Goal: Task Accomplishment & Management: Use online tool/utility

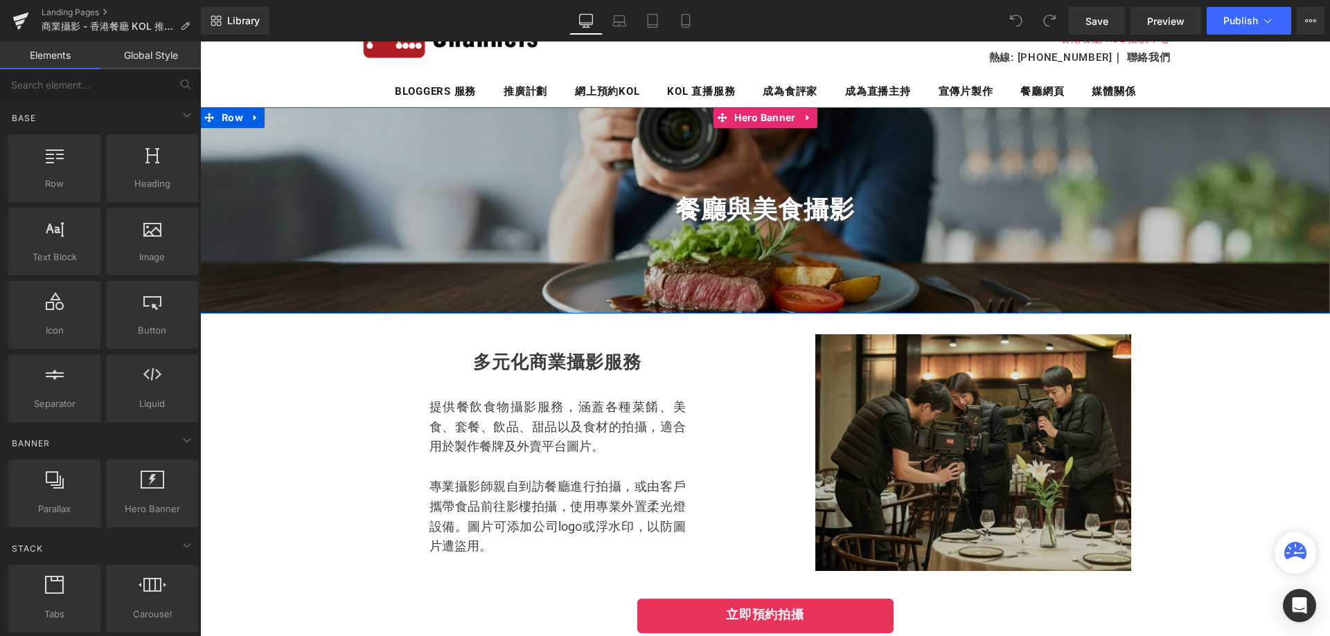
scroll to position [277, 0]
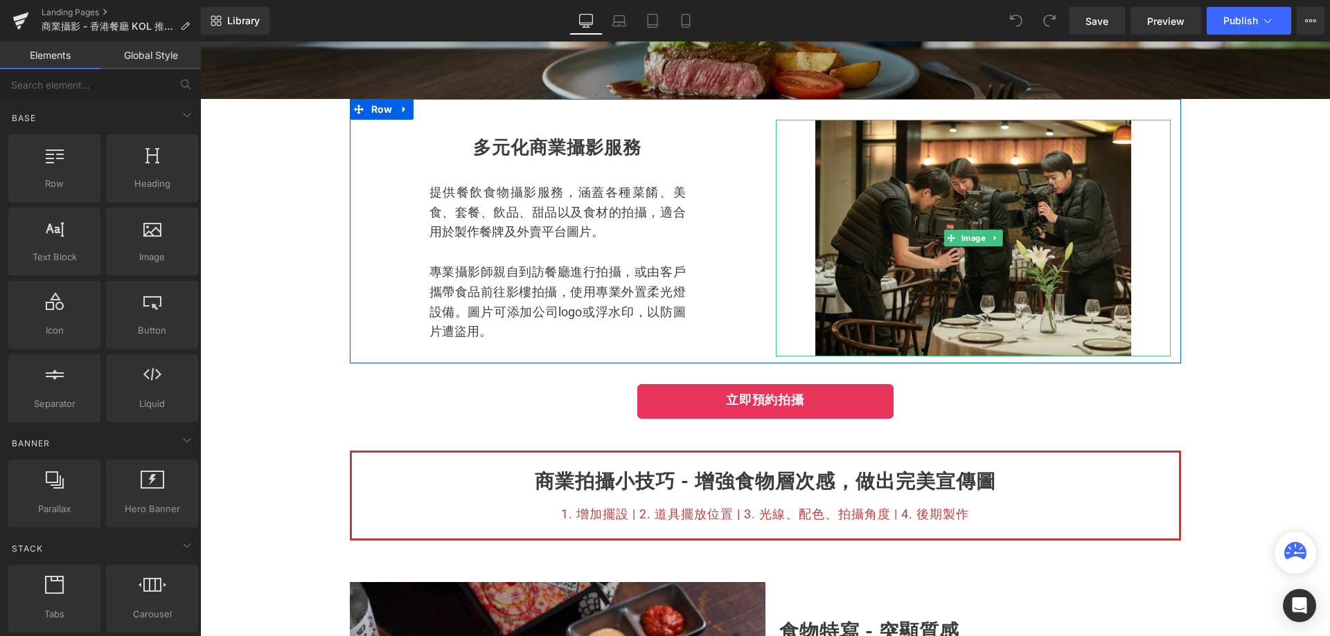
click at [778, 262] on div at bounding box center [973, 238] width 395 height 237
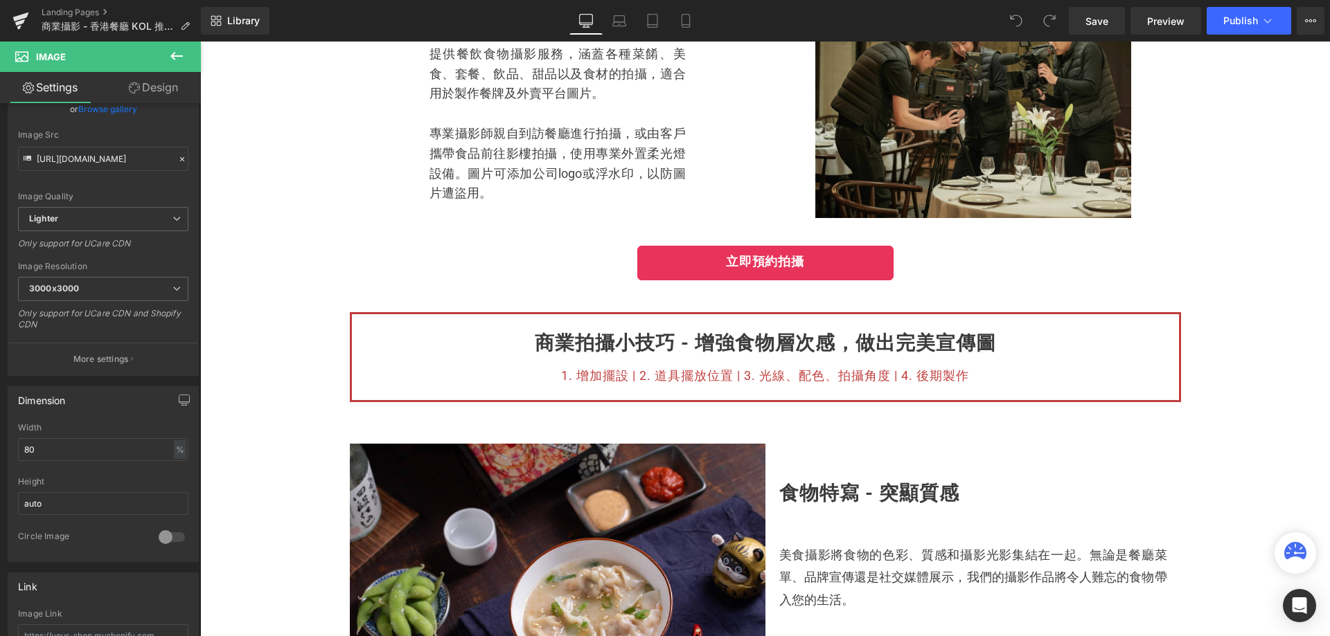
scroll to position [208, 0]
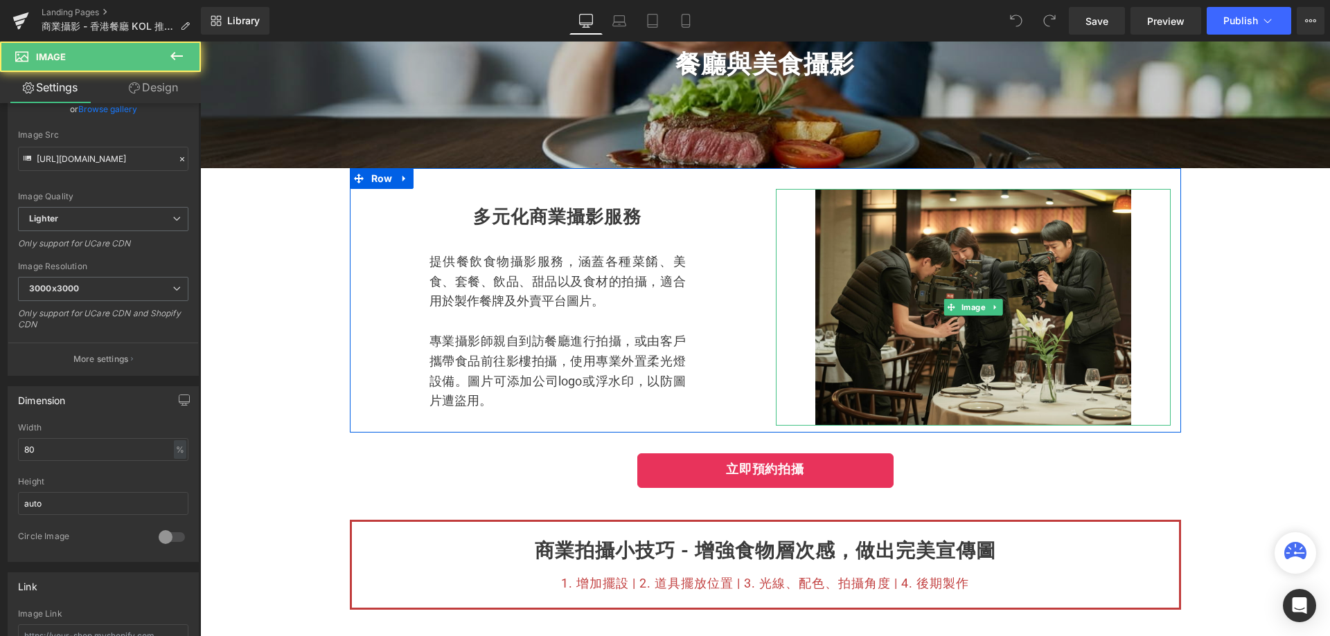
click at [791, 334] on div at bounding box center [973, 307] width 395 height 237
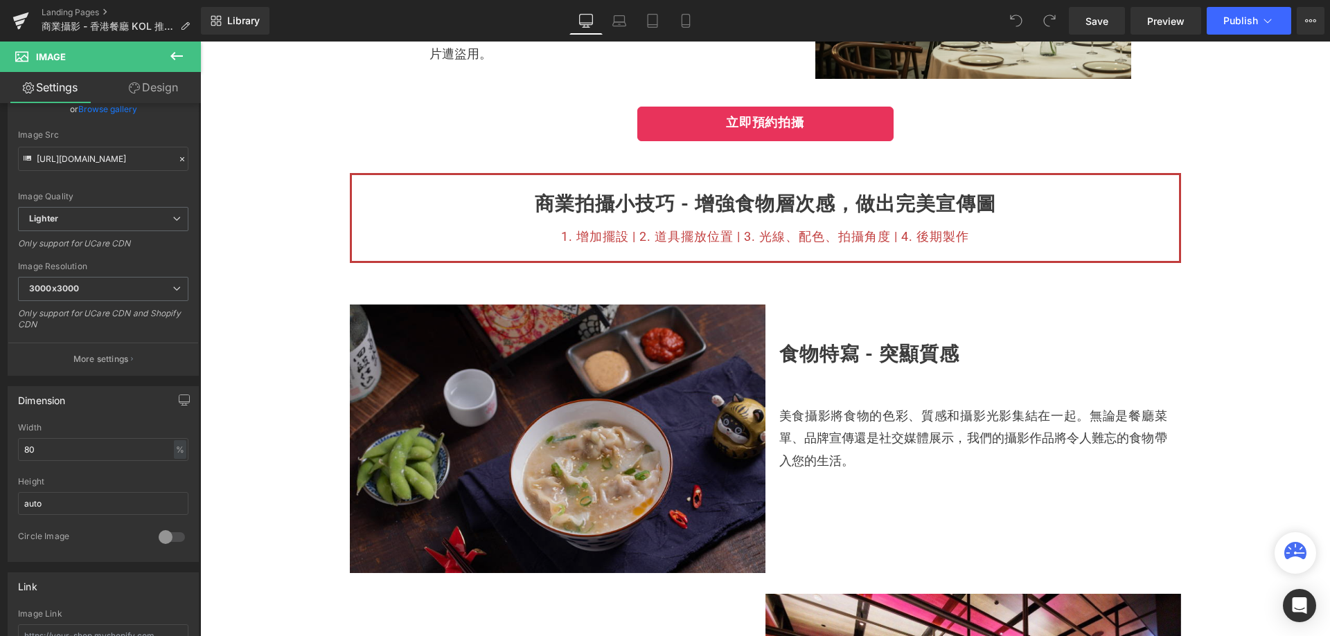
scroll to position [554, 0]
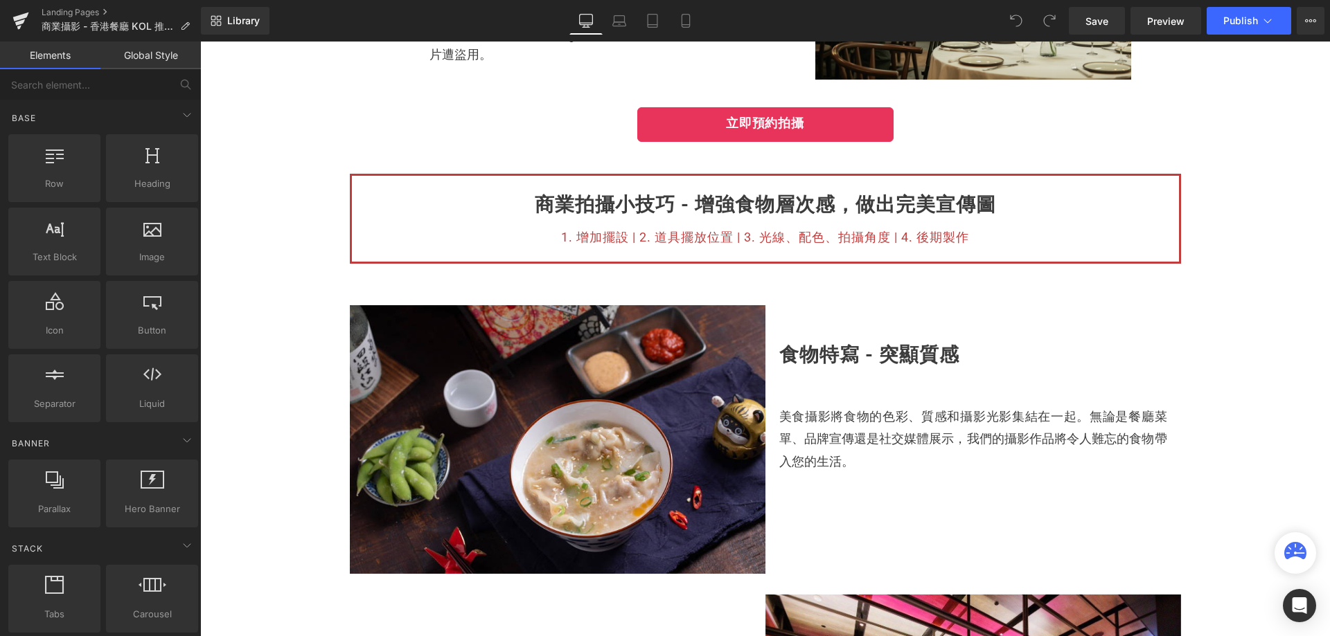
click at [240, 353] on div "餐廳與美食攝影 Heading Hero Banner 專為餐飲業而設的 營銷計畫 Heading Separator Hero Banner Row 多元化…" at bounding box center [765, 623] width 1130 height 2014
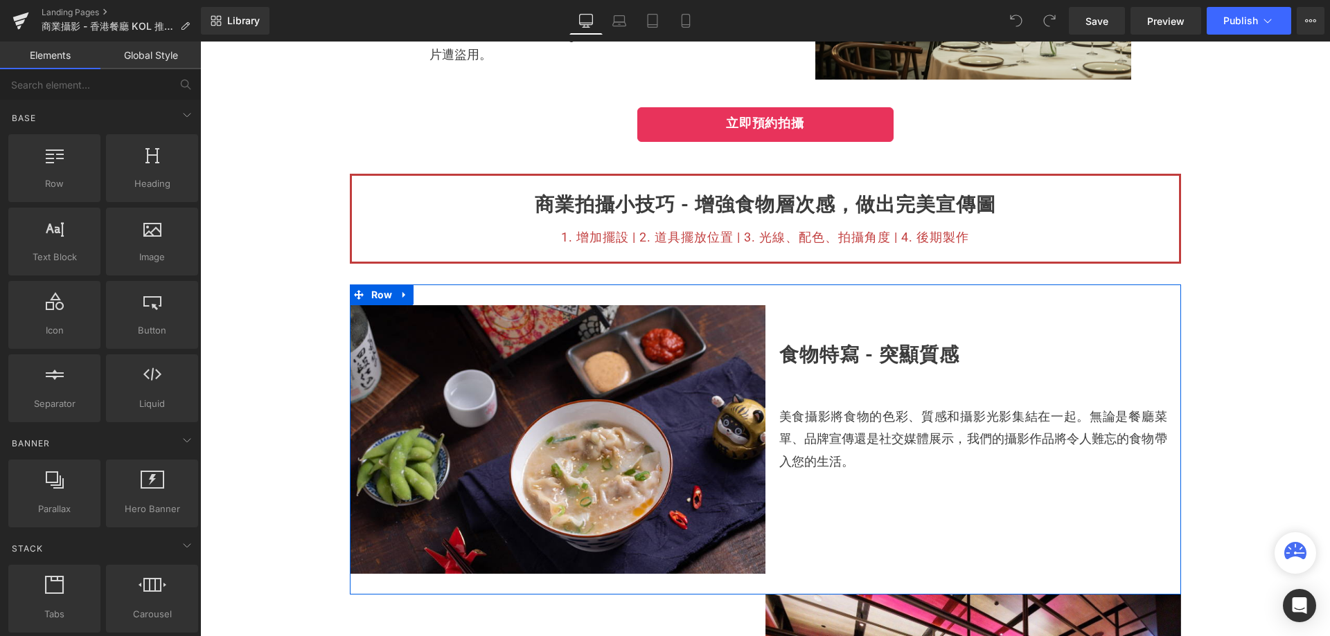
click at [768, 334] on div "食物特寫 - 突顯質感 Heading 美食攝影將食物的色彩、質感和攝影光影集結在一起。無論是餐廳菜單、品牌宣傳還是社交媒體展示，我們的攝影作品將令人難忘的食…" at bounding box center [973, 389] width 416 height 168
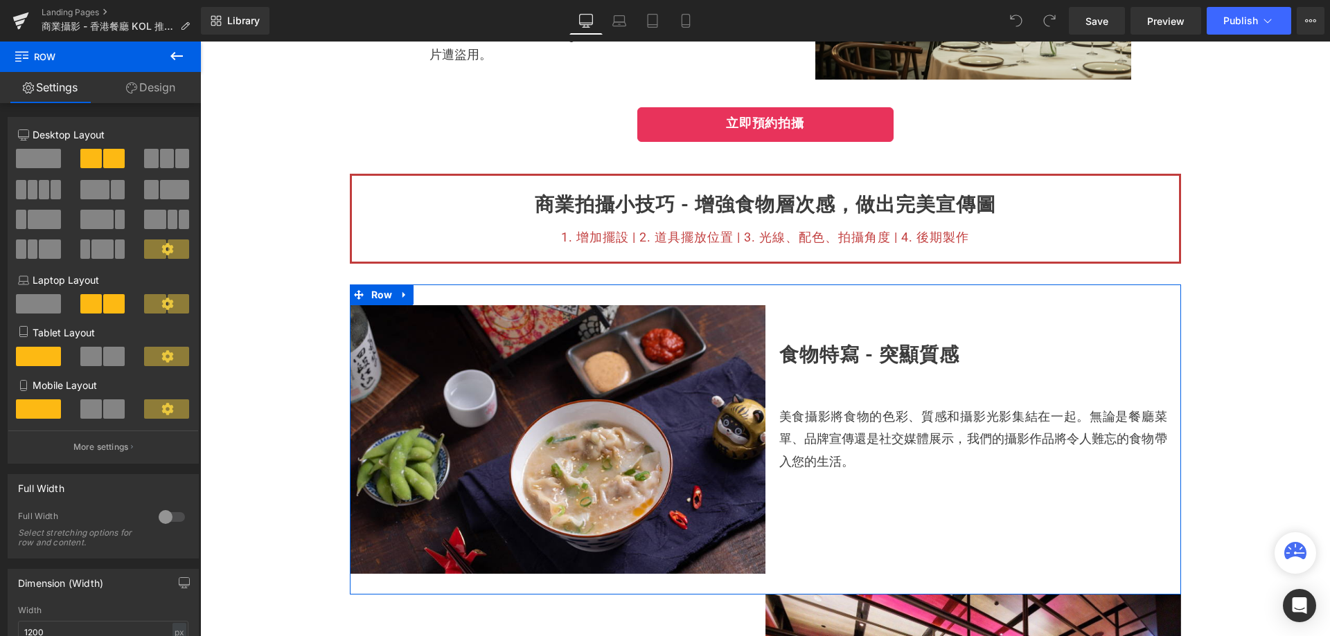
click at [774, 377] on div "食物特寫 - 突顯質感 Heading 美食攝影將食物的色彩、質感和攝影光影集結在一起。無論是餐廳菜單、品牌宣傳還是社交媒體展示，我們的攝影作品將令人難忘的食…" at bounding box center [973, 389] width 416 height 168
click at [991, 498] on div "Image 食物特寫 - 突顯質感 Heading 美食攝影將食物的色彩、質感和攝影光影集結在一起。無論是餐廳菜單、品牌宣傳還是社交媒體展示，我們的攝影作品將…" at bounding box center [765, 440] width 831 height 310
click at [718, 297] on div "Image 食物特寫 - 突顯質感 Heading 美食攝影將食物的色彩、質感和攝影光影集結在一起。無論是餐廳菜單、品牌宣傳還是社交媒體展示，我們的攝影作品將…" at bounding box center [765, 440] width 831 height 310
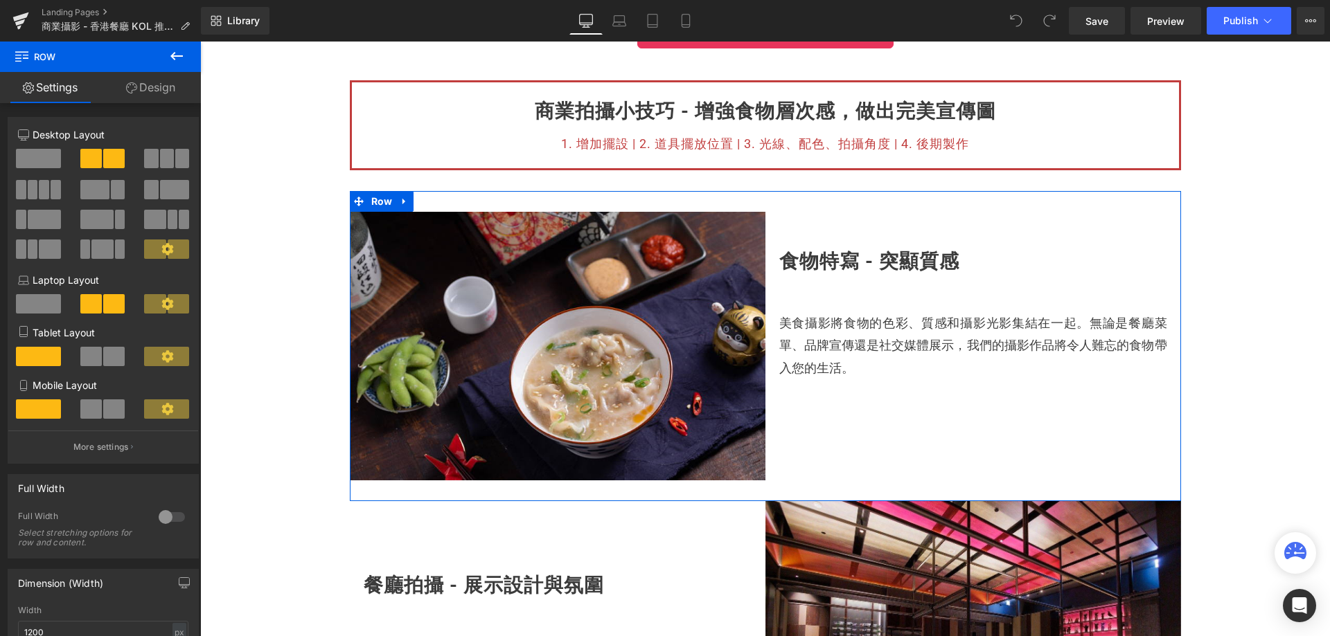
scroll to position [623, 0]
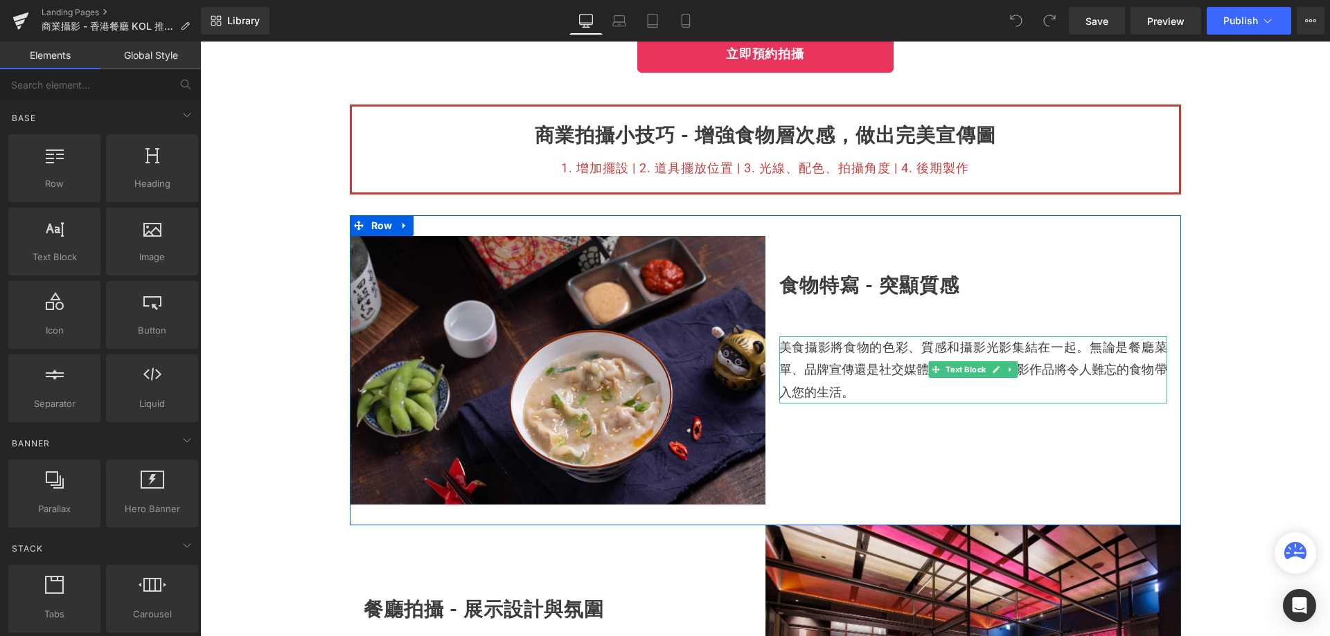
click at [1232, 350] on div "餐廳與美食攝影 Heading Hero Banner 專為餐飲業而設的 營銷計畫 Heading Separator Hero Banner Row 多元化…" at bounding box center [765, 553] width 1130 height 2014
click at [1123, 358] on p "美食攝影將食物的色彩、質感和攝影光影集結在一起。無論是餐廳菜單、品牌宣傳還是社交媒體展示，我們的攝影作品將令人難忘的食物帶入您的生活。" at bounding box center [973, 370] width 388 height 67
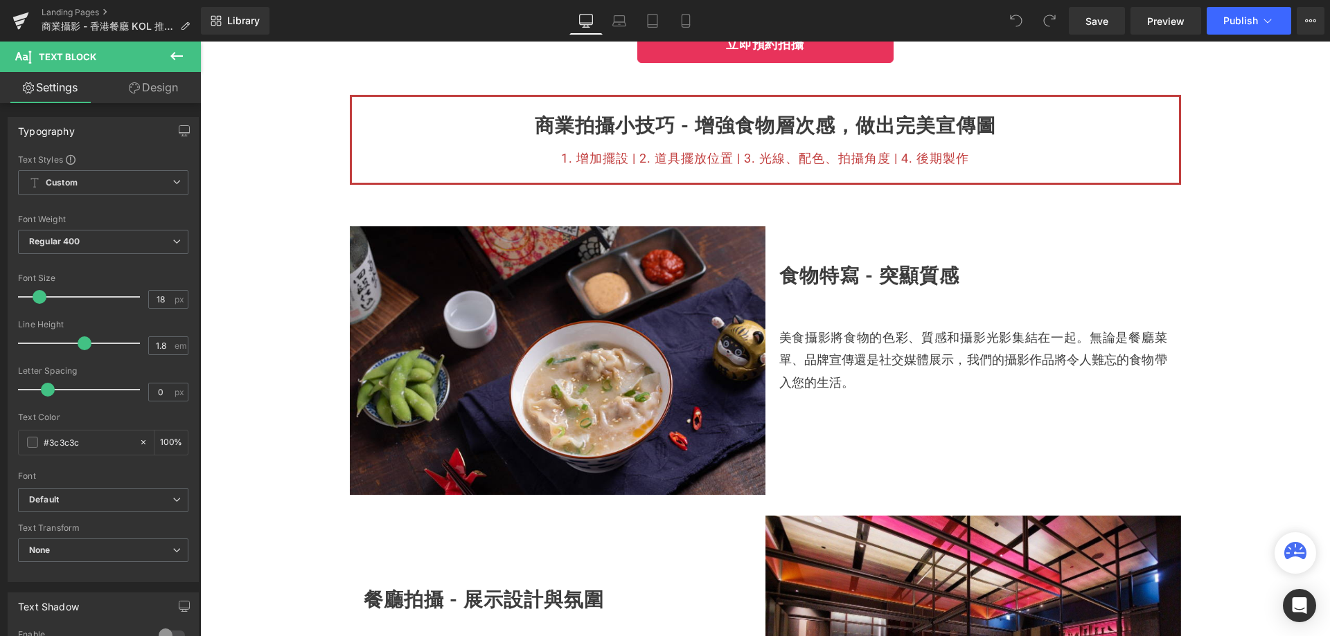
scroll to position [831, 0]
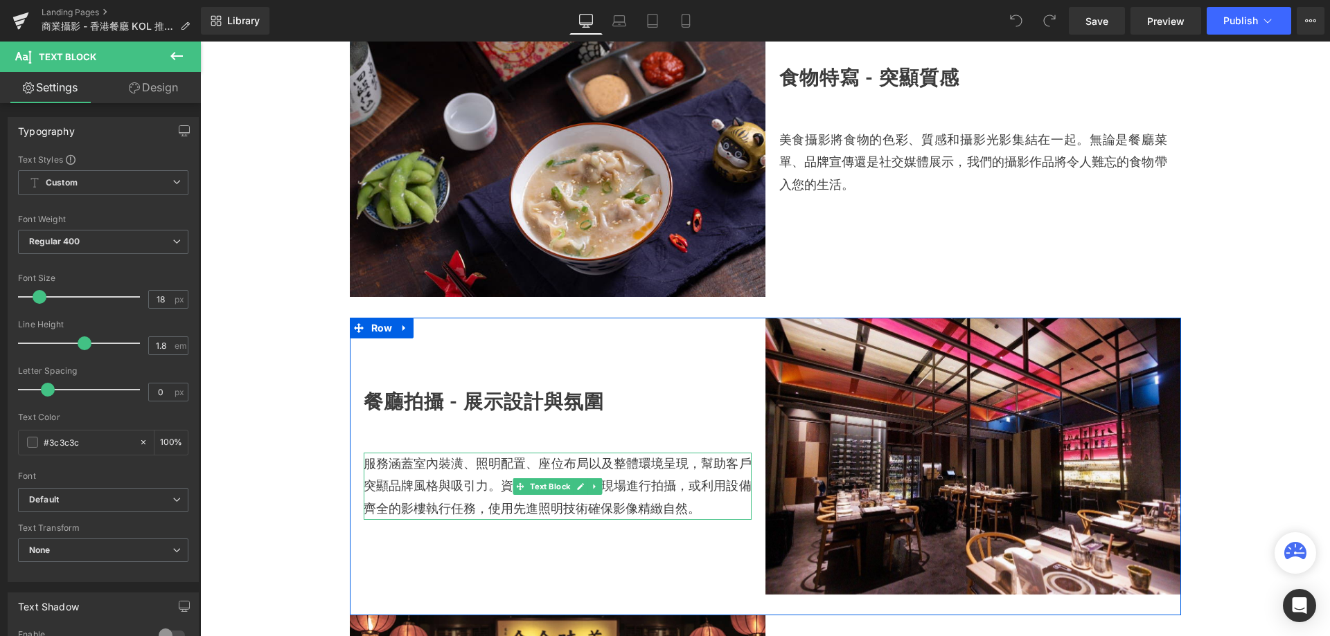
click at [452, 499] on p "服務涵蓋室內裝潢、照明配置、座位布局以及整體環境呈現，幫助客戶突顯品牌風格與吸引力。資深攝影師可親臨現場進行拍攝，或利用設備齊全的影樓執行任務，使用先進照明技…" at bounding box center [558, 486] width 388 height 67
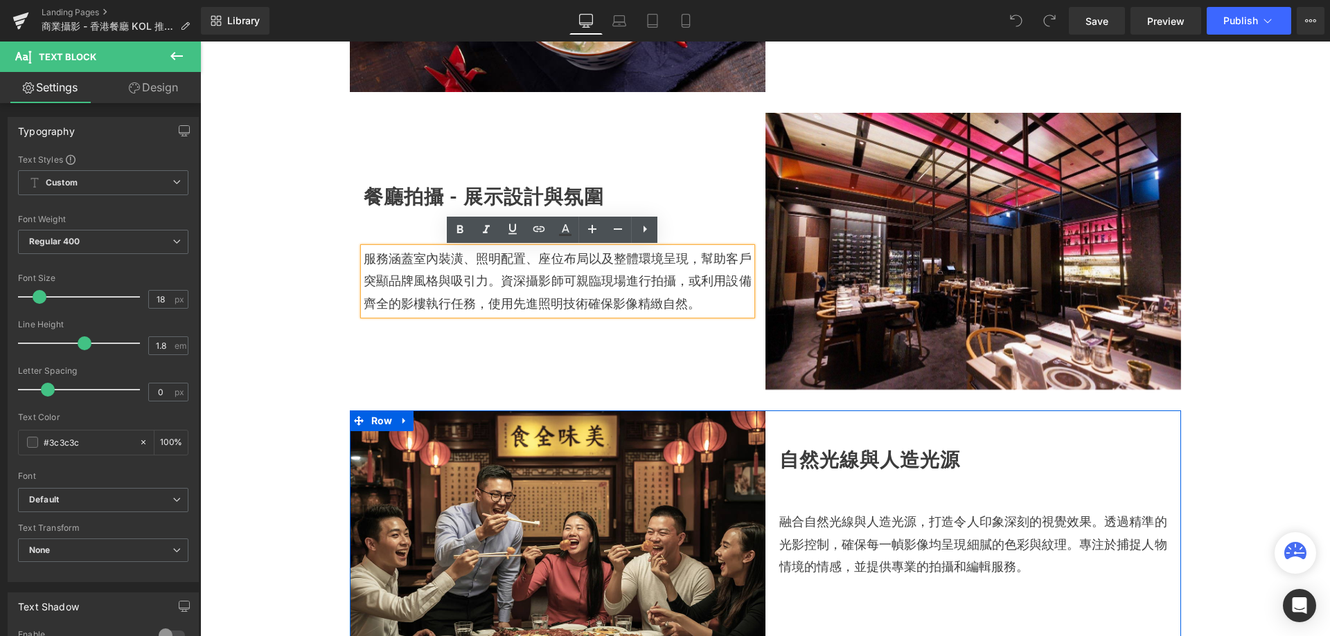
scroll to position [1177, 0]
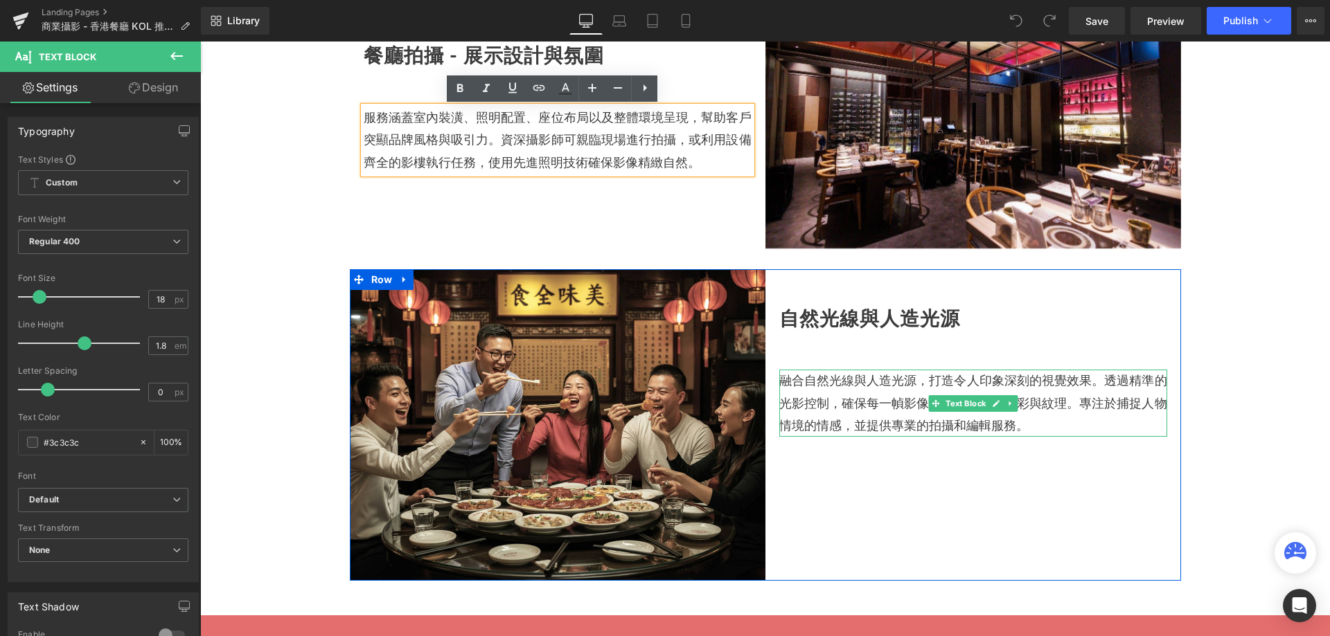
click at [890, 404] on span "融合自然光線與人造光源，打造令人印象深刻的視覺效果。透過精準的光影控制，確保每一幀影像均呈現細膩的色彩與紋理。專注於捕捉人物情境的情感，並提供專業的拍攝和編輯…" at bounding box center [973, 403] width 388 height 60
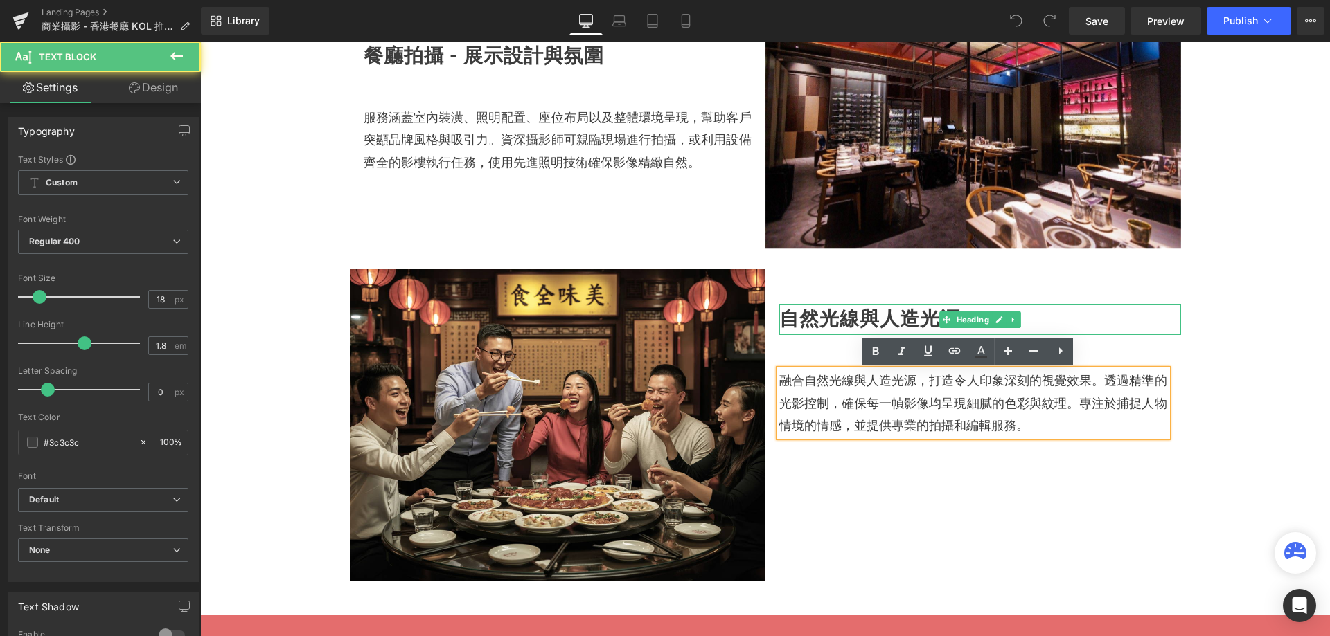
click at [873, 322] on h2 "自然光線與人造光源" at bounding box center [980, 319] width 402 height 31
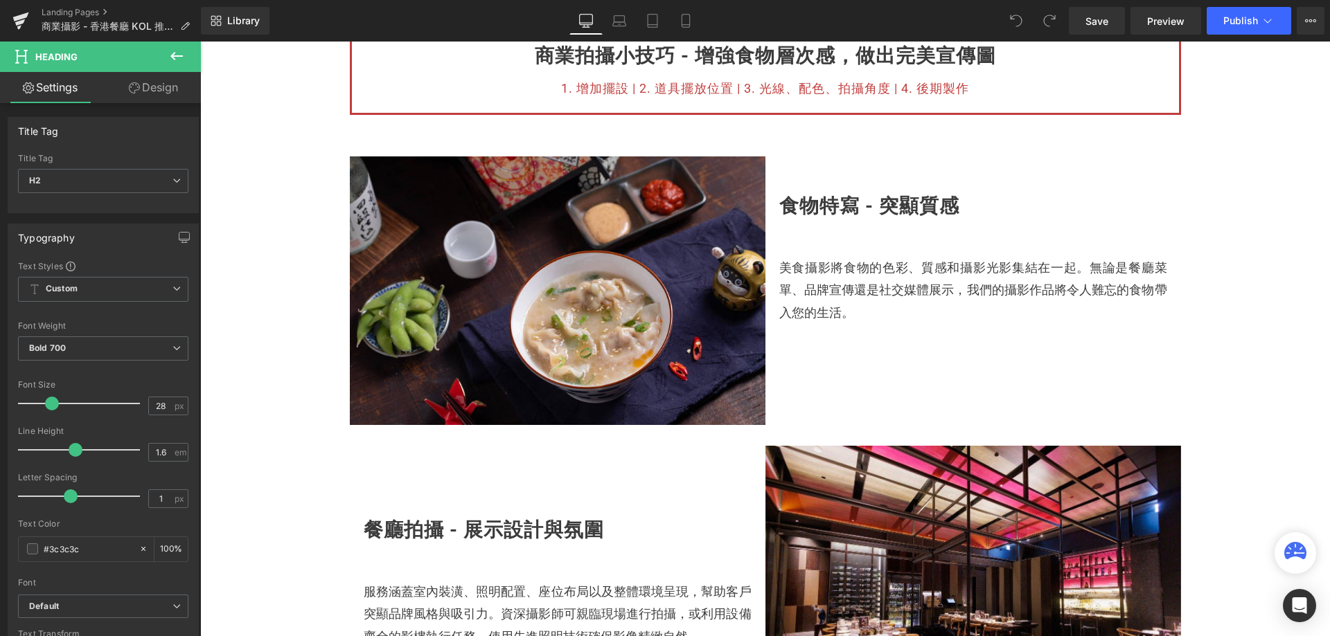
scroll to position [623, 0]
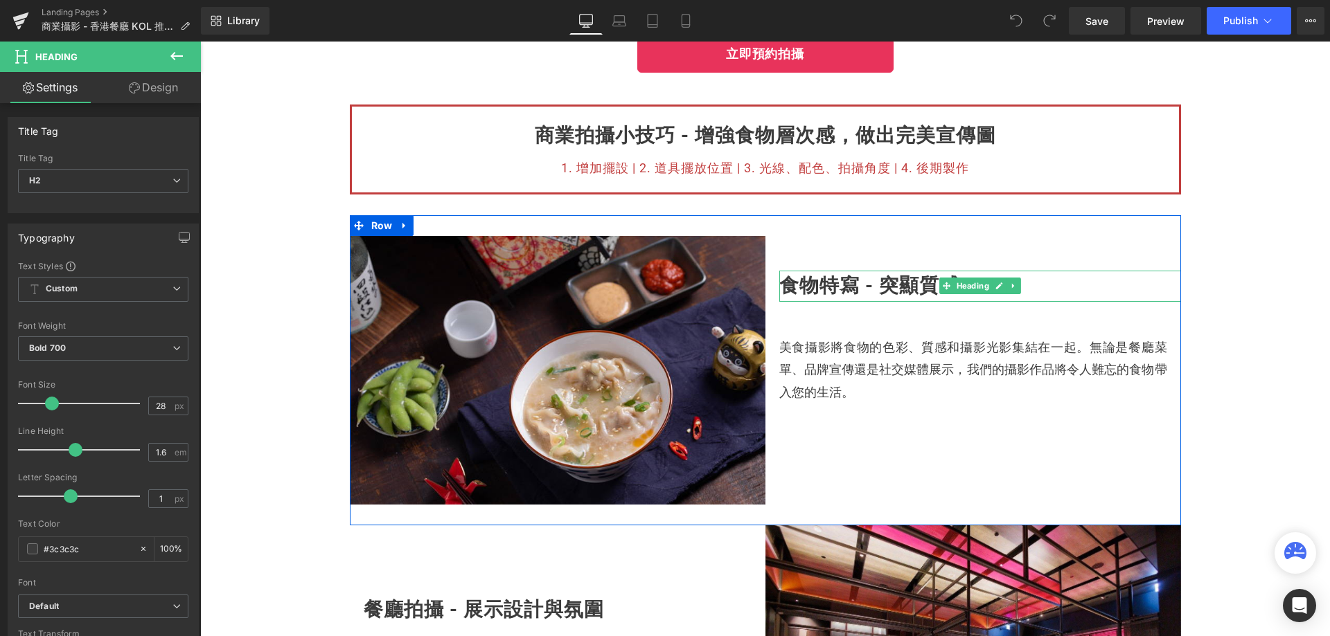
click at [822, 294] on h2 "食物特寫 - 突顯質感" at bounding box center [980, 286] width 402 height 31
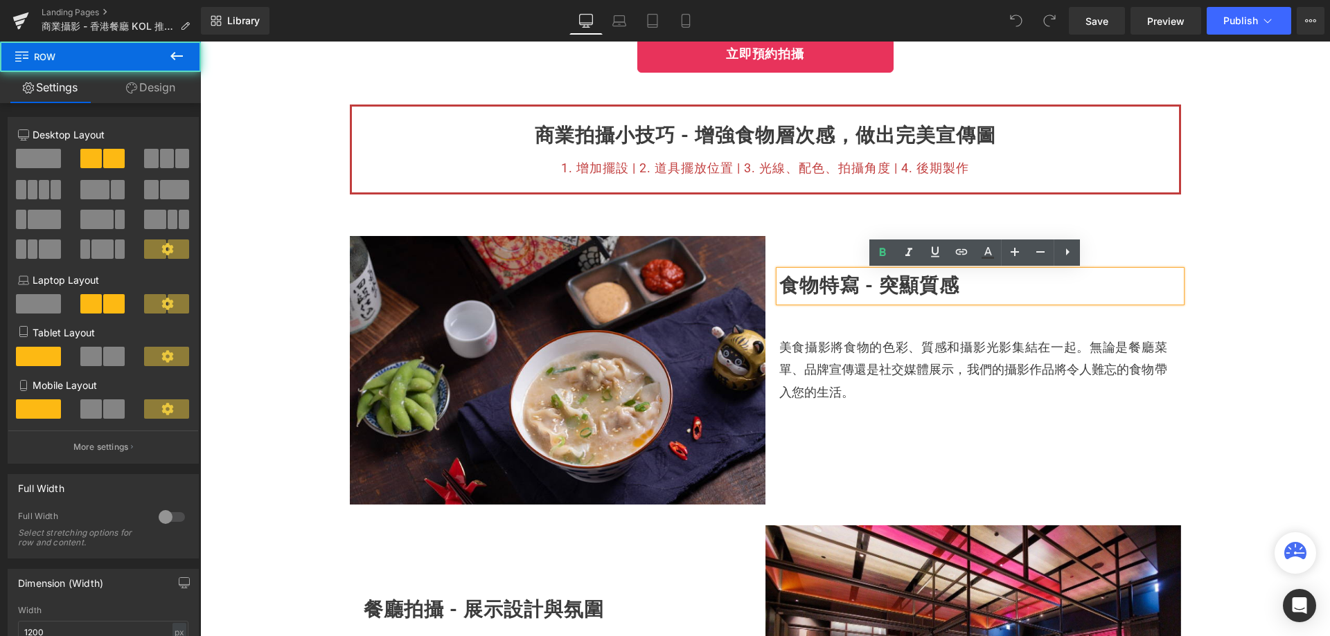
click at [765, 243] on div "食物特寫 - 突顯質感 Heading 美食攝影將食物的色彩、質感和攝影光影集結在一起。無論是餐廳菜單、品牌宣傳還是社交媒體展示，我們的攝影作品將令人難忘的食…" at bounding box center [973, 320] width 416 height 168
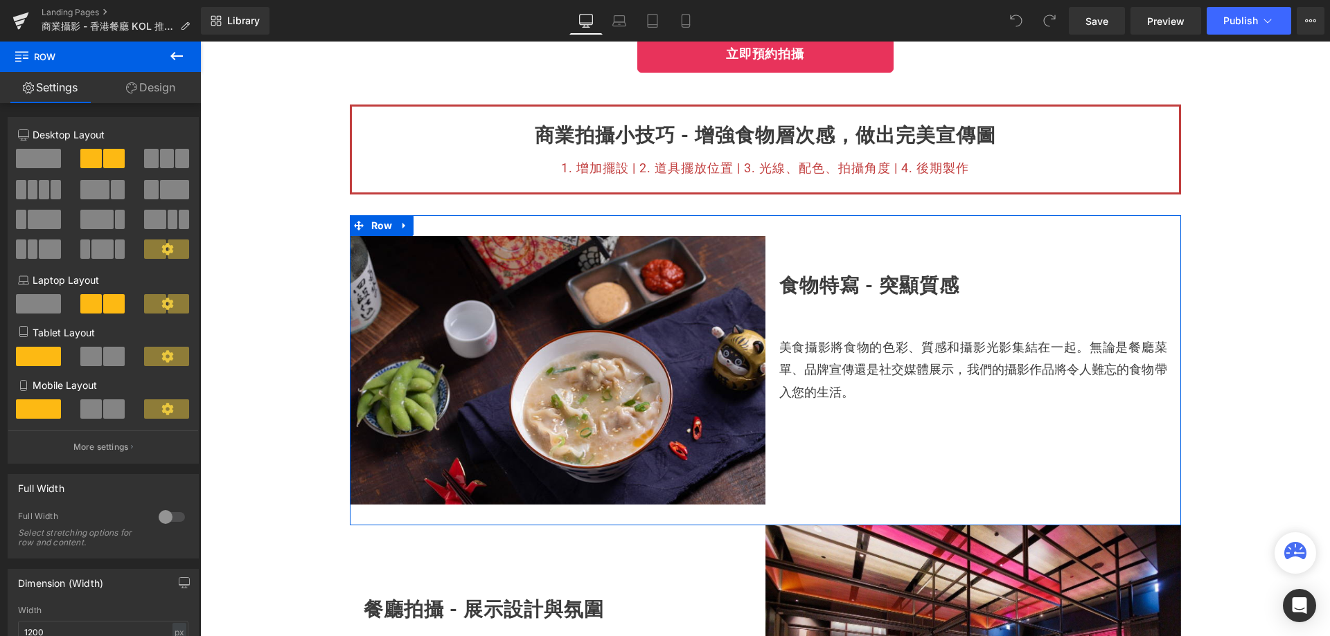
click at [757, 231] on div "Image 食物特寫 - 突顯質感 Heading 美食攝影將食物的色彩、質感和攝影光影集結在一起。無論是餐廳菜單、品牌宣傳還是社交媒體展示，我們的攝影作品將…" at bounding box center [765, 370] width 831 height 310
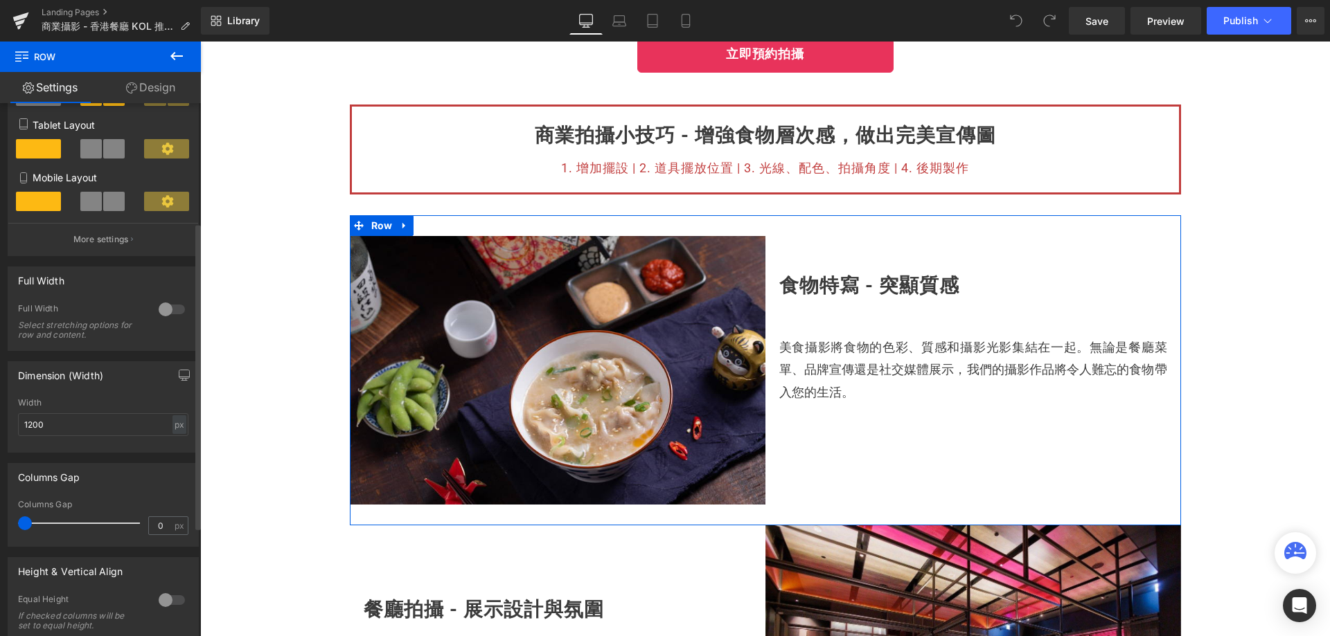
scroll to position [398, 0]
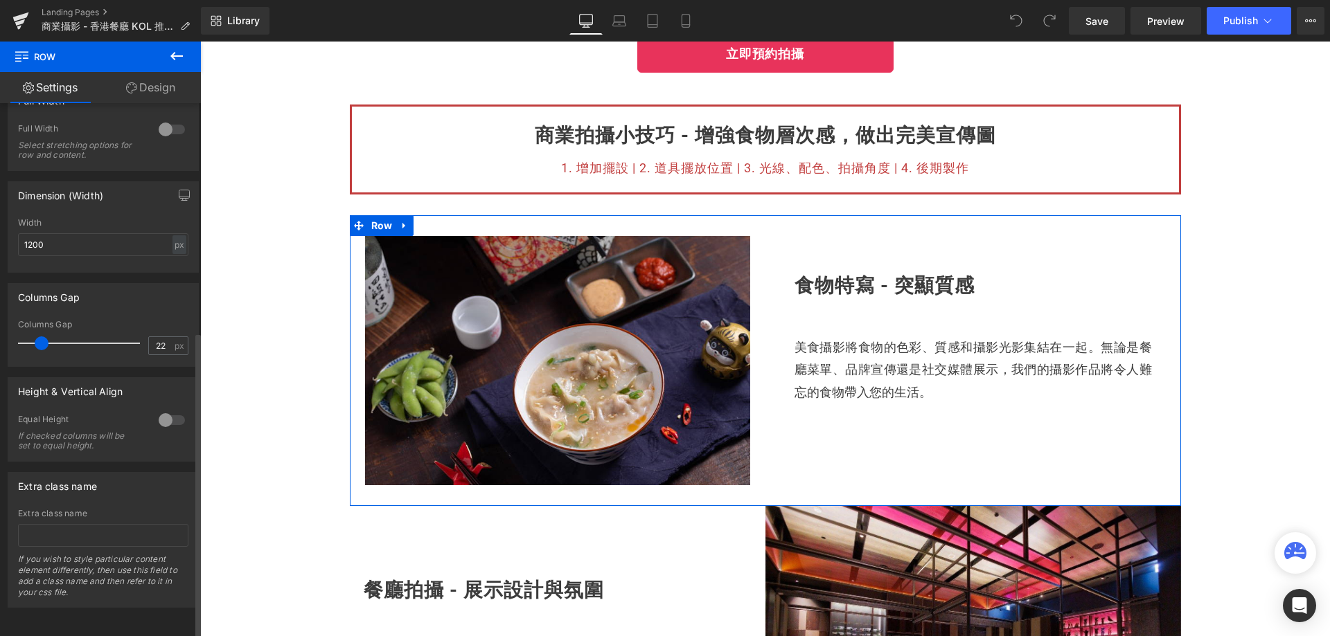
drag, startPoint x: 25, startPoint y: 333, endPoint x: 41, endPoint y: 337, distance: 16.3
click at [41, 337] on span at bounding box center [42, 344] width 14 height 14
click at [156, 337] on input "22" at bounding box center [161, 345] width 24 height 17
type input "20"
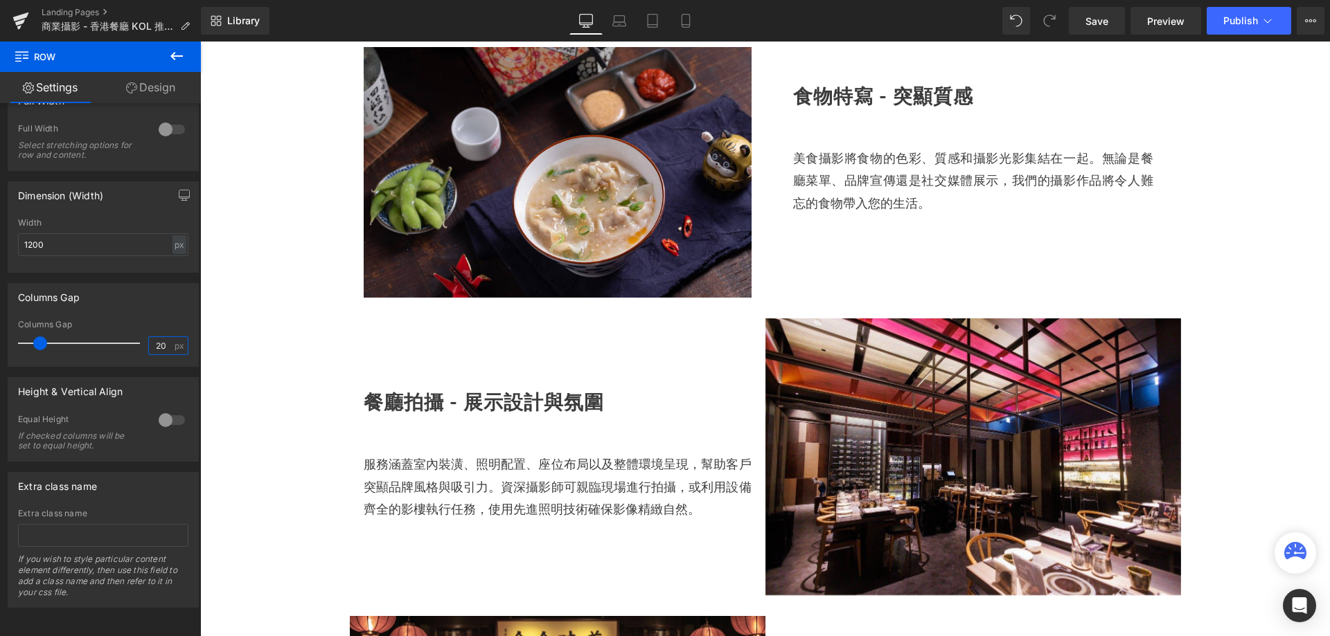
scroll to position [831, 0]
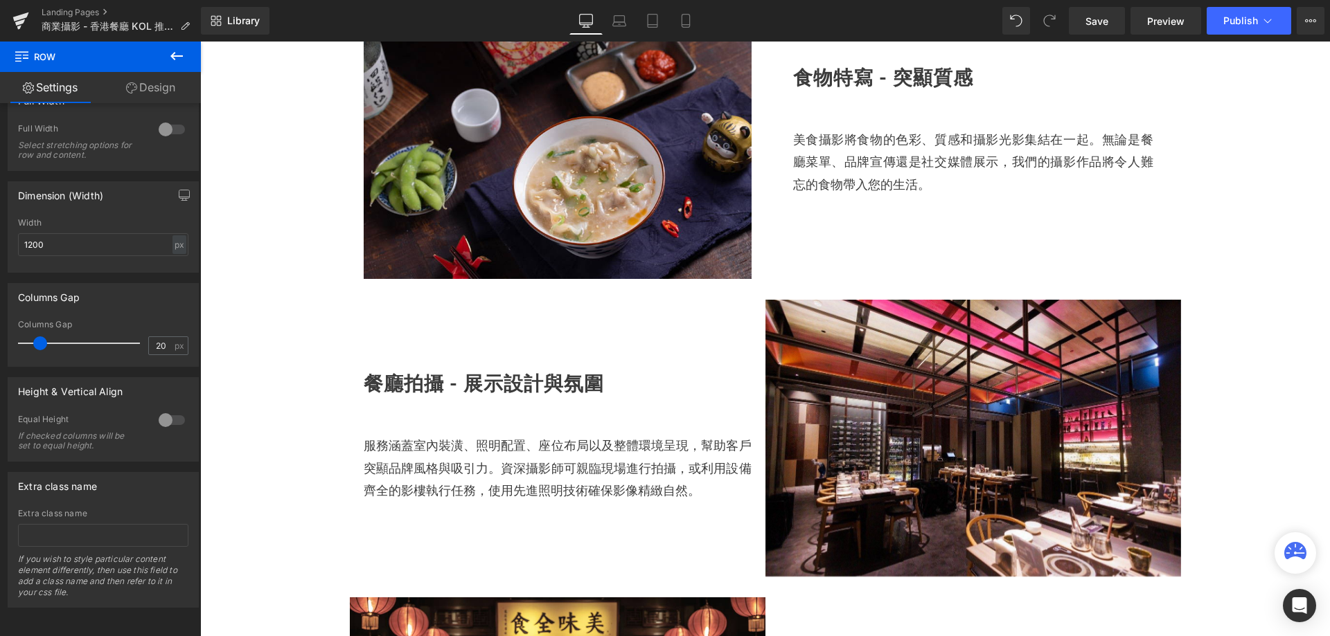
click at [759, 348] on div "Image 餐廳拍攝 - 展示設計與氛圍 Heading 服務涵蓋室內裝潢、照明配置、座位布局以及整體環境呈現，幫助客戶突顯品牌風格與吸引力。資深攝影師可親臨…" at bounding box center [558, 401] width 416 height 202
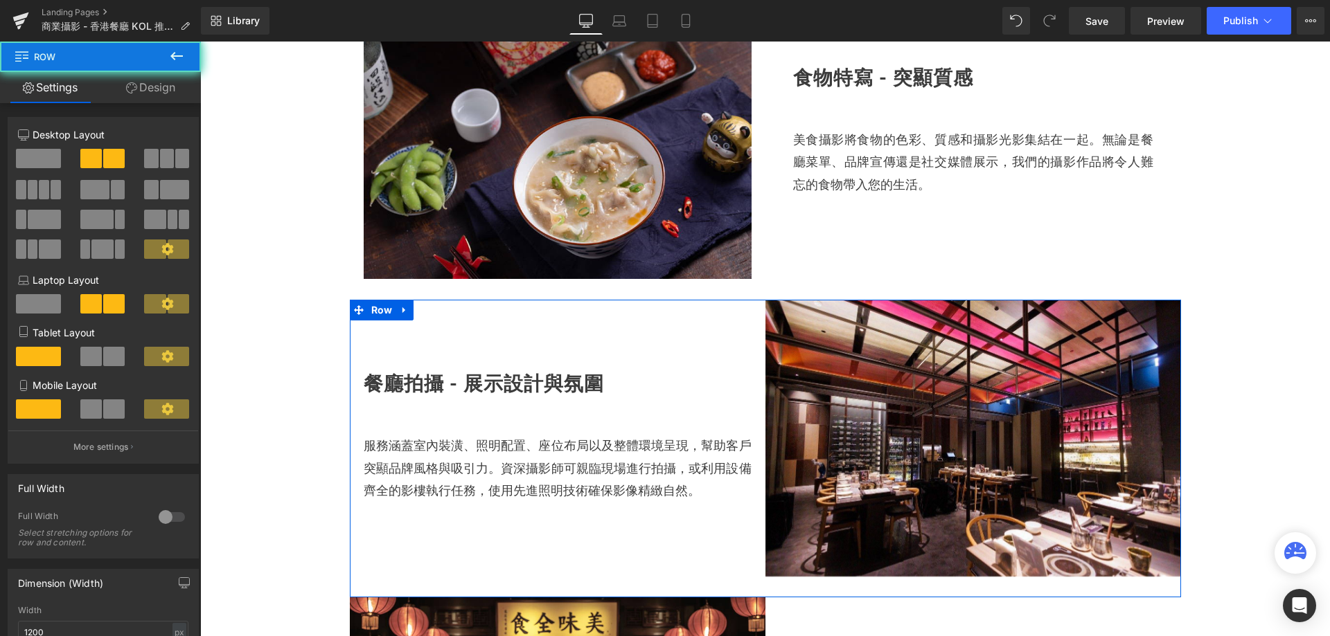
click at [749, 349] on div "Image 餐廳拍攝 - 展示設計與氛圍 Heading 服務涵蓋室內裝潢、照明配置、座位布局以及整體環境呈現，幫助客戶突顯品牌風格與吸引力。資深攝影師可親臨…" at bounding box center [558, 401] width 416 height 202
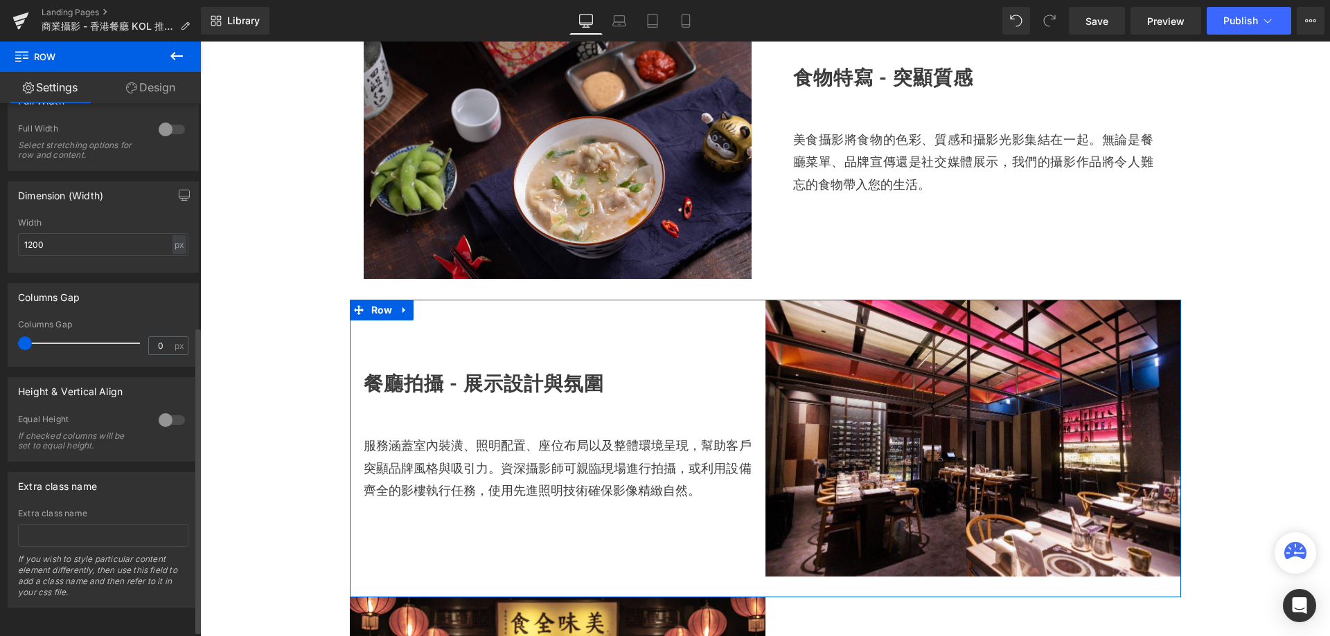
scroll to position [398, 0]
click at [157, 337] on input "0" at bounding box center [161, 345] width 24 height 17
type input "20"
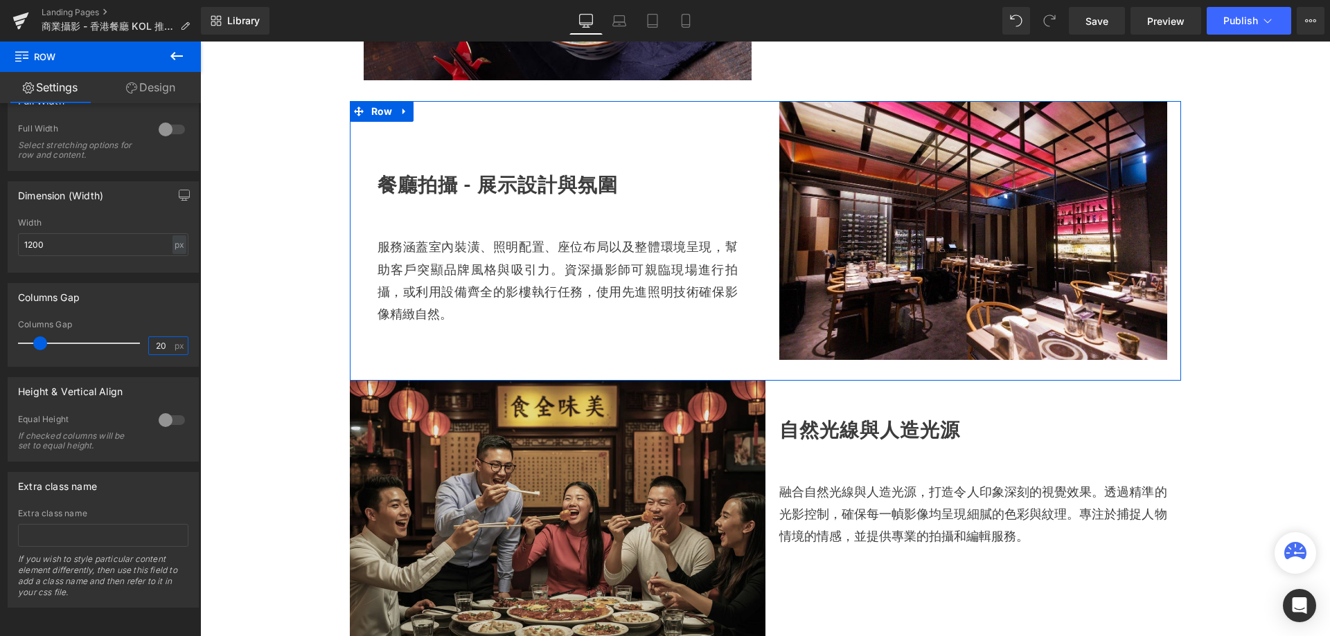
scroll to position [1039, 0]
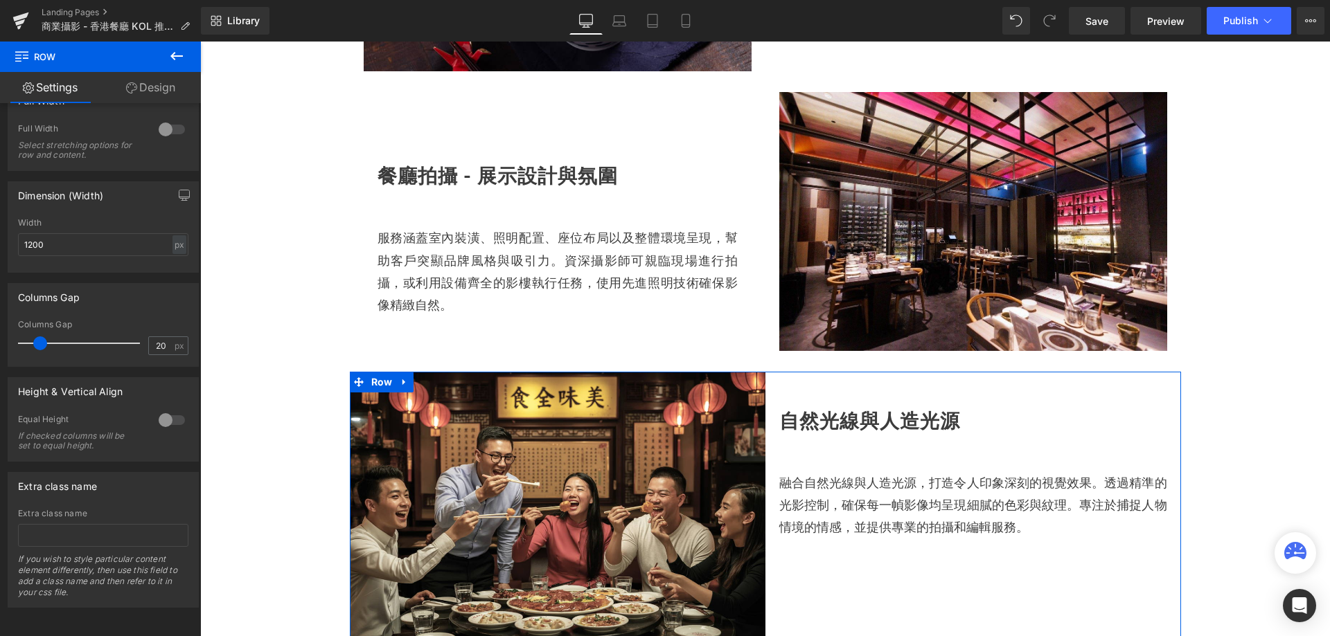
click at [765, 431] on div "自然光線與人造光源 Heading 融合自然光線與人造光源，打造令人印象深刻的視覺效果。透過精準的光影控制，確保每一幀影像均呈現細膩的色彩與紋理。專注於捕捉人…" at bounding box center [973, 456] width 416 height 168
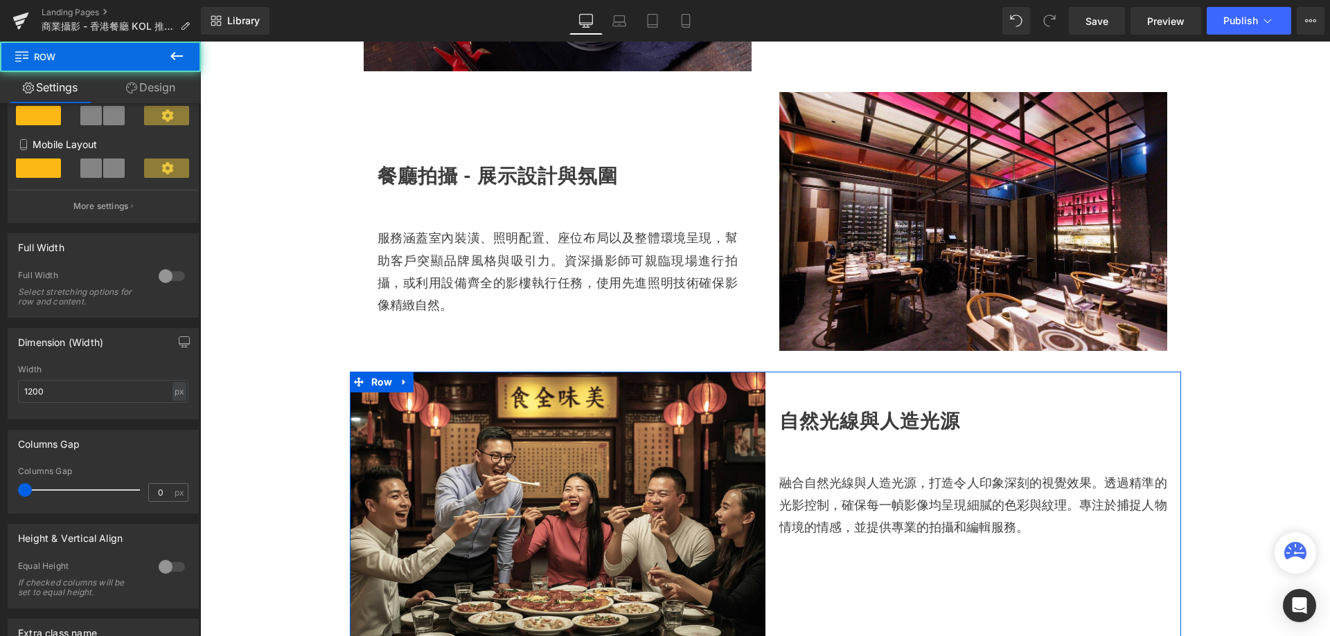
scroll to position [277, 0]
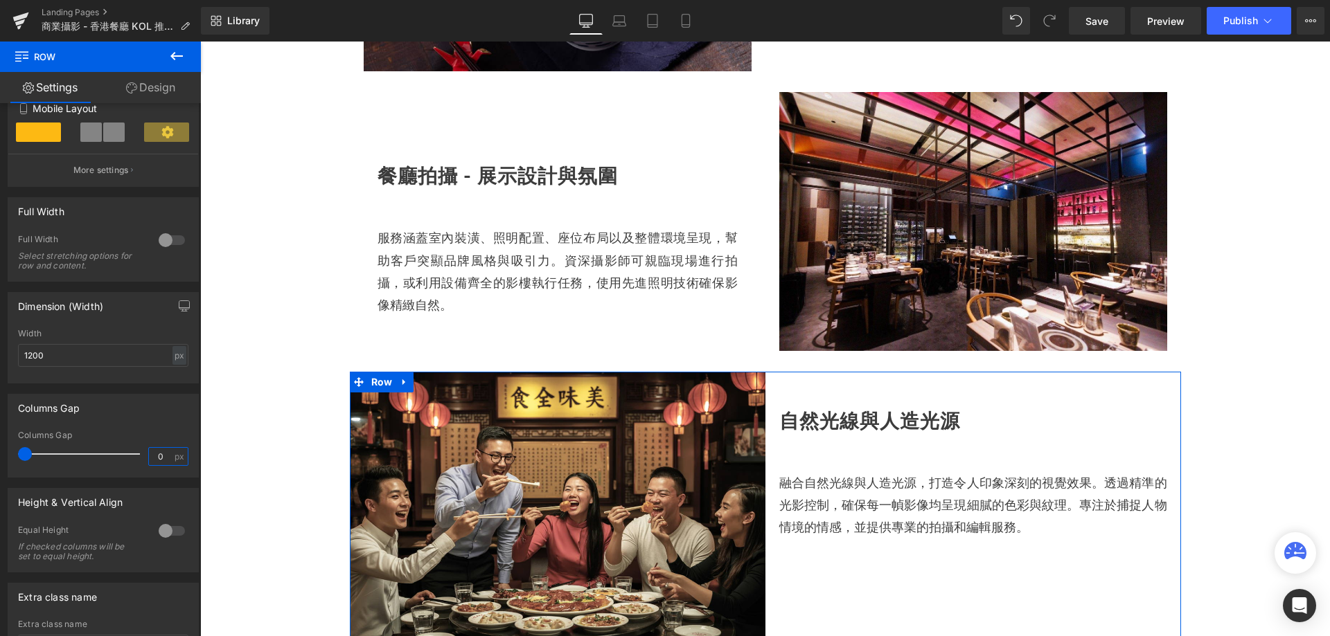
click at [161, 452] on input "0" at bounding box center [161, 456] width 24 height 17
type input "20"
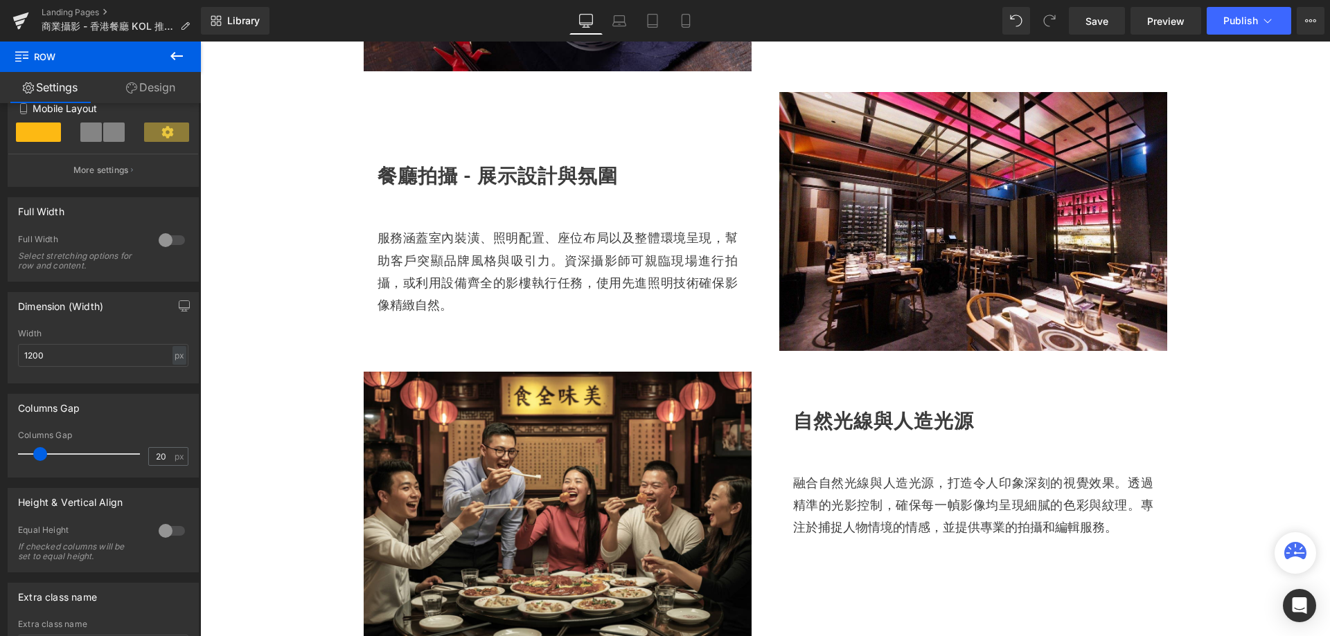
click at [276, 429] on div "餐廳與美食攝影 Heading Hero Banner 專為餐飲業而設的 營銷計畫 Heading Separator Hero Banner Row 多元化…" at bounding box center [765, 109] width 1130 height 1956
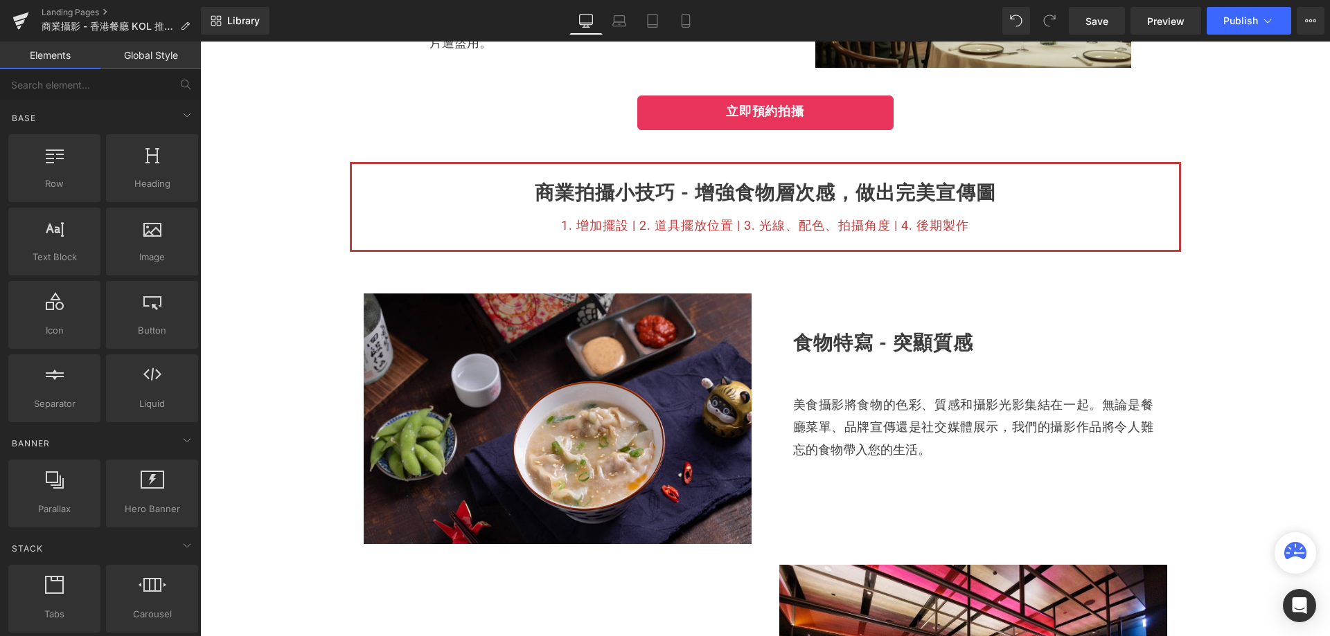
scroll to position [554, 0]
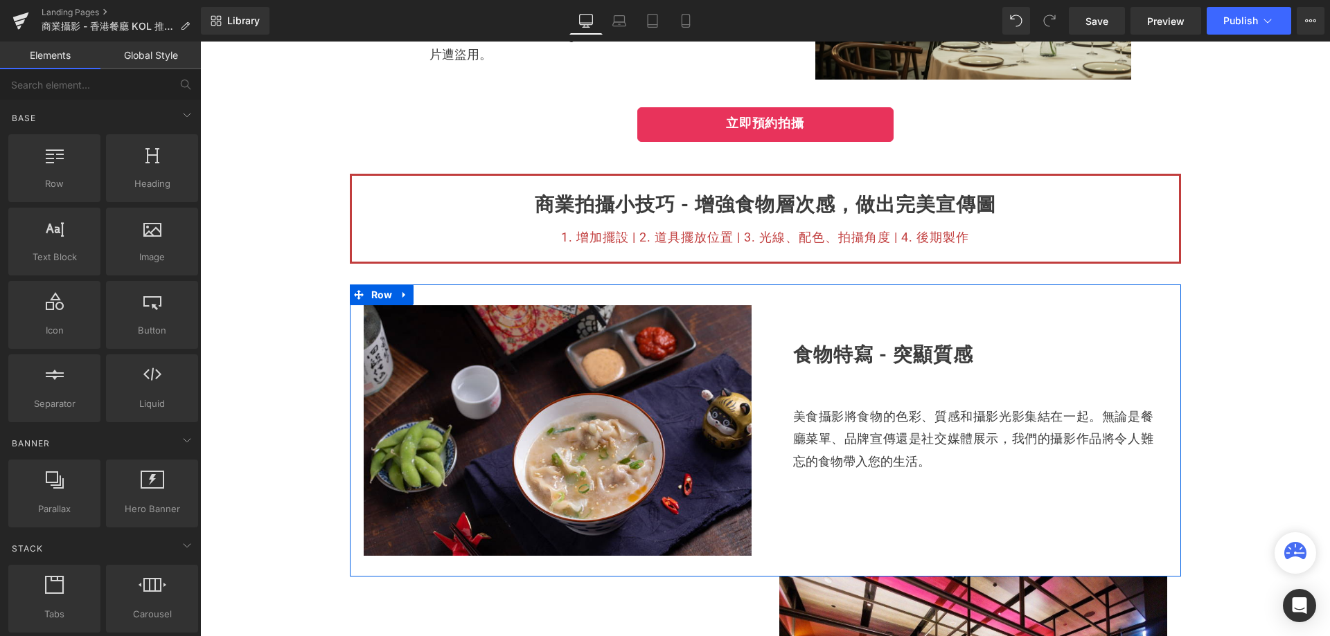
click at [769, 439] on div "食物特寫 - 突顯質感 Heading 美食攝影將食物的色彩、質感和攝影光影集結在一起。無論是餐廳菜單、品牌宣傳還是社交媒體展示，我們的攝影作品將令人難忘的食…" at bounding box center [973, 389] width 416 height 168
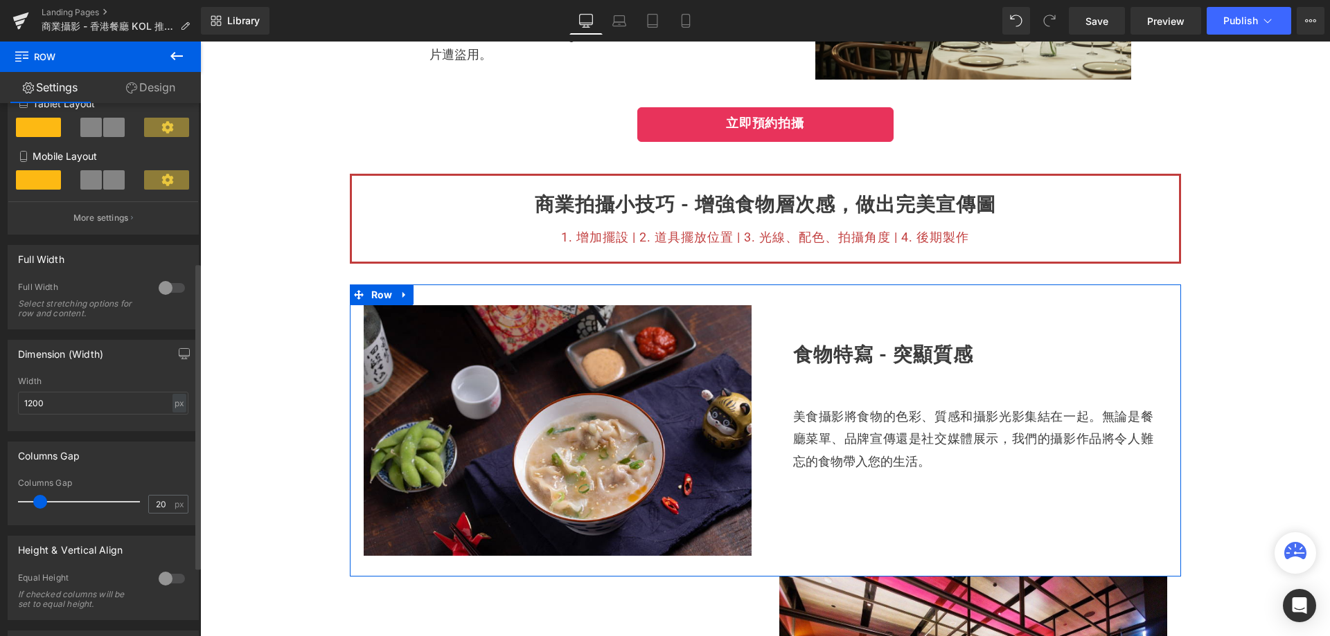
scroll to position [277, 0]
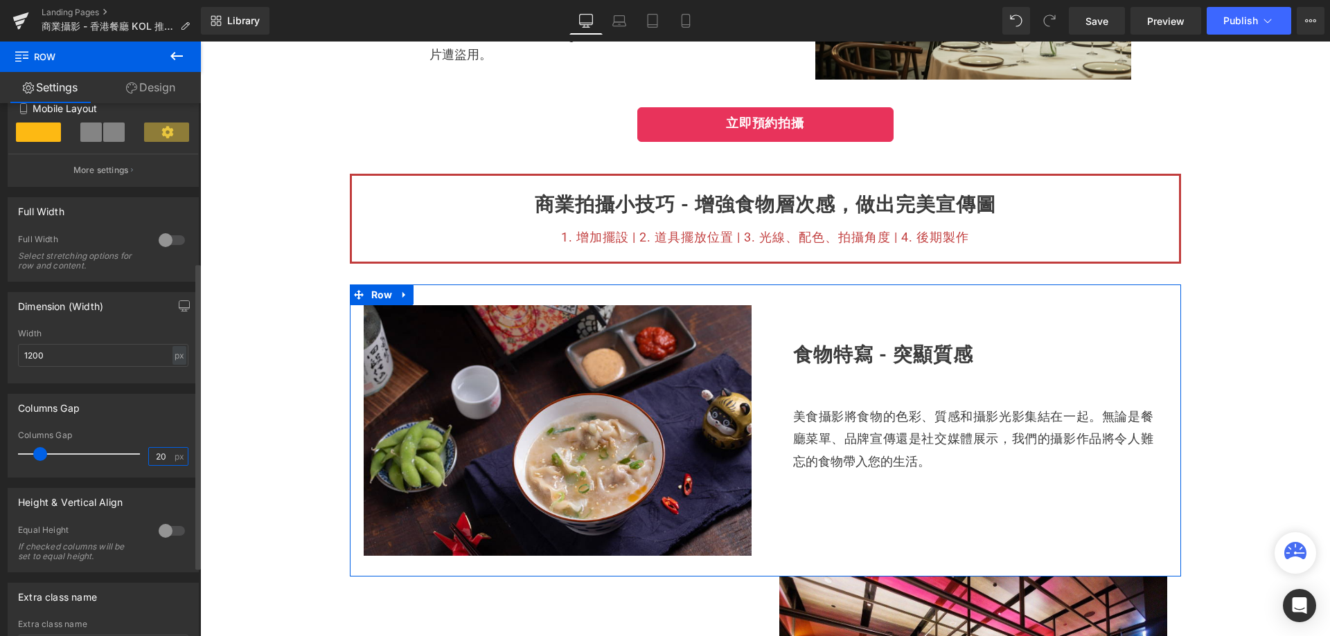
click at [163, 458] on input "20" at bounding box center [161, 456] width 24 height 17
type input "2"
type input "40"
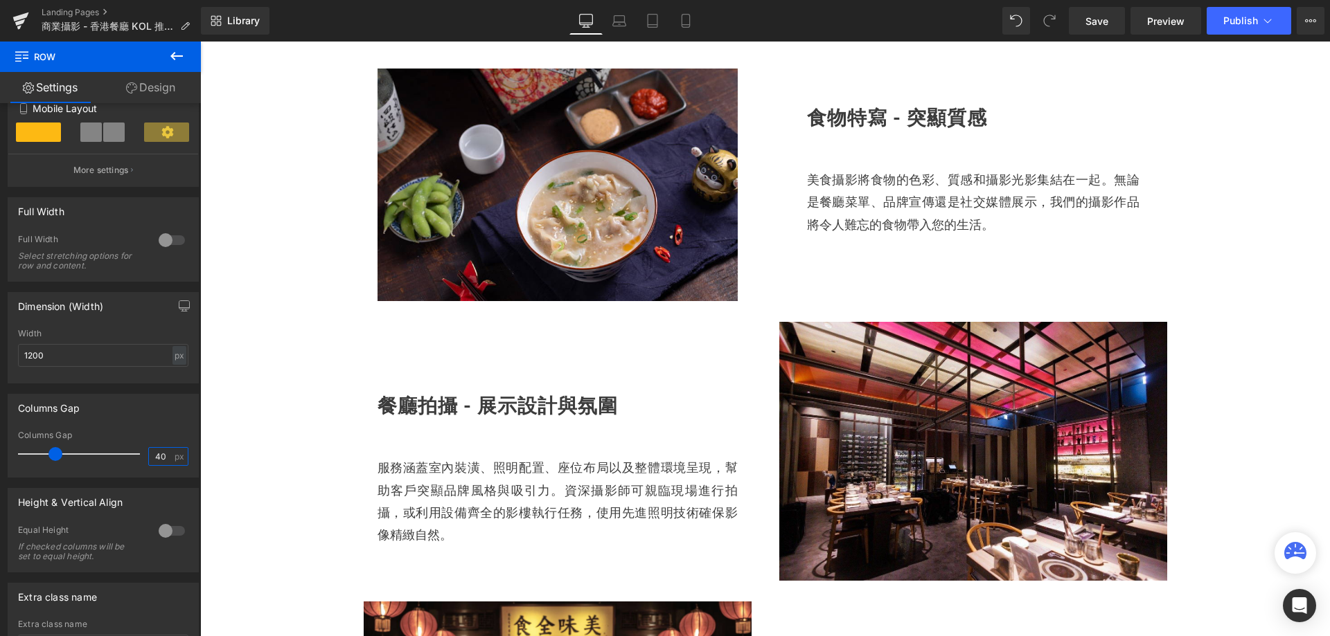
scroll to position [831, 0]
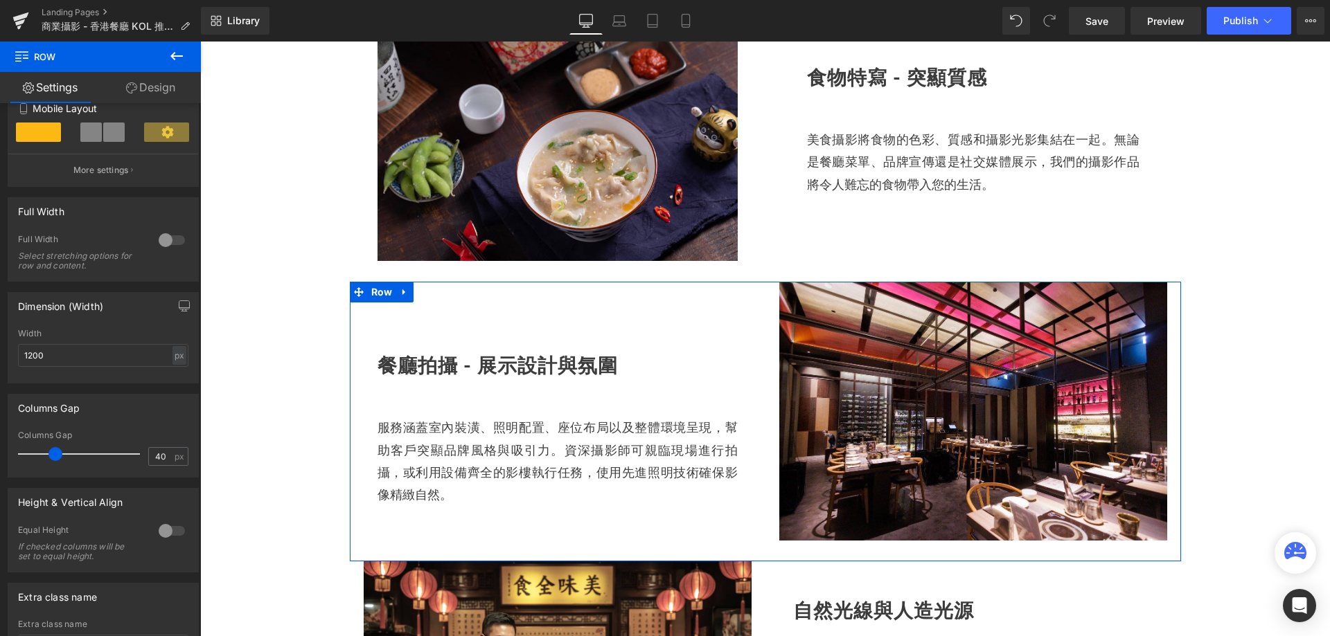
click at [359, 331] on div "Image 餐廳拍攝 - 展示設計與氛圍 Heading 服務涵蓋室內裝潢、照明配置、座位布局以及整體環境呈現，幫助客戶突顯品牌風格與吸引力。資深攝影師可親臨…" at bounding box center [558, 394] width 416 height 224
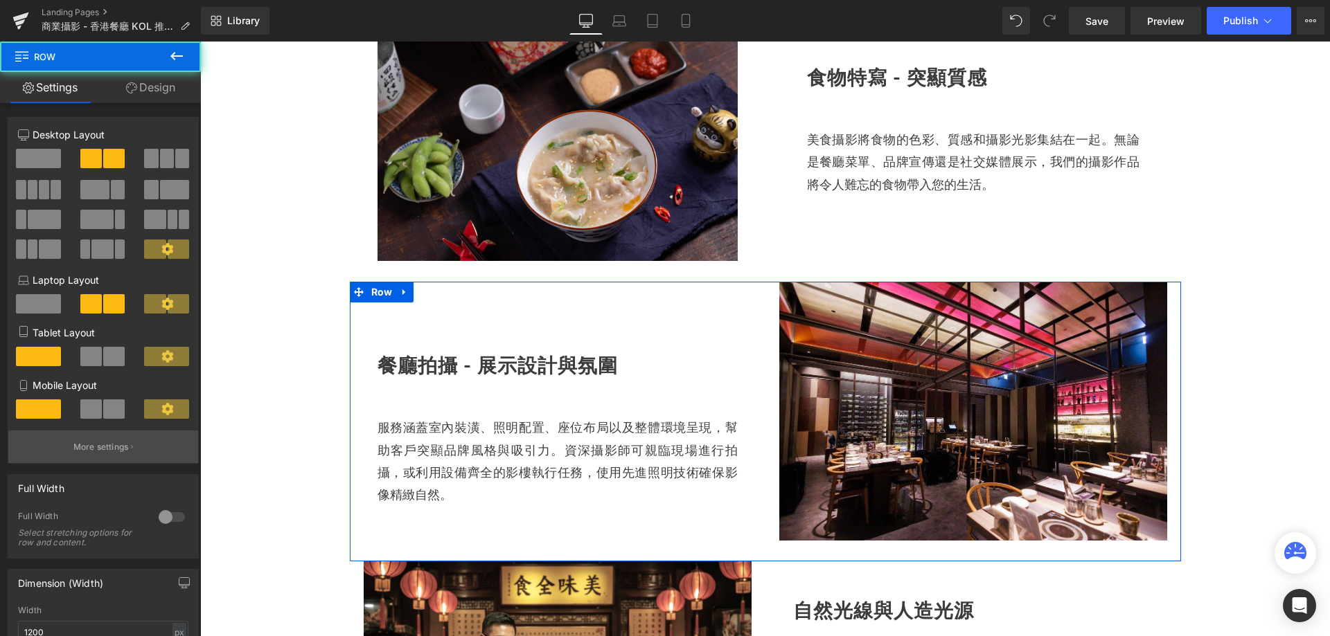
scroll to position [346, 0]
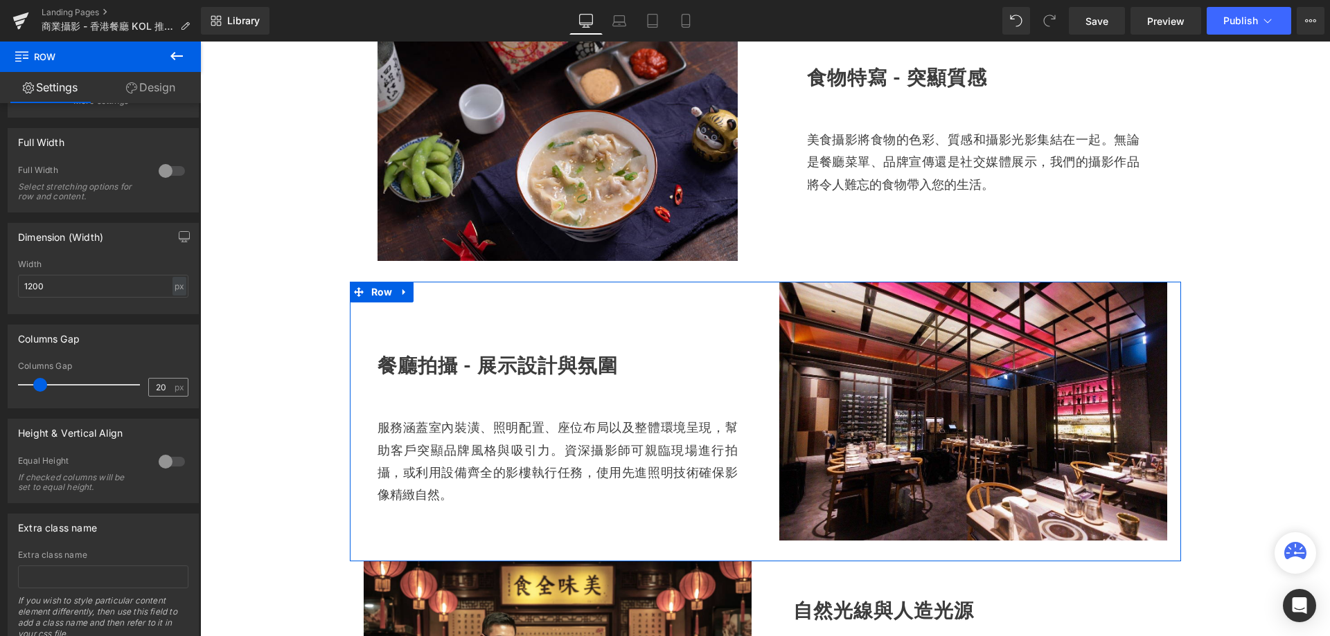
click at [161, 385] on input "20" at bounding box center [161, 387] width 24 height 17
type input "2"
type input "40"
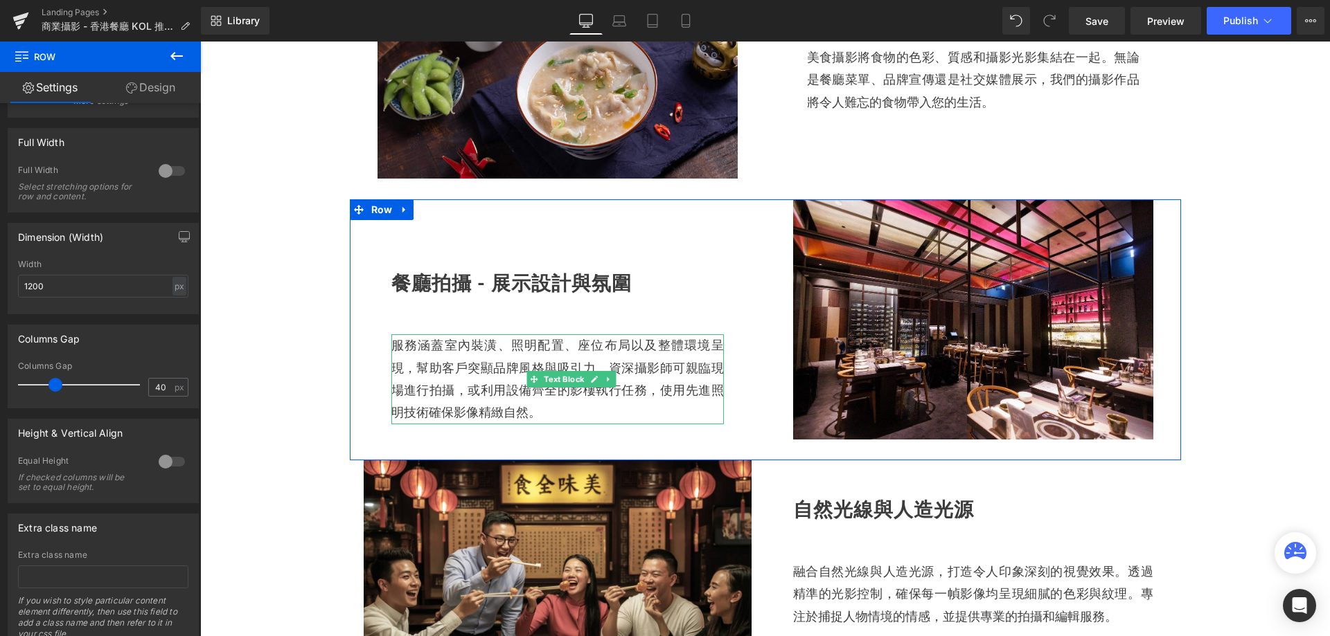
scroll to position [1108, 0]
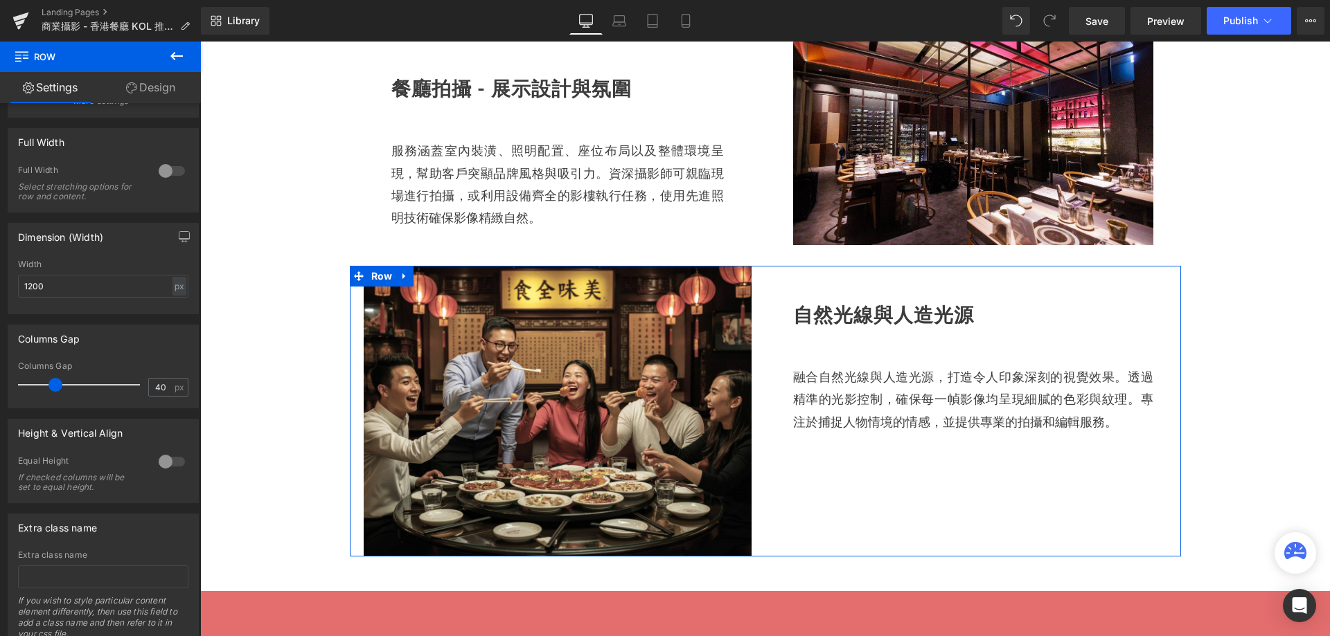
click at [351, 384] on div "Image" at bounding box center [558, 411] width 416 height 291
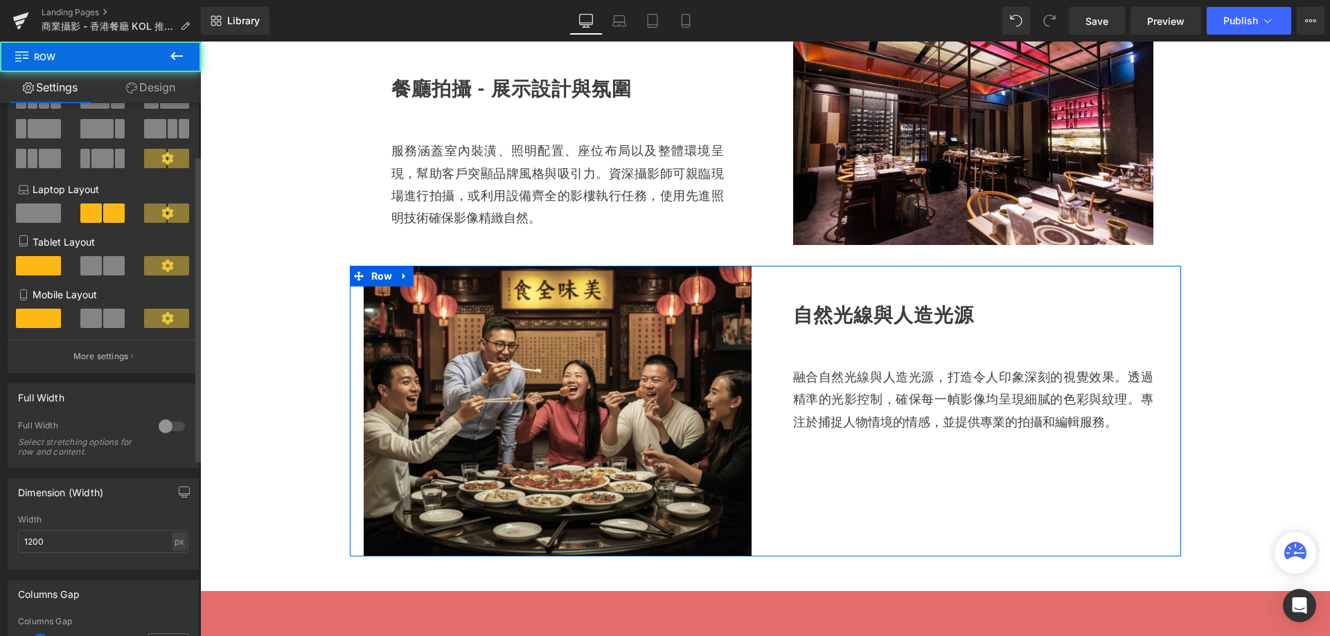
scroll to position [277, 0]
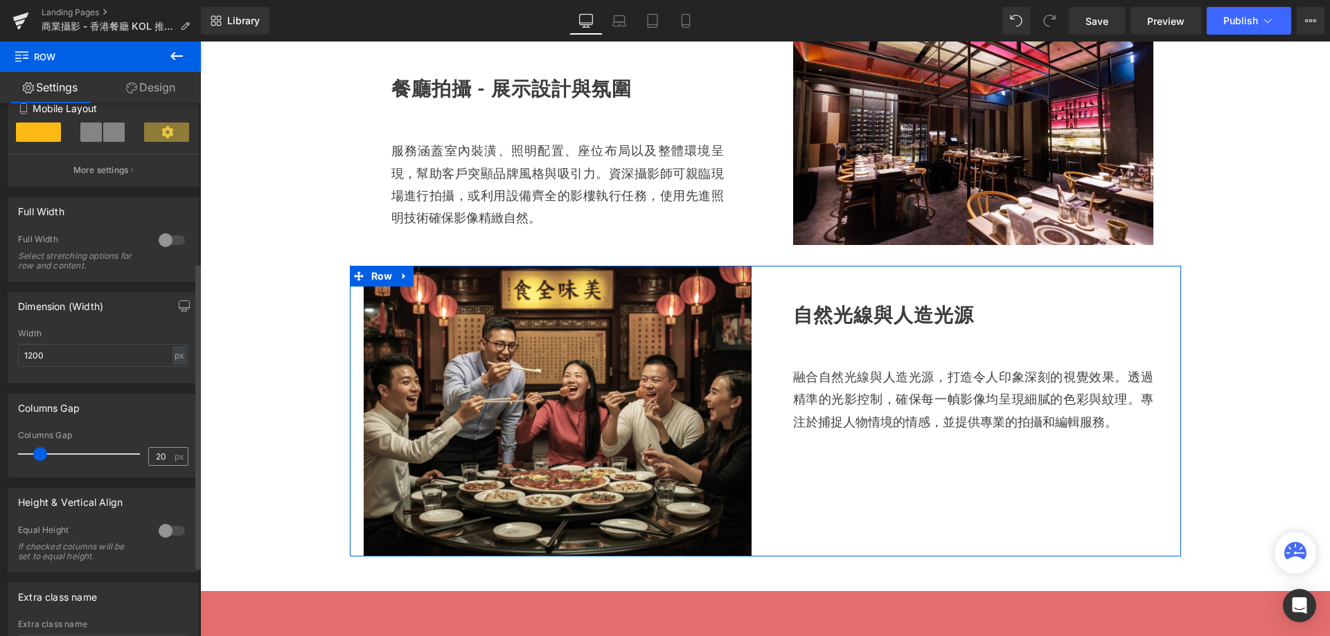
click at [168, 453] on div "20 px" at bounding box center [168, 456] width 40 height 19
click at [163, 454] on input "20" at bounding box center [161, 456] width 24 height 17
type input "2"
type input "40"
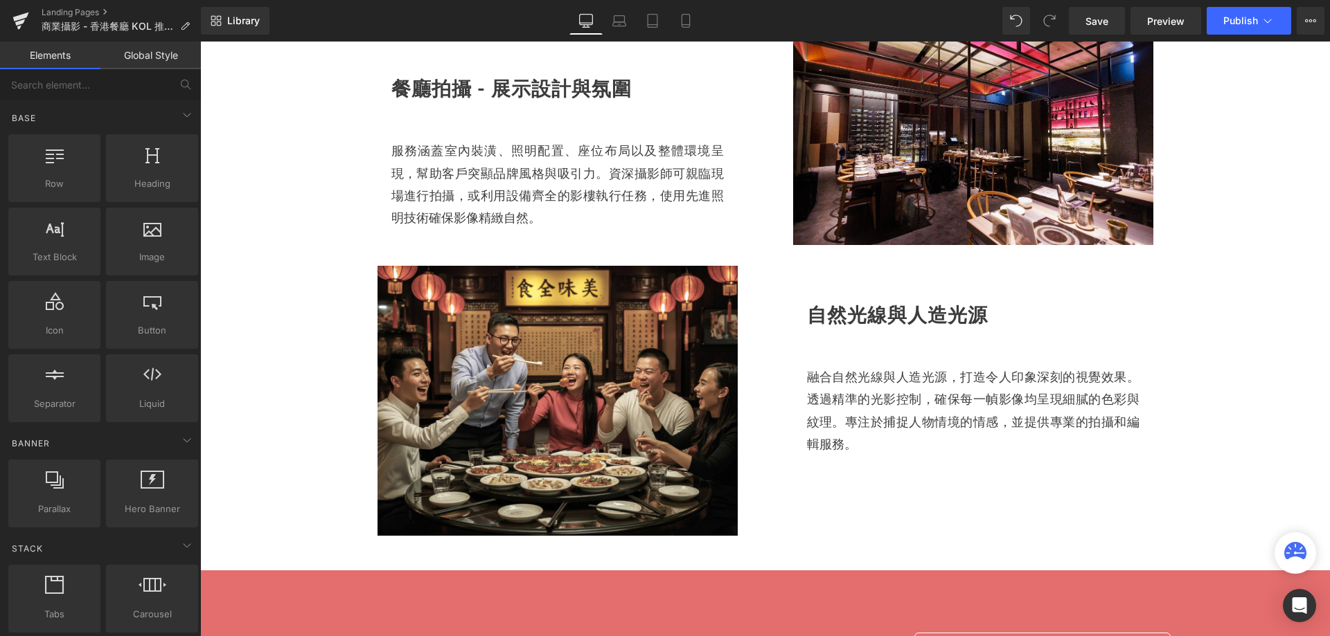
click at [1222, 337] on div "餐廳與美食攝影 Heading Hero Banner 專為餐飲業而設的 營銷計畫 Heading Separator Hero Banner Row 多元化…" at bounding box center [765, 12] width 1130 height 1900
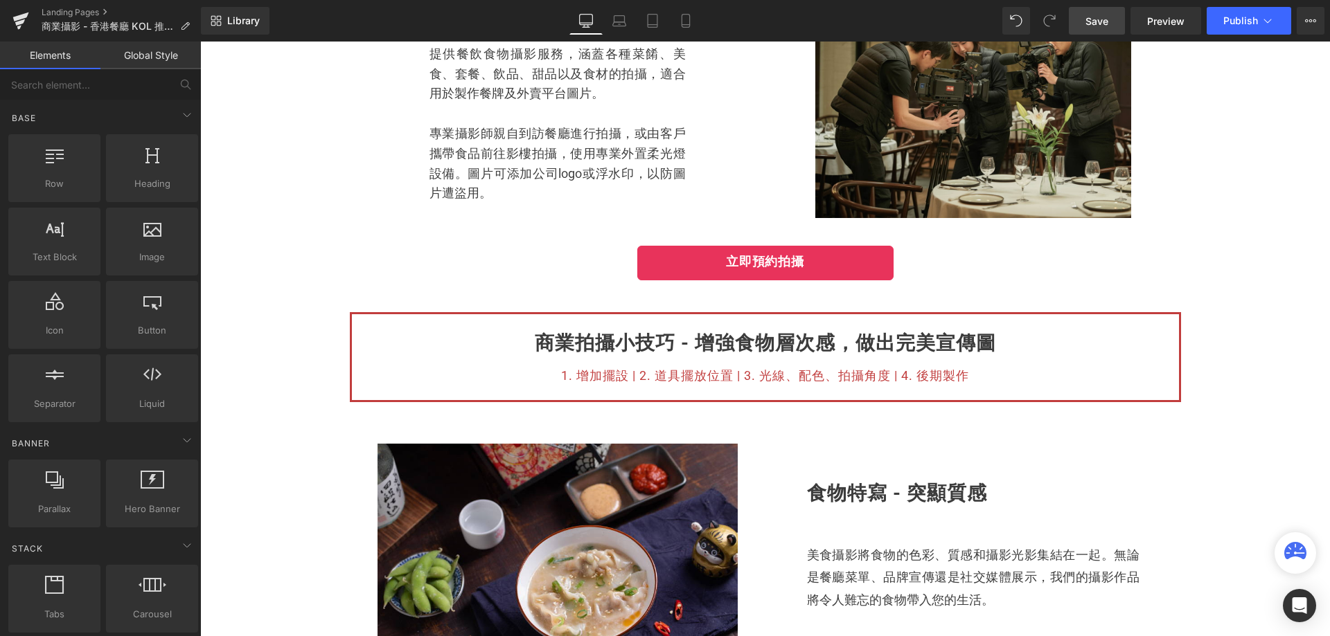
click at [1107, 28] on span "Save" at bounding box center [1096, 21] width 23 height 15
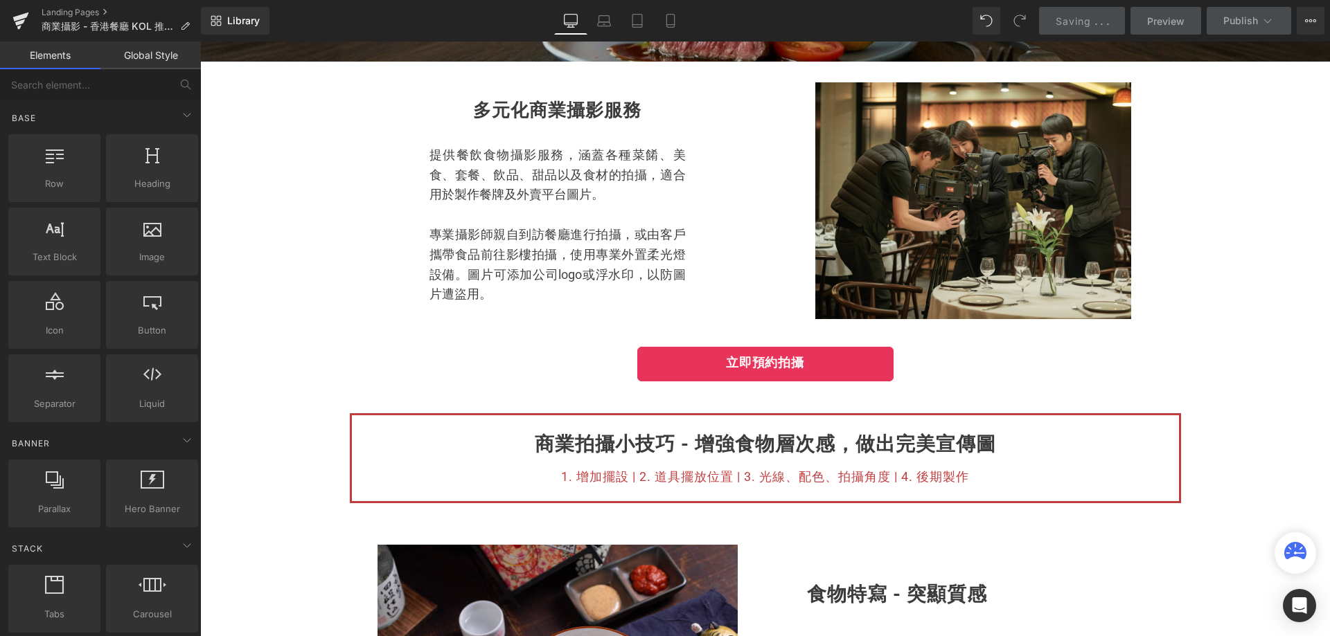
scroll to position [208, 0]
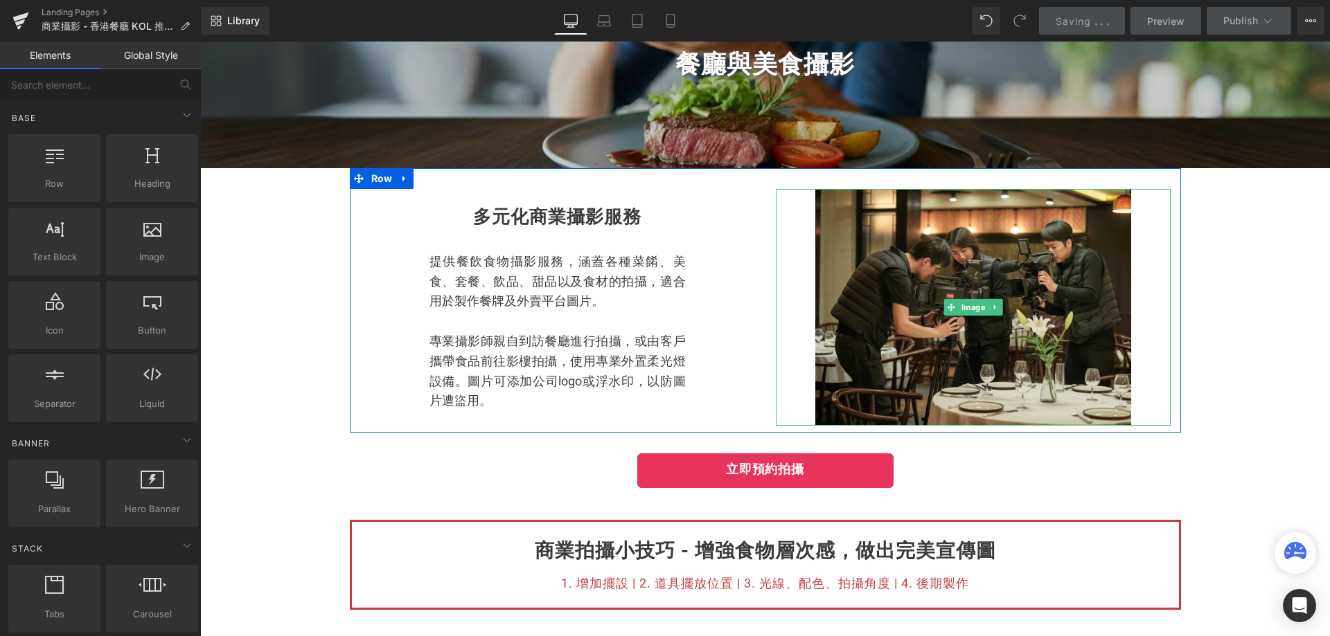
click at [783, 309] on div at bounding box center [973, 307] width 395 height 237
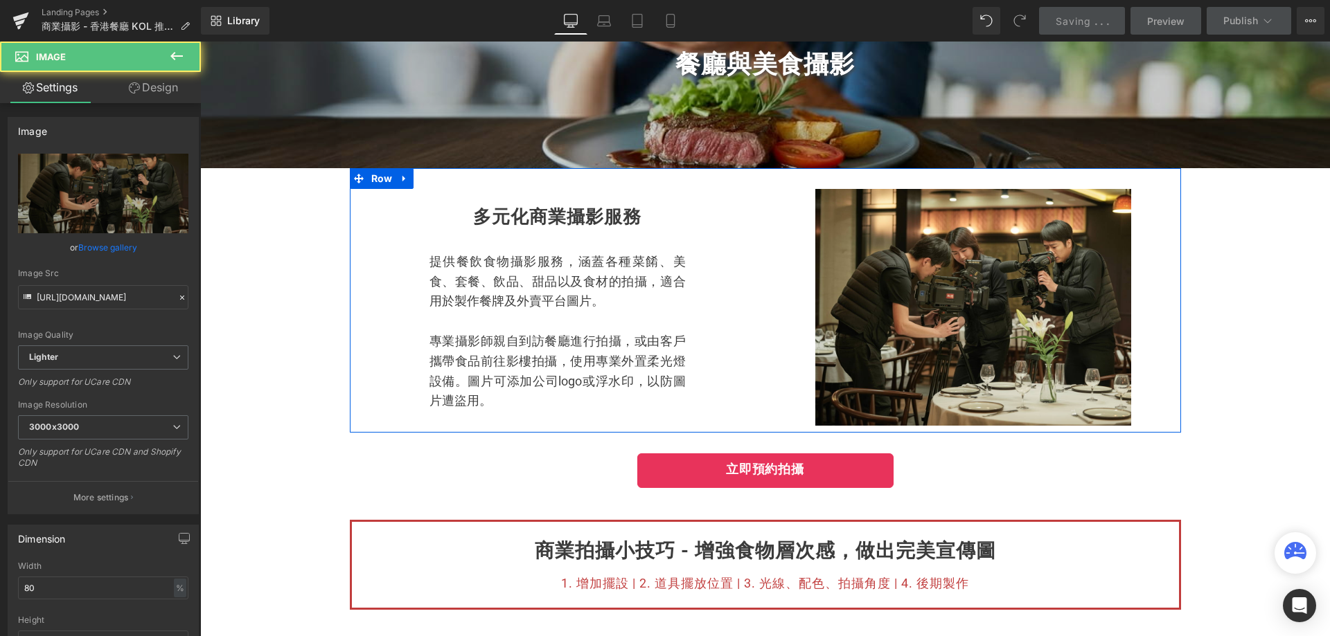
click at [745, 318] on div "提供餐飲食物攝影服務，涵蓋各種菜餚、美食、套餐、飲品、甜品以及食材的拍攝，適合用於製作餐牌及外賣平台圖片。 專業攝影師親自到訪餐廳進行拍攝，或由客戶攜帶食品前…" at bounding box center [557, 321] width 395 height 179
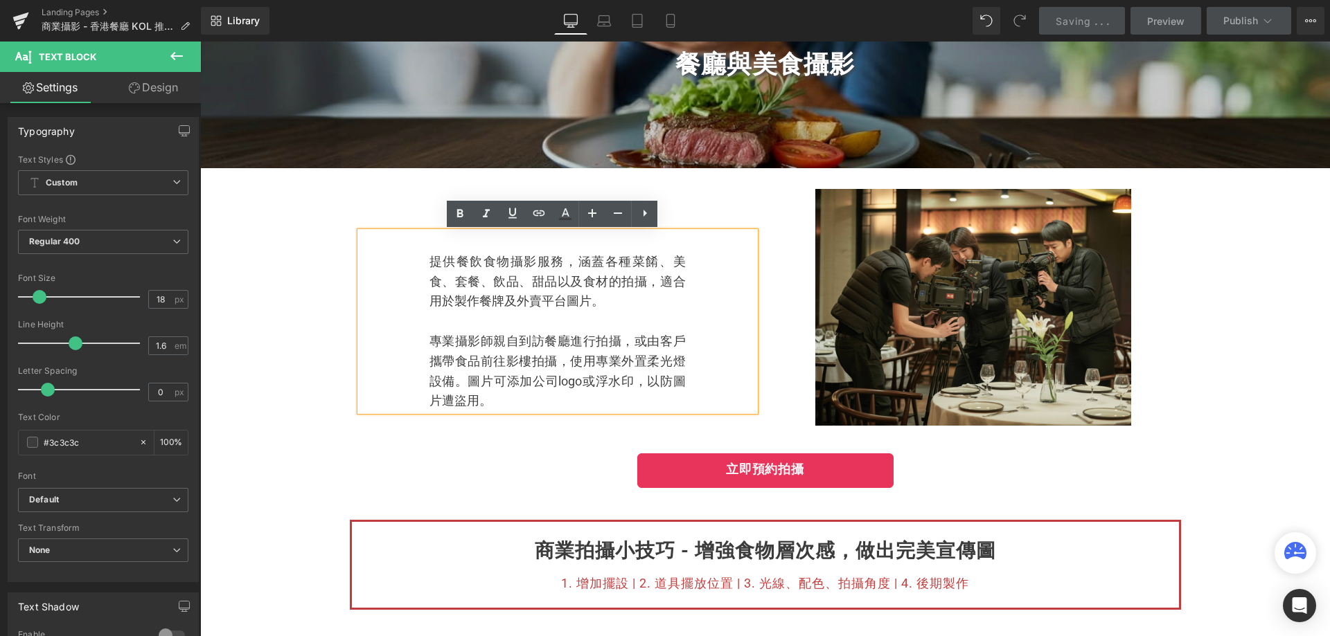
click at [758, 206] on div "多元化商業攝影服務 Heading 提供餐飲食物攝影服務，涵蓋各種菜餚、美食、套餐、飲品、甜品以及食材的拍攝，適合用於製作餐牌及外賣平台圖片。 專業攝影師親自…" at bounding box center [558, 300] width 416 height 222
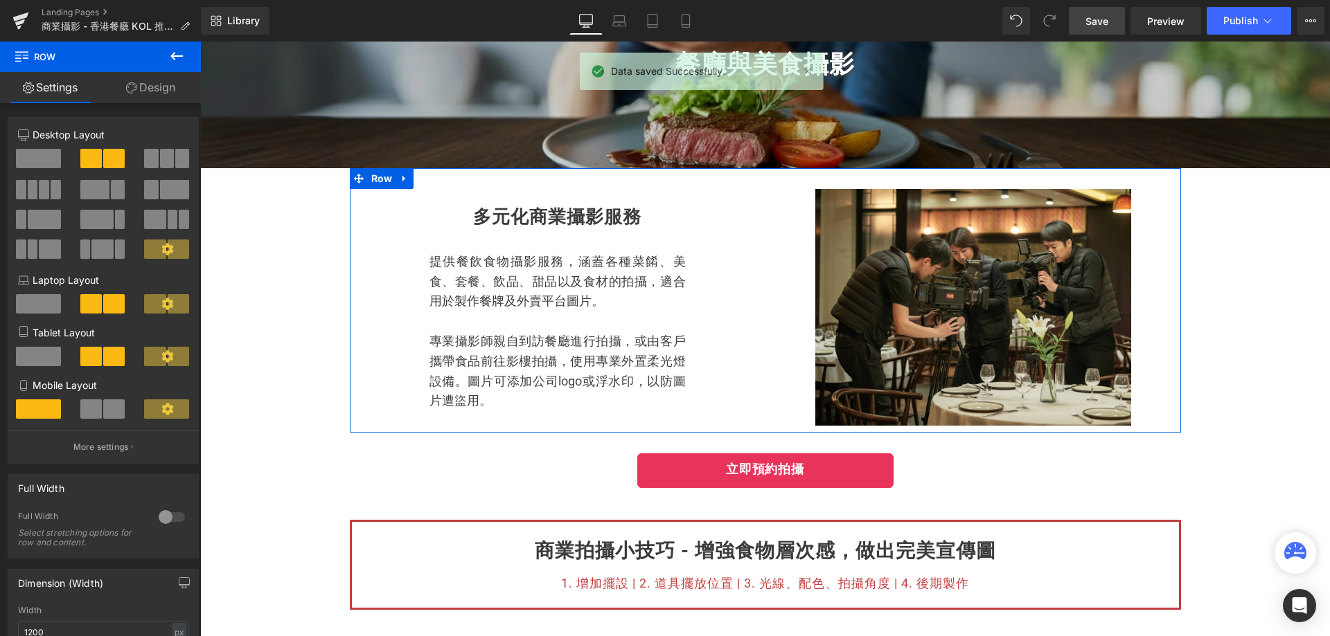
click at [353, 213] on div "多元化商業攝影服務 Heading 提供餐飲食物攝影服務，涵蓋各種菜餚、美食、套餐、飲品、甜品以及食材的拍攝，適合用於製作餐牌及外賣平台圖片。 專業攝影師親自…" at bounding box center [558, 300] width 416 height 222
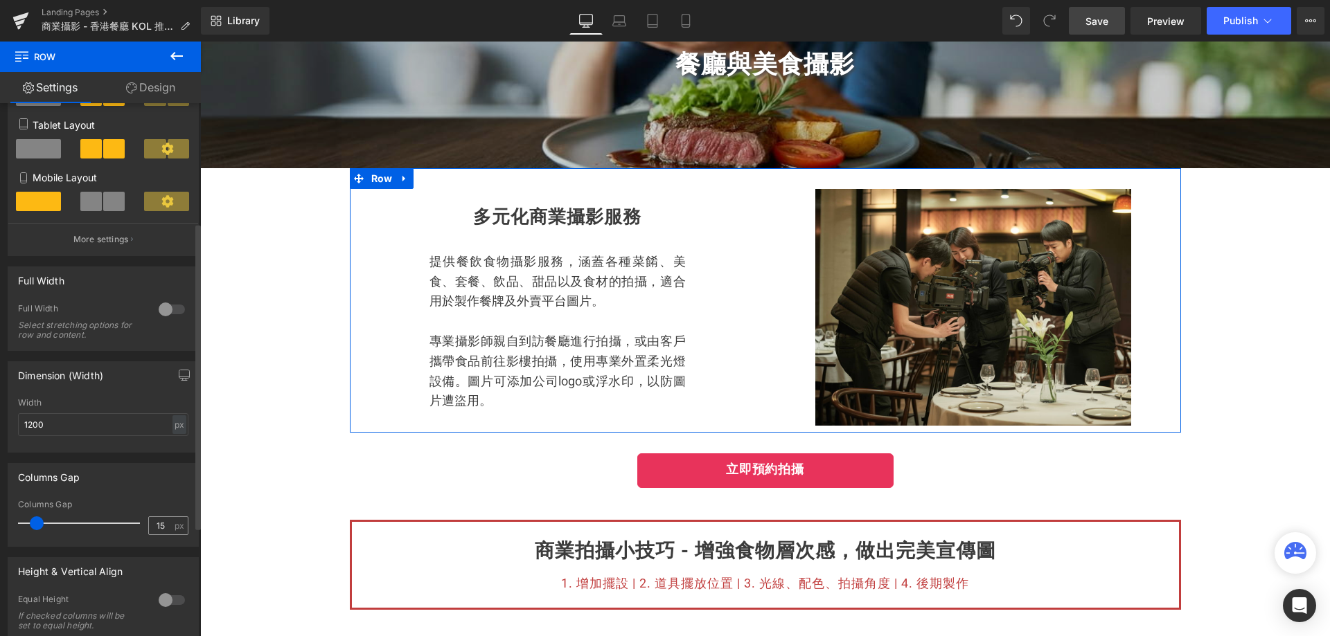
click at [164, 525] on input "15" at bounding box center [161, 525] width 24 height 17
type input "1"
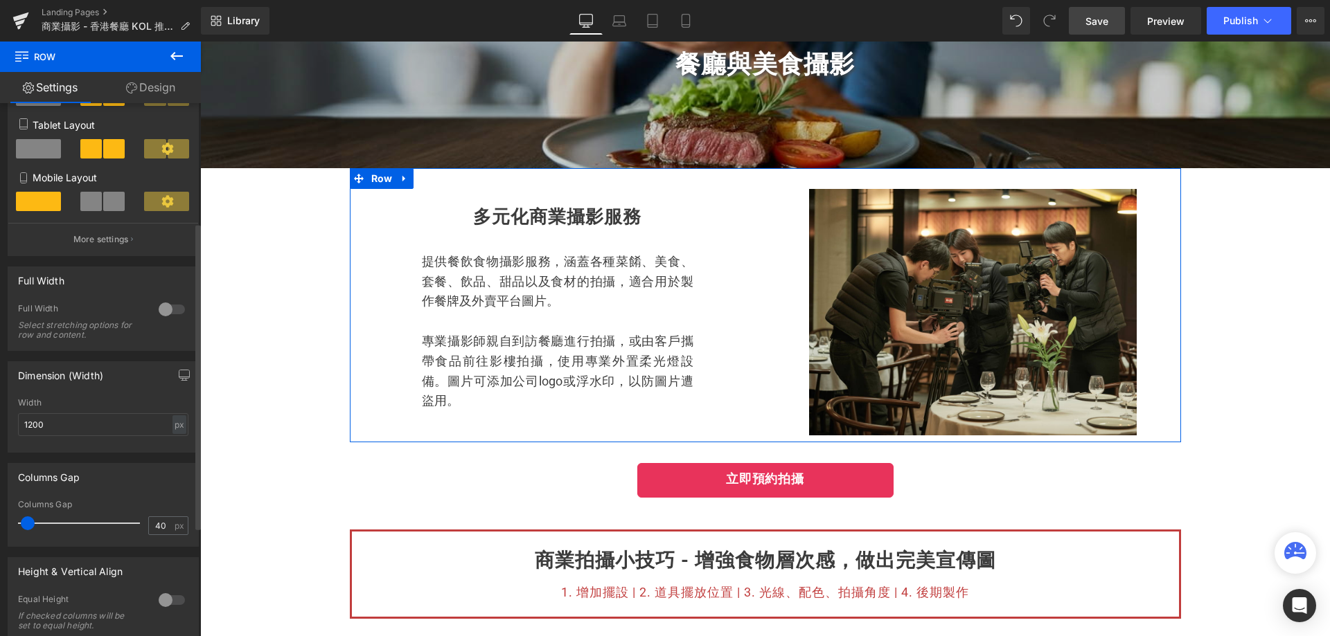
type input "40"
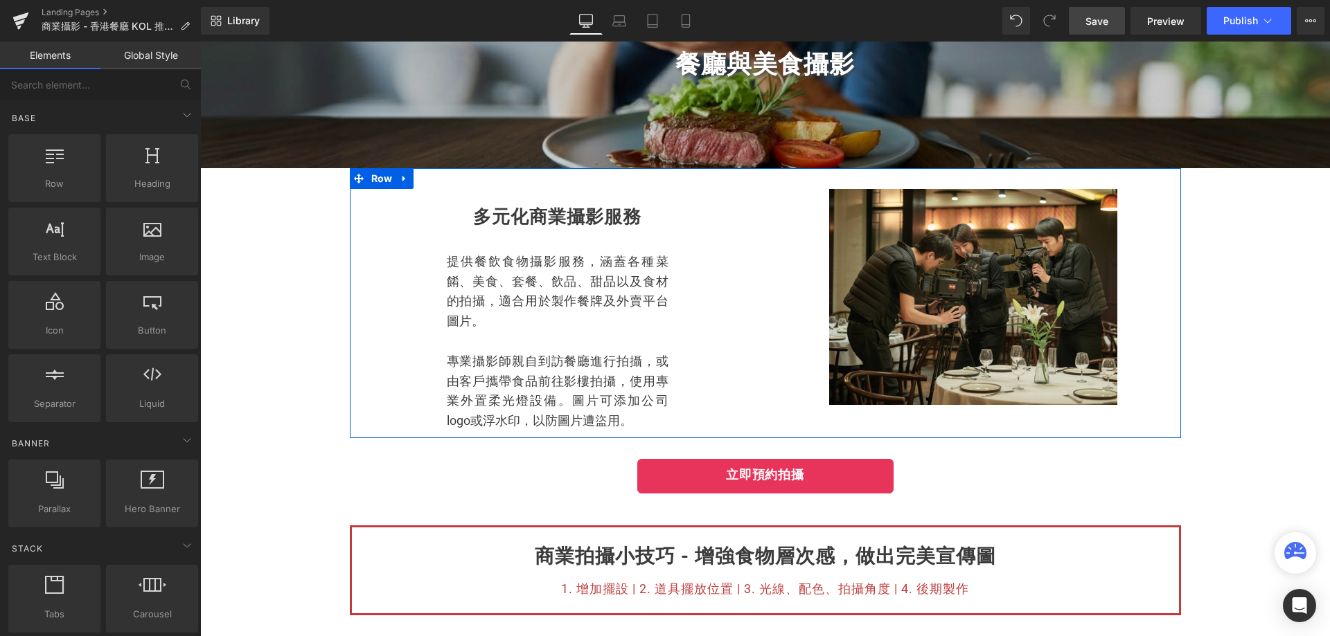
click at [366, 301] on div "多元化商業攝影服務 Heading 提供餐飲食物攝影服務，涵蓋各種菜餚、美食、套餐、飲品、甜品以及食材的拍攝，適合用於製作餐牌及外賣平台圖片。 專業攝影師親自…" at bounding box center [558, 310] width 416 height 242
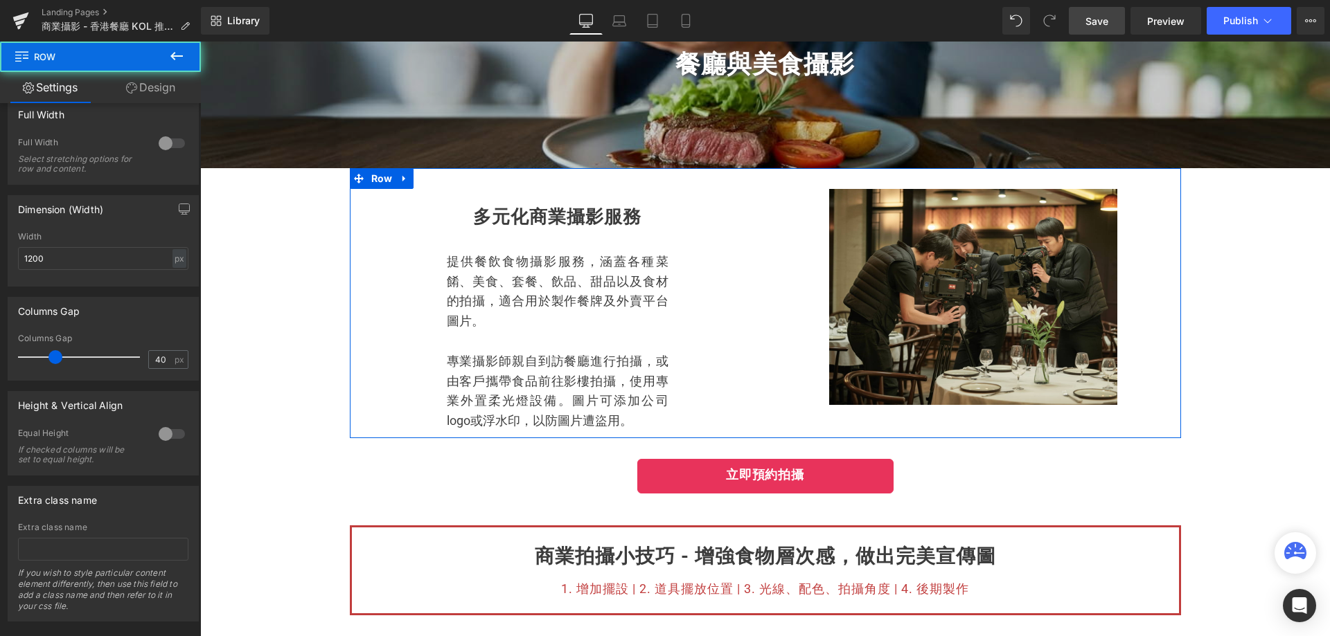
scroll to position [398, 0]
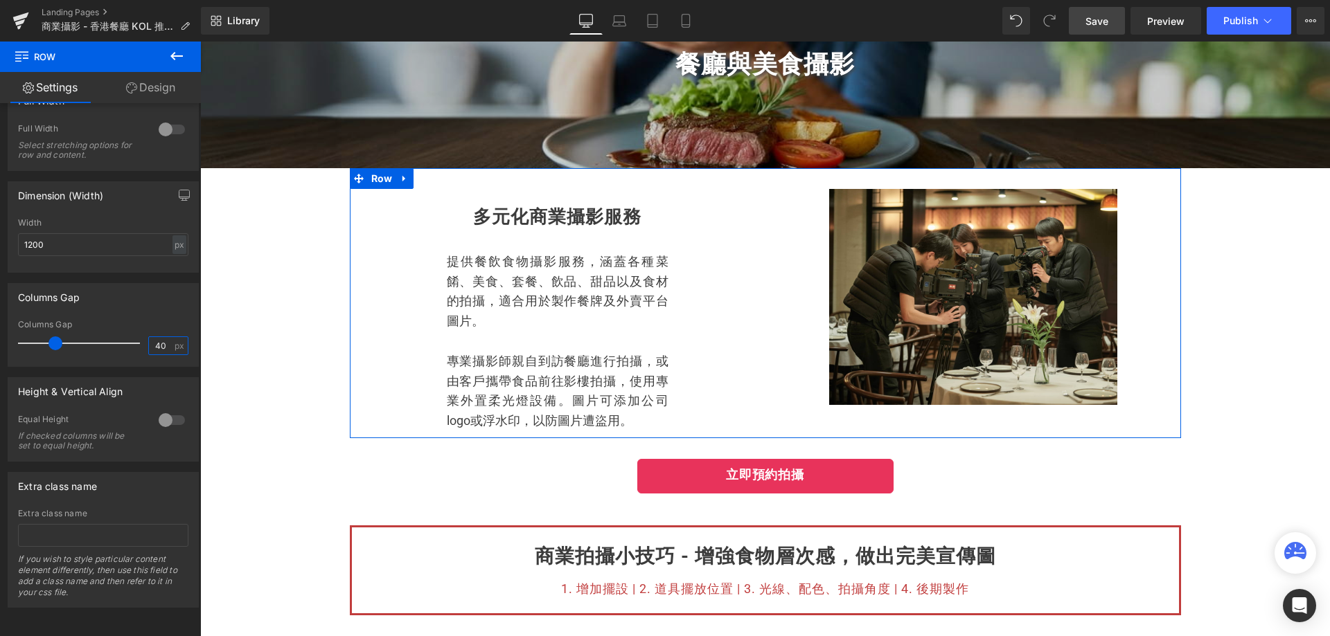
click at [163, 337] on input "40" at bounding box center [161, 345] width 24 height 17
type input "4"
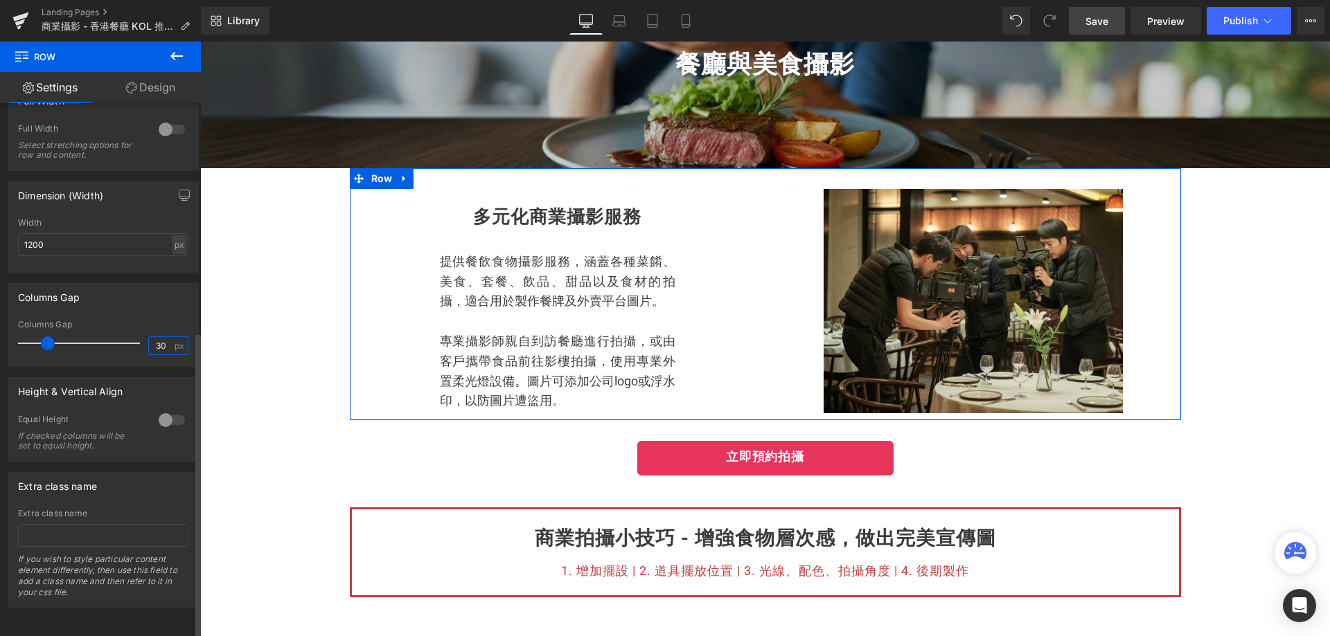
click at [163, 337] on input "30" at bounding box center [161, 345] width 24 height 17
type input "3"
type input "20"
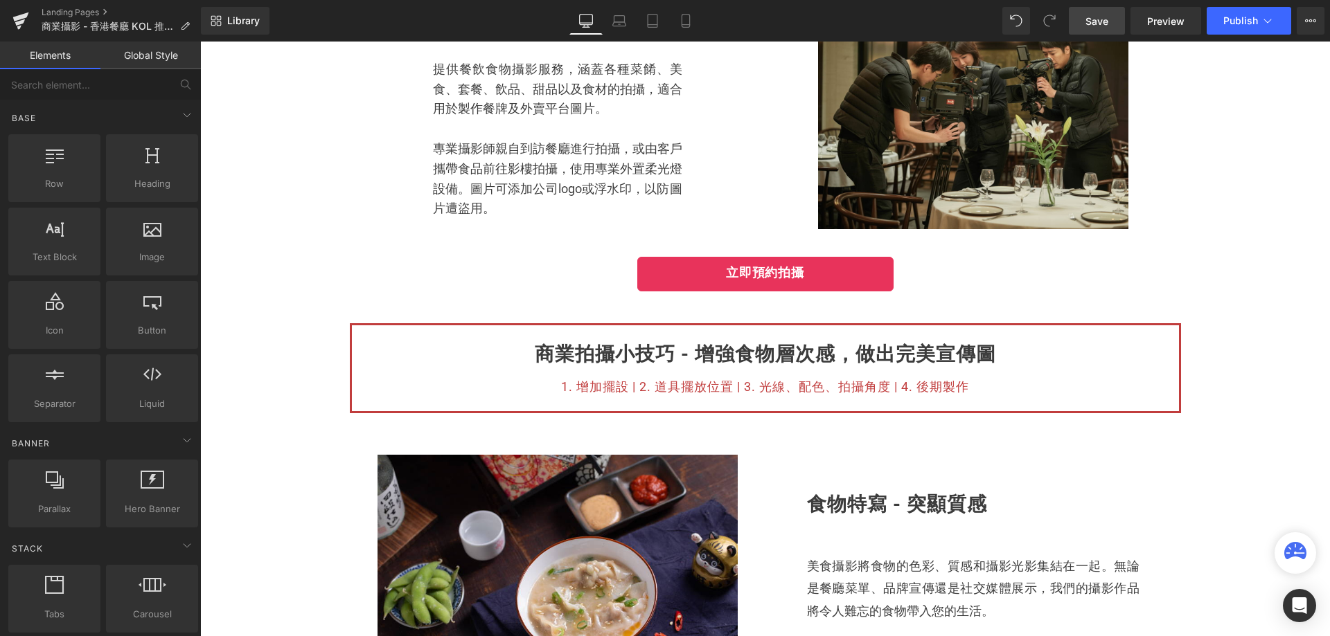
scroll to position [208, 0]
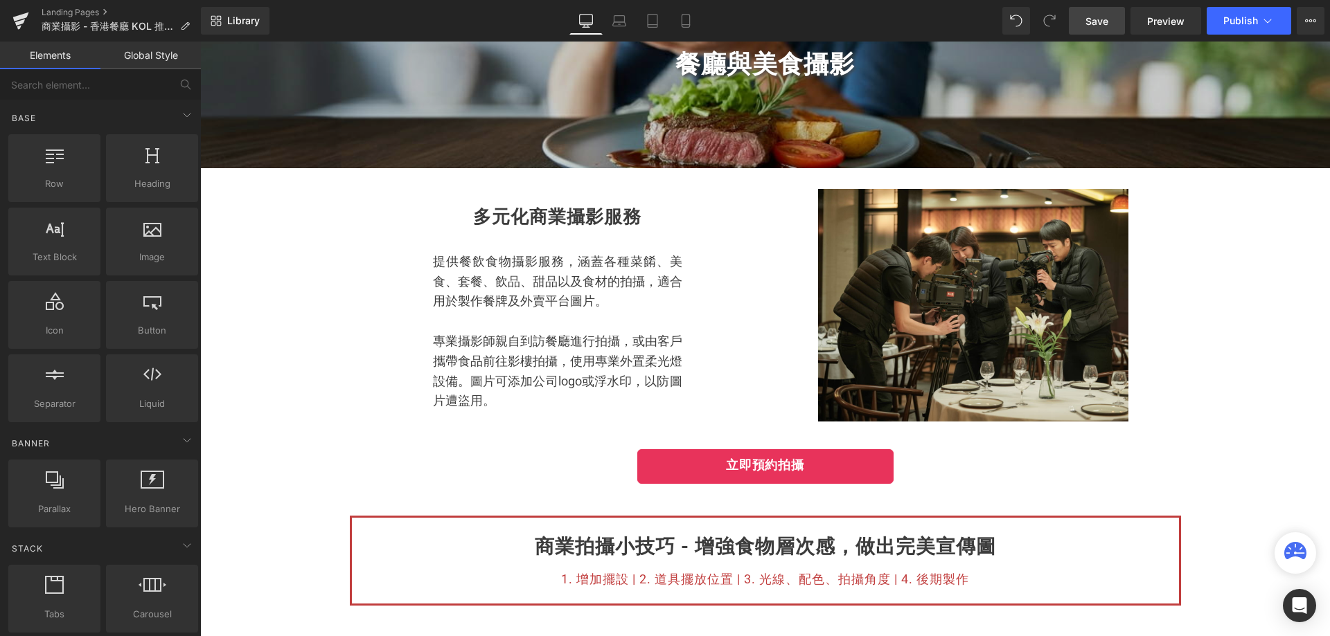
click at [1091, 35] on div "Library Desktop Desktop Laptop Tablet Mobile Save Preview Publish Scheduled Vie…" at bounding box center [765, 21] width 1129 height 42
click at [1096, 30] on link "Save" at bounding box center [1097, 21] width 56 height 28
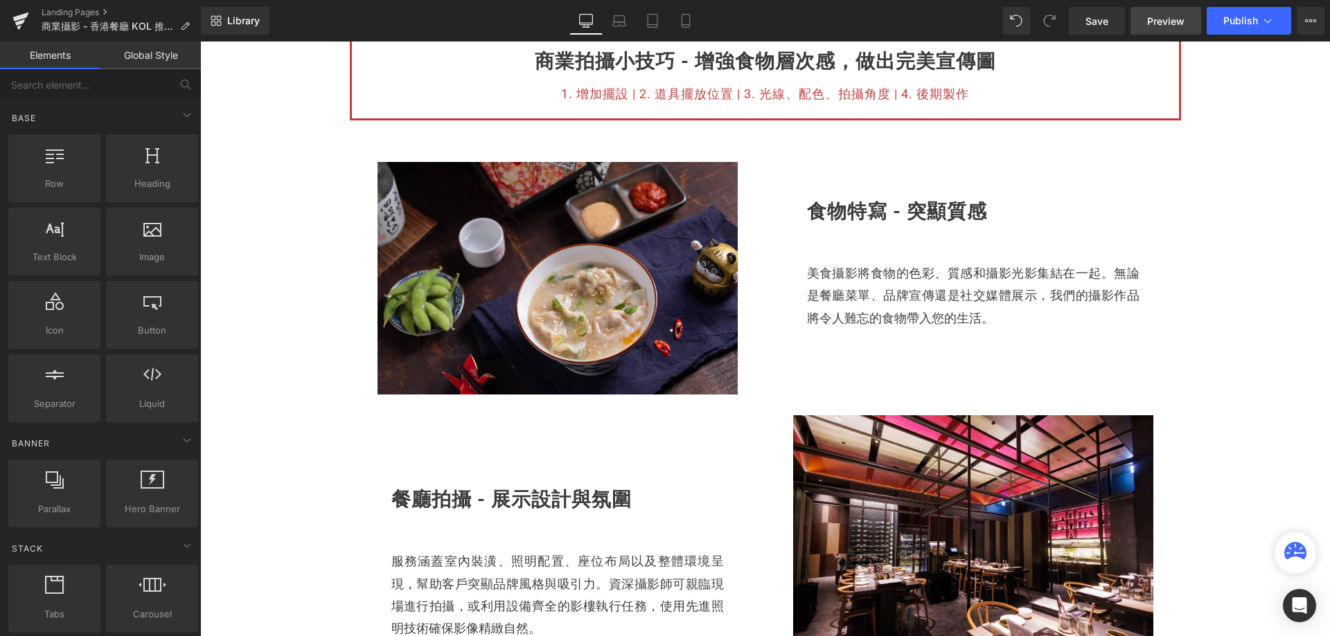
scroll to position [623, 0]
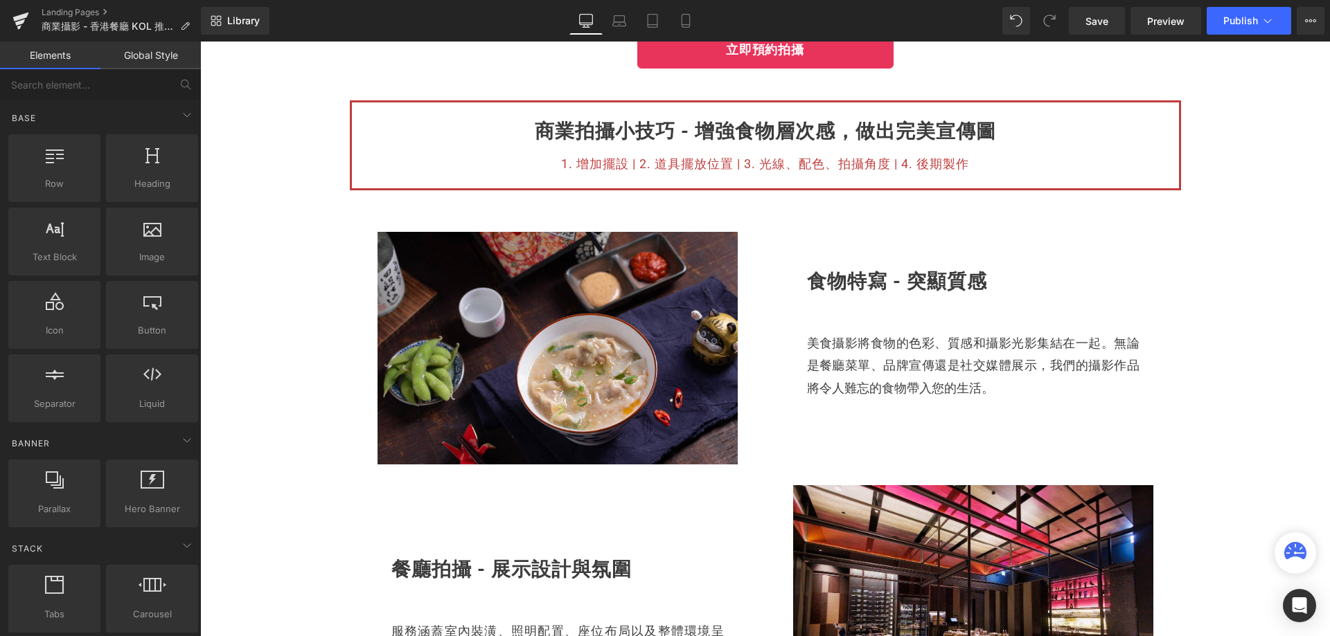
click at [1163, 35] on div "Library Desktop Desktop Laptop Tablet Mobile Save Preview Publish Scheduled Vie…" at bounding box center [765, 21] width 1129 height 42
click at [1164, 33] on link "Preview" at bounding box center [1165, 21] width 71 height 28
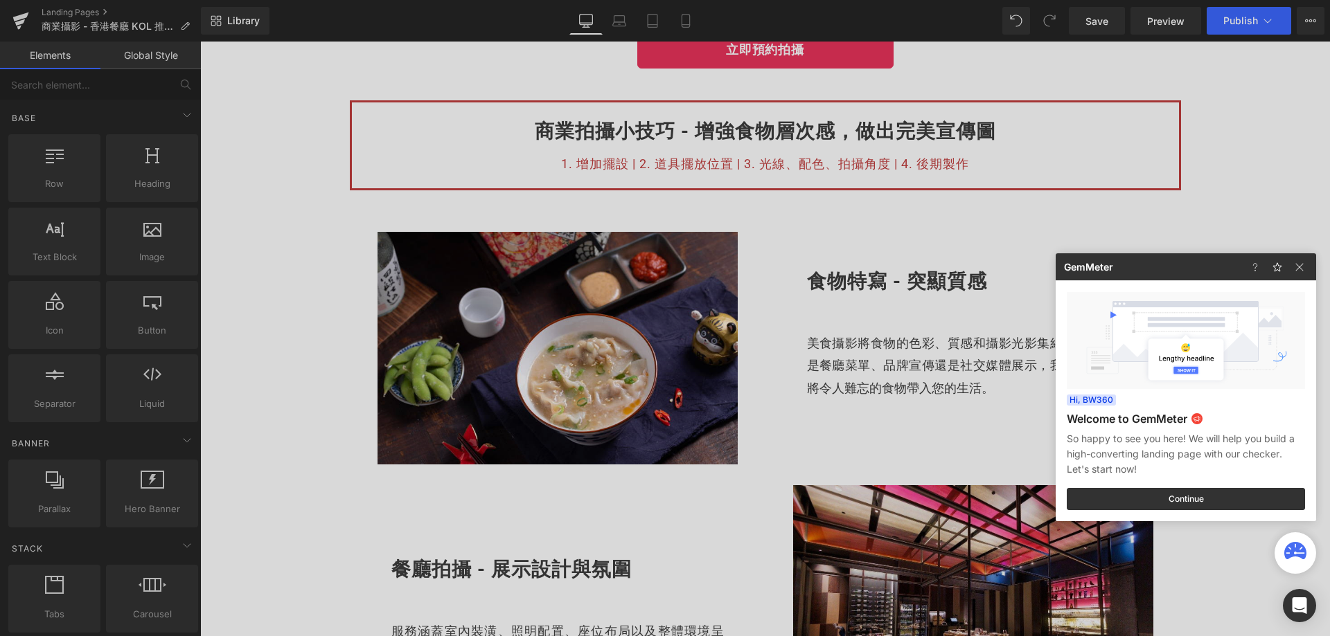
click at [609, 19] on div at bounding box center [665, 318] width 1330 height 636
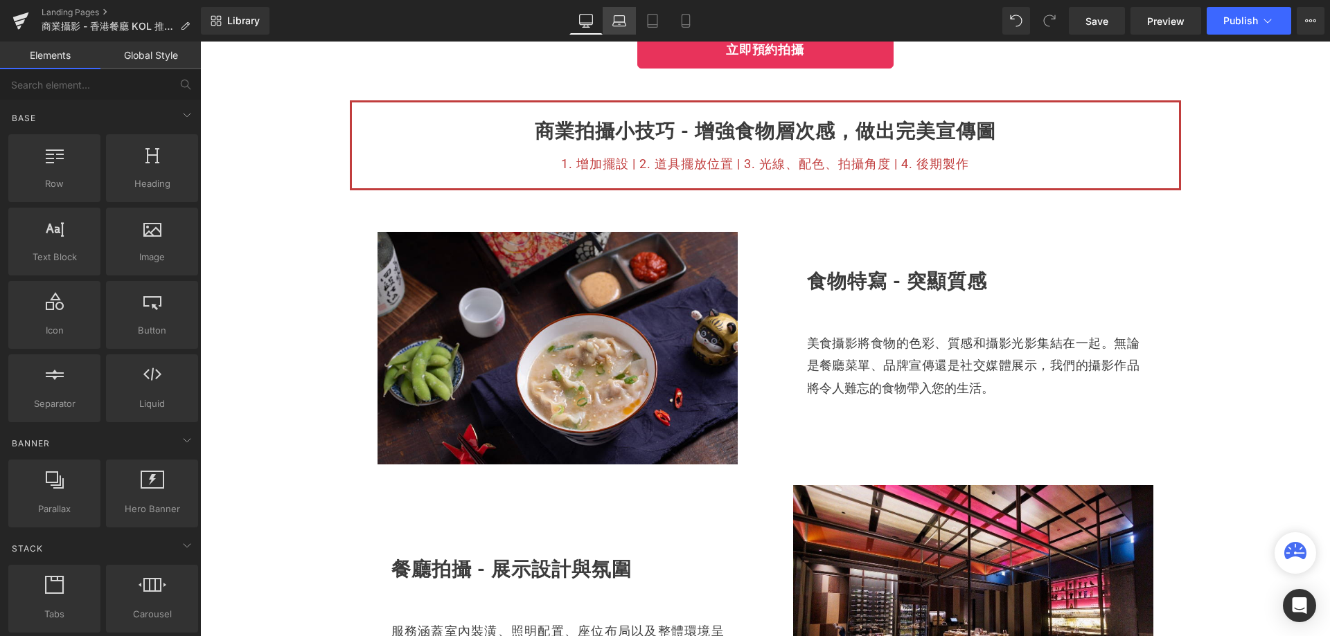
click at [618, 18] on icon at bounding box center [619, 21] width 14 height 14
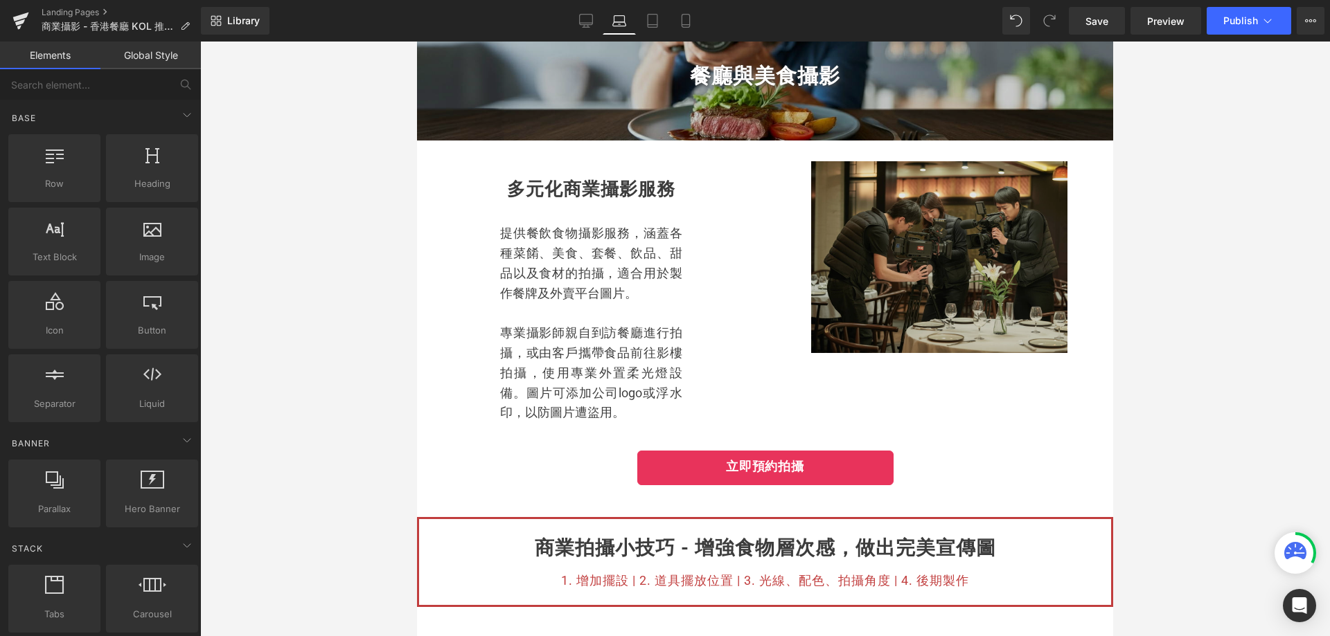
scroll to position [0, 0]
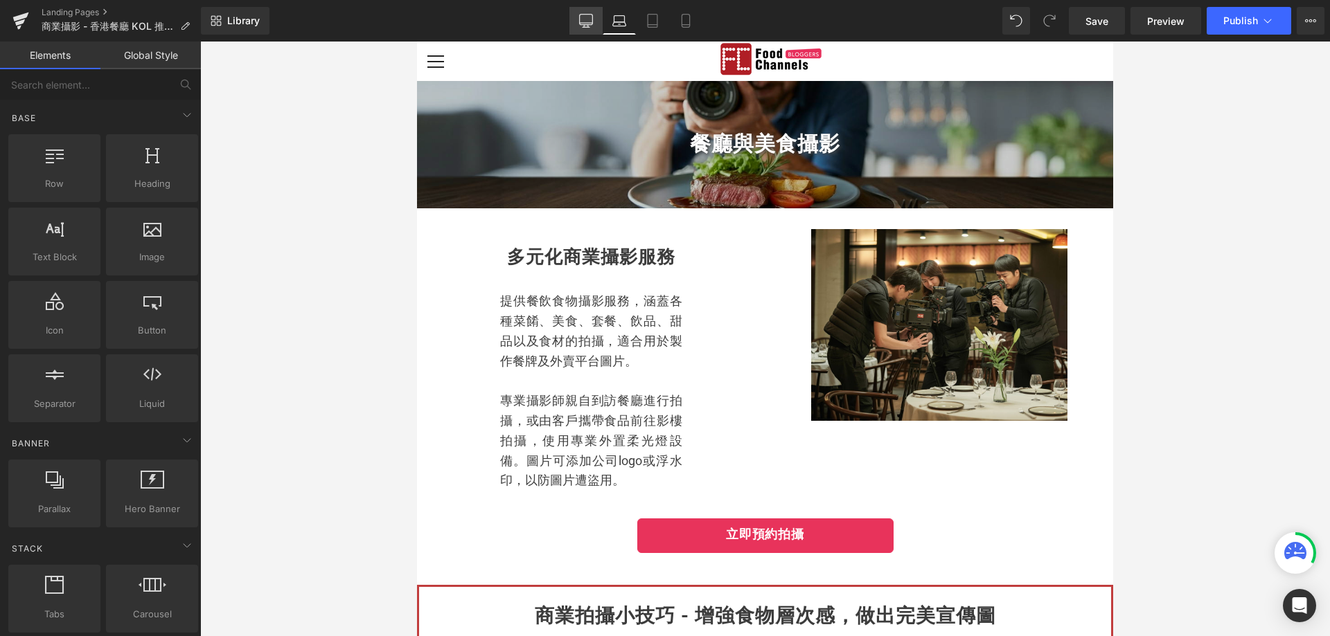
click at [589, 27] on icon at bounding box center [585, 27] width 7 height 0
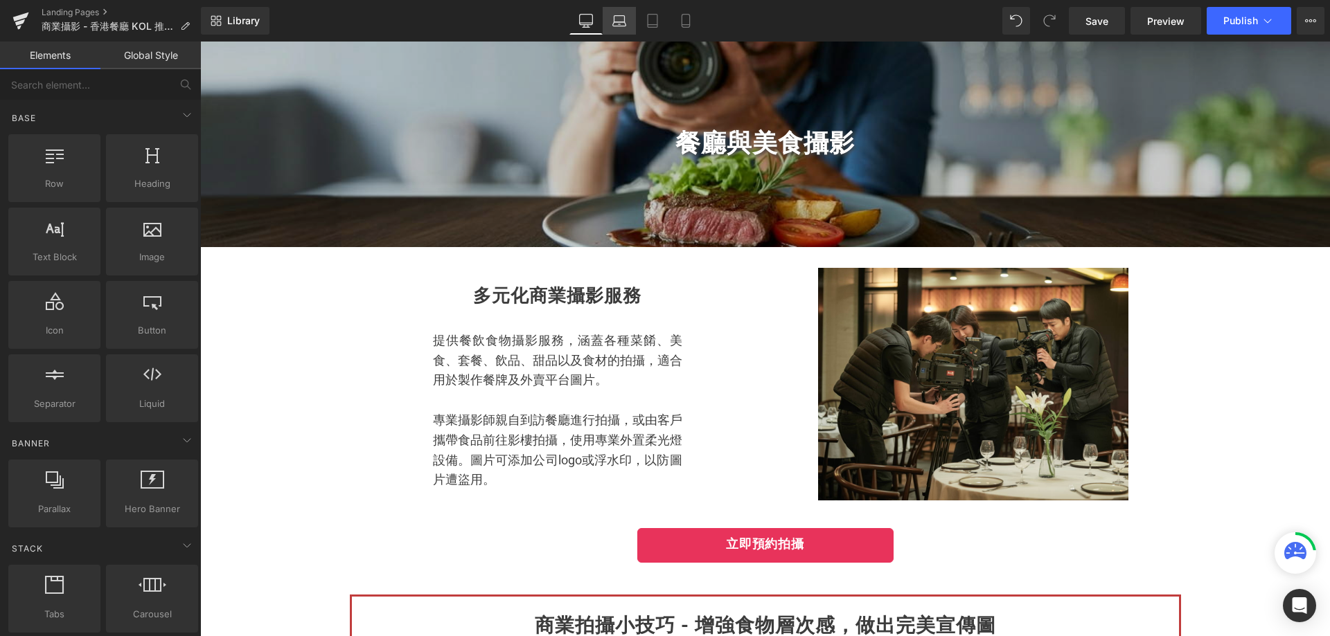
click at [615, 21] on icon at bounding box center [619, 19] width 10 height 6
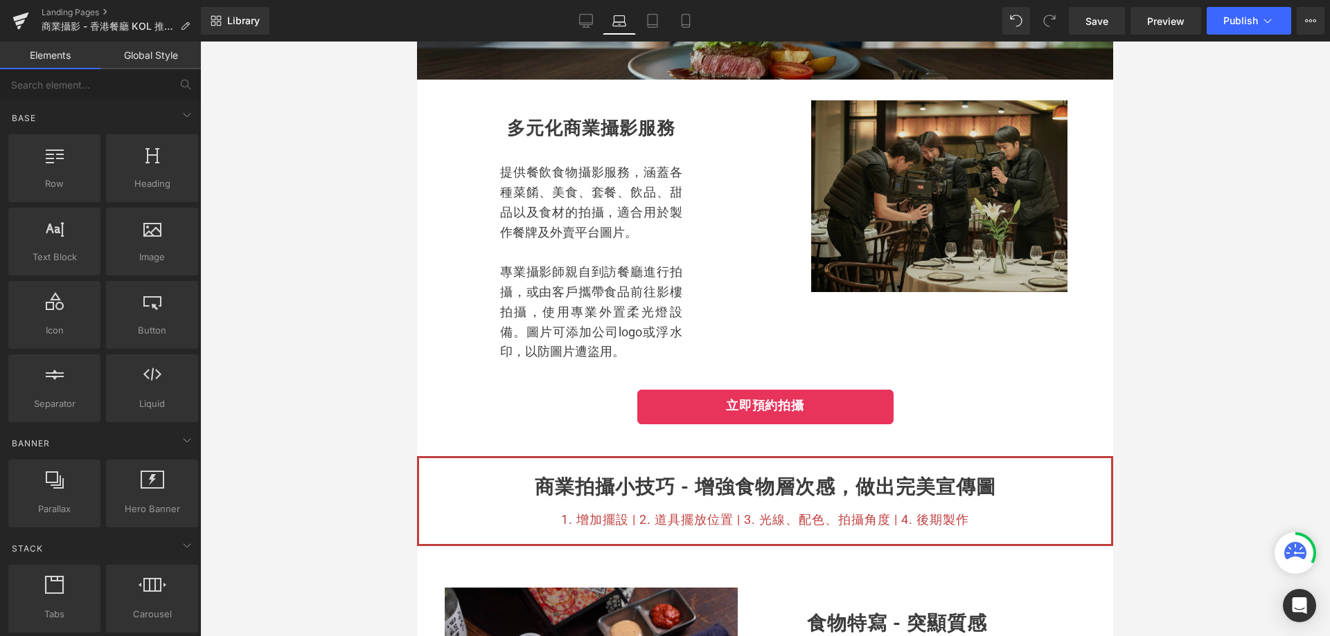
scroll to position [39, 0]
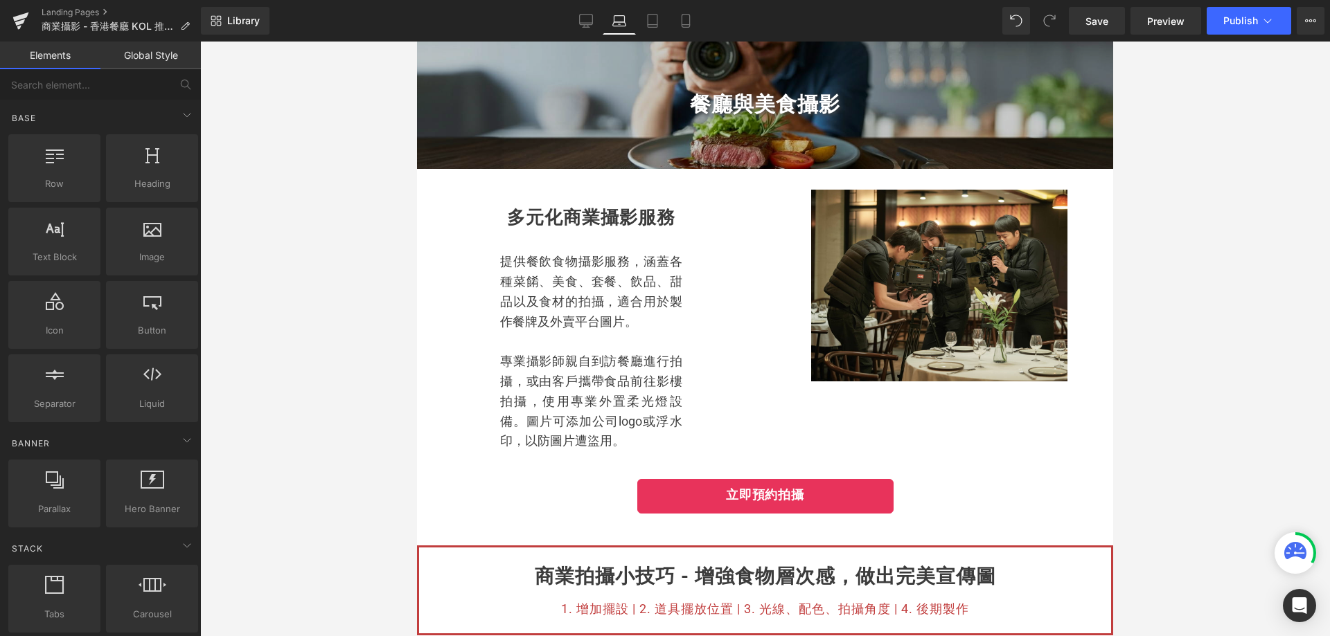
click at [1230, 382] on div at bounding box center [765, 339] width 1130 height 595
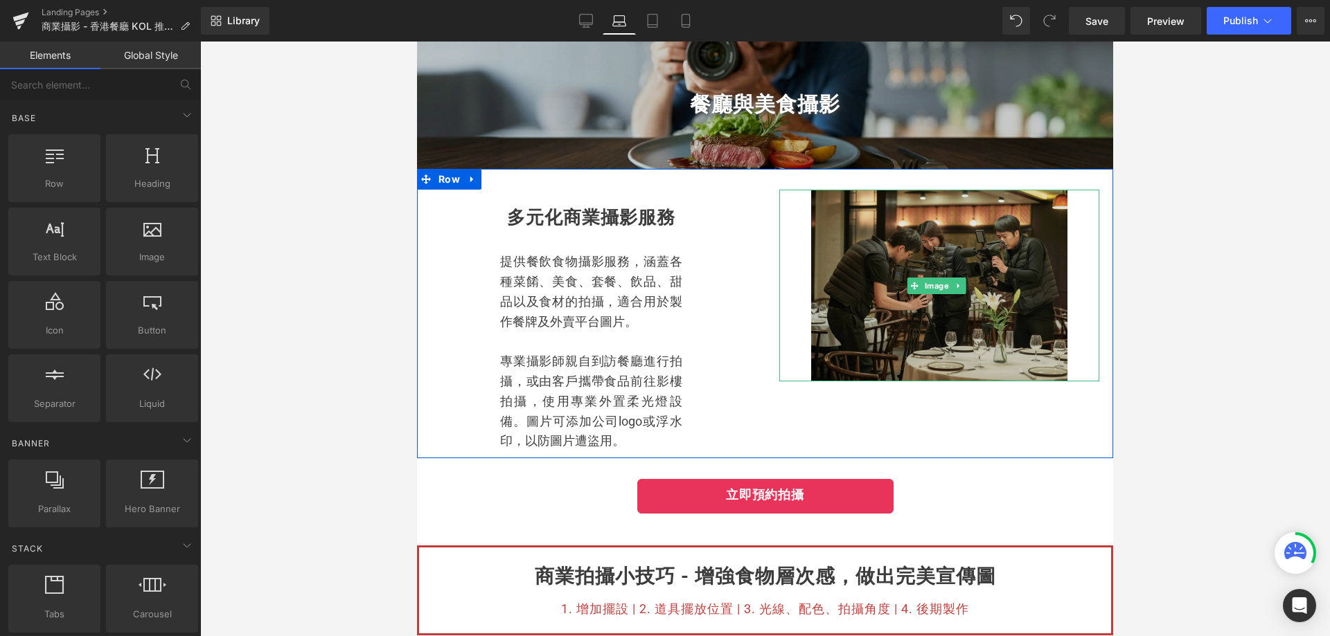
click at [981, 338] on img at bounding box center [939, 286] width 256 height 193
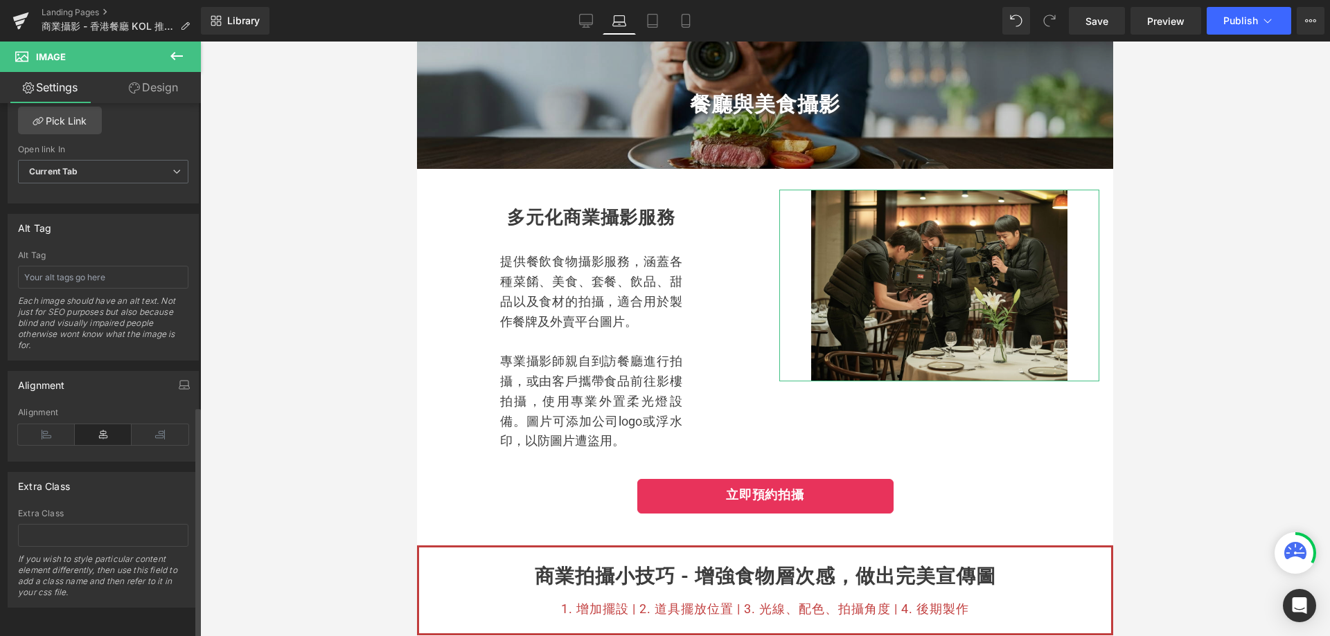
scroll to position [697, 0]
click at [59, 425] on icon at bounding box center [46, 435] width 57 height 21
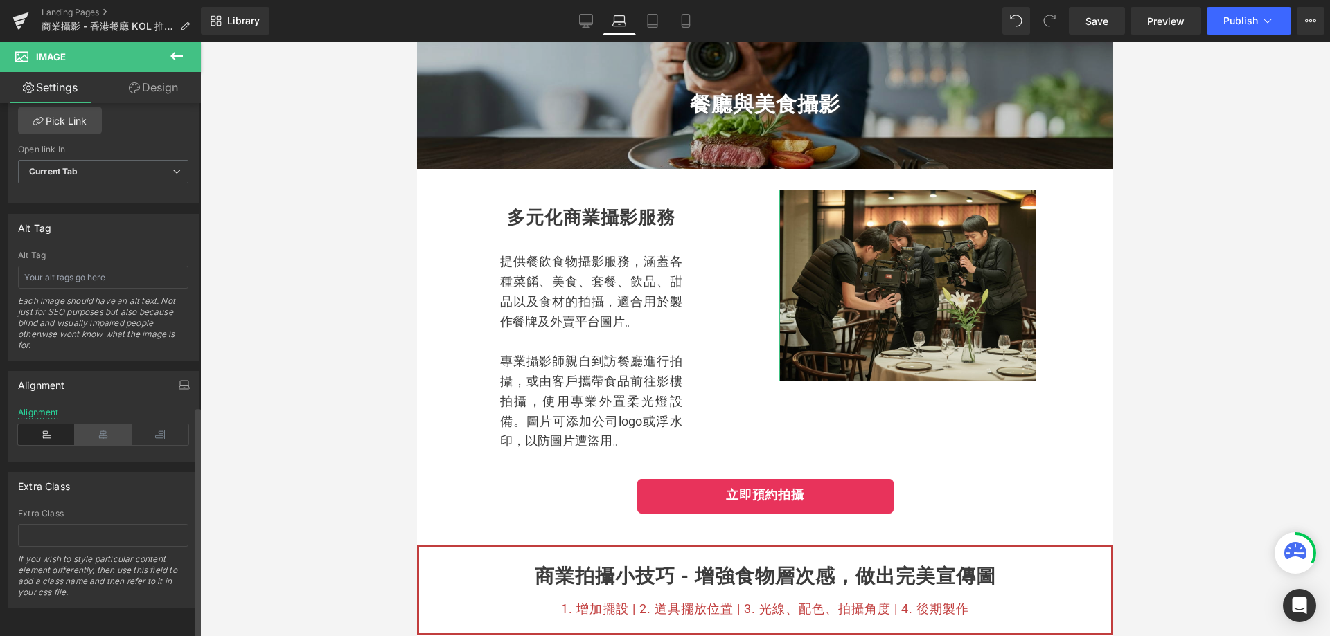
click at [96, 425] on icon at bounding box center [103, 435] width 57 height 21
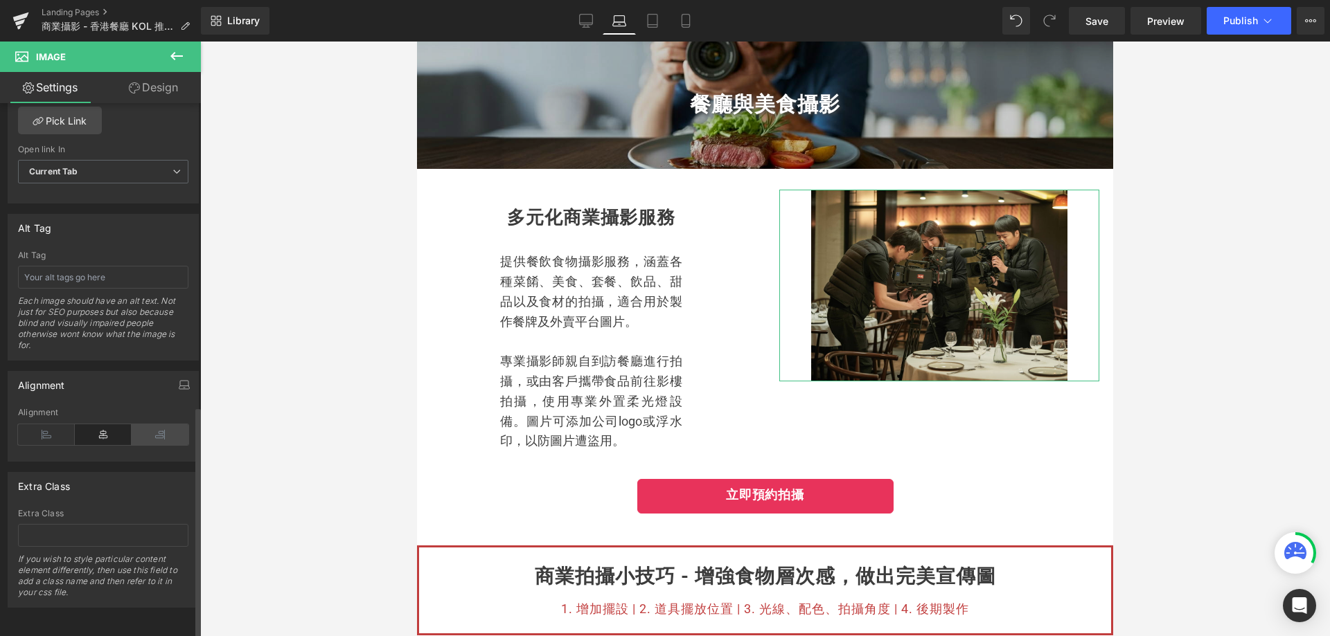
click at [154, 425] on icon at bounding box center [160, 435] width 57 height 21
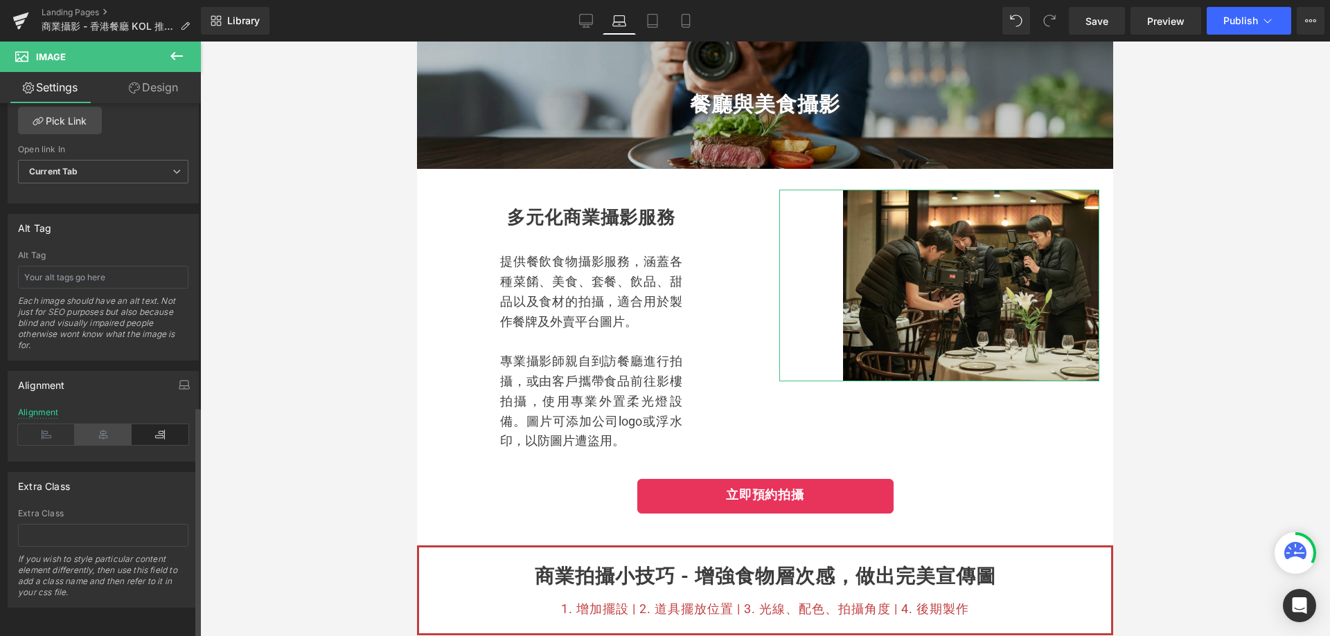
click at [115, 427] on icon at bounding box center [103, 435] width 57 height 21
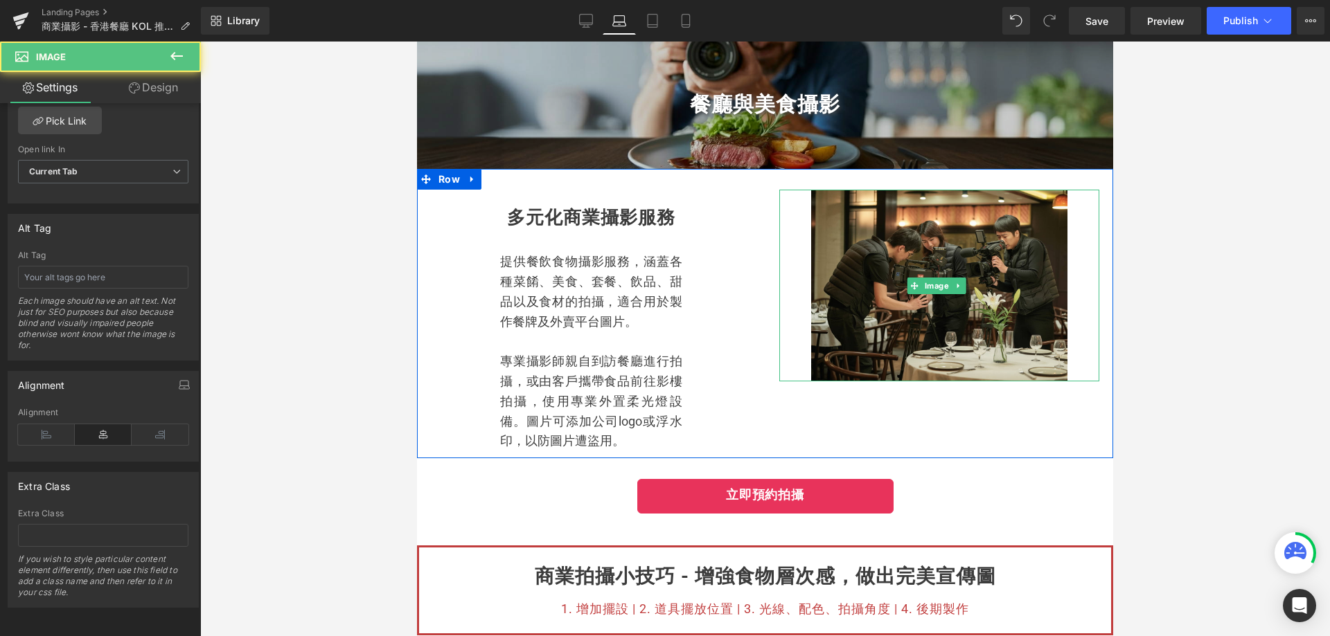
click at [781, 363] on div at bounding box center [939, 286] width 321 height 193
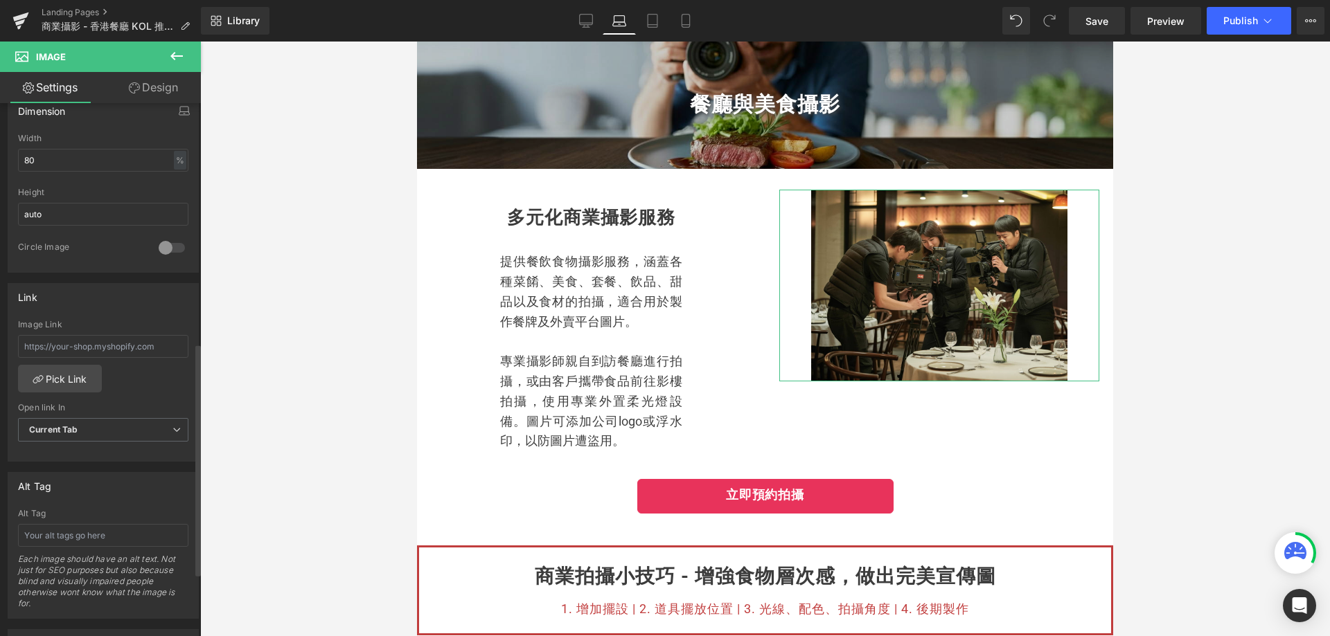
scroll to position [420, 0]
click at [51, 220] on input "auto" at bounding box center [103, 222] width 170 height 23
click at [66, 221] on input "auto" at bounding box center [103, 222] width 170 height 23
click at [167, 253] on div at bounding box center [171, 256] width 33 height 22
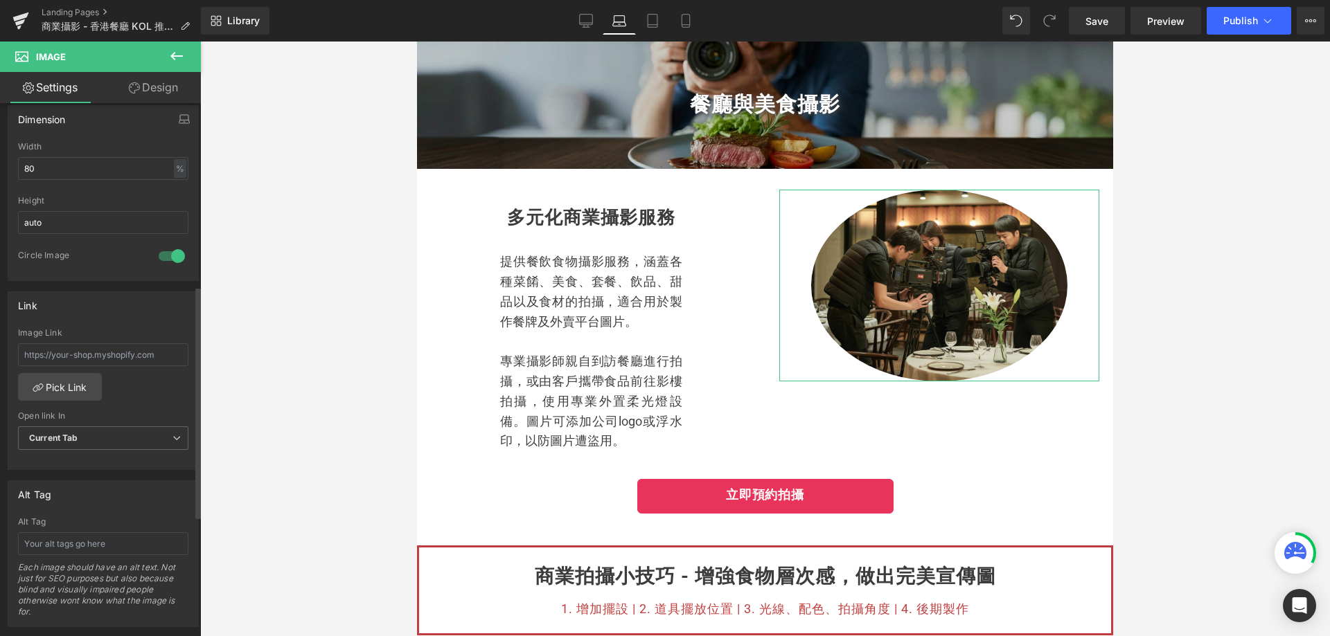
click at [167, 252] on div at bounding box center [171, 256] width 33 height 22
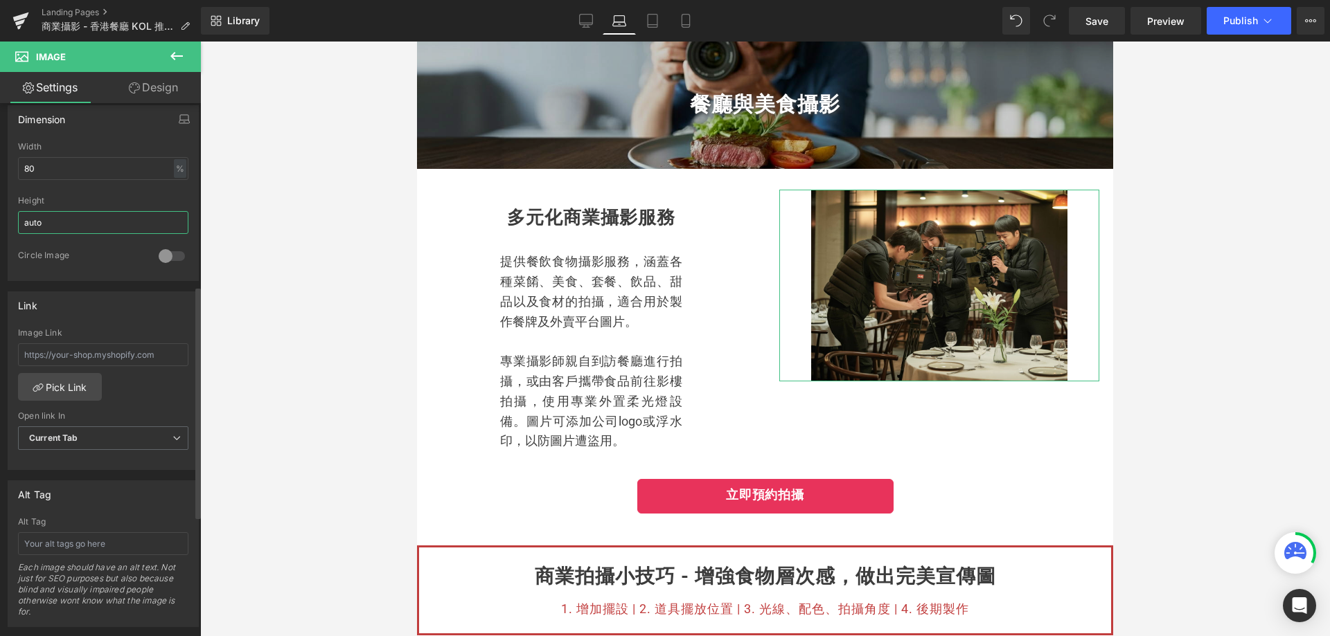
click at [53, 223] on input "auto" at bounding box center [103, 222] width 170 height 23
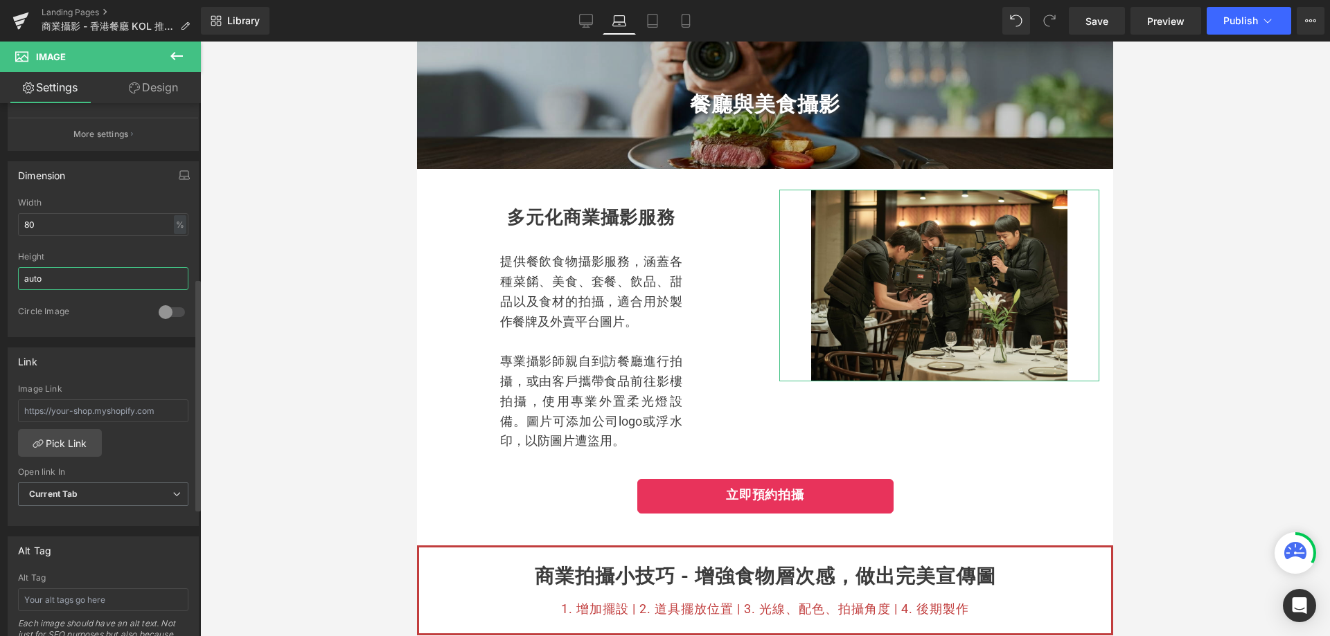
scroll to position [281, 0]
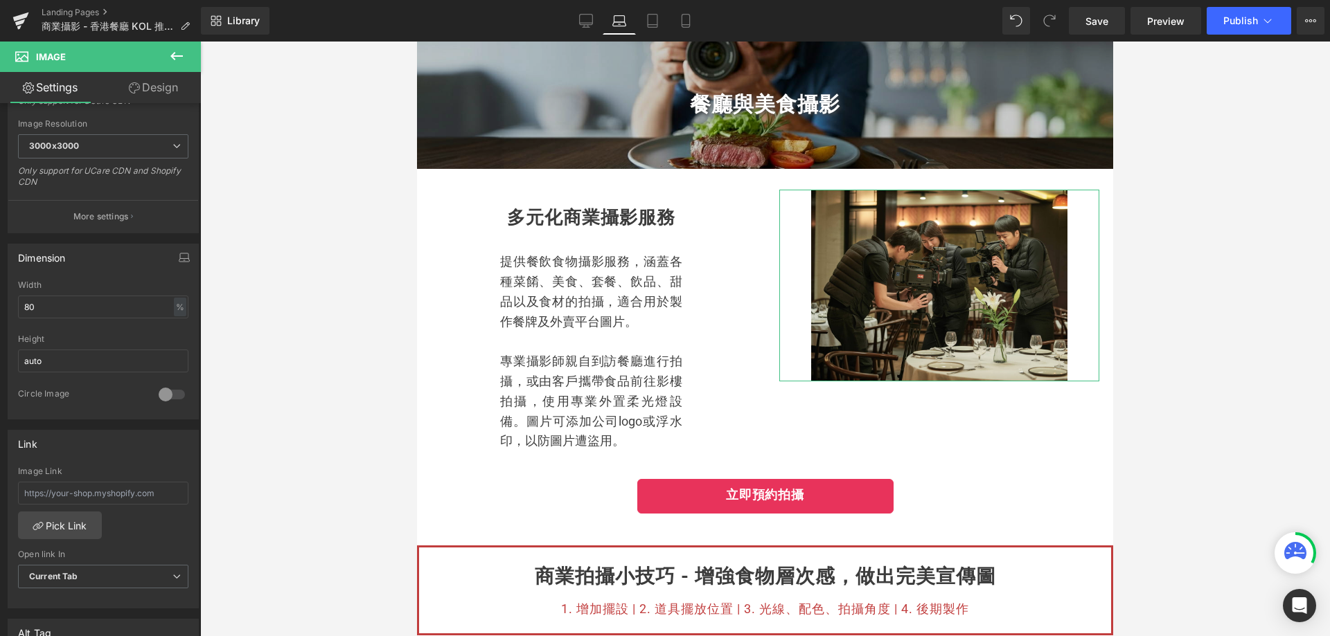
click at [148, 87] on link "Design" at bounding box center [153, 87] width 100 height 31
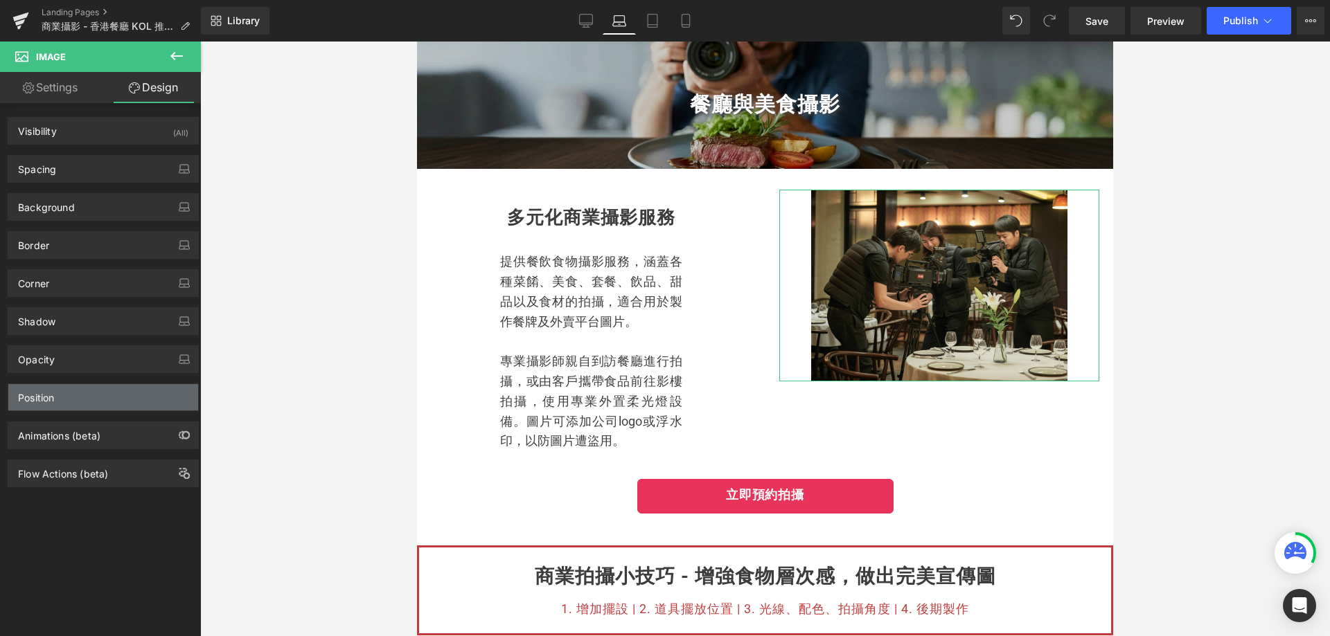
click at [102, 402] on div "Position" at bounding box center [103, 397] width 190 height 26
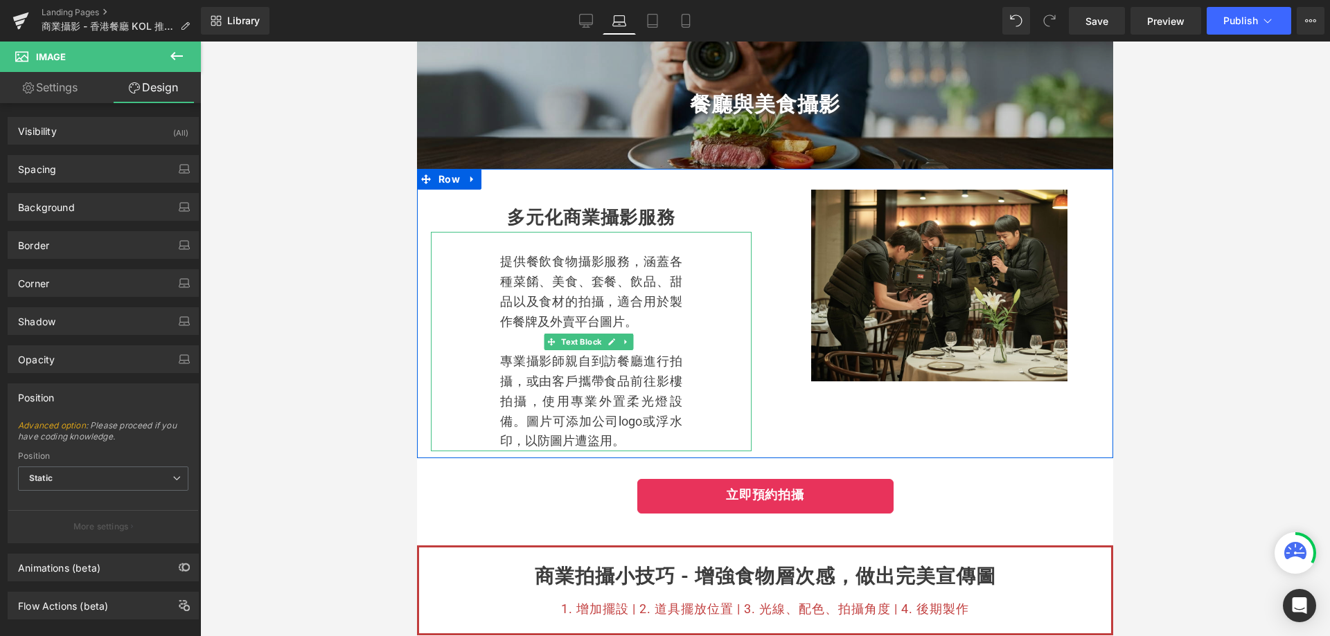
click at [614, 424] on span "可添加公司logo或浮水印，以防圖片遭盜用。" at bounding box center [591, 431] width 182 height 35
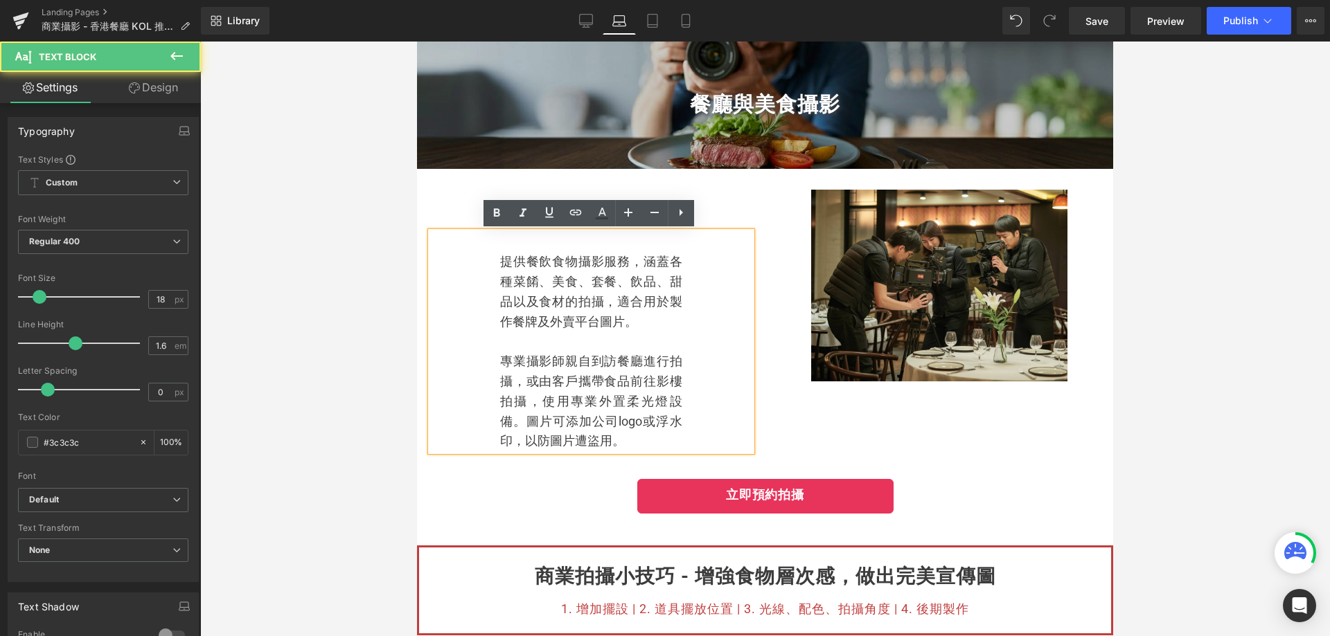
click at [574, 440] on span "可添加公司logo或浮水印，以防圖片遭盜用。" at bounding box center [591, 431] width 182 height 35
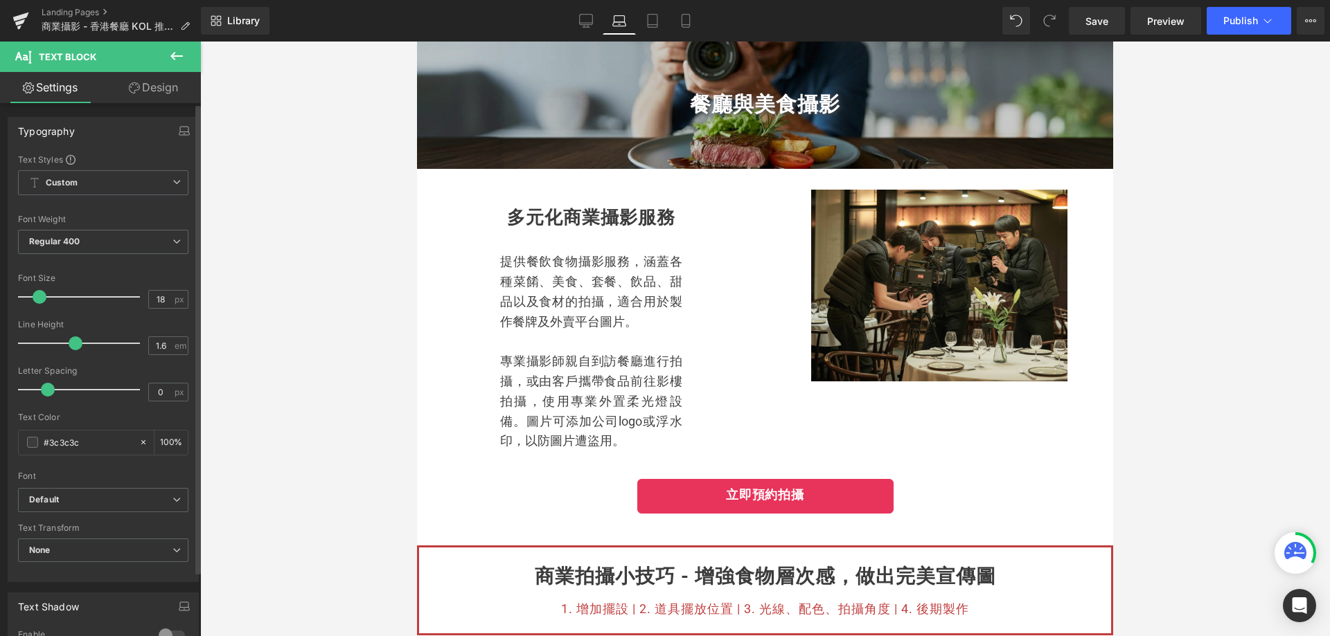
click at [109, 359] on div at bounding box center [103, 361] width 170 height 9
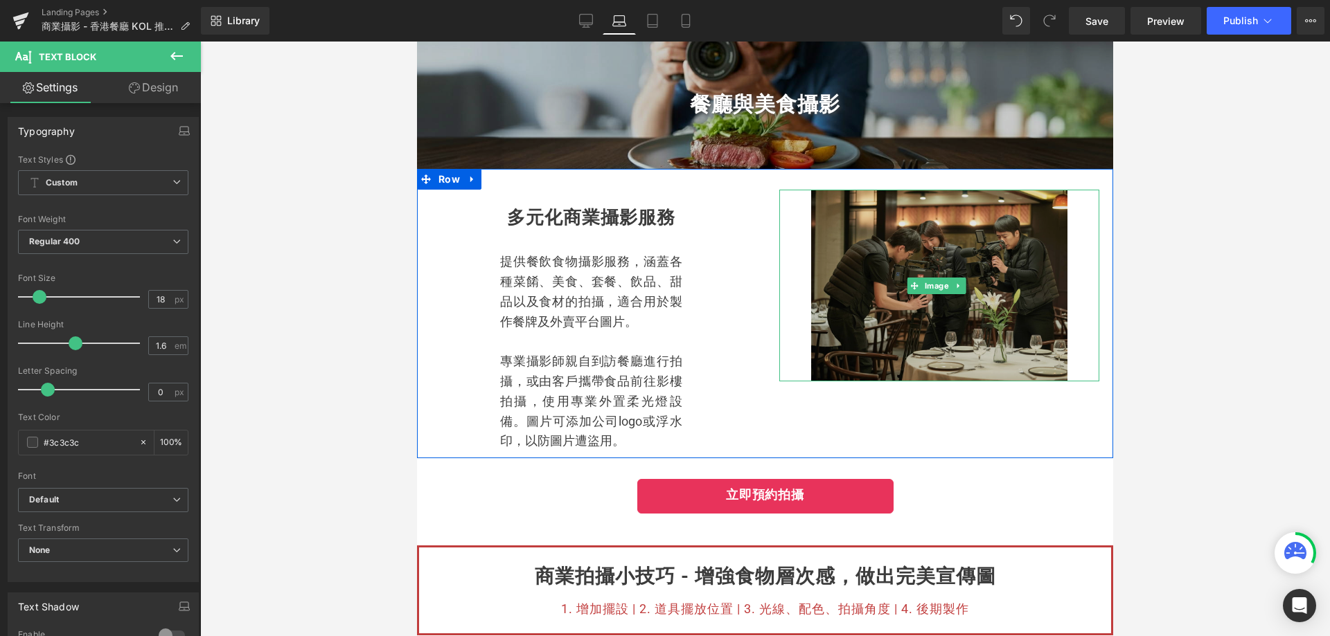
click at [852, 341] on img at bounding box center [939, 286] width 256 height 193
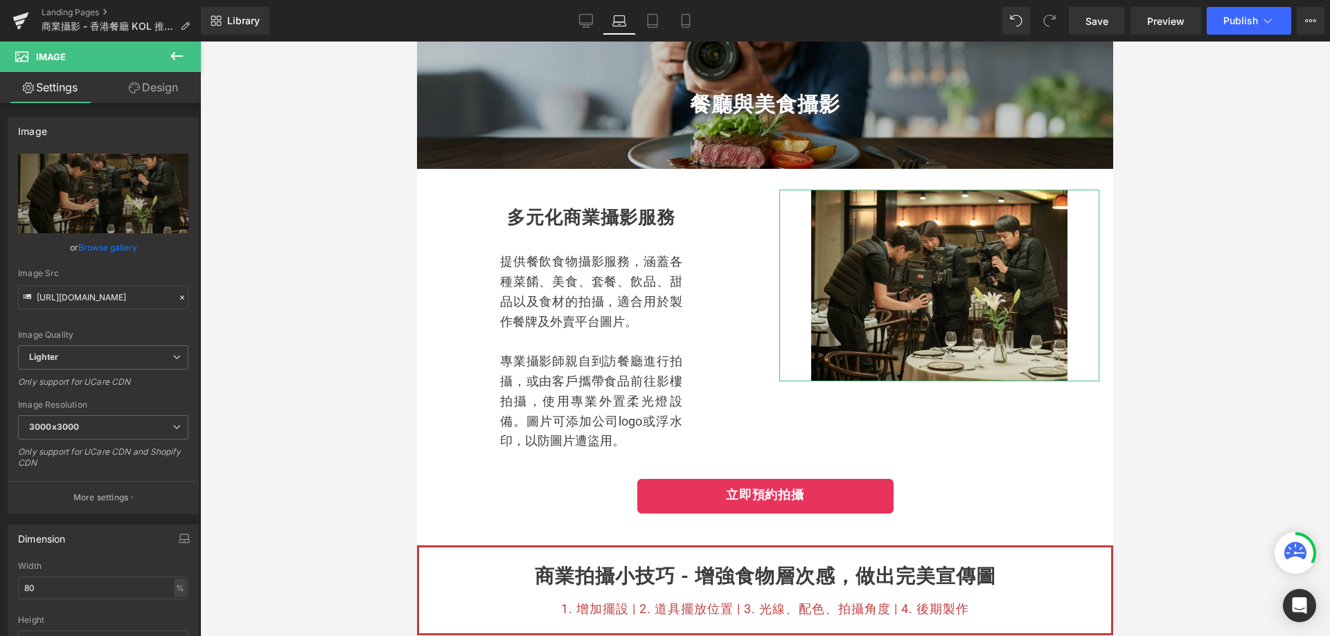
click at [156, 84] on link "Design" at bounding box center [153, 87] width 100 height 31
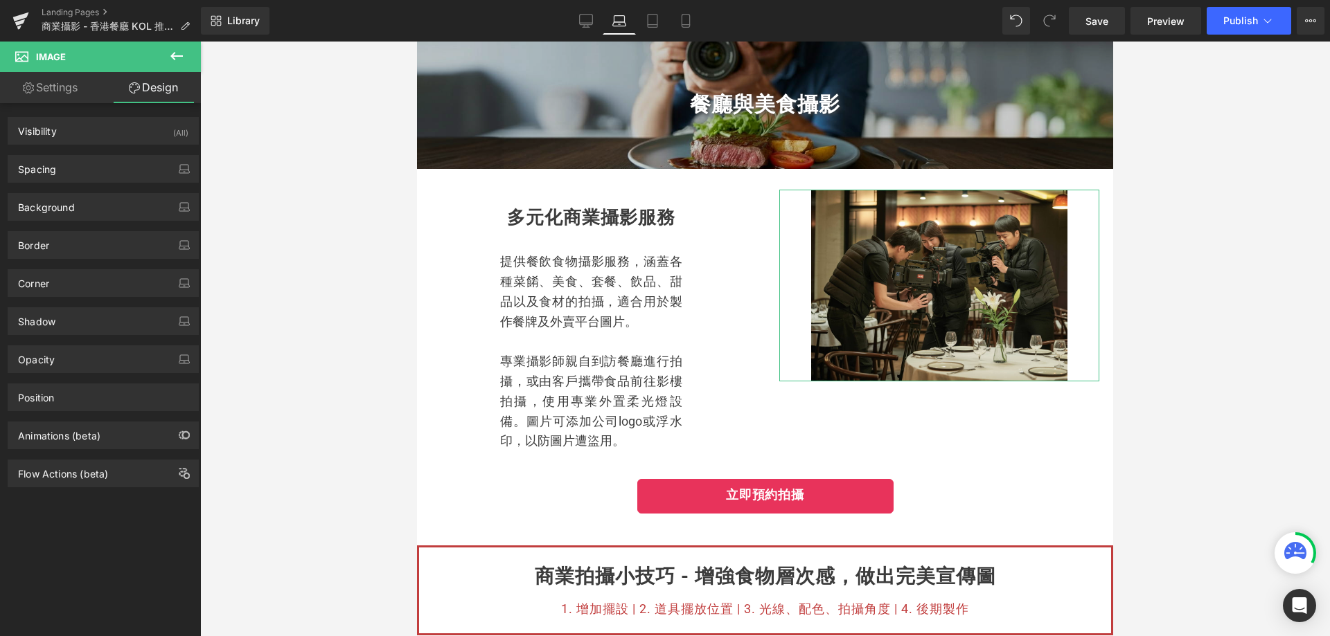
click at [64, 380] on div "Position Advanced option : Please proceed if you have coding knowledge. Relativ…" at bounding box center [103, 392] width 207 height 38
click at [73, 396] on div "Position" at bounding box center [103, 397] width 190 height 26
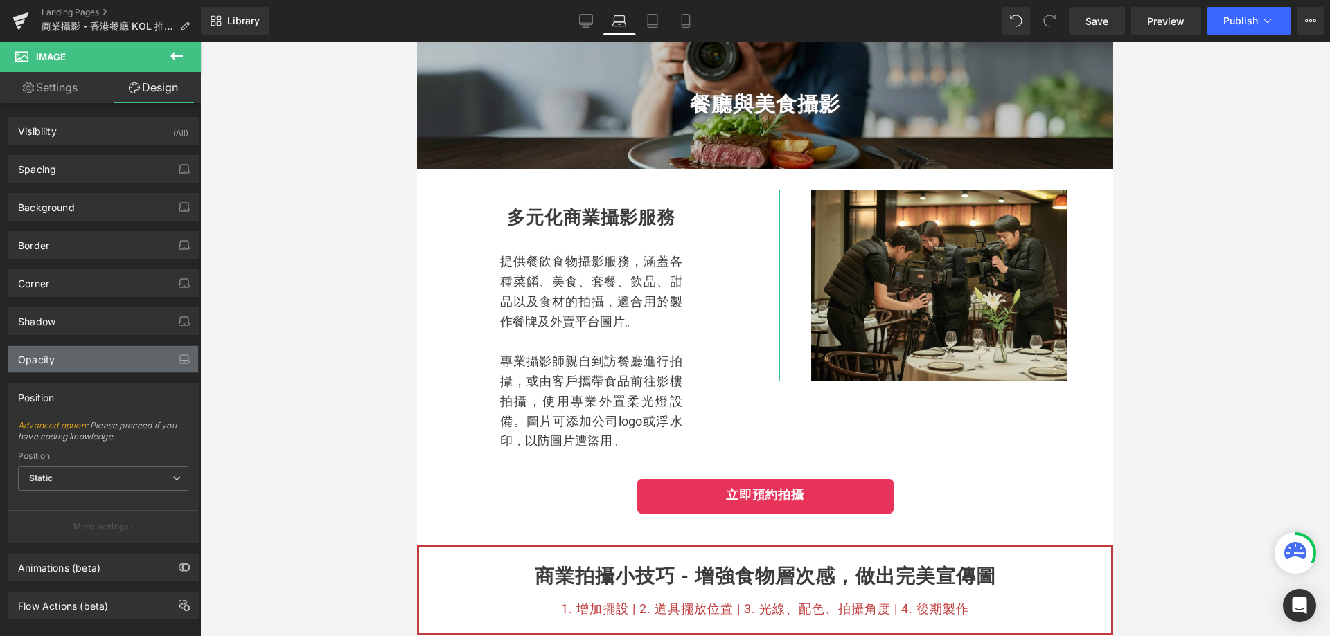
scroll to position [22, 0]
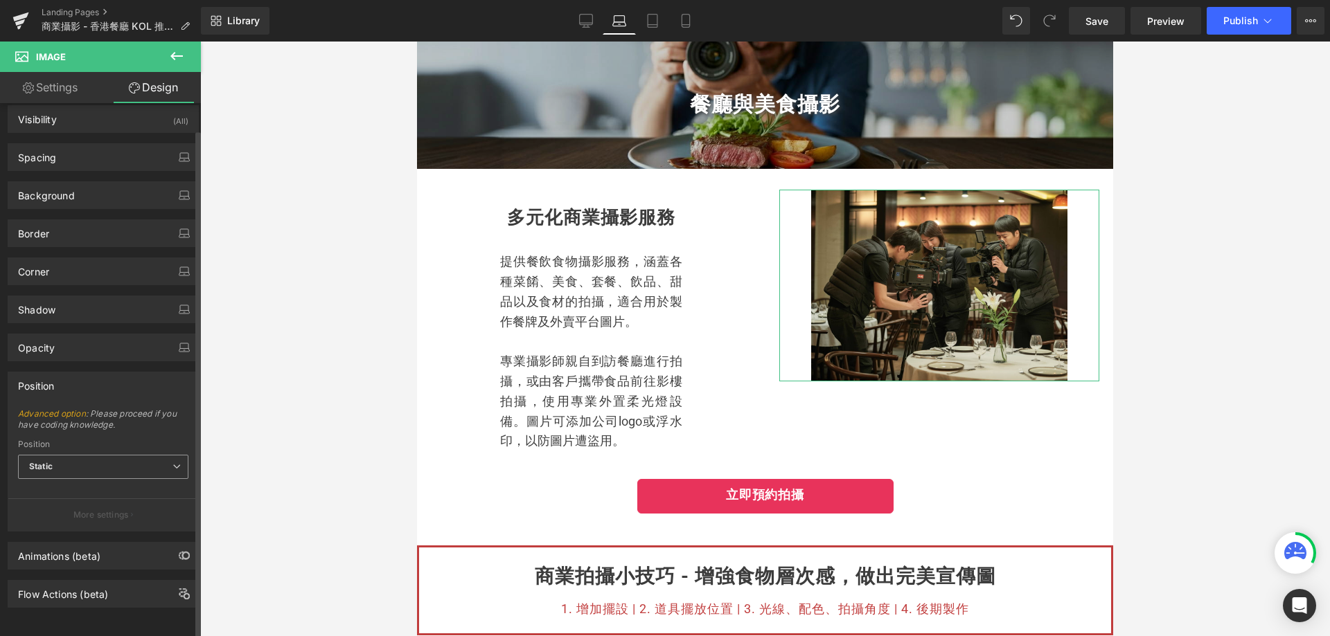
click at [98, 460] on span "Static" at bounding box center [103, 467] width 170 height 24
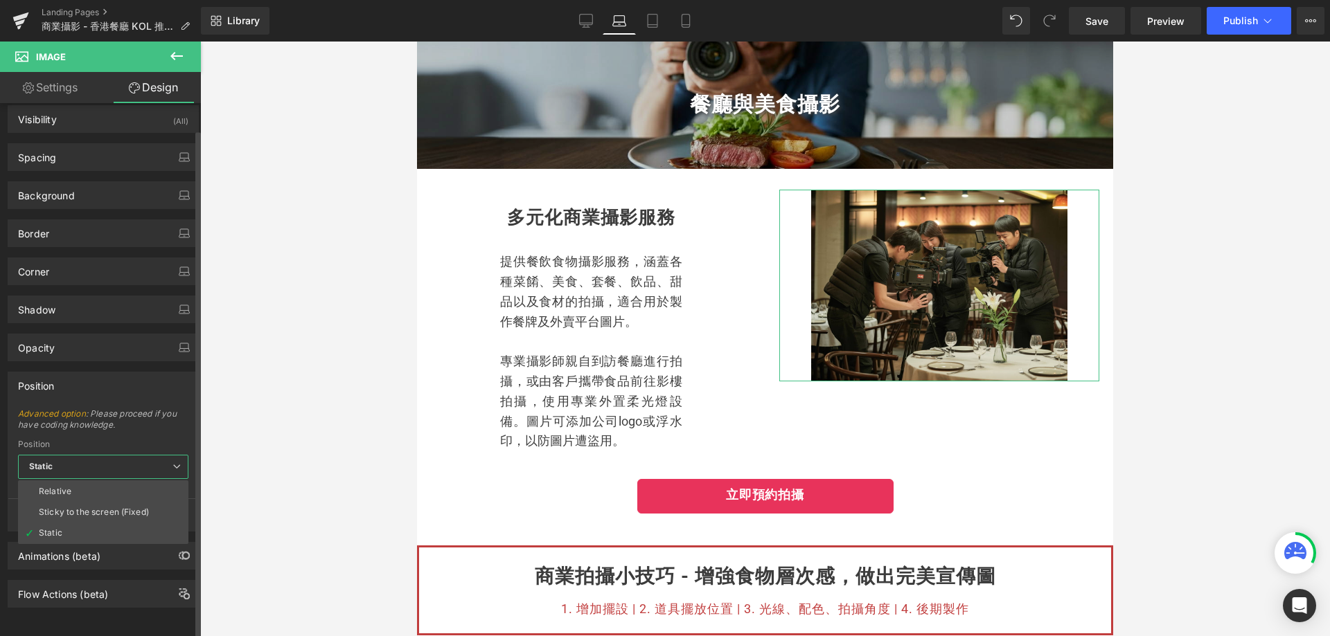
click at [105, 455] on span "Static" at bounding box center [103, 467] width 170 height 24
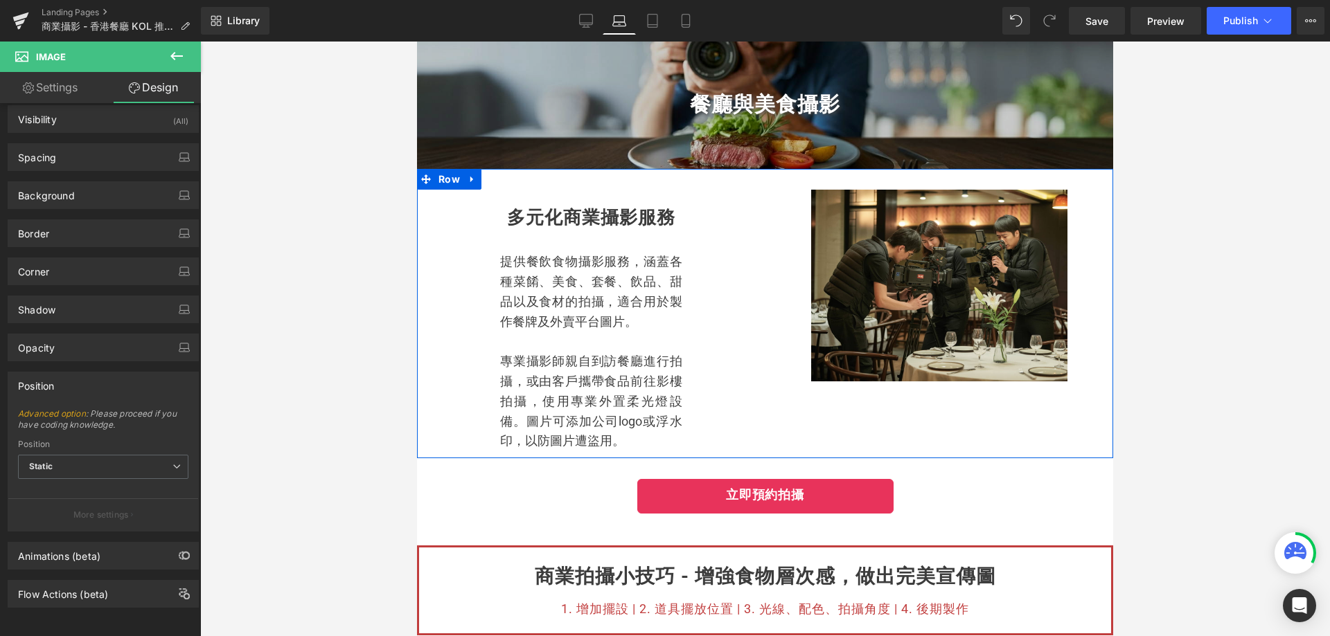
click at [864, 420] on div "多元化商業攝影服務 Heading 提供餐飲食物攝影服務，涵蓋各種菜餚、美食、套餐、飲品、甜品以及食材的拍攝，適合用於製作餐牌及外賣平台圖片。 專業攝影師親自…" at bounding box center [765, 313] width 696 height 289
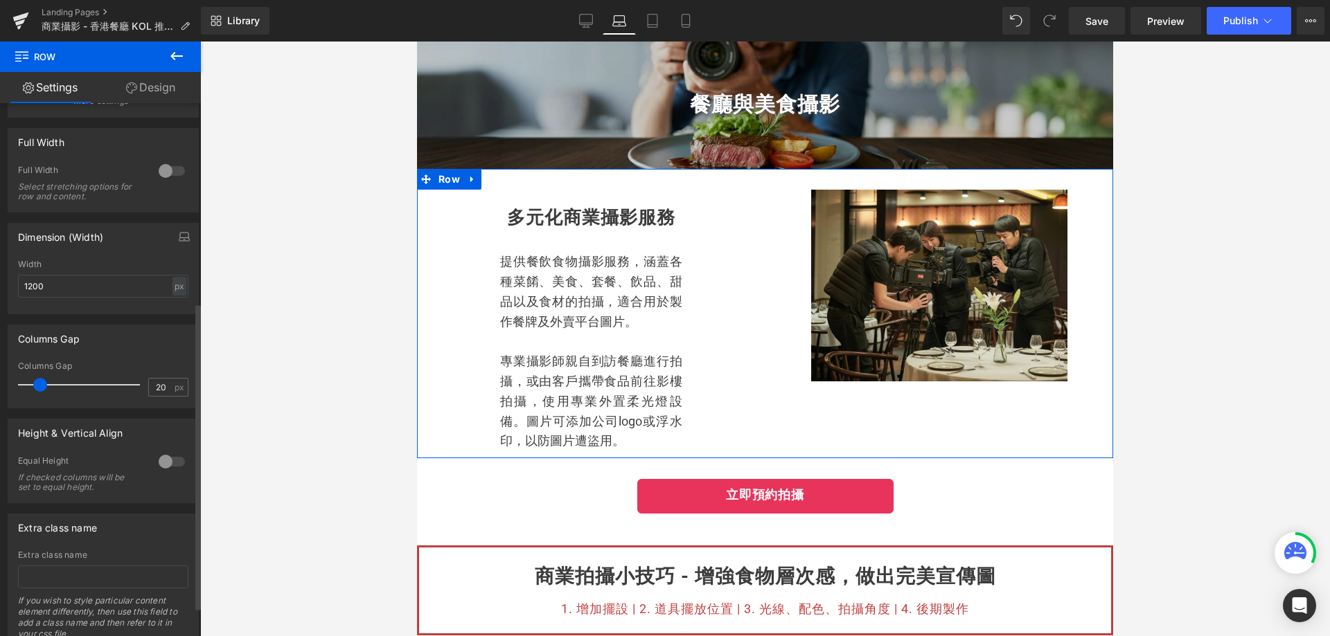
scroll to position [398, 0]
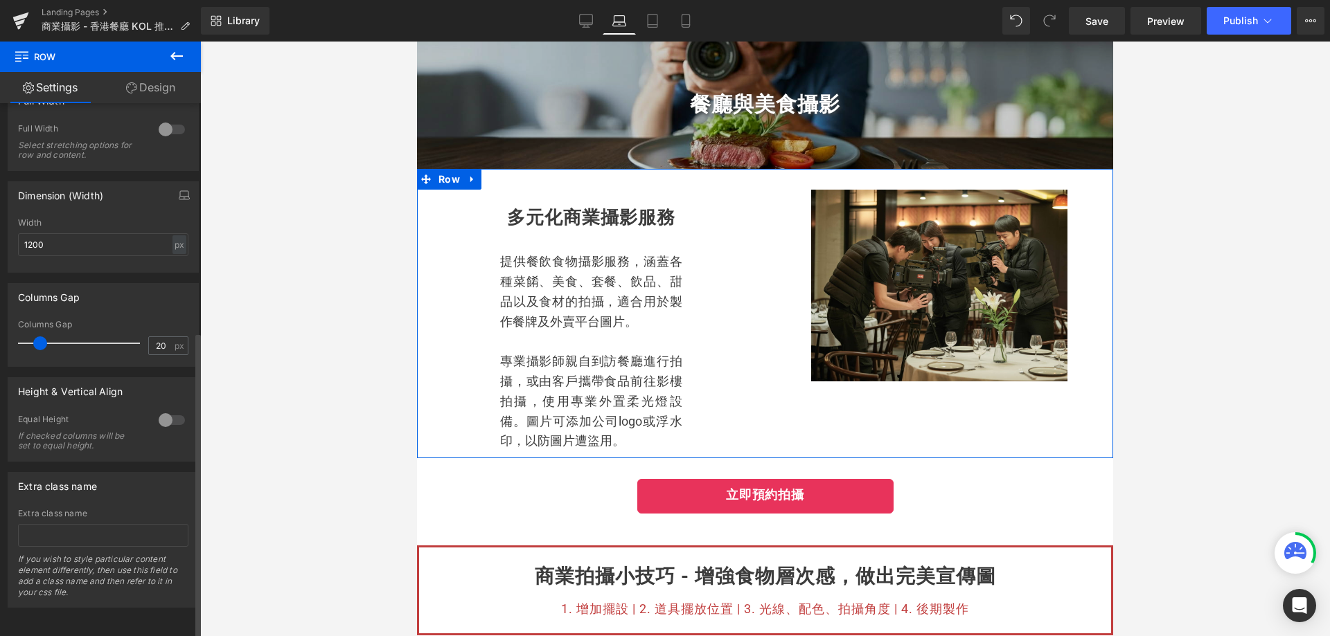
click at [171, 411] on div at bounding box center [171, 420] width 33 height 22
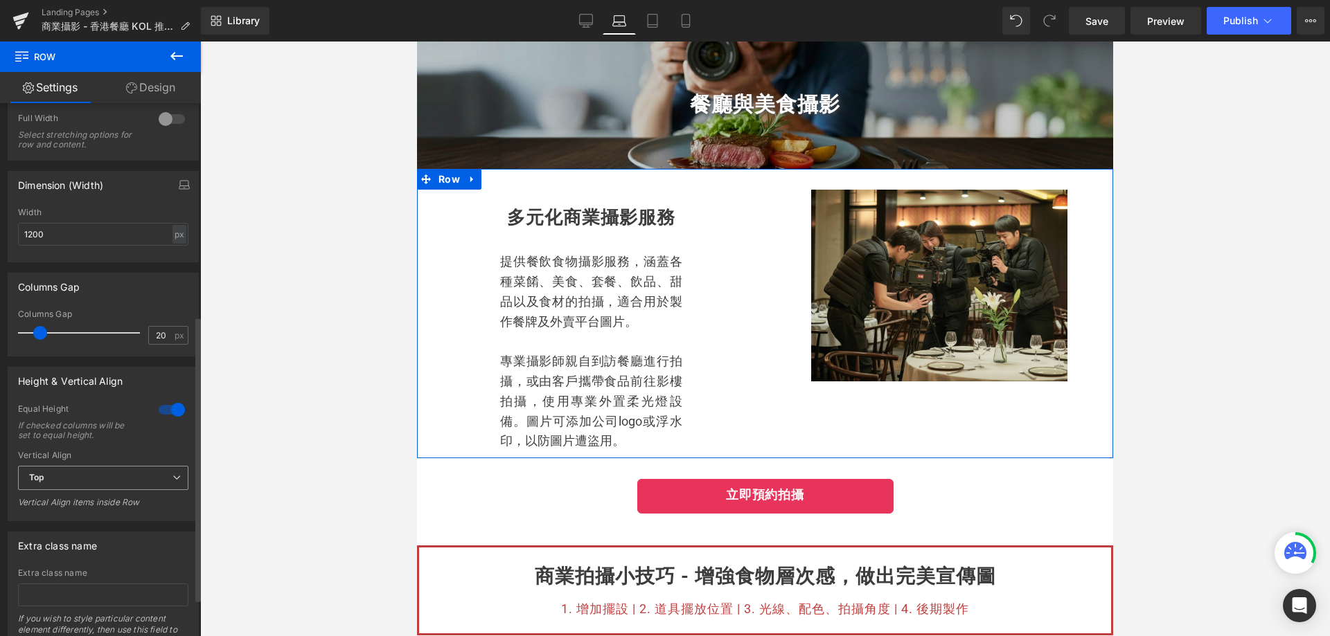
click at [142, 468] on span "Top" at bounding box center [103, 478] width 170 height 24
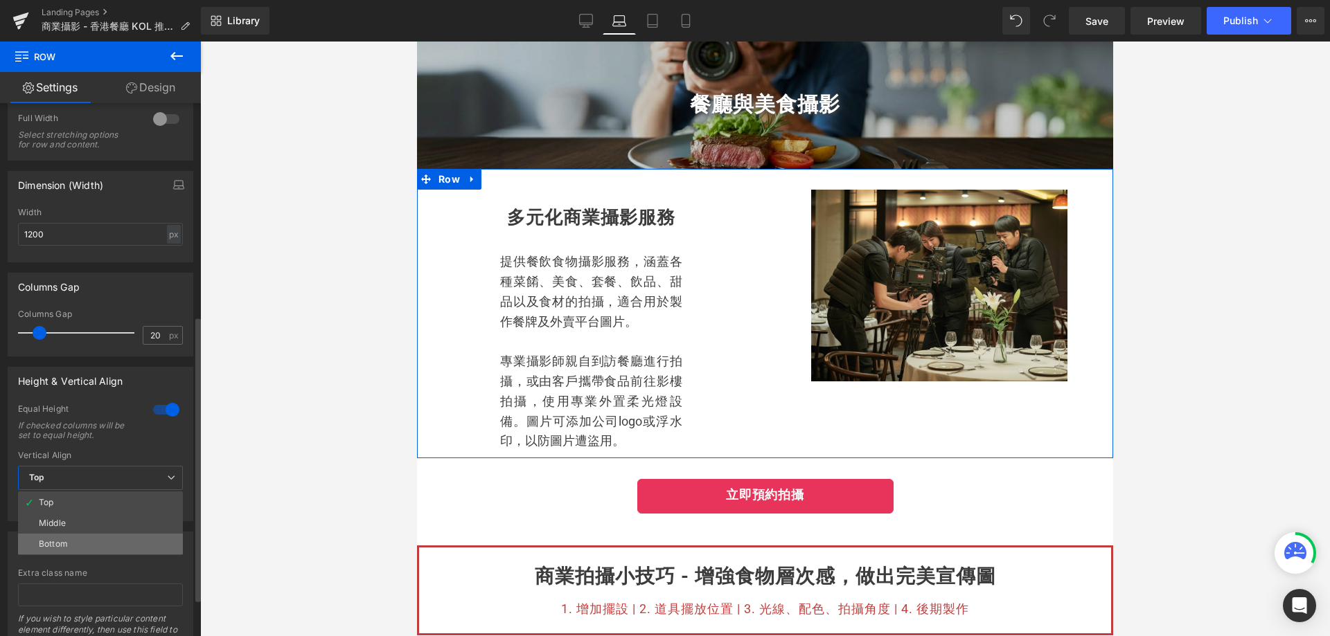
click at [100, 537] on li "Bottom" at bounding box center [100, 544] width 165 height 21
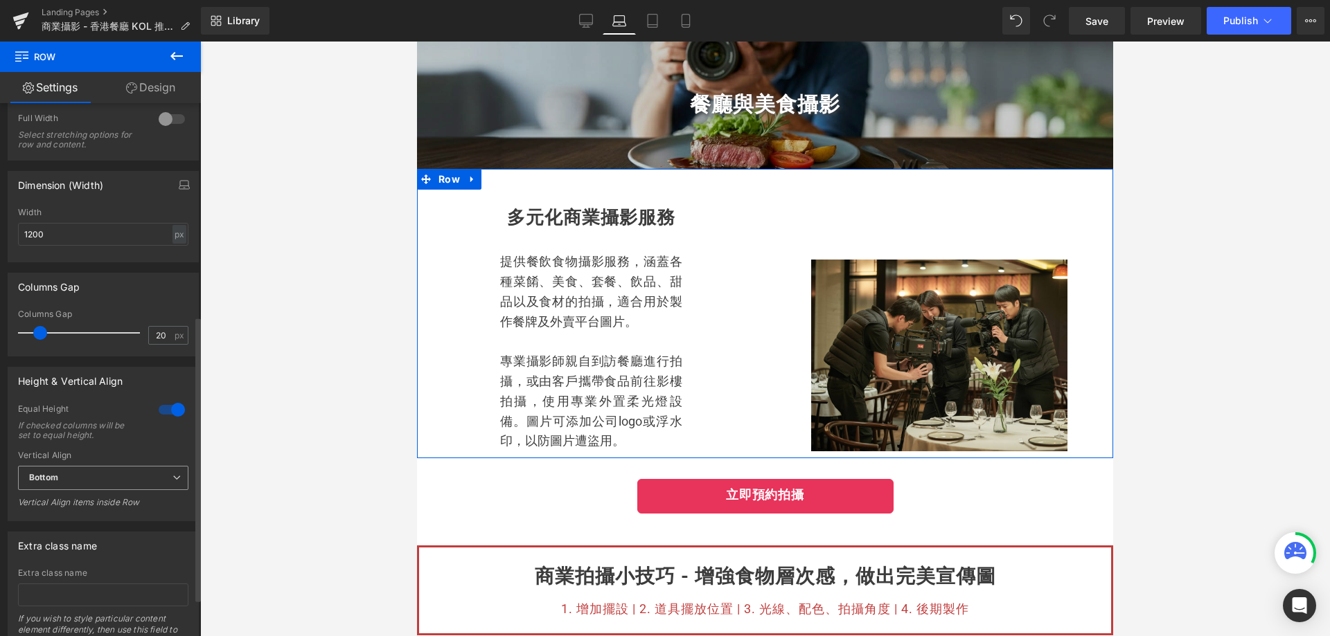
click at [109, 490] on div "Bottom Top Middle Bottom" at bounding box center [103, 481] width 170 height 31
click at [111, 472] on span "Bottom" at bounding box center [103, 478] width 170 height 24
click at [72, 521] on li "Middle" at bounding box center [100, 523] width 165 height 21
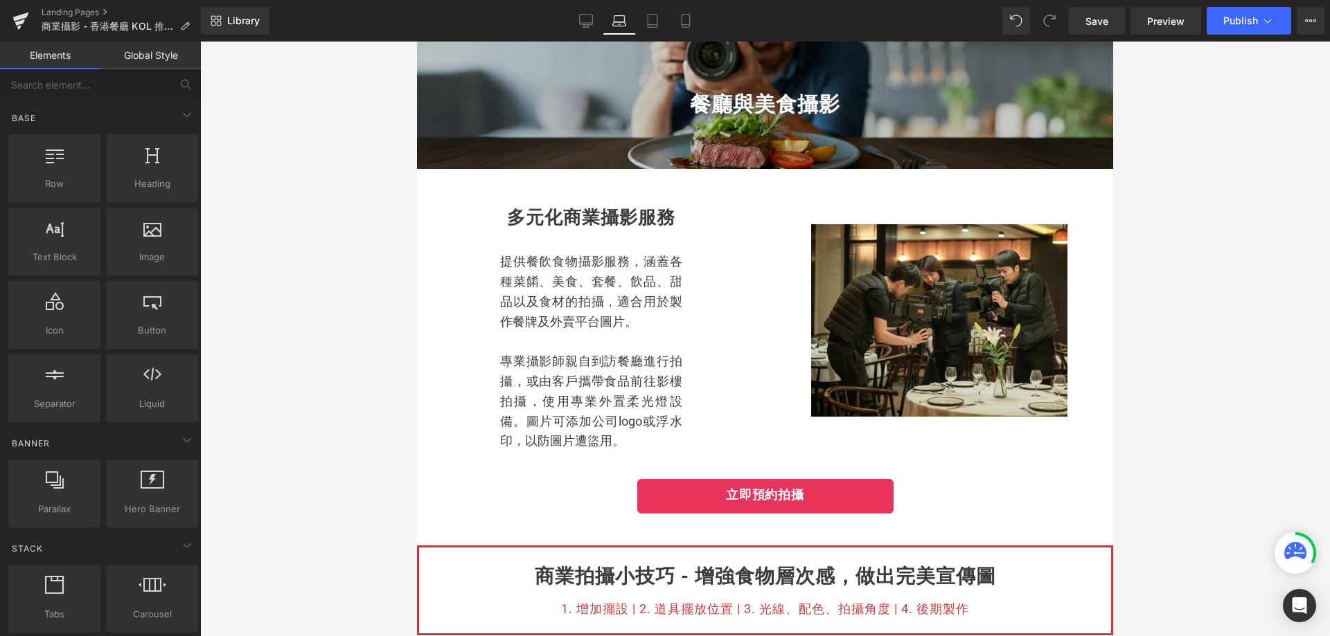
click at [1215, 379] on div at bounding box center [765, 339] width 1130 height 595
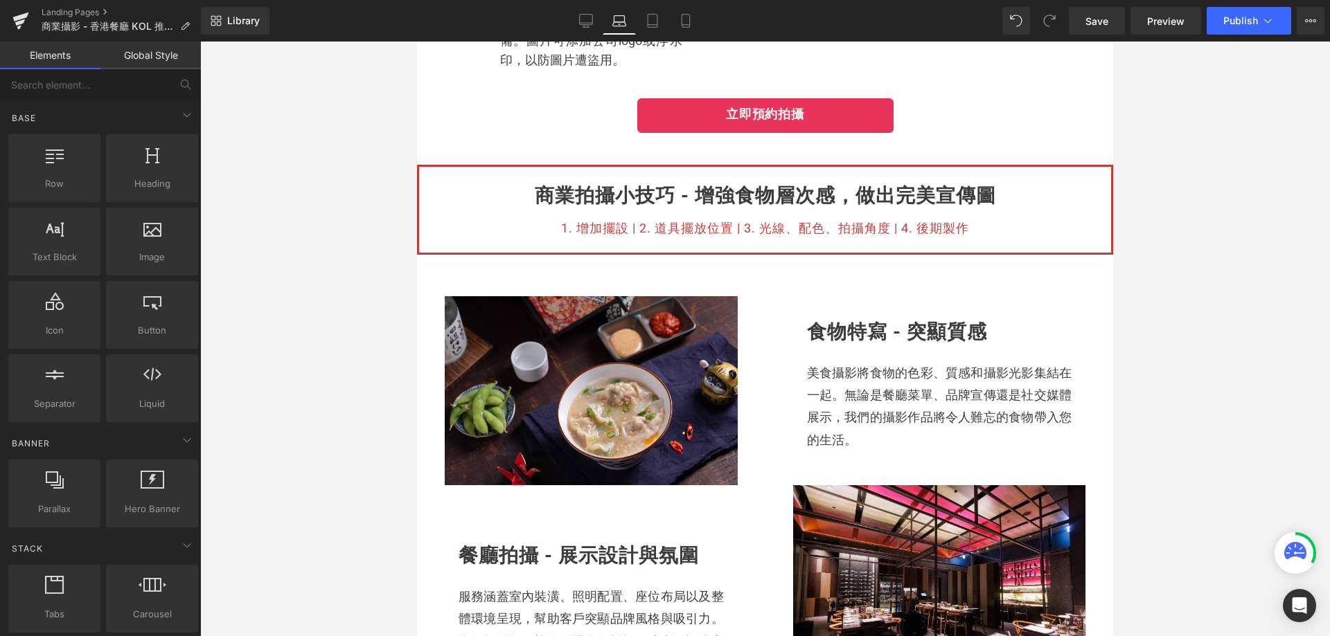
scroll to position [524, 0]
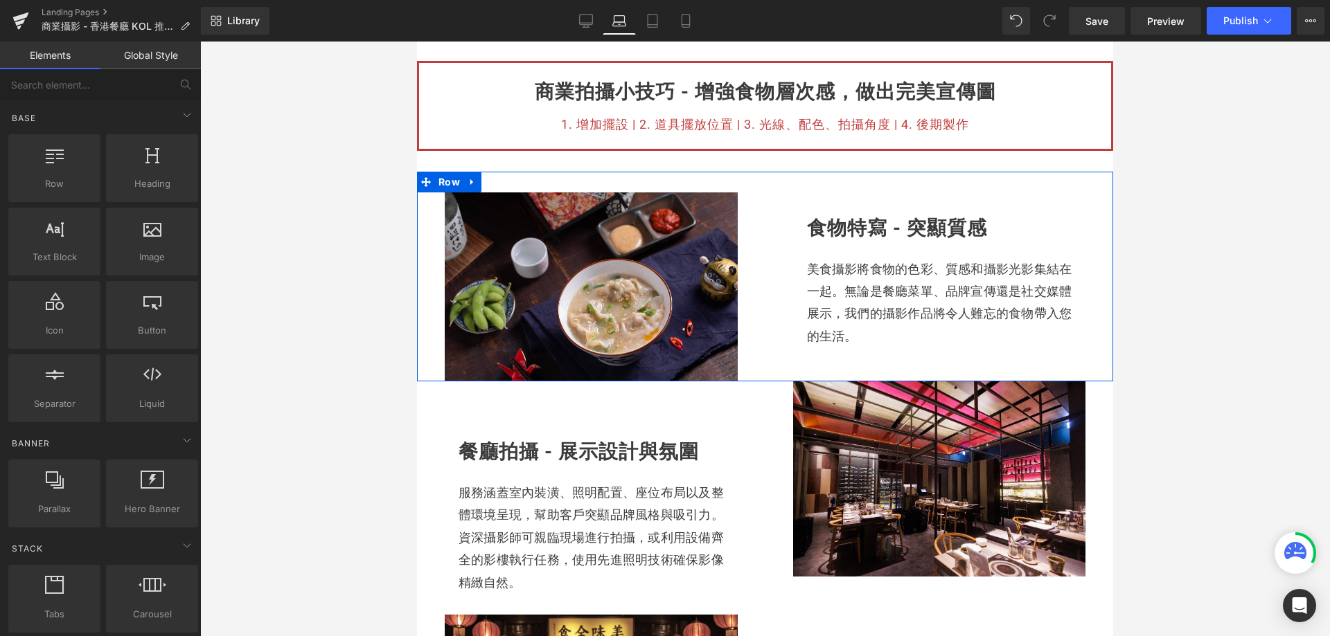
click at [744, 360] on div "Image" at bounding box center [591, 287] width 348 height 189
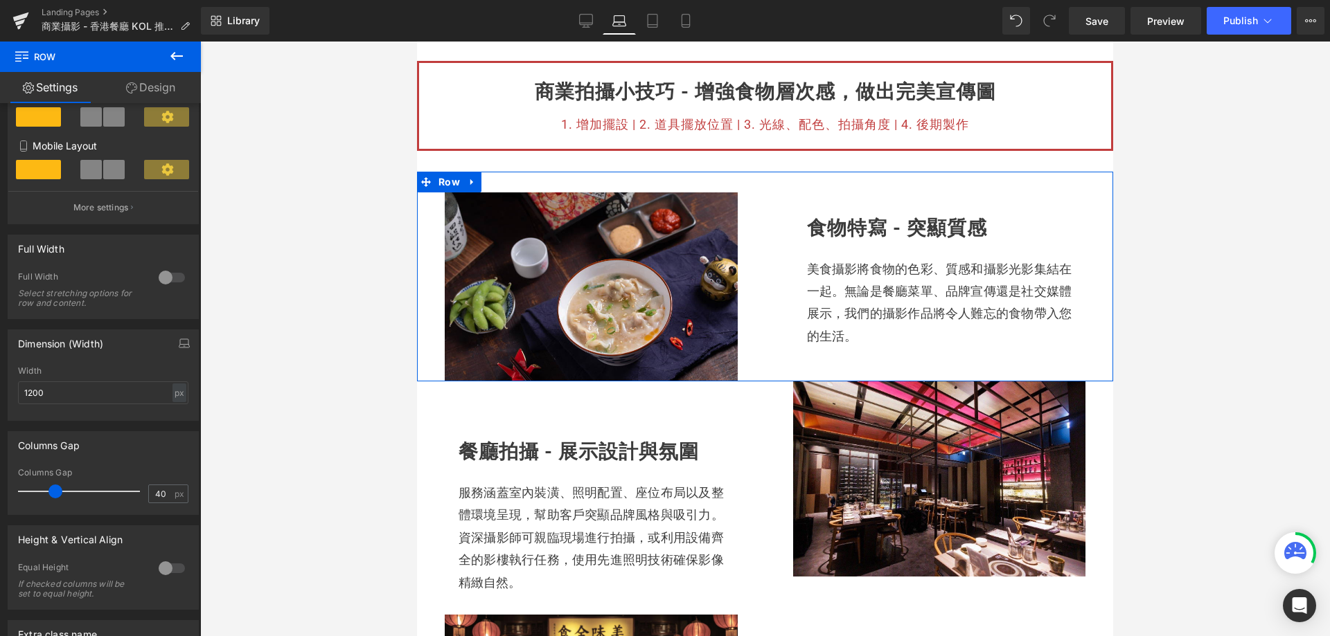
scroll to position [121, 0]
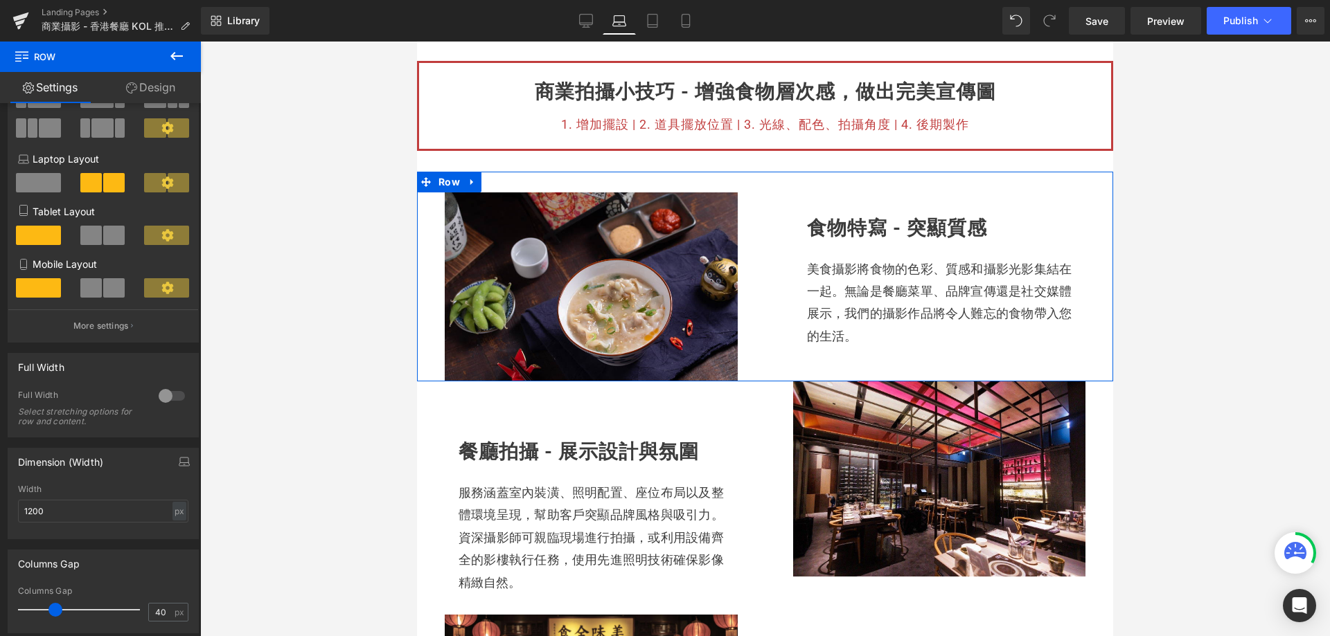
click at [157, 94] on link "Design" at bounding box center [150, 87] width 100 height 31
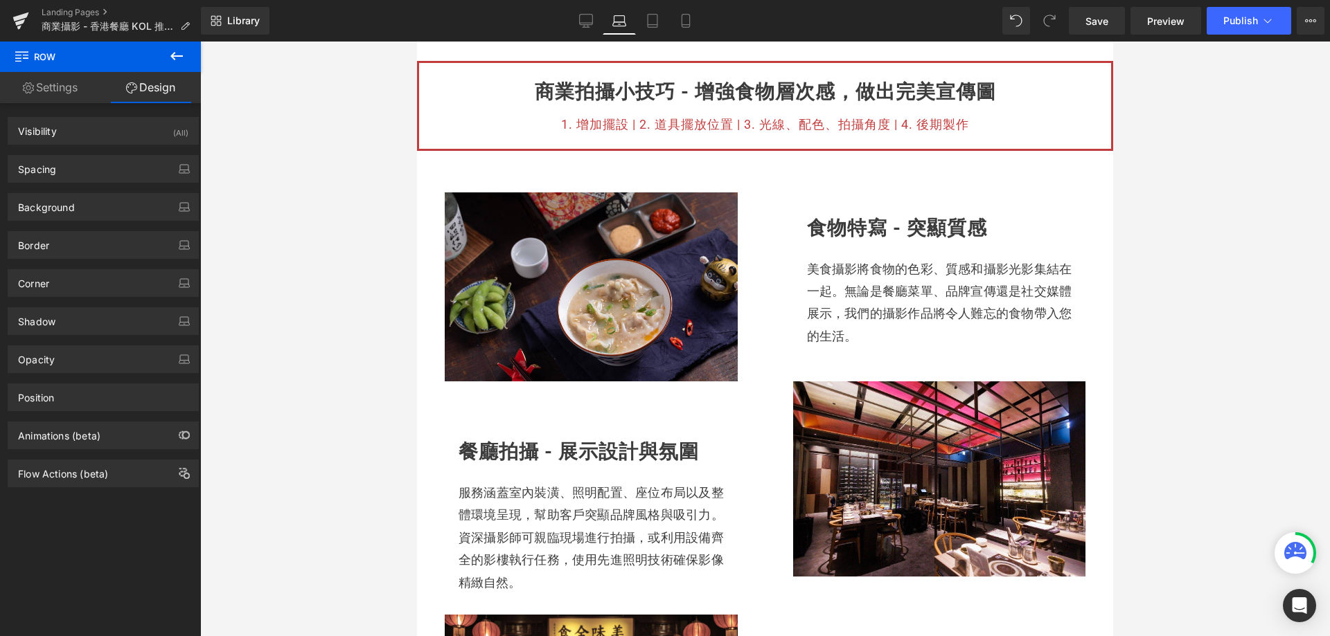
click at [1245, 381] on div at bounding box center [765, 339] width 1130 height 595
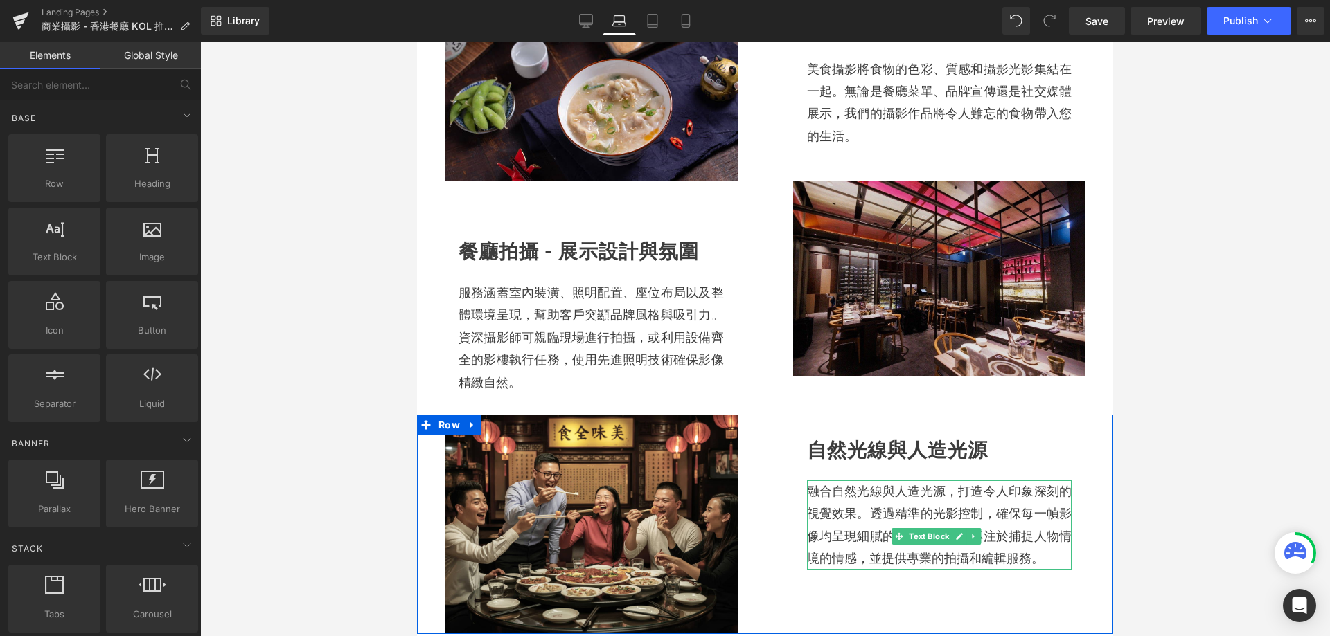
scroll to position [594, 0]
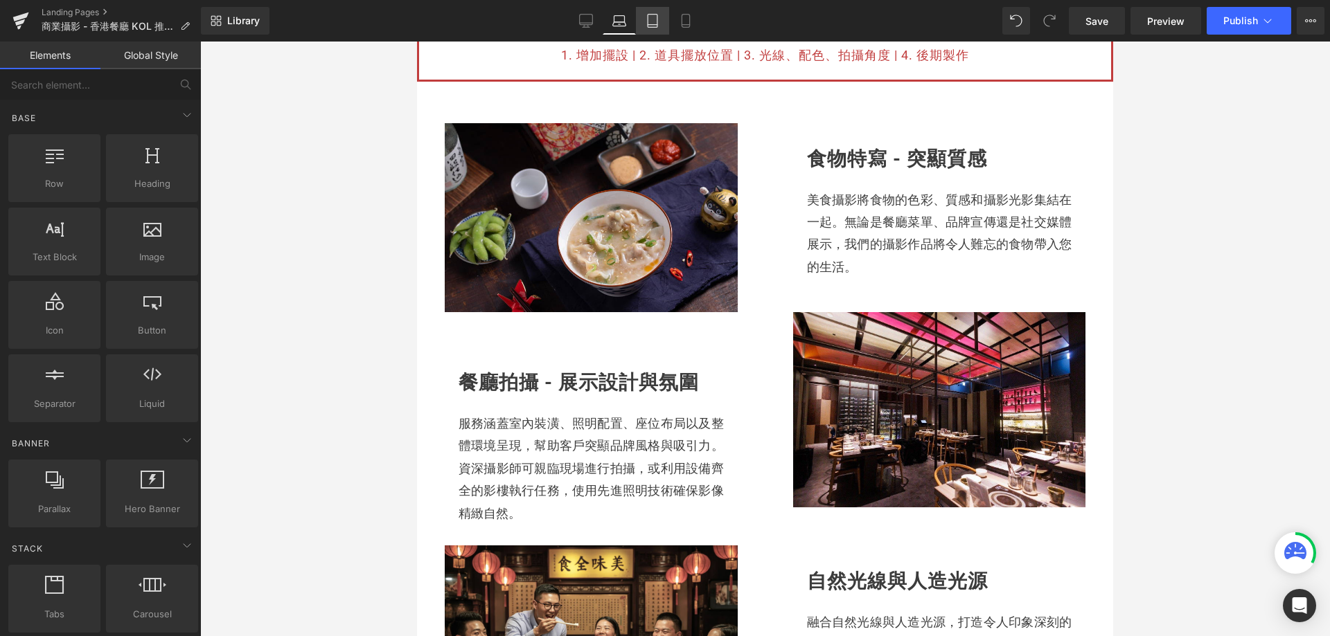
click at [664, 20] on link "Tablet" at bounding box center [652, 21] width 33 height 28
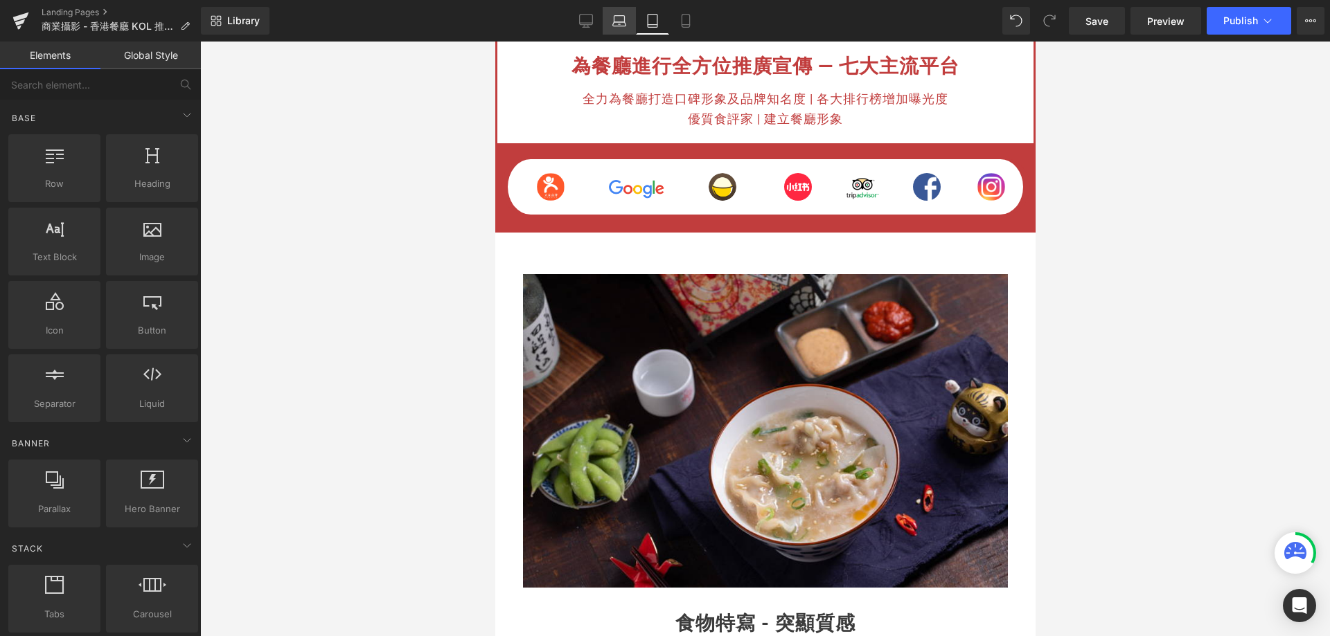
click at [618, 18] on icon at bounding box center [619, 21] width 14 height 14
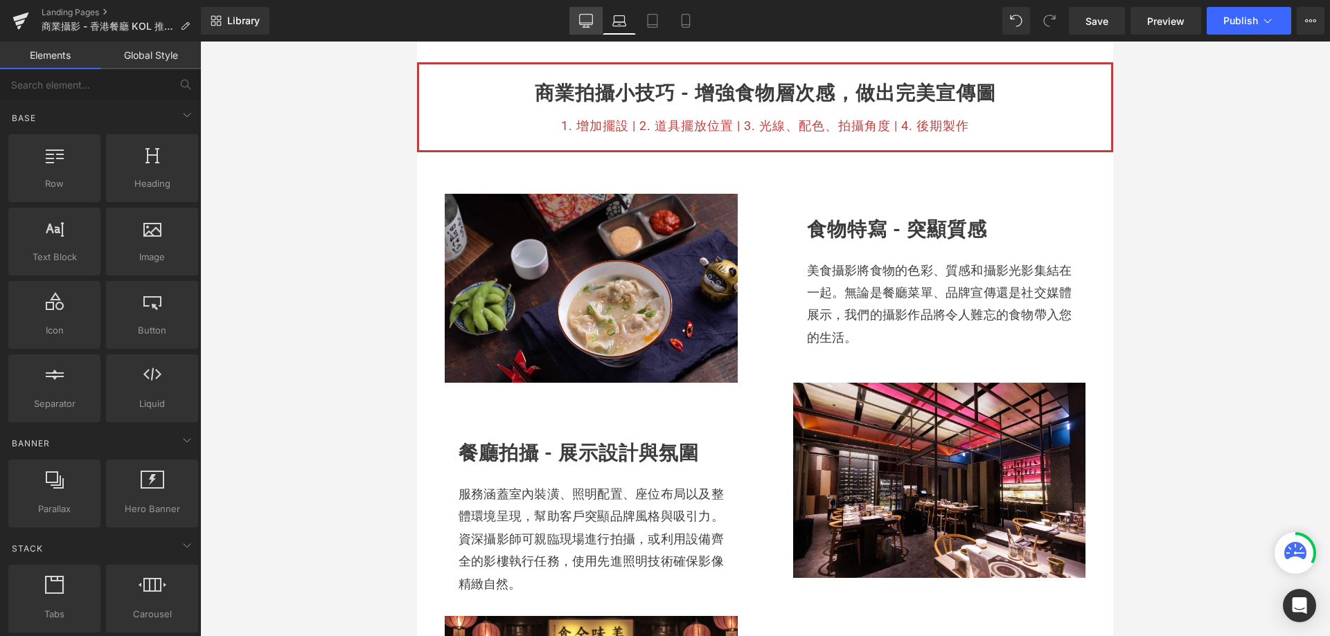
click at [588, 28] on link "Desktop" at bounding box center [585, 21] width 33 height 28
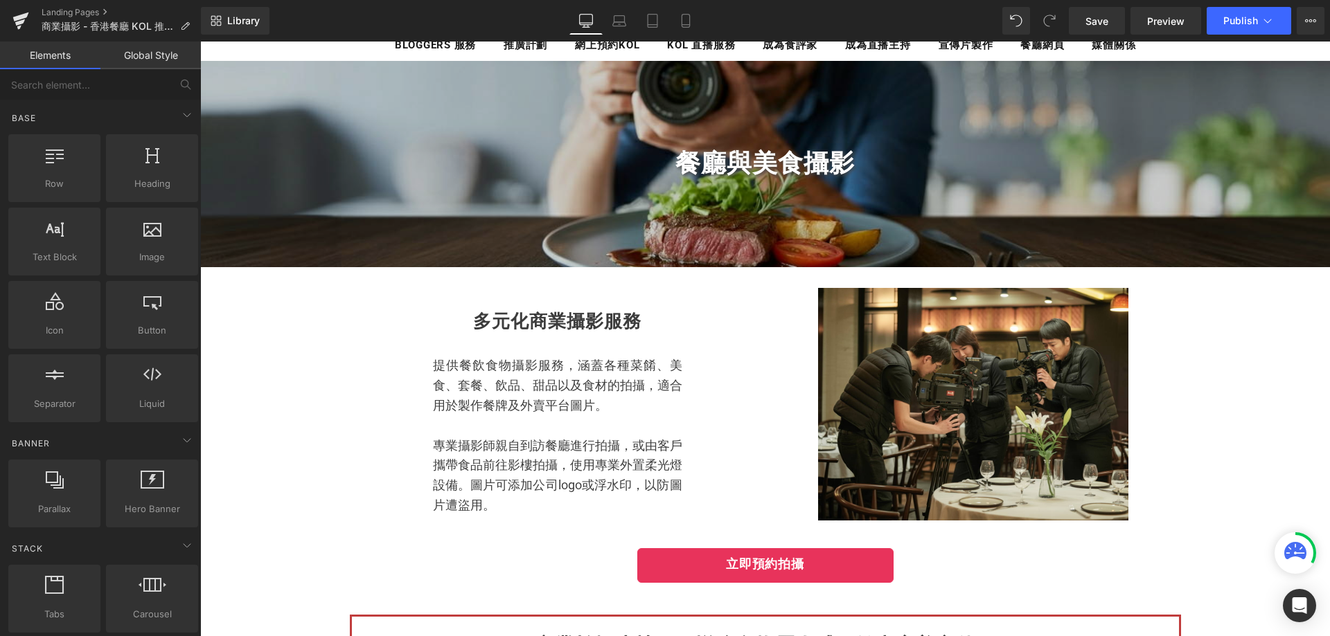
scroll to position [0, 0]
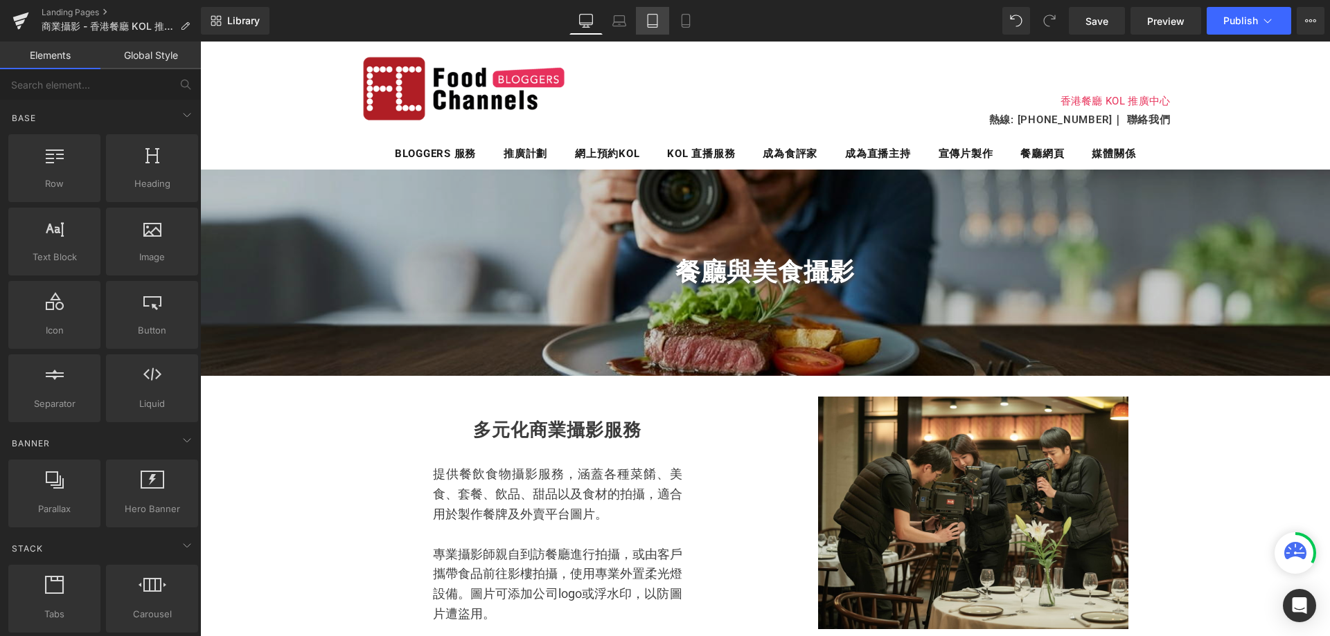
click at [652, 22] on icon at bounding box center [652, 21] width 14 height 14
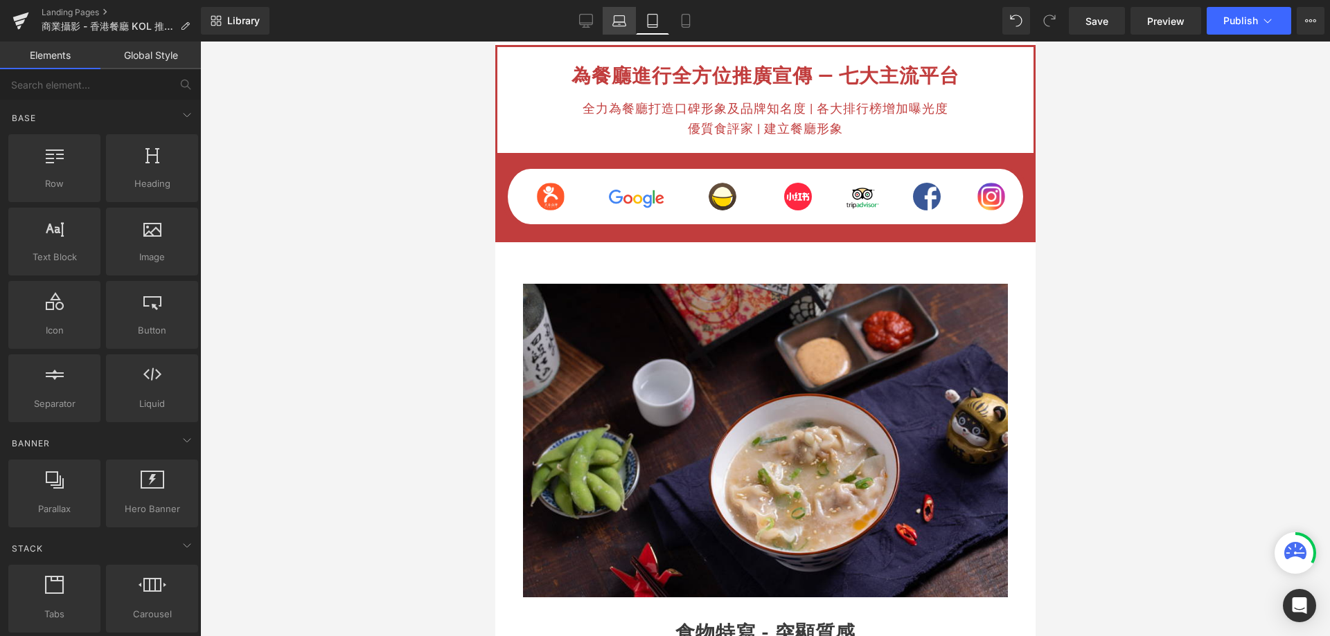
click at [621, 26] on icon at bounding box center [619, 24] width 13 height 4
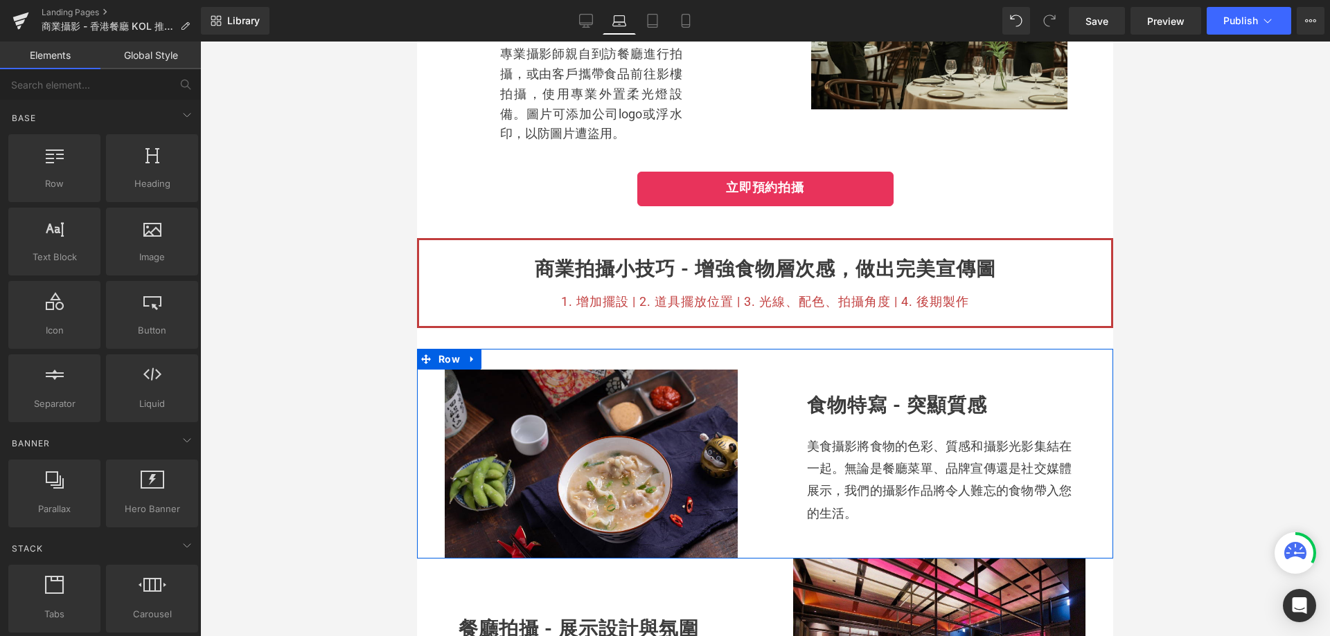
scroll to position [315, 0]
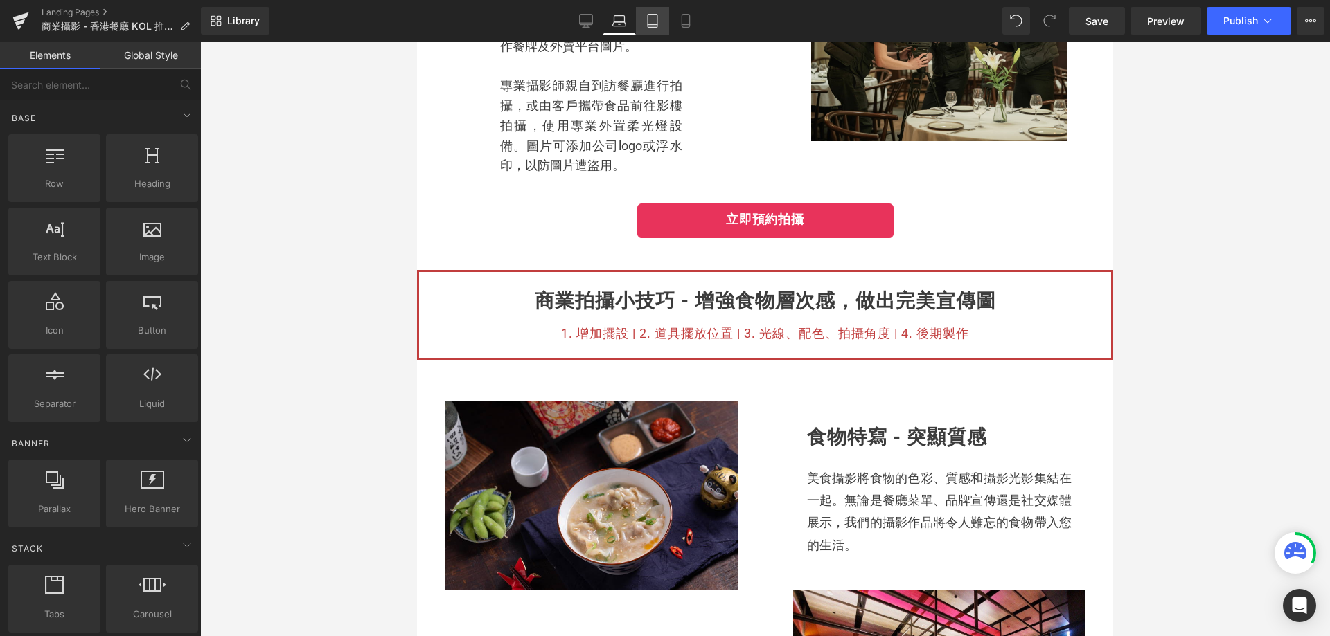
drag, startPoint x: 655, startPoint y: 22, endPoint x: 201, endPoint y: 66, distance: 456.5
click at [655, 22] on icon at bounding box center [652, 21] width 14 height 14
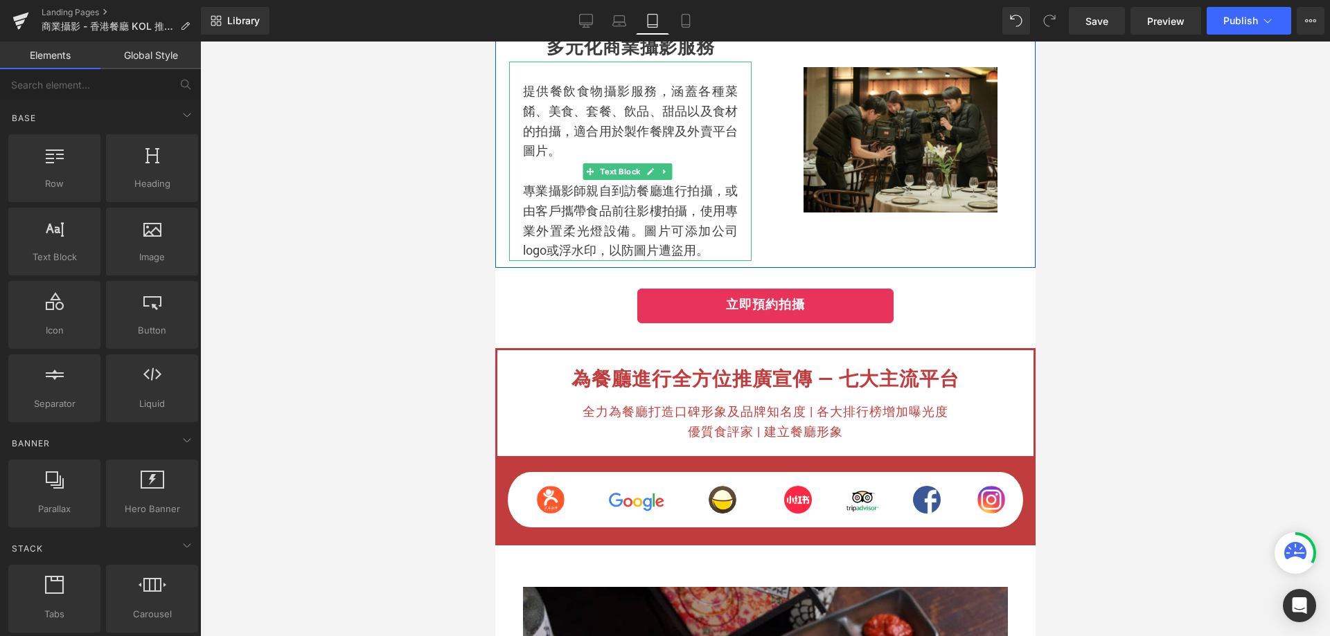
scroll to position [359, 0]
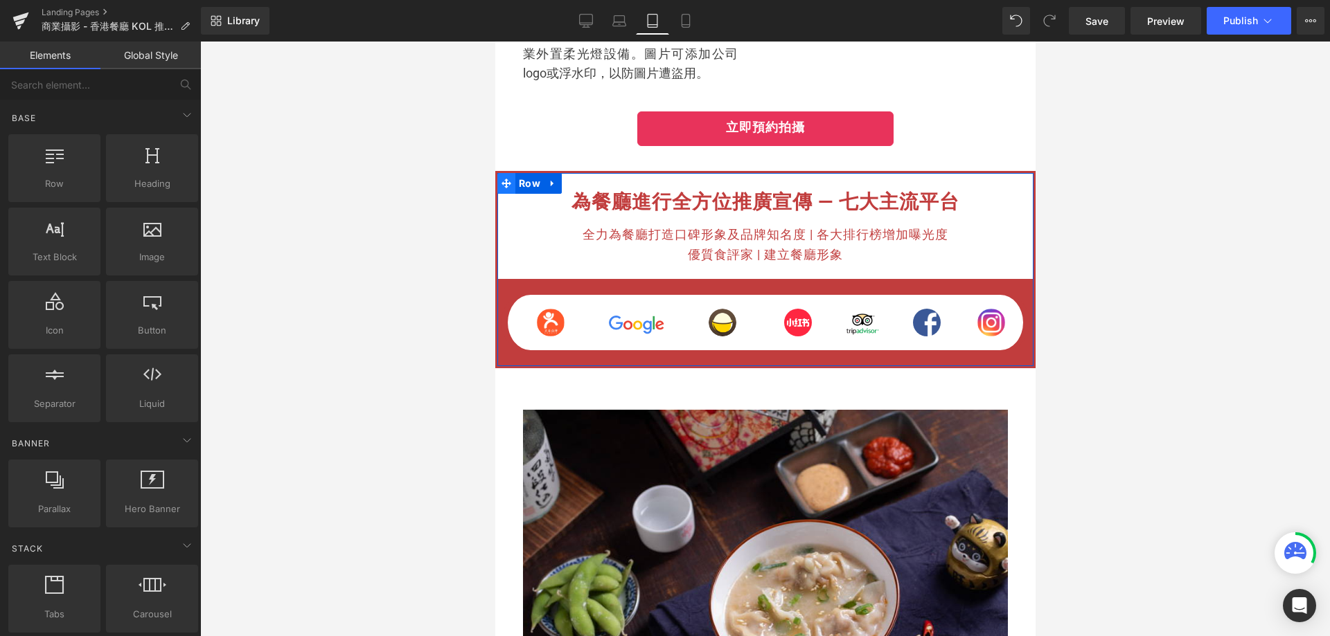
click at [505, 188] on icon at bounding box center [506, 184] width 10 height 10
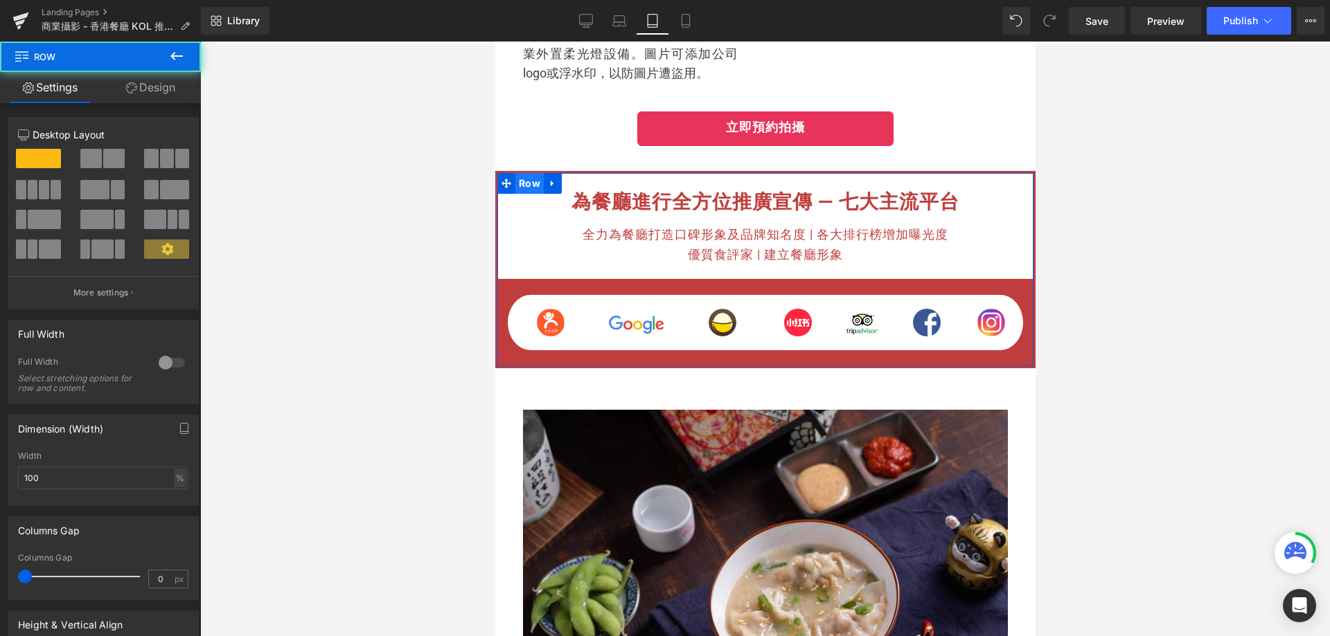
click at [532, 194] on span "Row" at bounding box center [529, 183] width 28 height 21
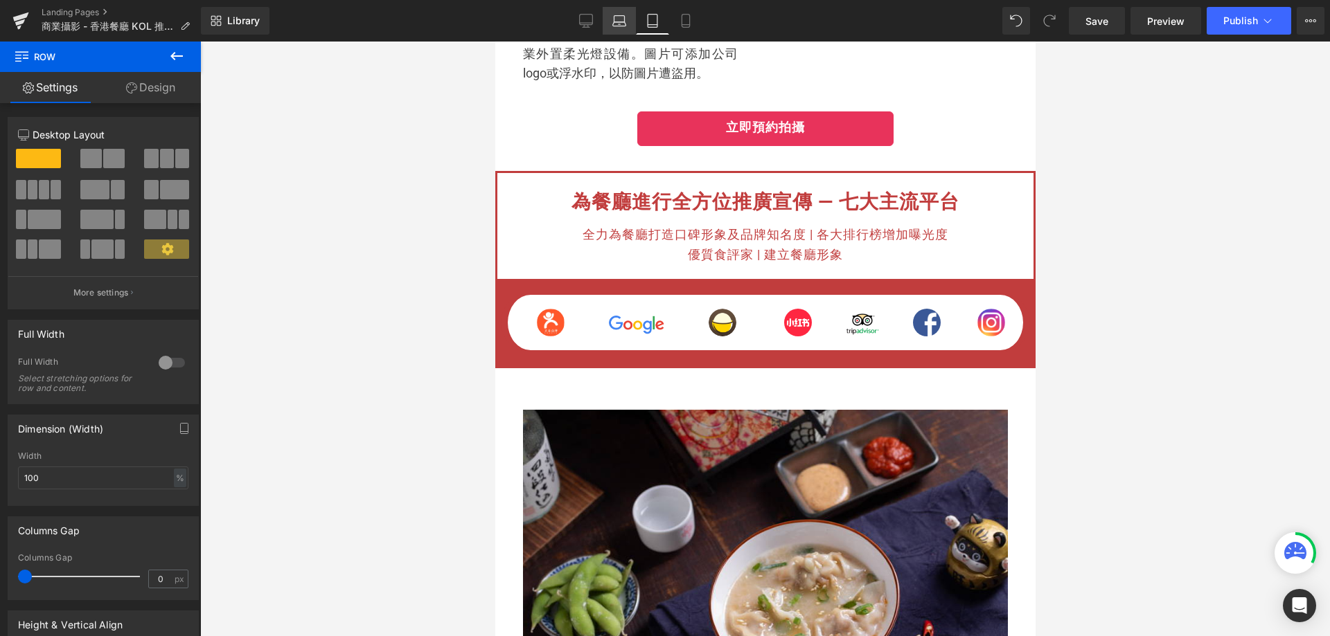
click at [625, 20] on icon at bounding box center [619, 19] width 10 height 6
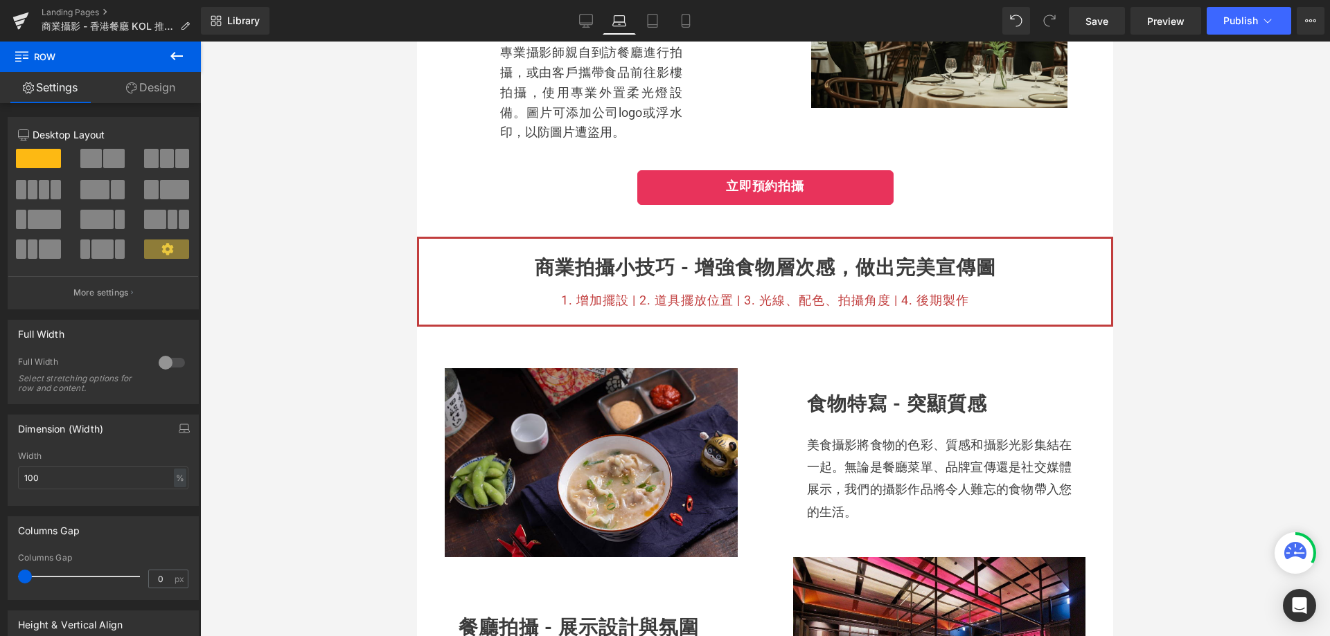
scroll to position [416, 0]
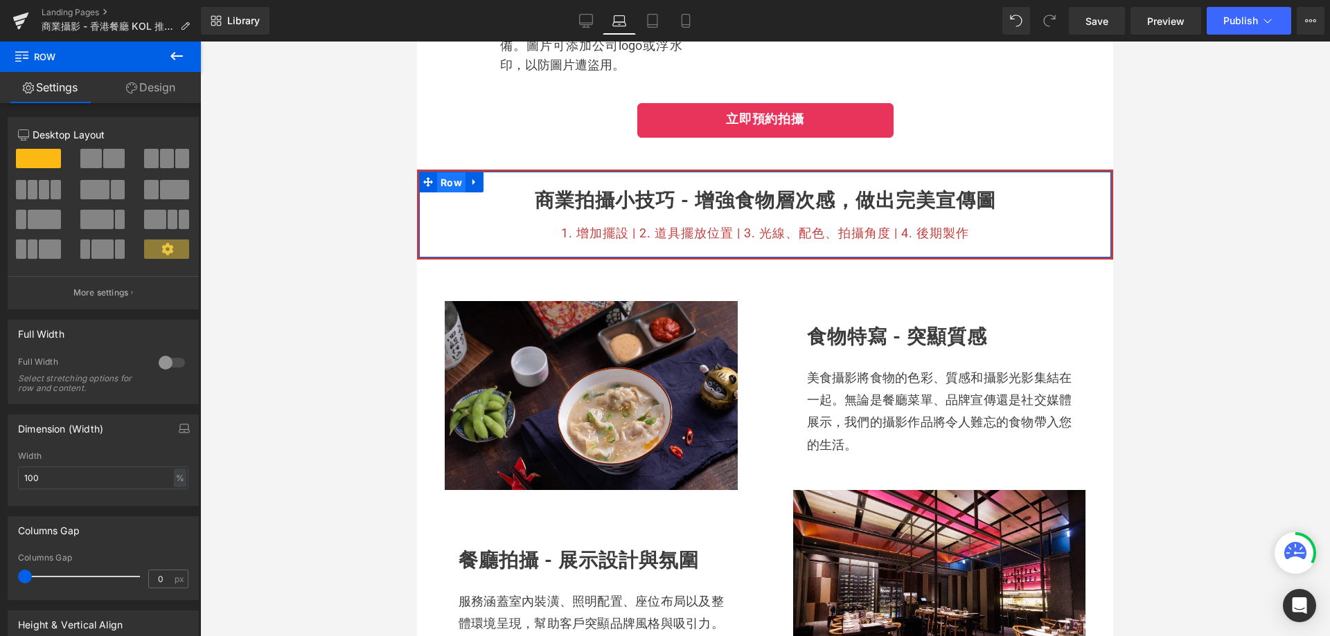
click at [456, 184] on span "Row" at bounding box center [451, 182] width 28 height 21
click at [449, 236] on p "1. 增加擺設 | 2. 道具擺放位置 | 3. 光線、配色、拍攝角度 | 4. 後期製作" at bounding box center [764, 234] width 671 height 20
click at [422, 217] on div at bounding box center [420, 215] width 3 height 86
click at [447, 186] on span "Row" at bounding box center [451, 182] width 28 height 21
click at [457, 179] on span "Row" at bounding box center [451, 182] width 28 height 21
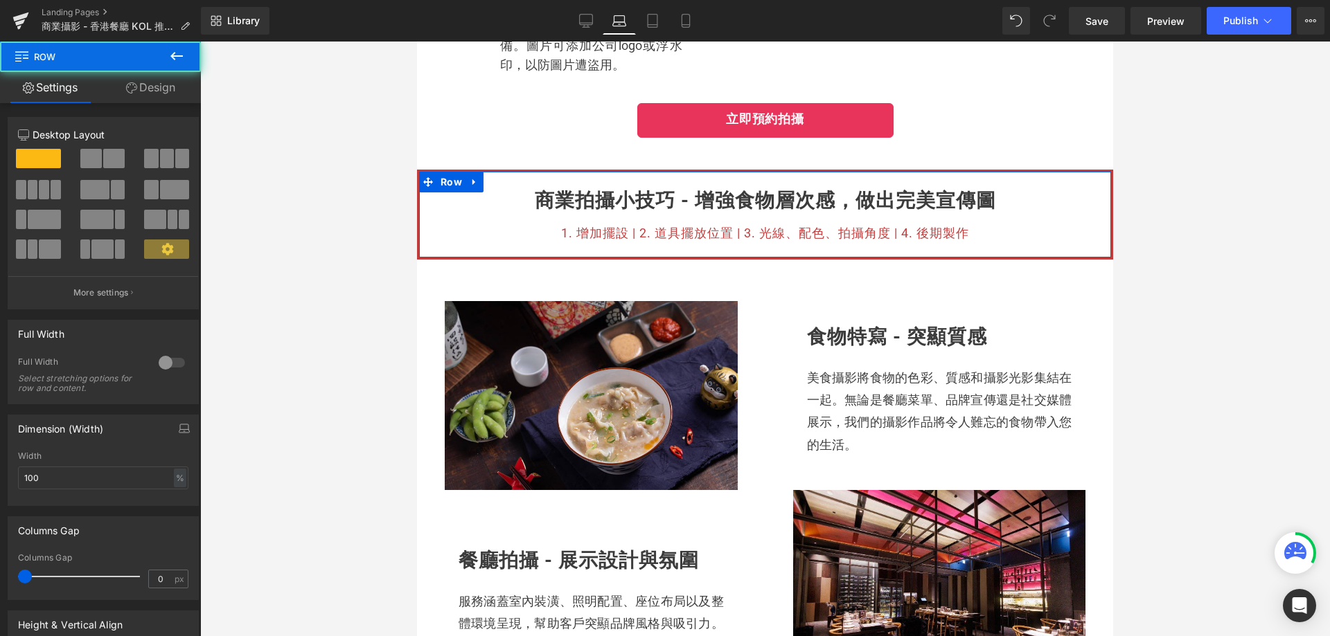
drag, startPoint x: 163, startPoint y: 91, endPoint x: 143, endPoint y: 151, distance: 63.5
click at [164, 91] on link "Design" at bounding box center [150, 87] width 100 height 31
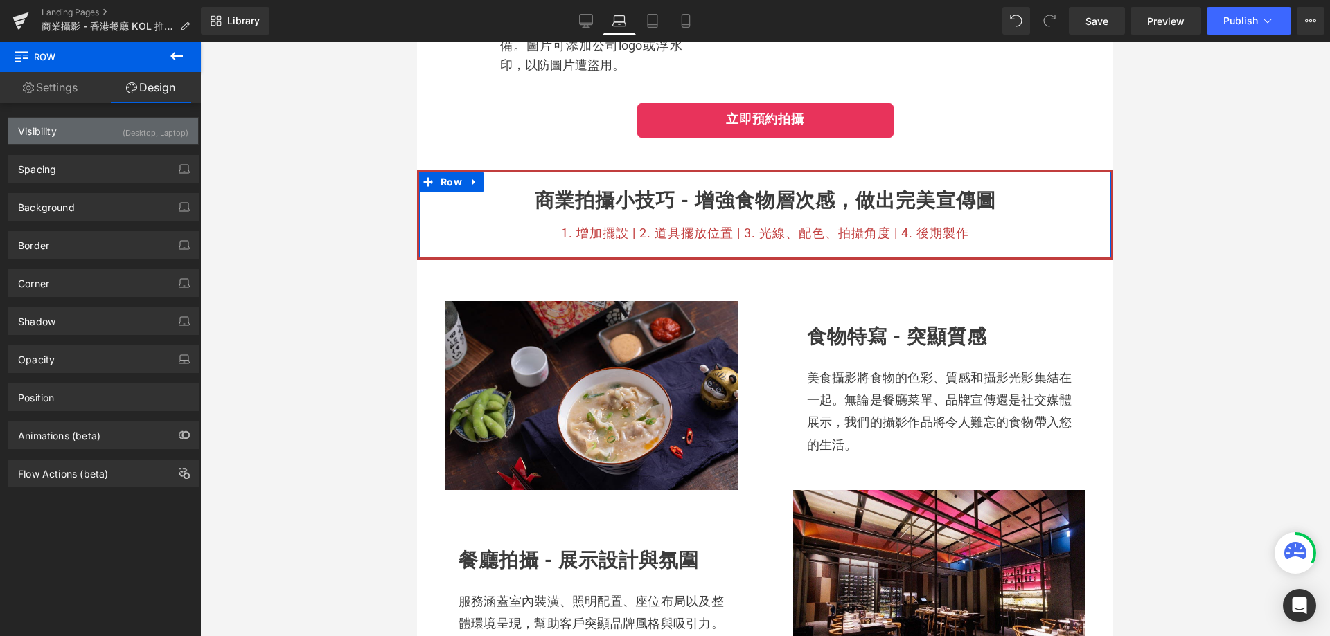
click at [158, 134] on div "(Desktop, Laptop)" at bounding box center [156, 129] width 66 height 23
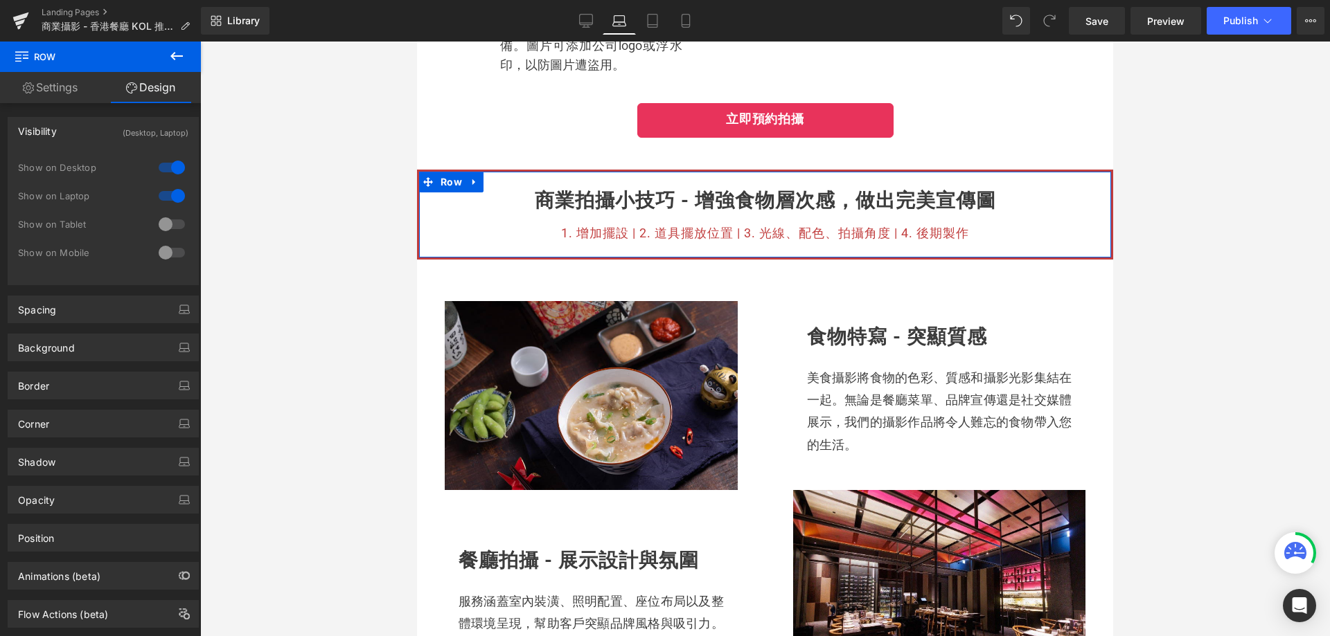
click at [158, 134] on div "(Desktop, Laptop)" at bounding box center [156, 129] width 66 height 23
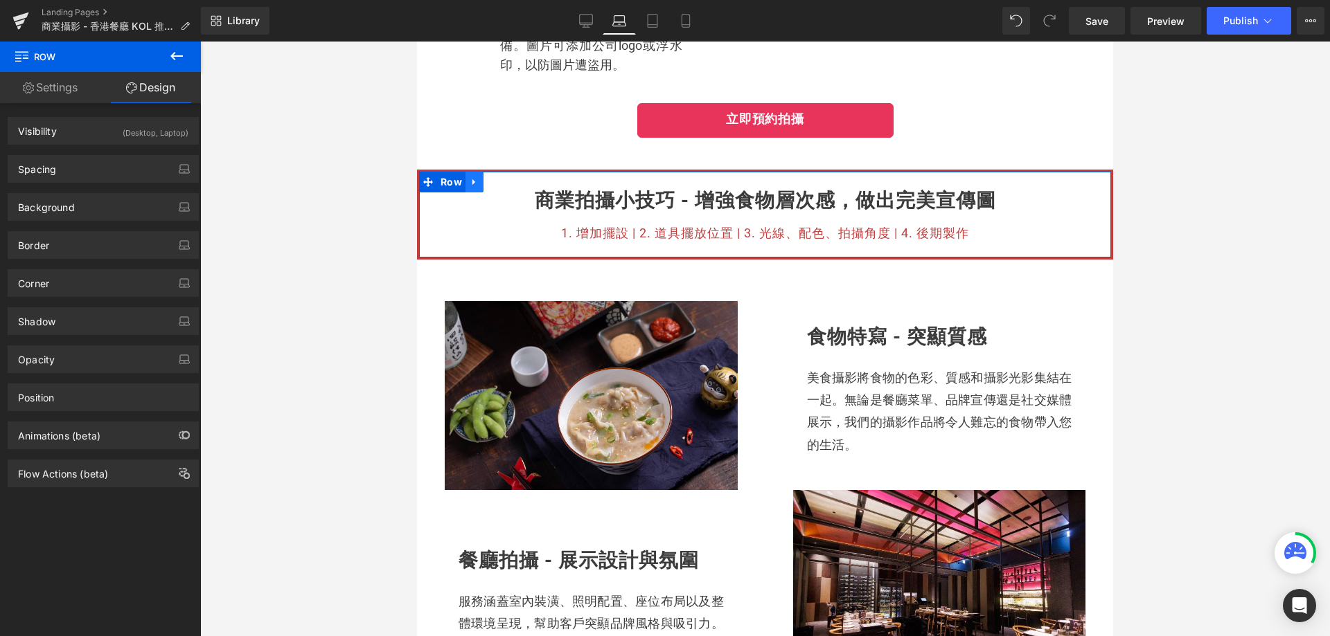
click at [472, 184] on icon at bounding box center [473, 182] width 3 height 6
click at [496, 183] on icon at bounding box center [493, 182] width 10 height 10
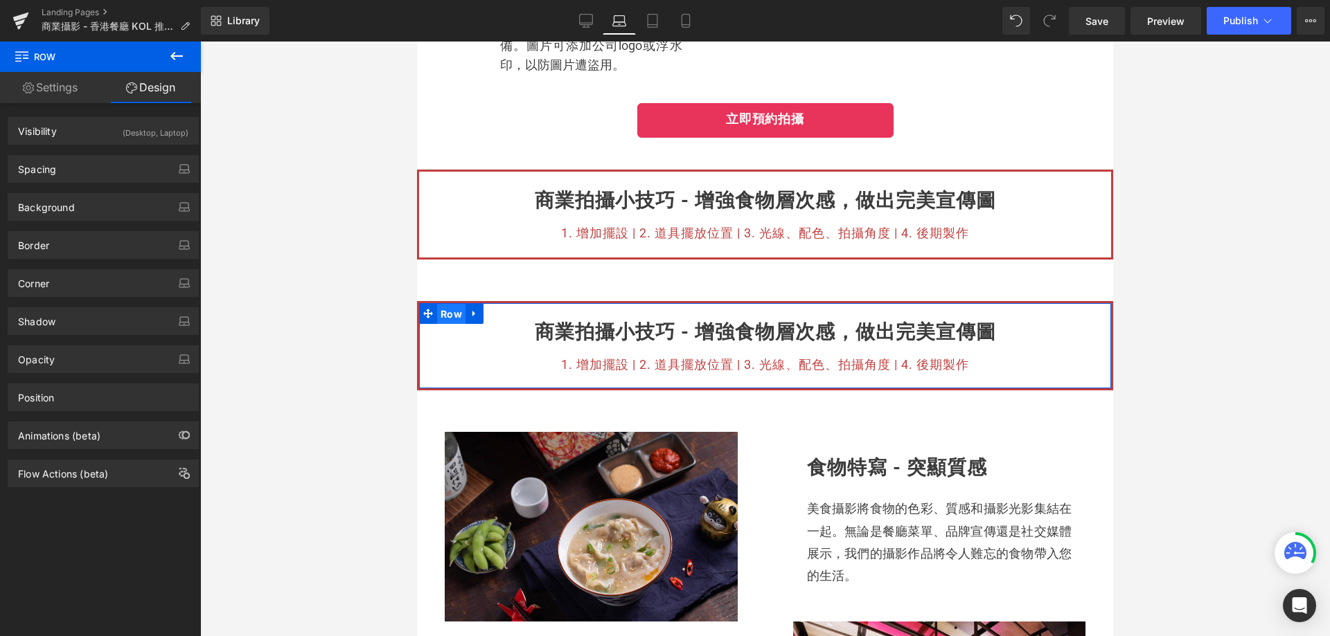
drag, startPoint x: 447, startPoint y: 317, endPoint x: 768, endPoint y: 312, distance: 320.7
click at [447, 317] on span "Row" at bounding box center [451, 314] width 28 height 21
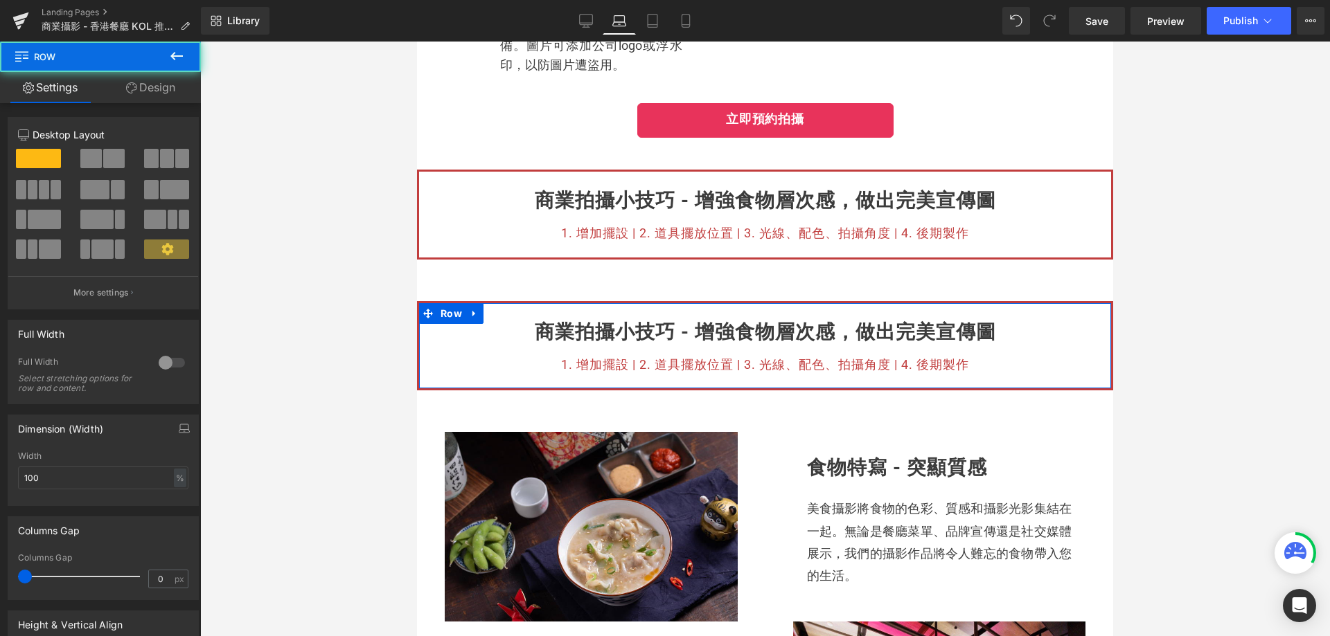
click at [144, 83] on link "Design" at bounding box center [150, 87] width 100 height 31
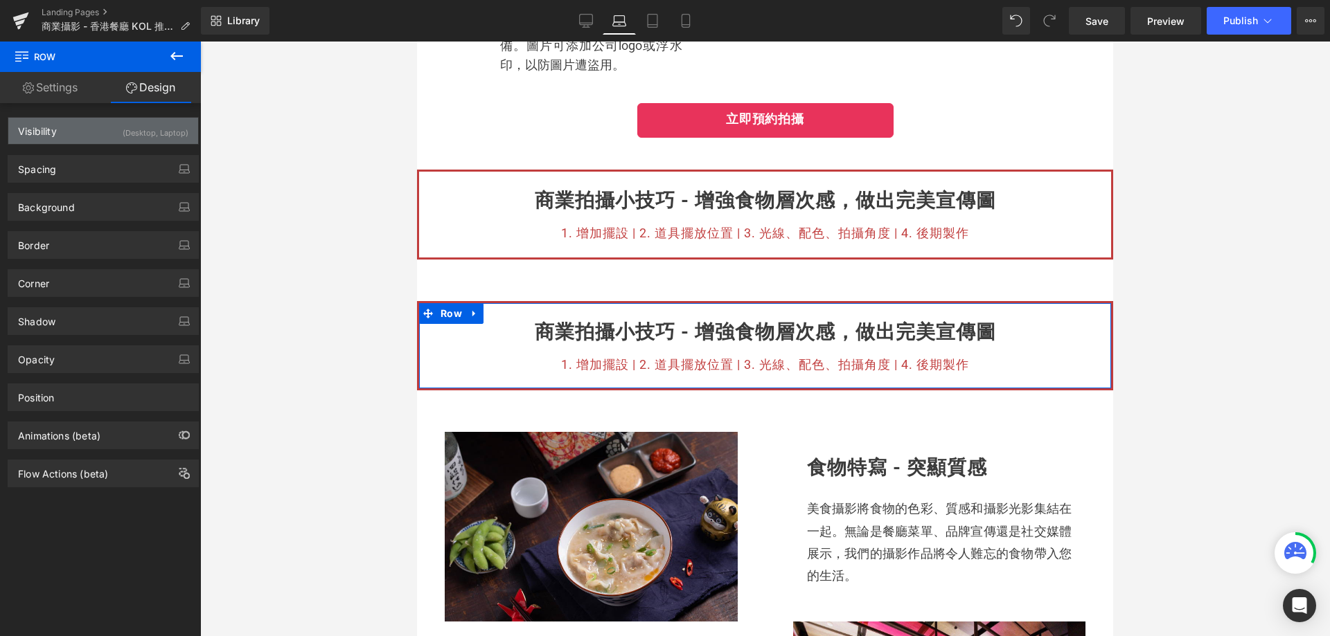
click at [160, 138] on div "(Desktop, Laptop)" at bounding box center [156, 129] width 66 height 23
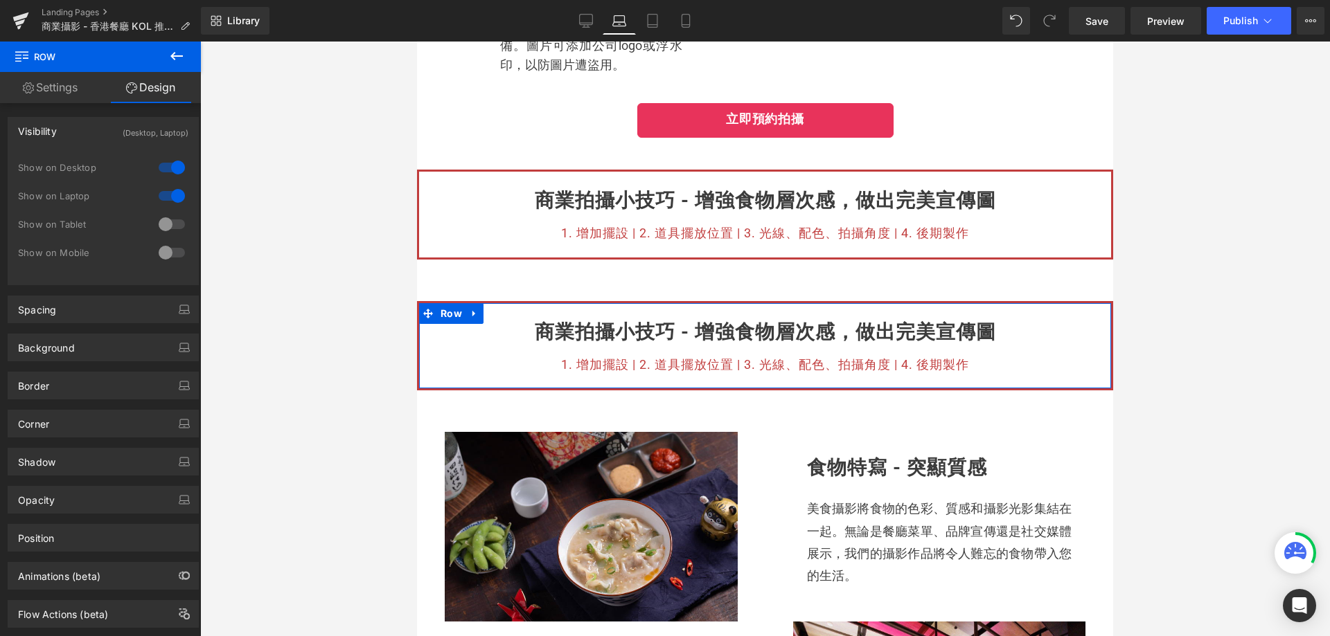
click at [170, 247] on div at bounding box center [171, 253] width 33 height 22
click at [176, 222] on div at bounding box center [171, 224] width 33 height 22
drag, startPoint x: 170, startPoint y: 199, endPoint x: 170, endPoint y: 186, distance: 13.2
click at [170, 197] on div at bounding box center [171, 196] width 33 height 22
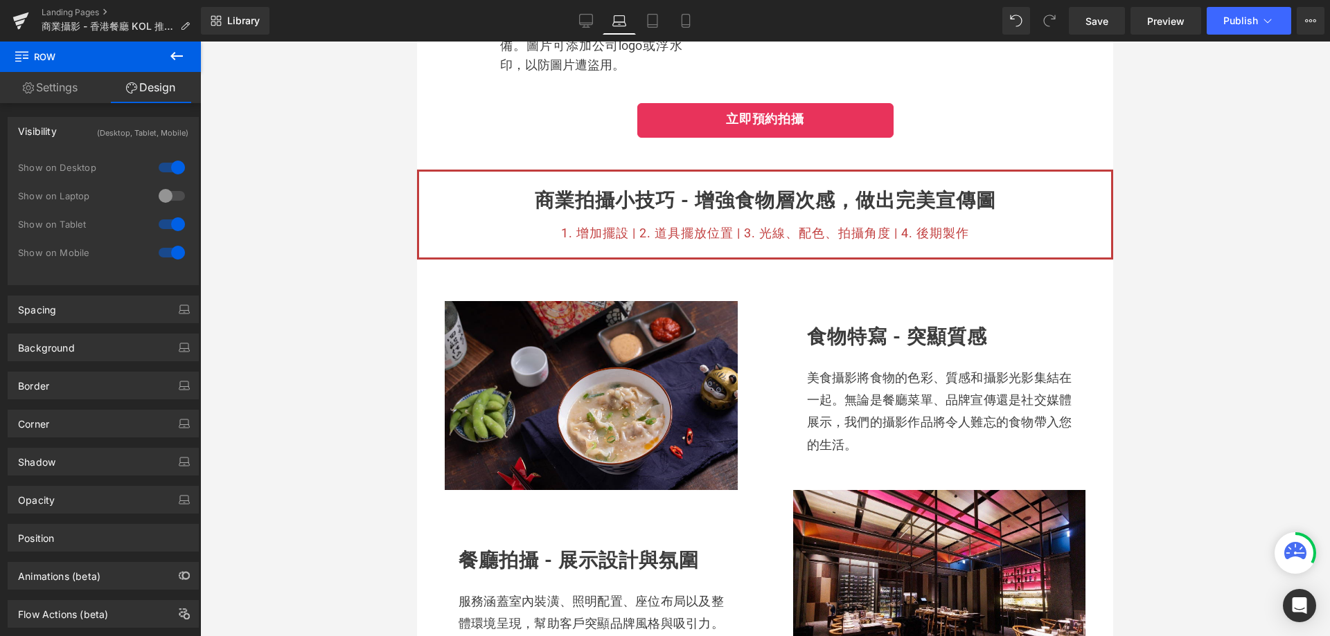
click at [170, 175] on div at bounding box center [171, 168] width 33 height 22
click at [590, 29] on link "Desktop" at bounding box center [585, 21] width 33 height 28
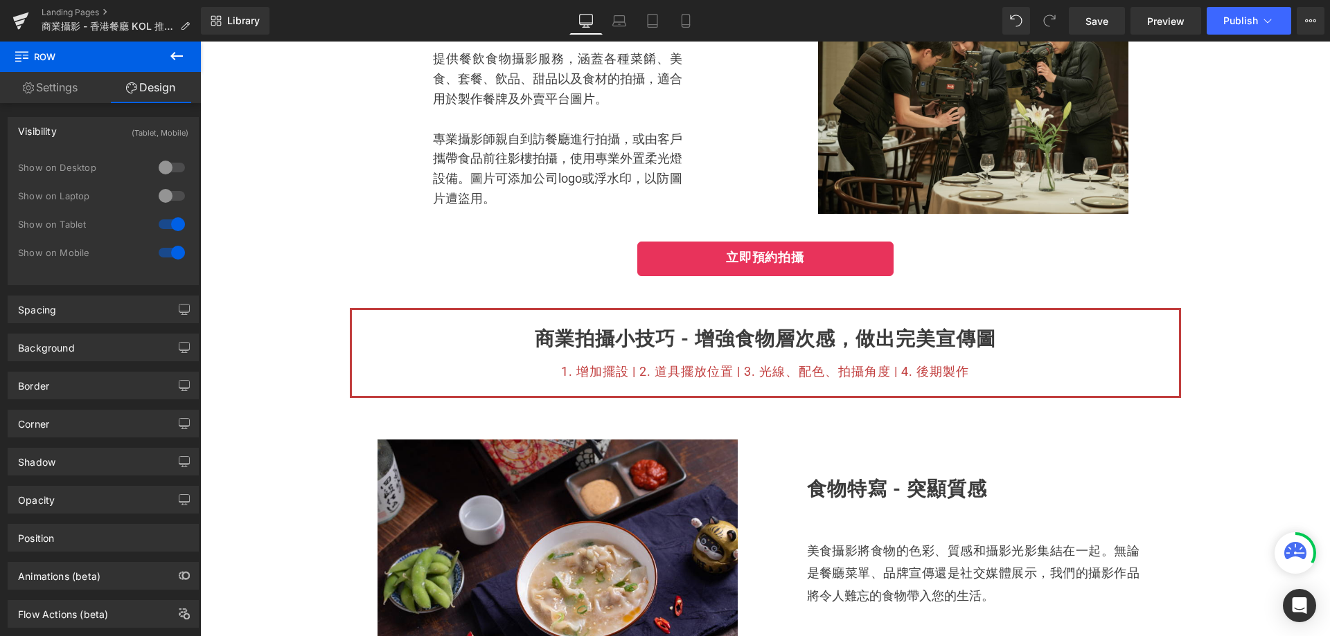
scroll to position [0, 0]
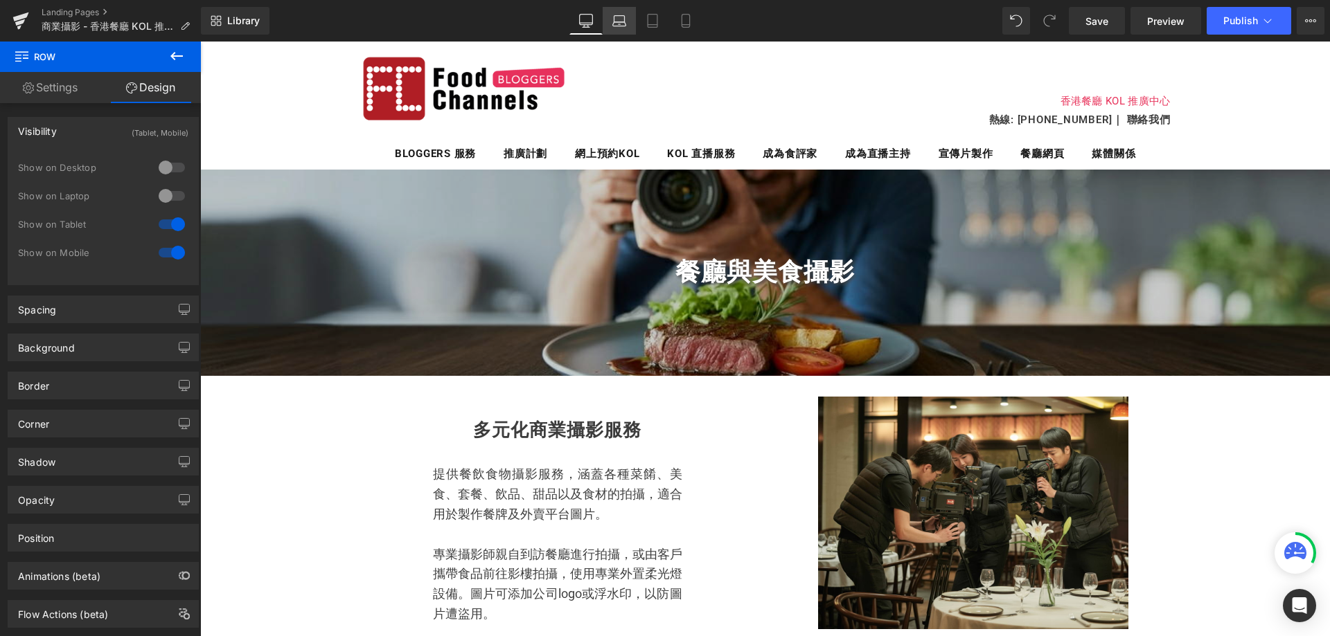
click at [615, 22] on icon at bounding box center [619, 24] width 13 height 4
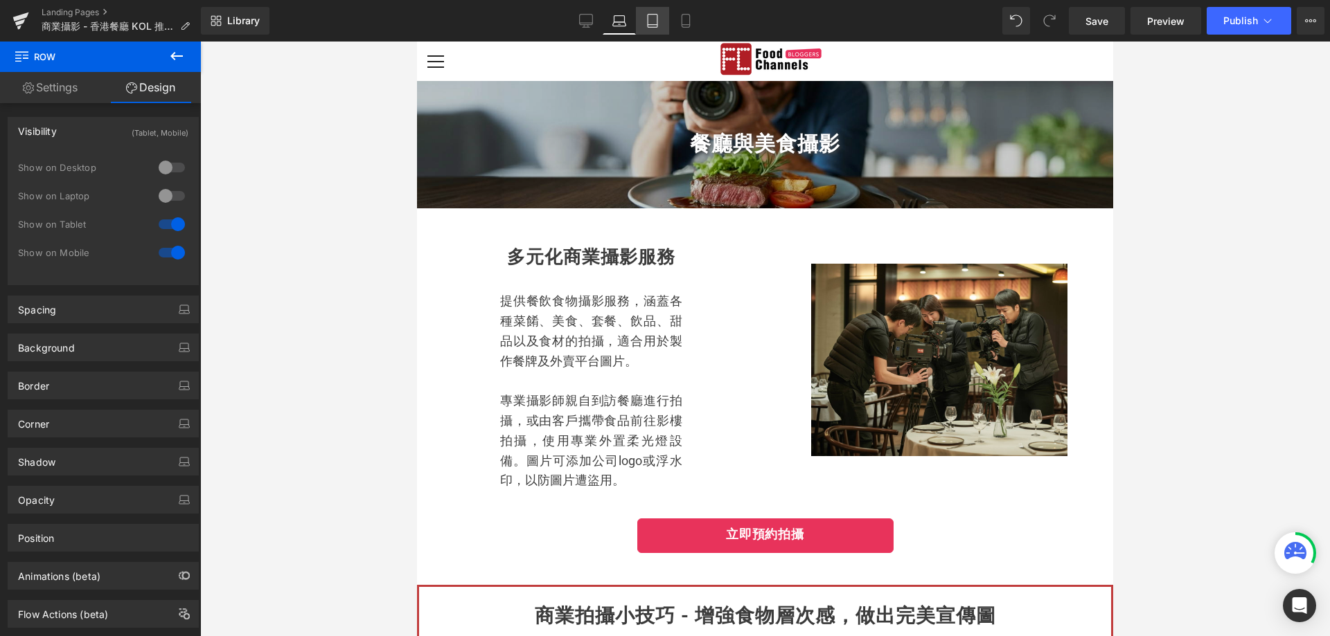
click at [654, 19] on icon at bounding box center [652, 21] width 14 height 14
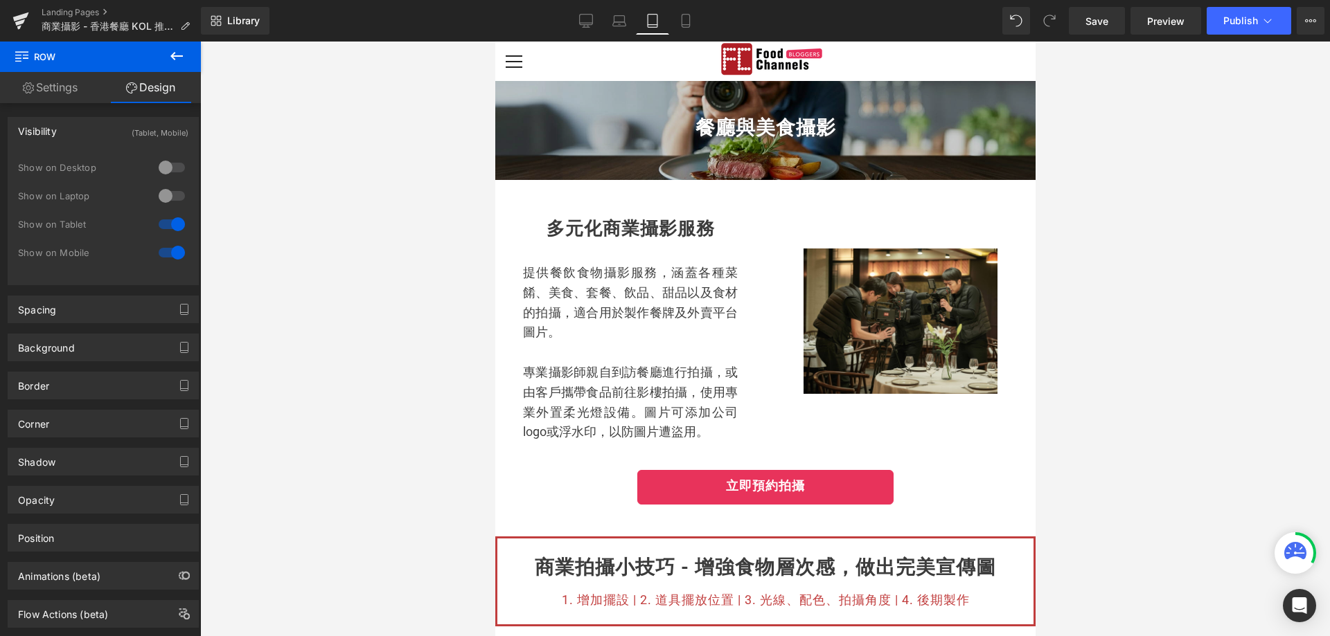
scroll to position [314, 0]
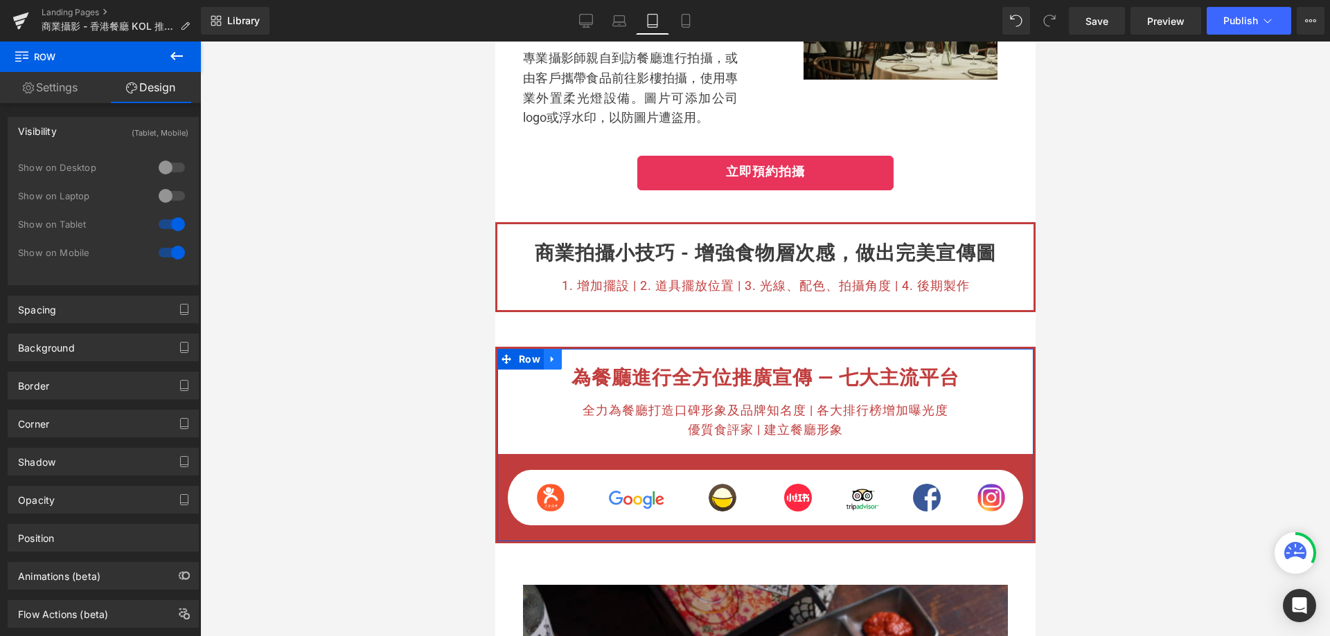
click at [547, 364] on icon at bounding box center [552, 359] width 10 height 10
click at [585, 364] on icon at bounding box center [588, 359] width 10 height 10
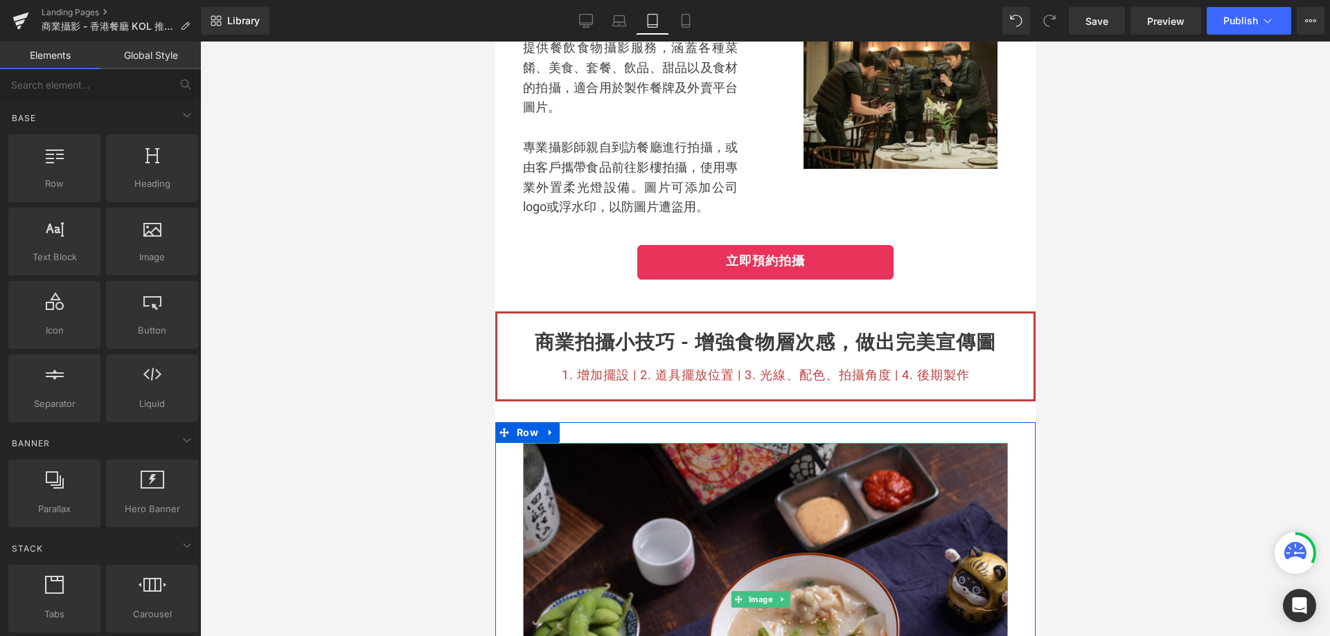
scroll to position [107, 0]
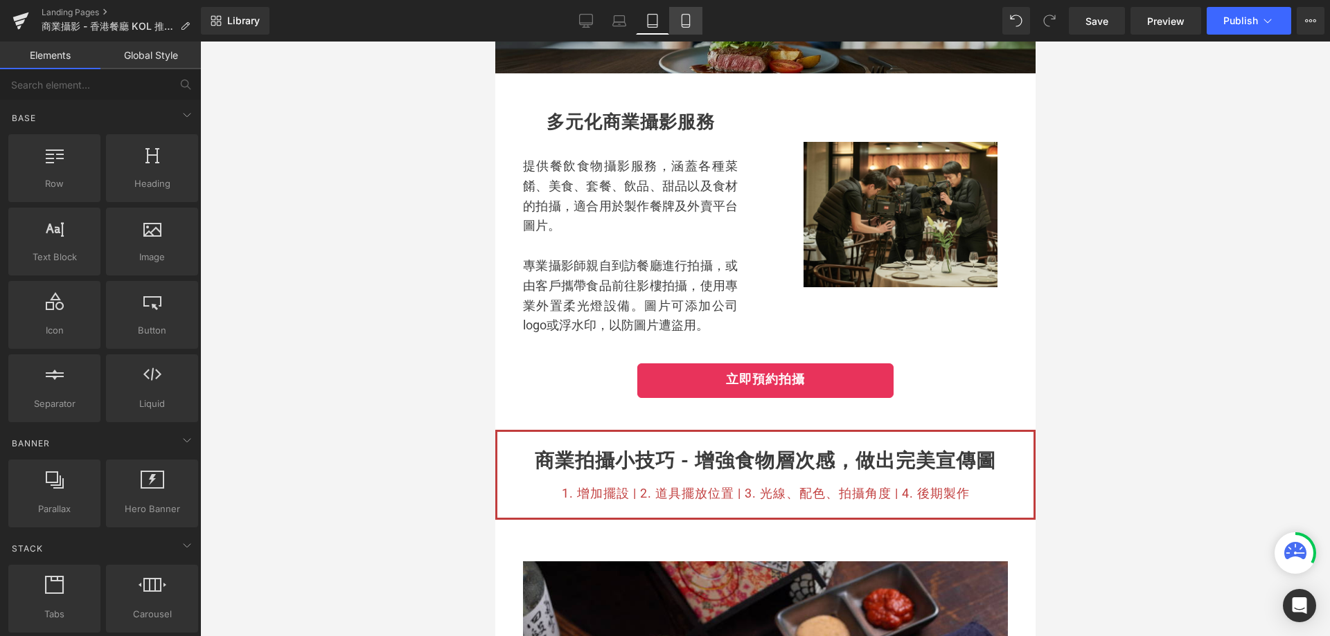
click at [681, 18] on icon at bounding box center [686, 21] width 14 height 14
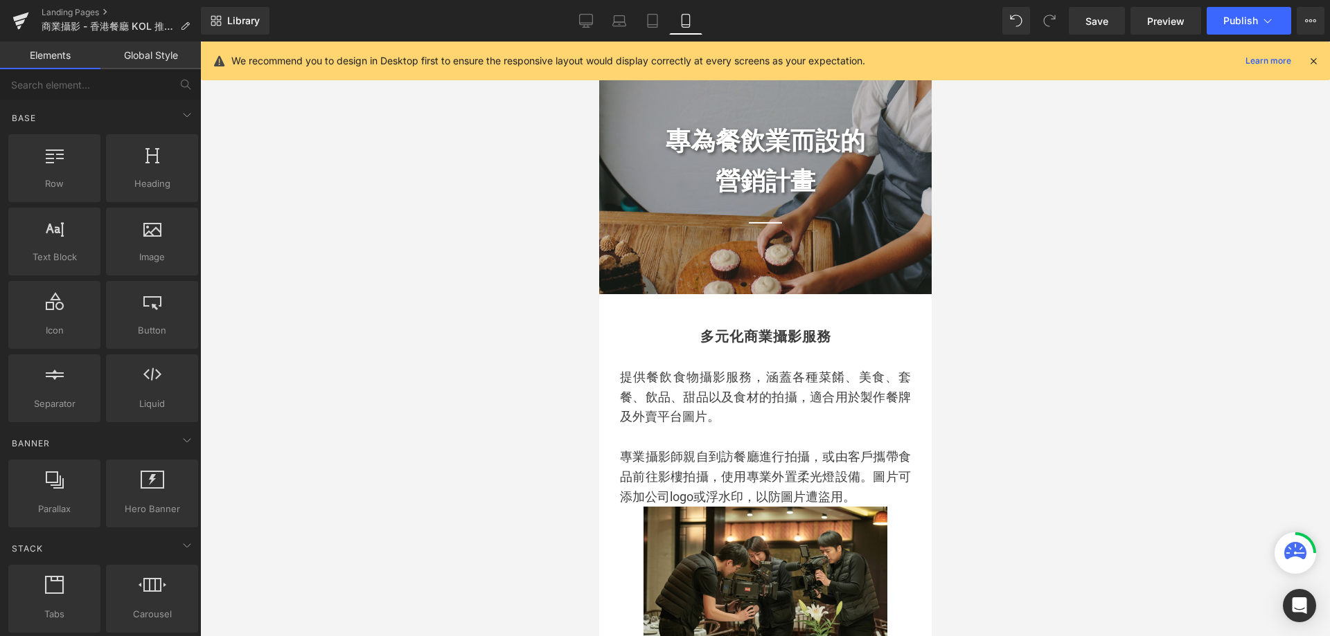
scroll to position [0, 0]
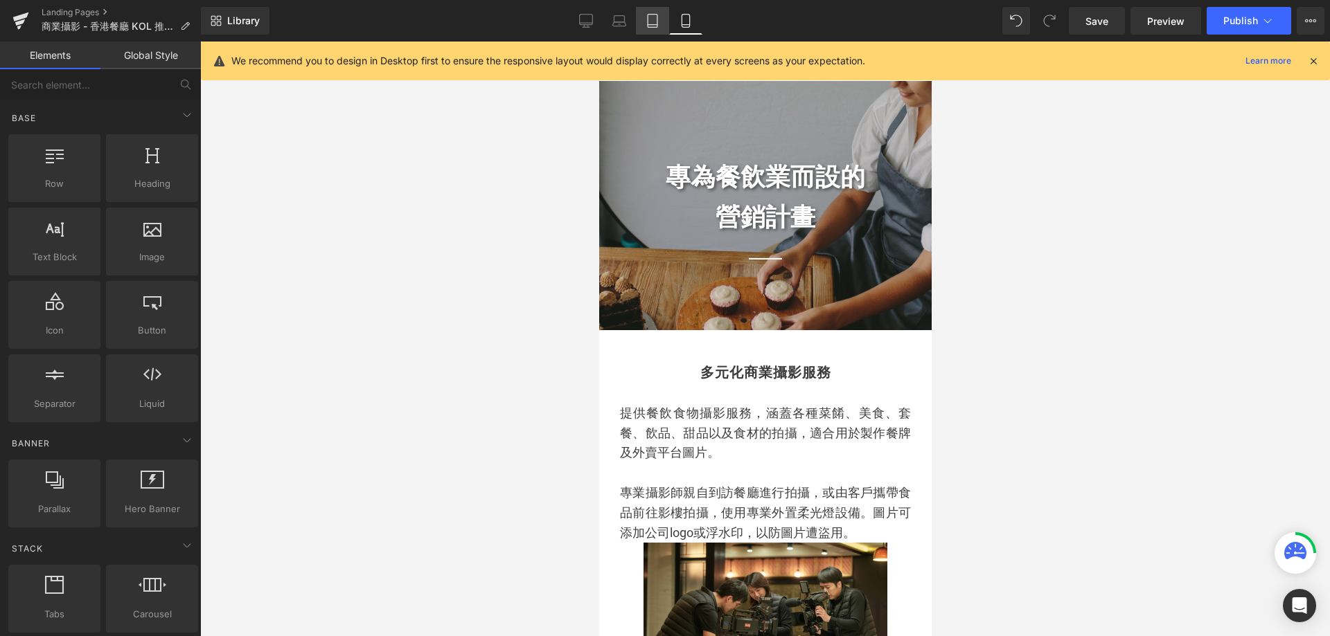
click at [659, 11] on link "Tablet" at bounding box center [652, 21] width 33 height 28
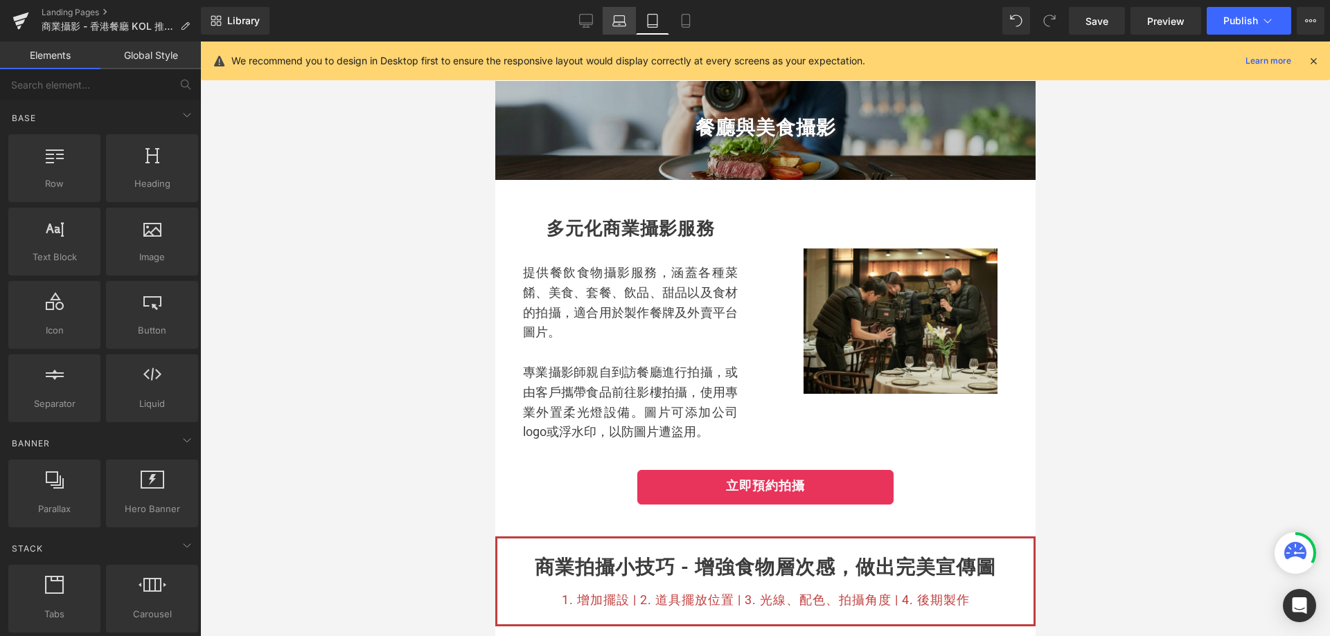
click at [618, 23] on icon at bounding box center [619, 21] width 14 height 14
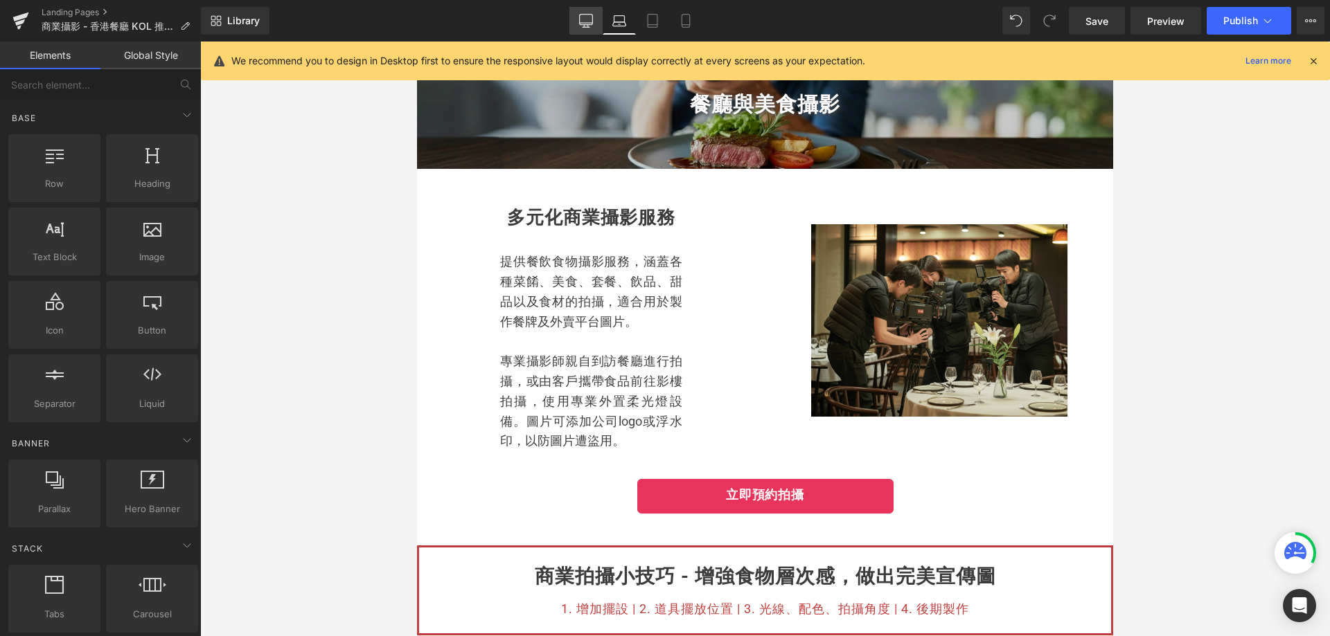
click at [580, 18] on icon at bounding box center [586, 20] width 13 height 10
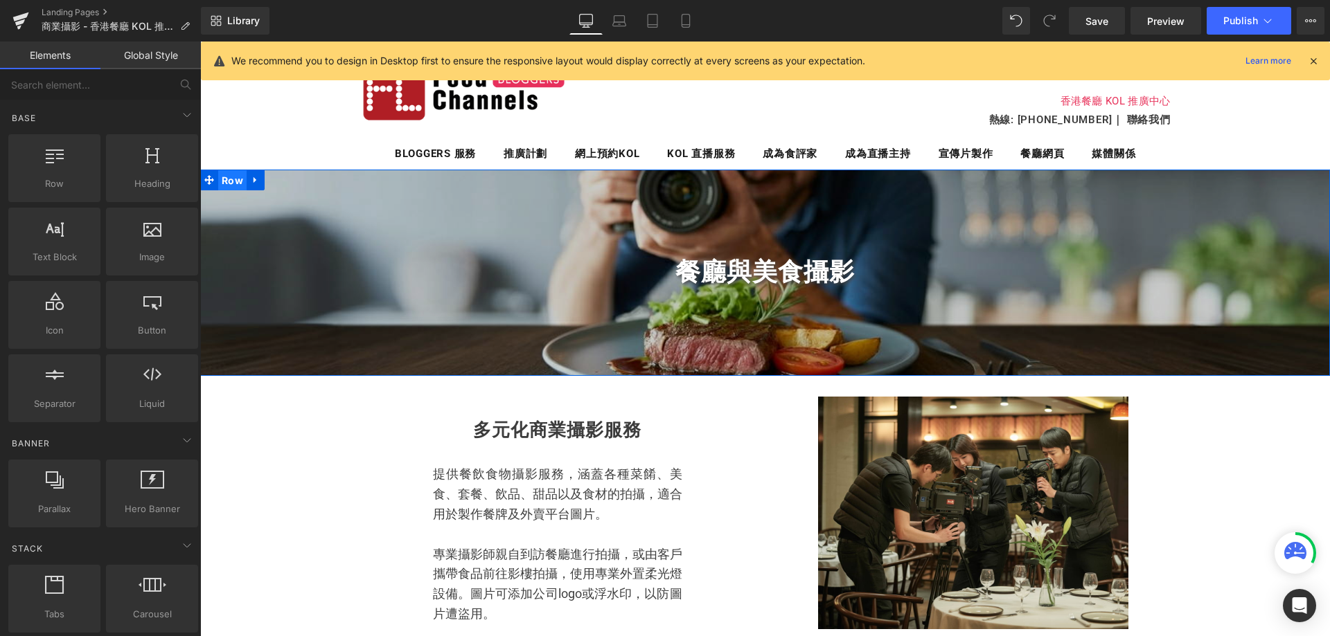
click at [229, 179] on span "Row" at bounding box center [232, 180] width 28 height 21
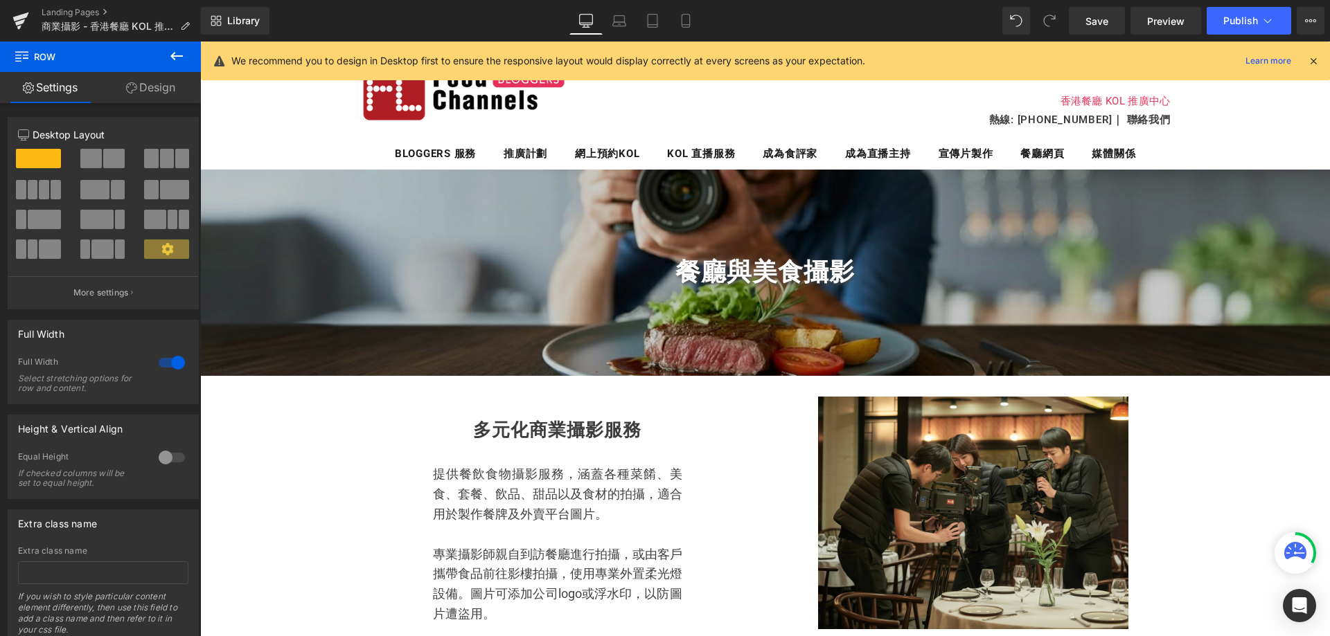
click at [247, 176] on icon at bounding box center [251, 180] width 8 height 8
click at [274, 180] on link at bounding box center [274, 180] width 18 height 21
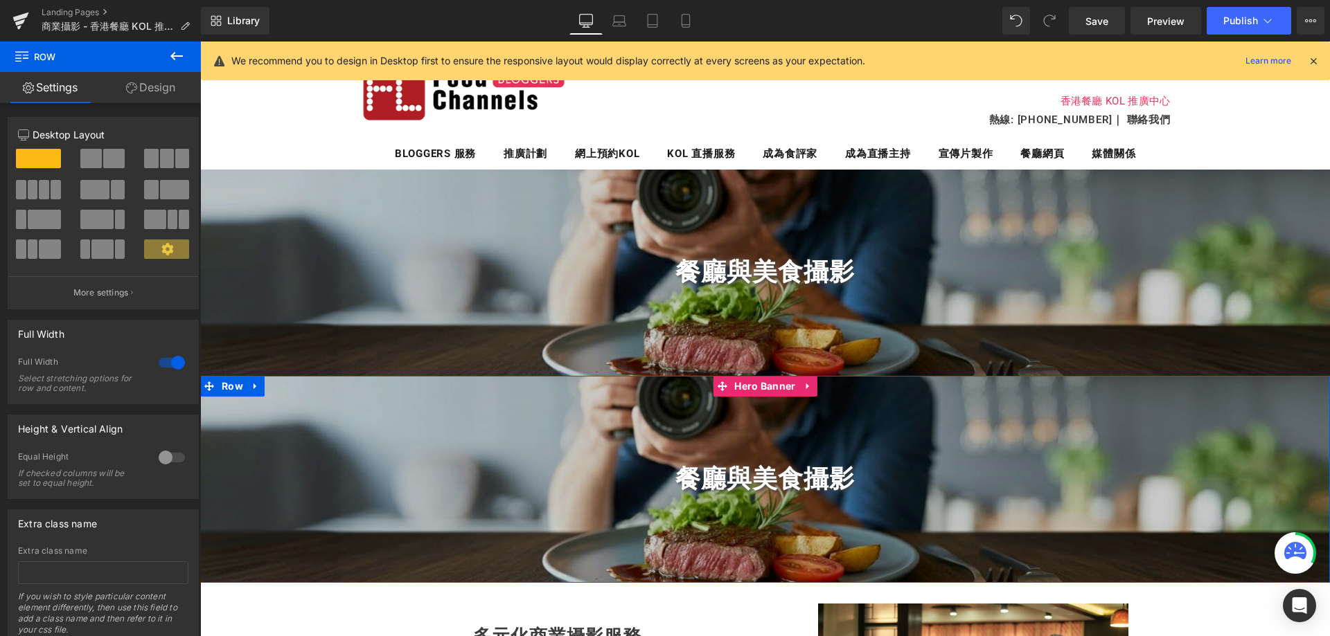
click at [250, 413] on div "餐廳與美食攝影 Heading" at bounding box center [765, 479] width 1130 height 206
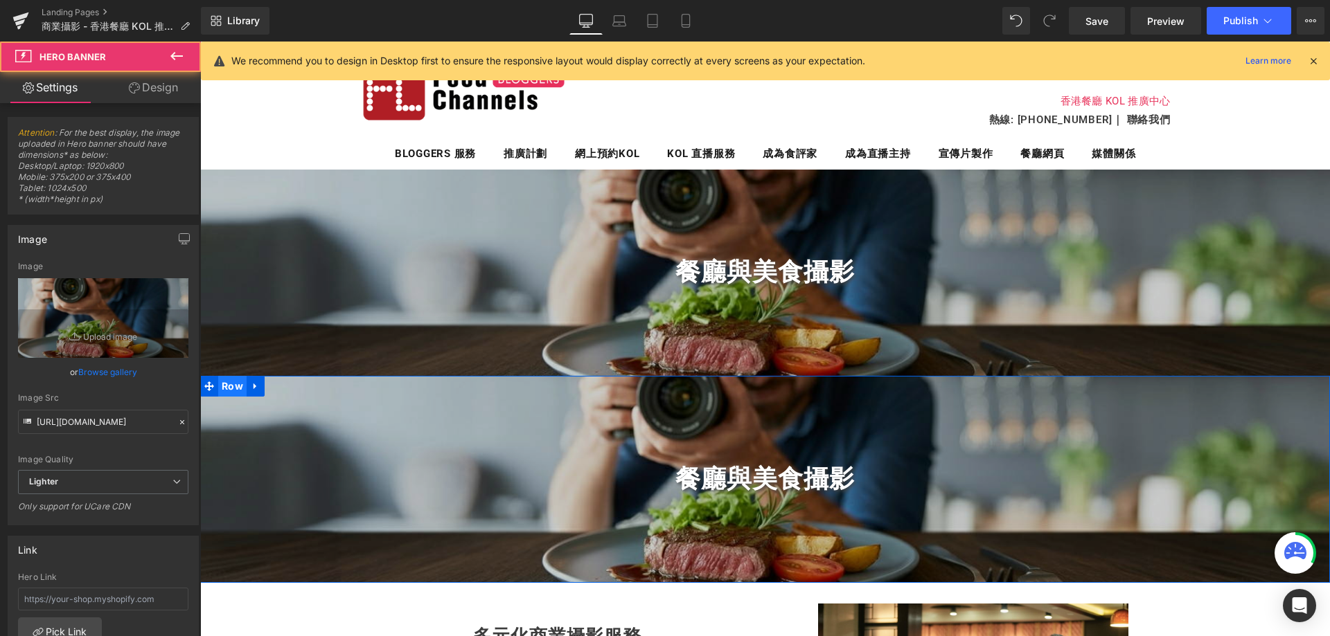
click at [231, 393] on span "Row" at bounding box center [232, 386] width 28 height 21
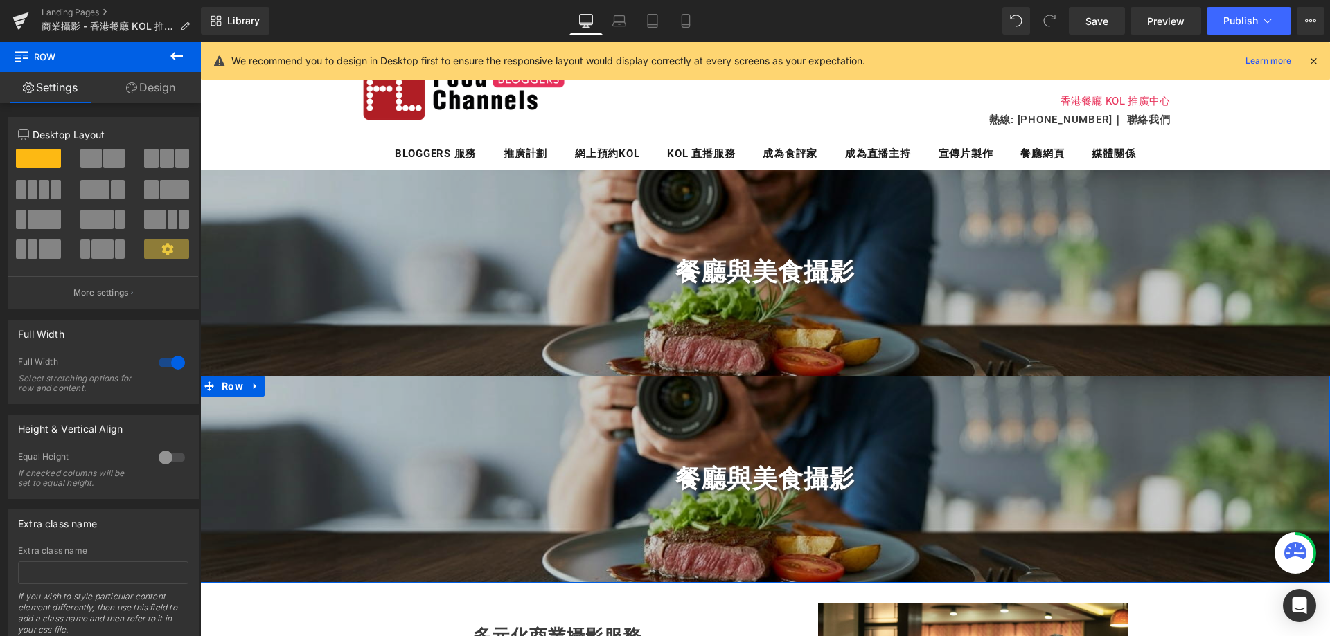
click at [158, 86] on link "Design" at bounding box center [150, 87] width 100 height 31
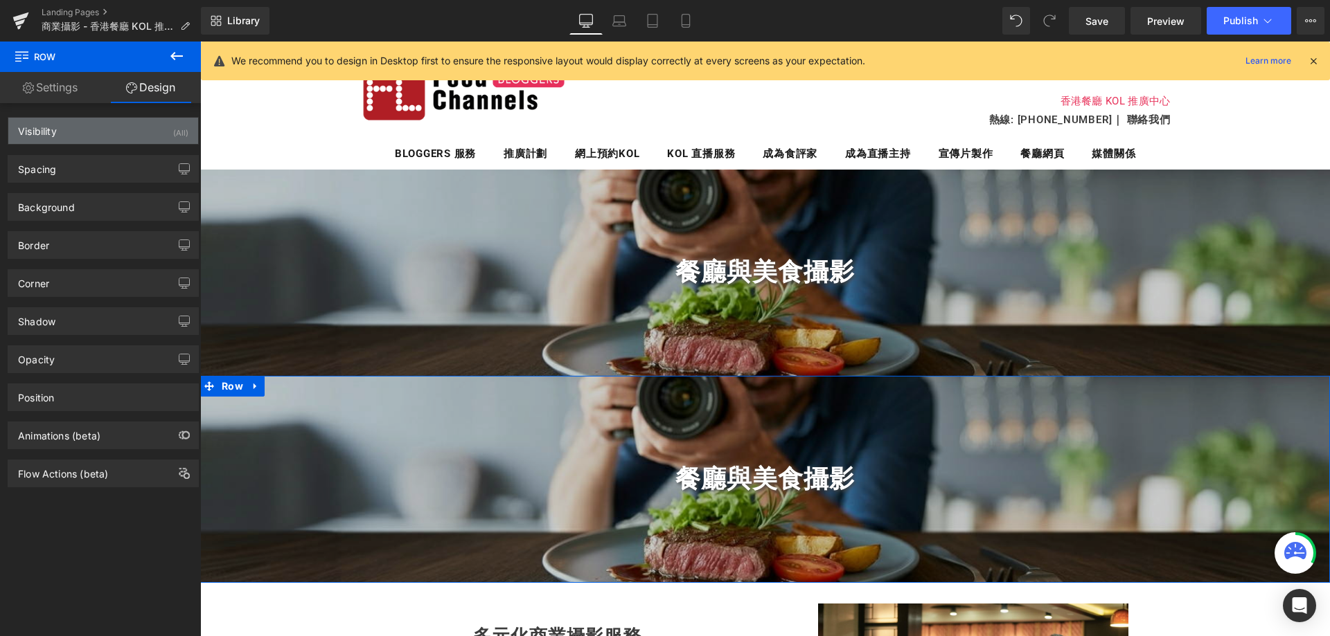
click at [153, 139] on div "Visibility (All)" at bounding box center [103, 131] width 190 height 26
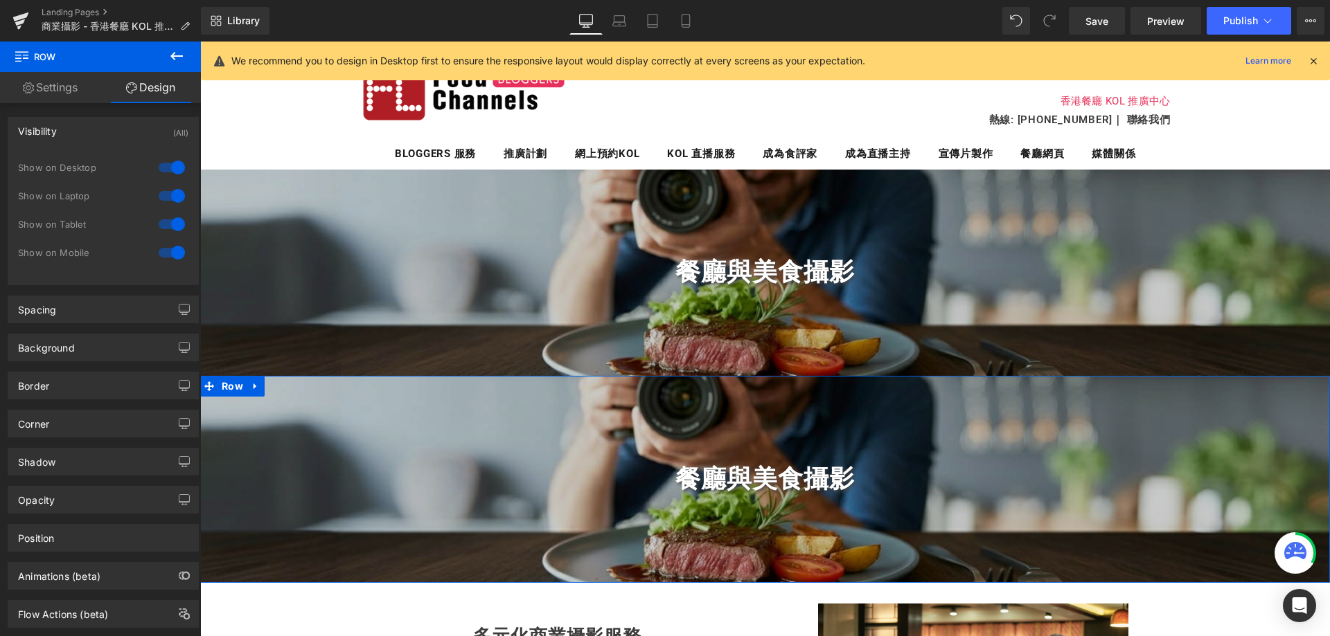
click at [173, 200] on div at bounding box center [171, 196] width 33 height 22
click at [170, 172] on div at bounding box center [171, 168] width 33 height 22
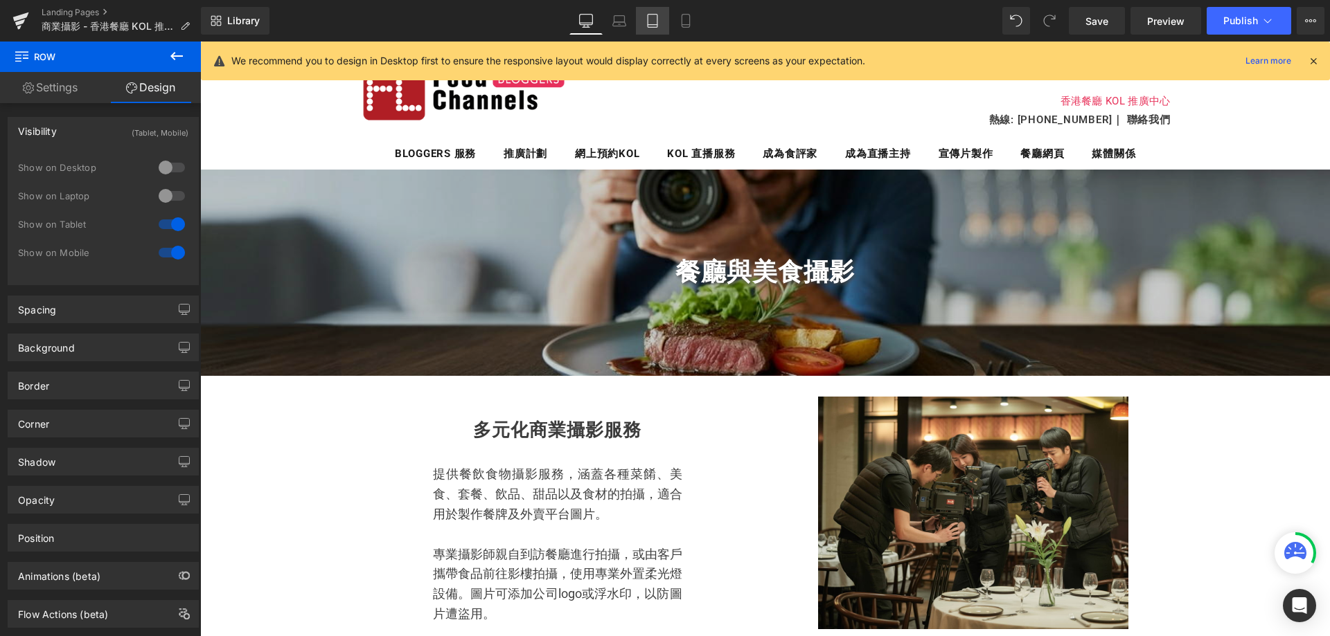
click at [651, 21] on icon at bounding box center [652, 21] width 14 height 14
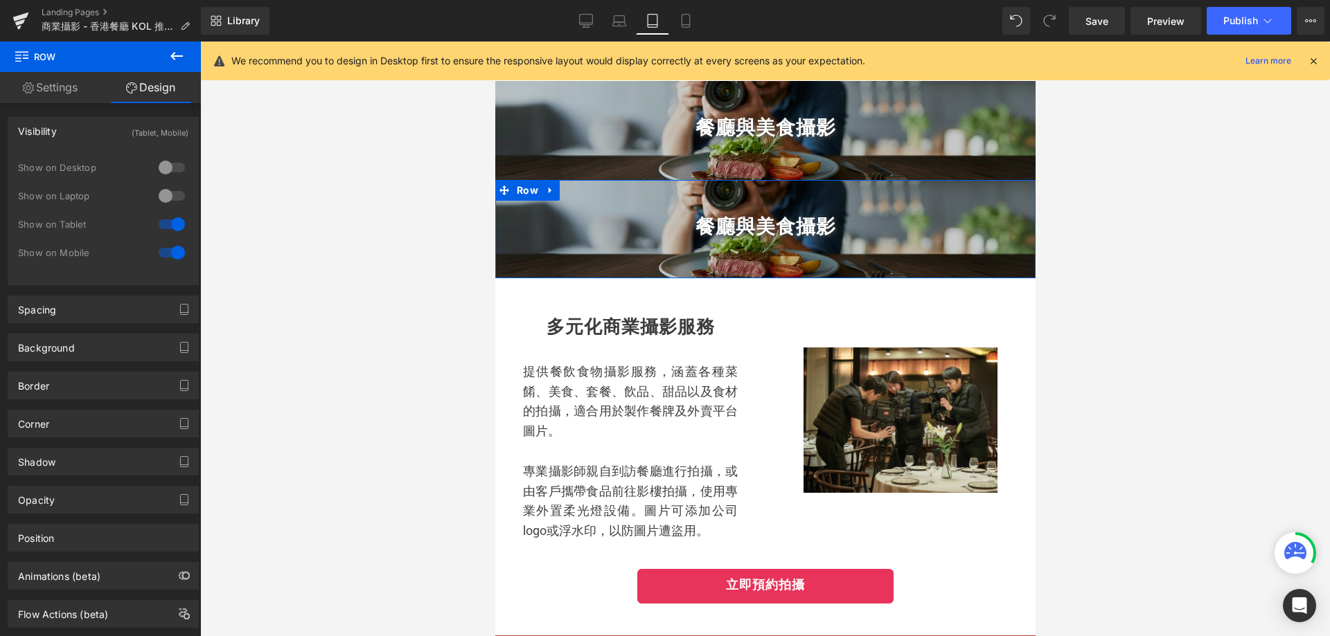
click at [169, 224] on div at bounding box center [171, 224] width 33 height 22
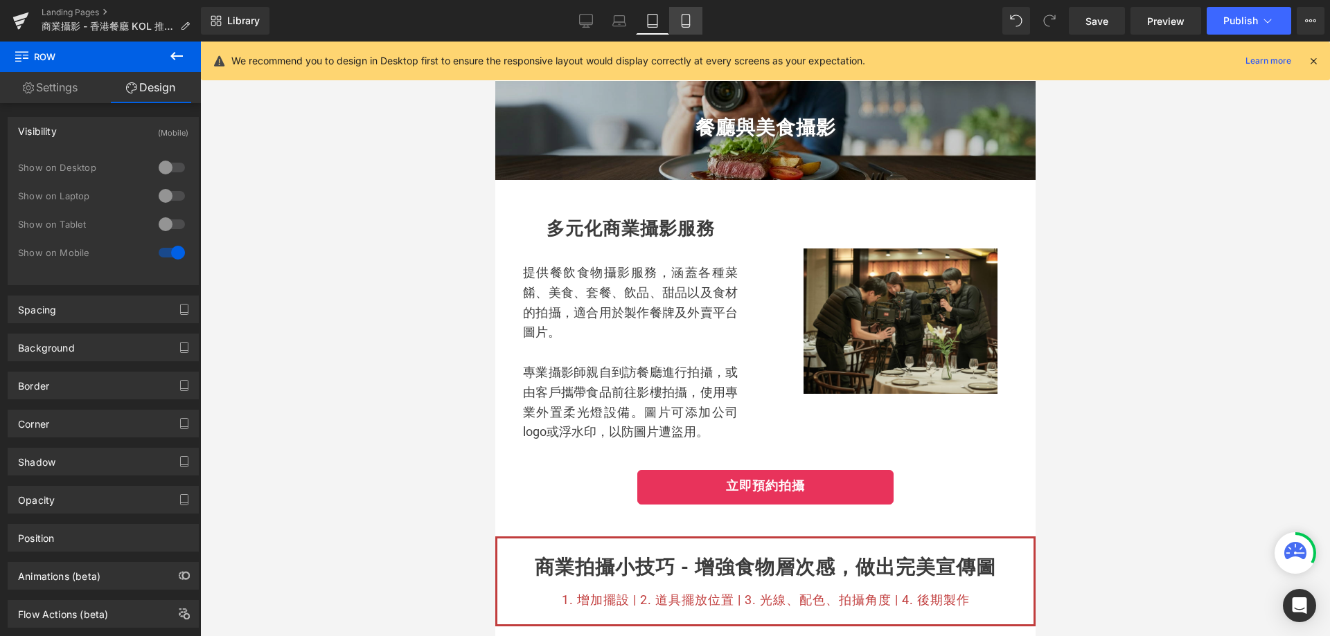
click at [680, 17] on icon at bounding box center [686, 21] width 14 height 14
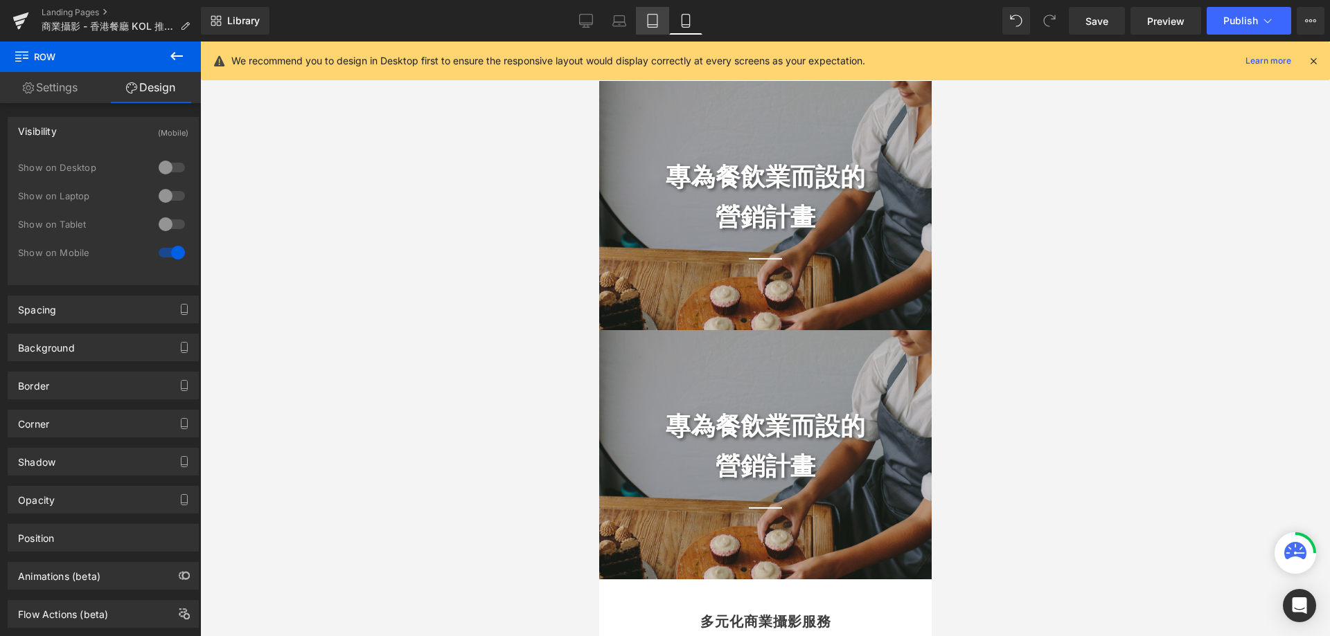
click at [651, 16] on icon at bounding box center [652, 21] width 14 height 14
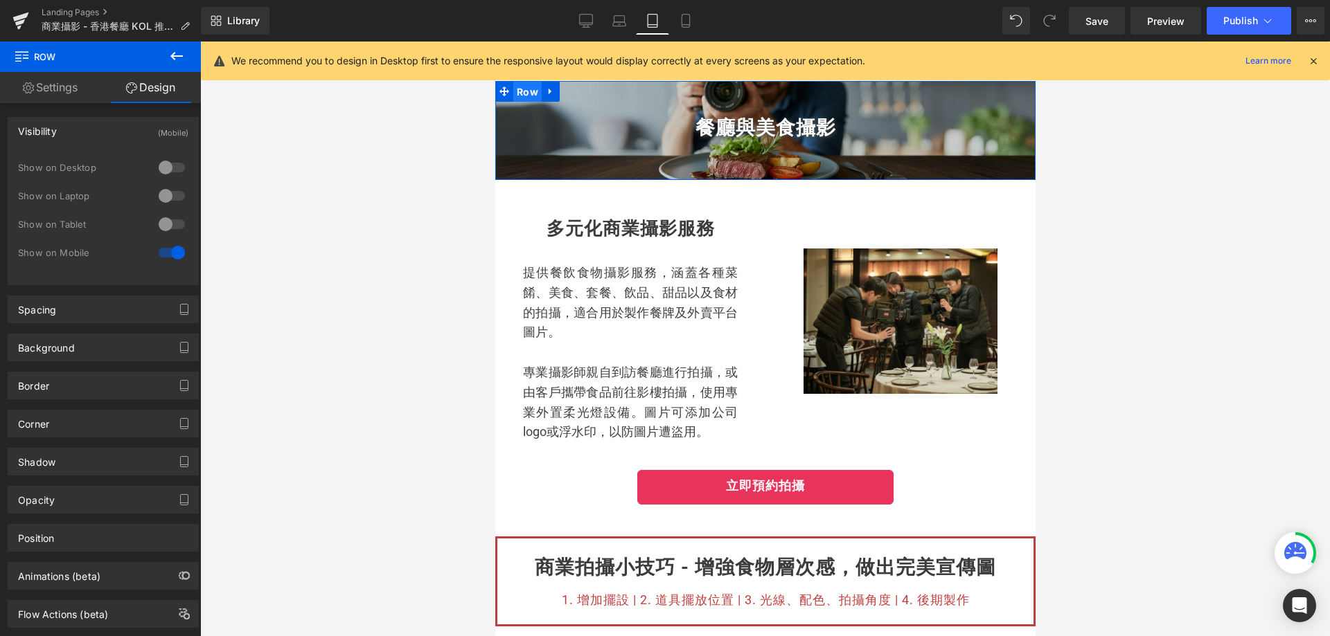
click at [525, 91] on span "Row" at bounding box center [526, 92] width 28 height 21
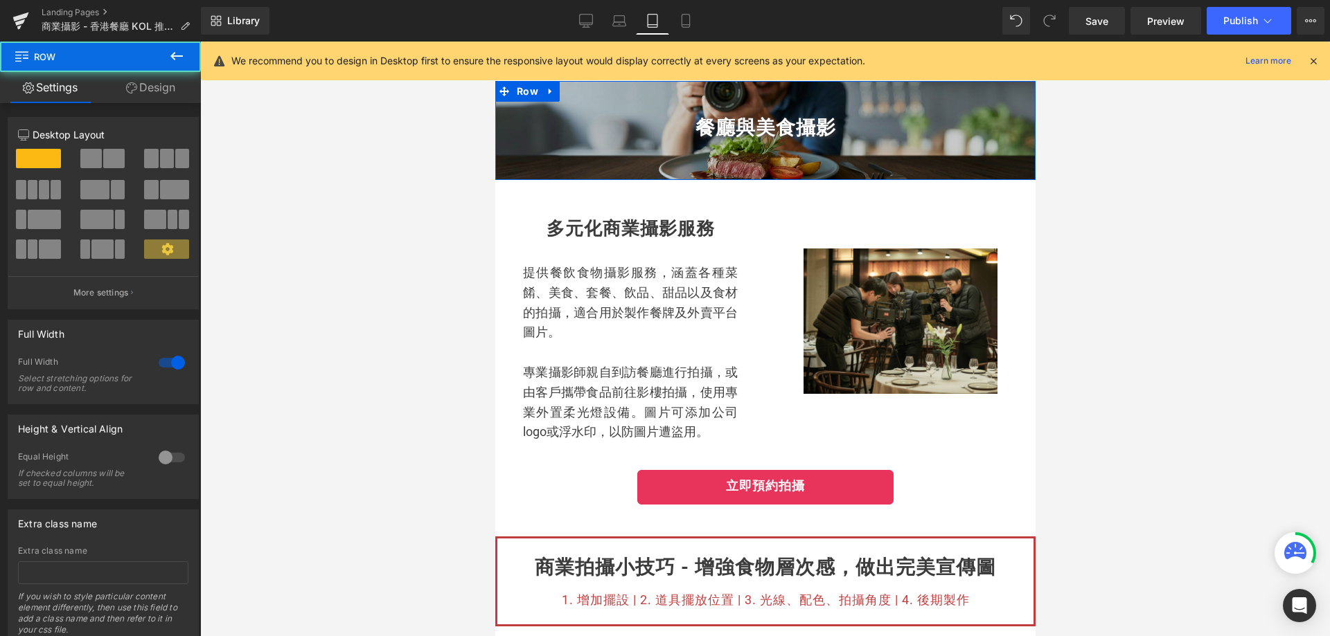
click at [163, 91] on link "Design" at bounding box center [150, 87] width 100 height 31
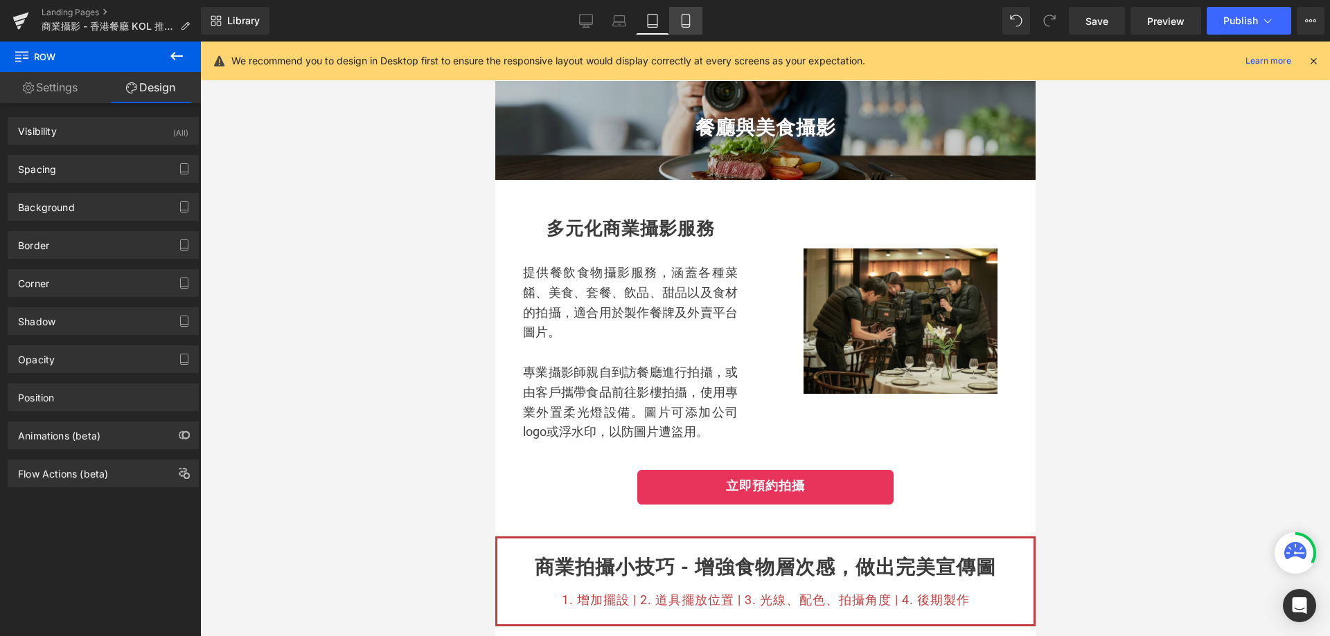
click at [688, 21] on icon at bounding box center [686, 21] width 14 height 14
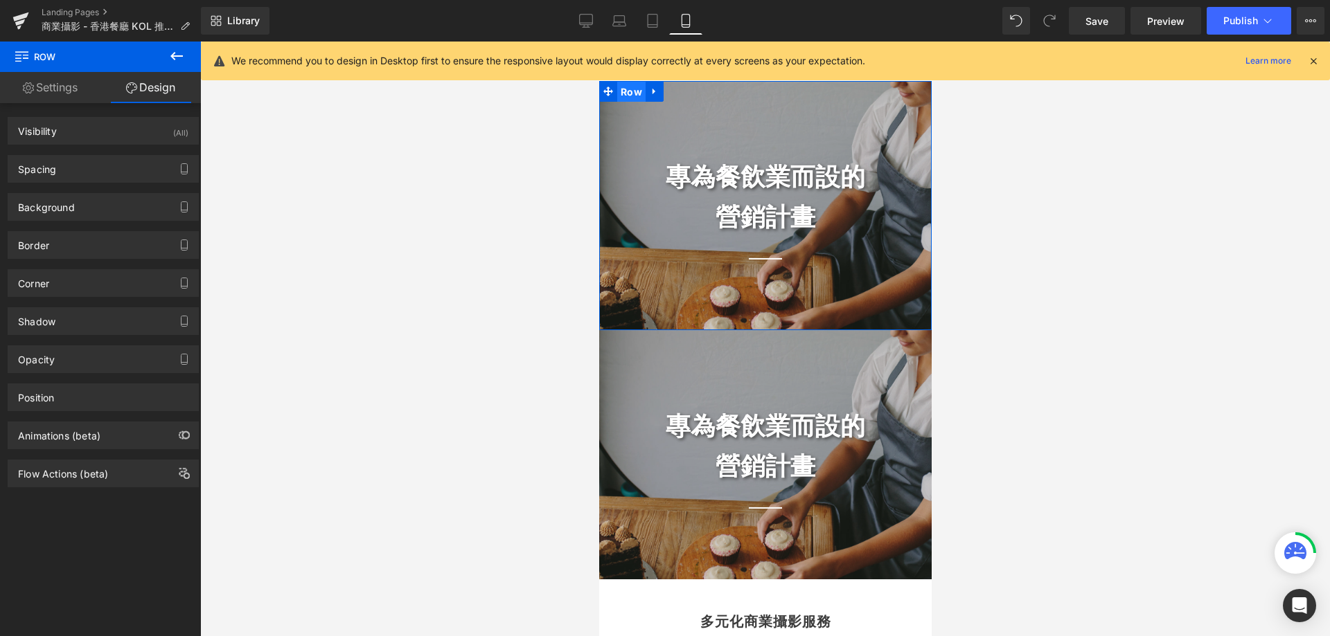
click at [624, 87] on span "Row" at bounding box center [630, 92] width 28 height 21
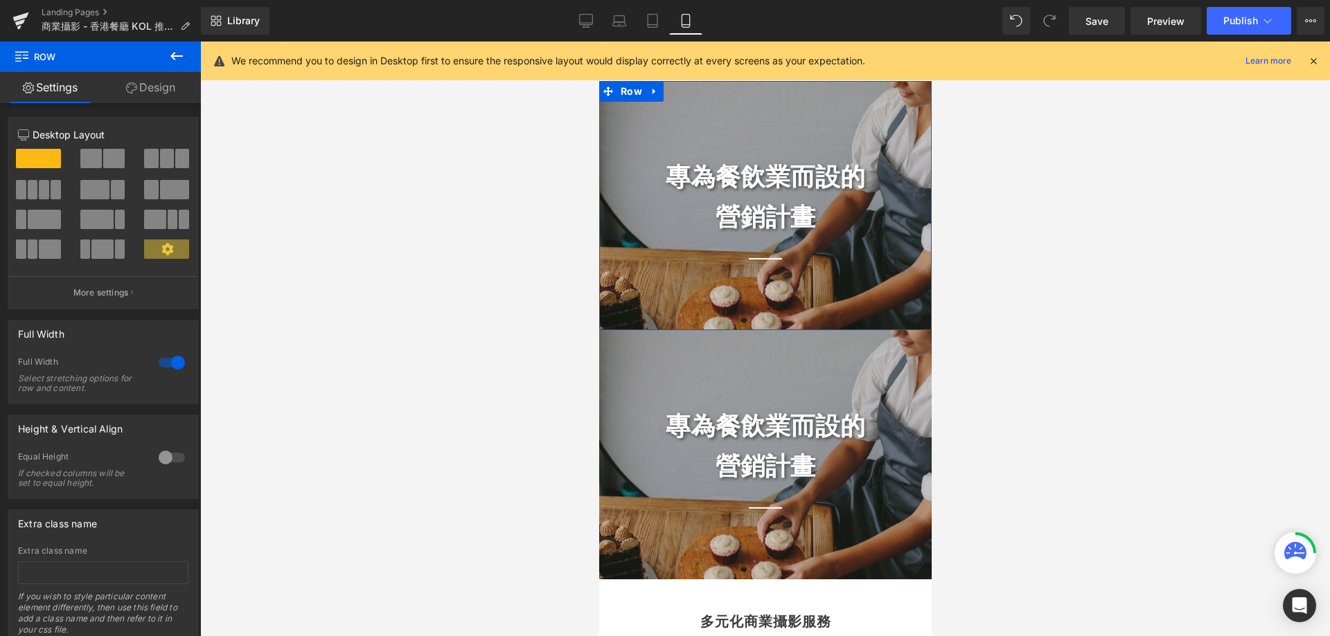
click at [140, 89] on link "Design" at bounding box center [150, 87] width 100 height 31
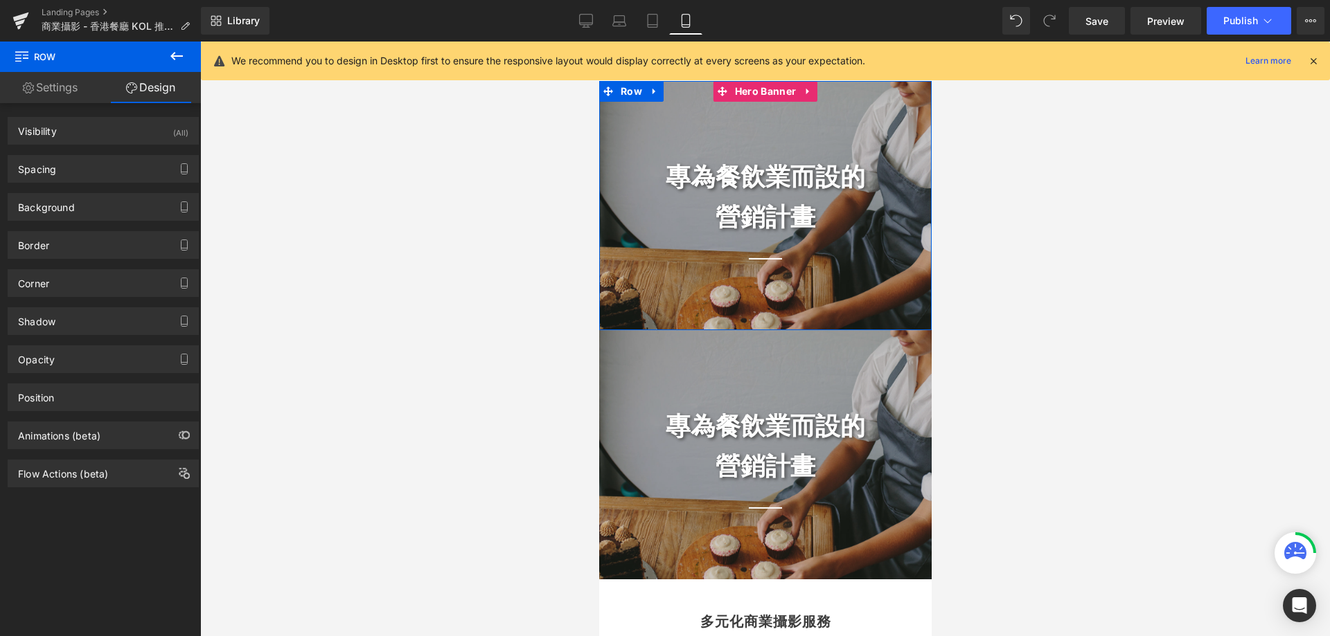
click at [663, 280] on div "專為餐飲業而設的 營銷計畫 Heading Separator" at bounding box center [764, 205] width 332 height 249
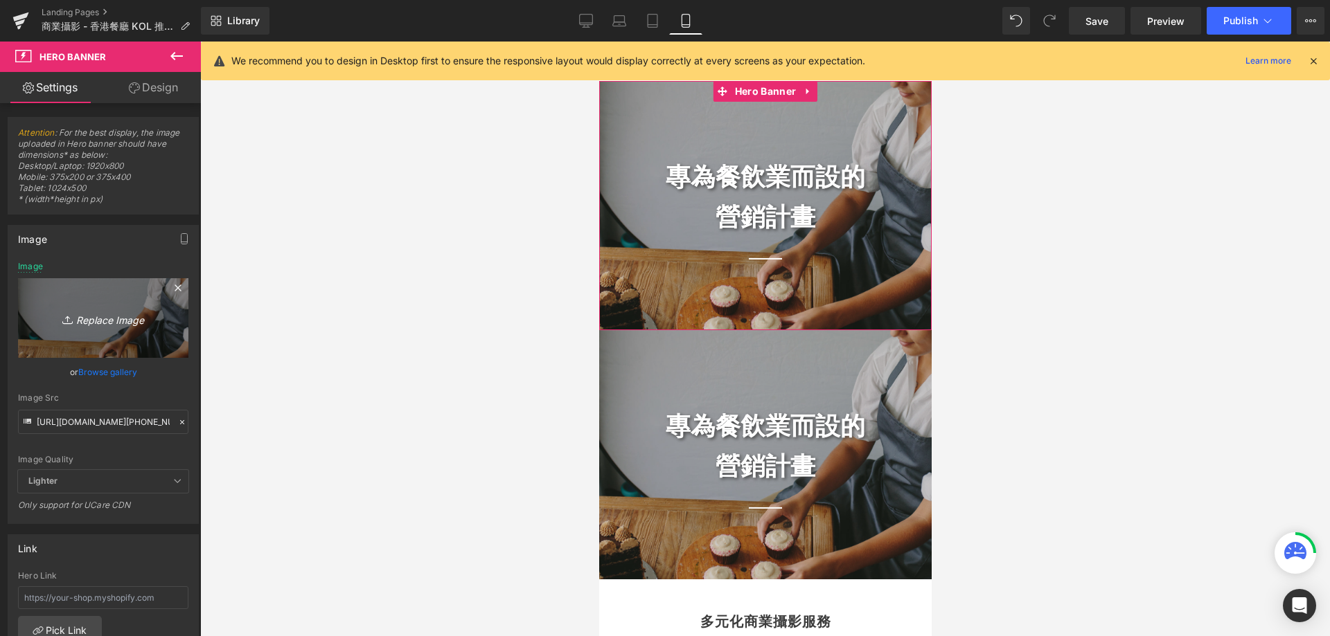
click at [106, 321] on icon "Replace Image" at bounding box center [103, 318] width 111 height 17
type input "C:\fakepath\food bloggers photo.png"
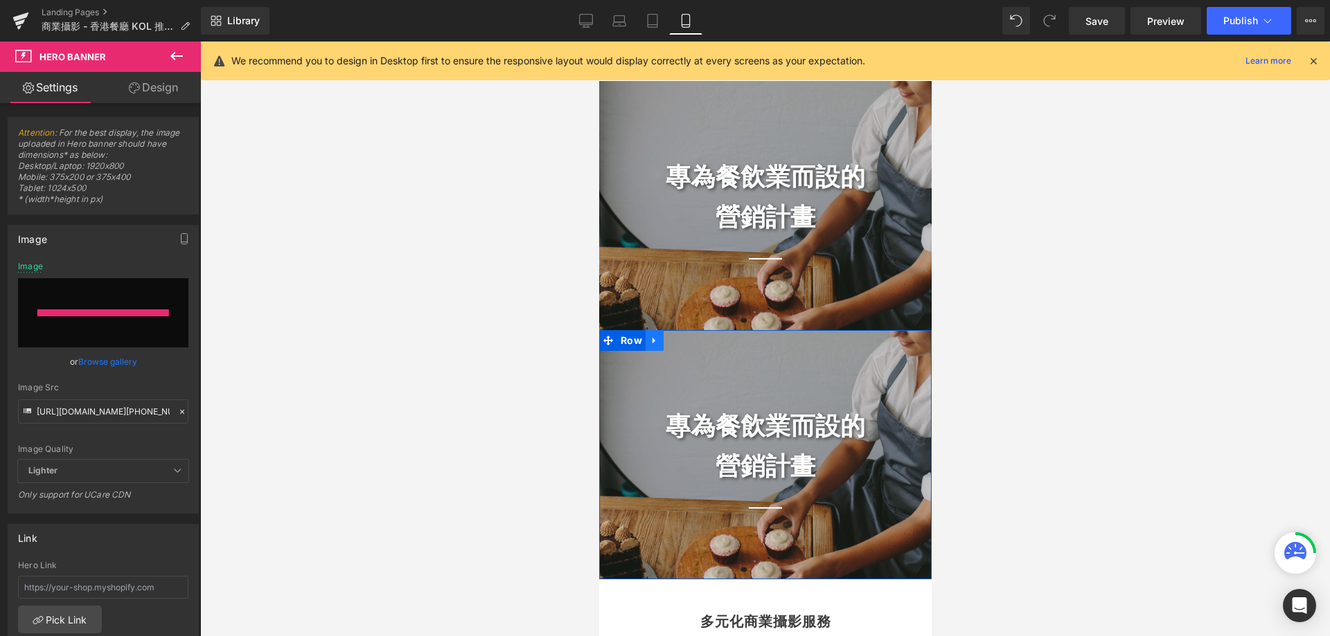
type input "[URL][DOMAIN_NAME]"
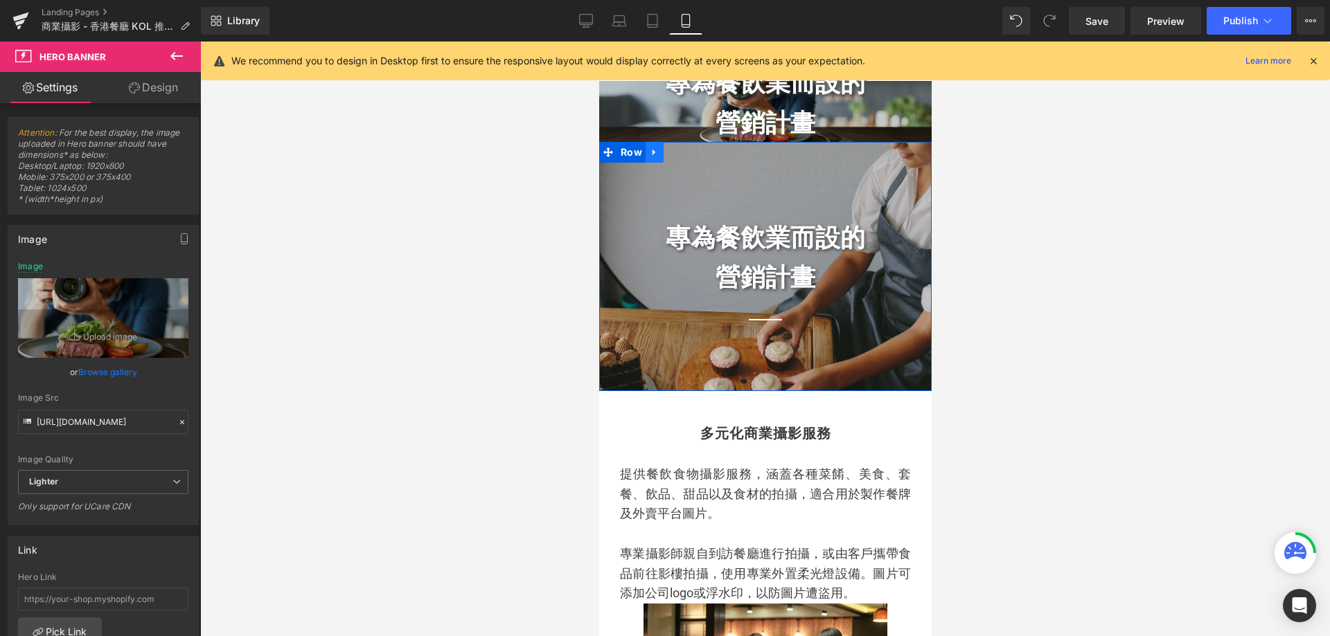
click at [649, 147] on icon at bounding box center [654, 152] width 10 height 10
click at [686, 152] on icon at bounding box center [690, 153] width 10 height 10
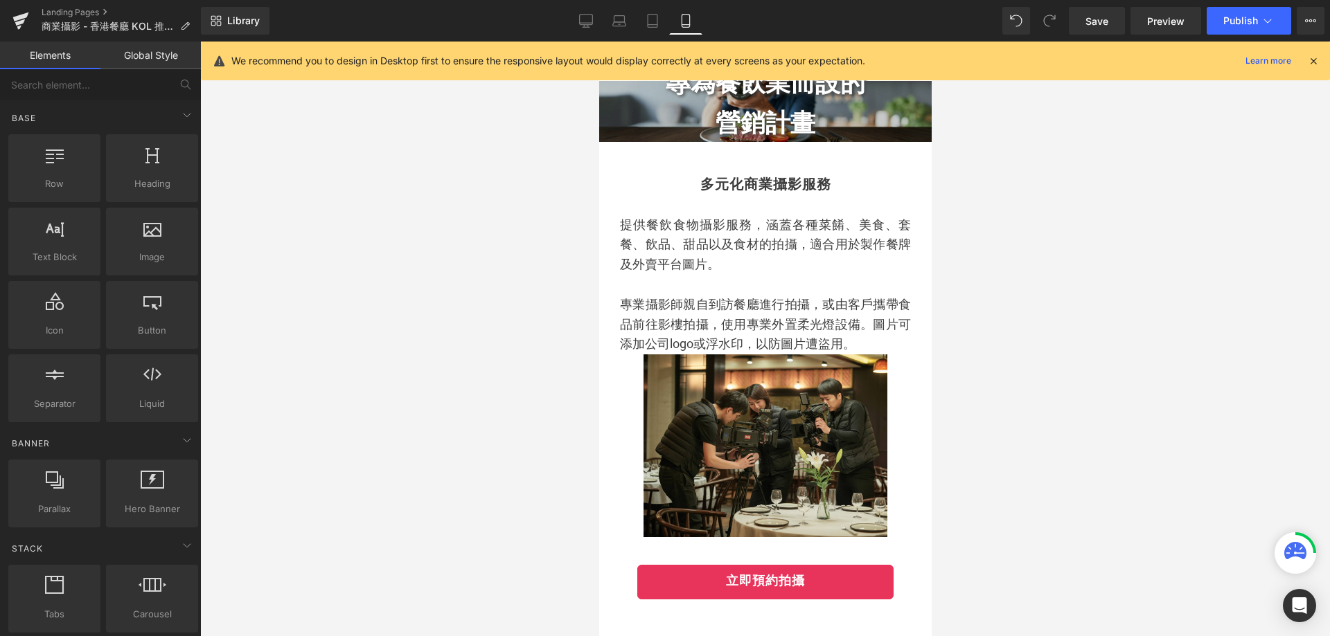
click at [1033, 192] on div at bounding box center [765, 339] width 1130 height 595
click at [1312, 63] on icon at bounding box center [1313, 61] width 12 height 12
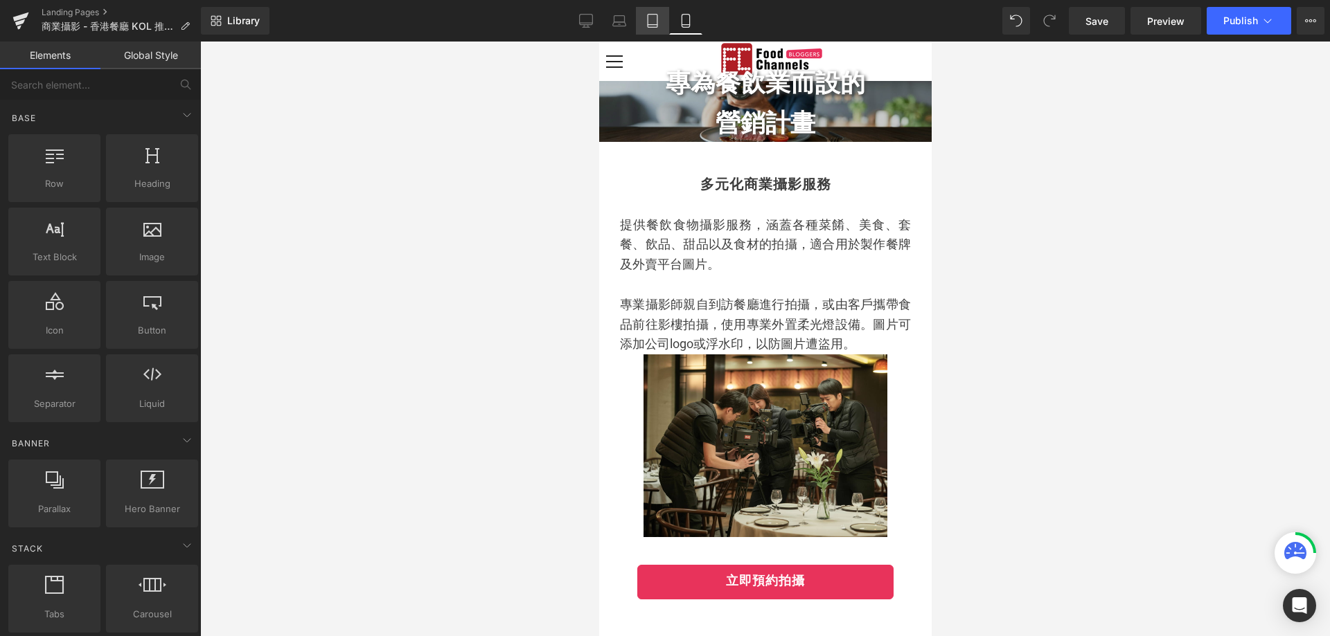
click at [650, 17] on link "Tablet" at bounding box center [652, 21] width 33 height 28
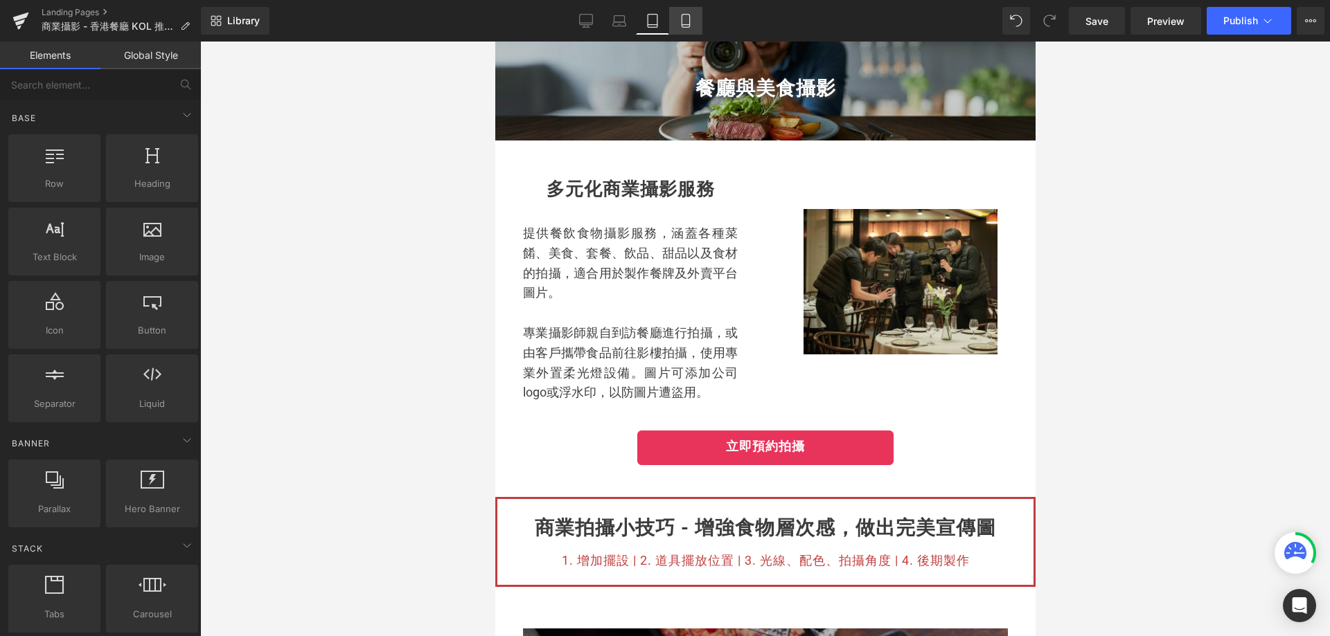
click at [693, 19] on icon at bounding box center [686, 21] width 14 height 14
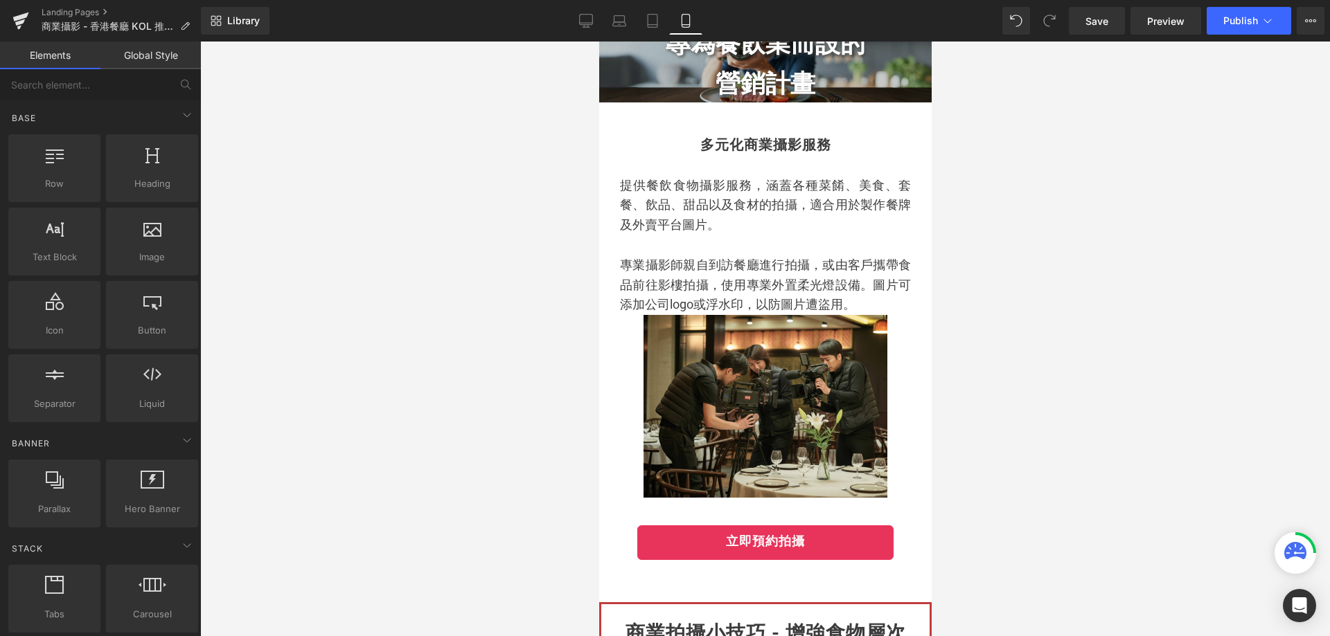
click at [1090, 167] on div at bounding box center [765, 339] width 1130 height 595
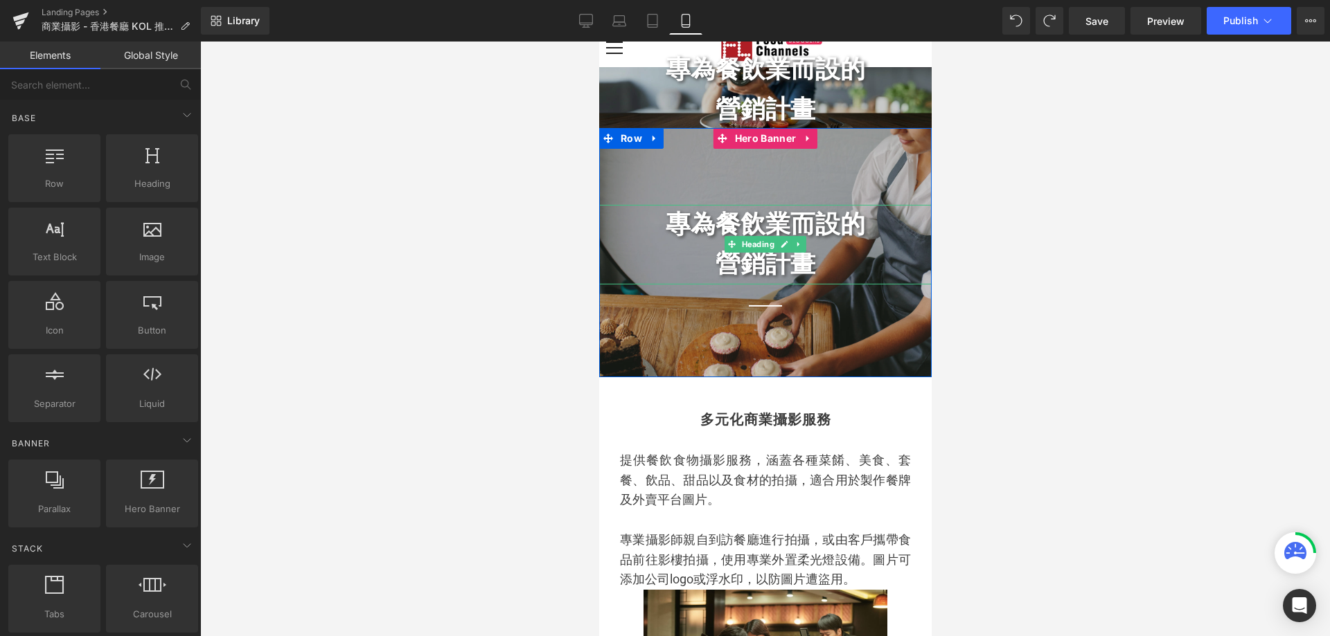
scroll to position [0, 0]
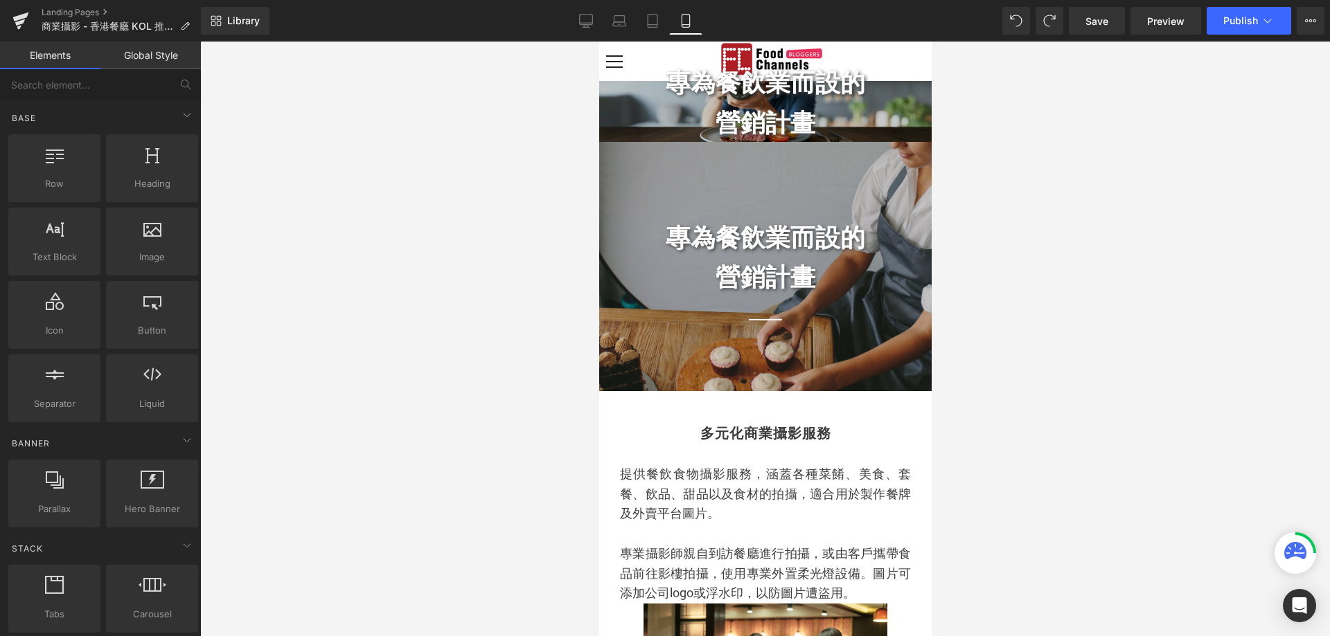
click at [577, 106] on div at bounding box center [765, 339] width 1130 height 595
click at [634, 239] on h2 "專為餐飲業而設的 營銷計畫" at bounding box center [764, 259] width 332 height 80
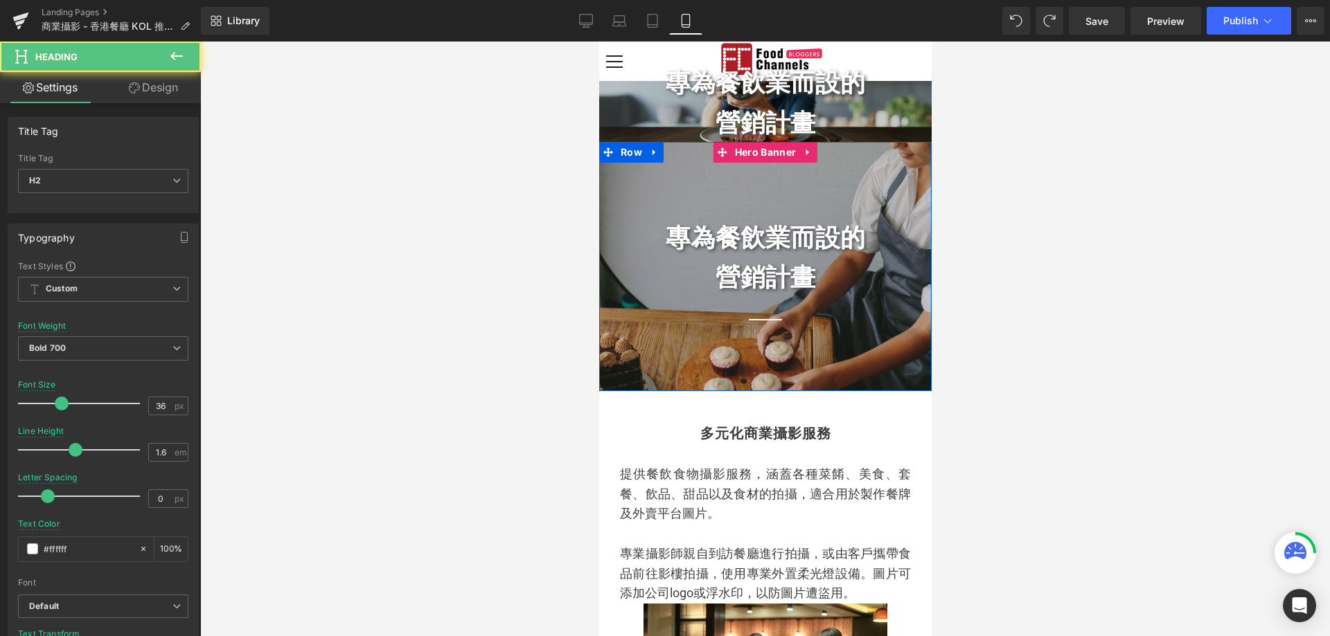
click at [633, 375] on div "專為餐飲業而設的 營銷計畫 Heading Separator" at bounding box center [764, 266] width 332 height 249
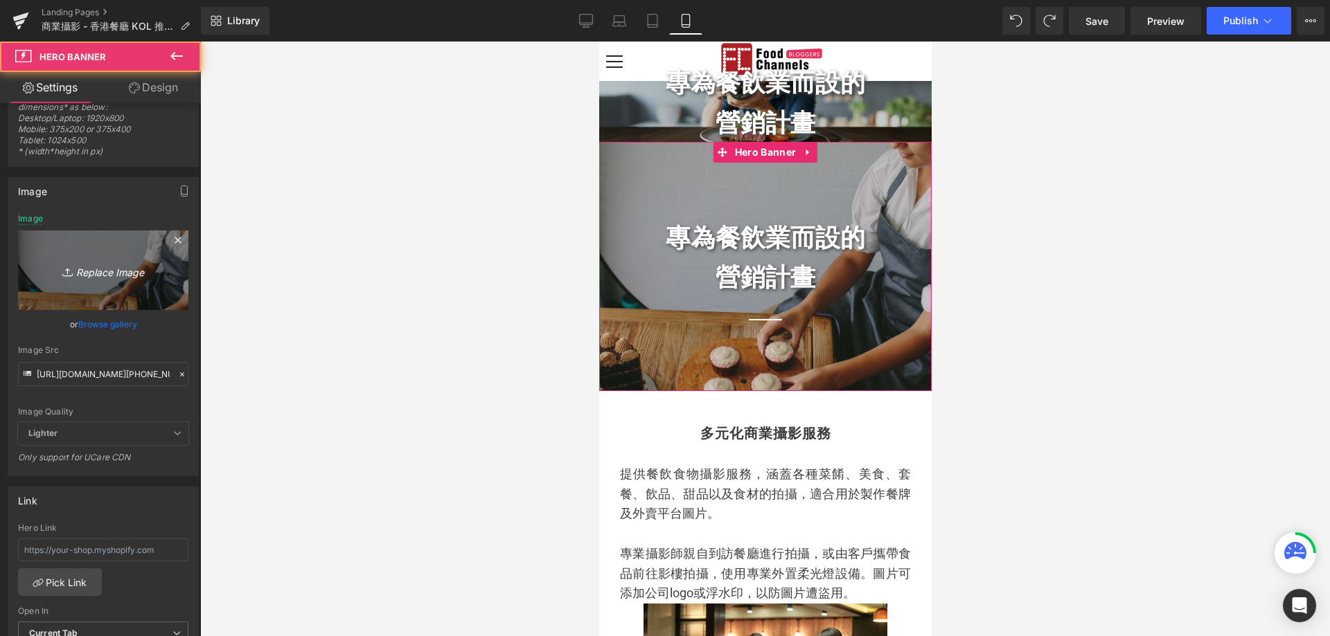
scroll to position [69, 0]
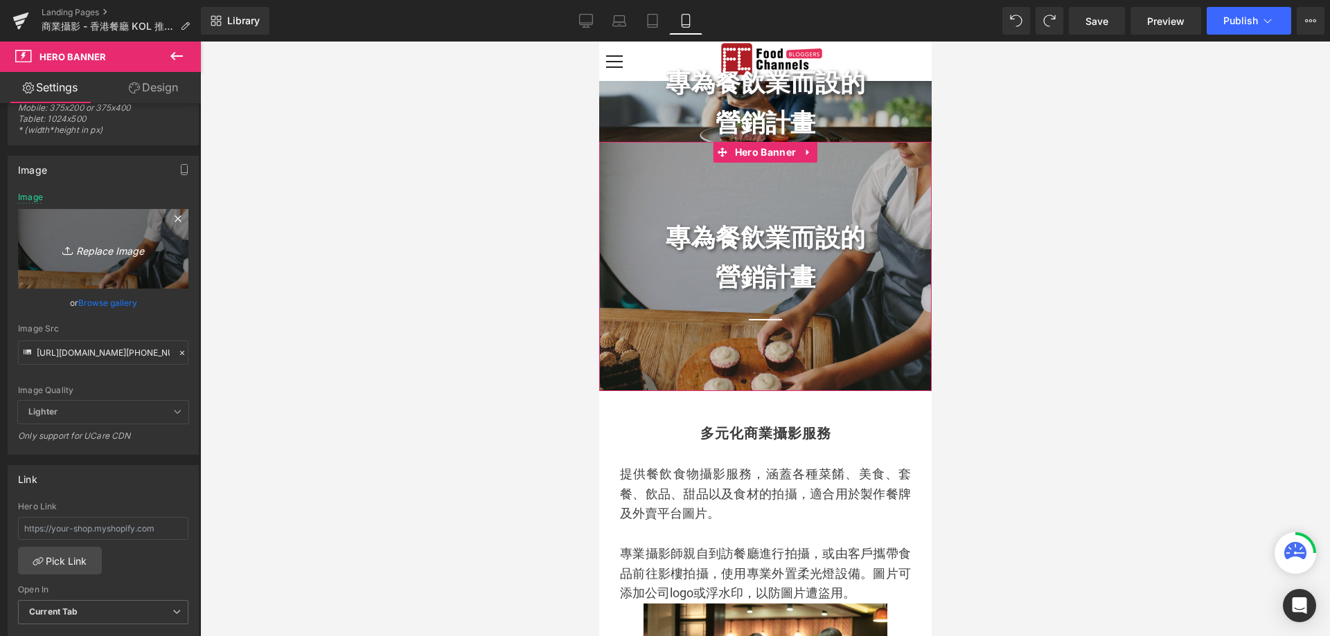
click at [98, 249] on icon "Replace Image" at bounding box center [103, 248] width 111 height 17
type input "C:\fakepath\food bloggers photo.png"
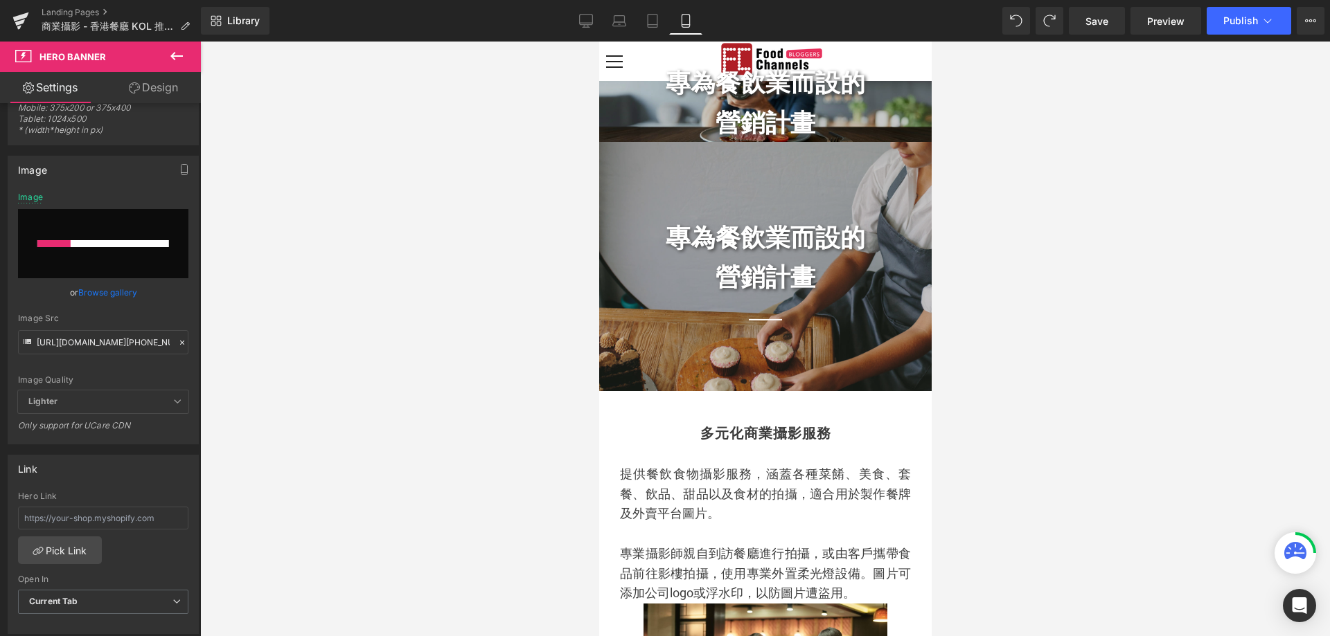
click at [1181, 148] on div at bounding box center [765, 339] width 1130 height 595
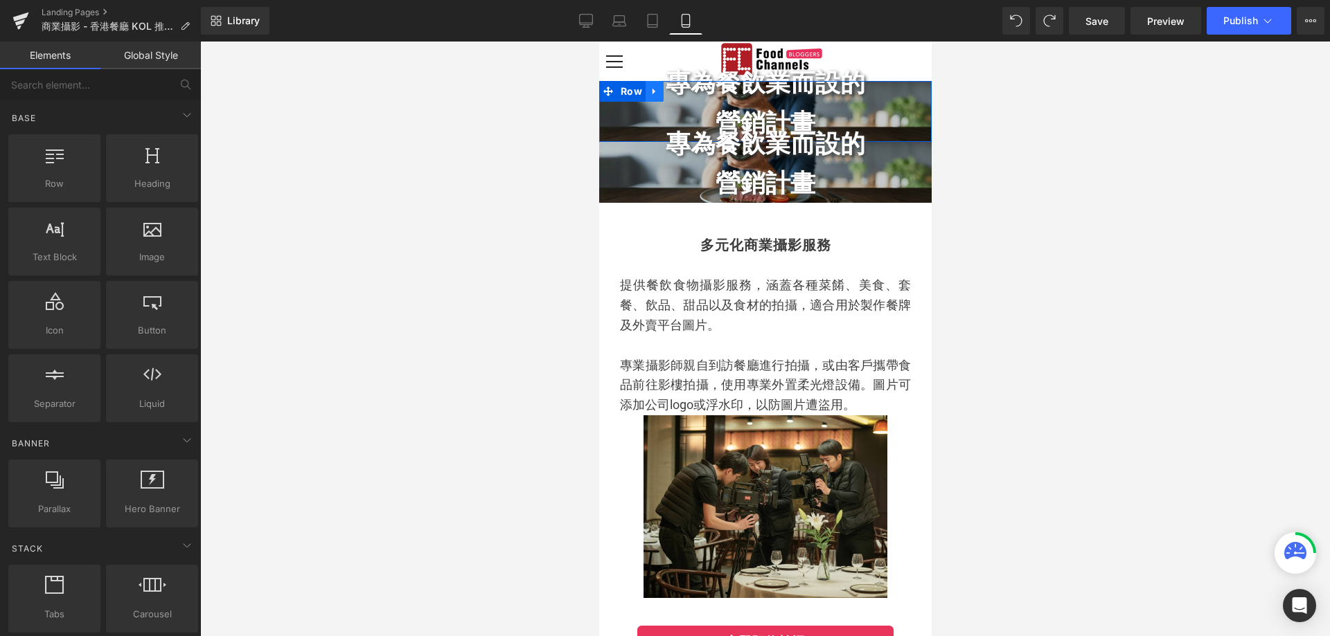
click at [650, 93] on icon at bounding box center [654, 92] width 10 height 10
click at [685, 95] on icon at bounding box center [690, 92] width 10 height 10
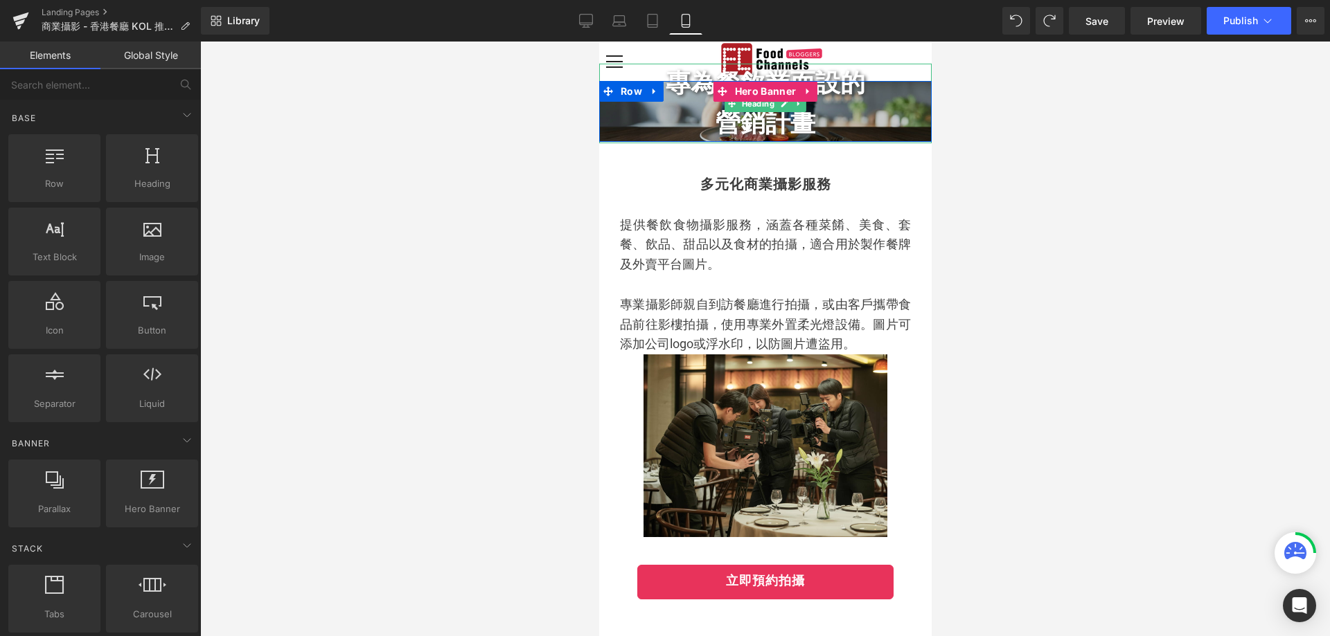
click at [686, 89] on h2 "專為餐飲業而設的 營銷計畫" at bounding box center [764, 104] width 332 height 80
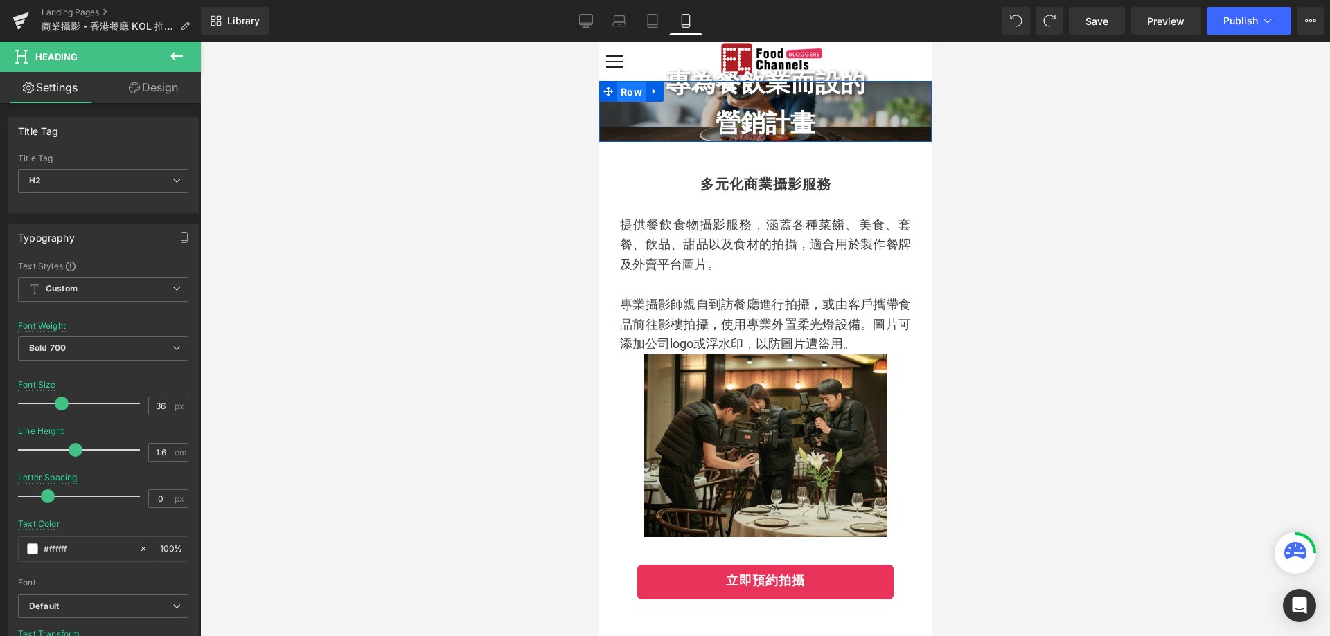
click at [621, 95] on span "Row" at bounding box center [630, 92] width 28 height 21
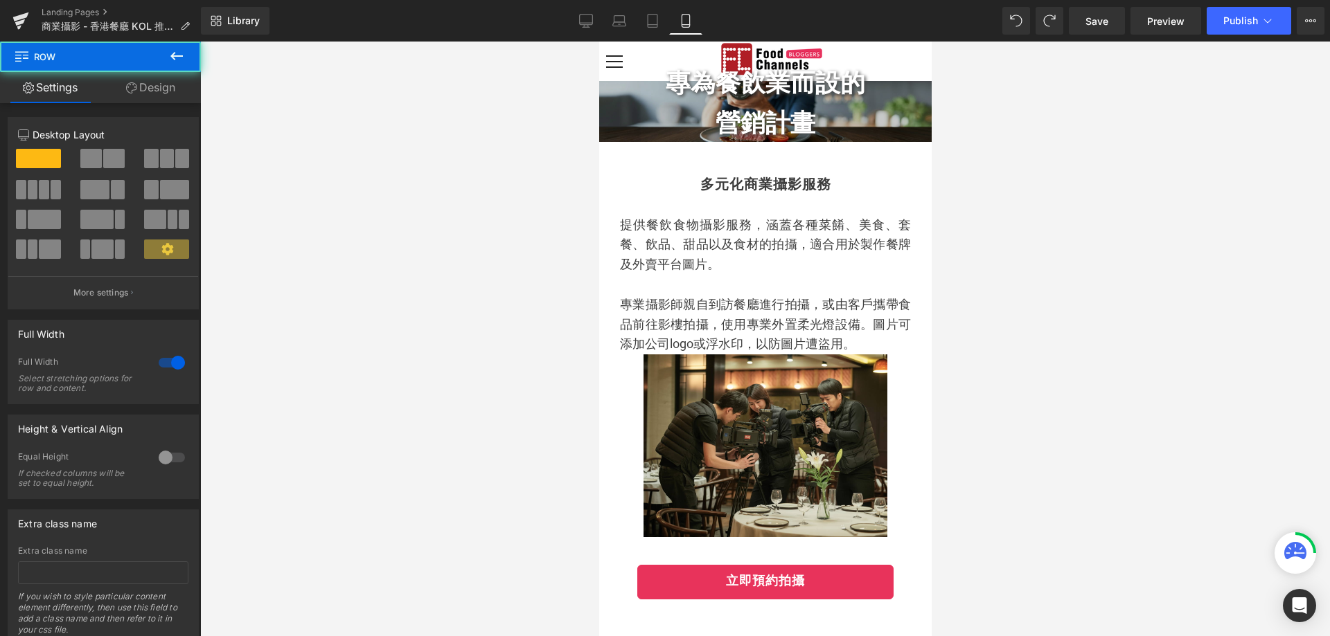
click at [154, 83] on link "Design" at bounding box center [150, 87] width 100 height 31
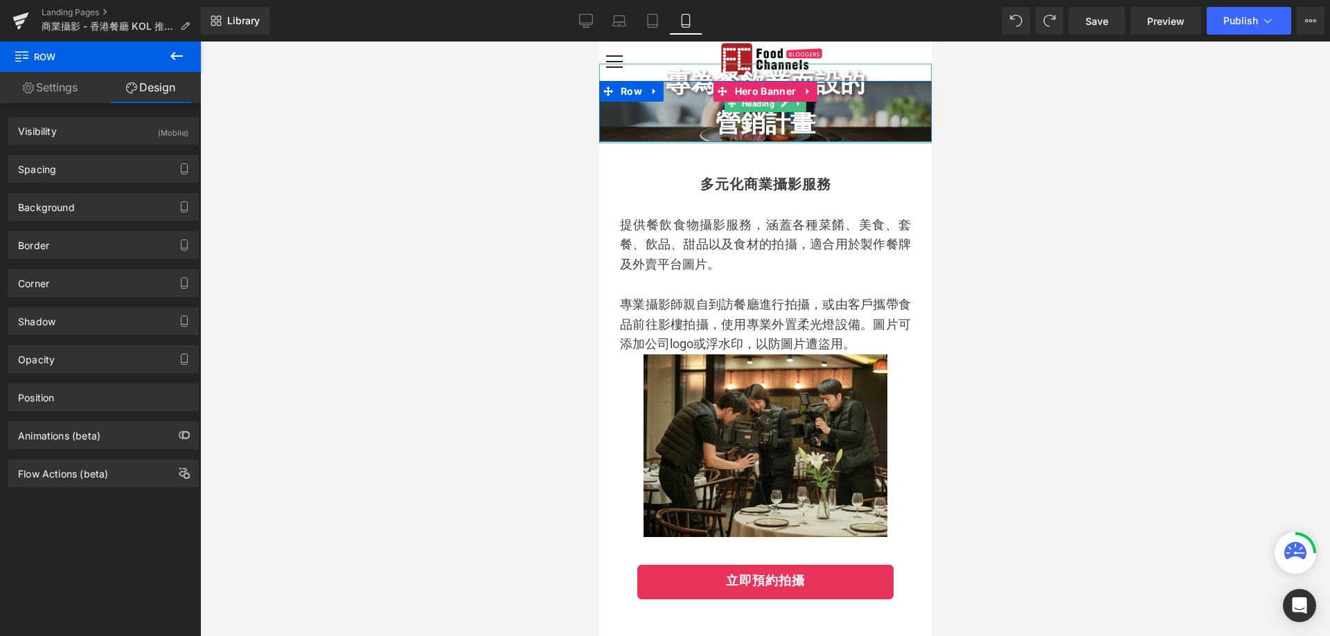
click at [710, 115] on h2 "專為餐飲業而設的 營銷計畫" at bounding box center [764, 104] width 332 height 80
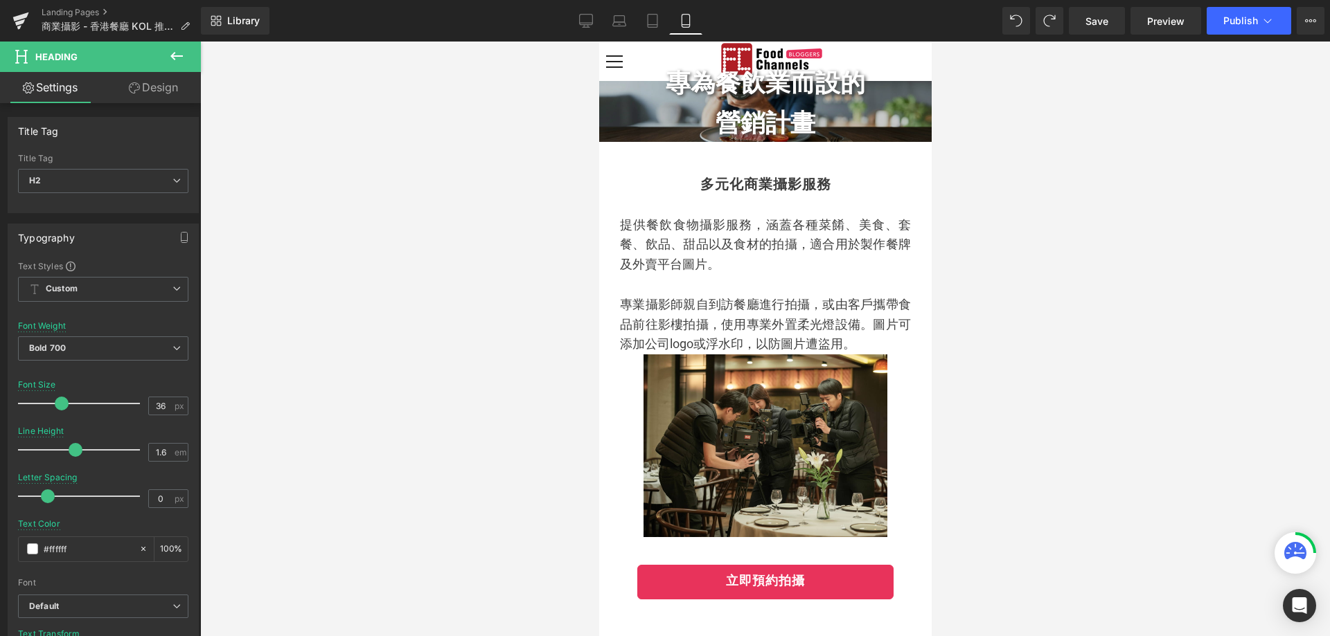
click at [158, 87] on link "Design" at bounding box center [153, 87] width 100 height 31
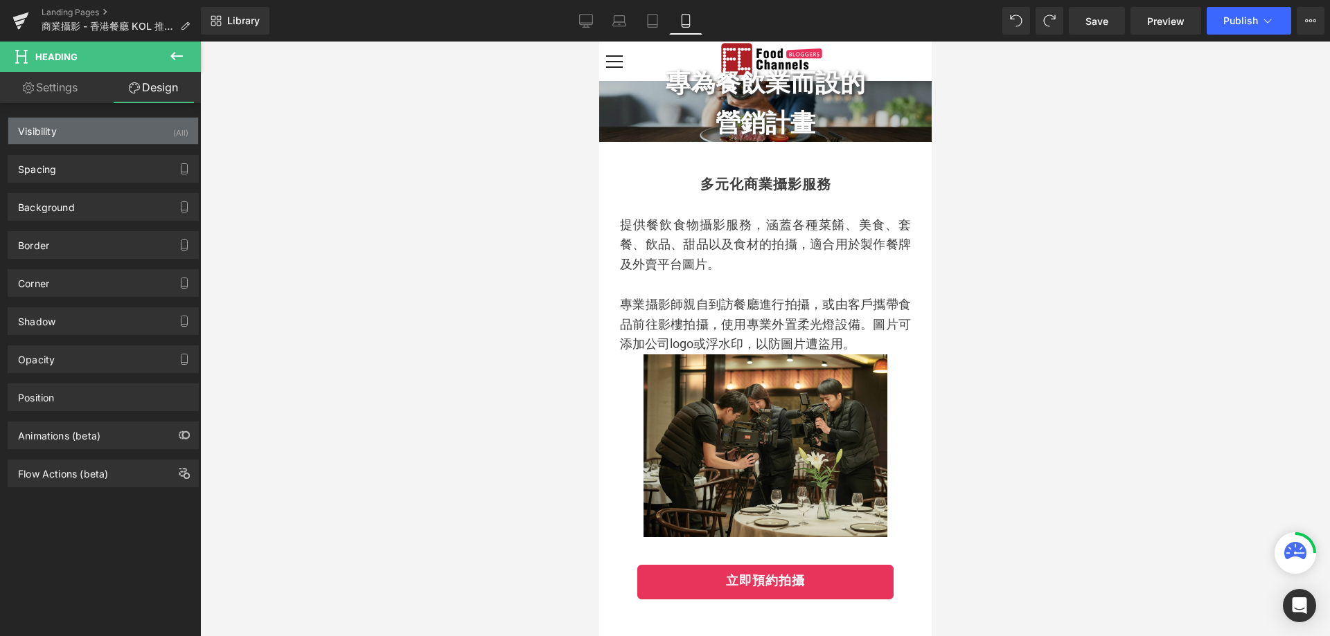
click at [141, 132] on div "Visibility (All)" at bounding box center [103, 131] width 190 height 26
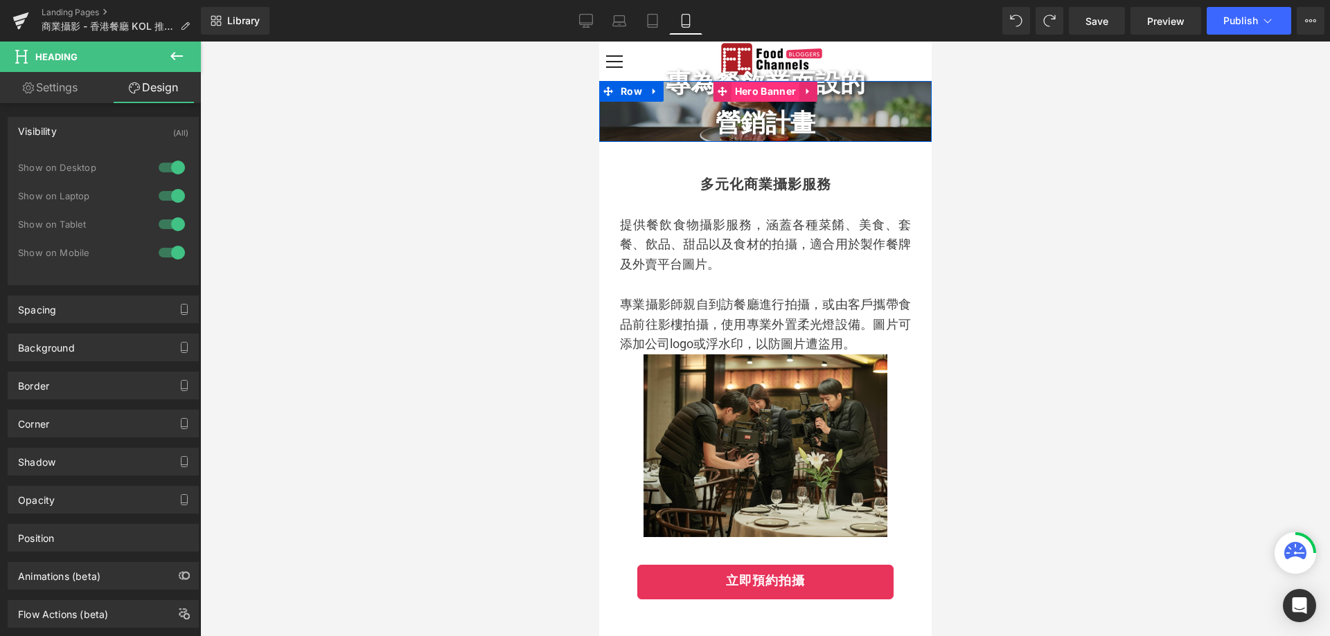
click at [755, 93] on span "Hero Banner" at bounding box center [765, 91] width 68 height 21
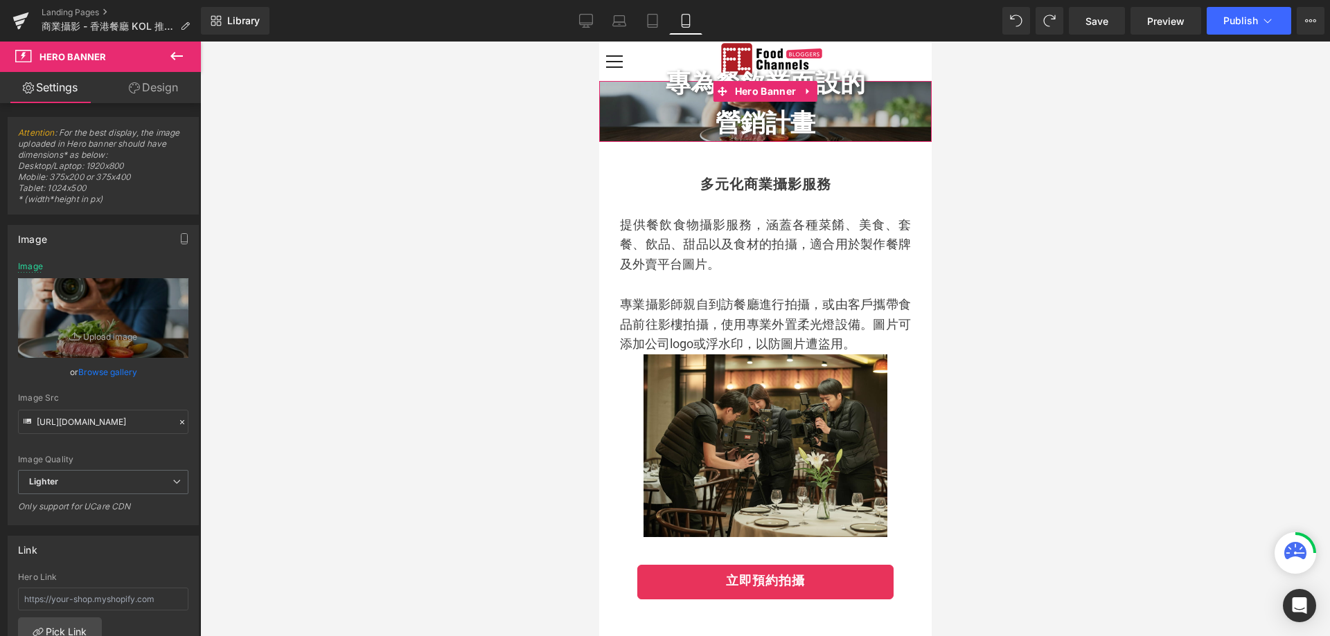
click at [150, 84] on link "Design" at bounding box center [153, 87] width 100 height 31
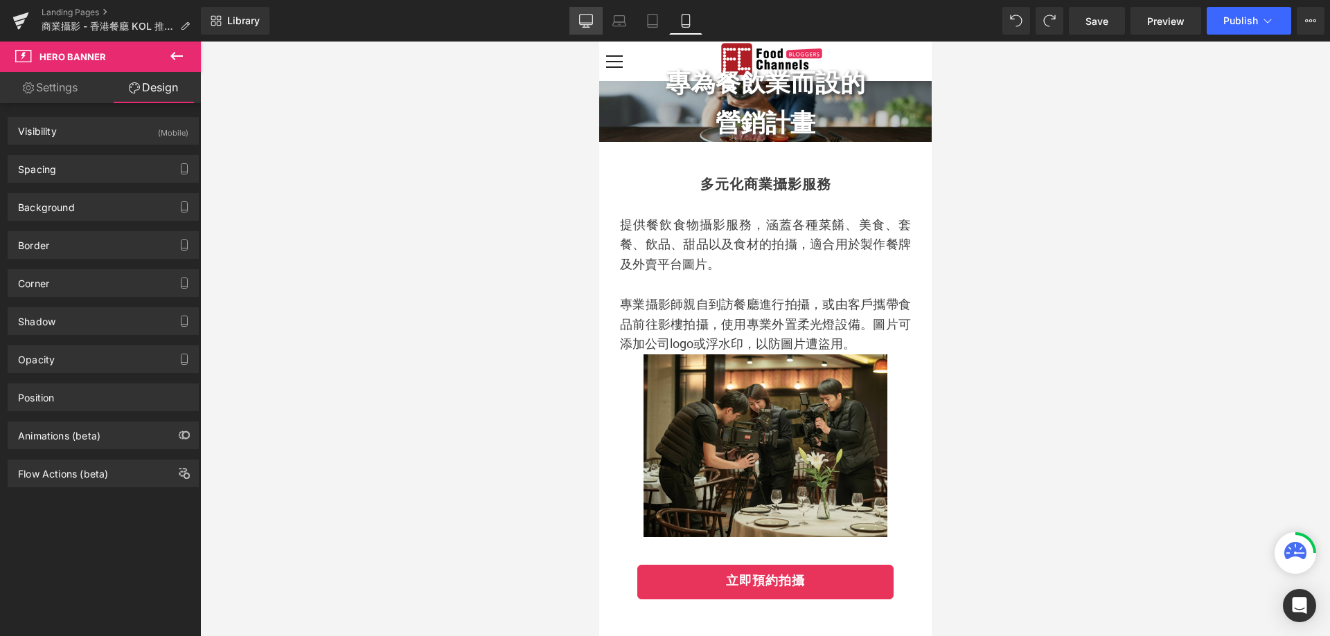
click at [597, 27] on link "Desktop" at bounding box center [585, 21] width 33 height 28
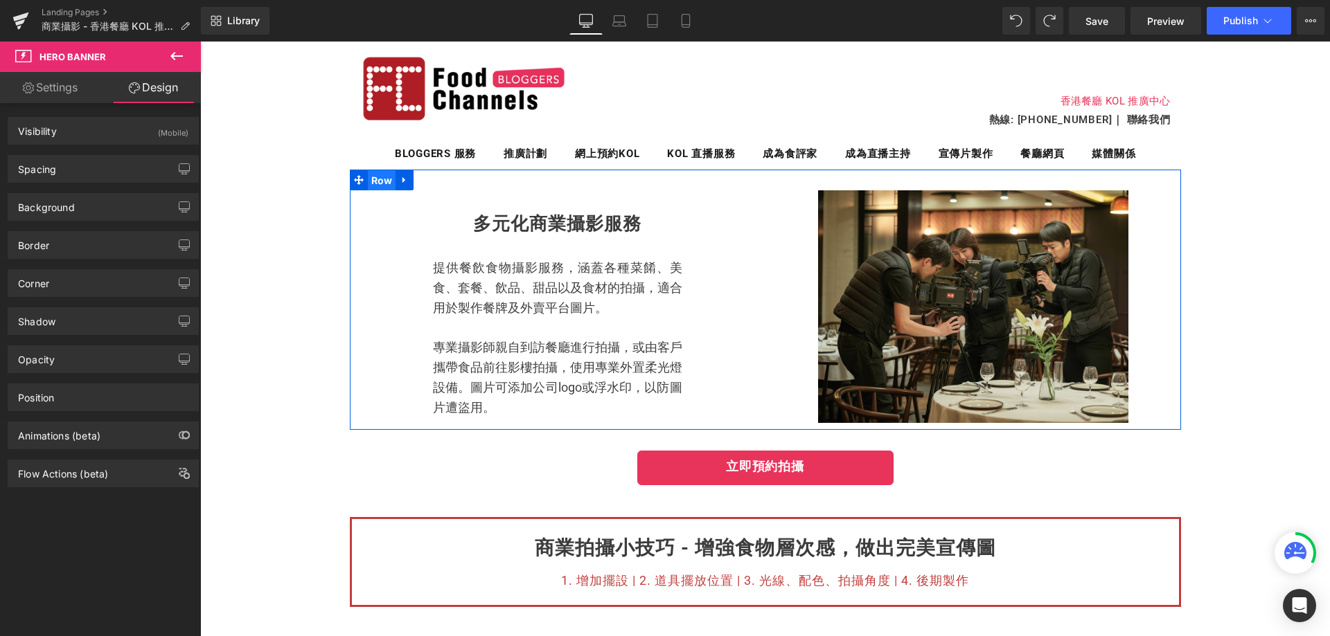
click at [368, 177] on span "Row" at bounding box center [382, 180] width 28 height 21
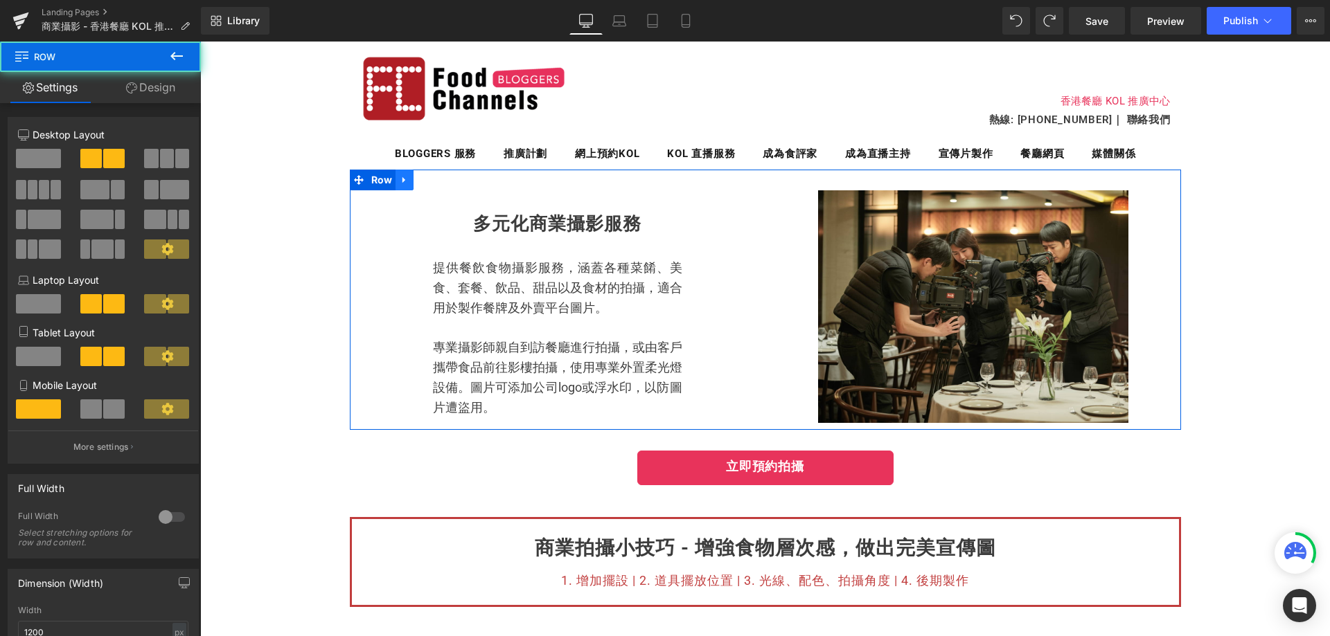
click at [402, 183] on icon at bounding box center [403, 180] width 3 height 6
click at [354, 176] on icon at bounding box center [359, 180] width 10 height 10
click at [372, 183] on span "Row" at bounding box center [382, 180] width 28 height 21
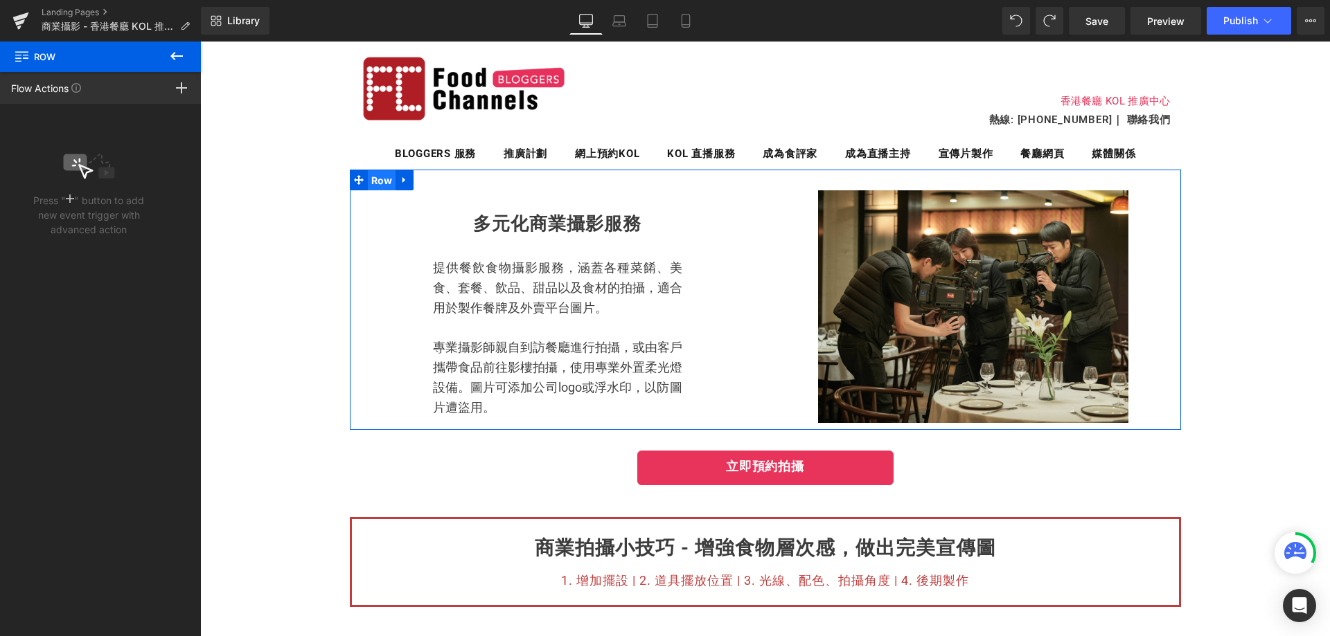
click at [381, 184] on span "Row" at bounding box center [382, 180] width 28 height 21
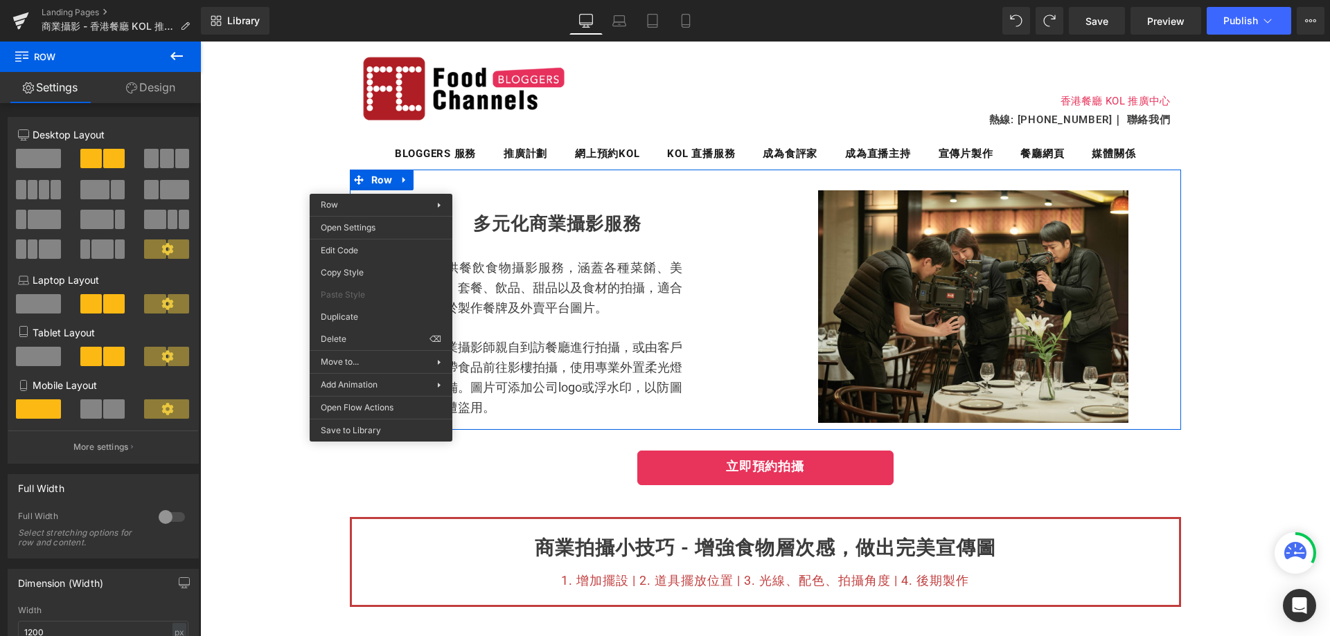
click at [627, 204] on div "多元化商業攝影服務 Heading 提供餐飲食物攝影服務，涵蓋各種菜餚、美食、套餐、飲品、甜品以及食材的拍攝，適合用於製作餐牌及外賣平台圖片。 專業攝影師親自…" at bounding box center [558, 306] width 416 height 233
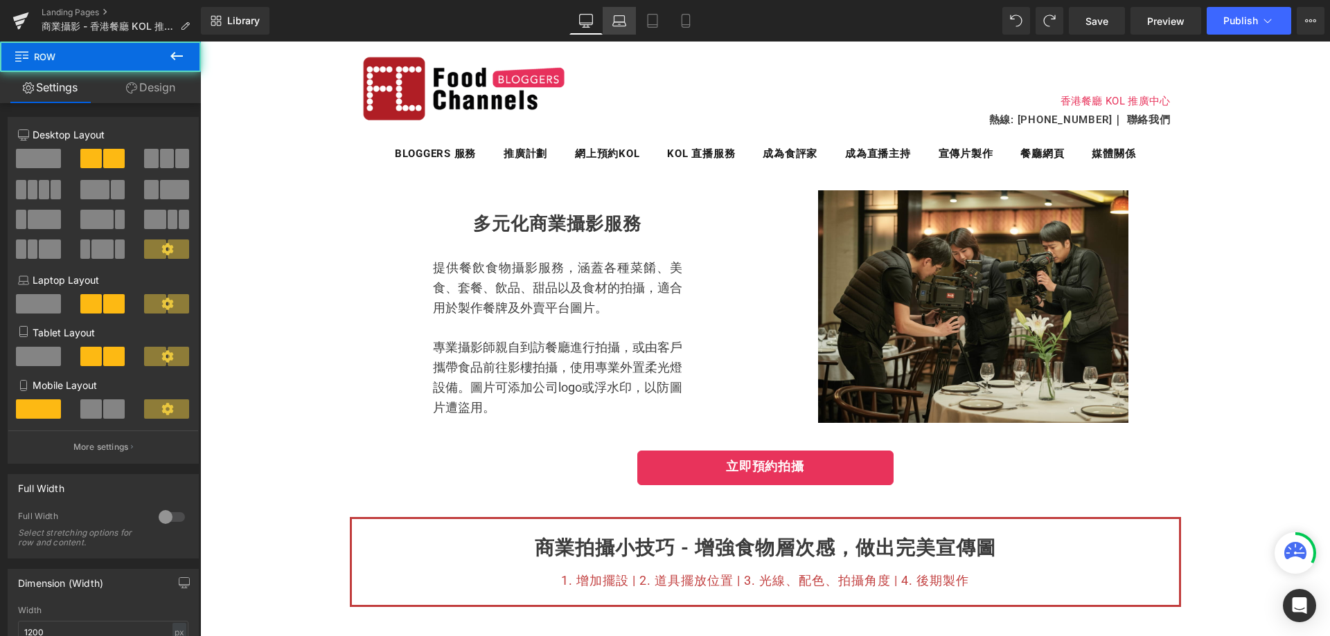
click at [629, 18] on link "Laptop" at bounding box center [619, 21] width 33 height 28
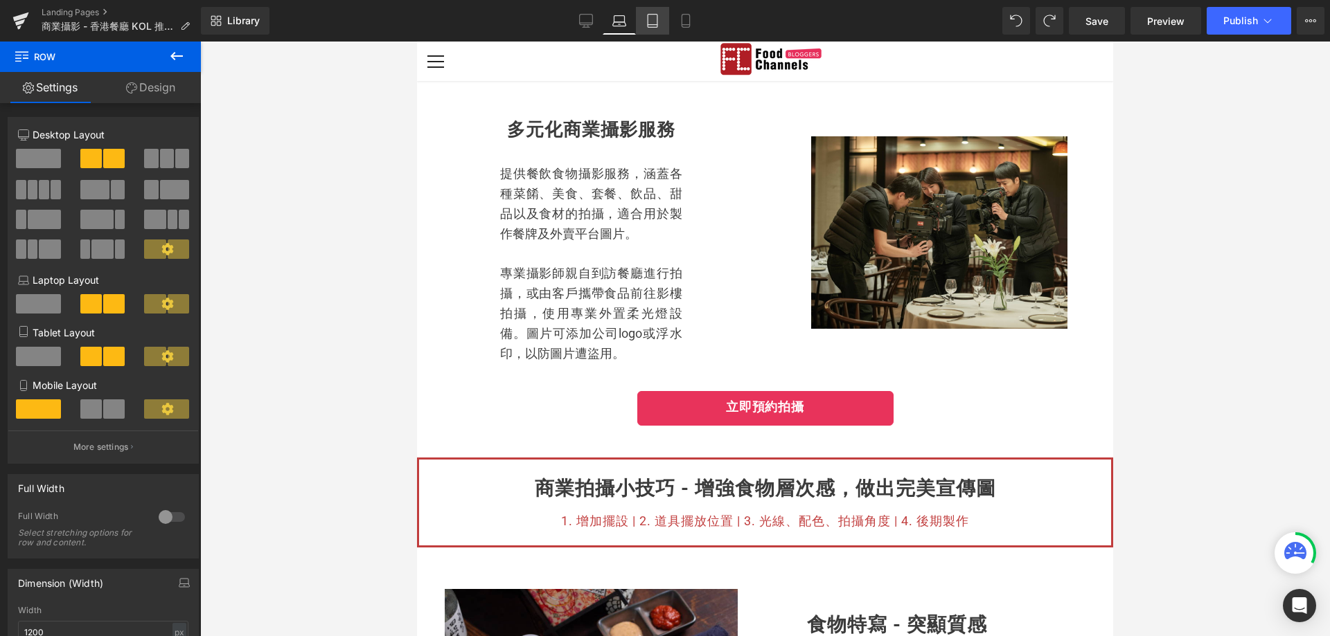
click at [663, 29] on link "Tablet" at bounding box center [652, 21] width 33 height 28
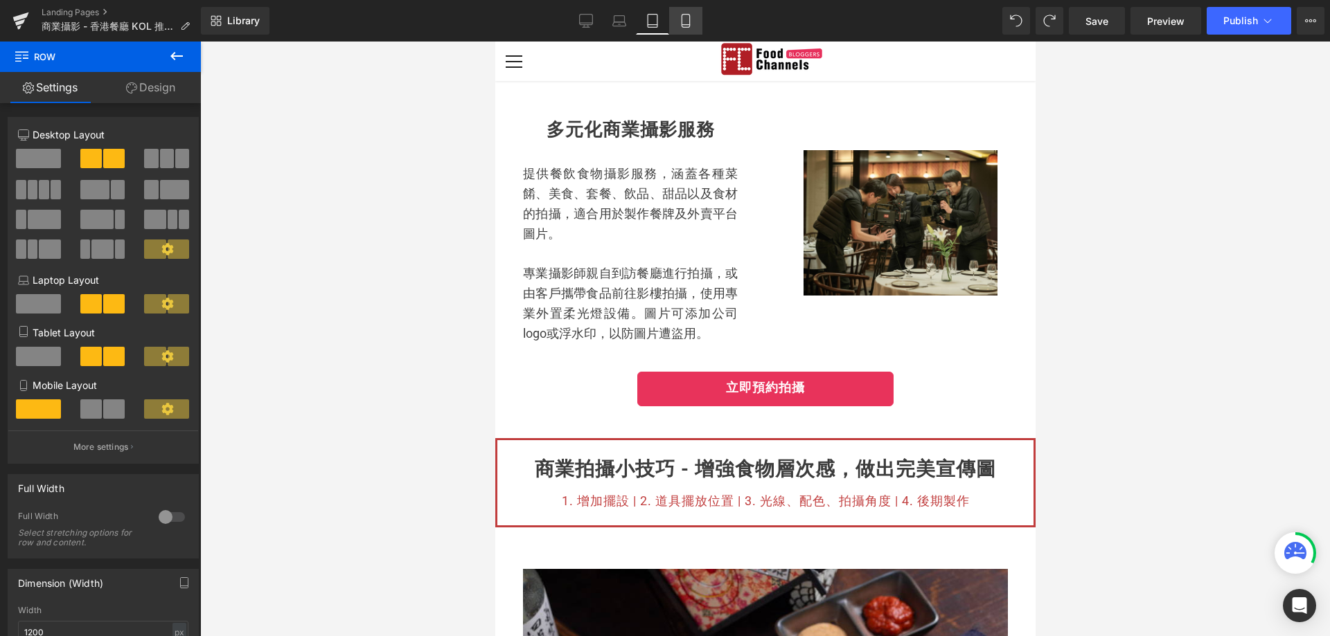
click at [690, 26] on icon at bounding box center [686, 21] width 14 height 14
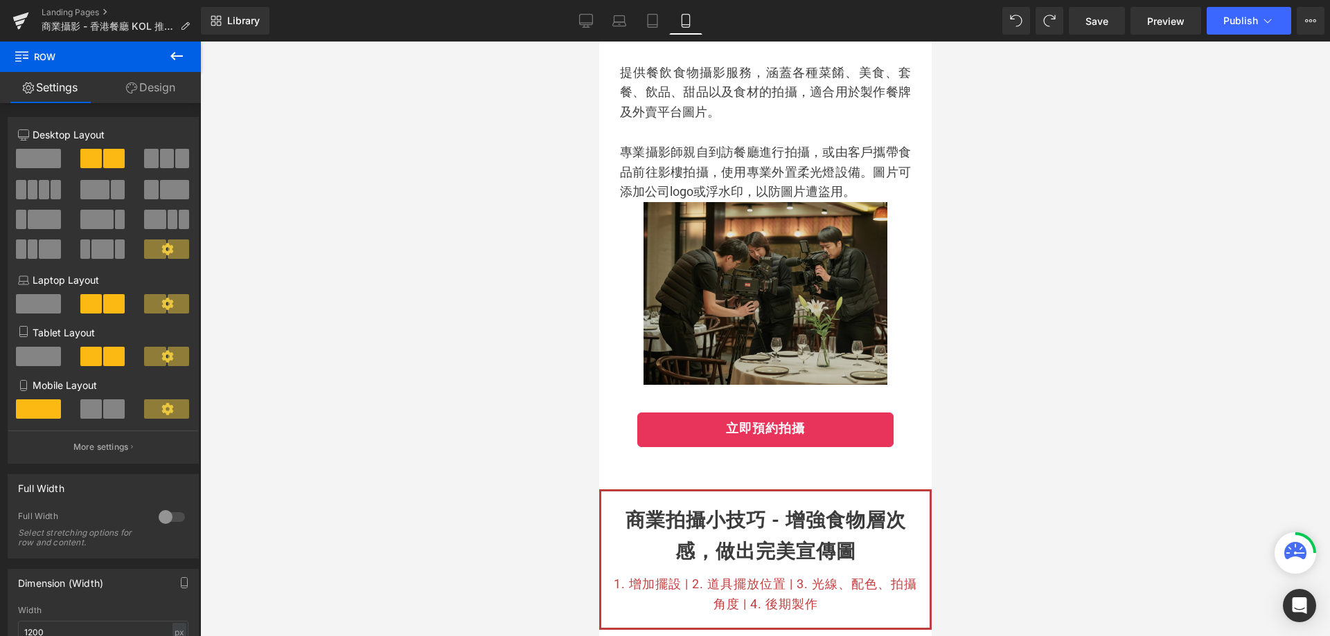
scroll to position [0, 0]
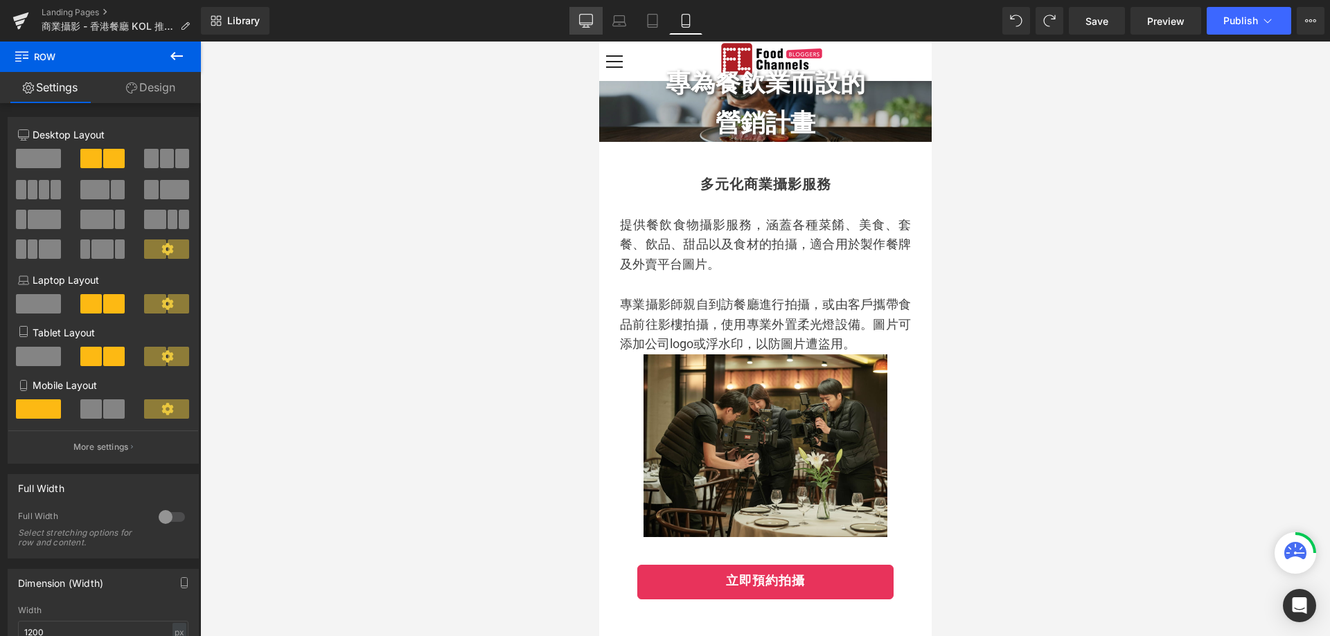
click at [588, 24] on icon at bounding box center [586, 21] width 14 height 14
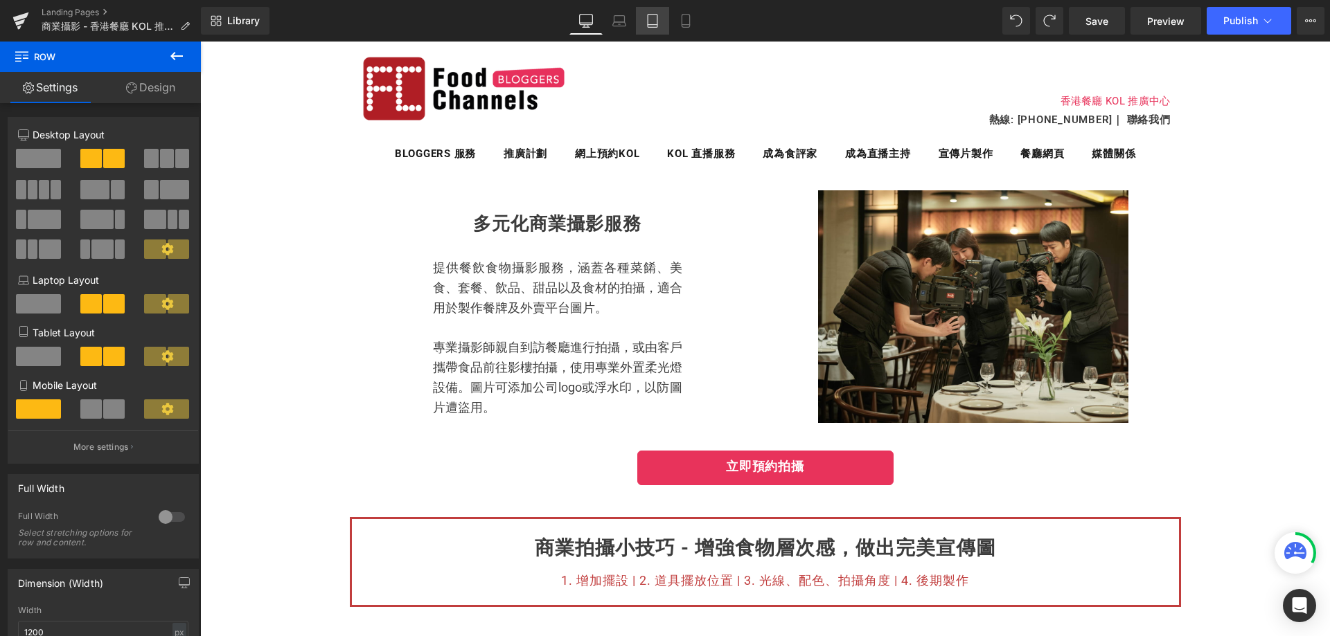
click at [652, 18] on icon at bounding box center [652, 21] width 14 height 14
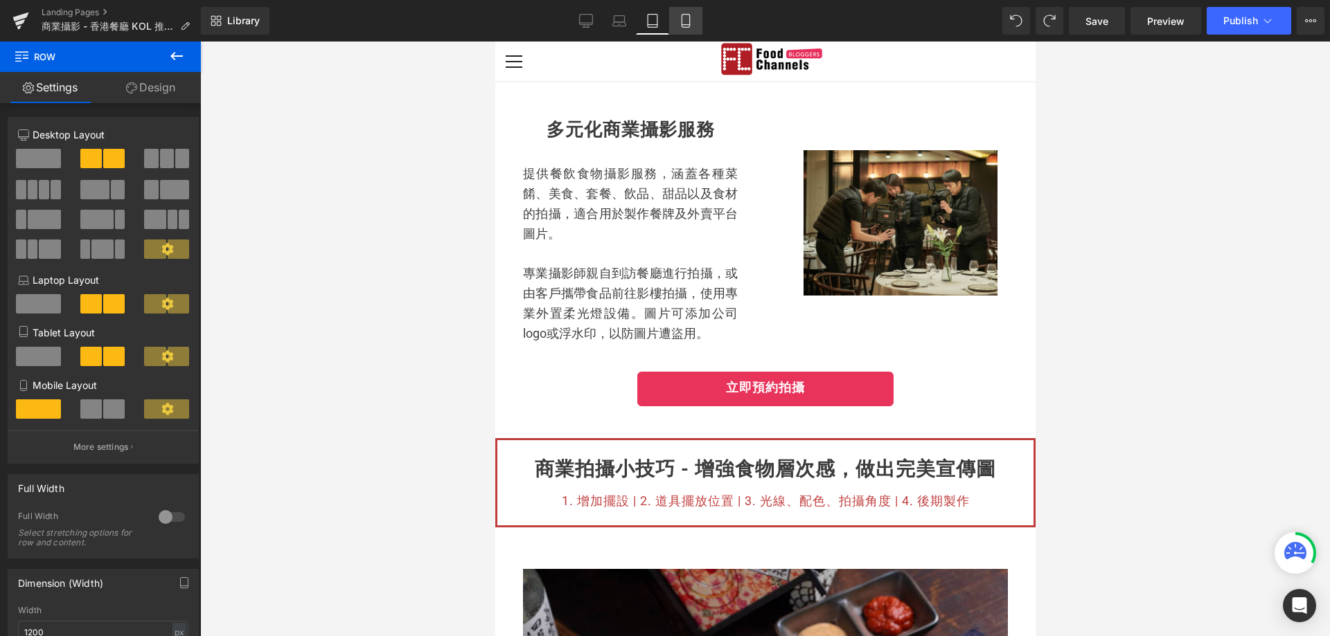
click at [688, 25] on icon at bounding box center [685, 25] width 8 height 0
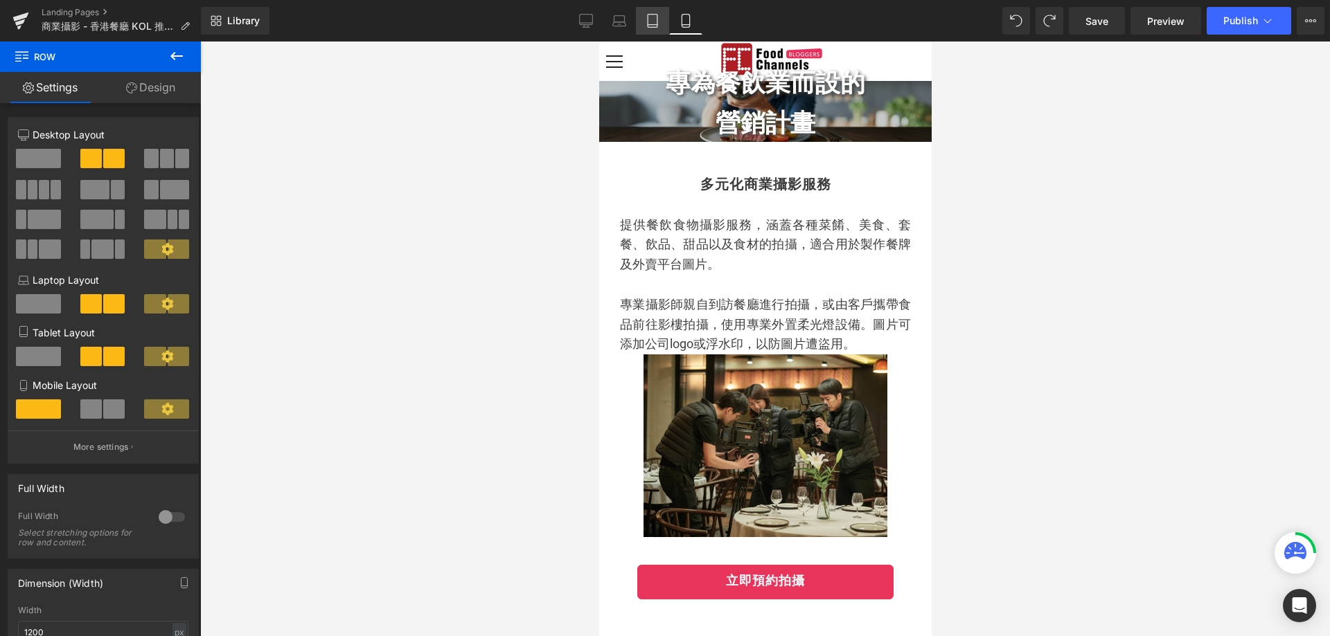
click at [659, 21] on icon at bounding box center [652, 21] width 14 height 14
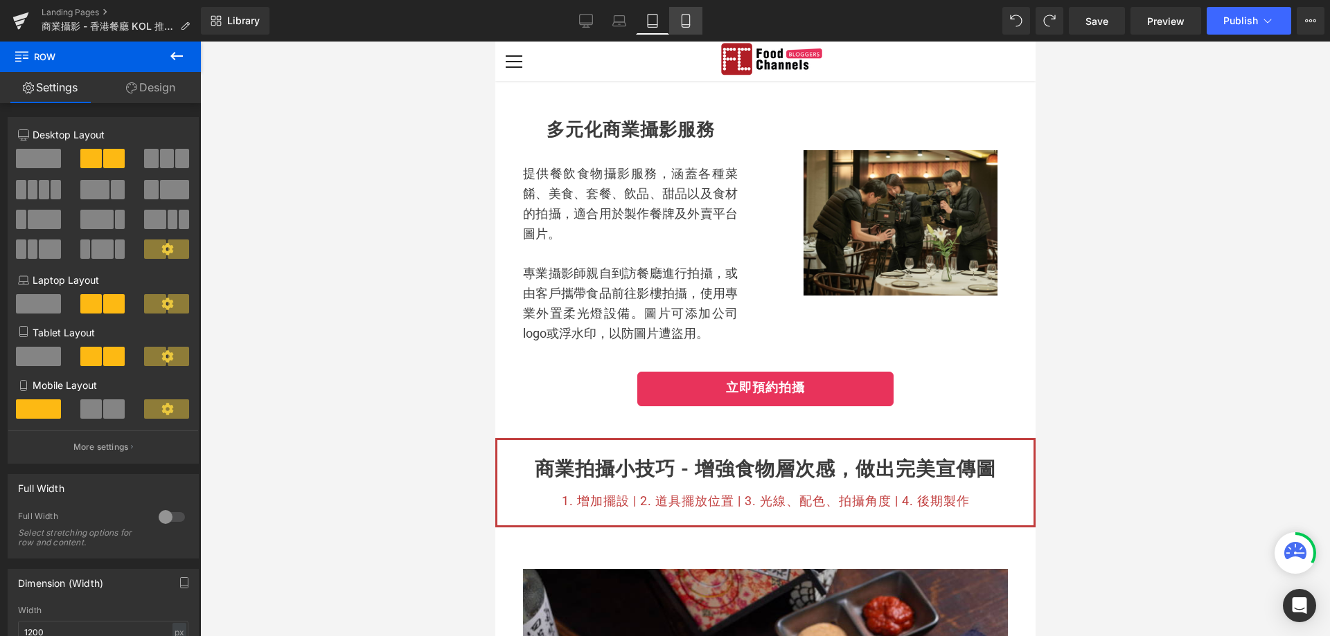
click at [689, 16] on icon at bounding box center [685, 21] width 8 height 13
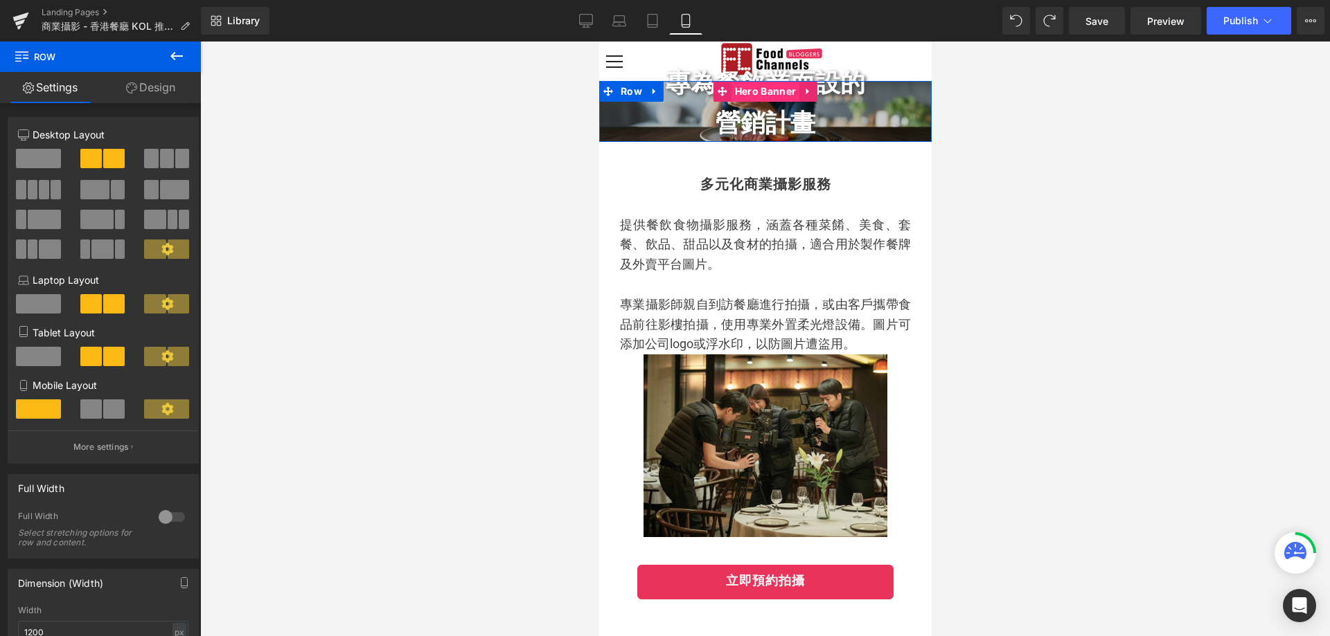
click at [751, 97] on span "Hero Banner" at bounding box center [765, 91] width 68 height 21
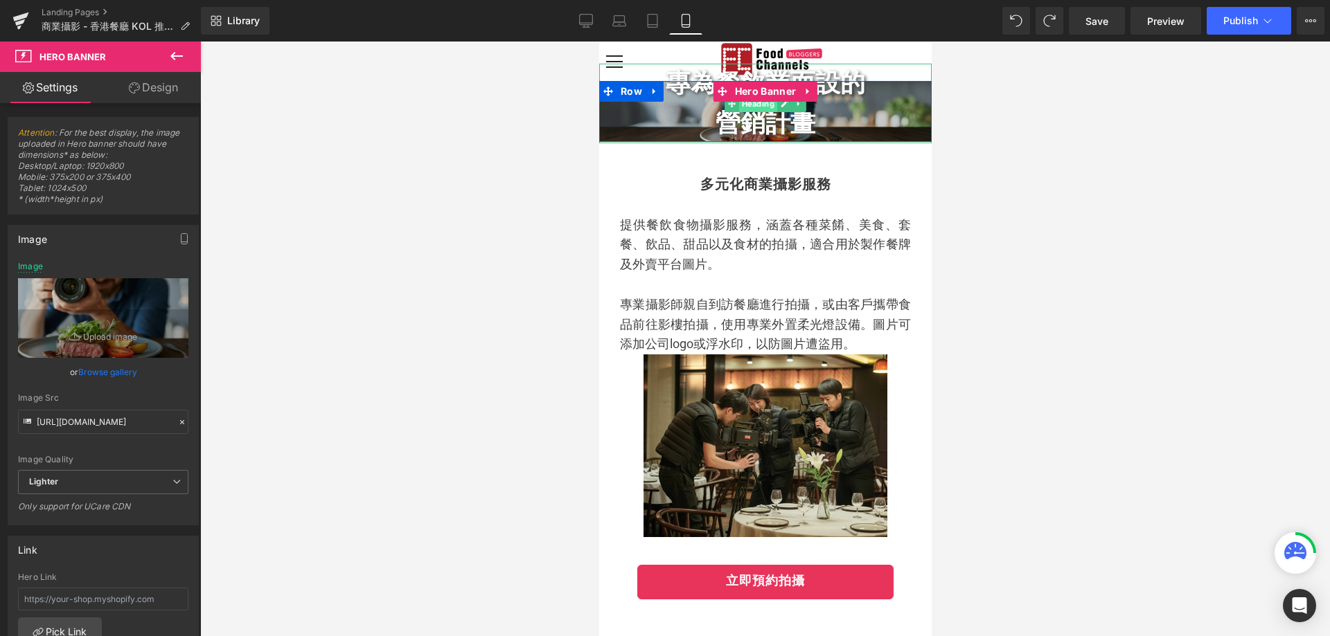
click at [762, 107] on span "Heading" at bounding box center [757, 103] width 38 height 17
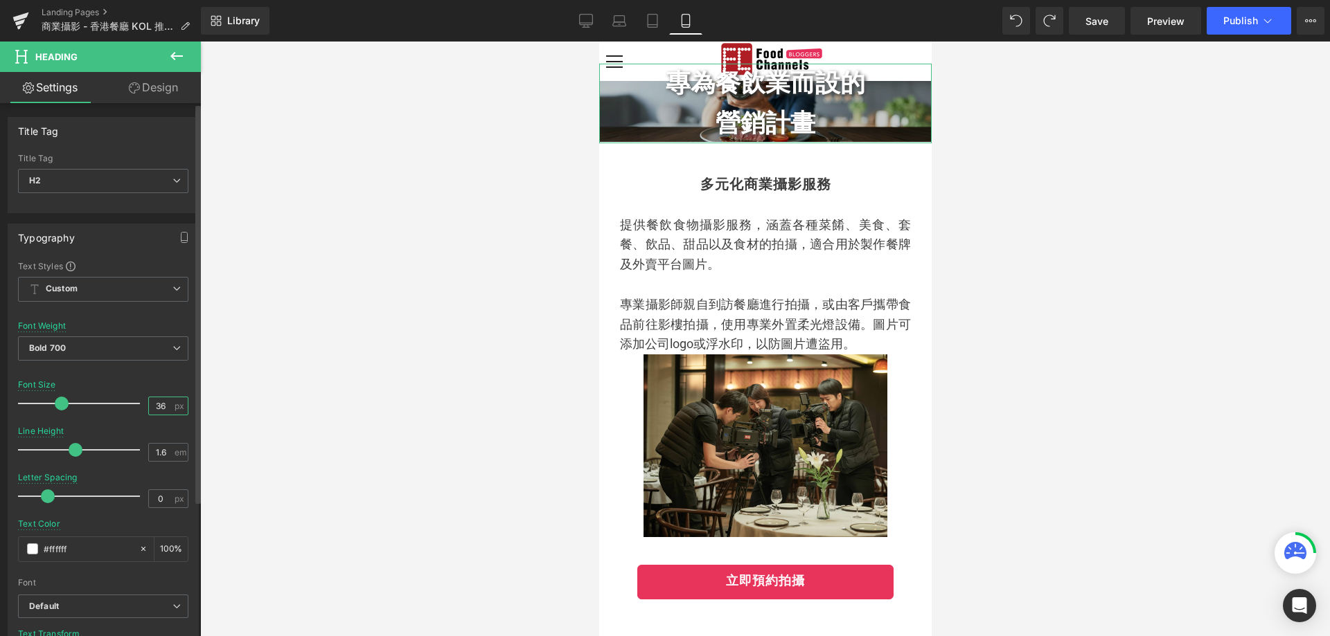
click at [158, 407] on input "36" at bounding box center [161, 406] width 24 height 17
type input "3"
drag, startPoint x: 158, startPoint y: 407, endPoint x: 150, endPoint y: 407, distance: 7.6
click at [150, 407] on input "22" at bounding box center [161, 406] width 24 height 17
click at [161, 404] on input "22" at bounding box center [161, 406] width 24 height 17
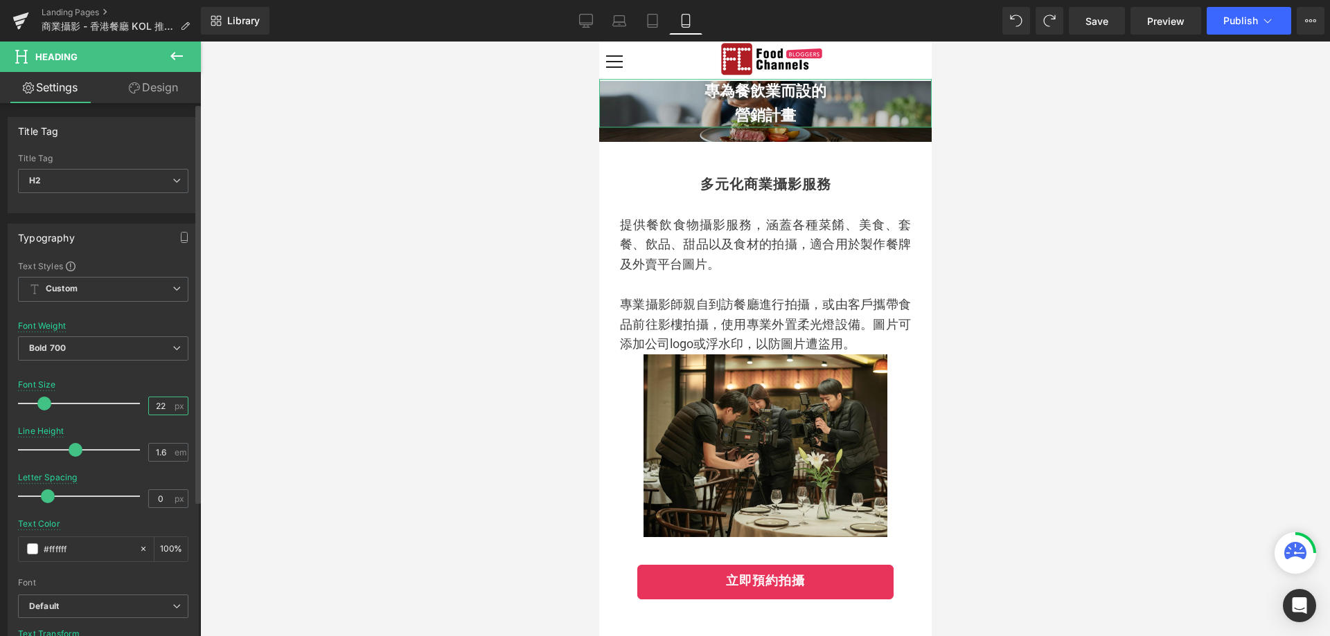
type input "2"
drag, startPoint x: 163, startPoint y: 405, endPoint x: 132, endPoint y: 407, distance: 31.2
click at [132, 407] on div "Font Size 14 px" at bounding box center [103, 403] width 170 height 46
drag, startPoint x: 158, startPoint y: 405, endPoint x: 134, endPoint y: 403, distance: 24.3
click at [134, 403] on div "Font Size 16 px" at bounding box center [103, 403] width 170 height 46
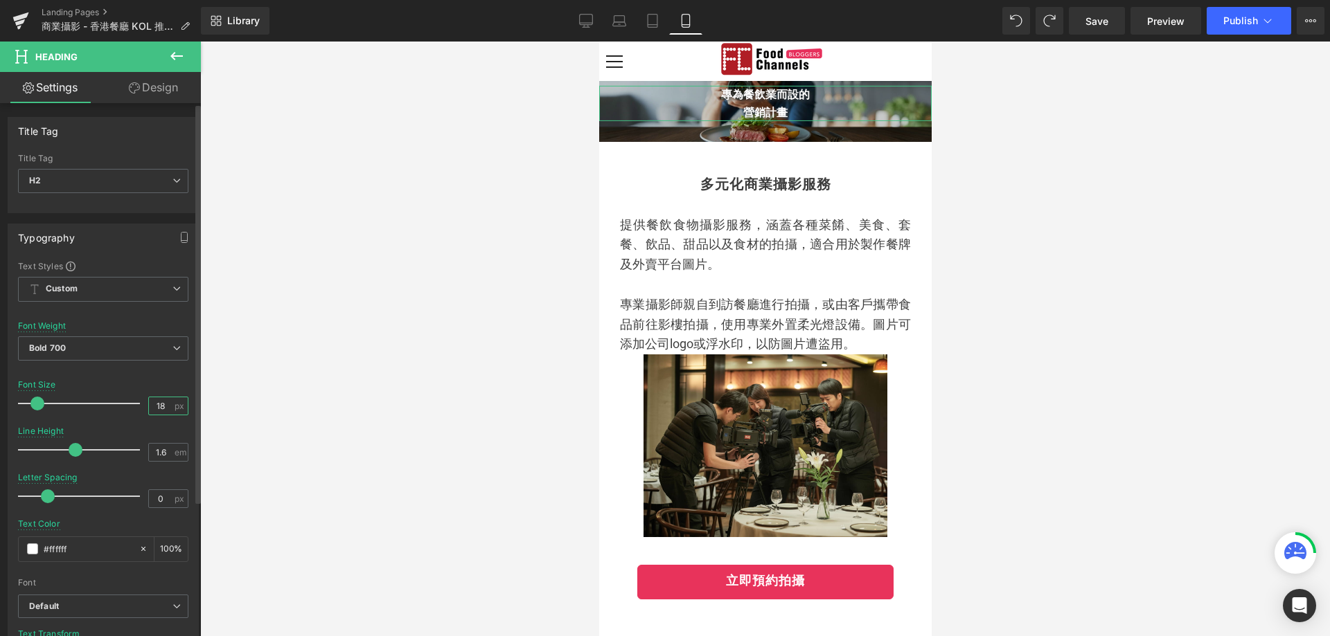
type input "18"
click at [936, 271] on div at bounding box center [765, 339] width 1130 height 595
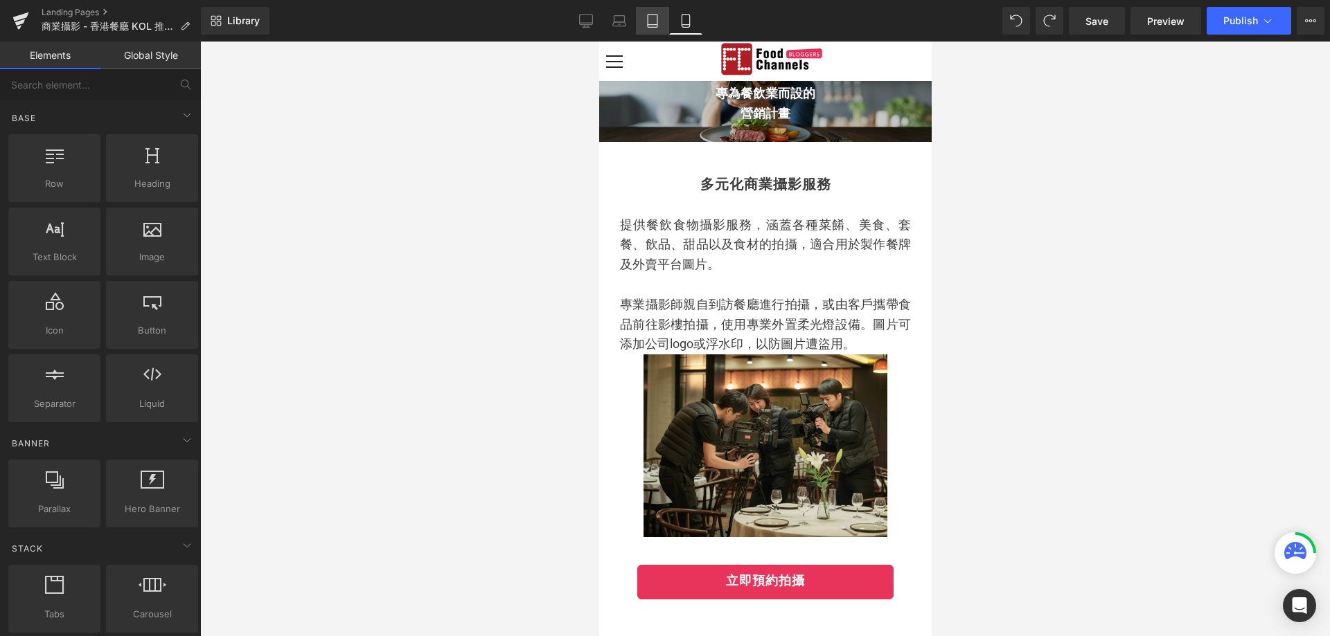
click at [639, 21] on link "Tablet" at bounding box center [652, 21] width 33 height 28
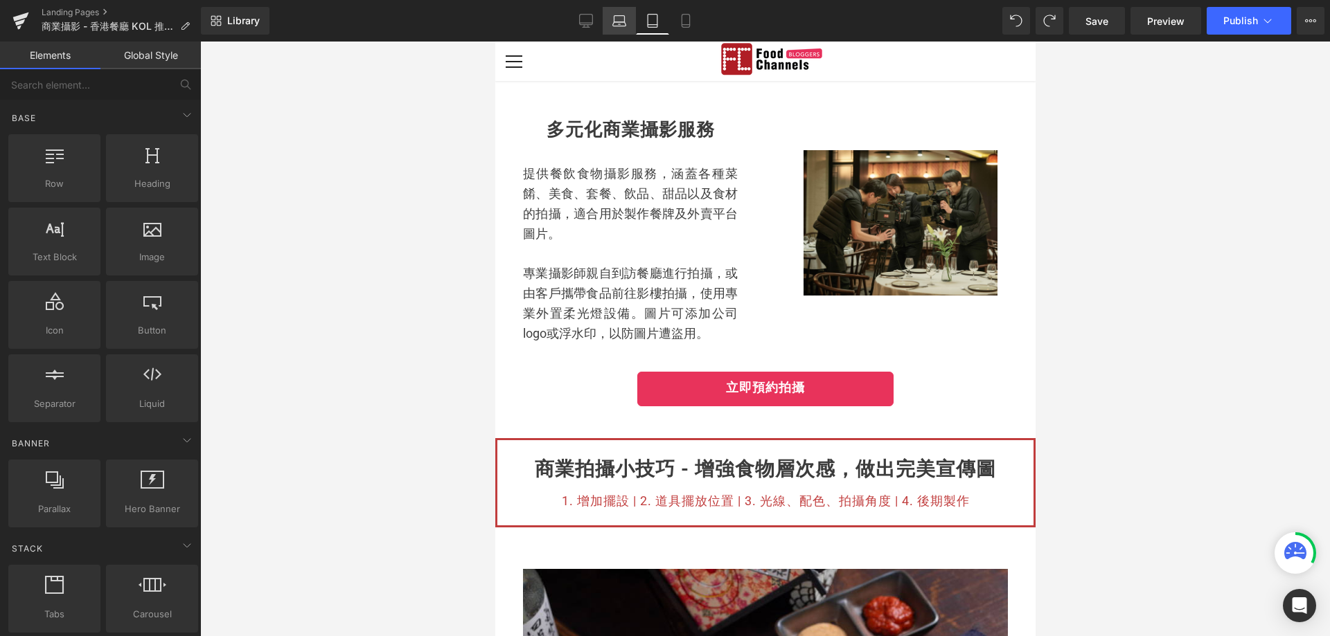
click at [625, 24] on icon at bounding box center [619, 21] width 14 height 14
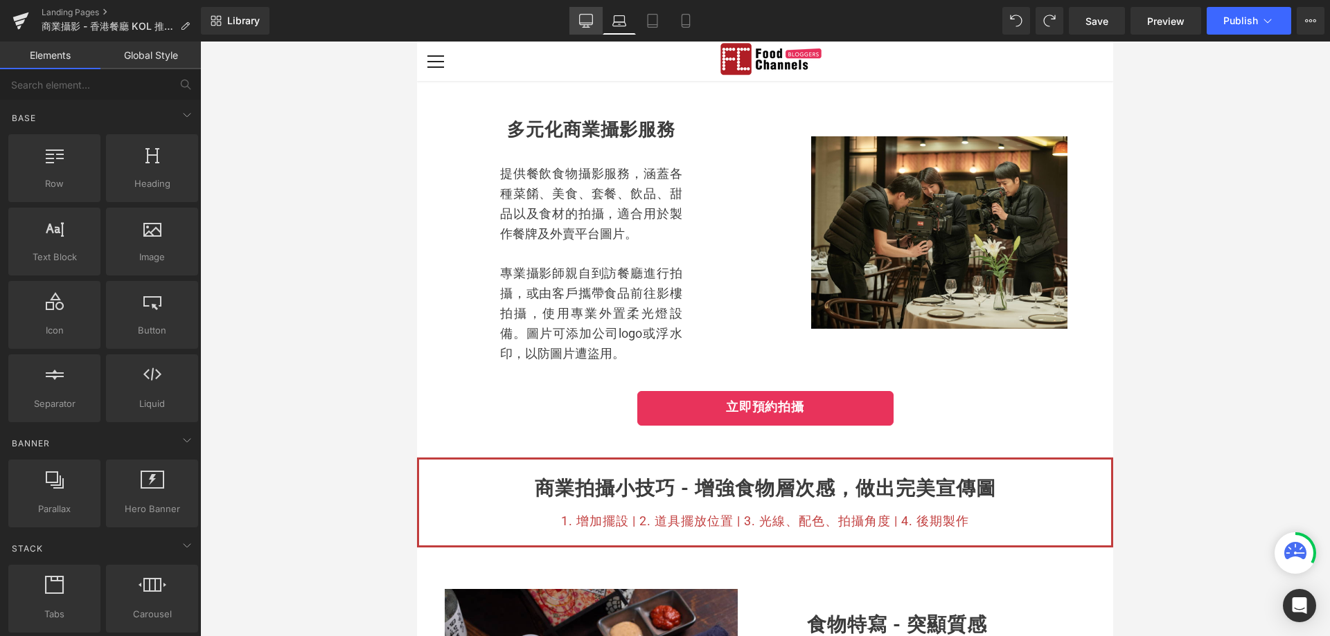
click at [587, 26] on icon at bounding box center [586, 21] width 14 height 14
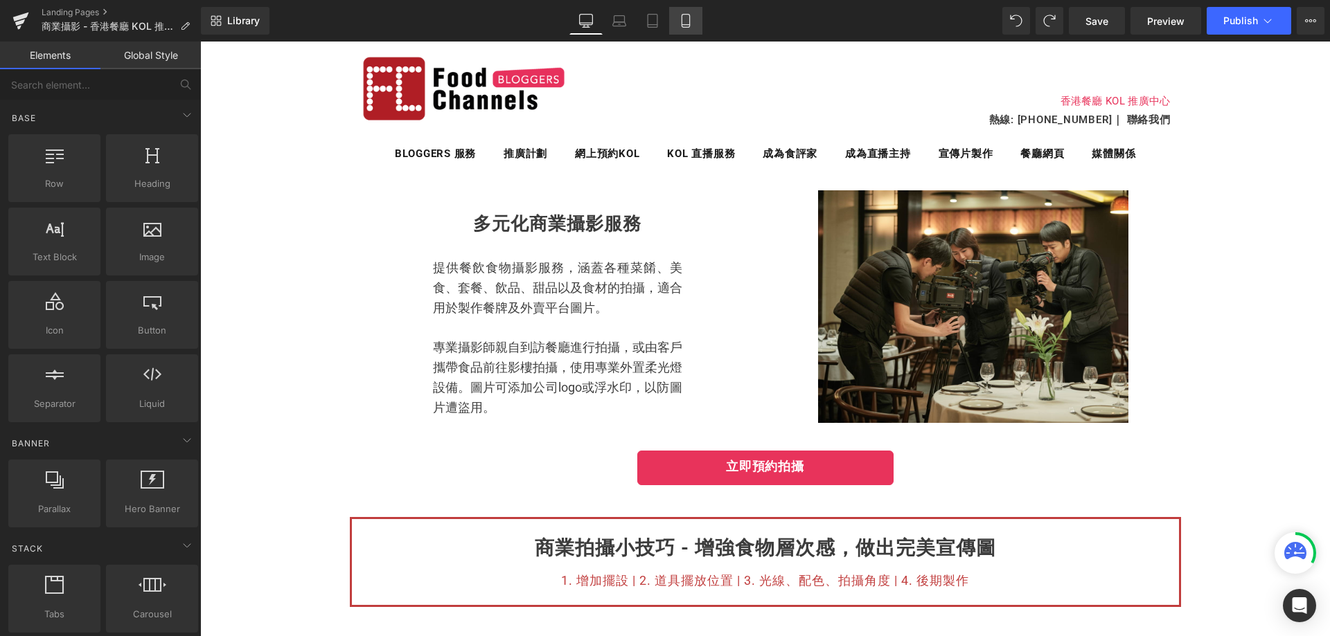
click at [683, 19] on icon at bounding box center [686, 21] width 14 height 14
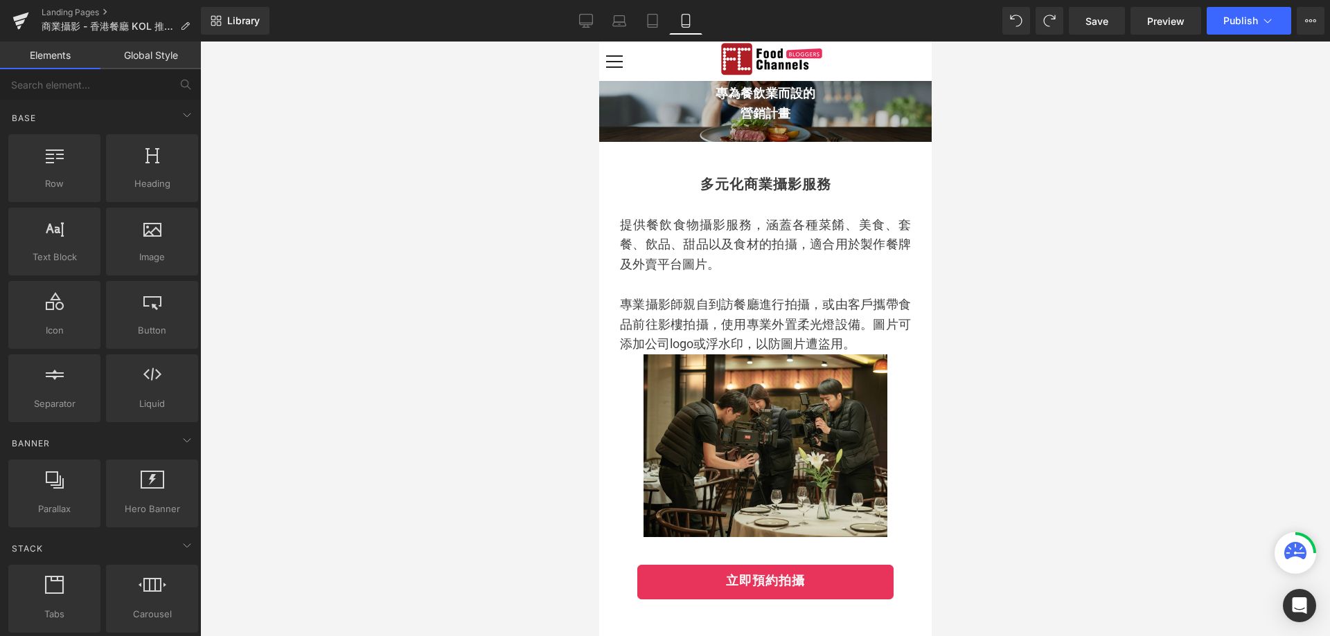
click at [1037, 196] on div at bounding box center [765, 339] width 1130 height 595
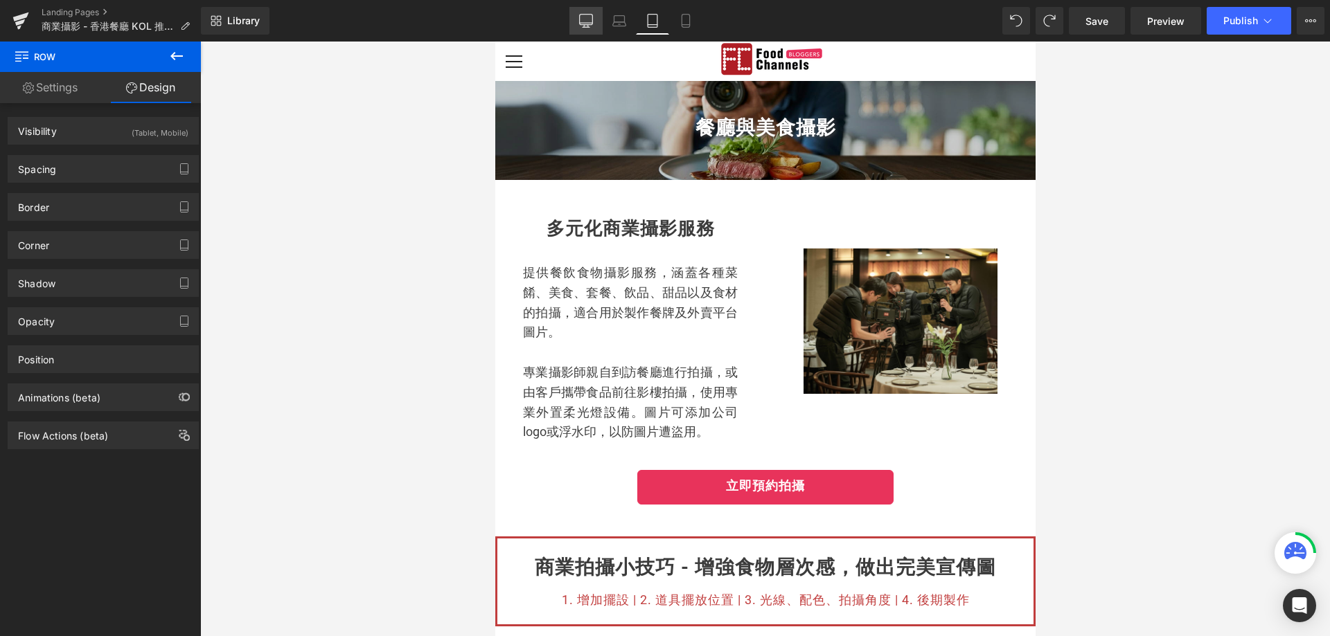
click at [586, 28] on link "Desktop" at bounding box center [585, 21] width 33 height 28
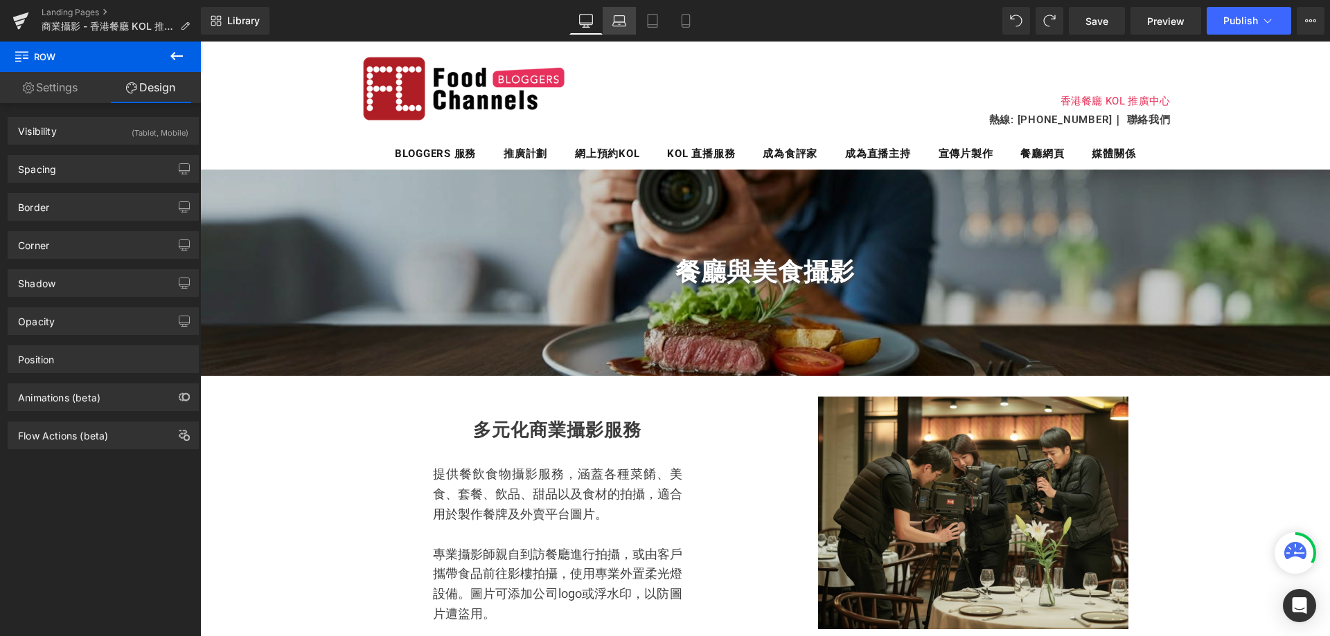
click at [619, 17] on icon at bounding box center [619, 21] width 14 height 14
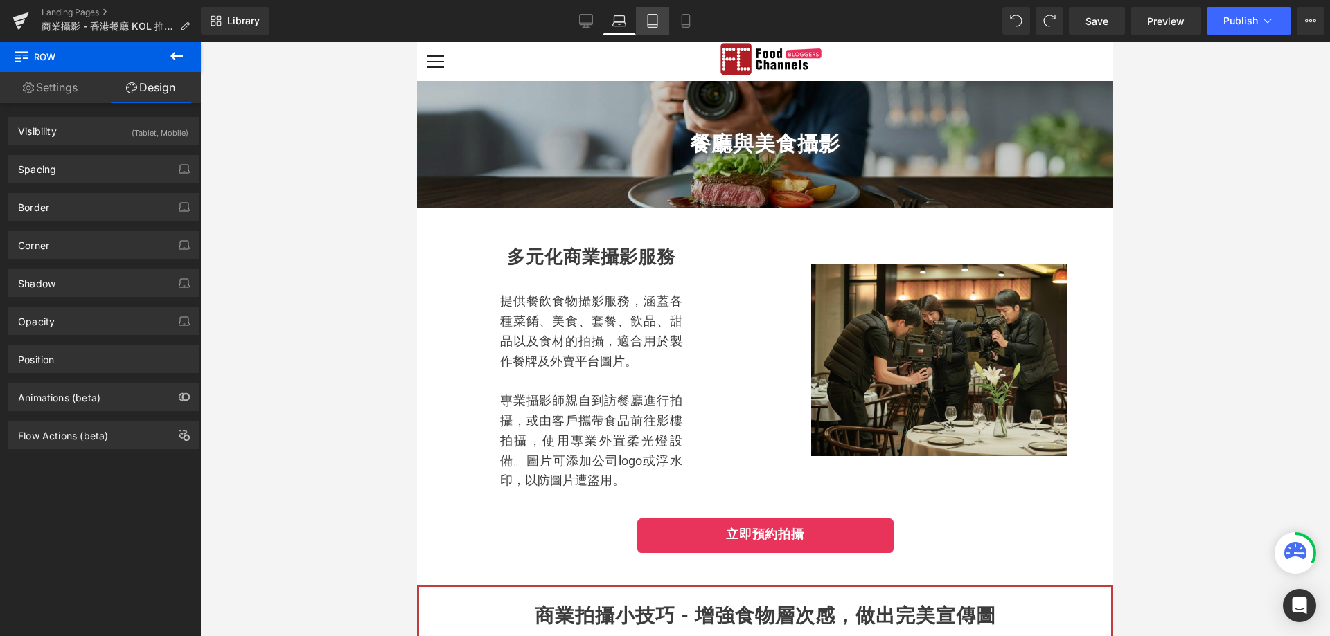
click at [663, 19] on link "Tablet" at bounding box center [652, 21] width 33 height 28
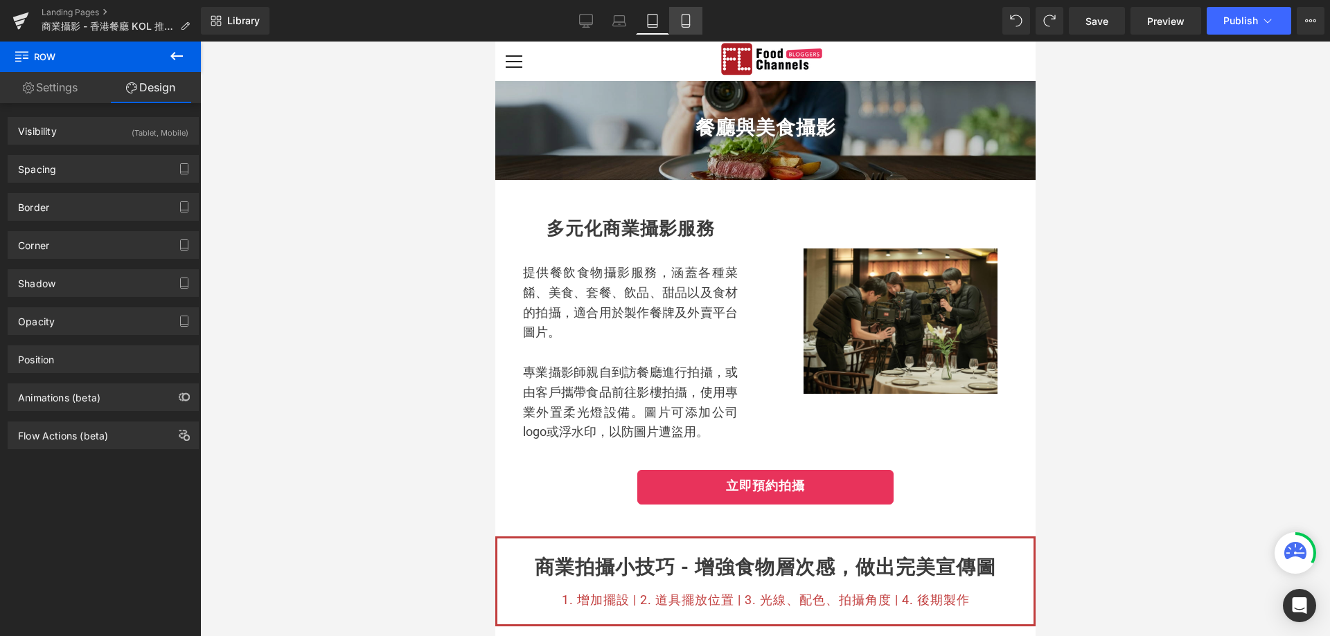
click at [689, 21] on icon at bounding box center [685, 21] width 8 height 13
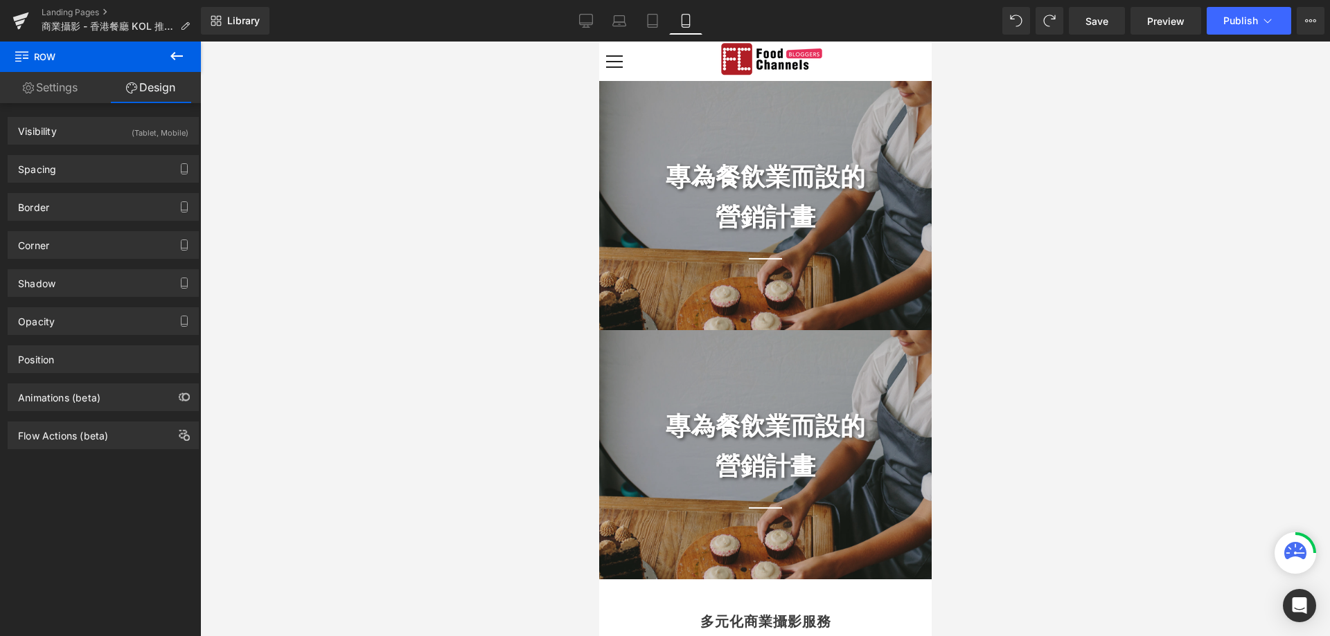
scroll to position [88, 0]
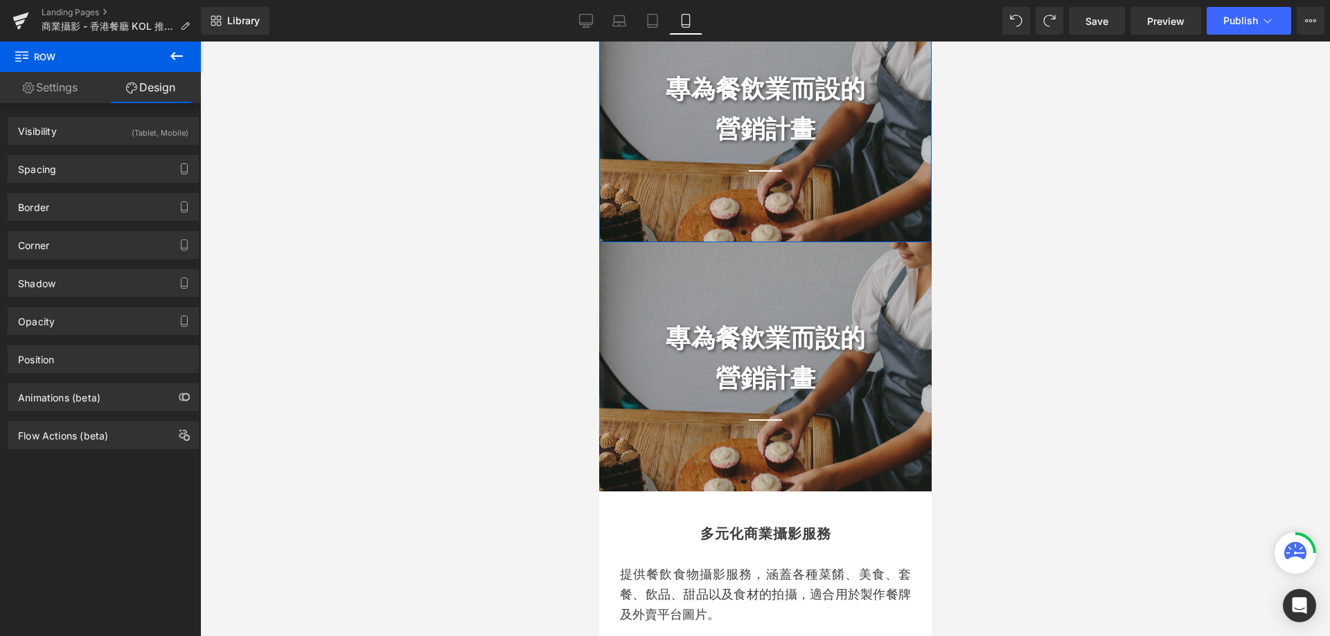
click at [643, 174] on div at bounding box center [764, 171] width 332 height 16
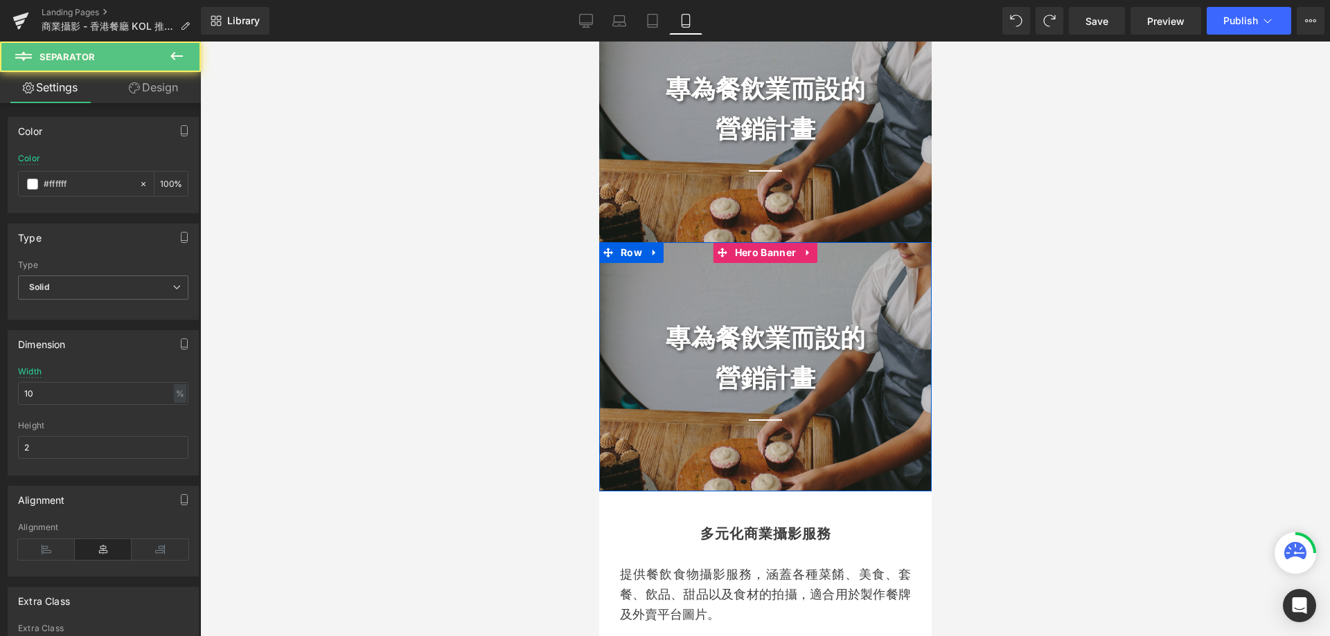
click at [631, 302] on div "專為餐飲業而設的 營銷計畫 Heading Separator" at bounding box center [764, 366] width 332 height 249
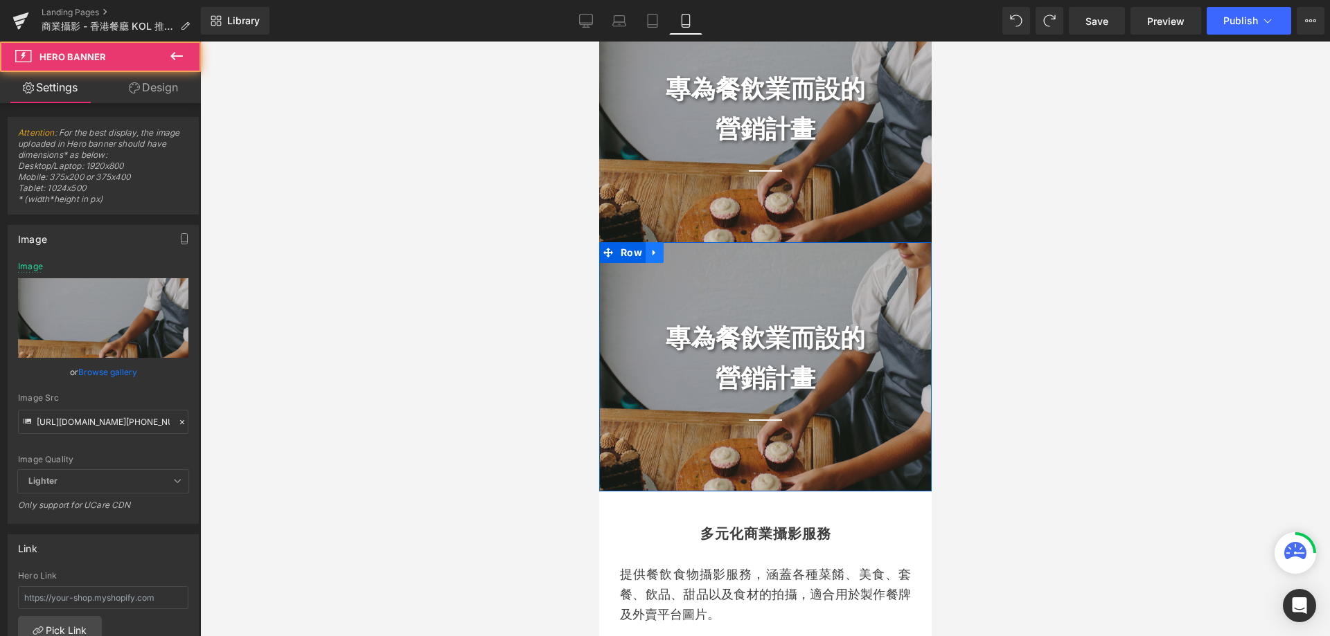
click at [654, 244] on link at bounding box center [654, 252] width 18 height 21
click at [685, 251] on icon at bounding box center [690, 253] width 10 height 10
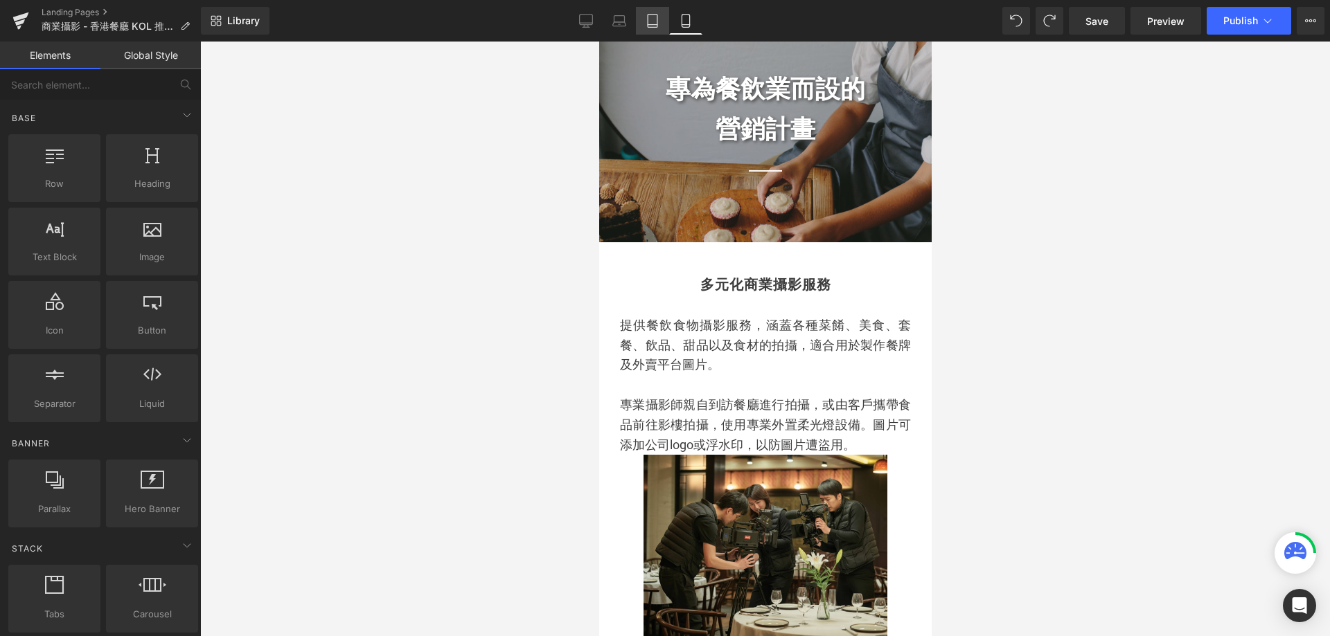
click at [657, 12] on link "Tablet" at bounding box center [652, 21] width 33 height 28
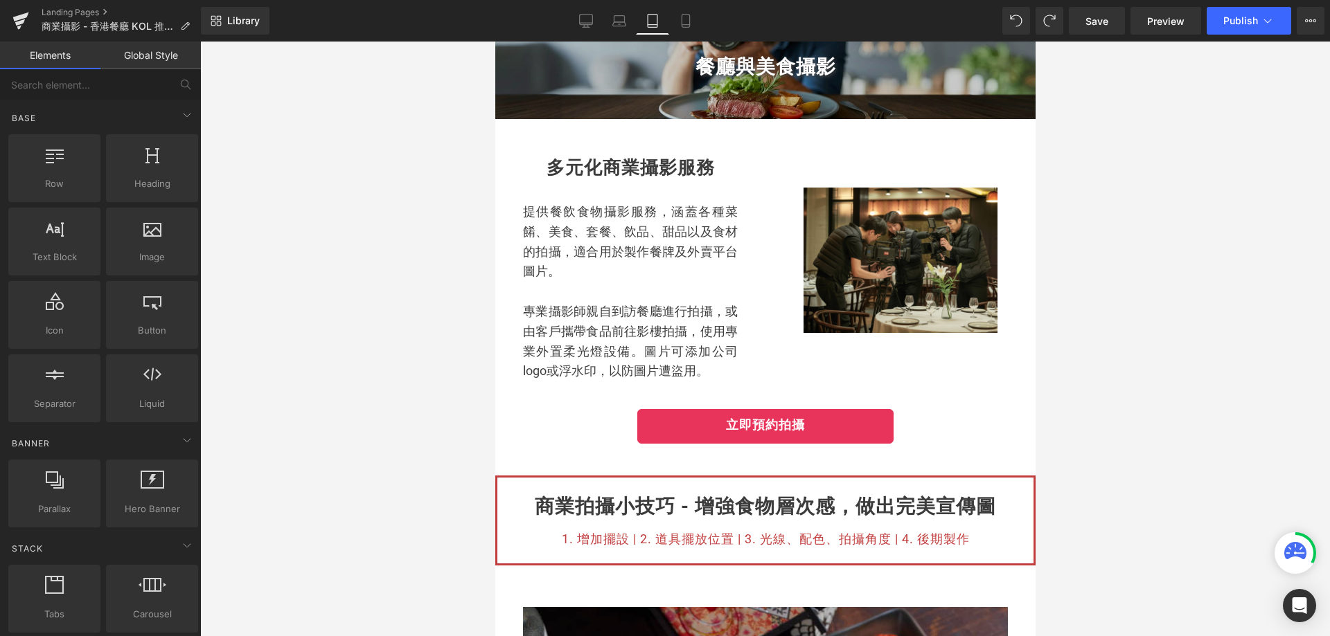
scroll to position [0, 0]
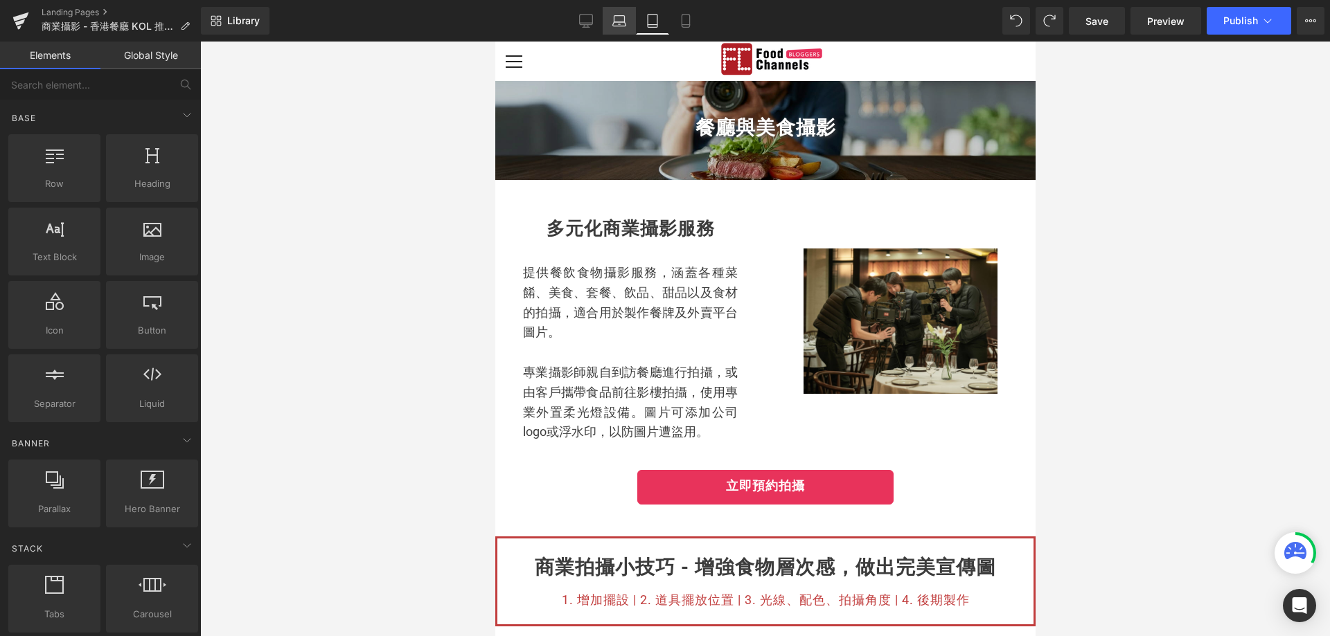
click at [625, 33] on link "Laptop" at bounding box center [619, 21] width 33 height 28
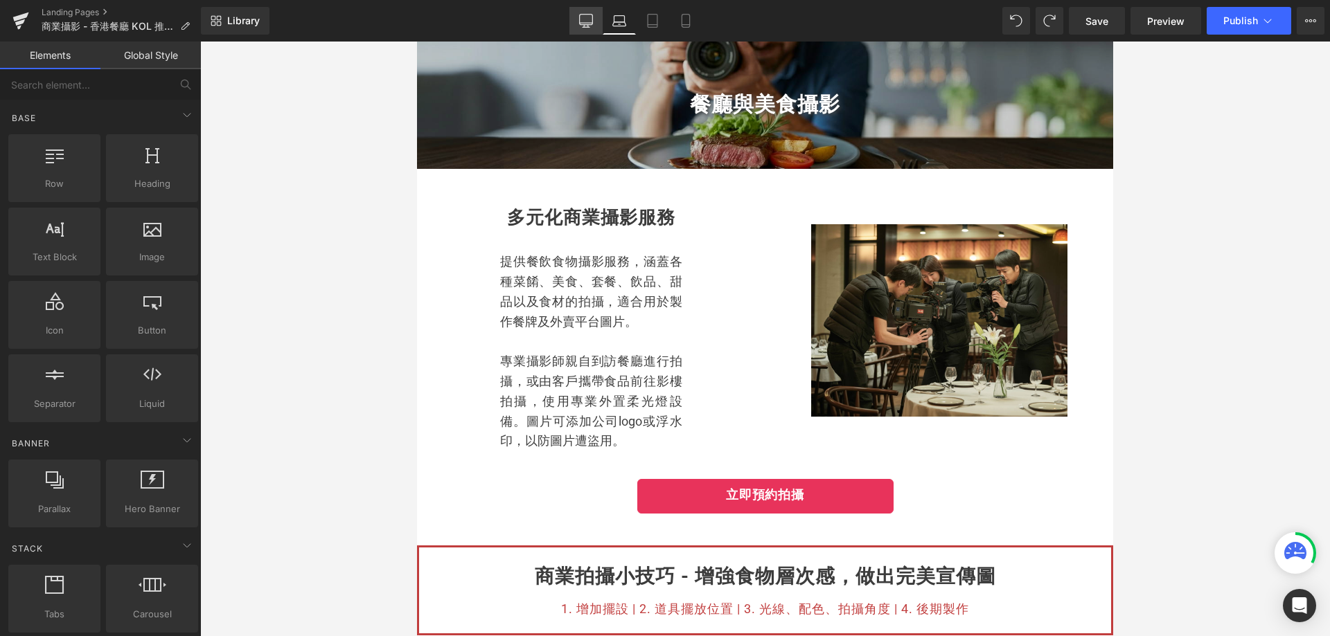
click at [577, 26] on link "Desktop" at bounding box center [585, 21] width 33 height 28
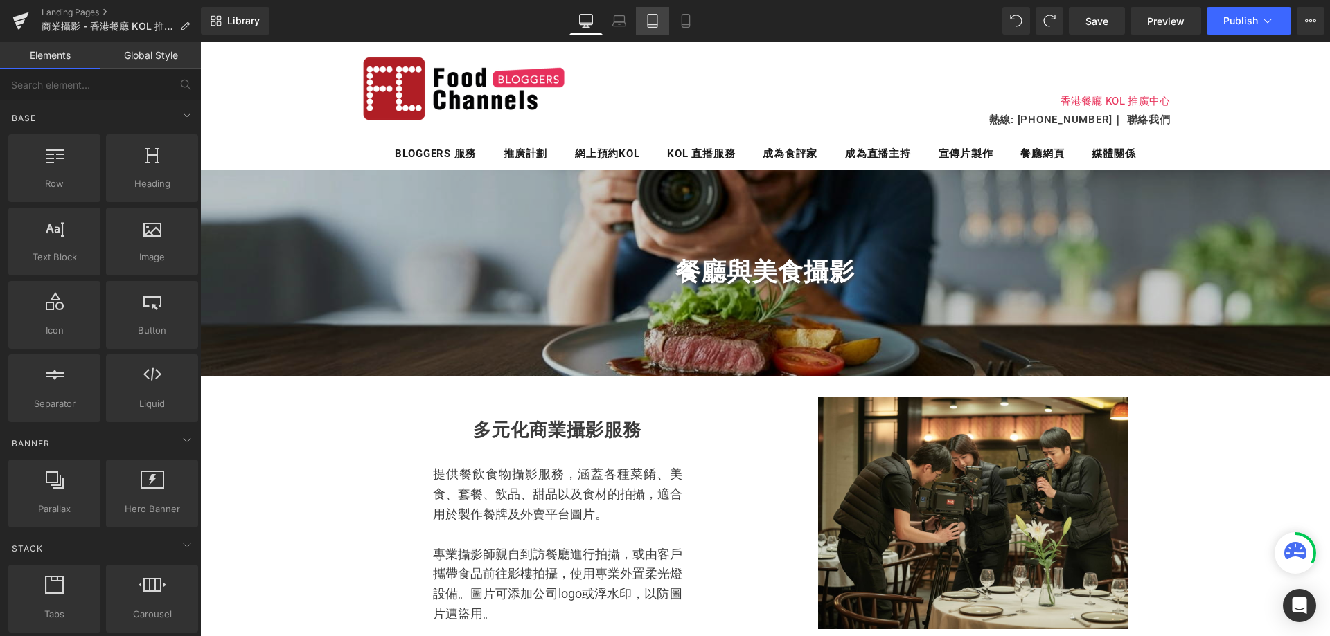
click at [657, 15] on icon at bounding box center [653, 21] width 10 height 13
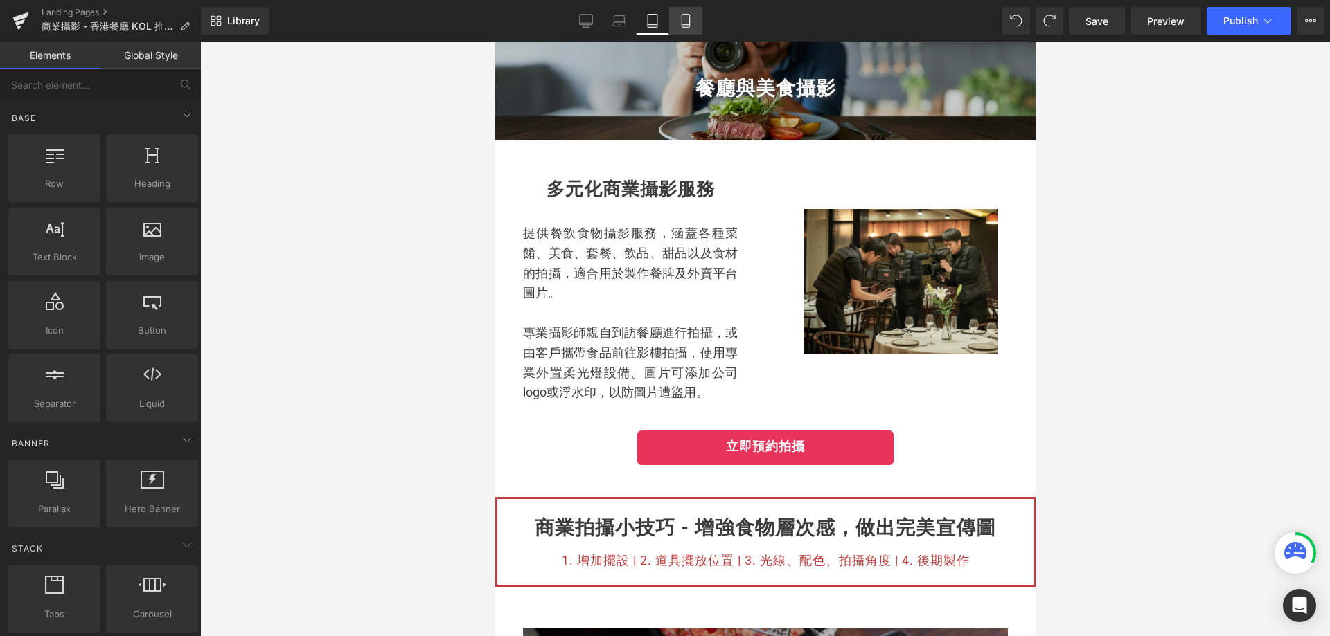
click at [685, 13] on link "Mobile" at bounding box center [685, 21] width 33 height 28
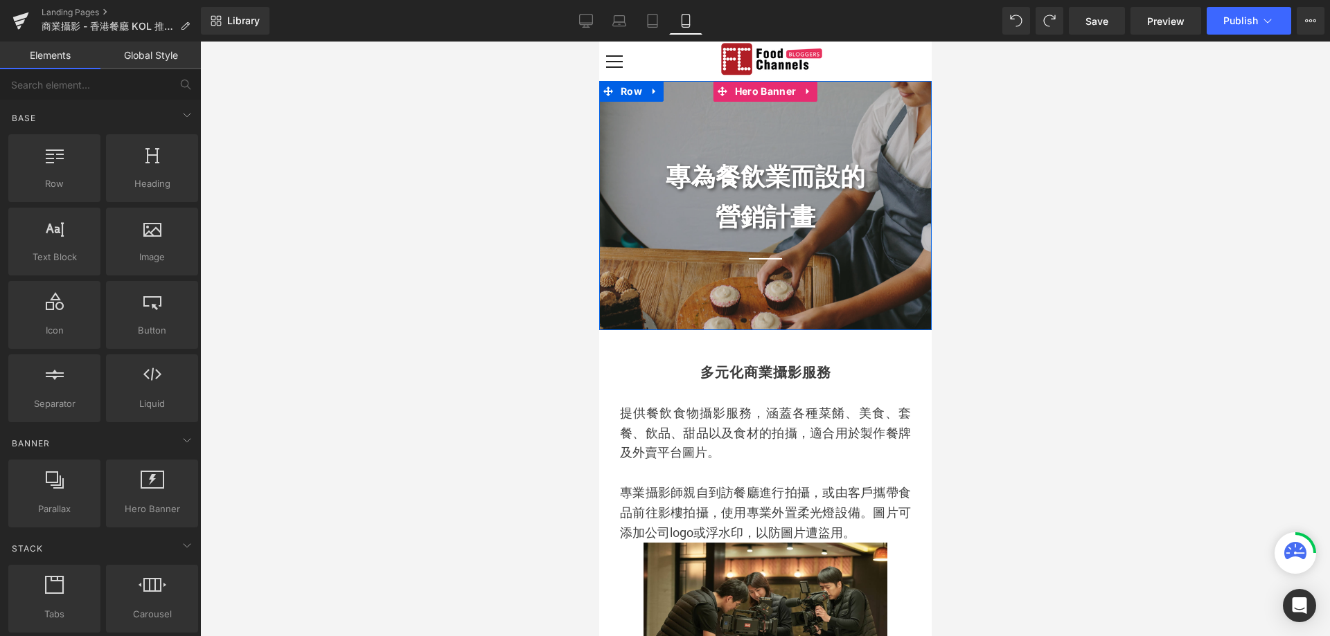
click at [627, 124] on div "專為餐飲業而設的 營銷計畫 Heading Separator" at bounding box center [764, 205] width 332 height 249
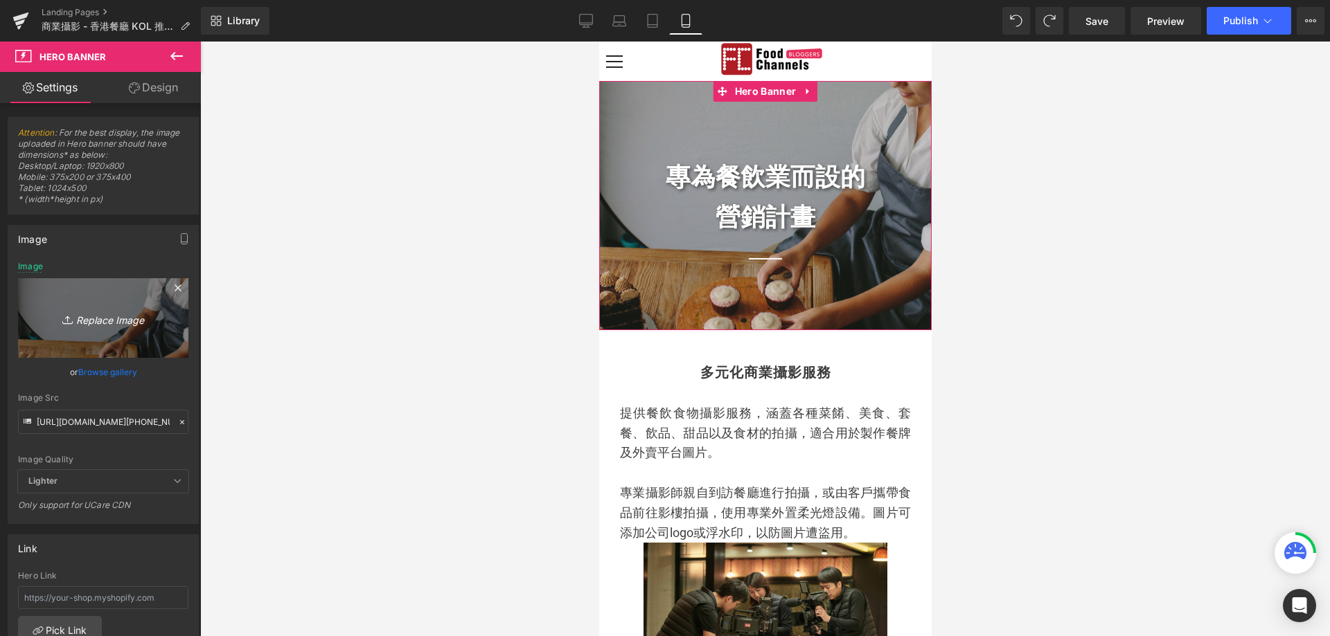
click at [89, 323] on icon "Replace Image" at bounding box center [103, 318] width 111 height 17
type input "C:\fakepath\food bloggers photo.png"
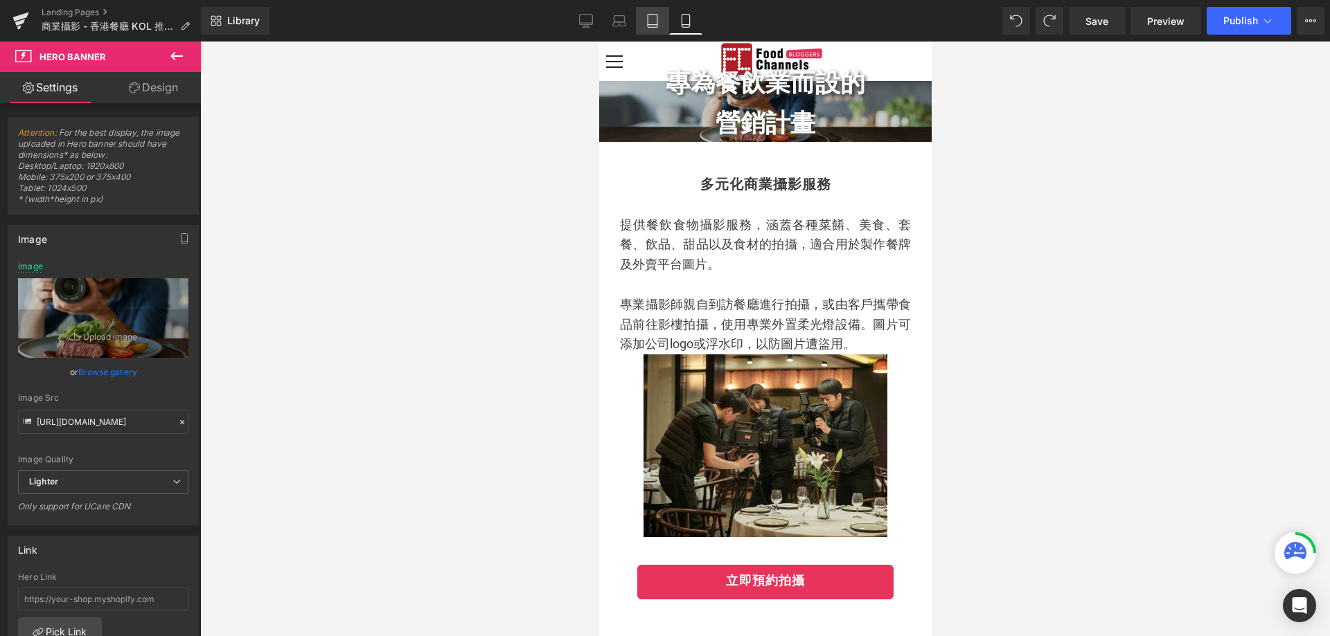
click at [653, 11] on link "Tablet" at bounding box center [652, 21] width 33 height 28
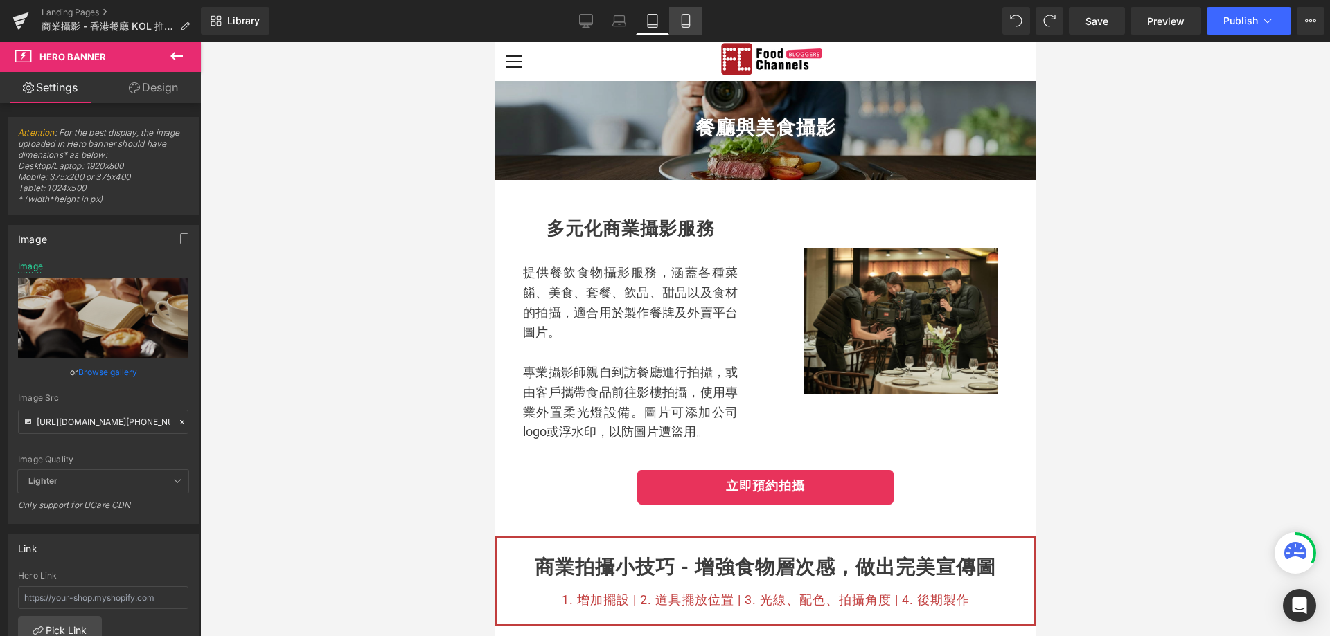
click at [693, 23] on link "Mobile" at bounding box center [685, 21] width 33 height 28
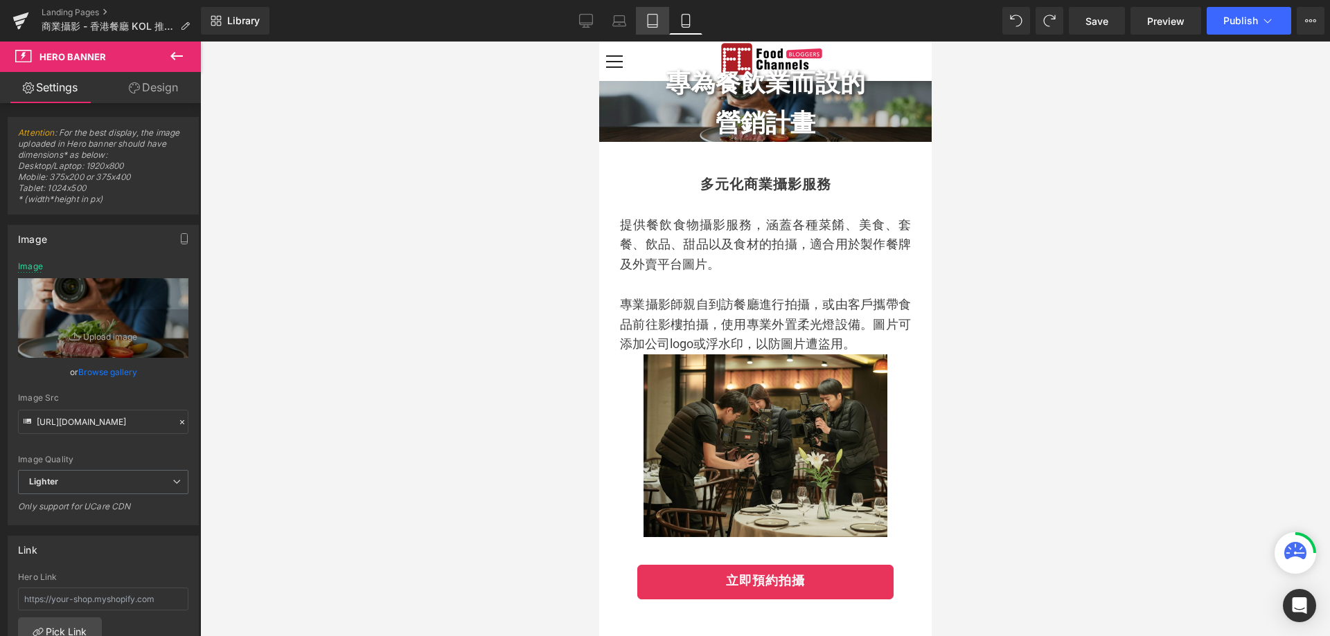
click at [653, 28] on link "Tablet" at bounding box center [652, 21] width 33 height 28
type input "[URL][DOMAIN_NAME][PHONE_NUMBER]"
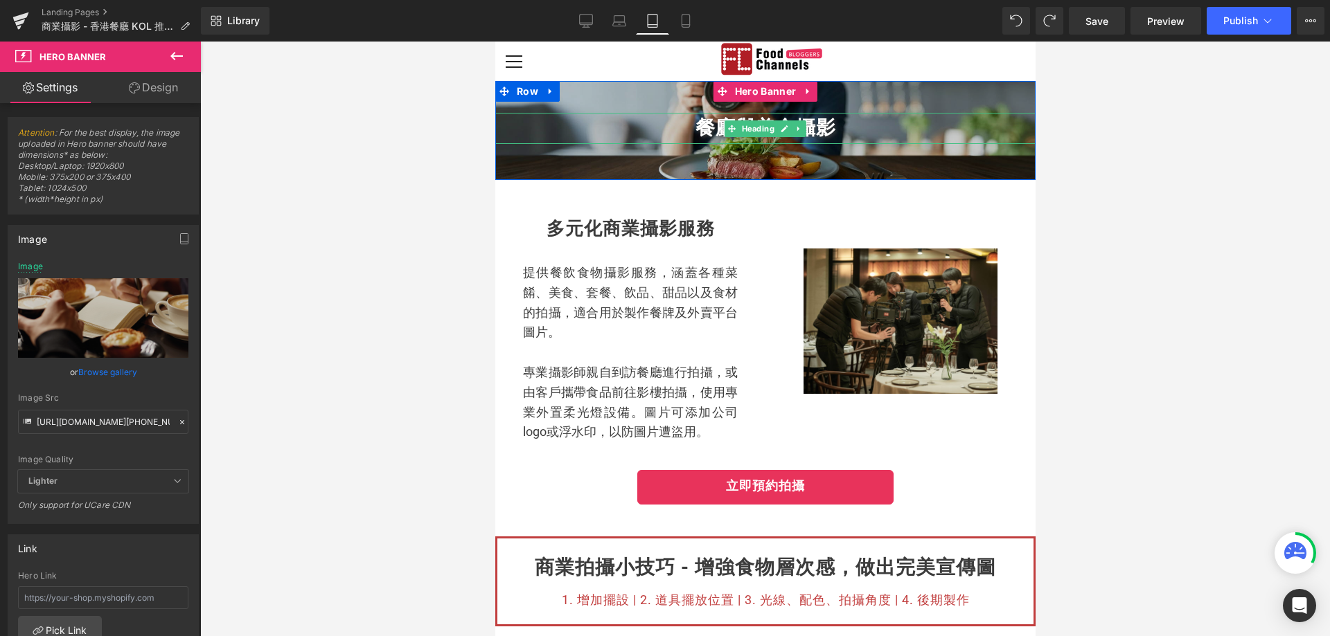
click at [716, 127] on h1 "餐廳與美食攝影" at bounding box center [764, 128] width 540 height 31
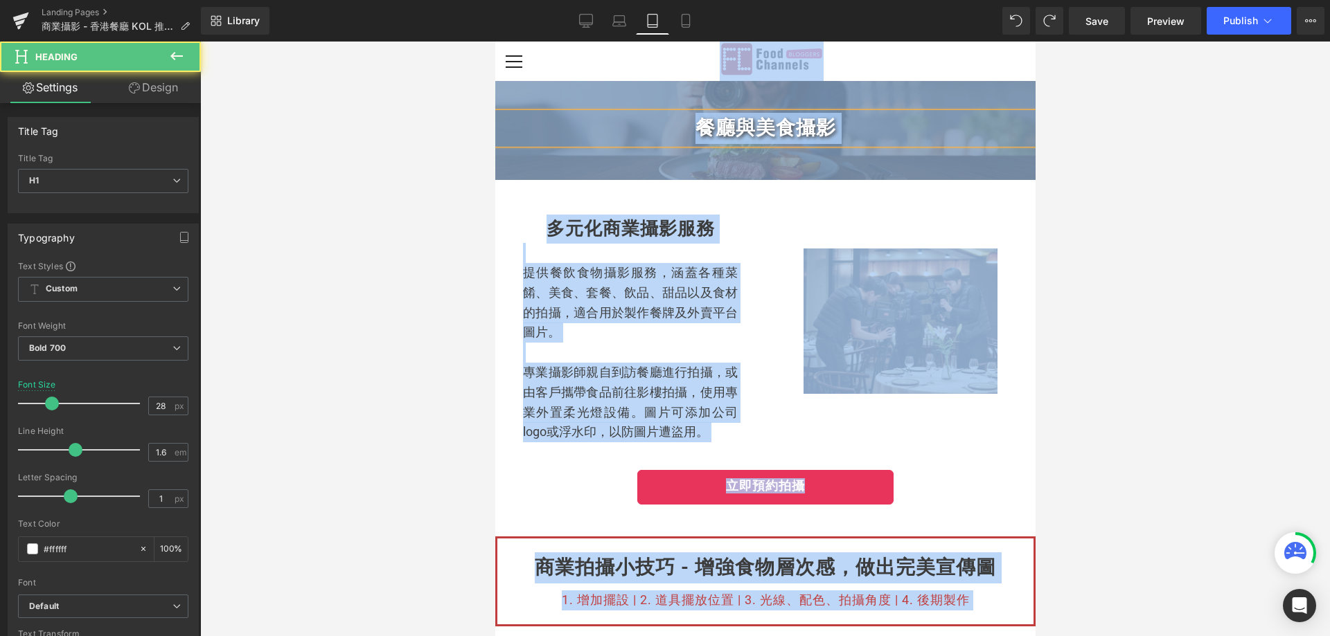
copy body "Lore ip dolorsi amet CON adip el: (+356) 0743 8886 ｜ sedd Eiusmodt in utla etdo…"
click at [695, 113] on h1 "餐廳與美食攝影" at bounding box center [764, 128] width 540 height 31
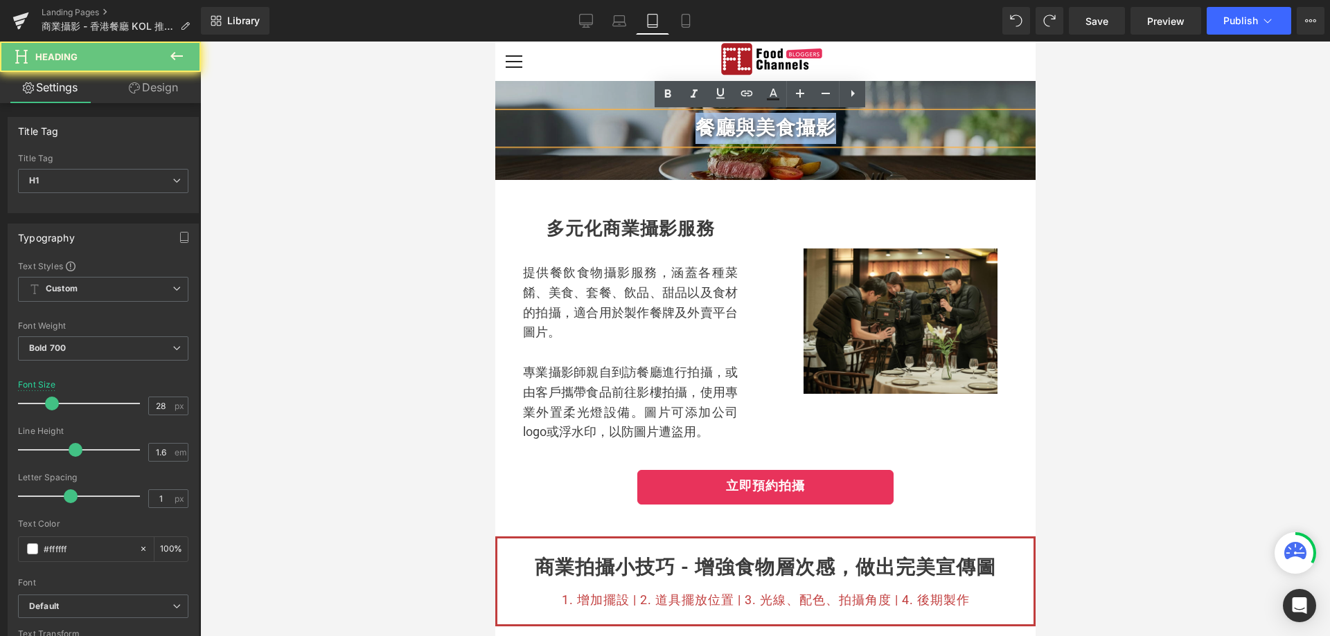
drag, startPoint x: 697, startPoint y: 123, endPoint x: 842, endPoint y: 117, distance: 145.6
click at [842, 117] on h1 "餐廳與美食攝影" at bounding box center [764, 128] width 540 height 31
copy h1 "餐廳與美食攝影"
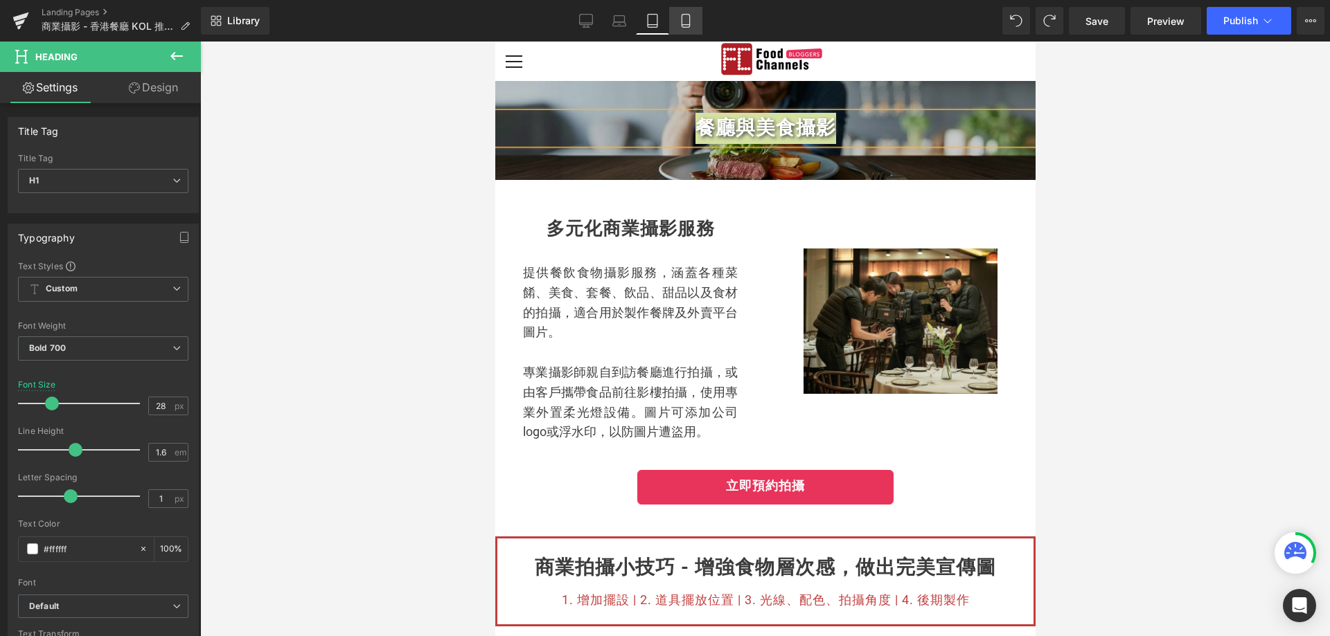
click at [680, 23] on icon at bounding box center [686, 21] width 14 height 14
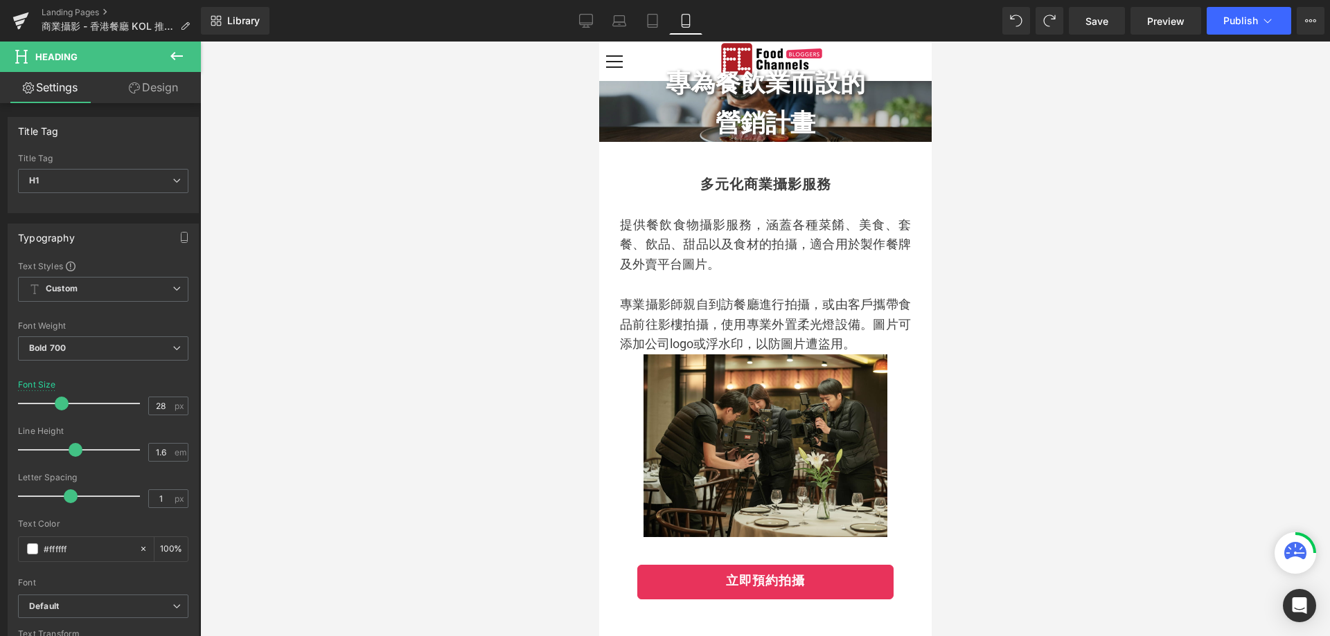
type input "36"
type input "100"
click at [679, 78] on h2 "專為餐飲業而設的 營銷計畫" at bounding box center [764, 104] width 332 height 80
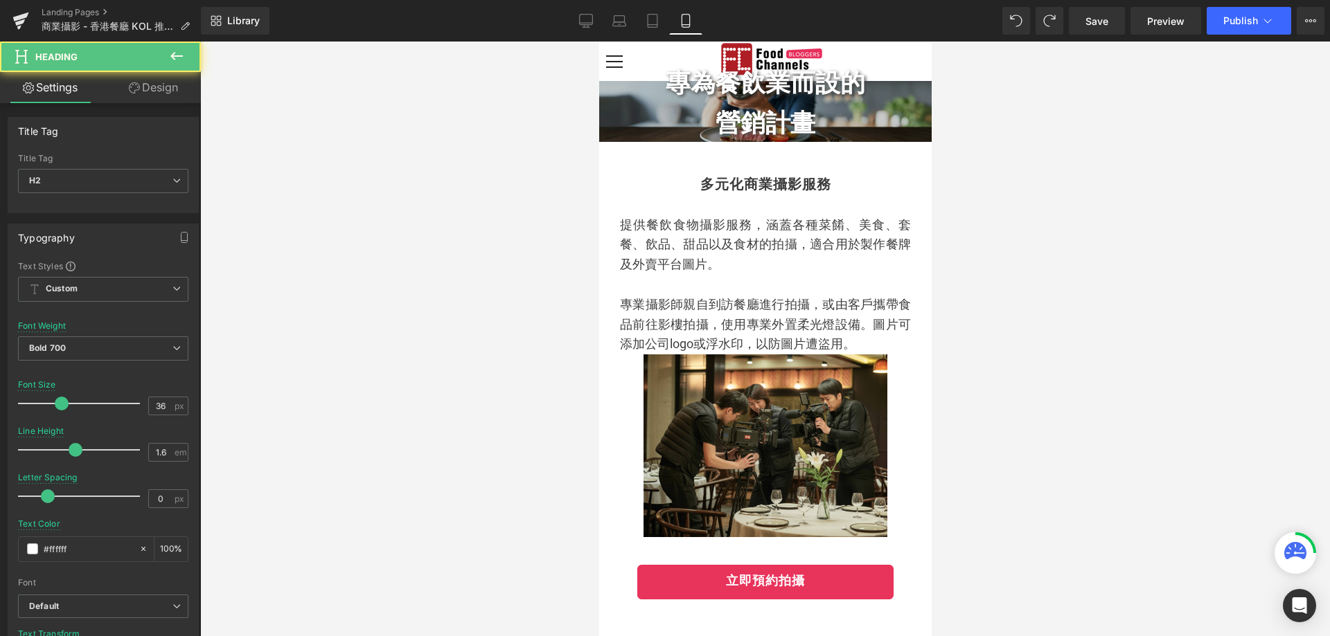
click at [744, 125] on h2 "專為餐飲業而設的 營銷計畫" at bounding box center [764, 104] width 332 height 80
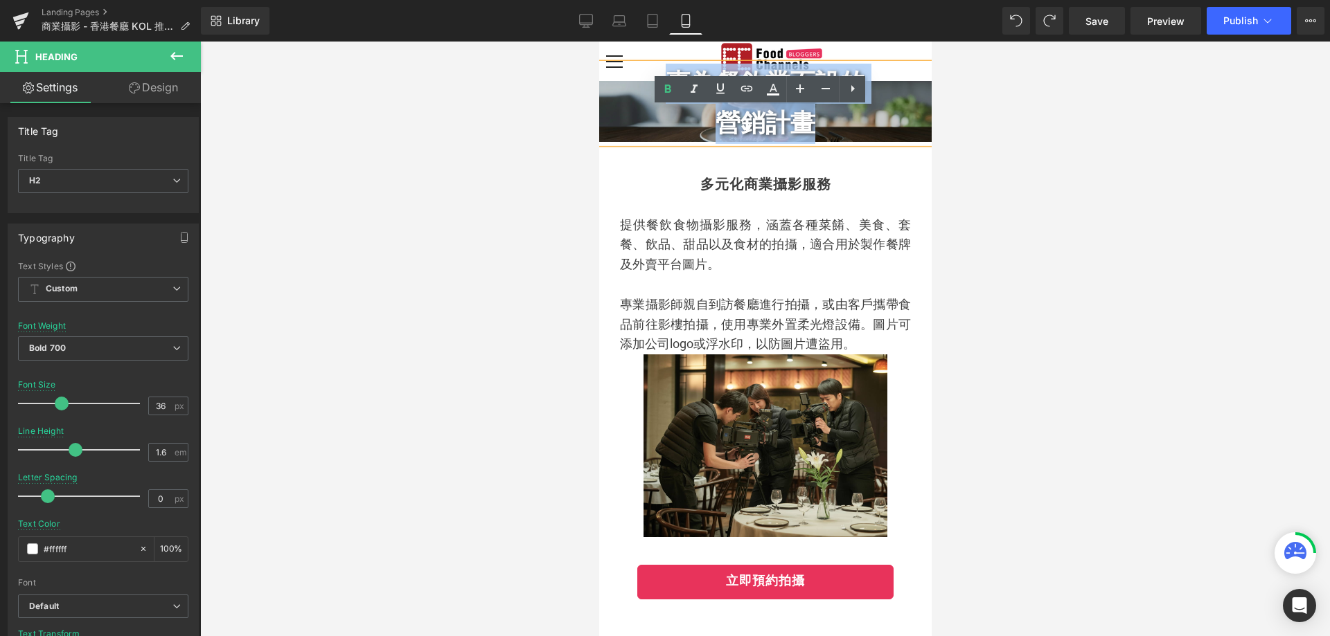
drag, startPoint x: 808, startPoint y: 130, endPoint x: 669, endPoint y: 91, distance: 144.7
click at [669, 91] on h2 "專為餐飲業而設的 營銷計畫" at bounding box center [764, 104] width 332 height 80
paste div
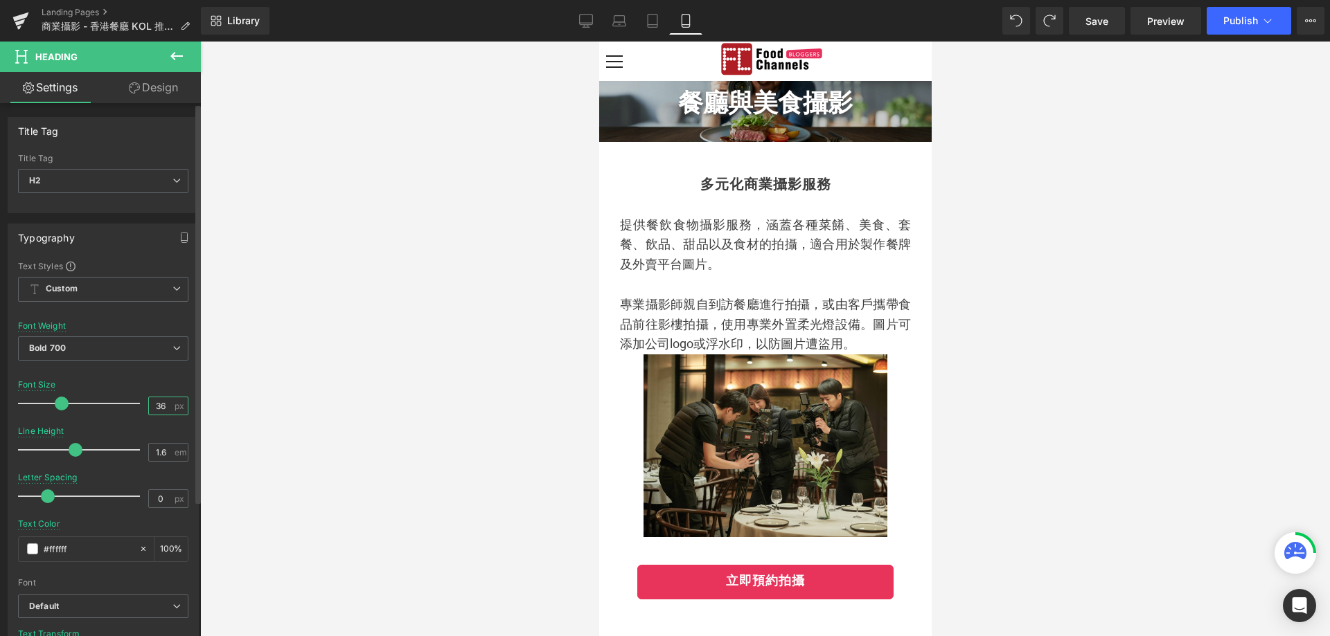
click at [163, 409] on input "36" at bounding box center [161, 406] width 24 height 17
type input "3"
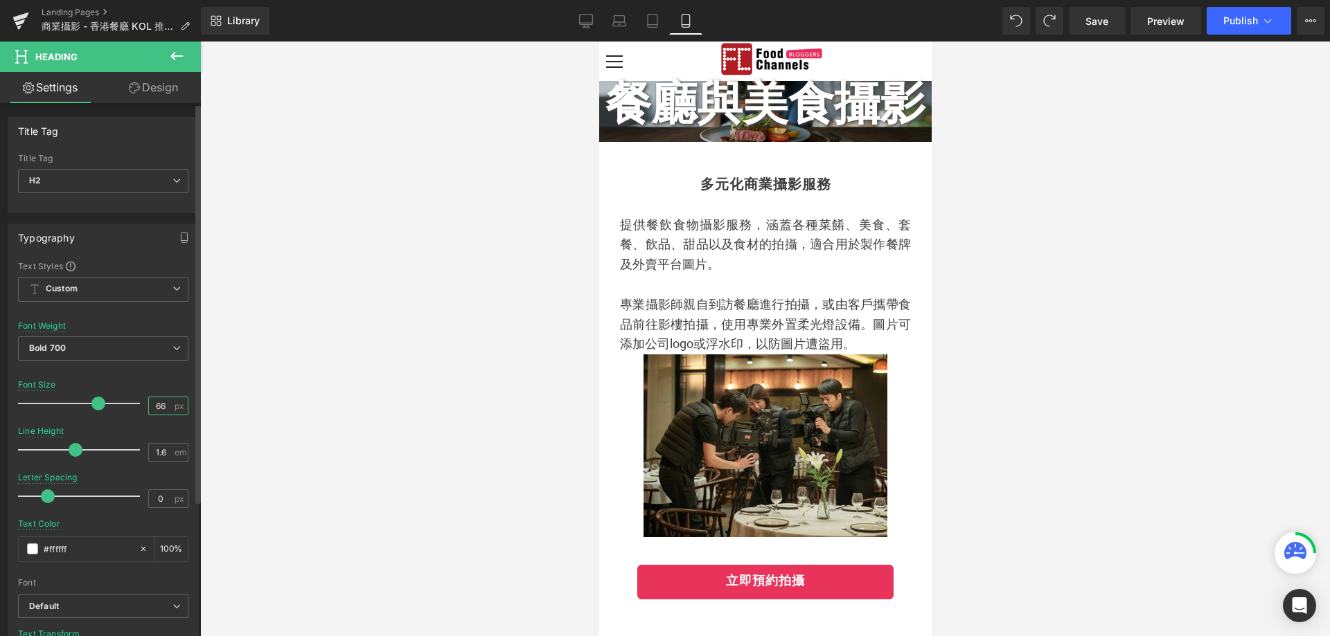
drag, startPoint x: 163, startPoint y: 409, endPoint x: 144, endPoint y: 404, distance: 19.2
click at [149, 404] on input "66" at bounding box center [161, 406] width 24 height 17
type input "18"
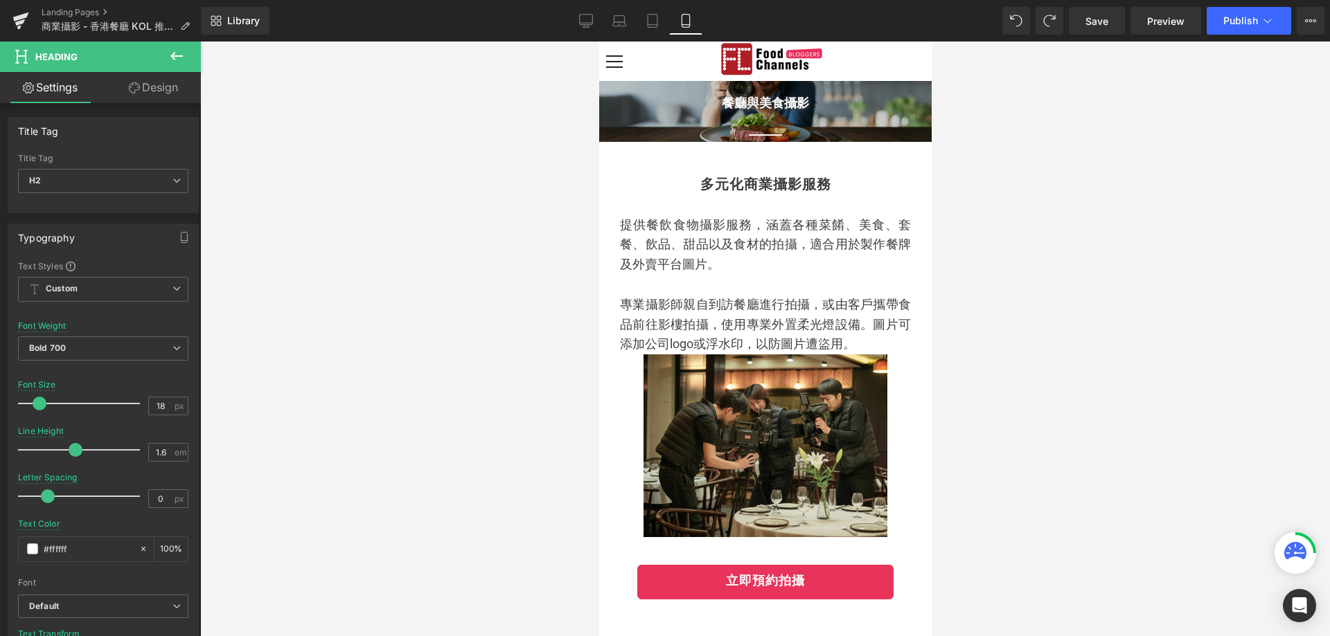
click at [954, 200] on div at bounding box center [765, 339] width 1130 height 595
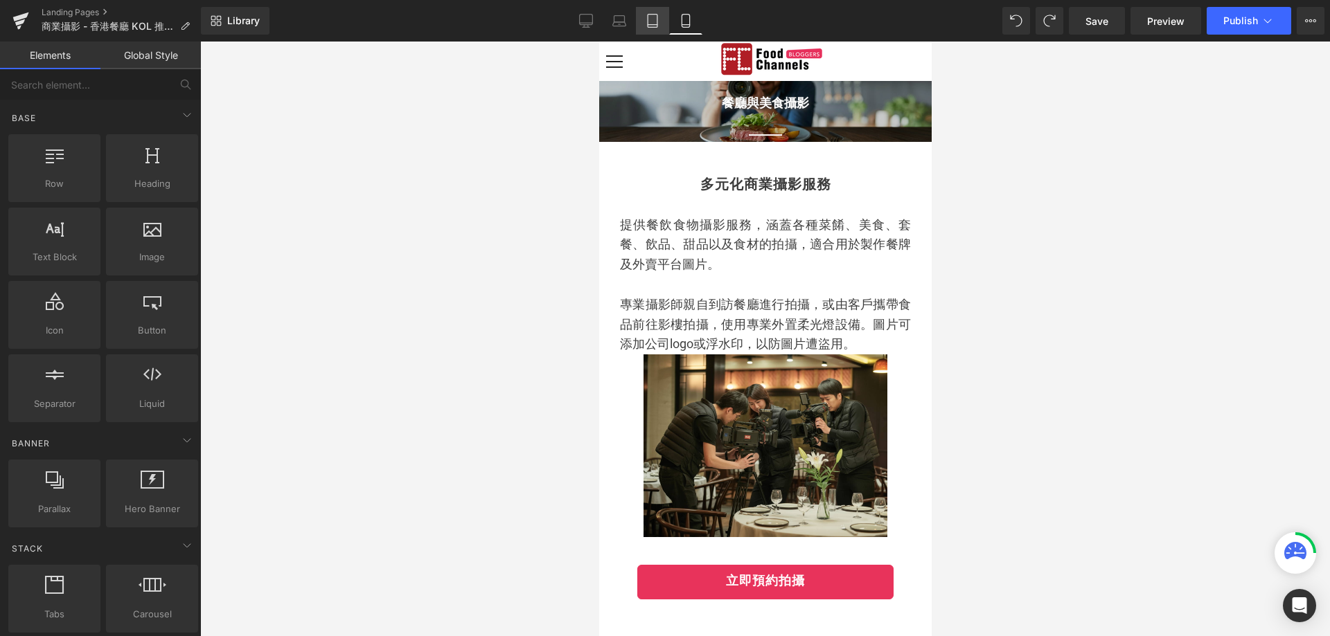
click at [653, 13] on link "Tablet" at bounding box center [652, 21] width 33 height 28
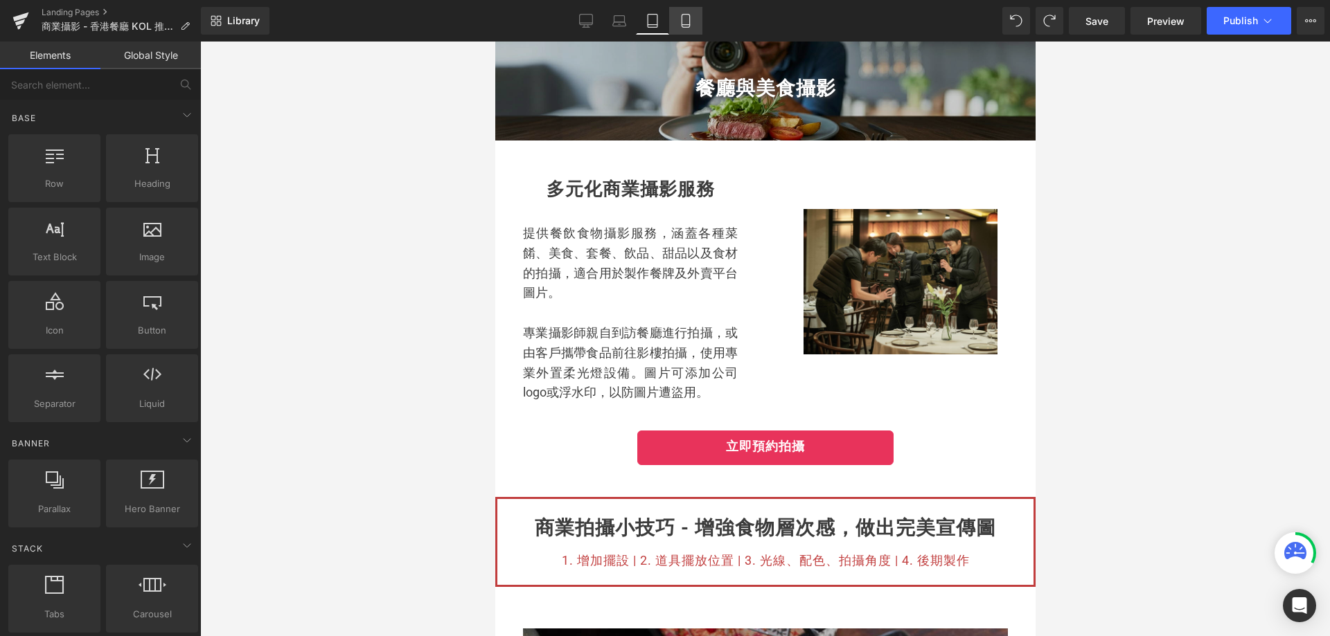
click at [685, 17] on icon at bounding box center [686, 21] width 14 height 14
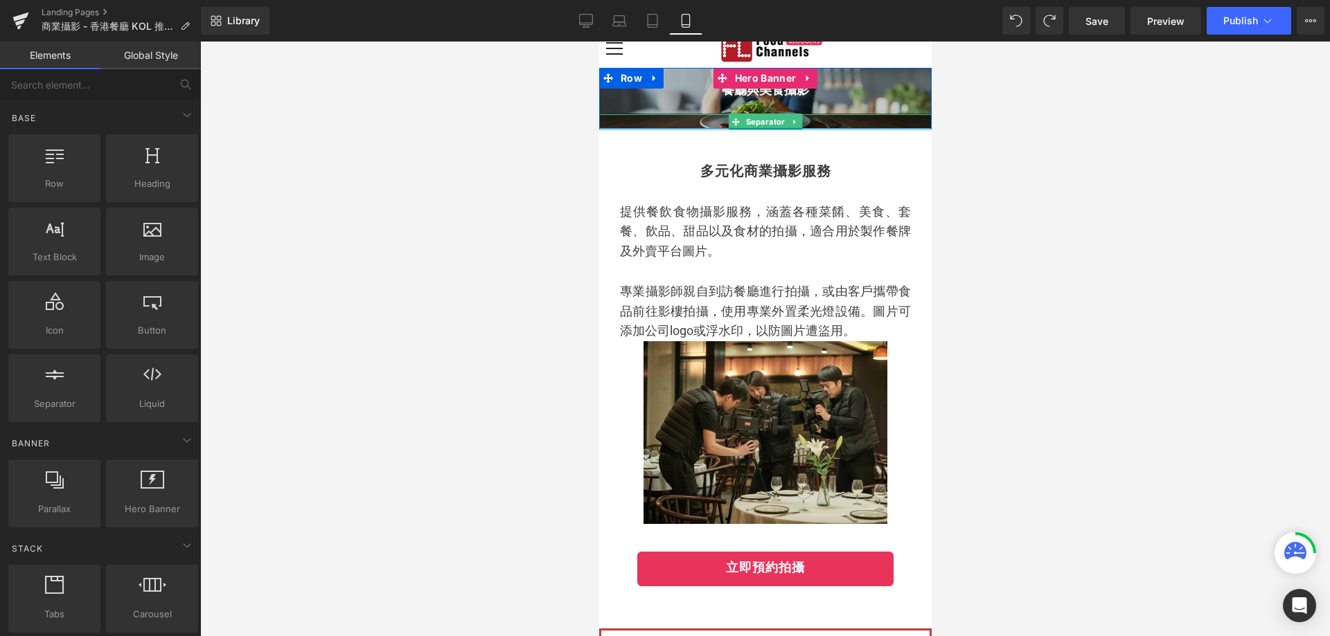
scroll to position [0, 0]
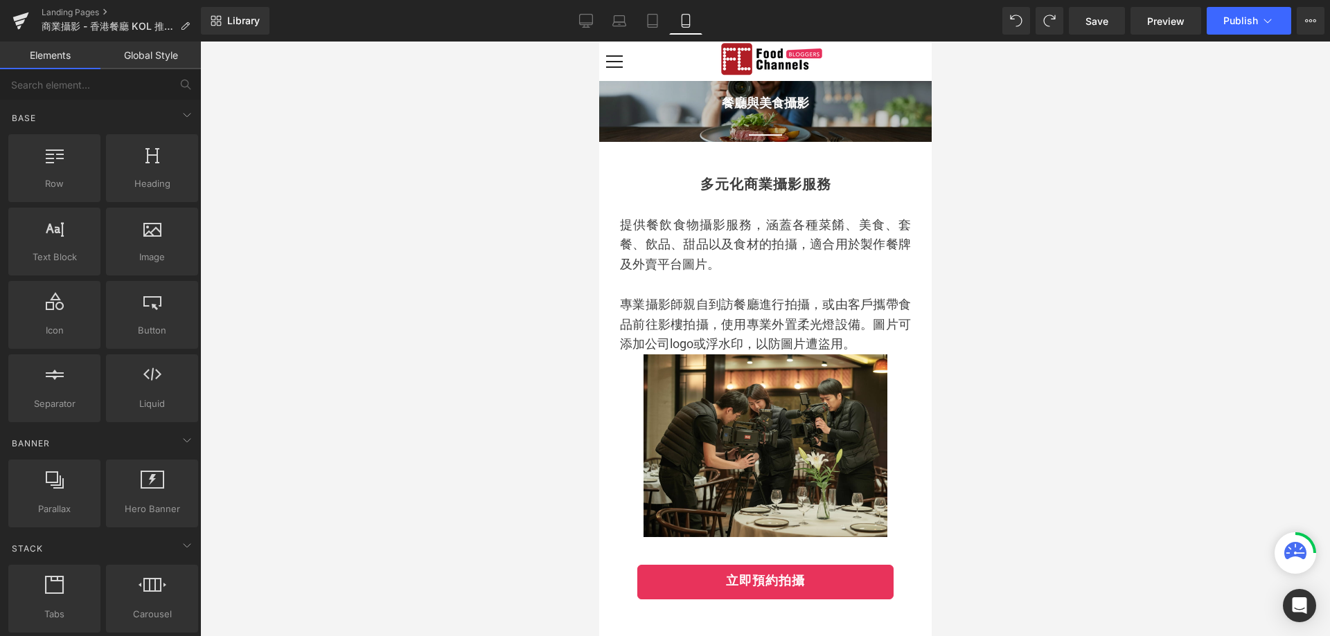
click at [956, 166] on div at bounding box center [765, 339] width 1130 height 595
click at [615, 17] on icon at bounding box center [619, 19] width 10 height 6
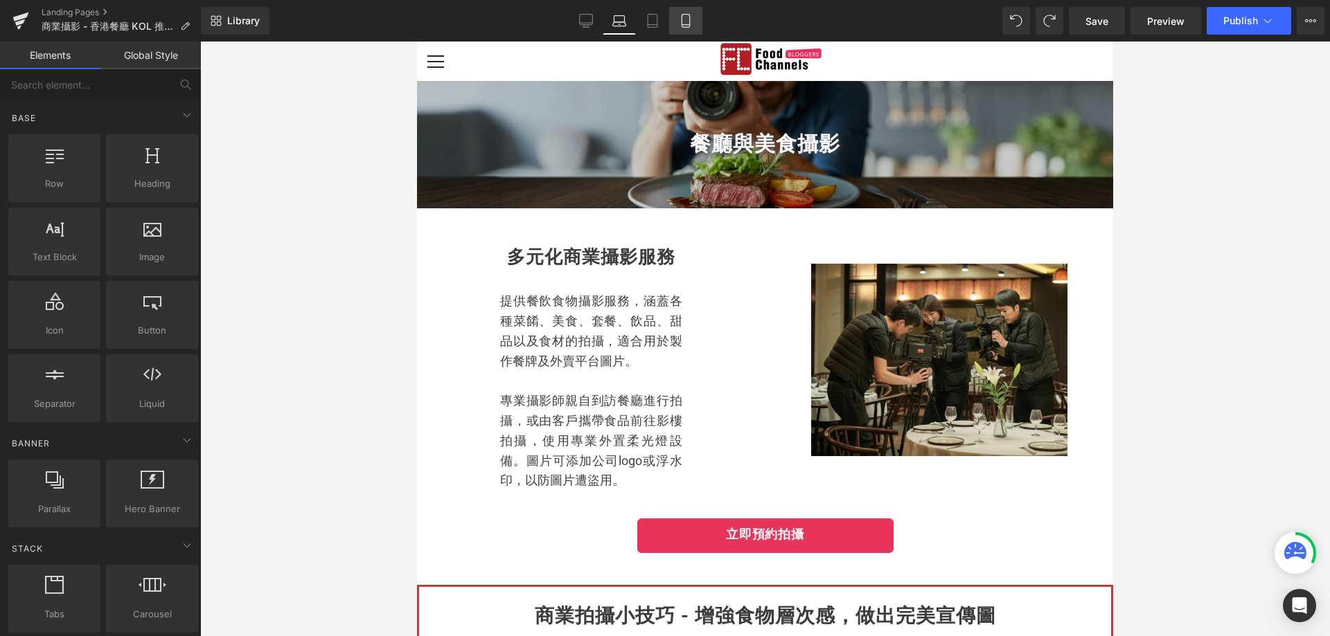
click at [688, 24] on icon at bounding box center [686, 21] width 14 height 14
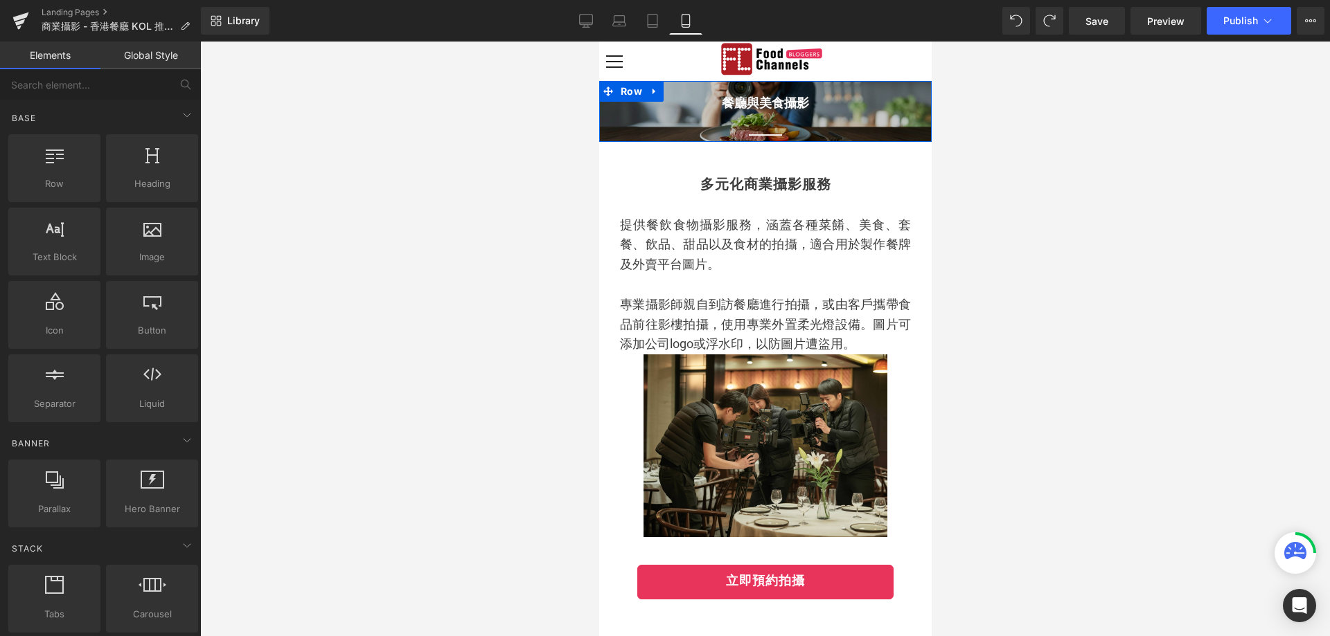
click at [668, 121] on span "餐廳與美食攝影 Heading Separator" at bounding box center [764, 112] width 332 height 64
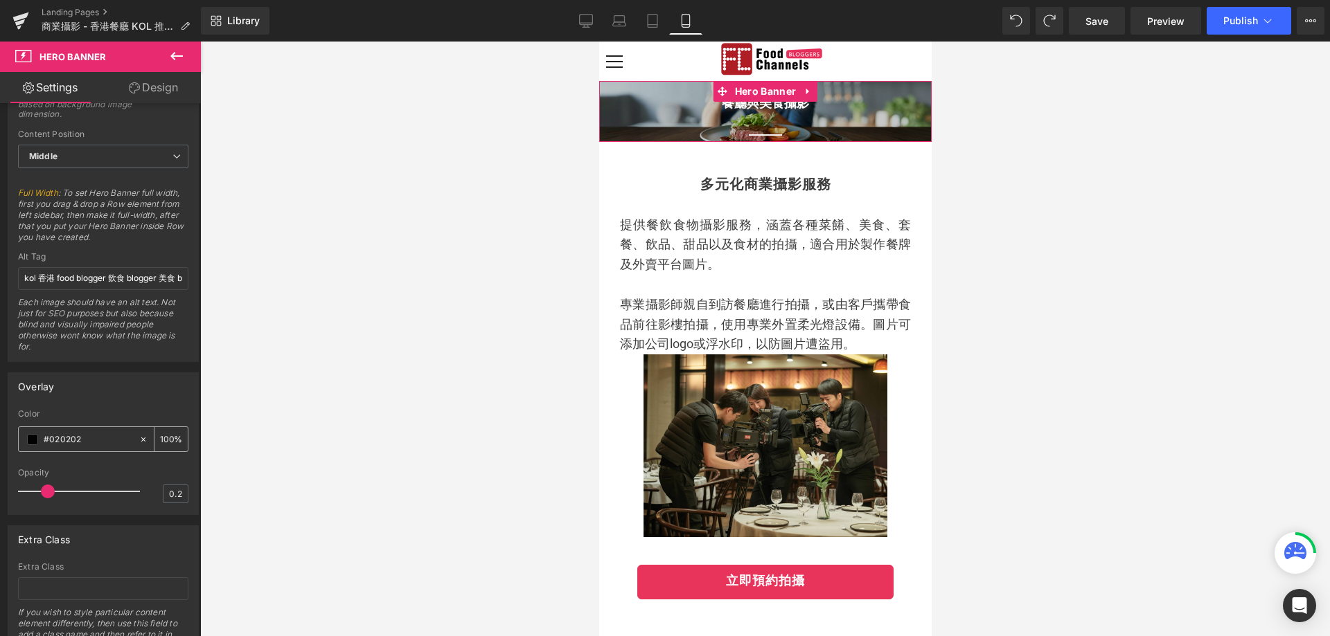
scroll to position [615, 0]
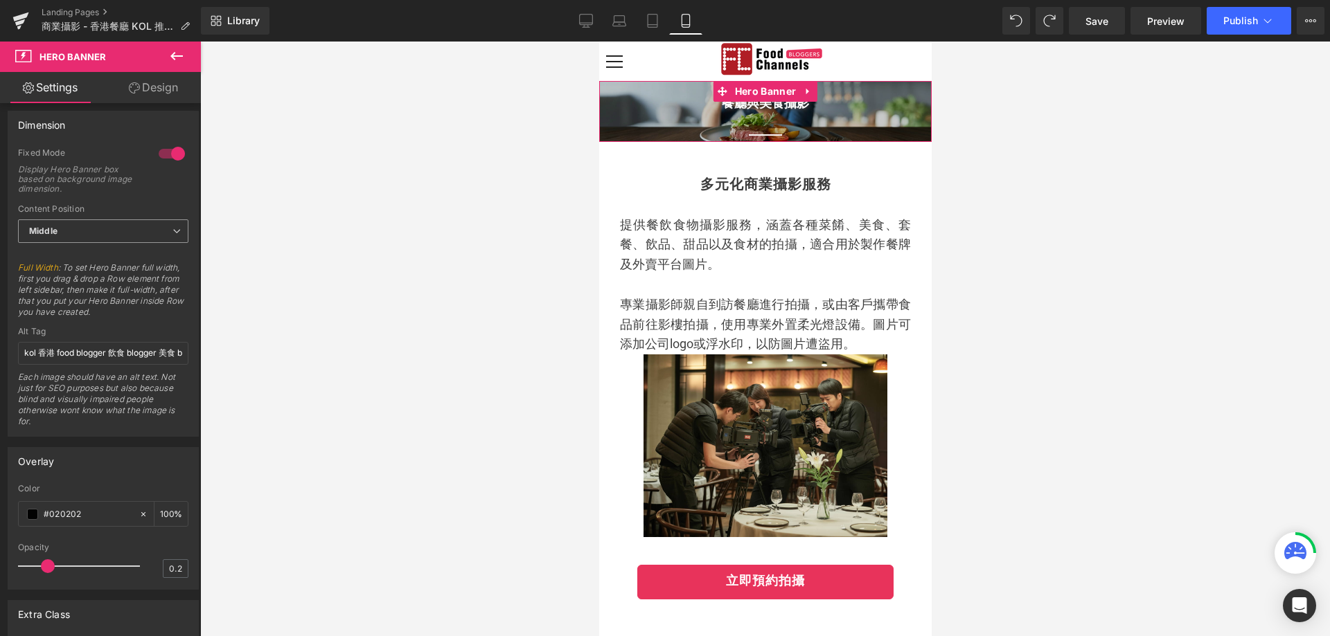
click at [59, 229] on span "Middle" at bounding box center [103, 232] width 170 height 24
click at [64, 252] on li "Top" at bounding box center [100, 255] width 165 height 21
click at [82, 229] on span "Top" at bounding box center [103, 232] width 170 height 24
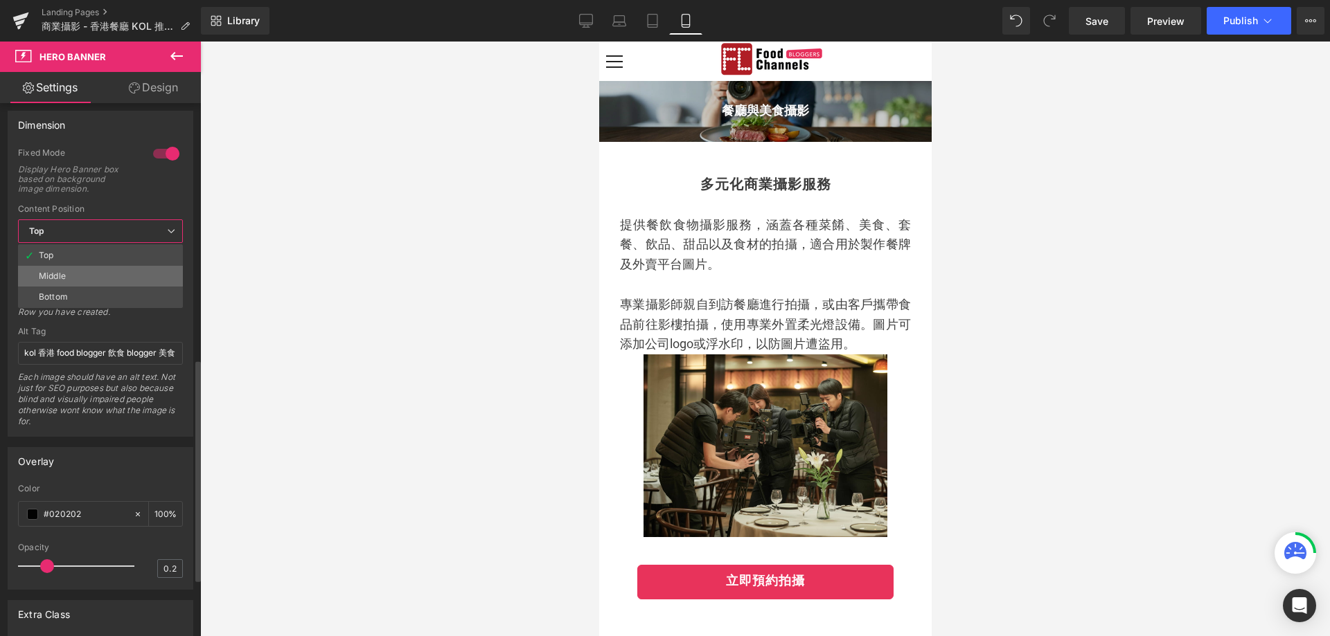
click at [64, 274] on div "Middle" at bounding box center [52, 276] width 27 height 10
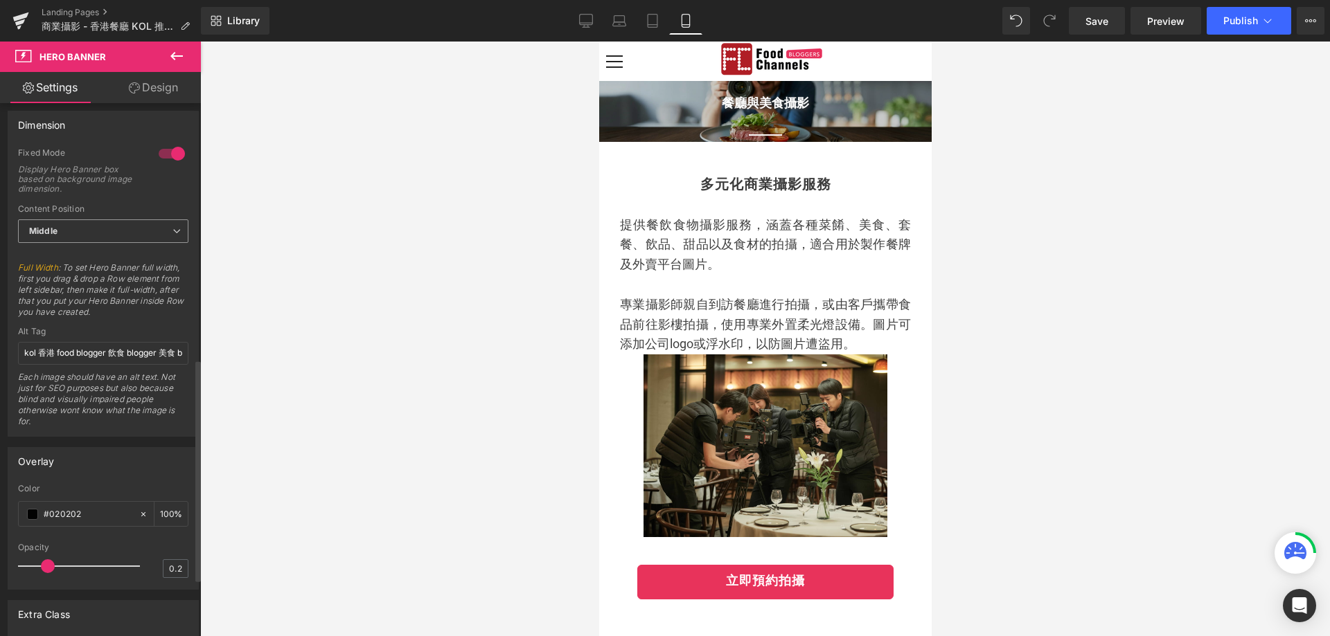
click at [90, 242] on span "Middle" at bounding box center [103, 232] width 170 height 24
click at [73, 297] on li "Bottom" at bounding box center [100, 297] width 165 height 21
click at [86, 226] on span "Bottom" at bounding box center [103, 232] width 170 height 24
click at [87, 249] on li "Top" at bounding box center [100, 255] width 165 height 21
click at [1112, 173] on div at bounding box center [765, 339] width 1130 height 595
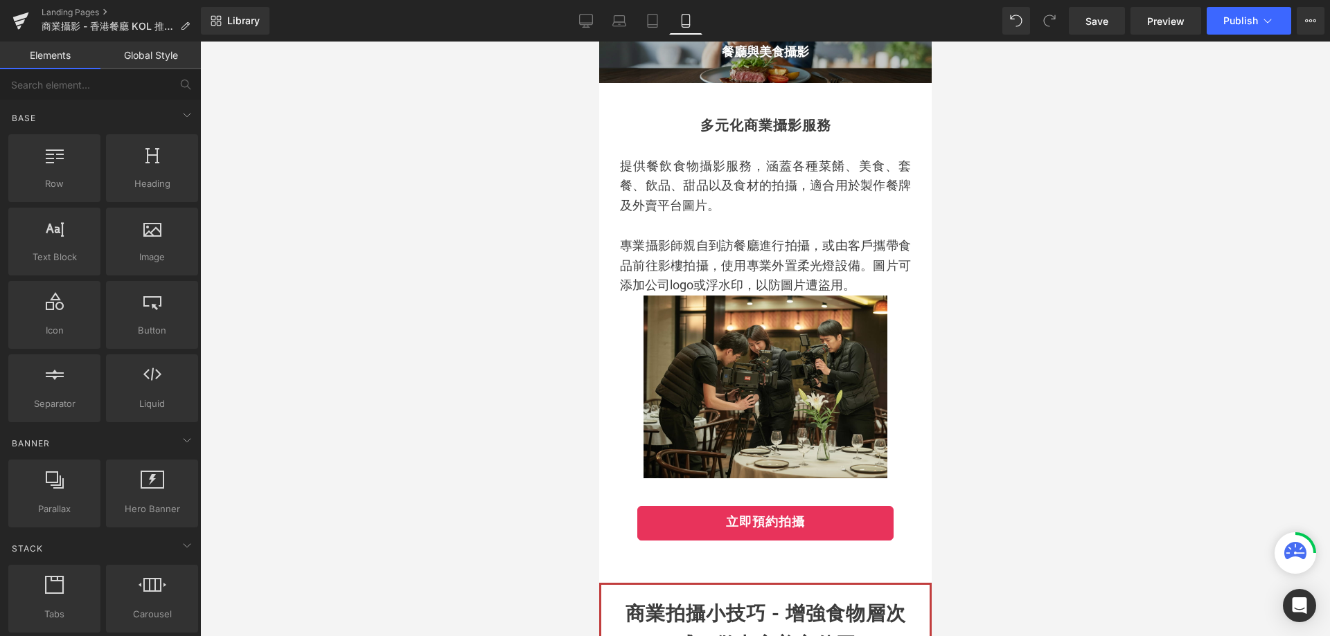
scroll to position [0, 0]
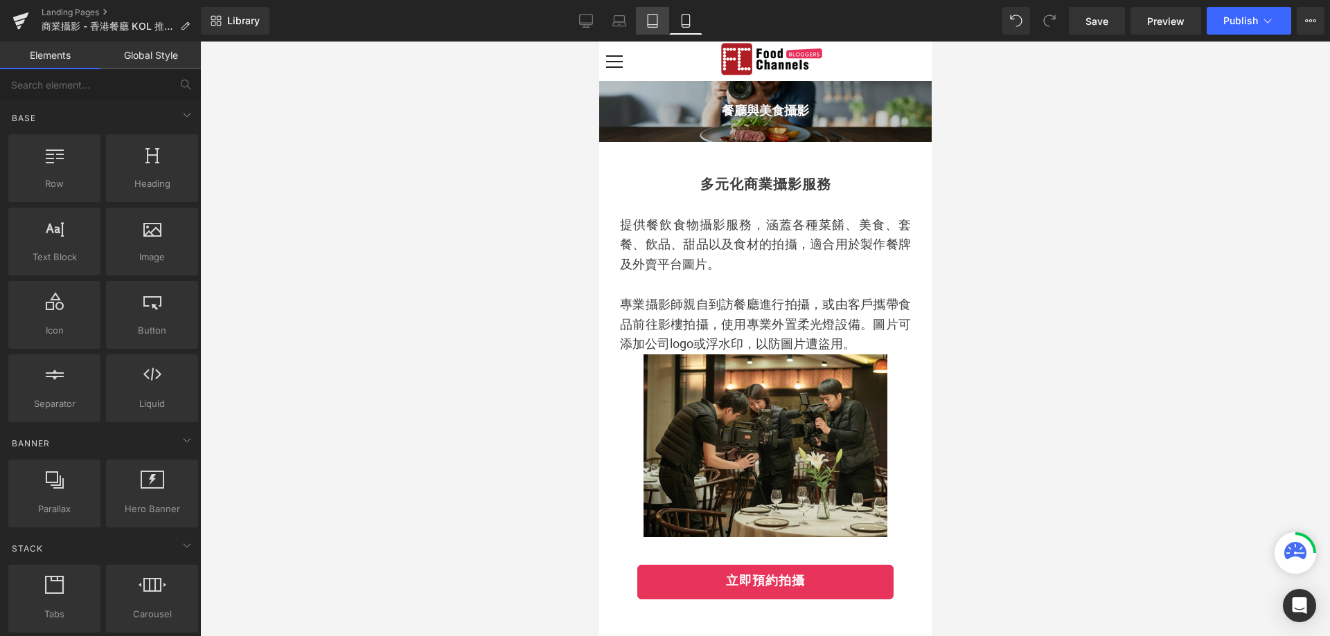
click at [649, 25] on icon at bounding box center [653, 25] width 10 height 0
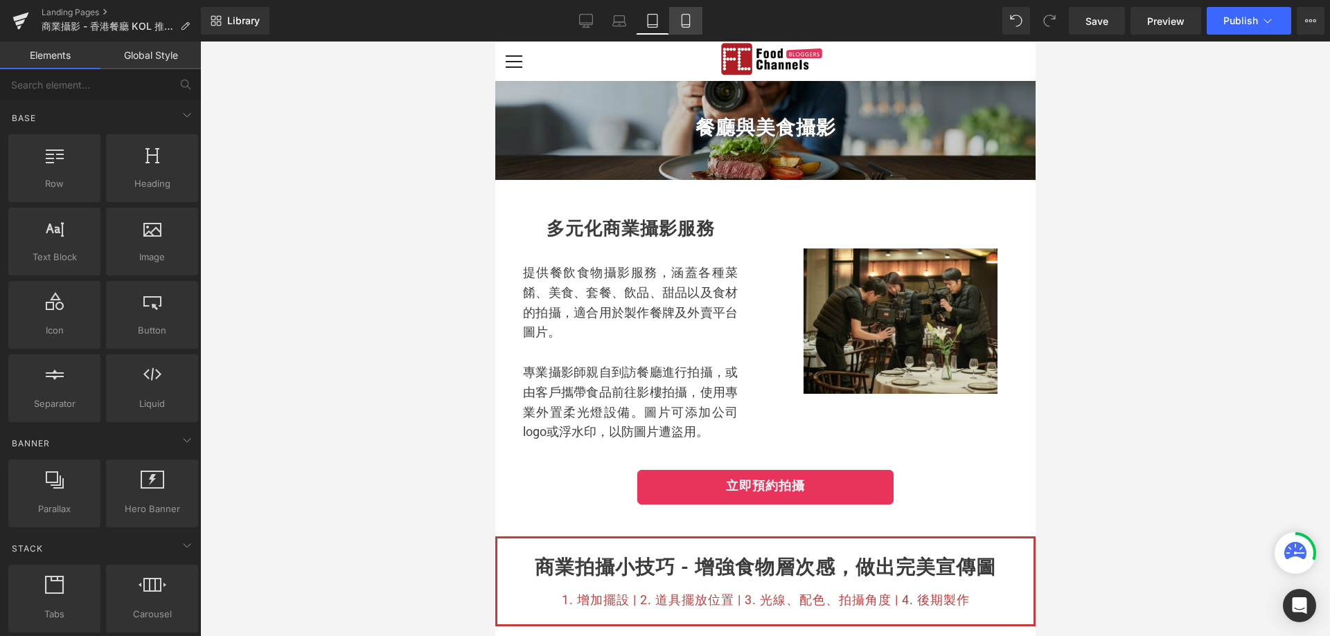
scroll to position [39, 0]
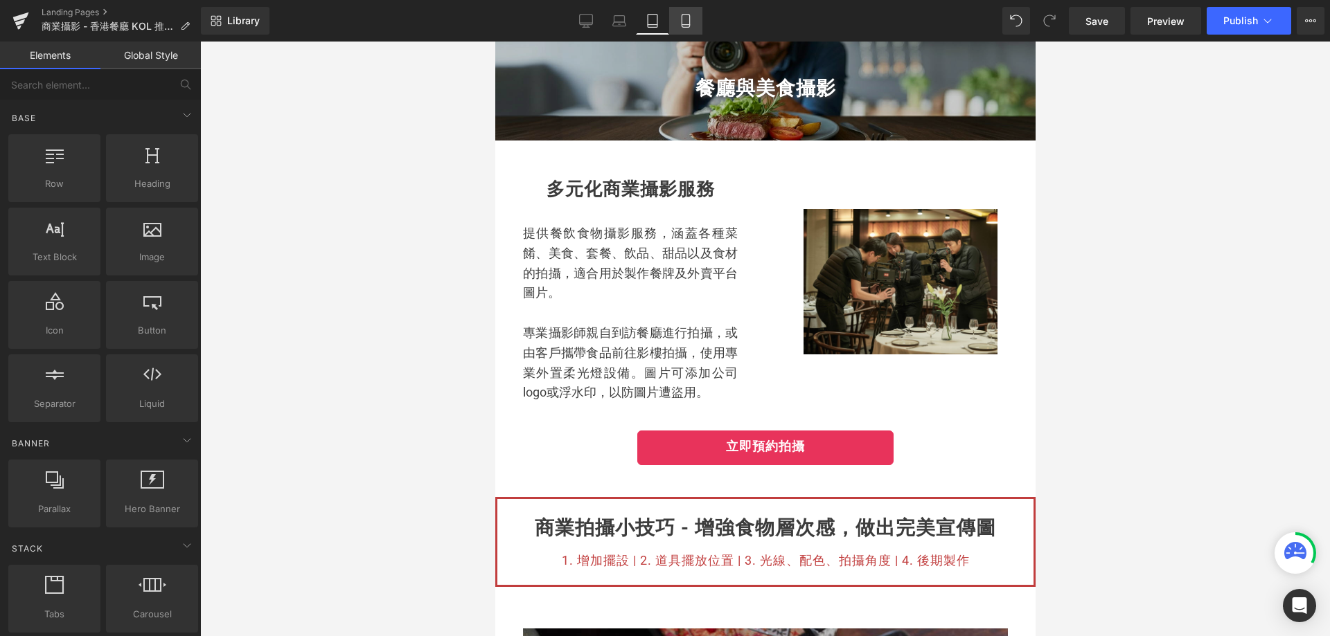
click at [685, 15] on icon at bounding box center [686, 21] width 14 height 14
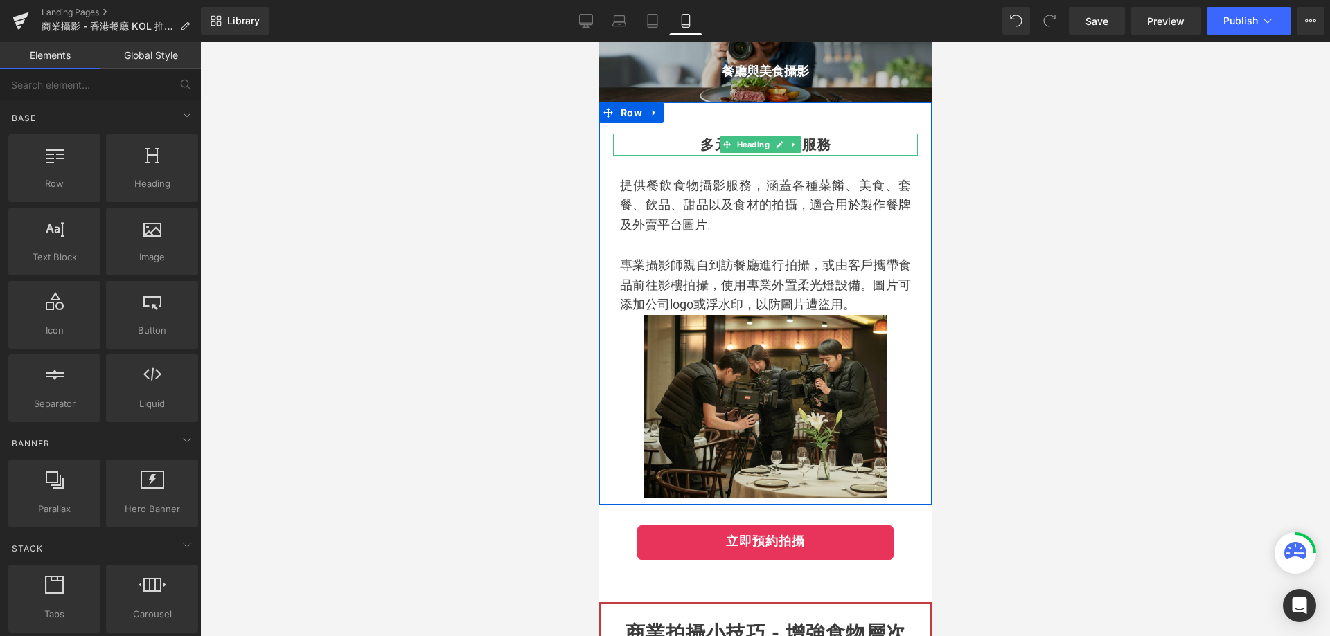
scroll to position [0, 0]
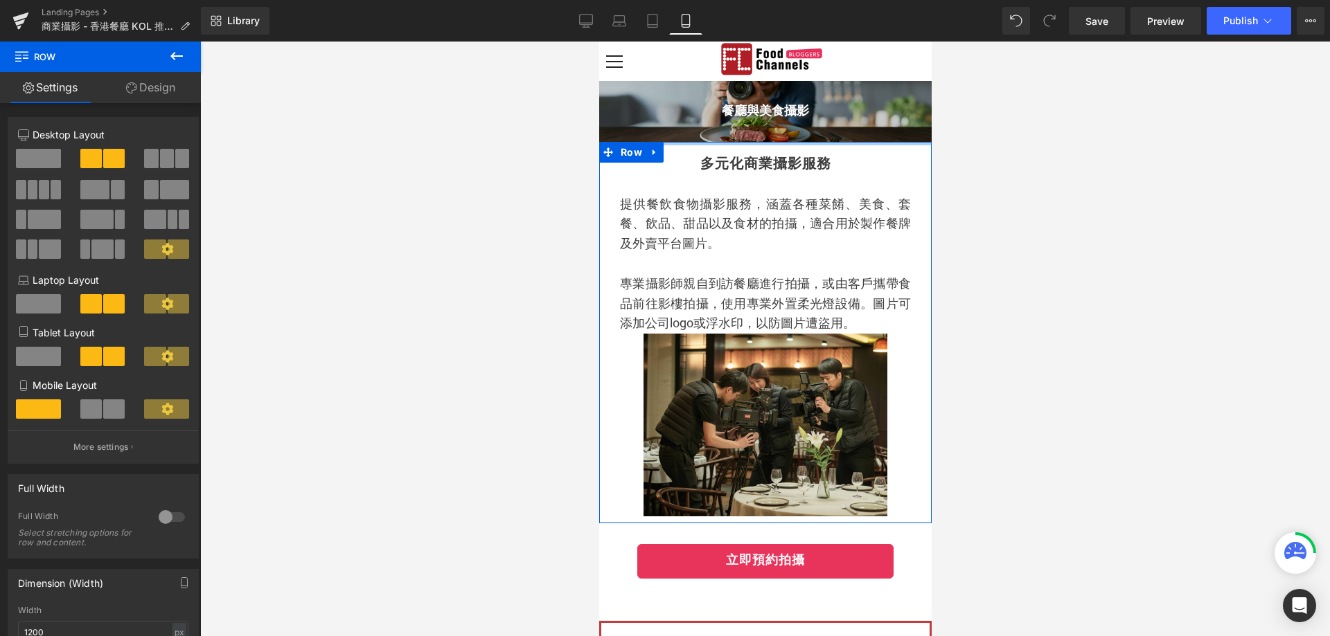
drag, startPoint x: 904, startPoint y: 151, endPoint x: 909, endPoint y: 121, distance: 31.0
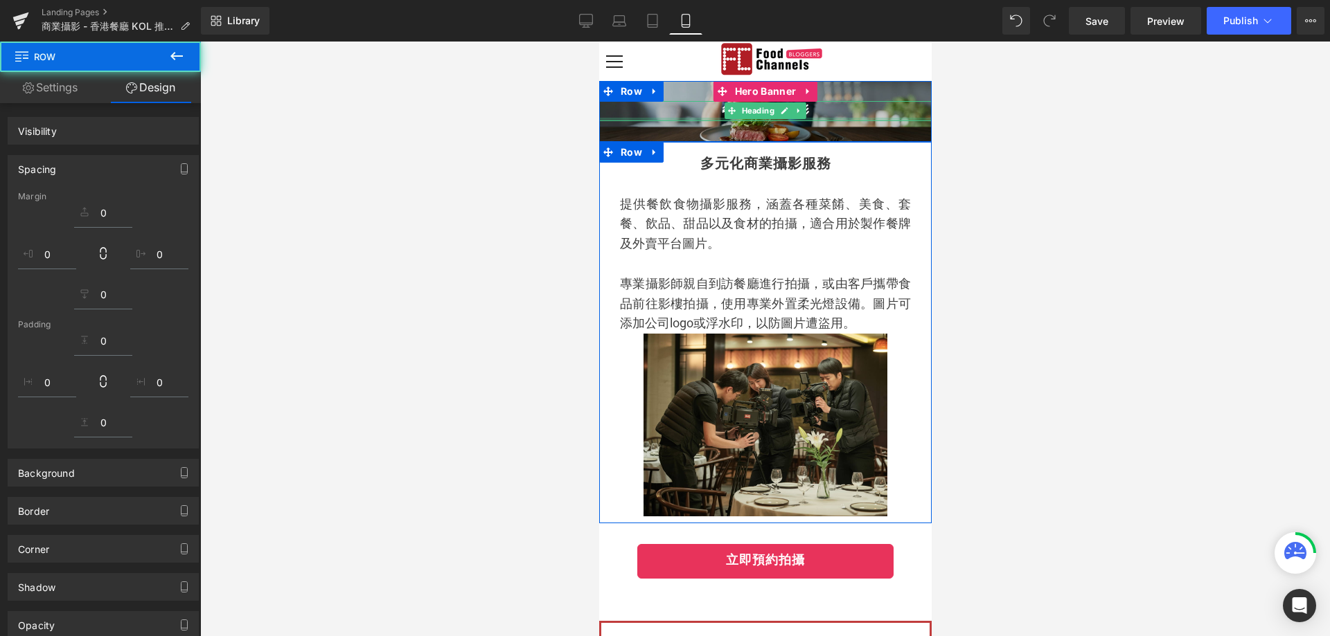
click at [995, 137] on div at bounding box center [765, 339] width 1130 height 595
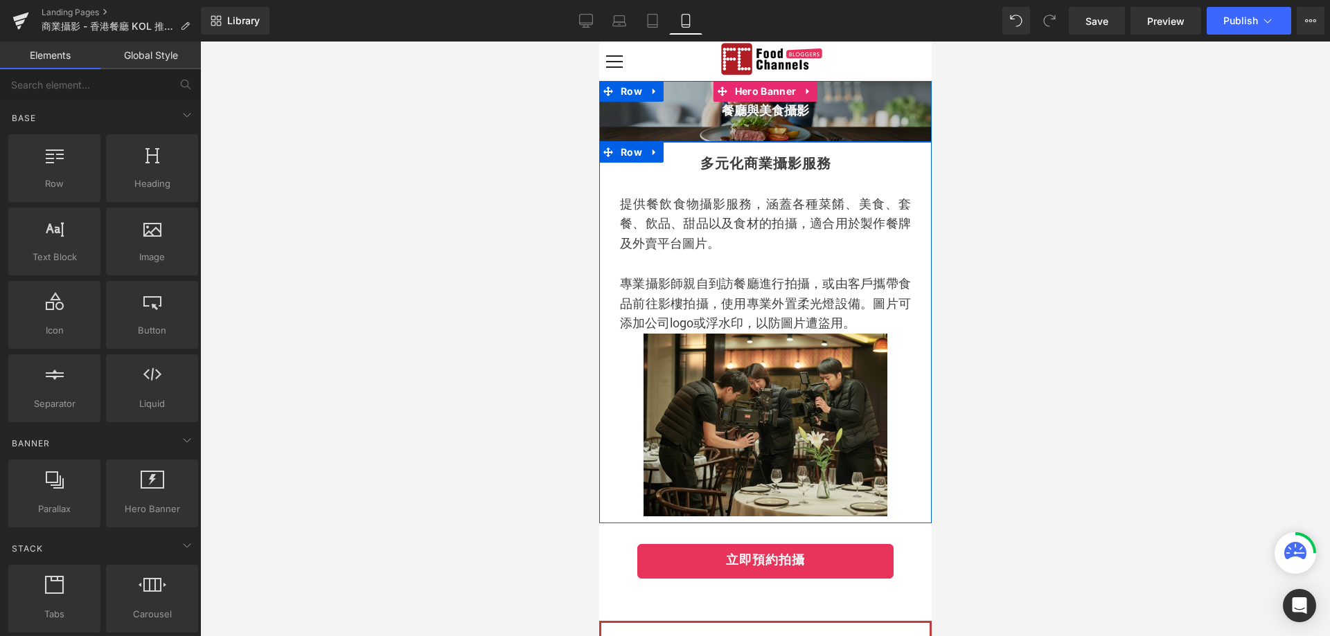
click at [874, 89] on span "餐廳與美食攝影 Heading Separator" at bounding box center [764, 119] width 332 height 64
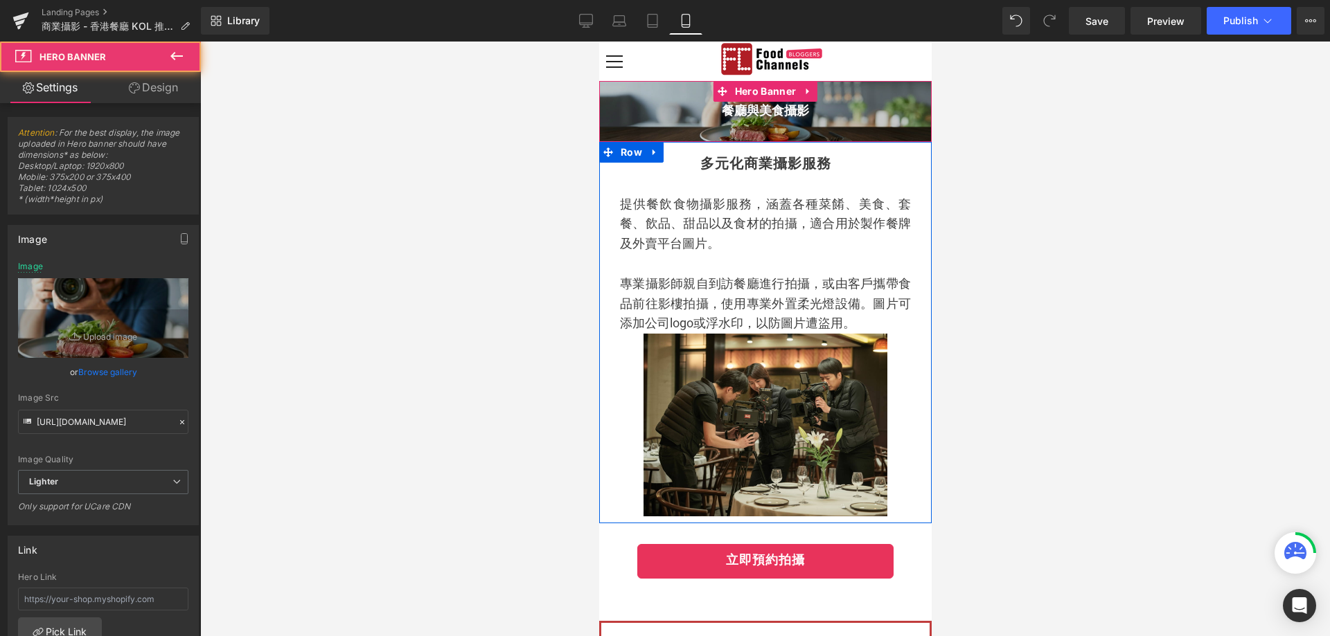
click at [160, 94] on link "Design" at bounding box center [153, 87] width 100 height 31
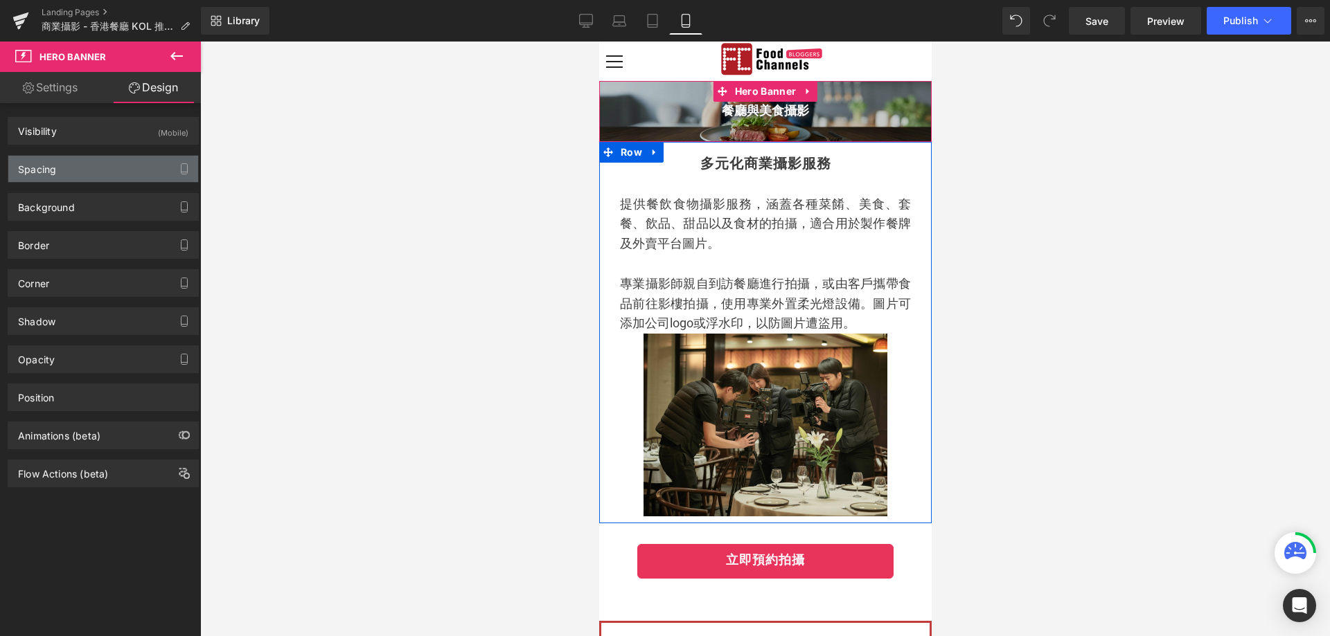
click at [89, 166] on div "Spacing" at bounding box center [103, 169] width 190 height 26
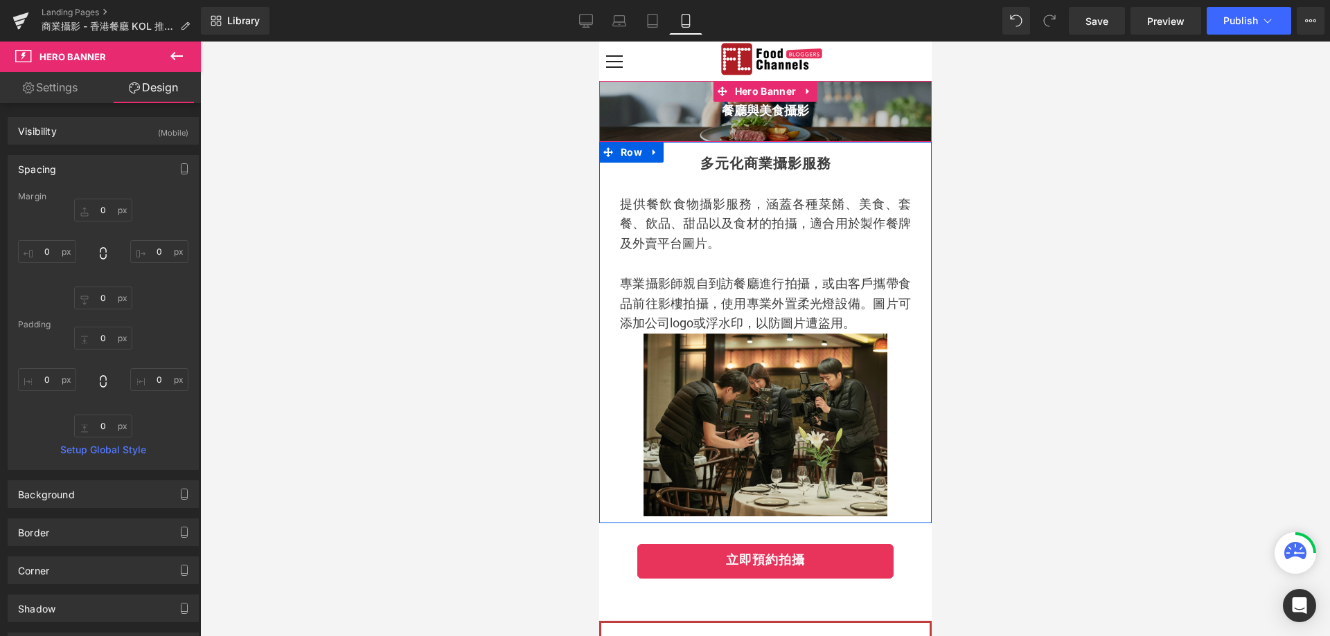
click at [89, 166] on div "Spacing" at bounding box center [103, 169] width 190 height 26
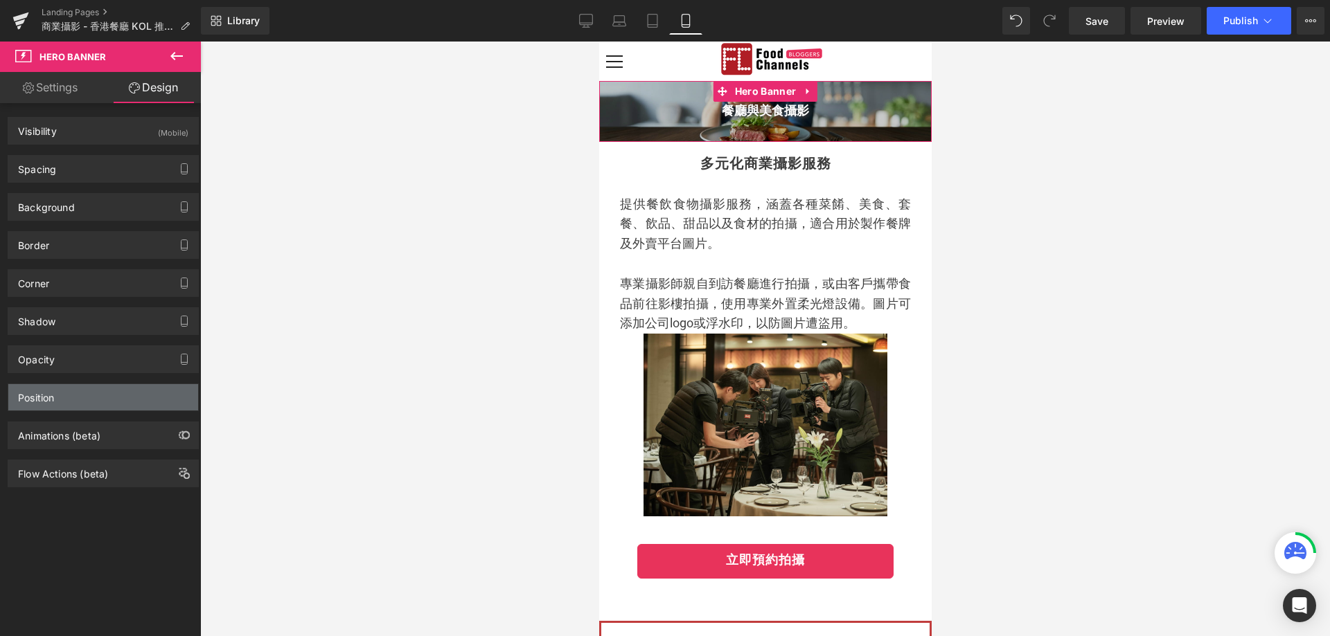
click at [52, 397] on div "Position" at bounding box center [36, 393] width 36 height 19
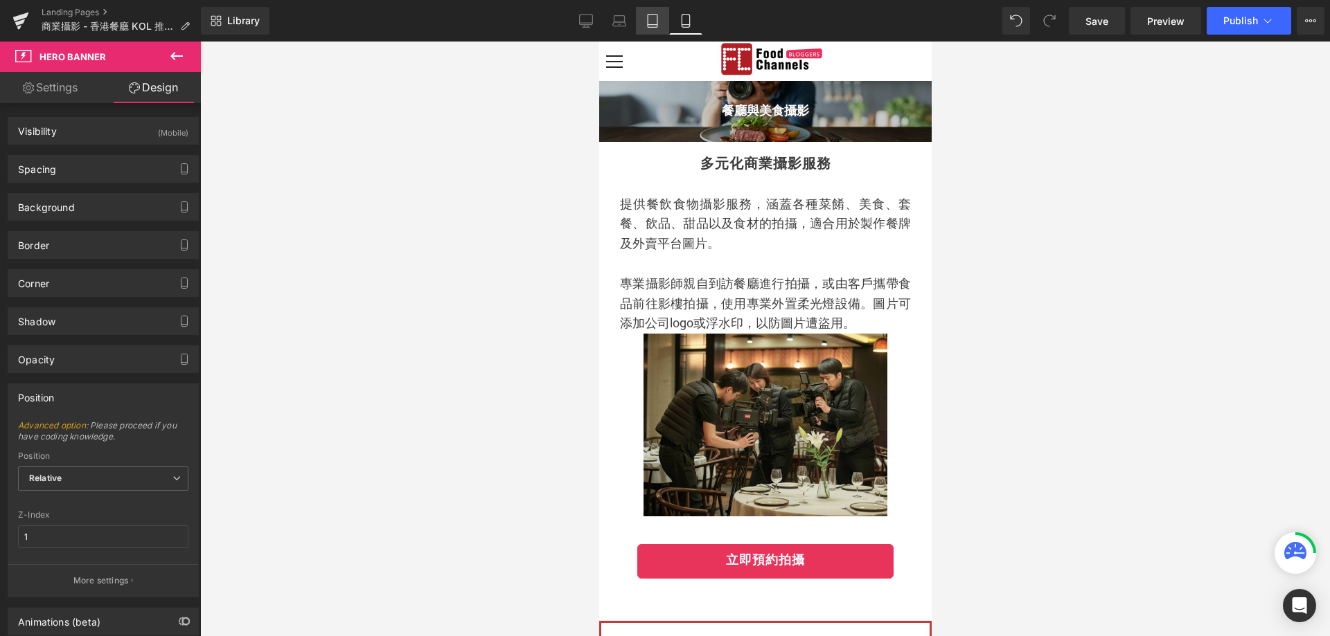
click at [650, 23] on icon at bounding box center [652, 21] width 14 height 14
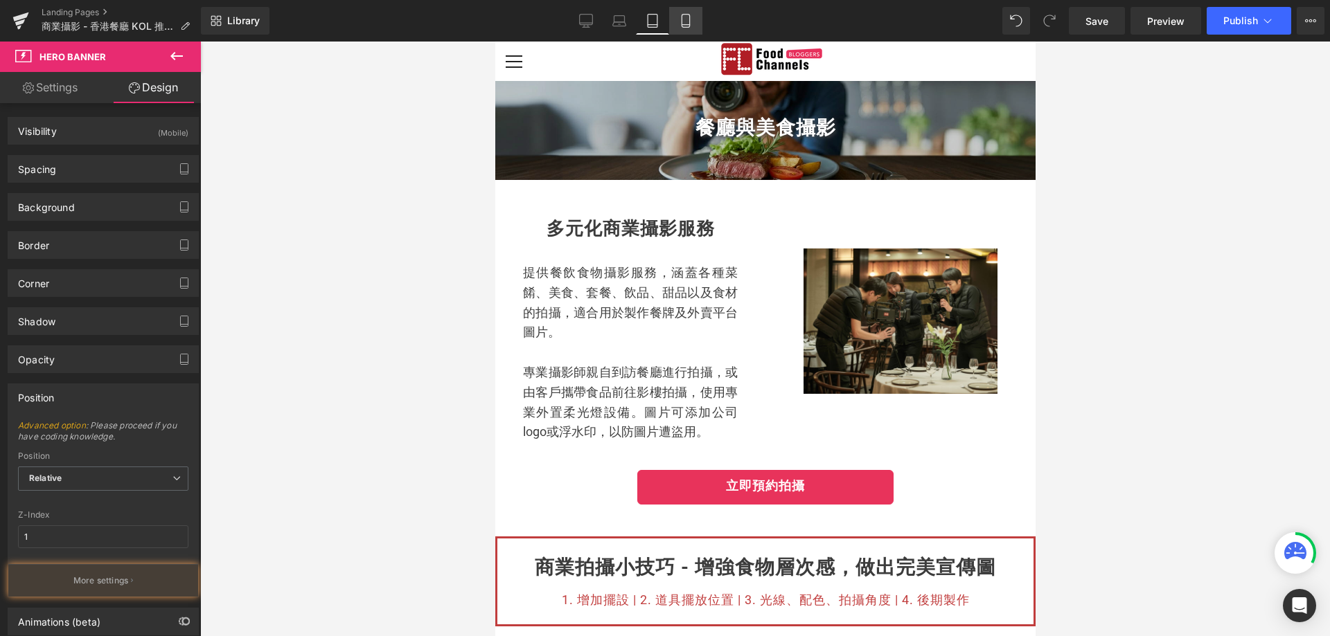
click at [682, 8] on link "Mobile" at bounding box center [685, 21] width 33 height 28
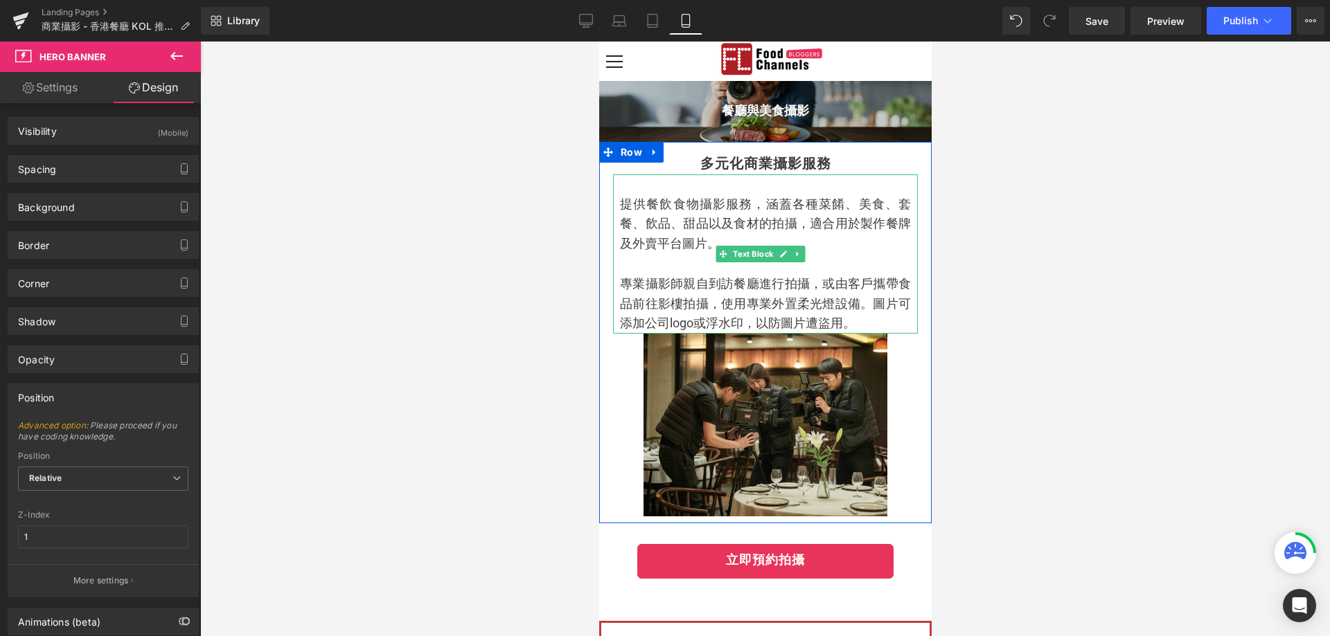
click at [858, 215] on p "提供餐飲食物攝影服務，涵蓋各種菜餚、美食、套餐、飲品、甜品以及食材的拍攝，適合用於製作餐牌及外賣平台圖片。" at bounding box center [764, 225] width 291 height 60
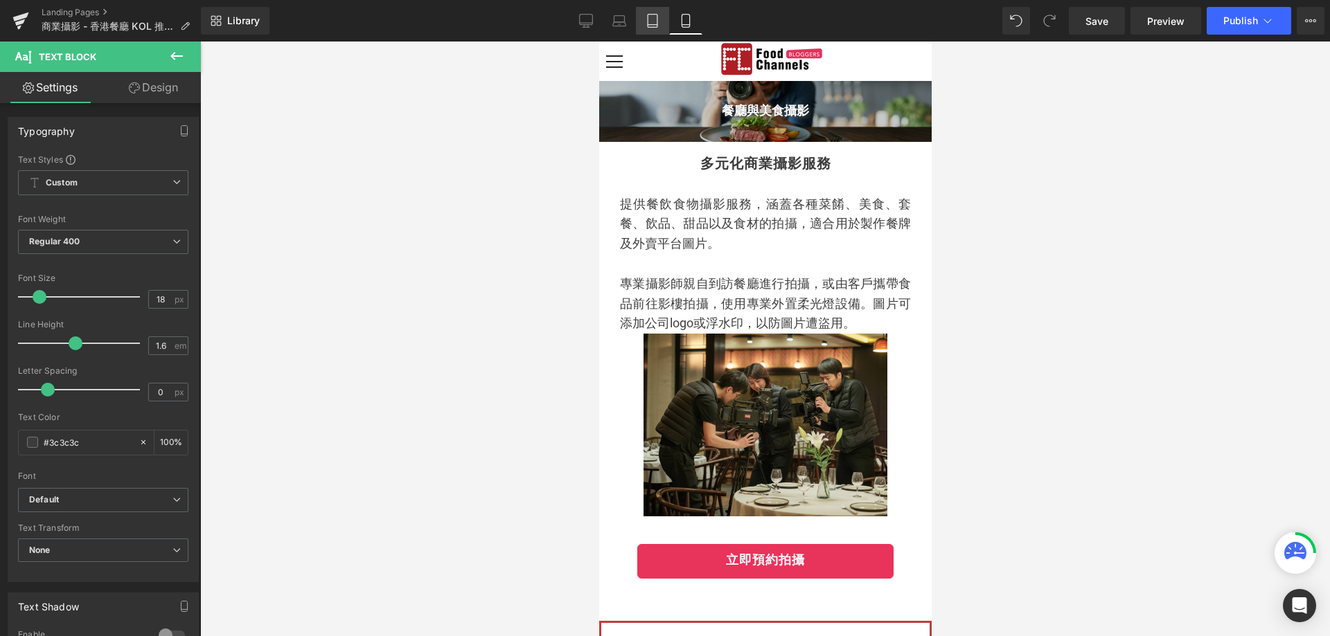
click at [648, 18] on icon at bounding box center [653, 21] width 10 height 13
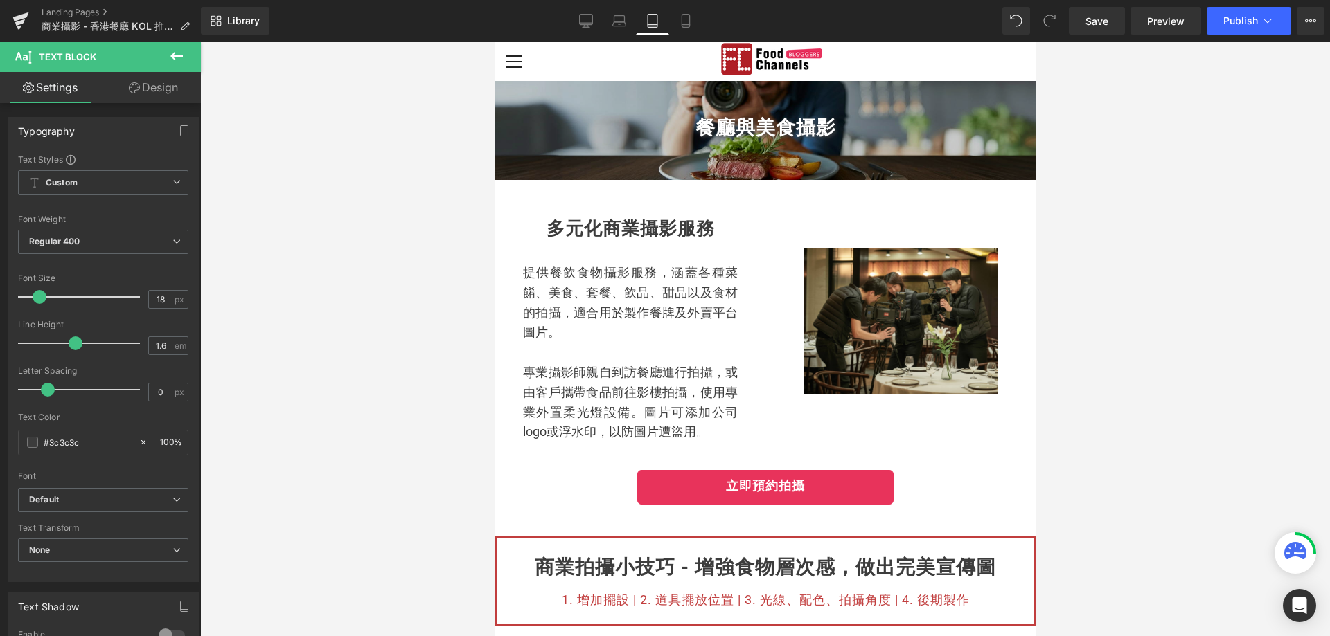
scroll to position [69, 0]
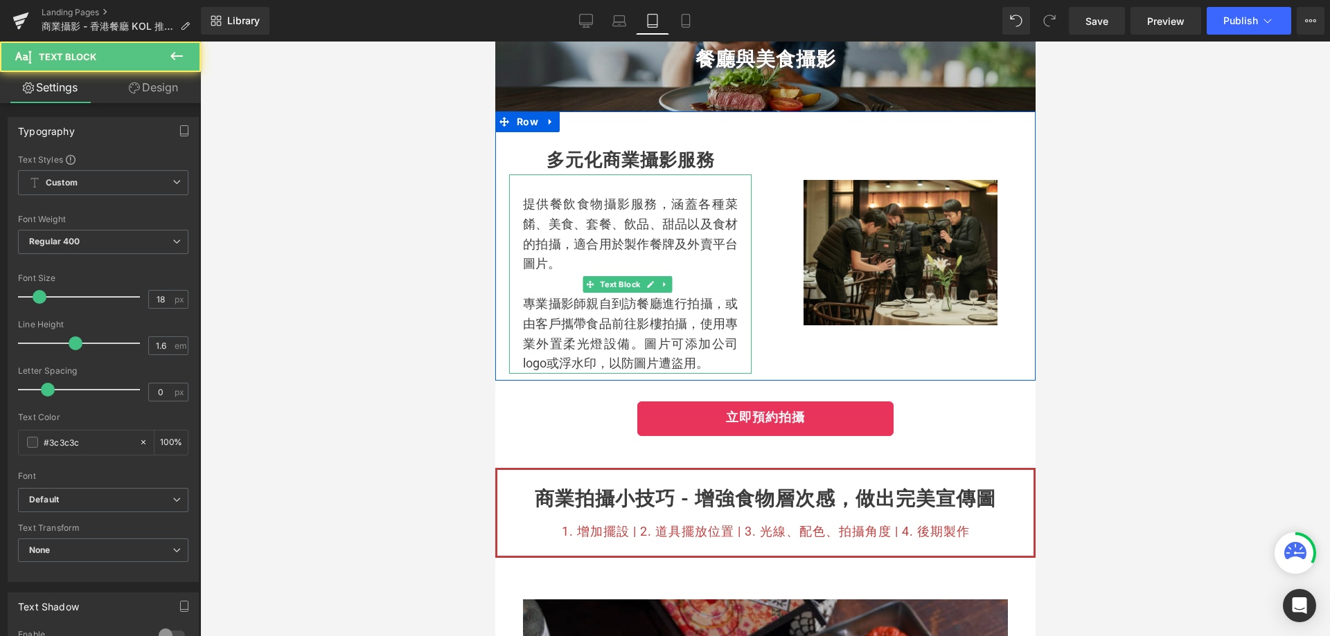
click at [661, 229] on p "提供餐飲食物攝影服務，涵蓋各種菜餚、美食、套餐、飲品、甜品以及食材的拍攝，適合用於製作餐牌及外賣平台圖片。" at bounding box center [629, 235] width 215 height 80
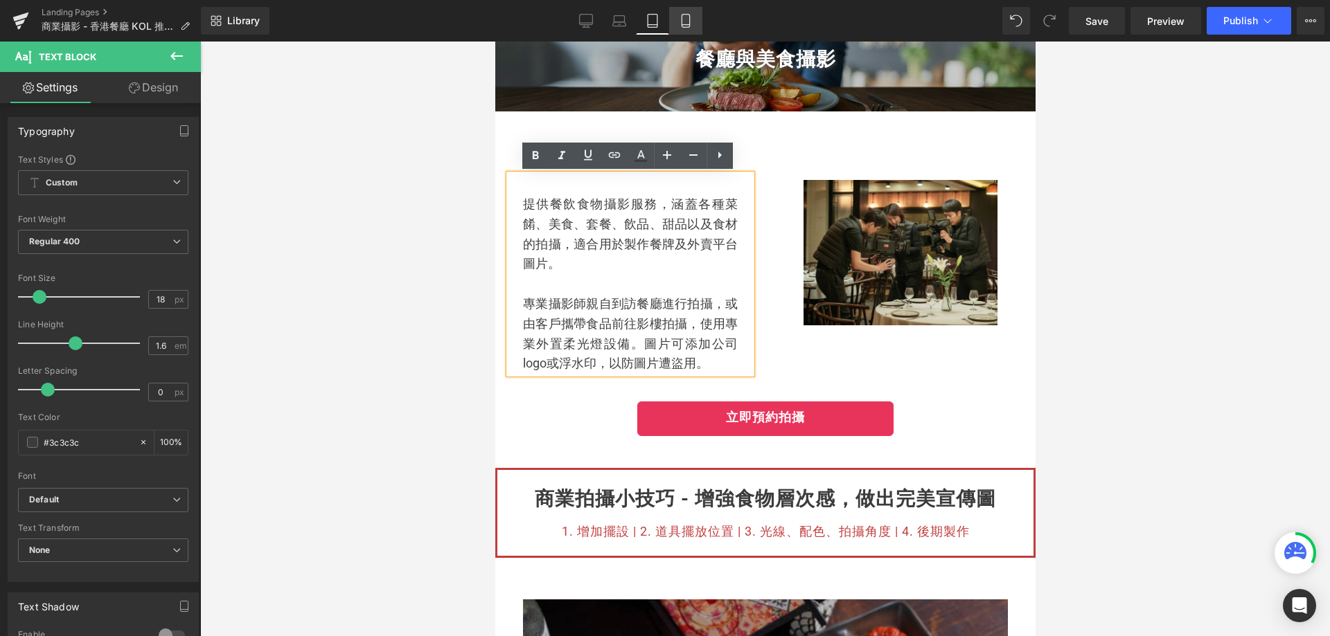
click at [691, 14] on icon at bounding box center [686, 21] width 14 height 14
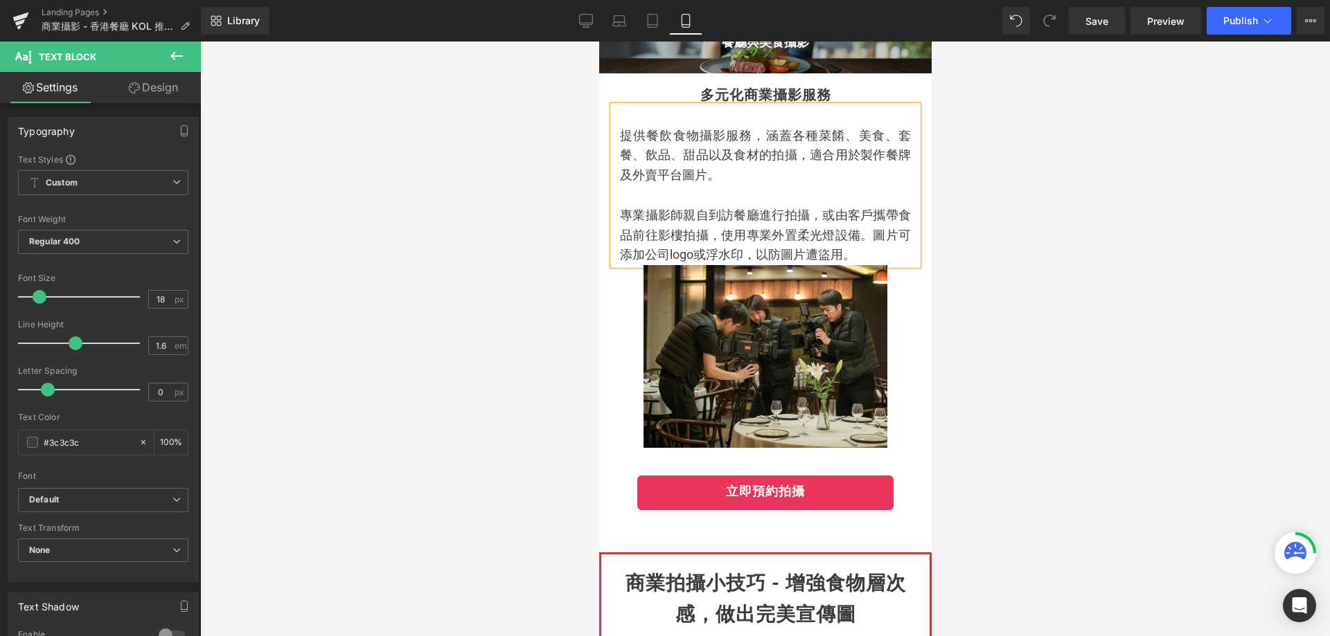
type input "100"
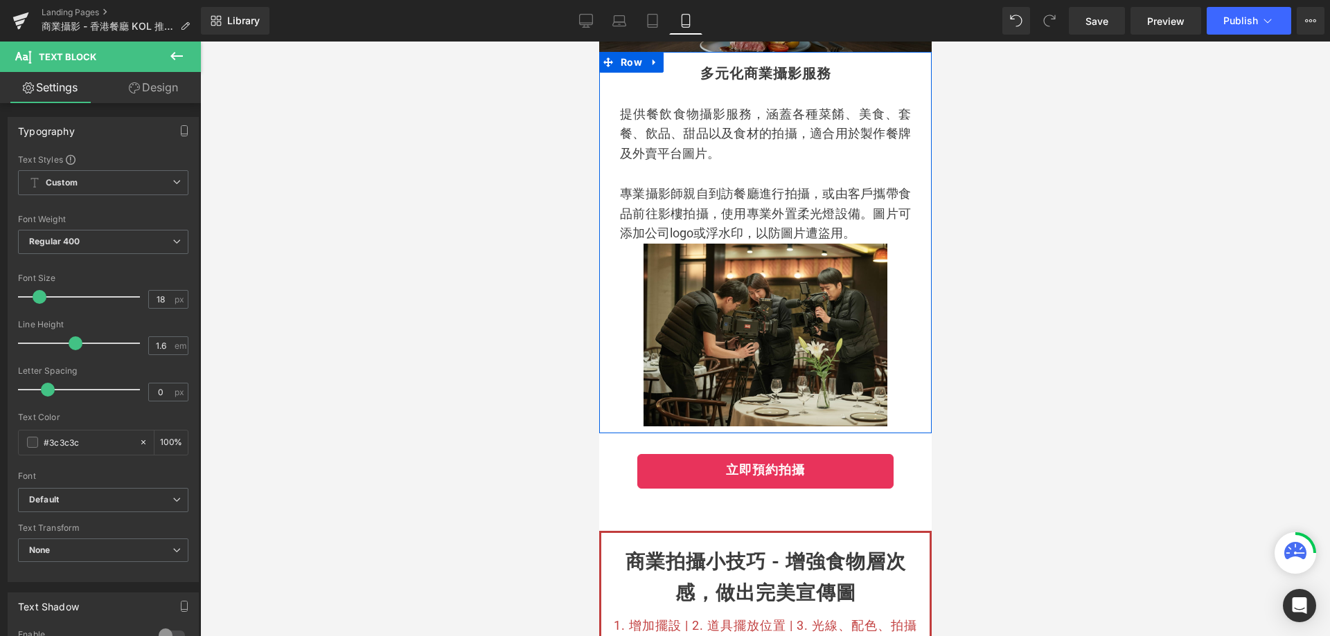
scroll to position [0, 0]
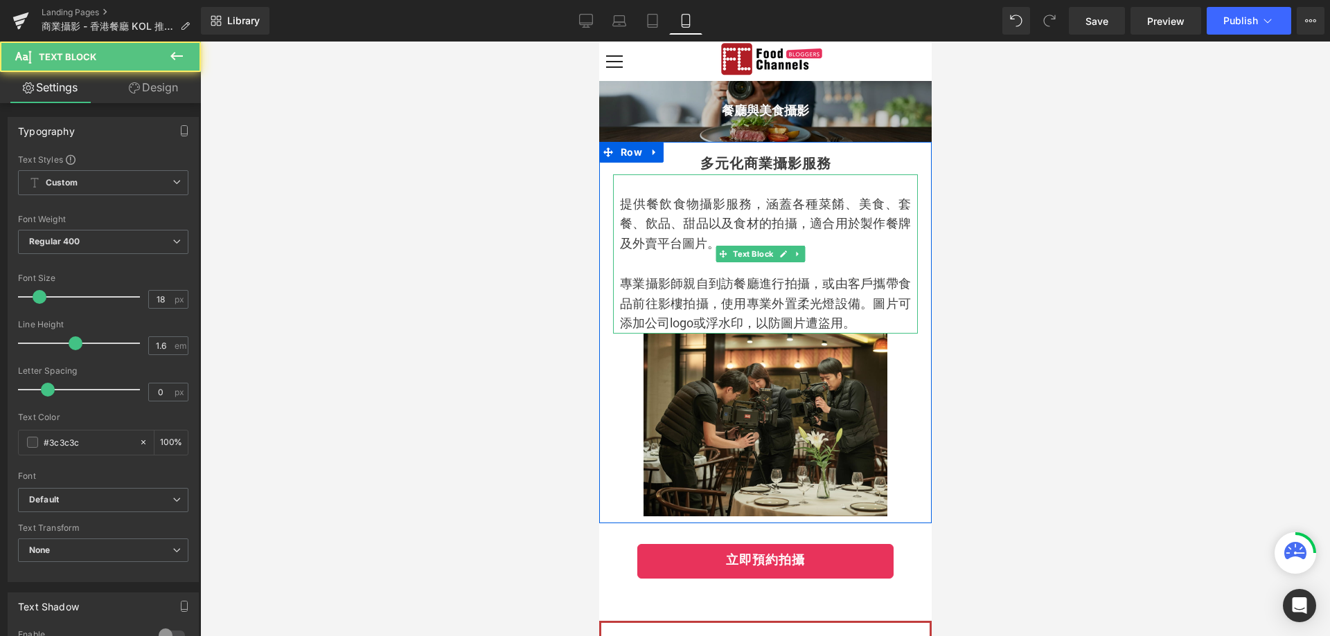
click at [660, 207] on p "提供餐飲食物攝影服務，涵蓋各種菜餚、美食、套餐、飲品、甜品以及食材的拍攝，適合用於製作餐牌及外賣平台圖片。" at bounding box center [764, 225] width 291 height 60
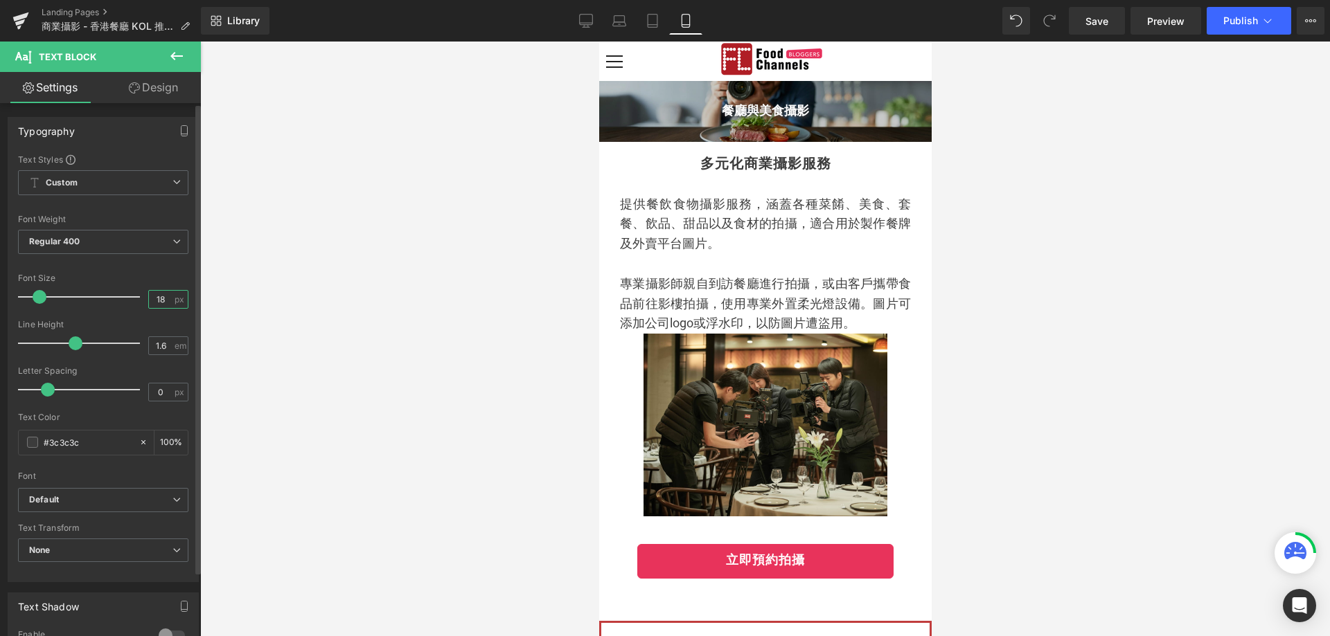
click at [166, 301] on input "18" at bounding box center [161, 299] width 24 height 17
type input "1"
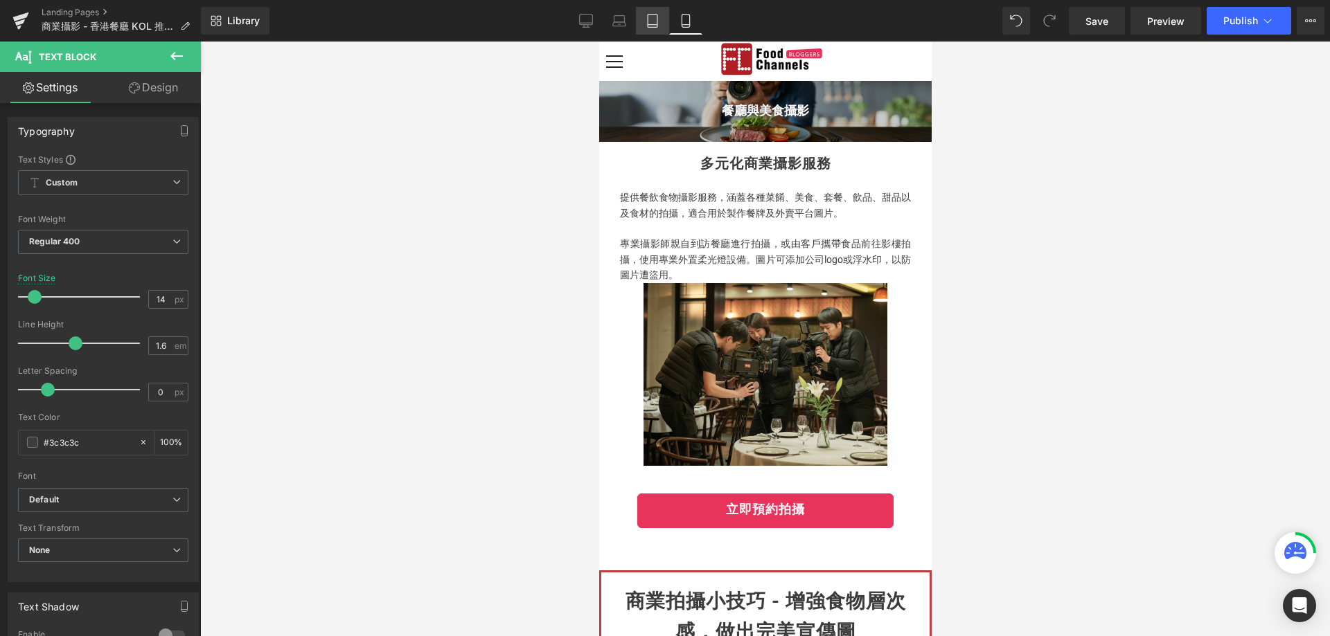
click at [643, 17] on link "Tablet" at bounding box center [652, 21] width 33 height 28
type input "18"
type input "100"
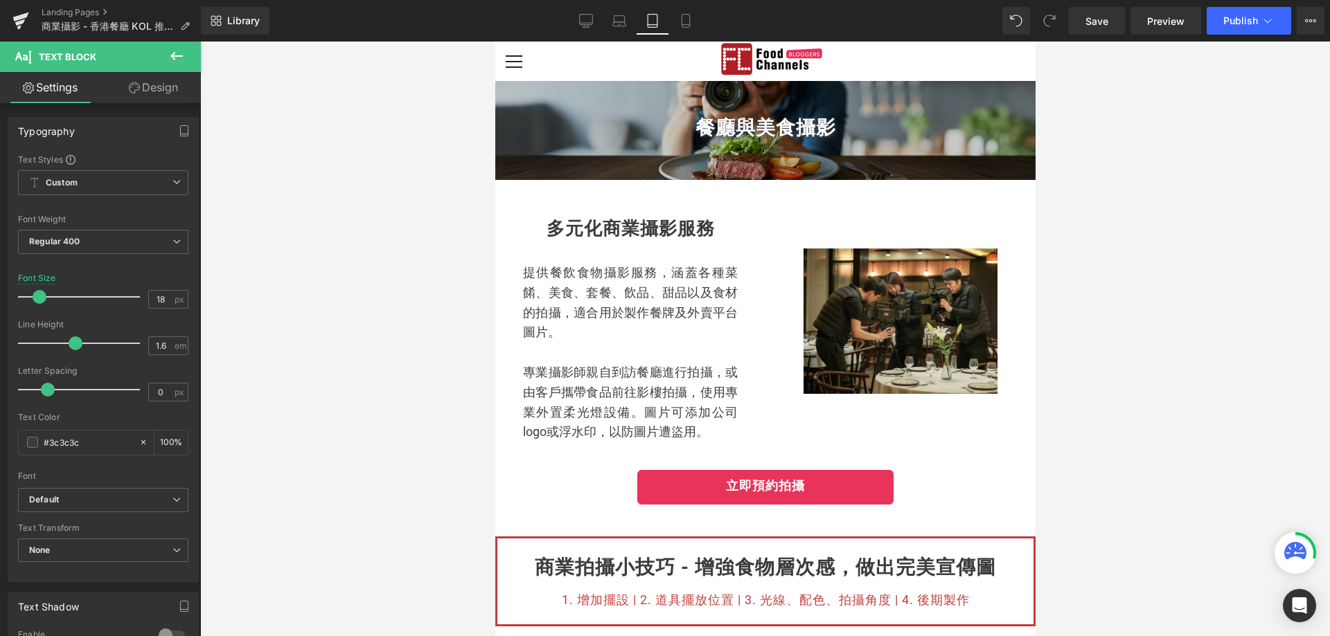
scroll to position [69, 0]
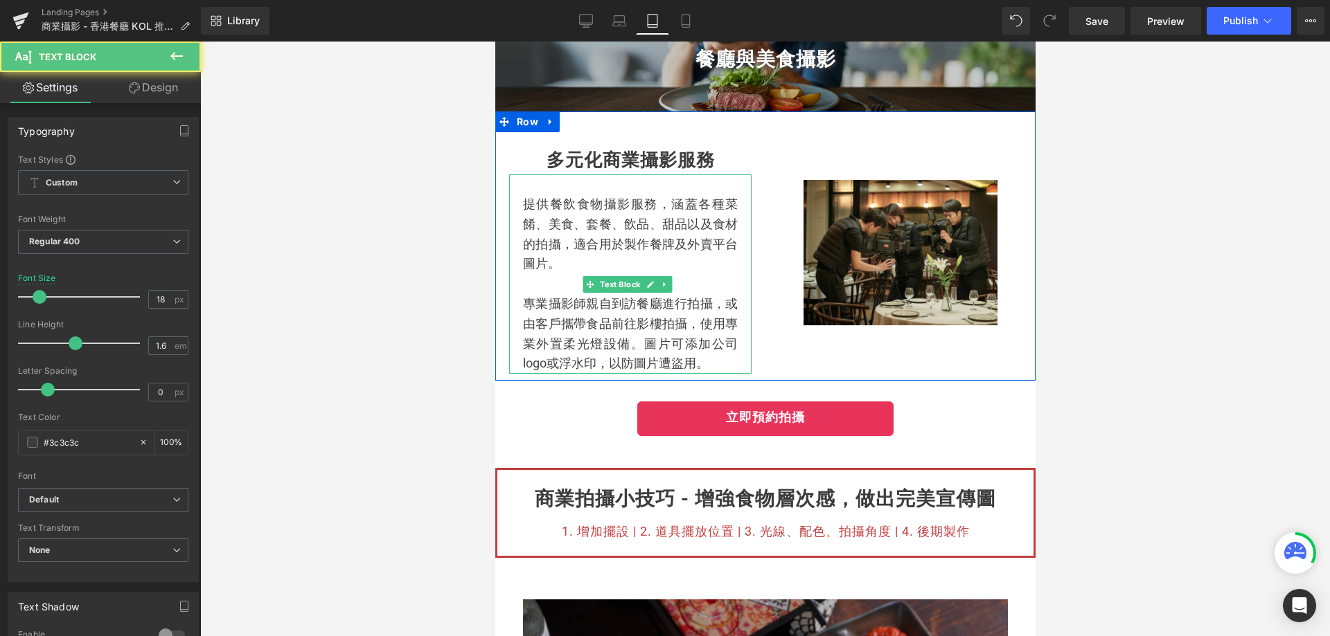
click at [650, 215] on p "提供餐飲食物攝影服務，涵蓋各種菜餚、美食、套餐、飲品、甜品以及食材的拍攝，適合用於製作餐牌及外賣平台圖片。" at bounding box center [629, 235] width 215 height 80
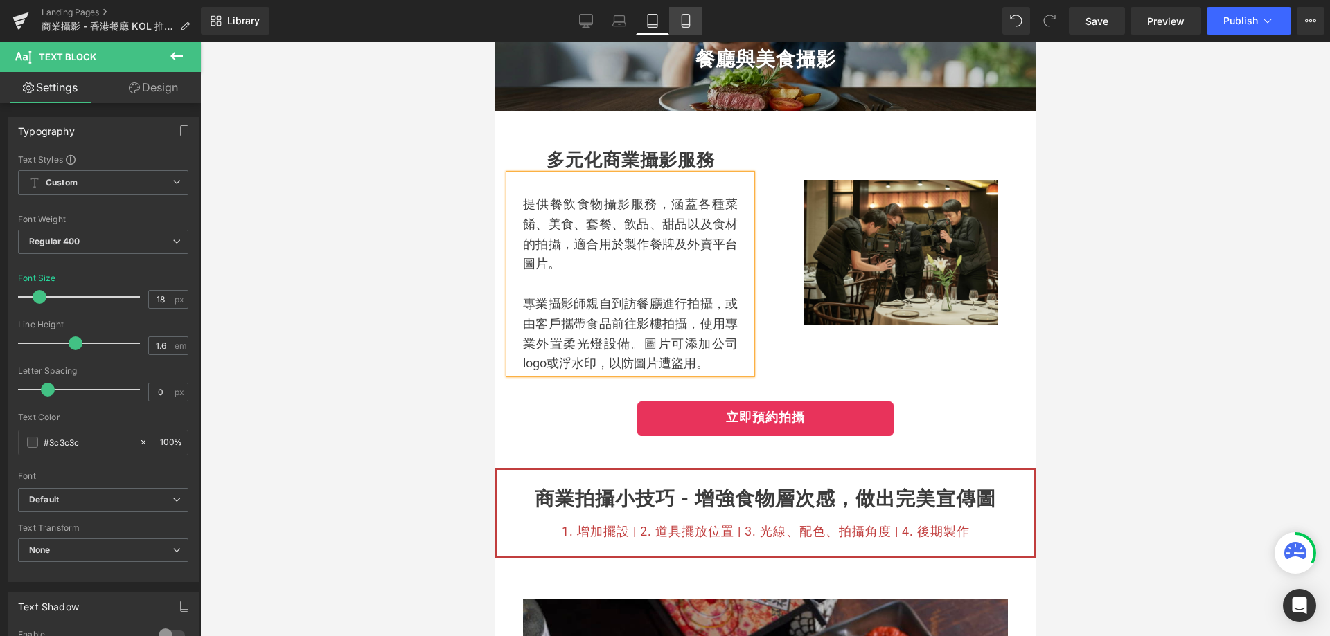
click at [694, 15] on link "Mobile" at bounding box center [685, 21] width 33 height 28
type input "14"
type input "100"
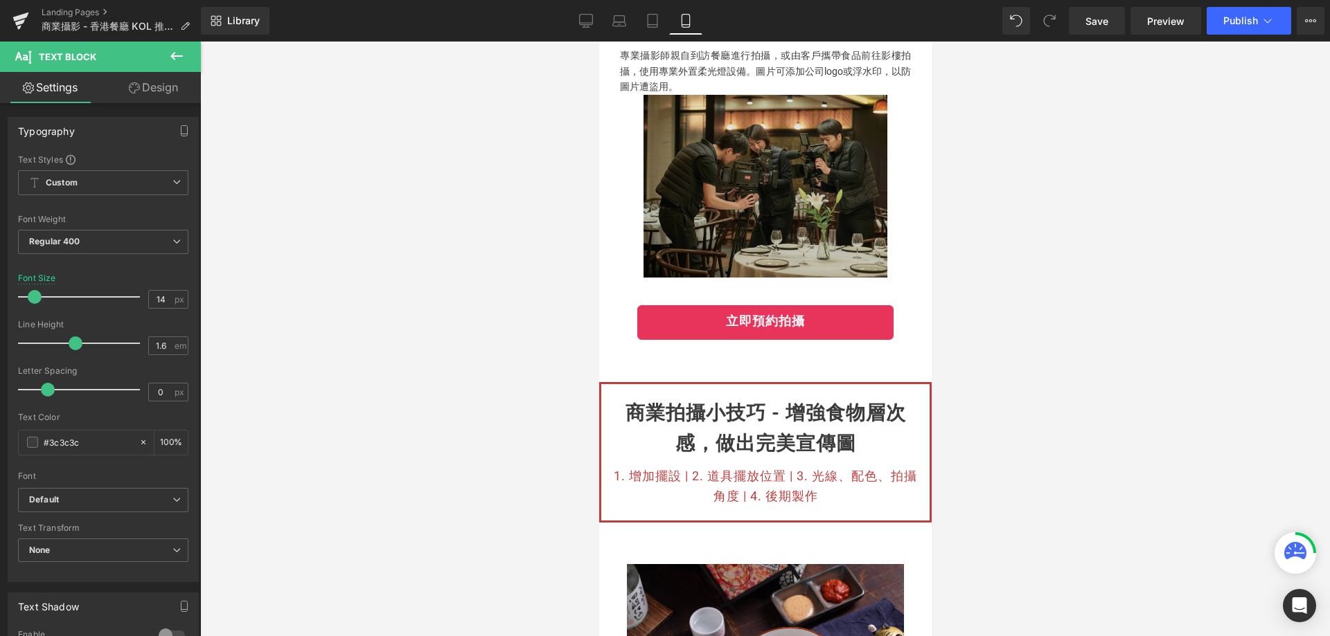
scroll to position [0, 0]
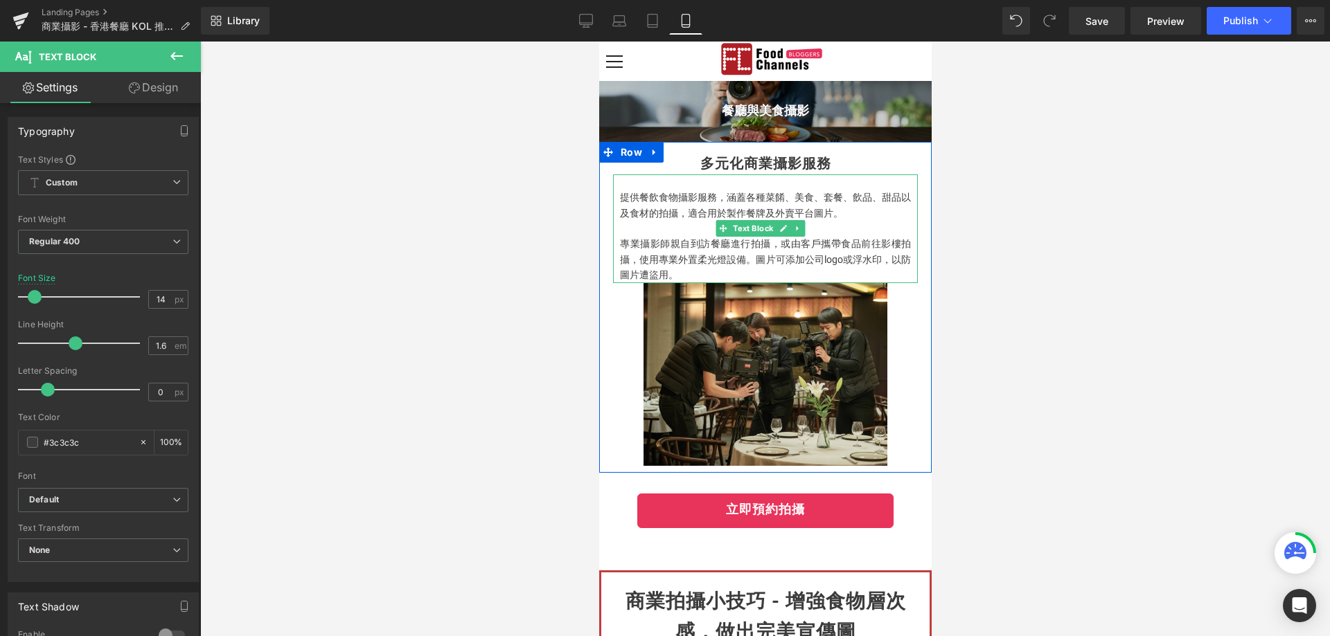
drag, startPoint x: 645, startPoint y: 212, endPoint x: 1183, endPoint y: 282, distance: 542.6
click at [645, 212] on p "提供餐飲食物攝影服務，涵蓋各種菜餚、美食、套餐、飲品、甜品以及食材的拍攝，適合用於製作餐牌及外賣平台圖片。" at bounding box center [764, 205] width 291 height 31
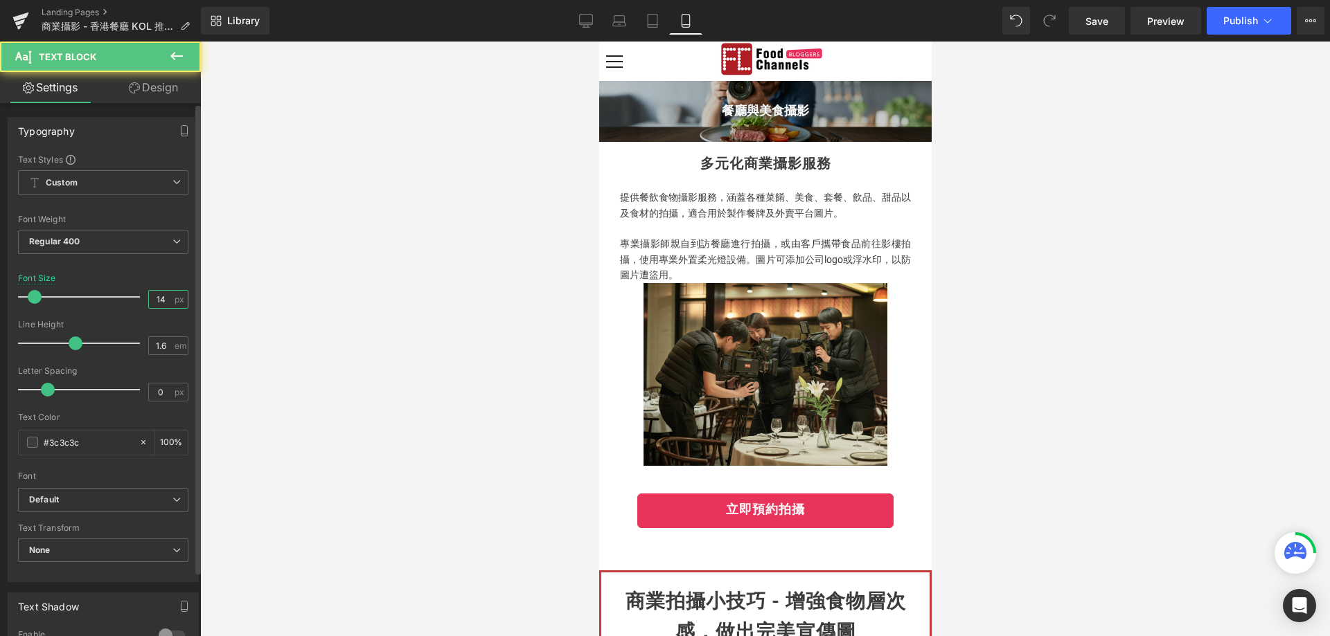
click at [162, 306] on input "14" at bounding box center [161, 299] width 24 height 17
type input "16"
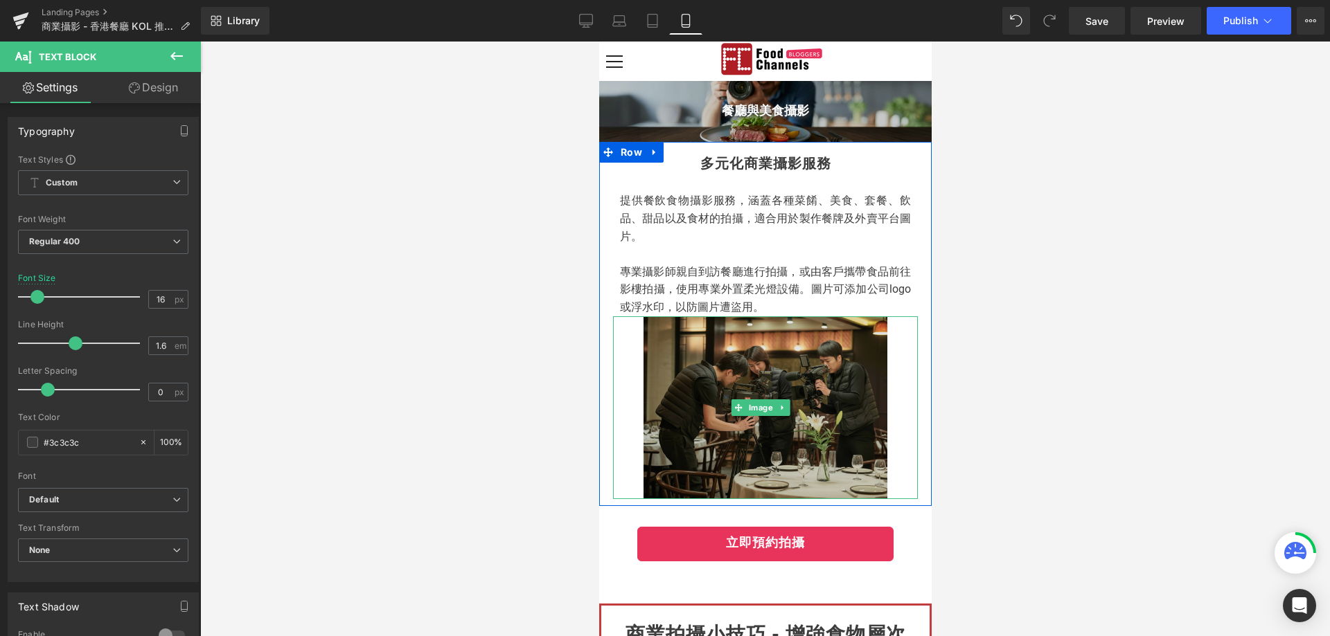
click at [837, 323] on img at bounding box center [765, 407] width 244 height 183
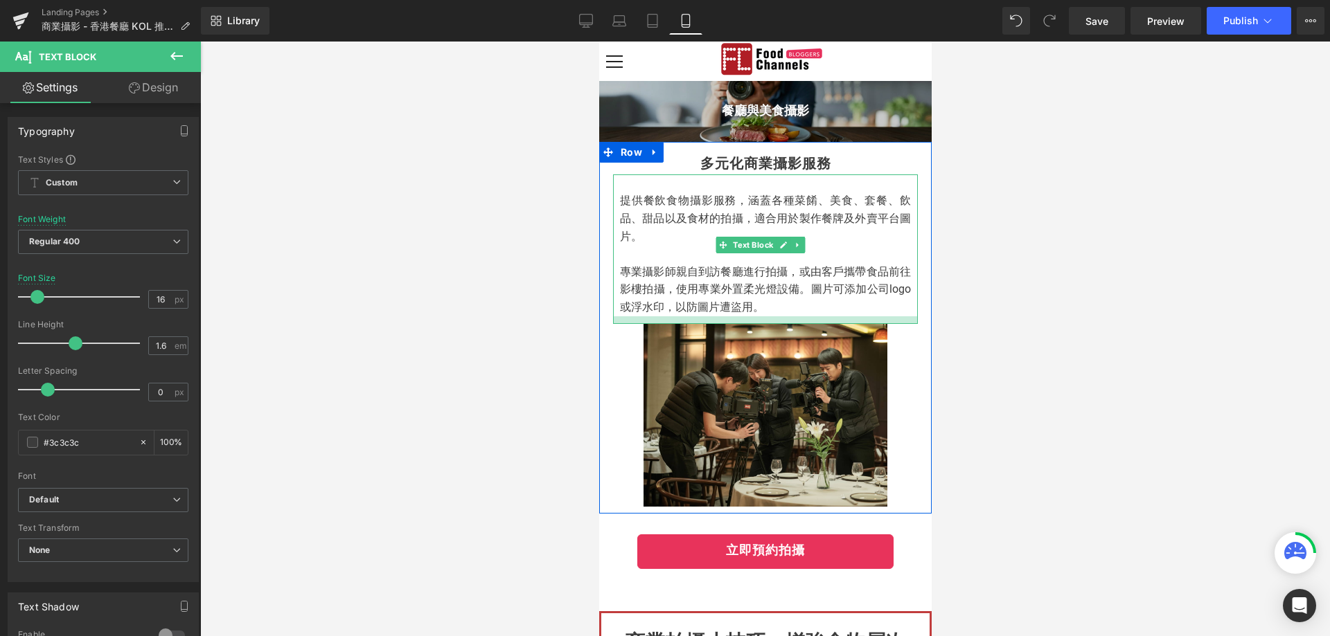
drag, startPoint x: 839, startPoint y: 315, endPoint x: 838, endPoint y: 323, distance: 7.6
click at [838, 323] on div at bounding box center [764, 320] width 305 height 8
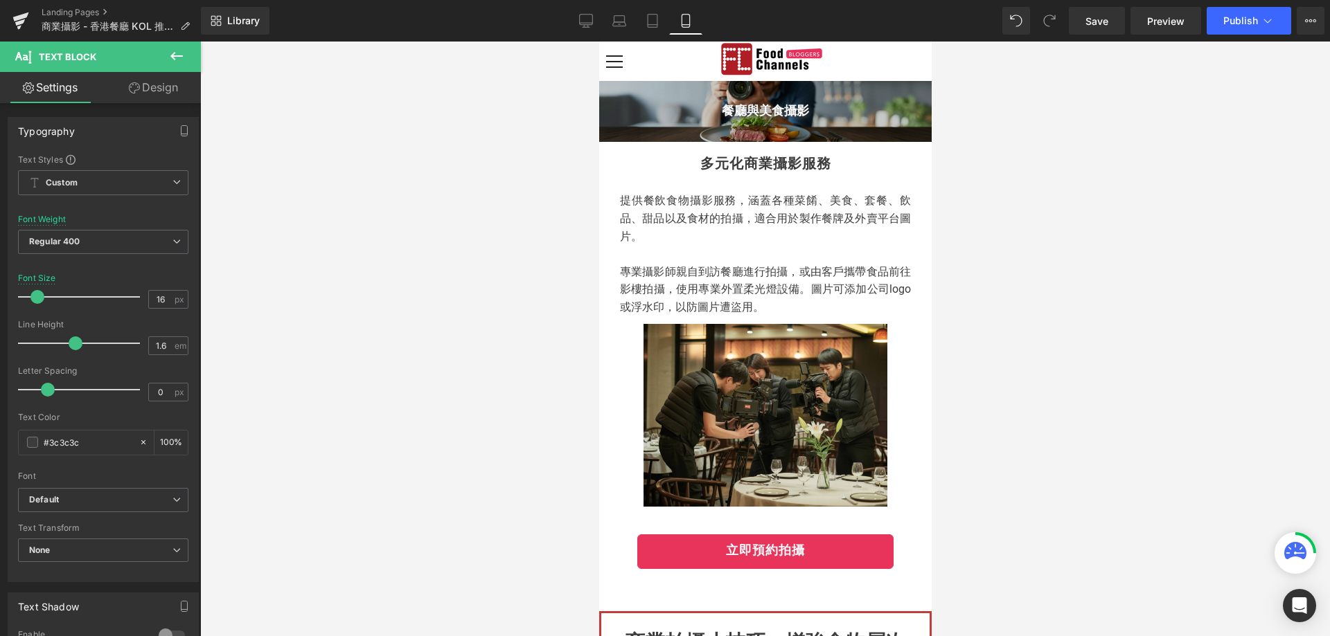
click at [1042, 339] on div at bounding box center [765, 339] width 1130 height 595
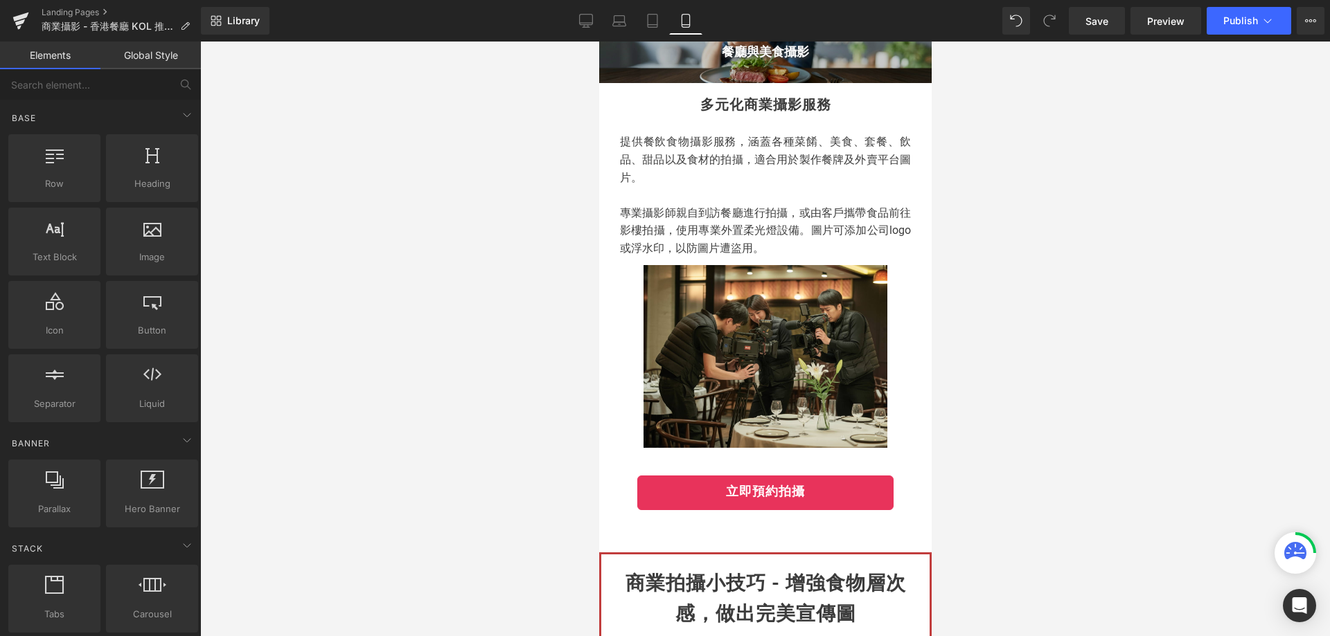
scroll to position [69, 0]
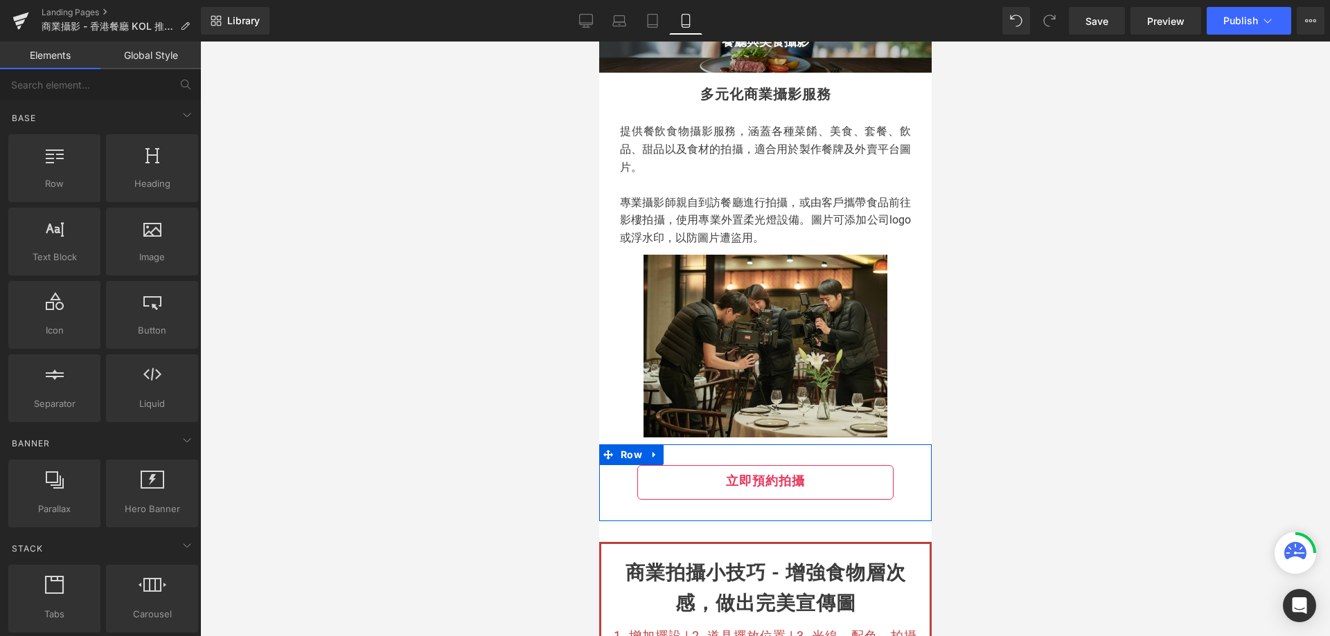
click at [674, 479] on link "立即預約拍攝" at bounding box center [764, 482] width 256 height 35
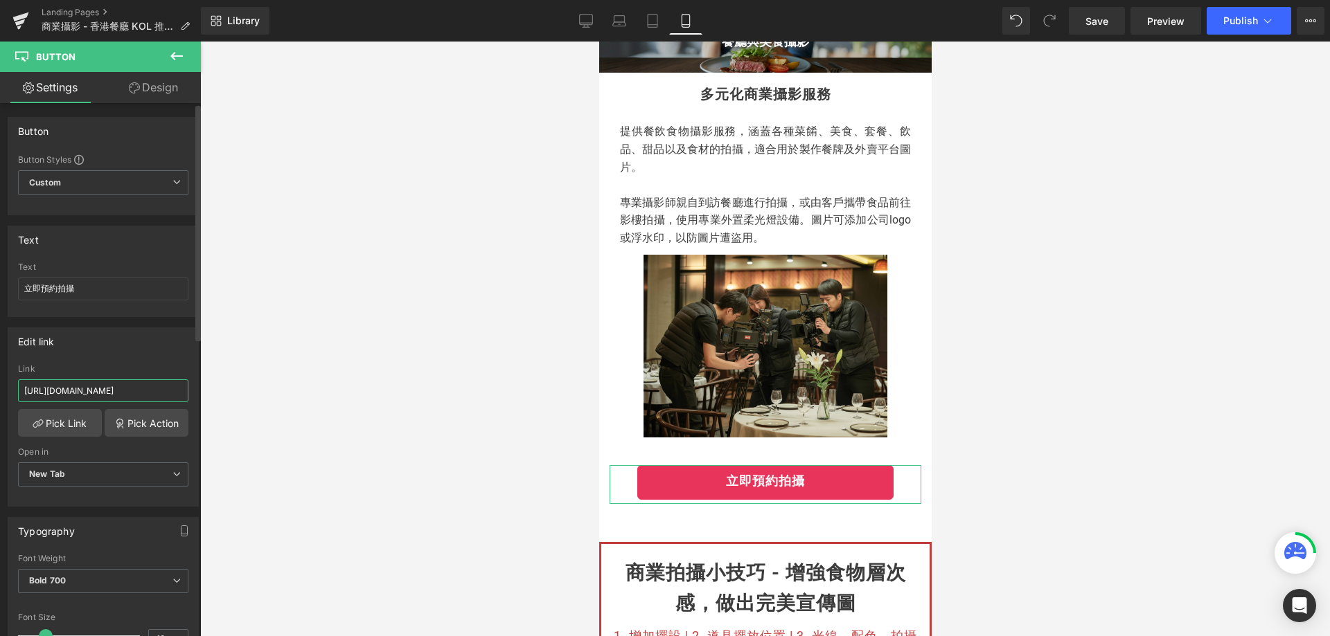
click at [130, 386] on input "[URL][DOMAIN_NAME]" at bounding box center [103, 391] width 170 height 23
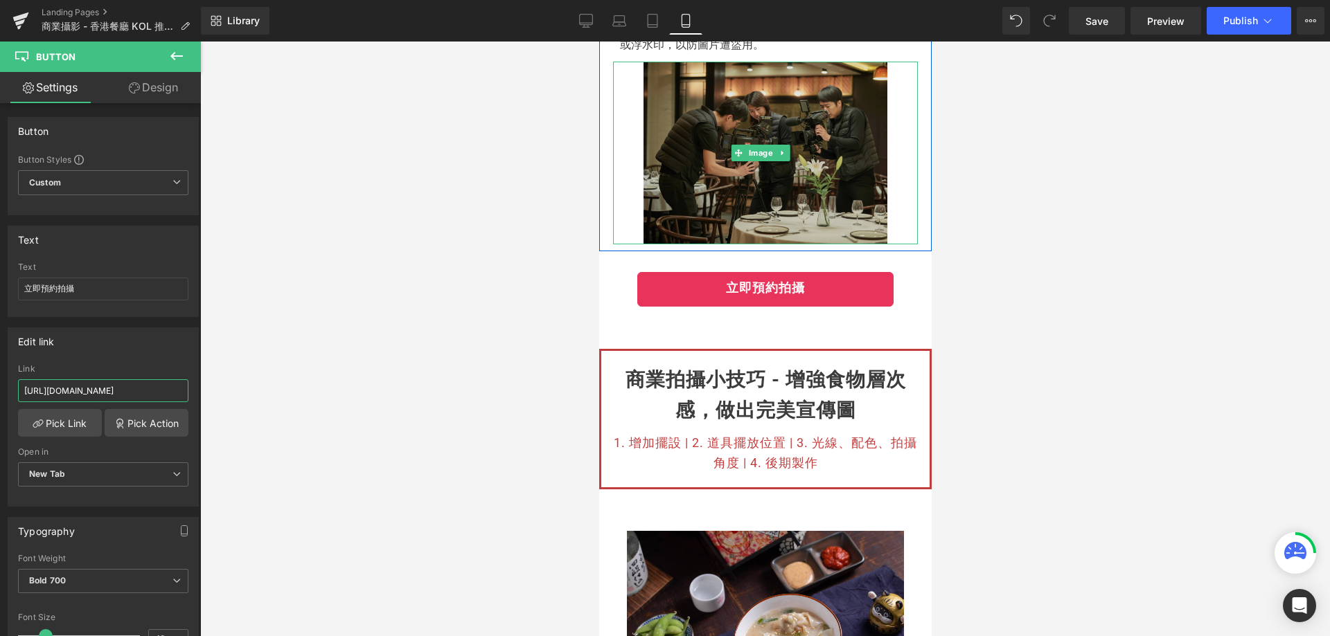
scroll to position [277, 0]
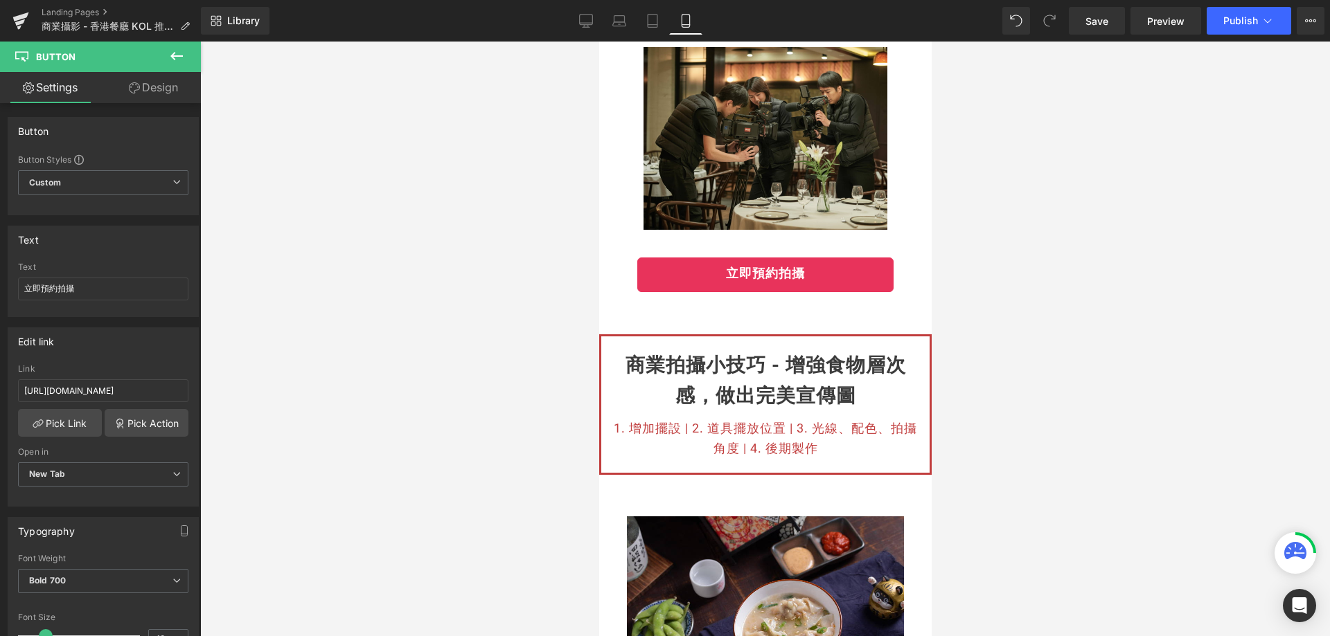
click at [682, 296] on div "立即預約拍攝 Button" at bounding box center [764, 282] width 332 height 49
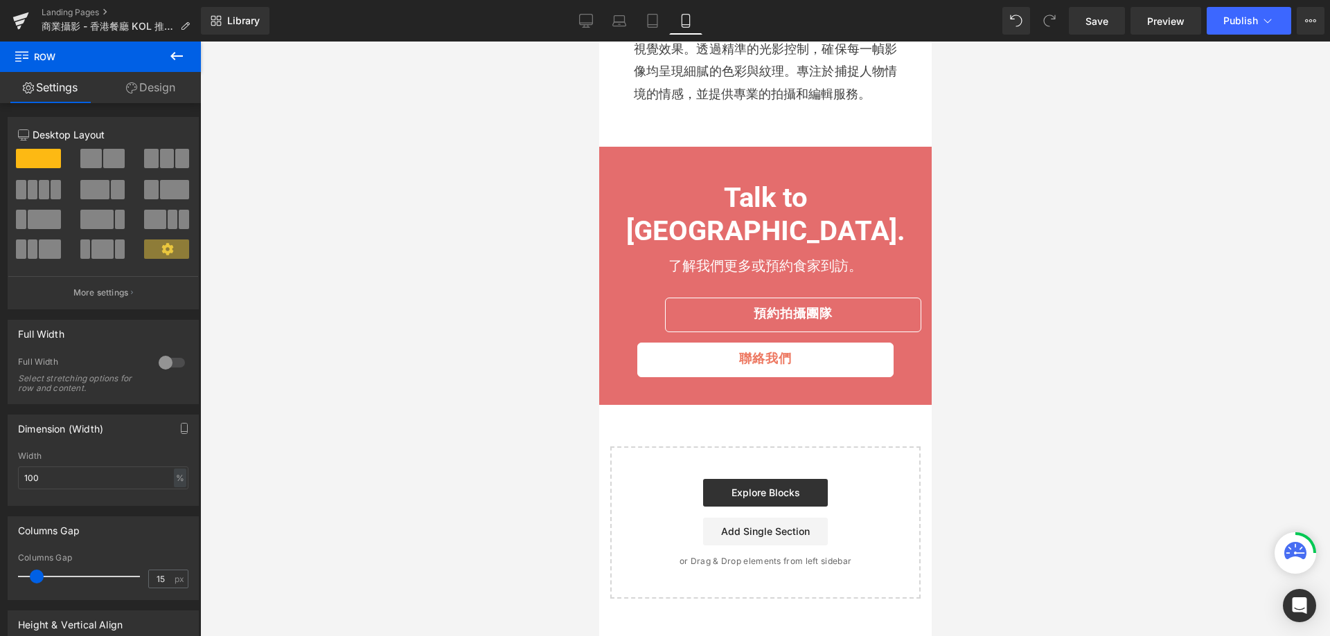
scroll to position [1731, 0]
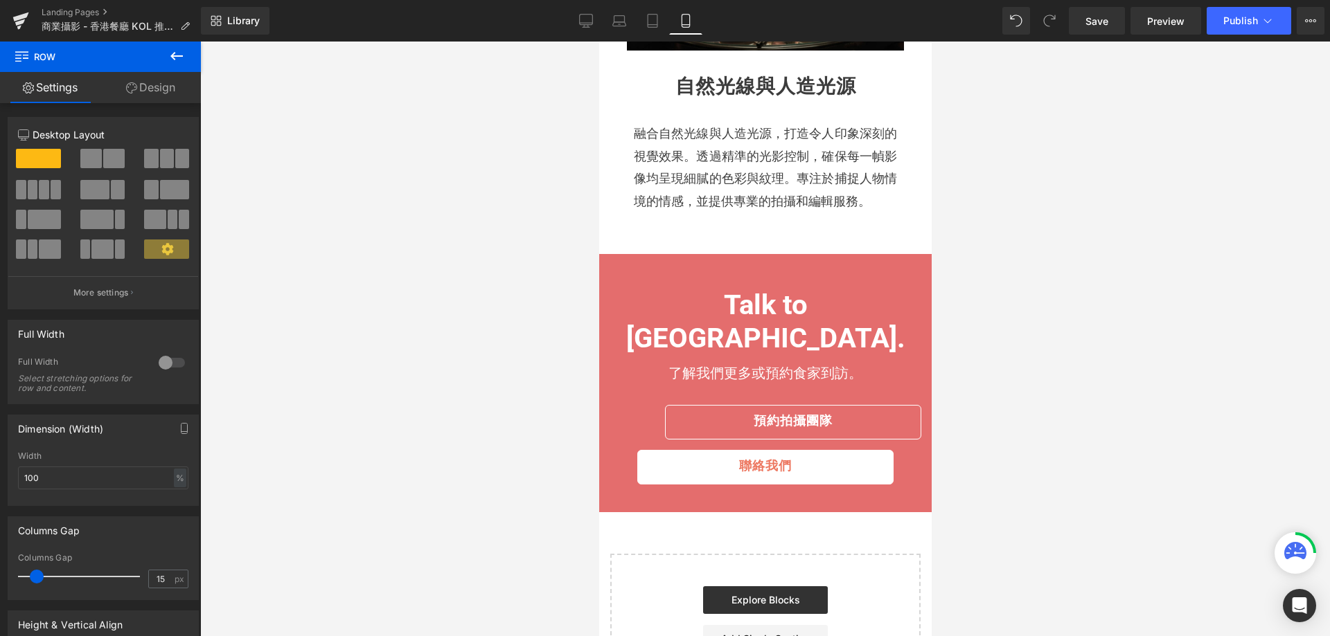
click at [1217, 386] on div at bounding box center [765, 339] width 1130 height 595
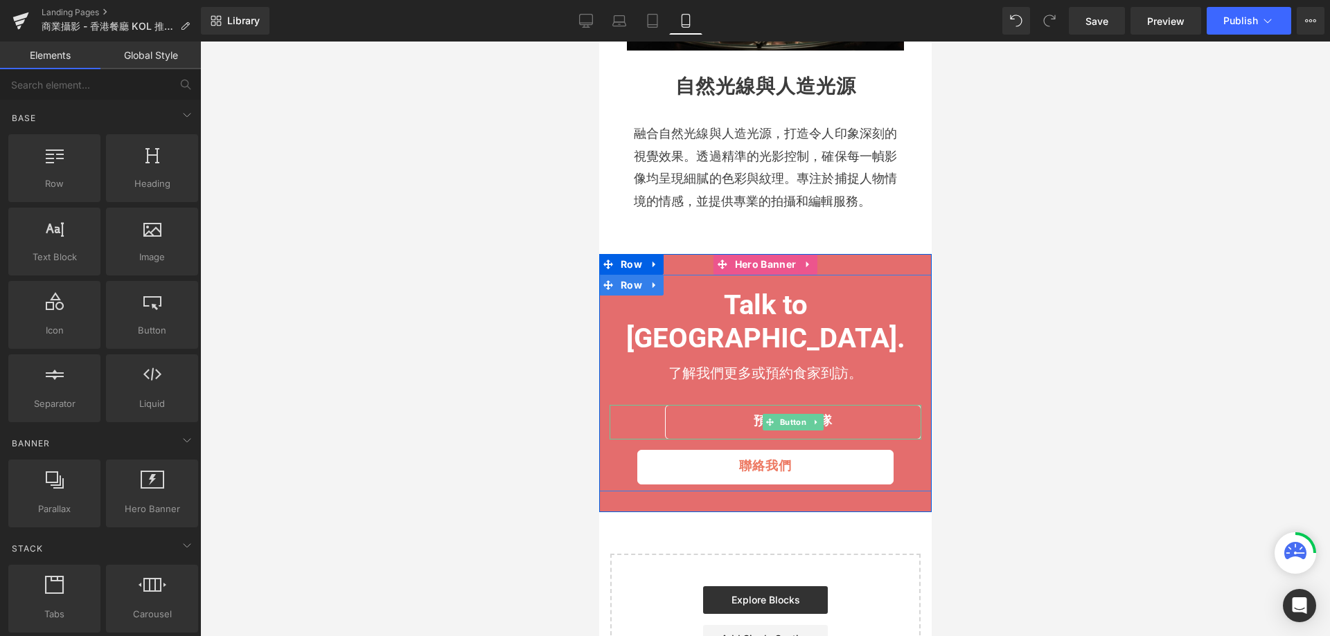
click at [657, 405] on div "預約拍攝團隊" at bounding box center [765, 422] width 312 height 35
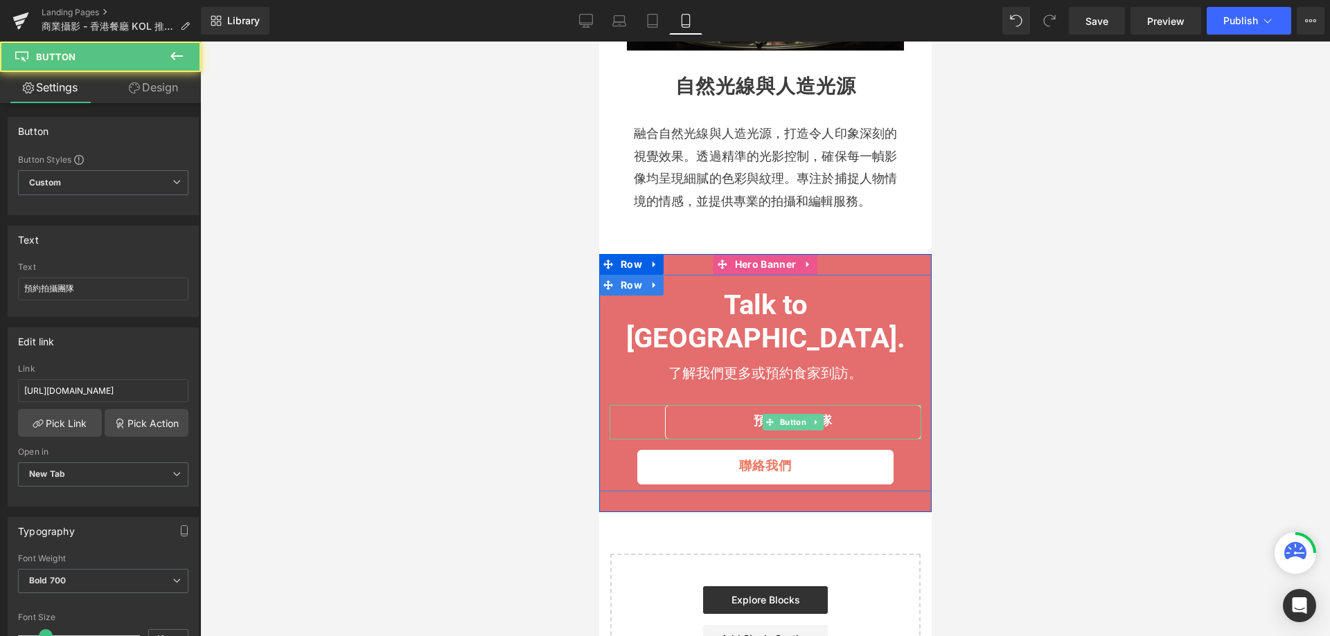
click at [646, 405] on div "預約拍攝團隊" at bounding box center [765, 422] width 312 height 35
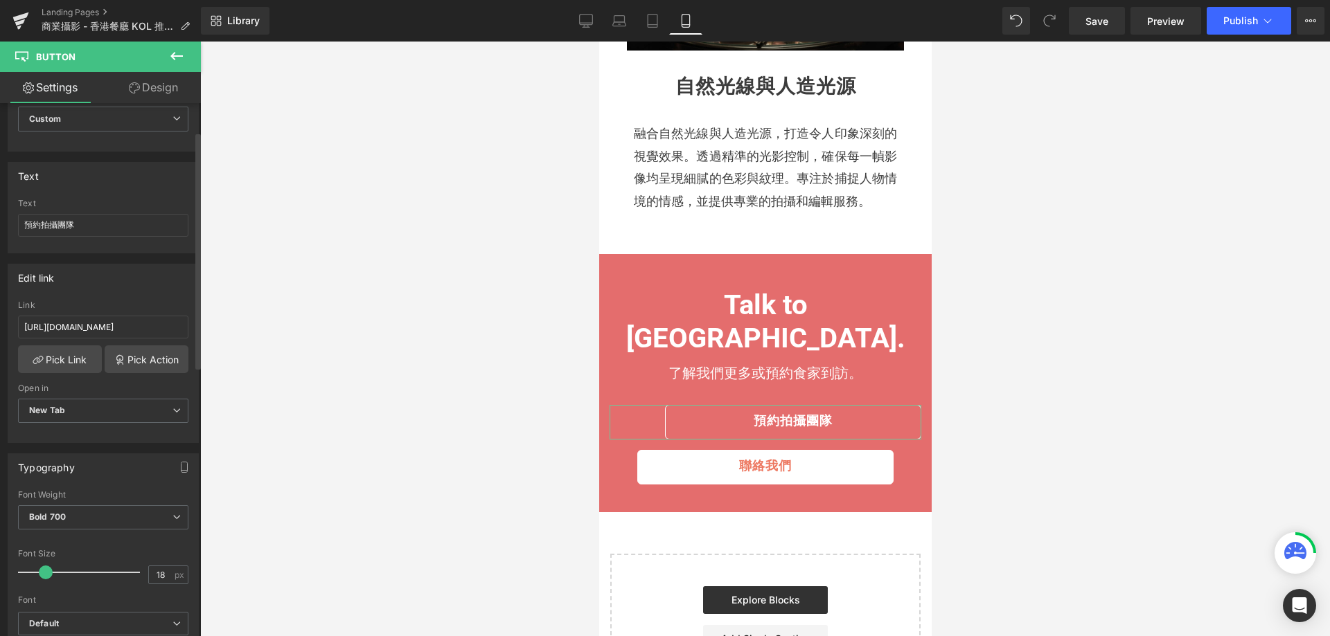
scroll to position [0, 0]
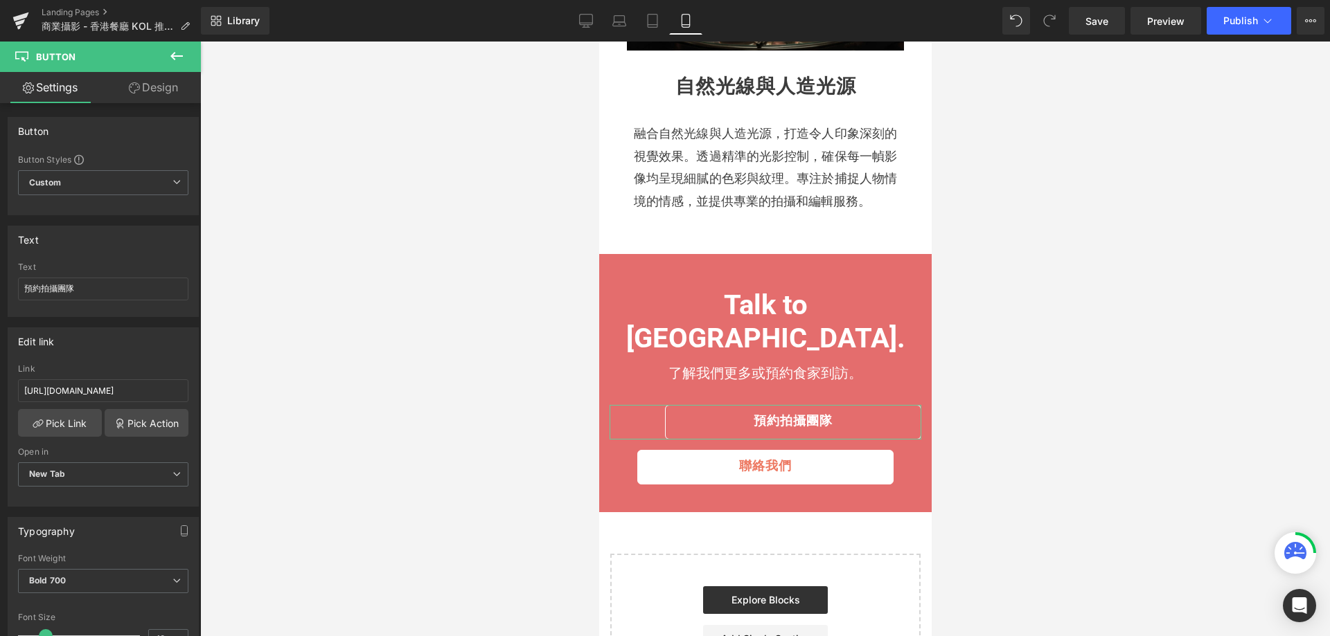
click at [159, 93] on link "Design" at bounding box center [153, 87] width 100 height 31
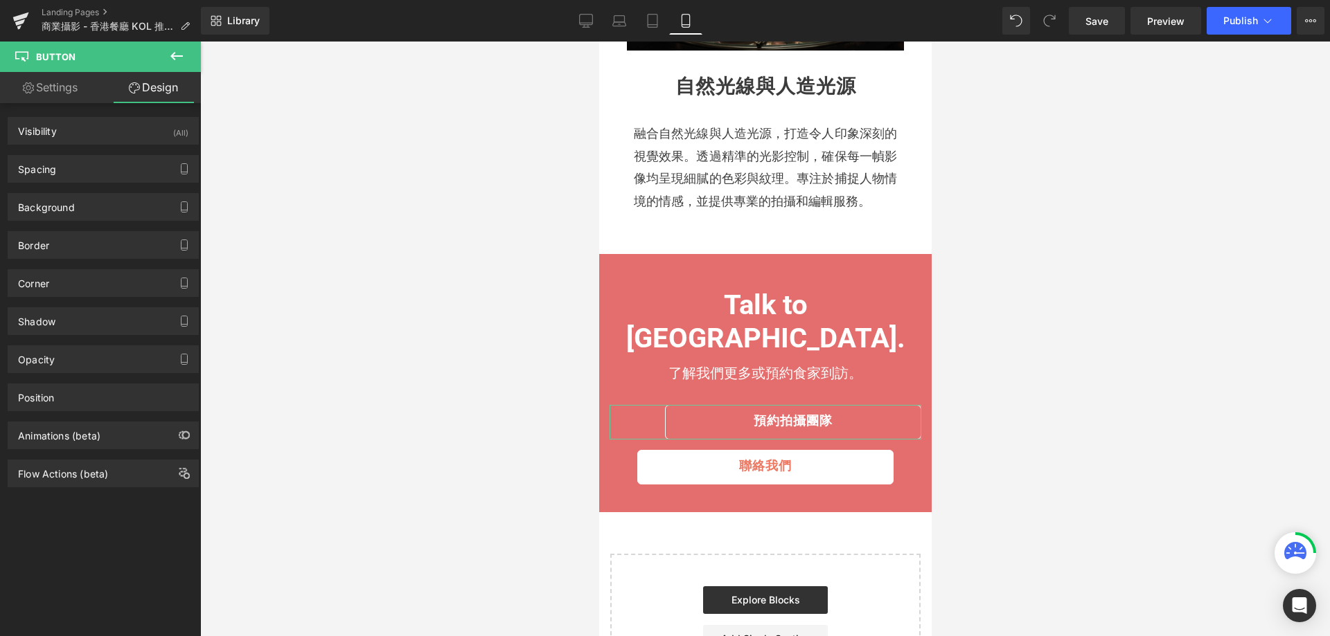
type input "auto"
click at [72, 362] on div "Opacity" at bounding box center [103, 359] width 190 height 26
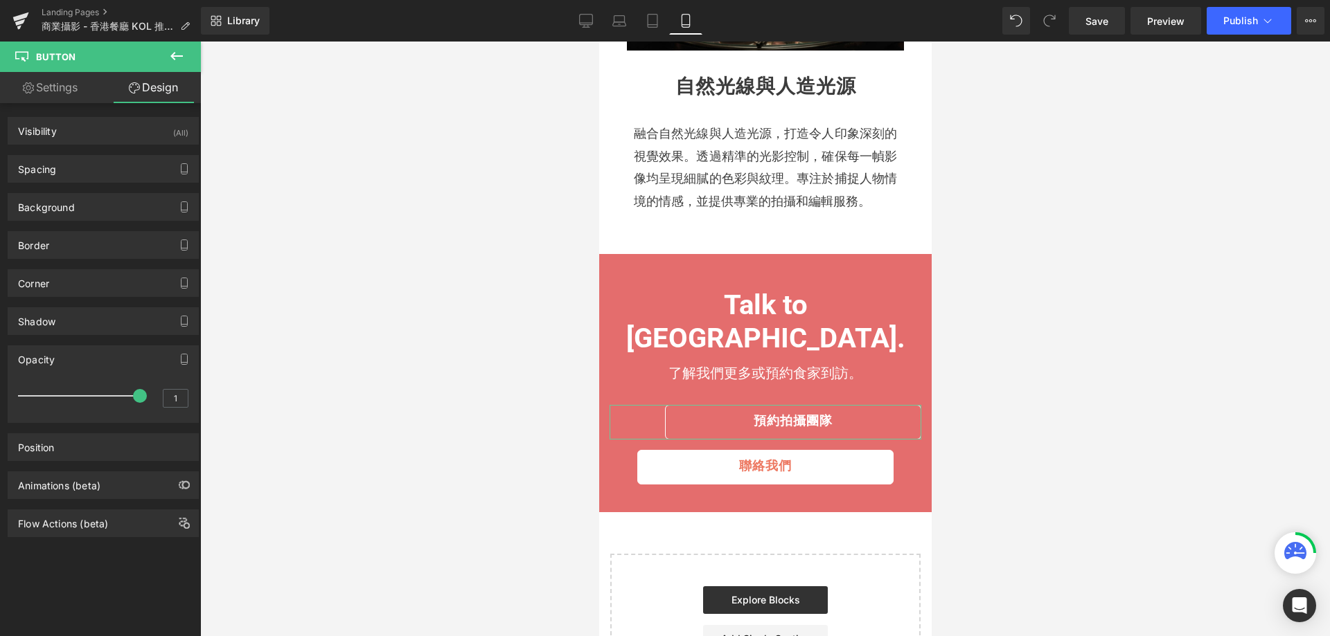
click at [72, 362] on div "Opacity" at bounding box center [103, 359] width 190 height 26
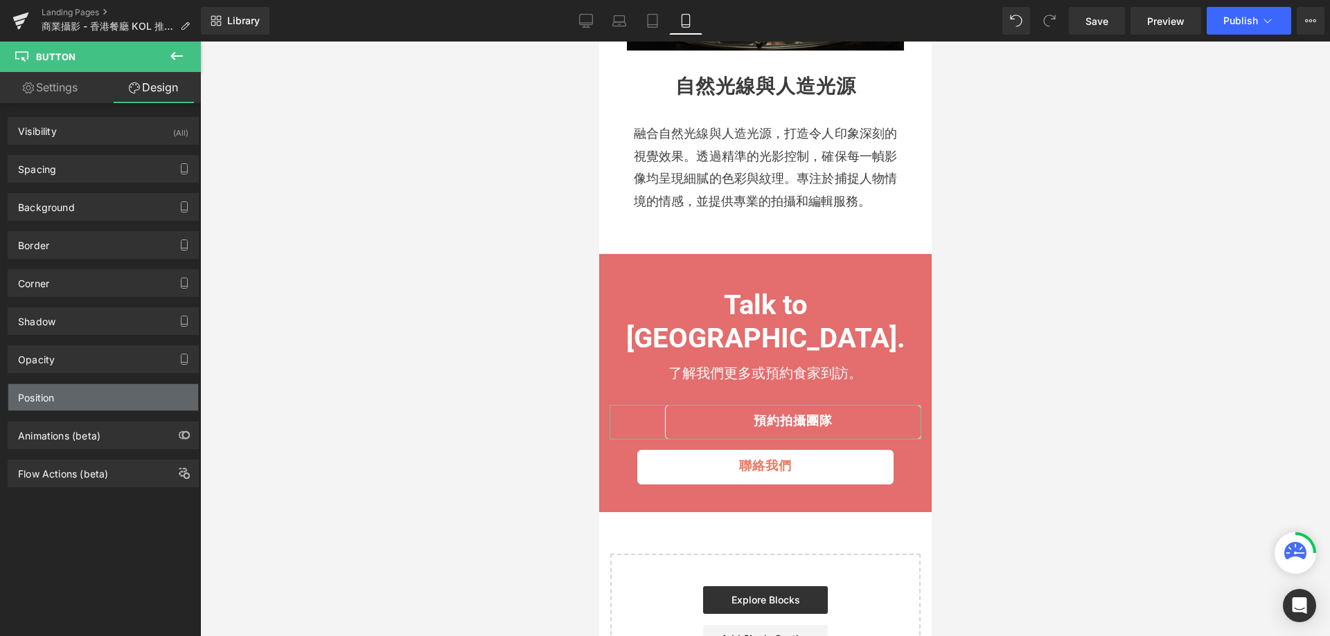
click at [56, 400] on div "Position" at bounding box center [103, 397] width 190 height 26
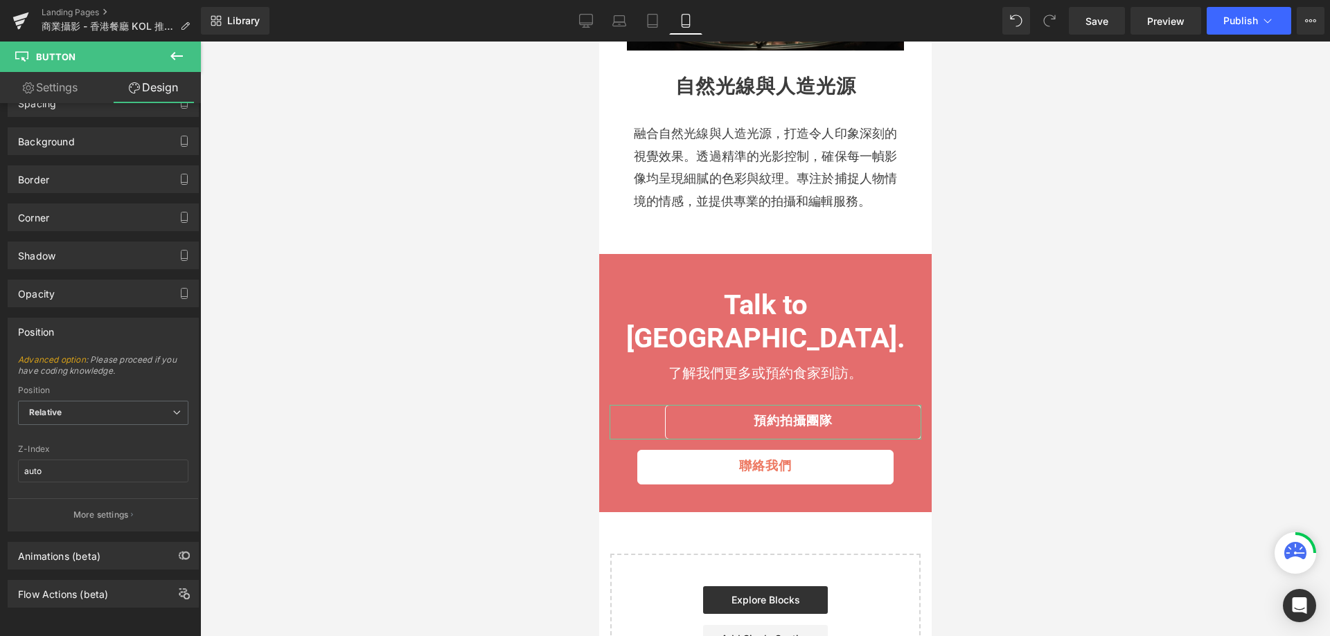
scroll to position [76, 0]
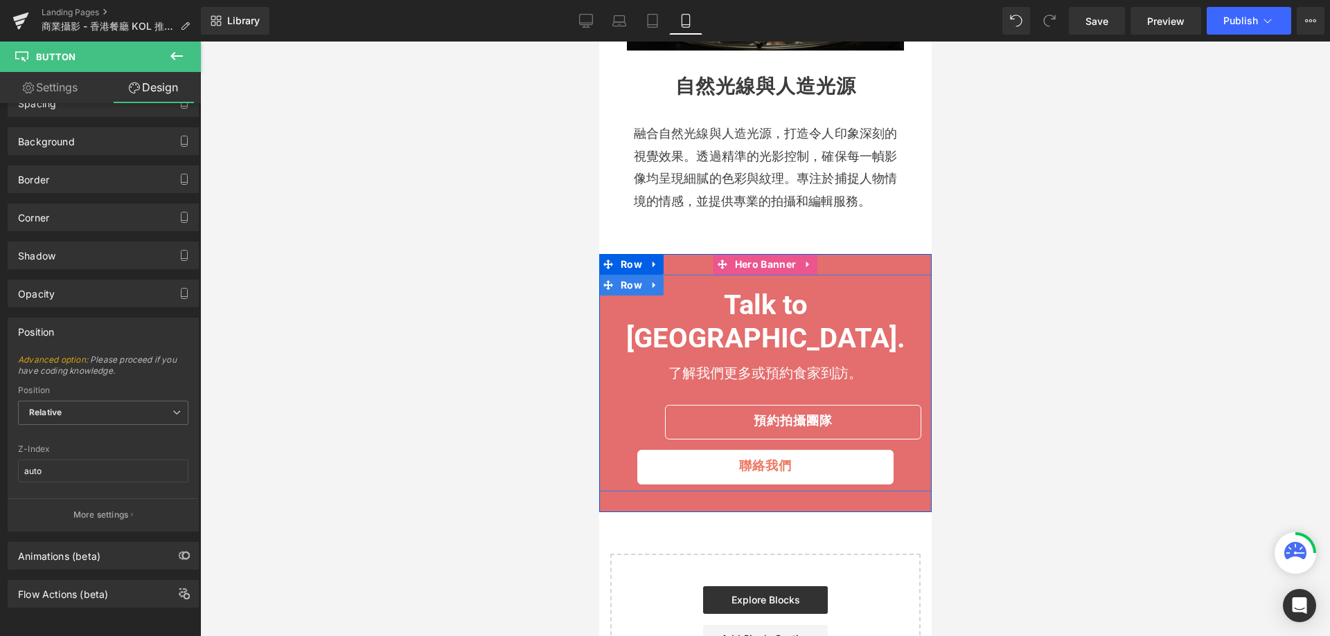
click at [603, 405] on div "預約拍攝團隊 Button 聯絡我們 Button" at bounding box center [764, 445] width 332 height 80
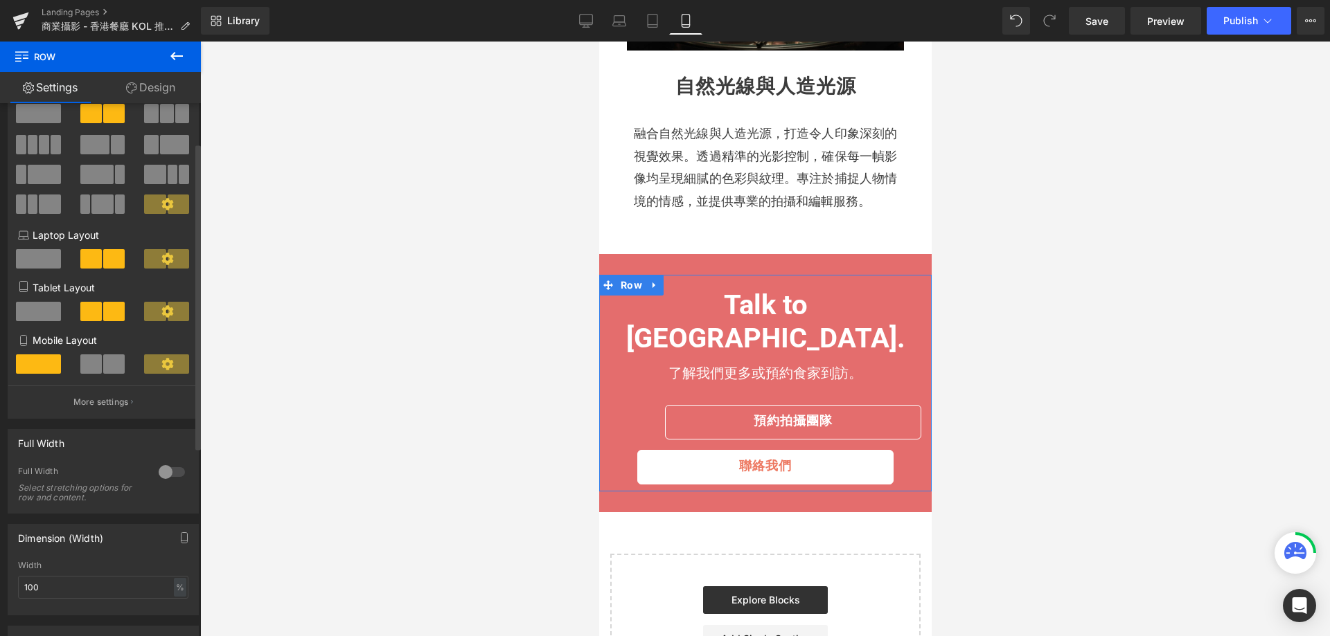
scroll to position [69, 0]
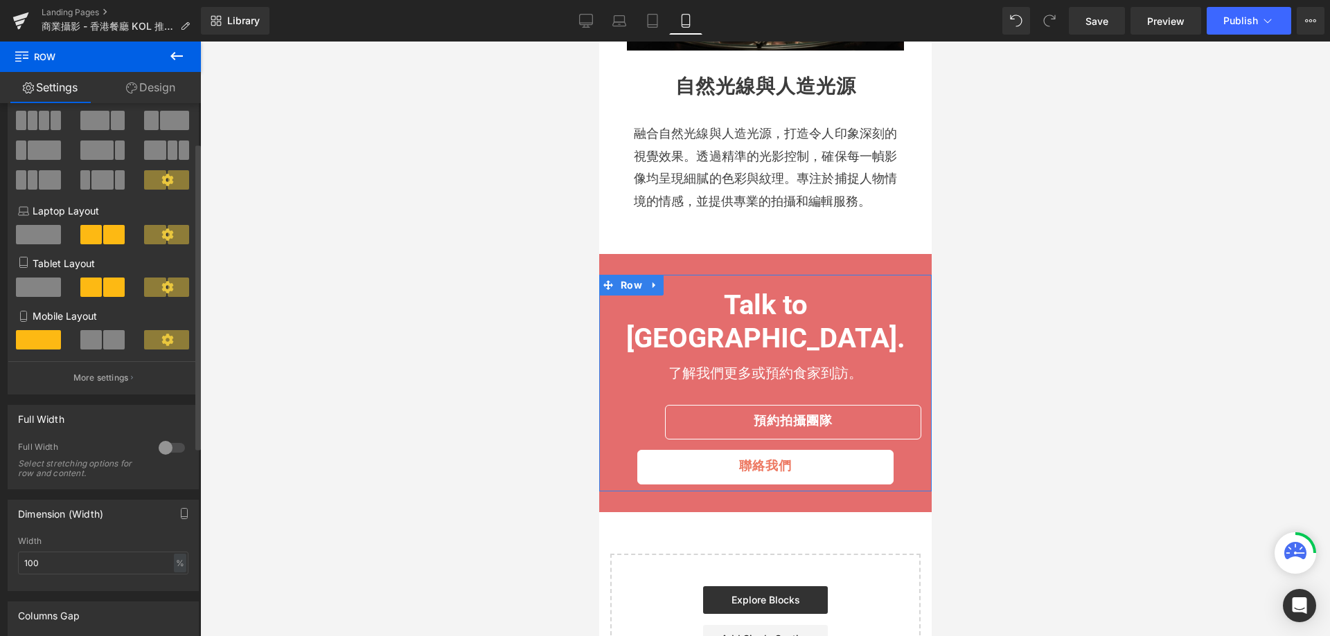
click at [169, 454] on div at bounding box center [171, 448] width 33 height 22
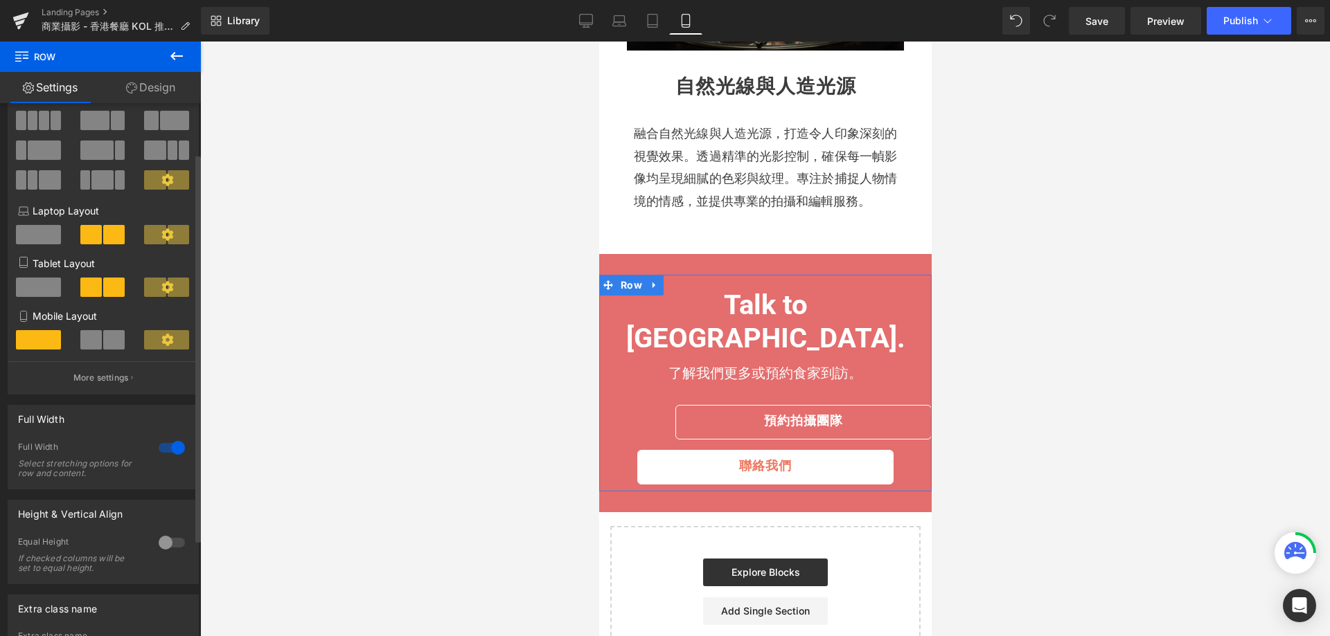
click at [169, 454] on div at bounding box center [171, 448] width 33 height 22
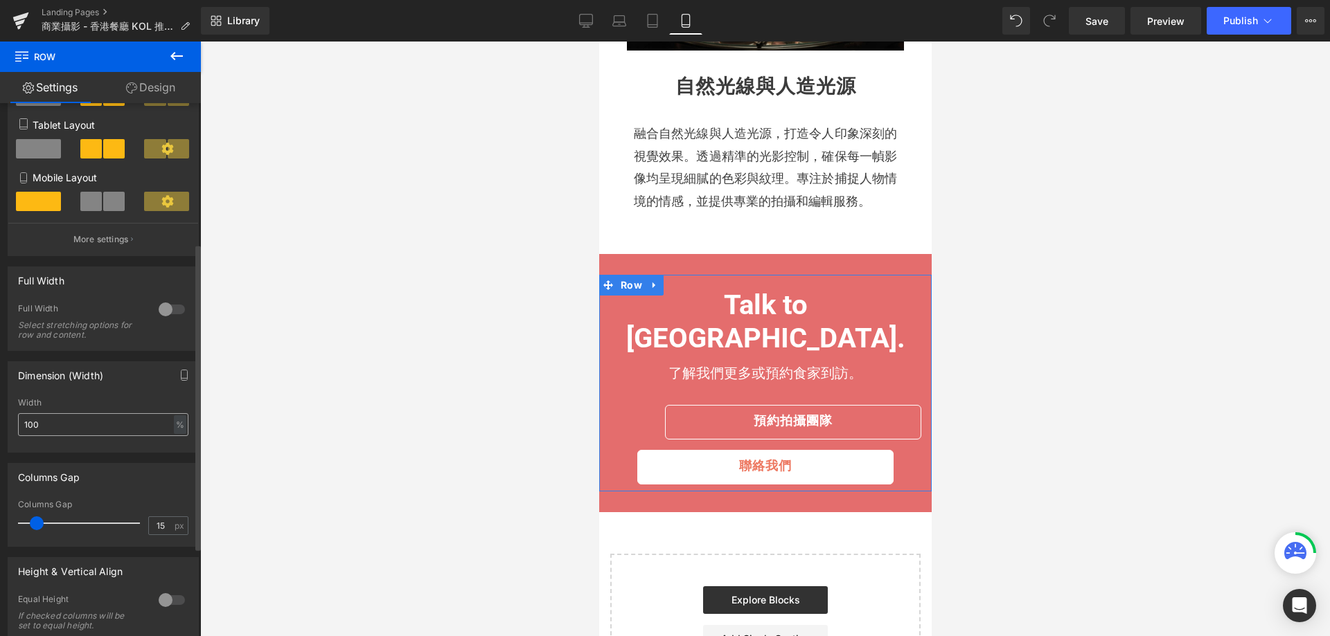
scroll to position [277, 0]
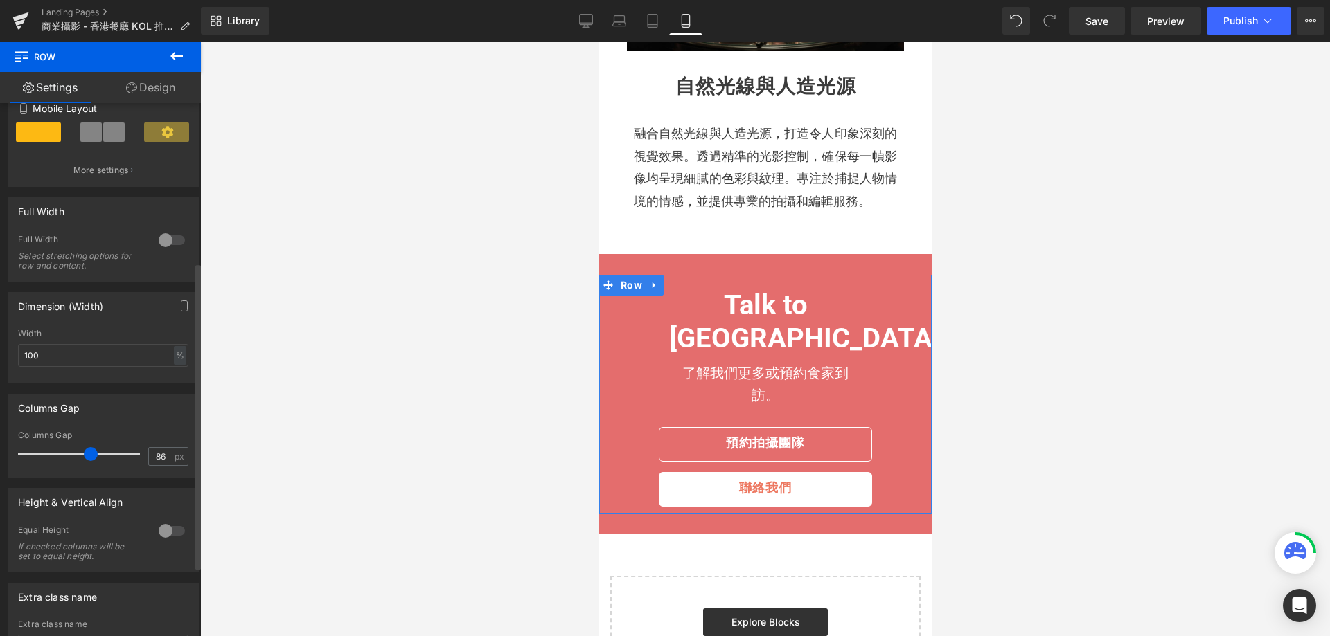
type input "85"
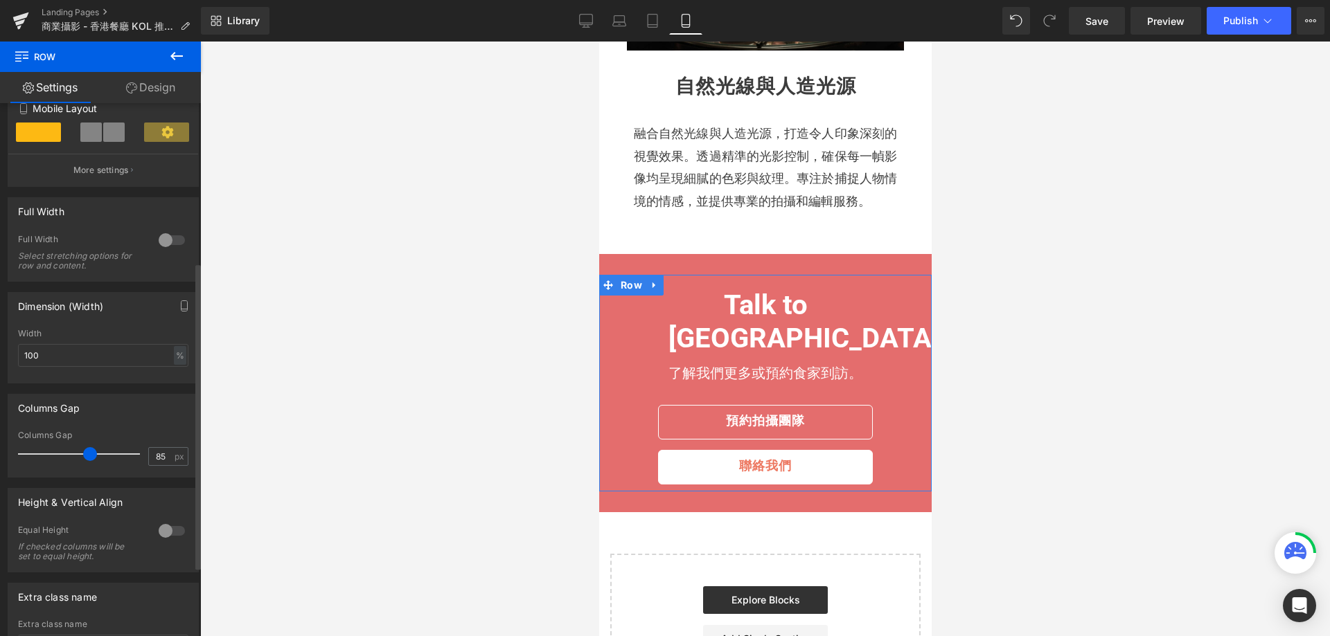
drag, startPoint x: 35, startPoint y: 456, endPoint x: 86, endPoint y: 467, distance: 52.3
click at [86, 467] on div at bounding box center [82, 454] width 115 height 28
click at [1015, 425] on div at bounding box center [765, 339] width 1130 height 595
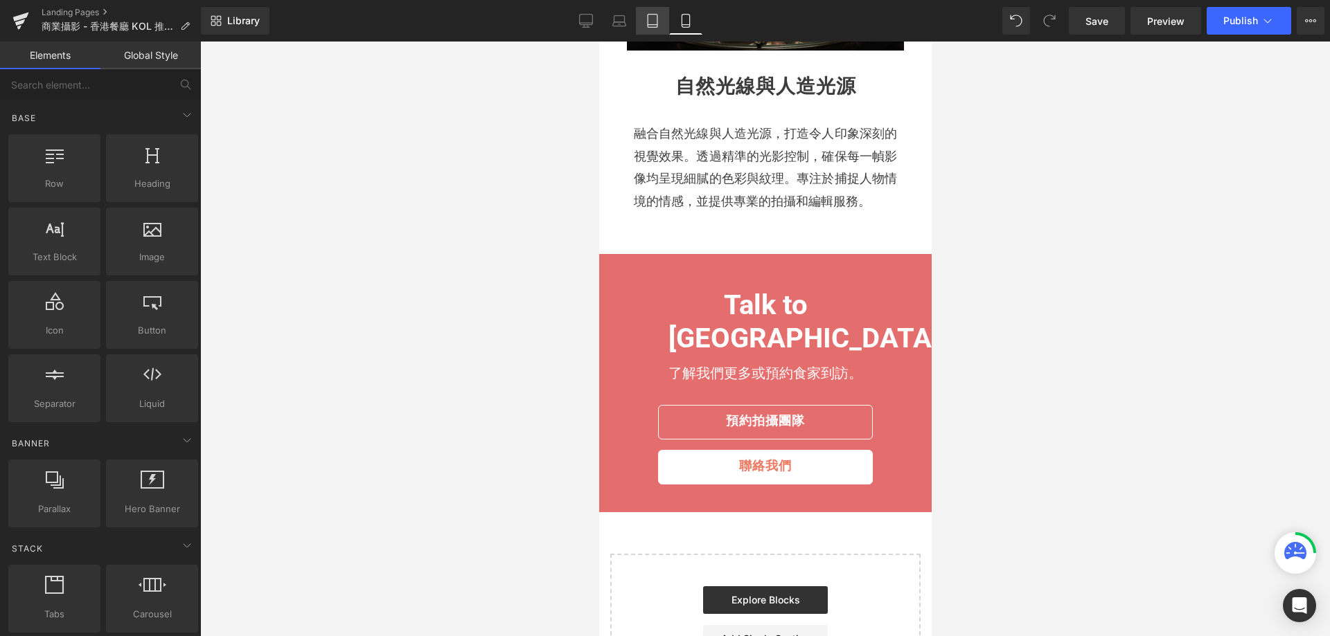
click at [643, 9] on link "Tablet" at bounding box center [652, 21] width 33 height 28
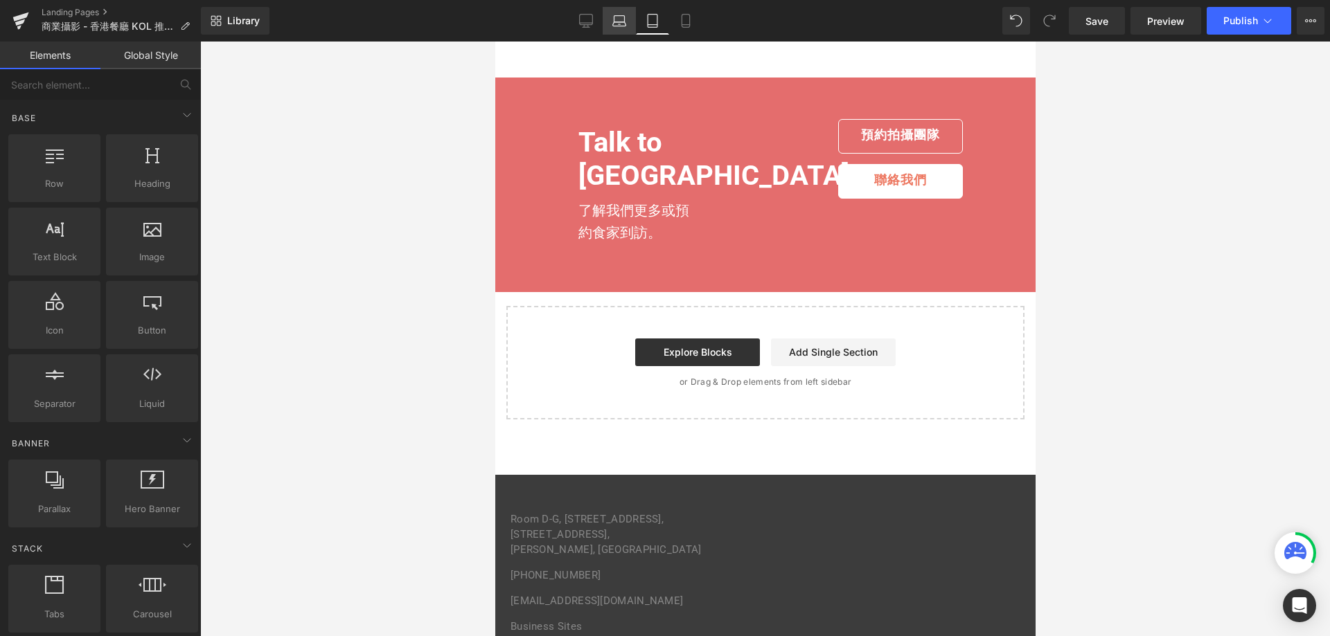
click at [620, 12] on link "Laptop" at bounding box center [619, 21] width 33 height 28
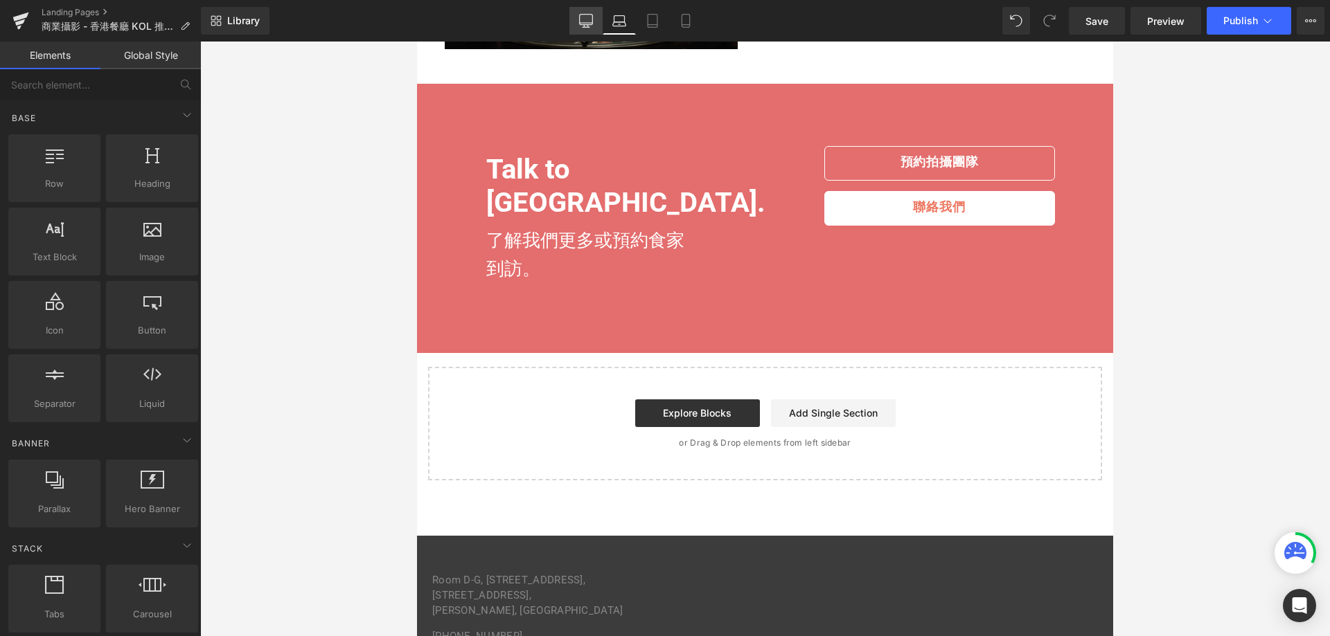
drag, startPoint x: 592, startPoint y: 19, endPoint x: 465, endPoint y: 42, distance: 128.8
click at [592, 19] on icon at bounding box center [586, 21] width 14 height 14
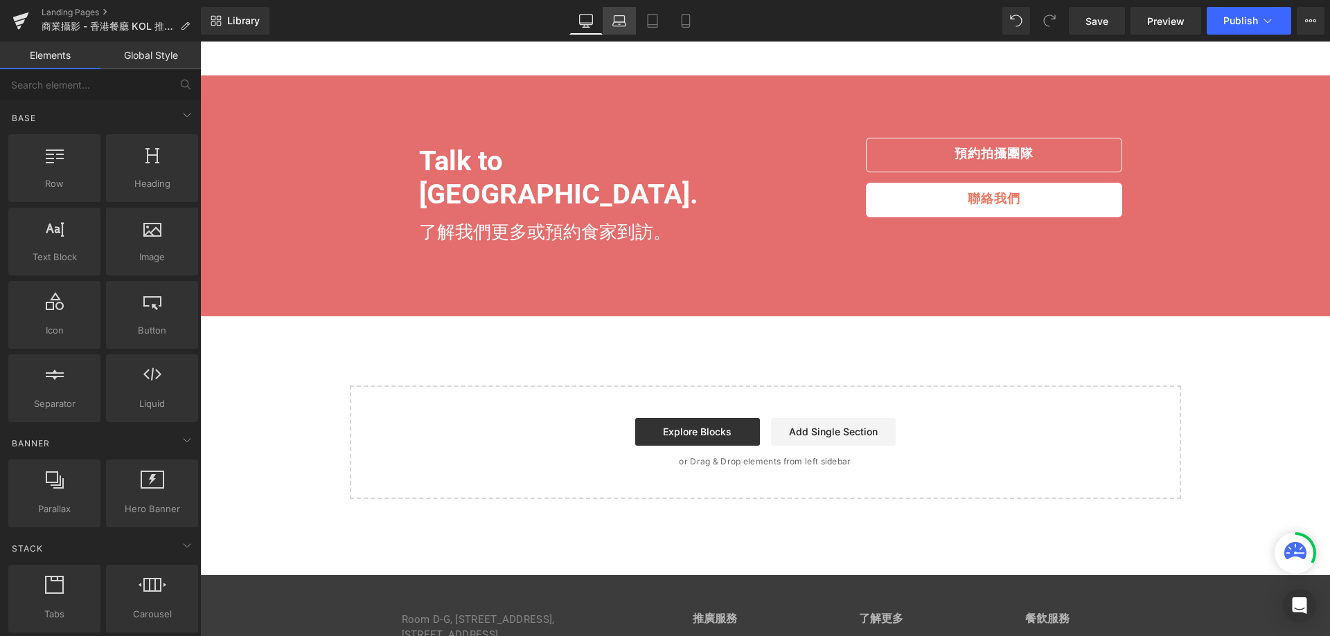
click at [622, 24] on icon at bounding box center [619, 21] width 14 height 14
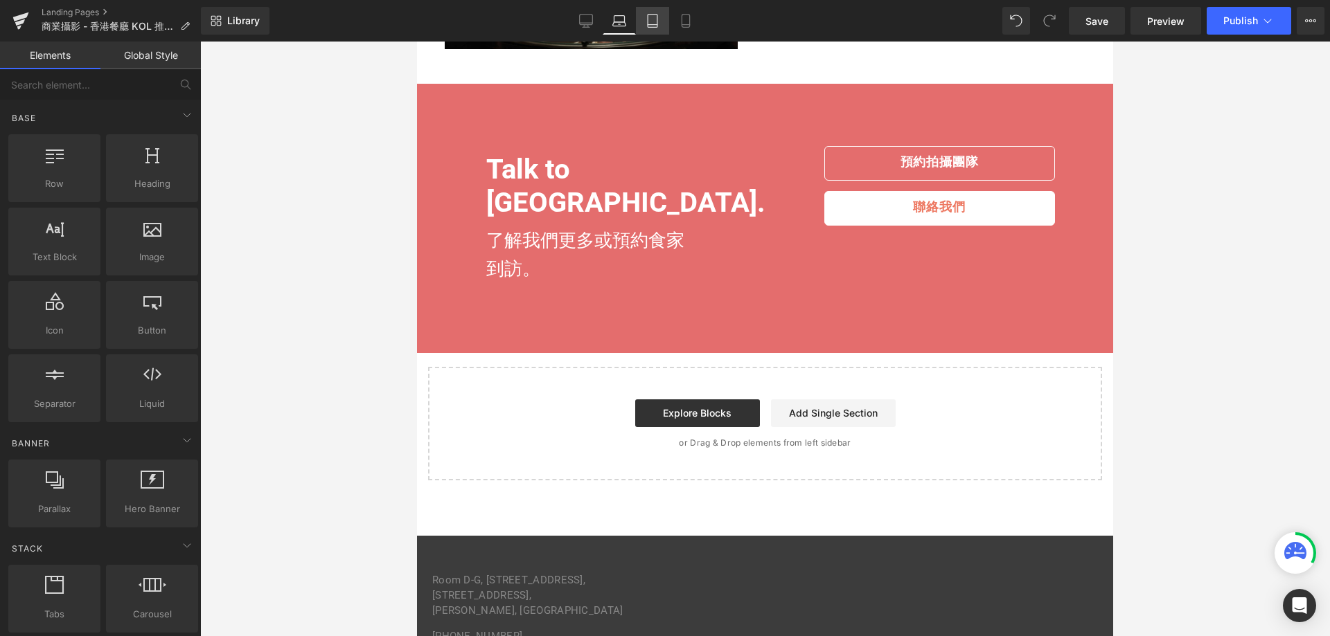
click at [648, 16] on icon at bounding box center [653, 21] width 10 height 13
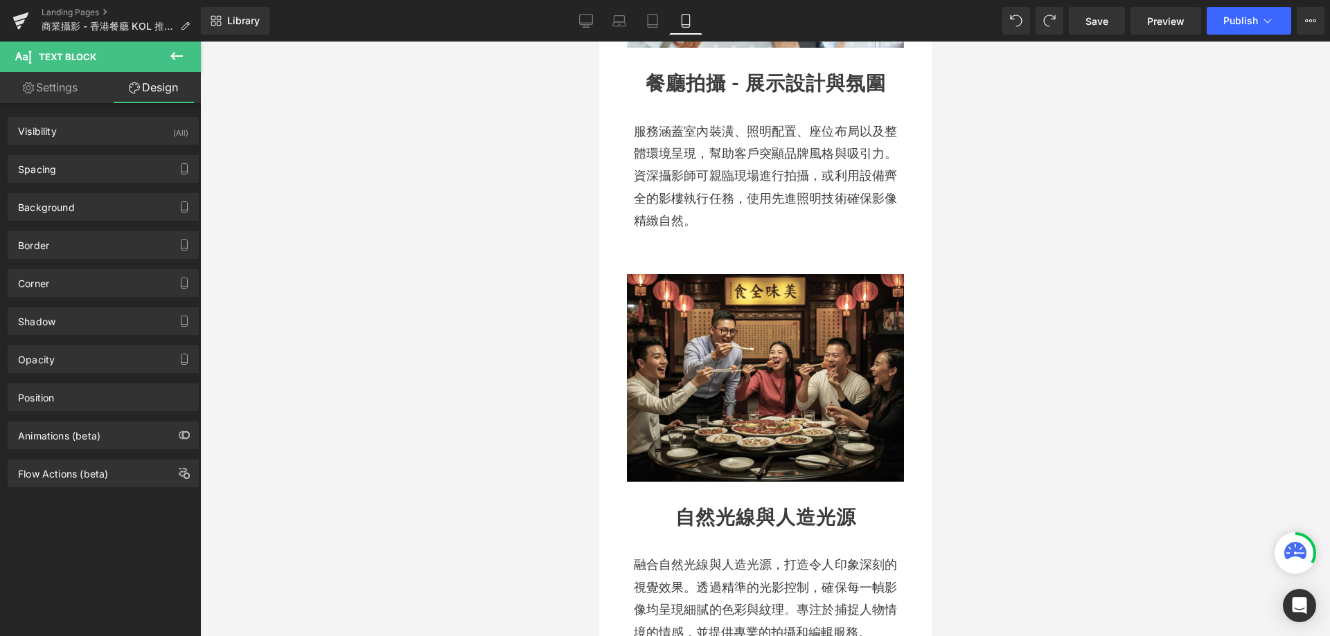
scroll to position [0, 0]
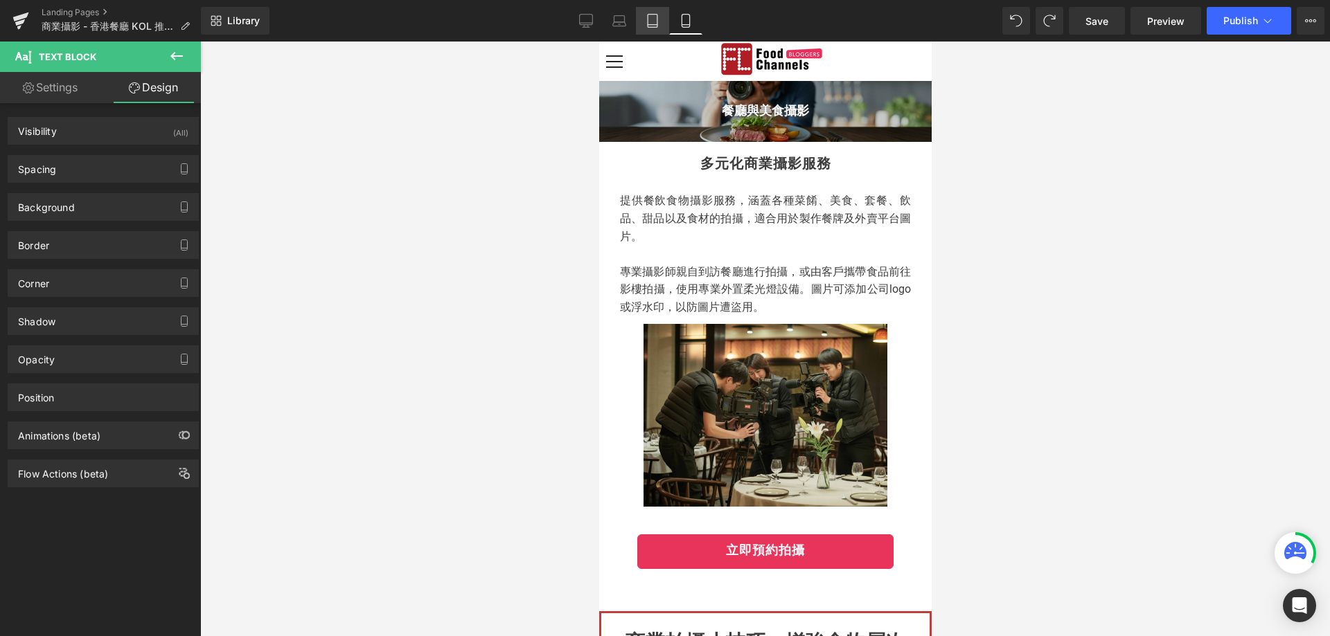
click at [659, 26] on icon at bounding box center [652, 21] width 14 height 14
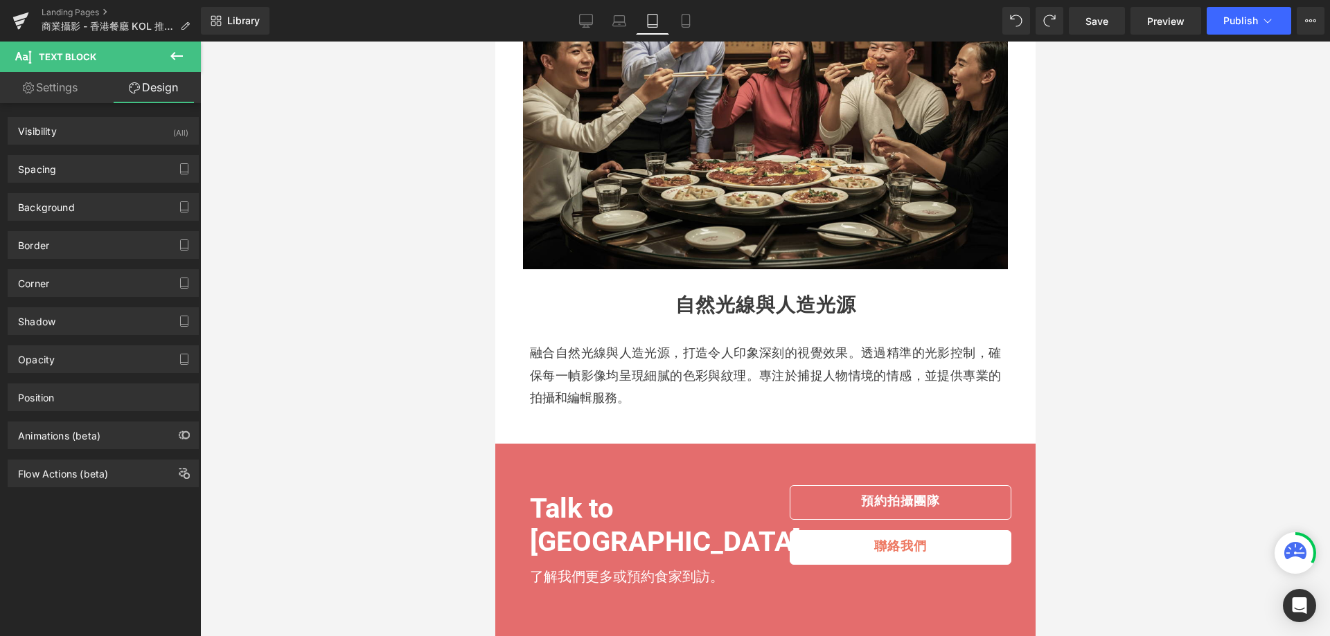
scroll to position [1800, 0]
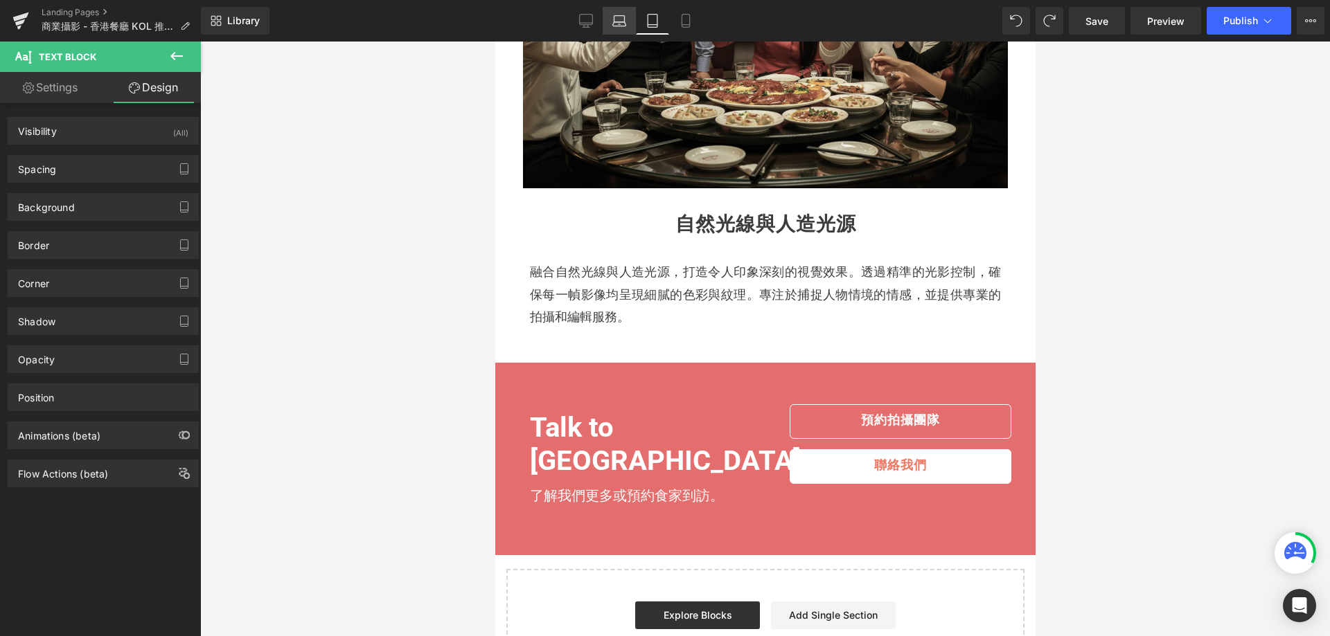
click at [617, 21] on icon at bounding box center [619, 21] width 14 height 14
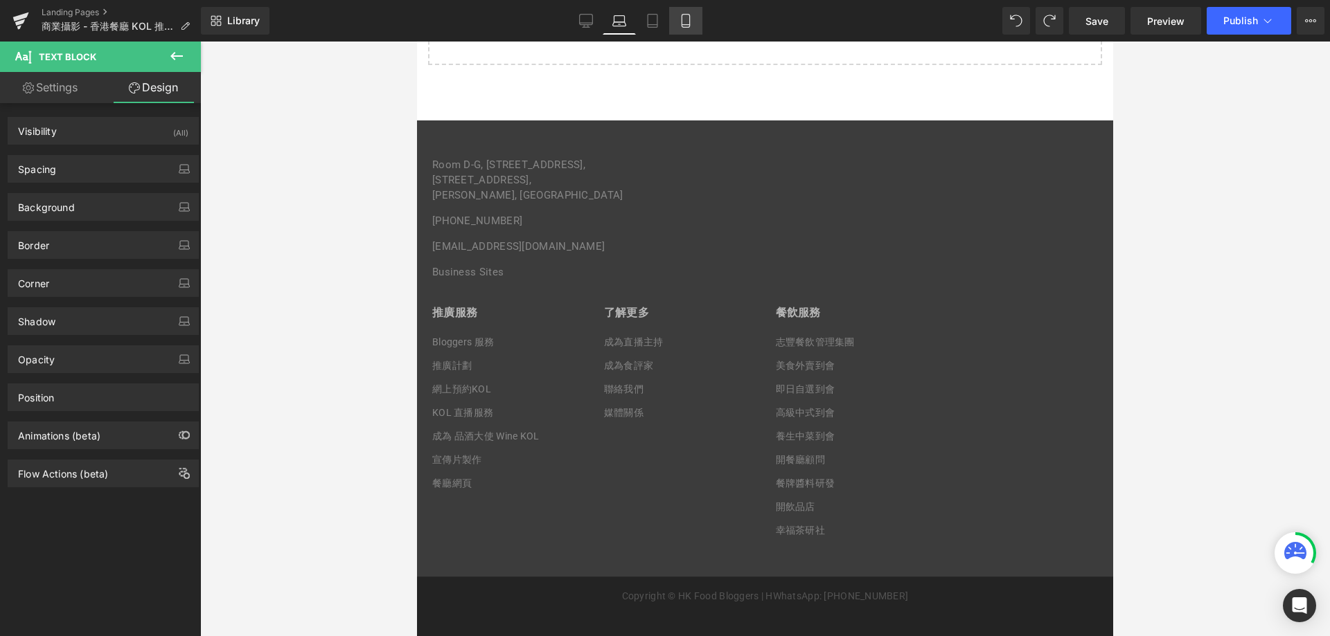
scroll to position [30, 0]
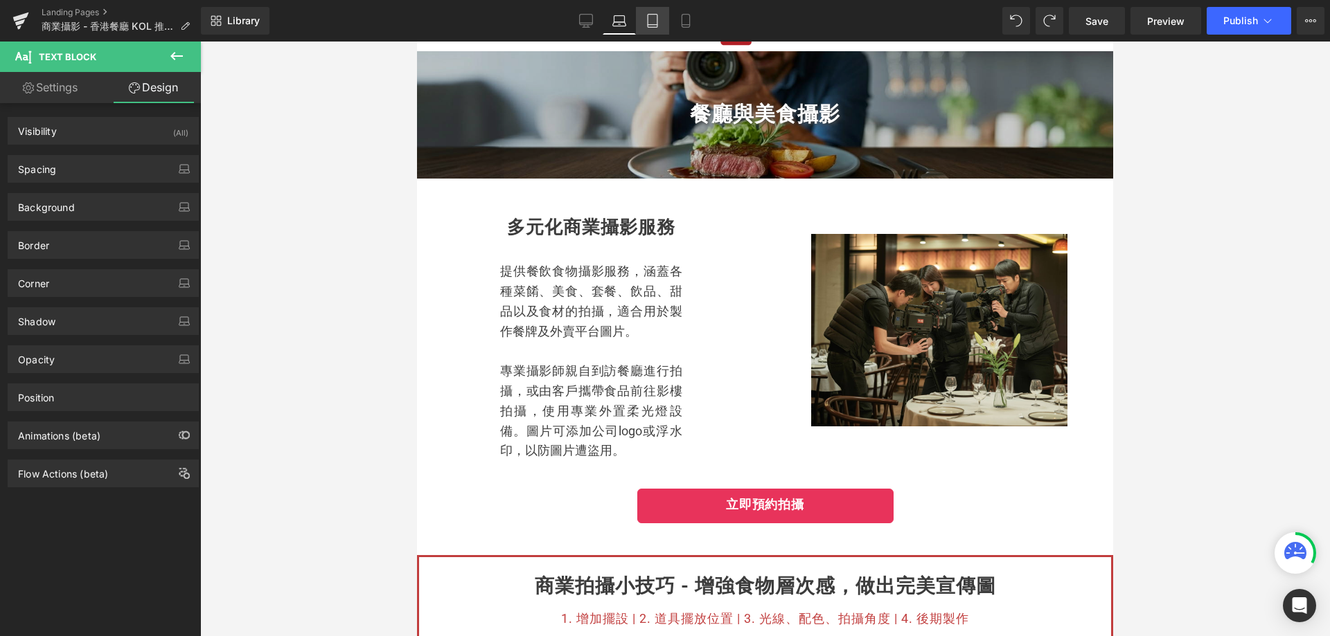
click at [645, 15] on icon at bounding box center [652, 21] width 14 height 14
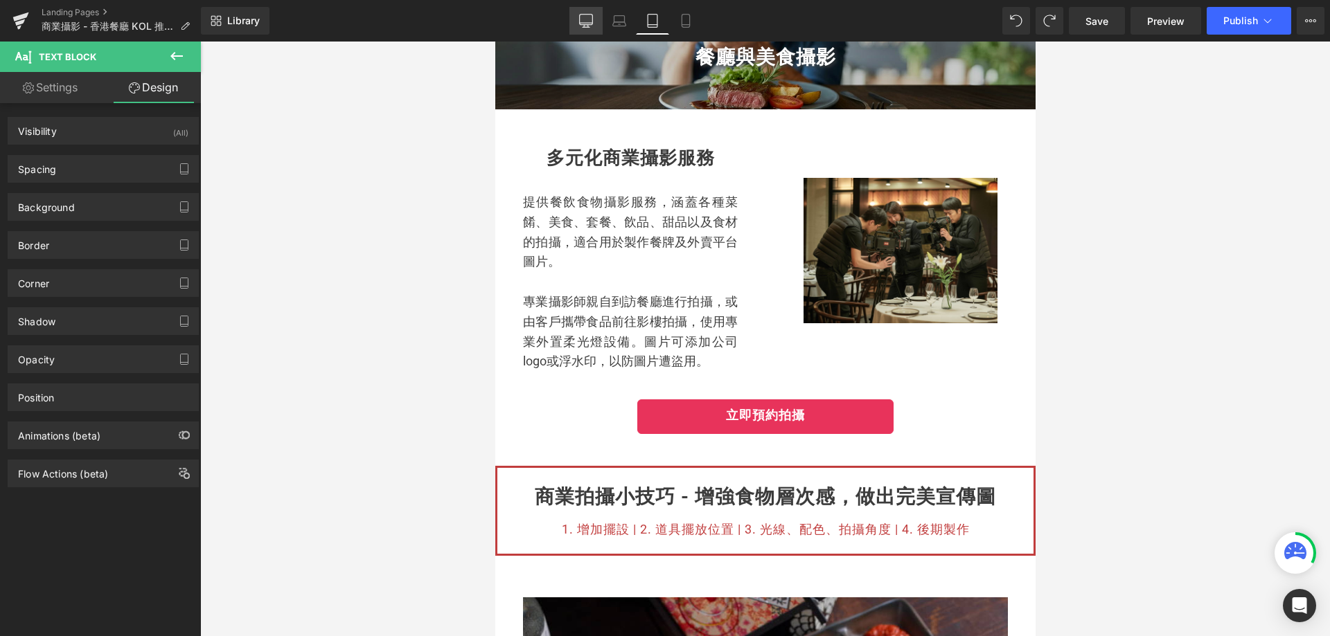
click at [588, 15] on icon at bounding box center [586, 20] width 13 height 10
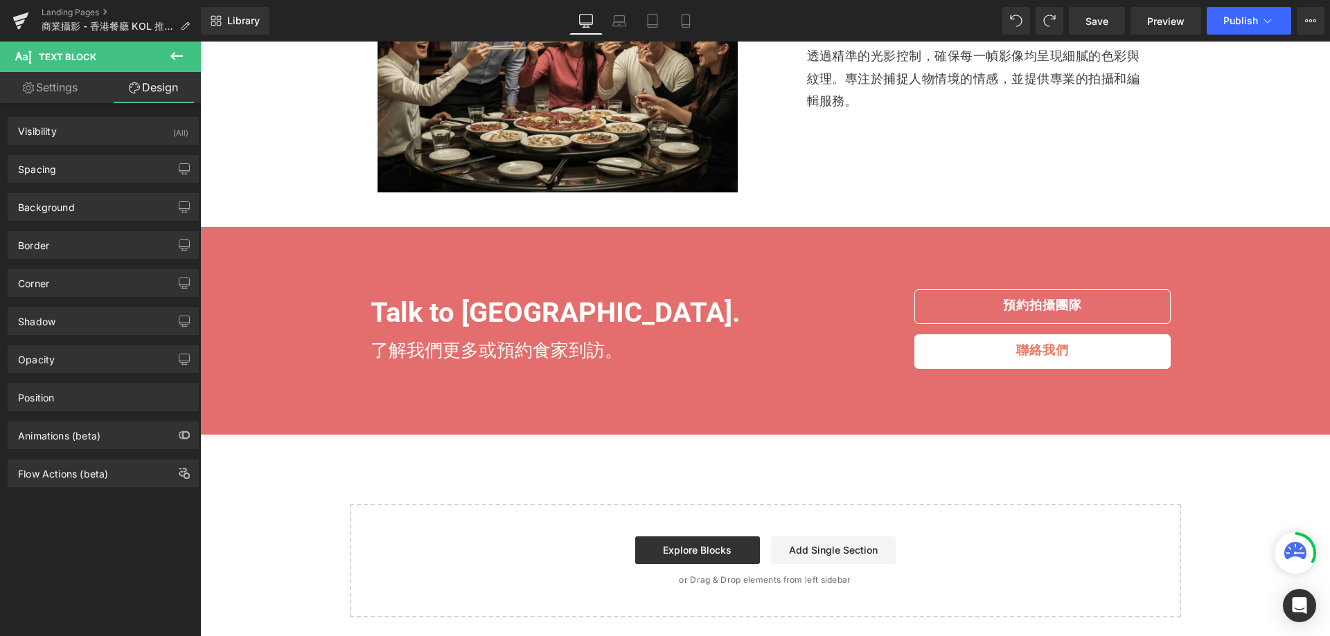
scroll to position [1381, 0]
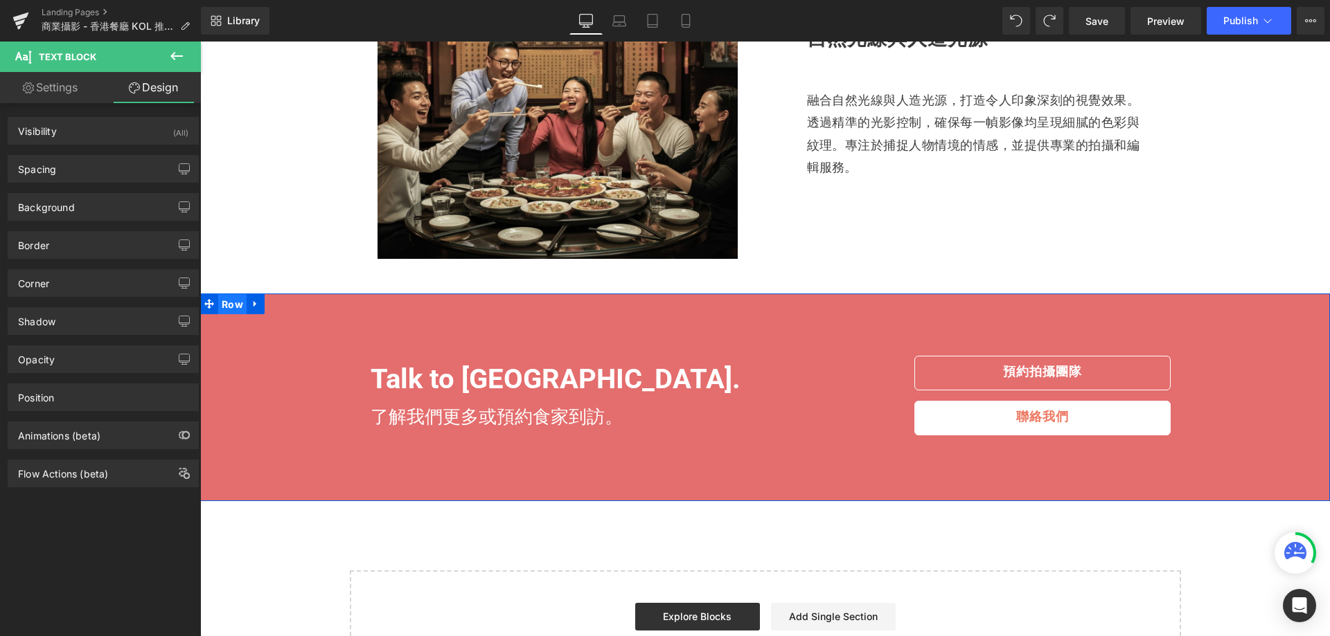
click at [226, 304] on span "Row" at bounding box center [232, 304] width 28 height 21
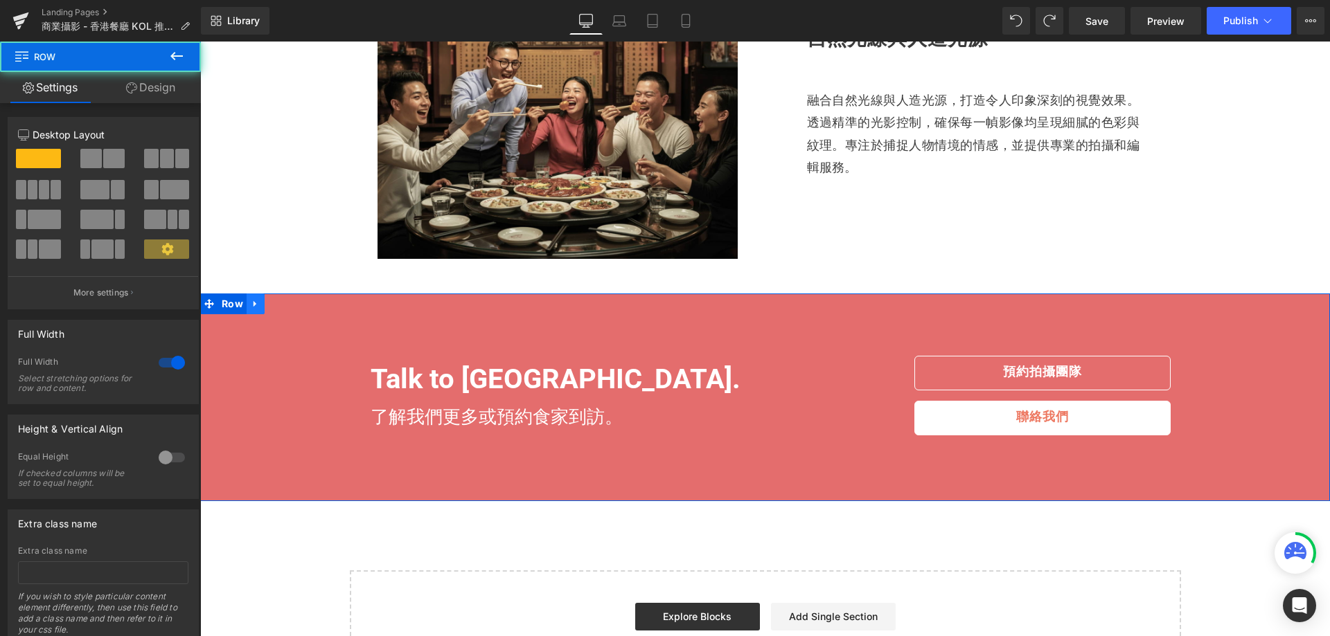
click at [253, 305] on icon at bounding box center [254, 304] width 3 height 6
click at [269, 305] on icon at bounding box center [274, 304] width 10 height 10
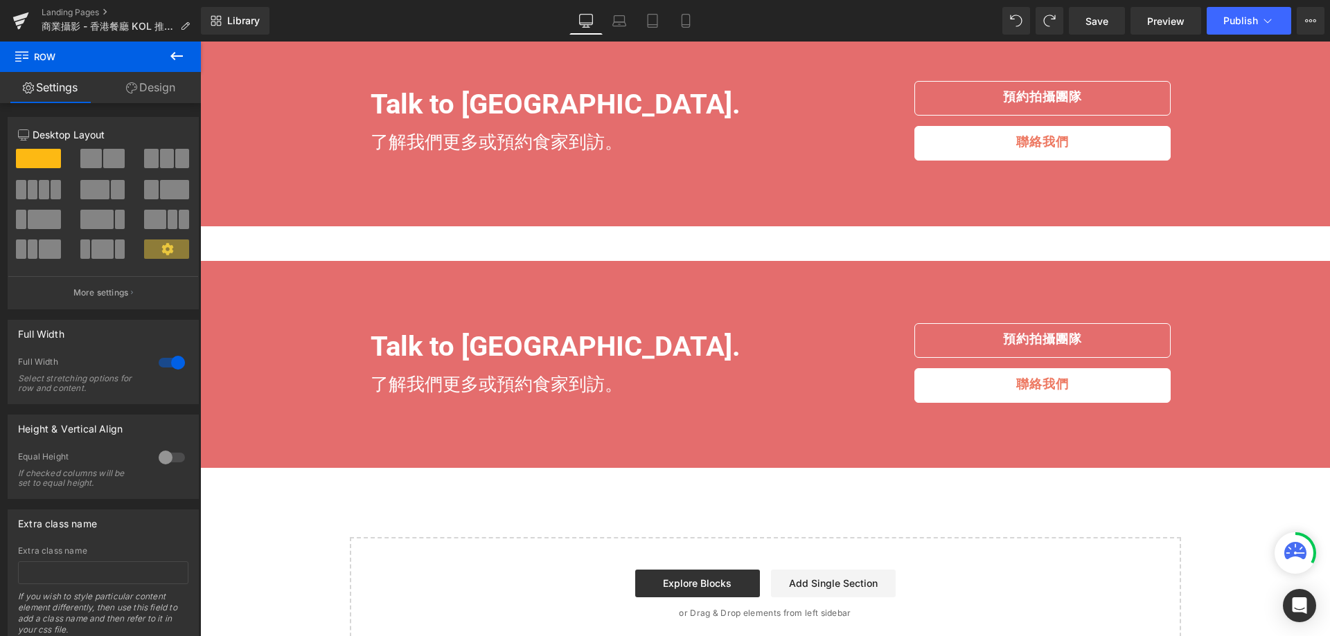
scroll to position [1613, 0]
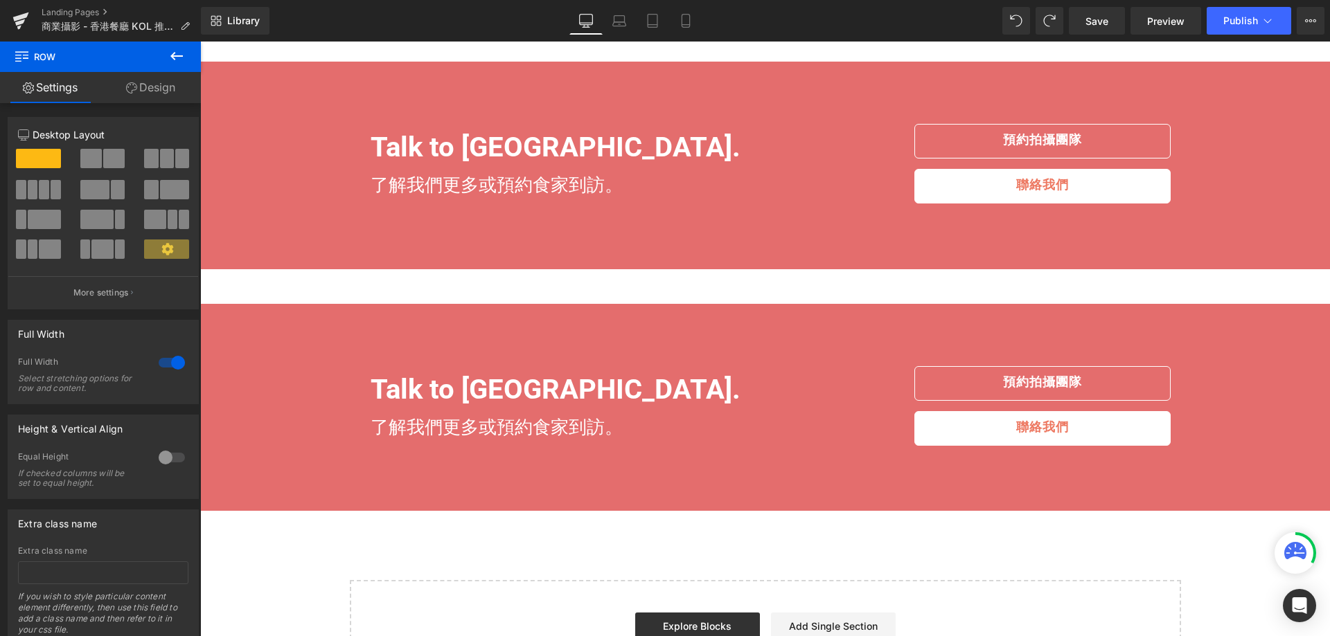
click at [241, 332] on div at bounding box center [765, 408] width 1130 height 208
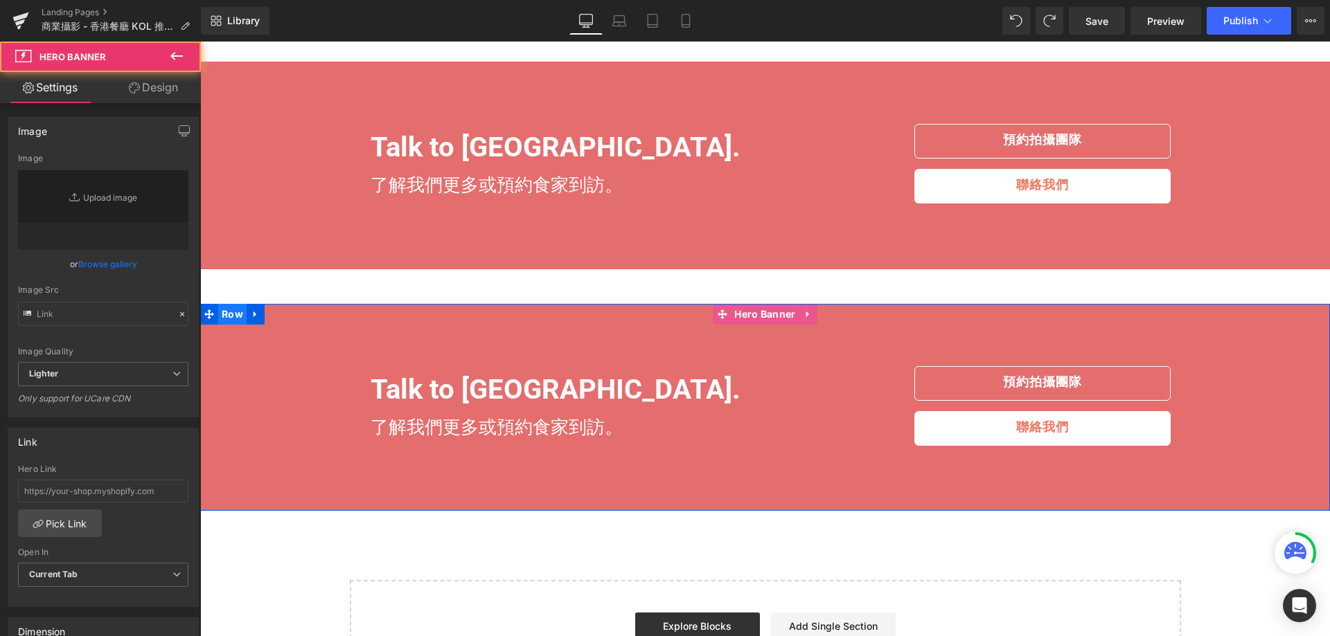
click at [231, 322] on span "Row" at bounding box center [232, 314] width 28 height 21
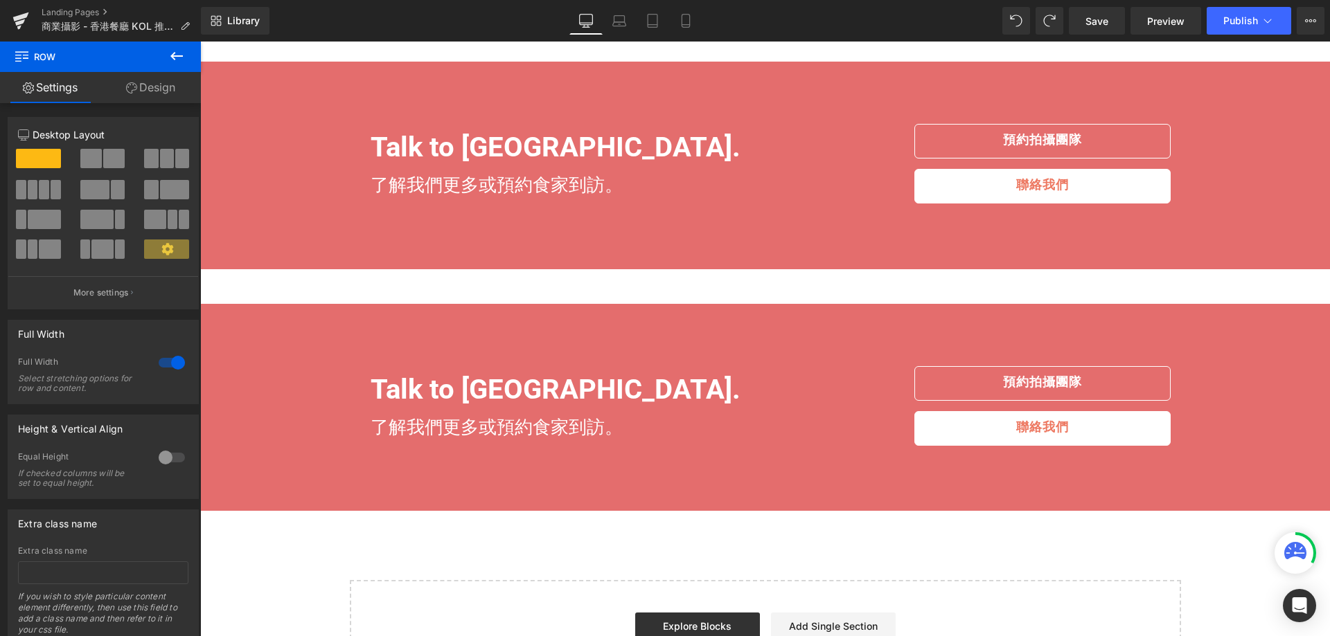
click at [275, 143] on span "Talk to [GEOGRAPHIC_DATA]. Heading 了解我們更多或預約食家到訪。 Text Block Row 預約拍攝團隊 Button …" at bounding box center [765, 165] width 1130 height 97
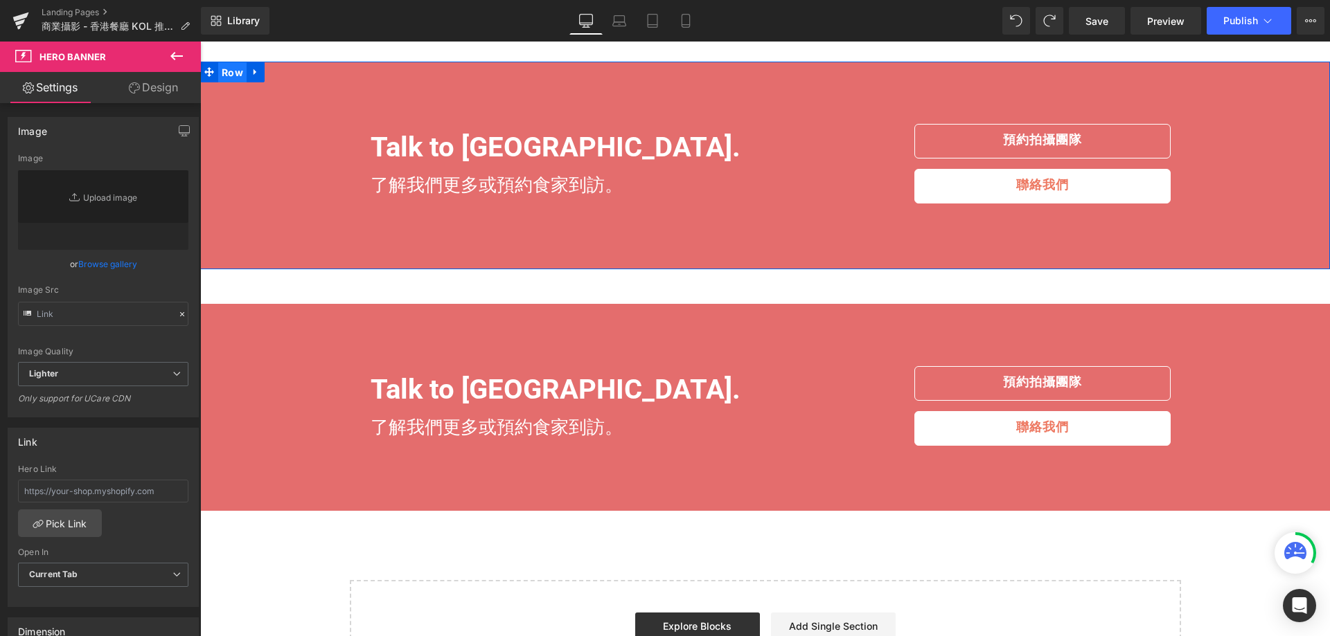
click at [226, 76] on span "Row" at bounding box center [232, 72] width 28 height 21
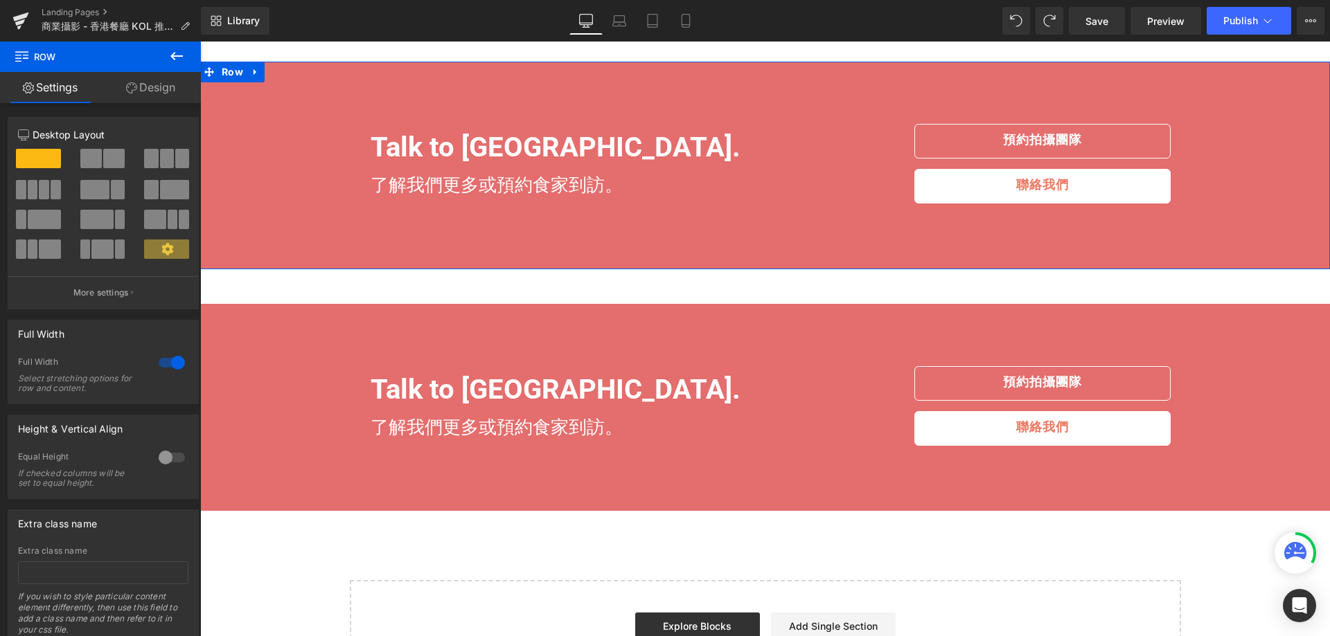
click at [154, 80] on link "Design" at bounding box center [150, 87] width 100 height 31
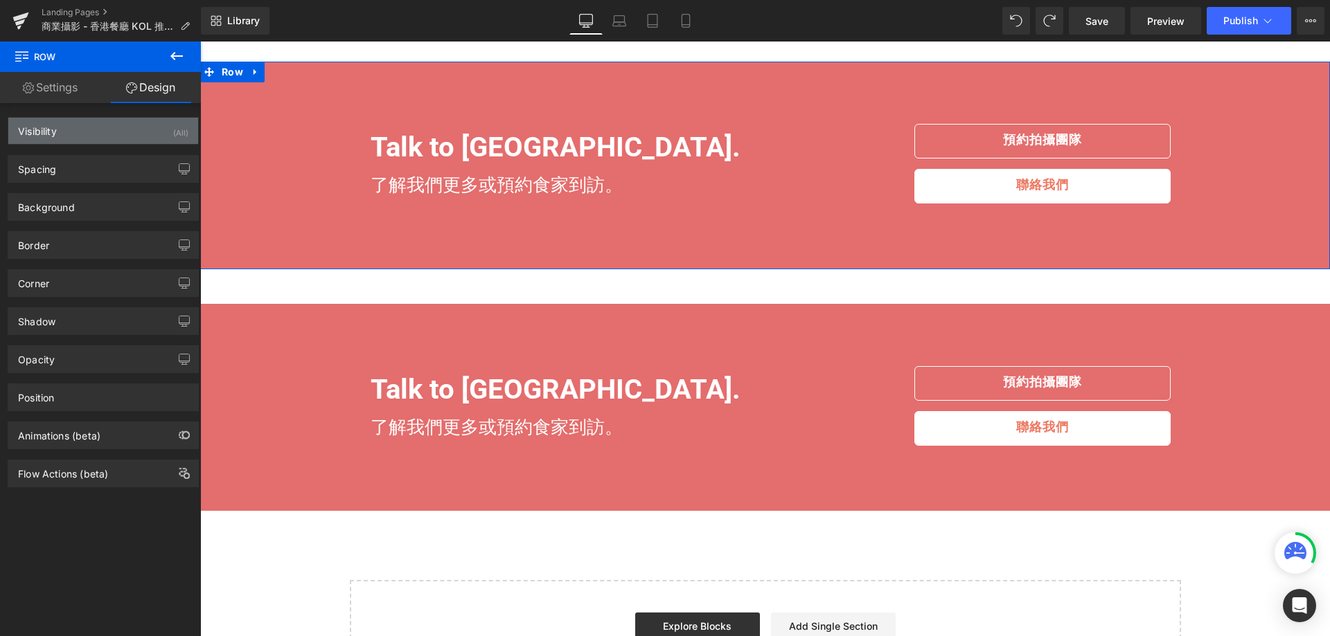
click at [168, 133] on div "Visibility (All)" at bounding box center [103, 131] width 190 height 26
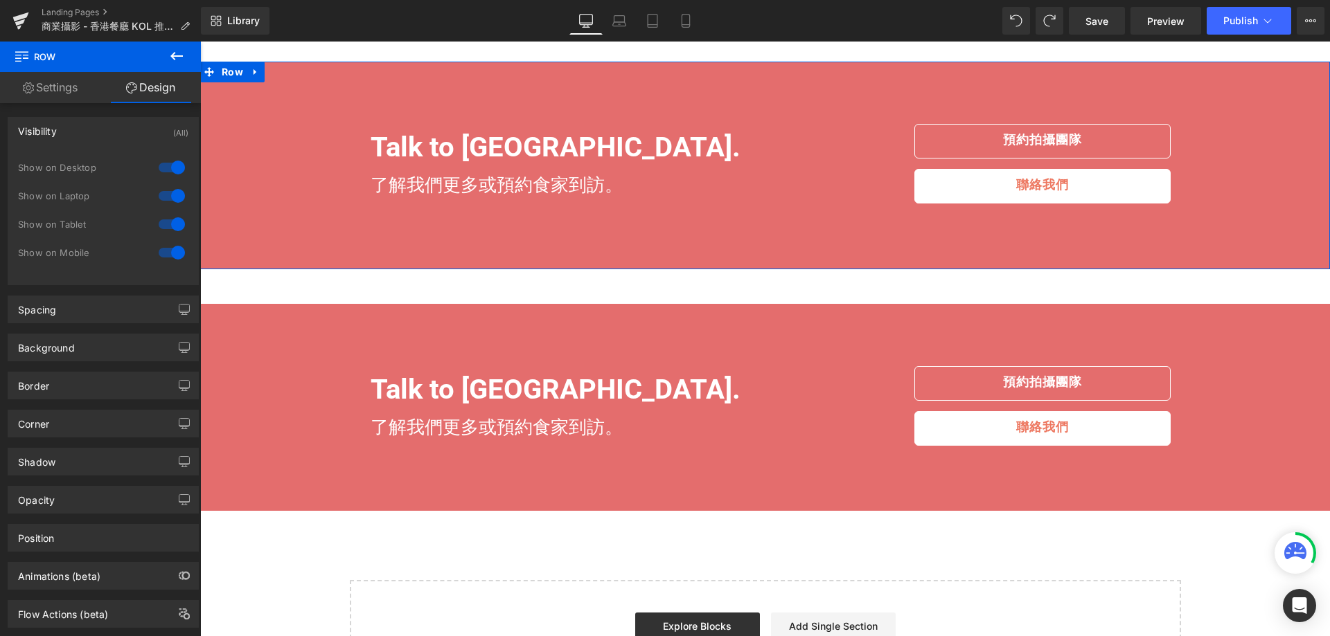
click at [172, 249] on div at bounding box center [171, 253] width 33 height 22
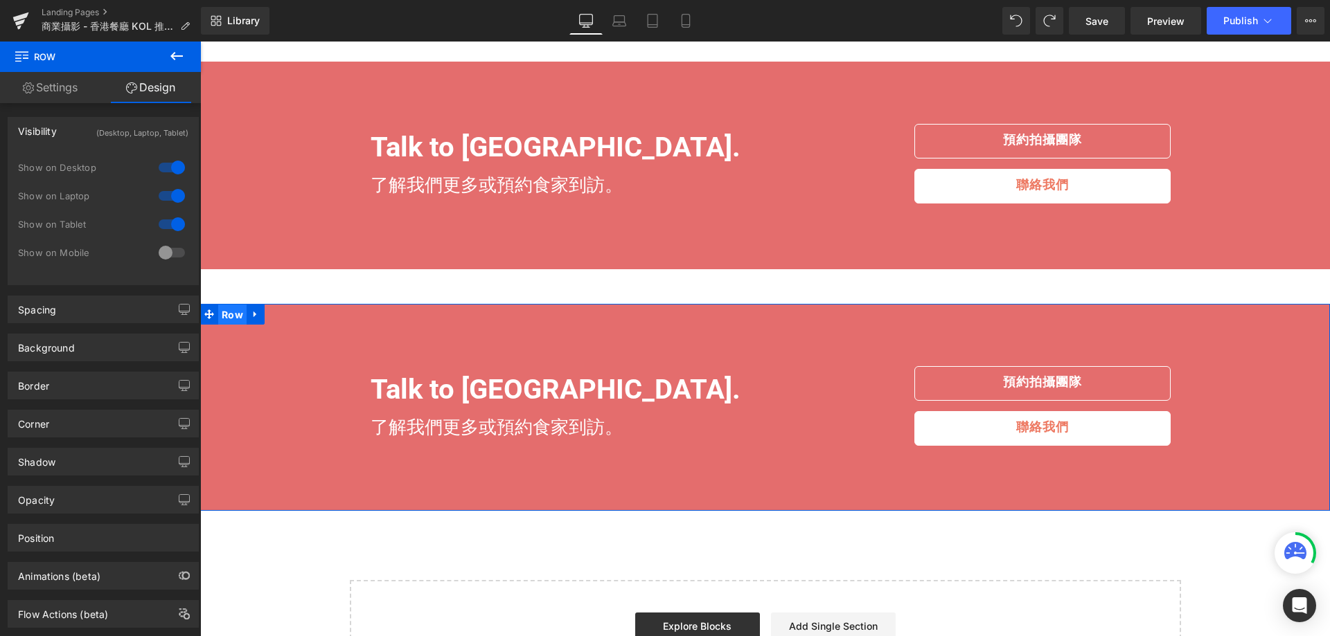
click at [235, 316] on span "Row" at bounding box center [232, 315] width 28 height 21
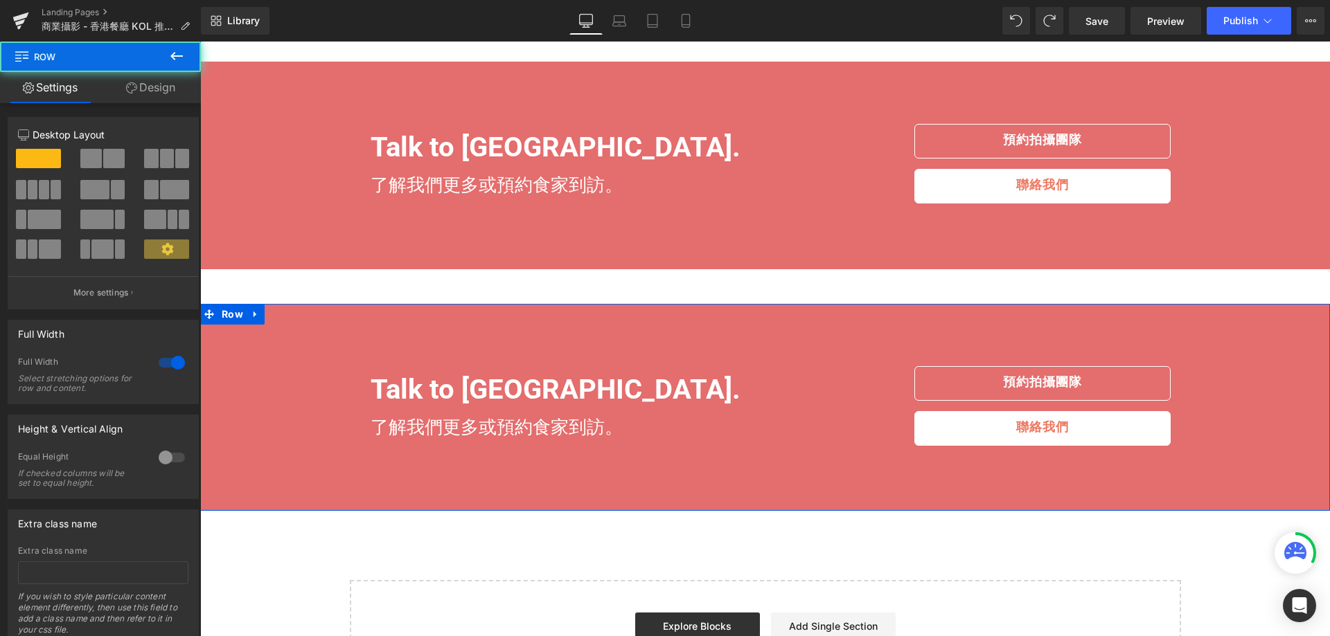
click at [166, 91] on link "Design" at bounding box center [150, 87] width 100 height 31
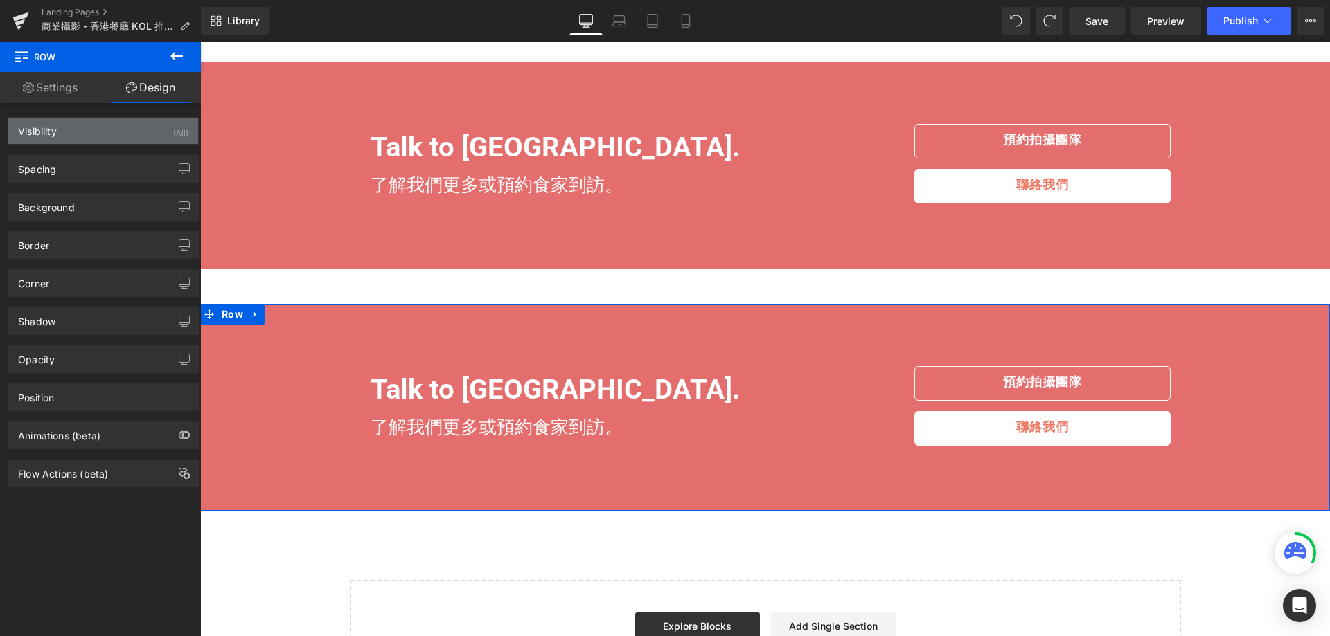
click at [161, 138] on div "Visibility (All)" at bounding box center [103, 131] width 190 height 26
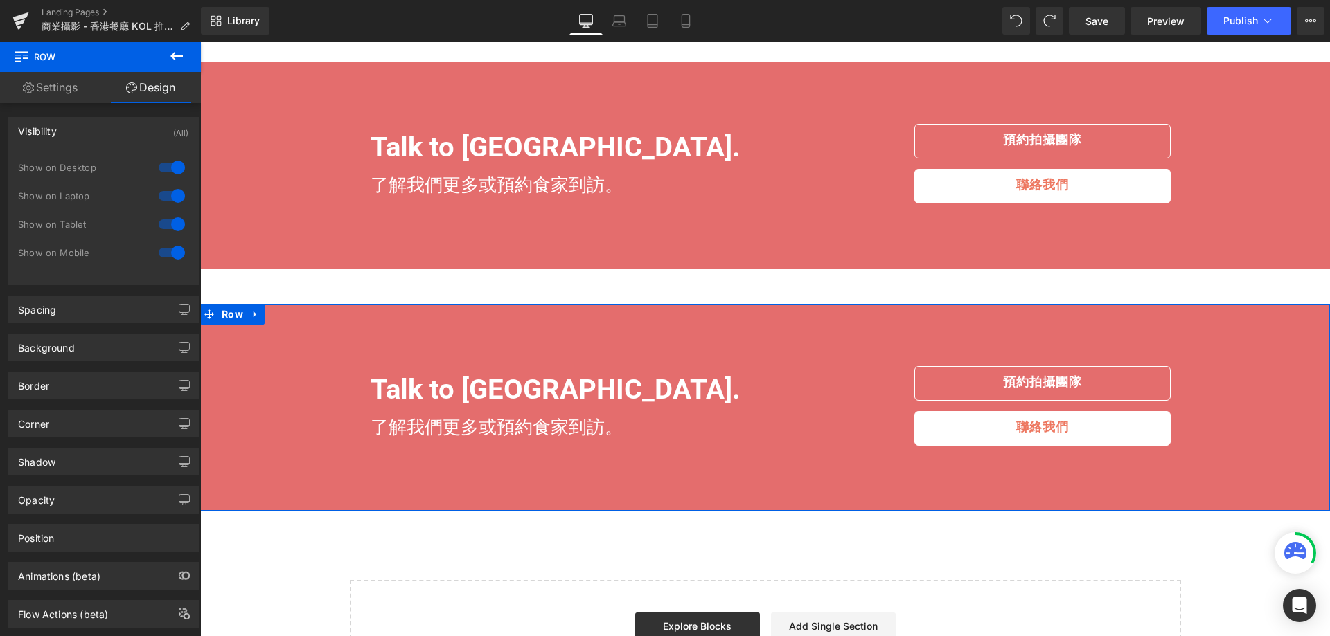
click at [160, 224] on div at bounding box center [171, 224] width 33 height 22
click at [160, 186] on div at bounding box center [171, 196] width 33 height 22
click at [168, 163] on div at bounding box center [171, 168] width 33 height 22
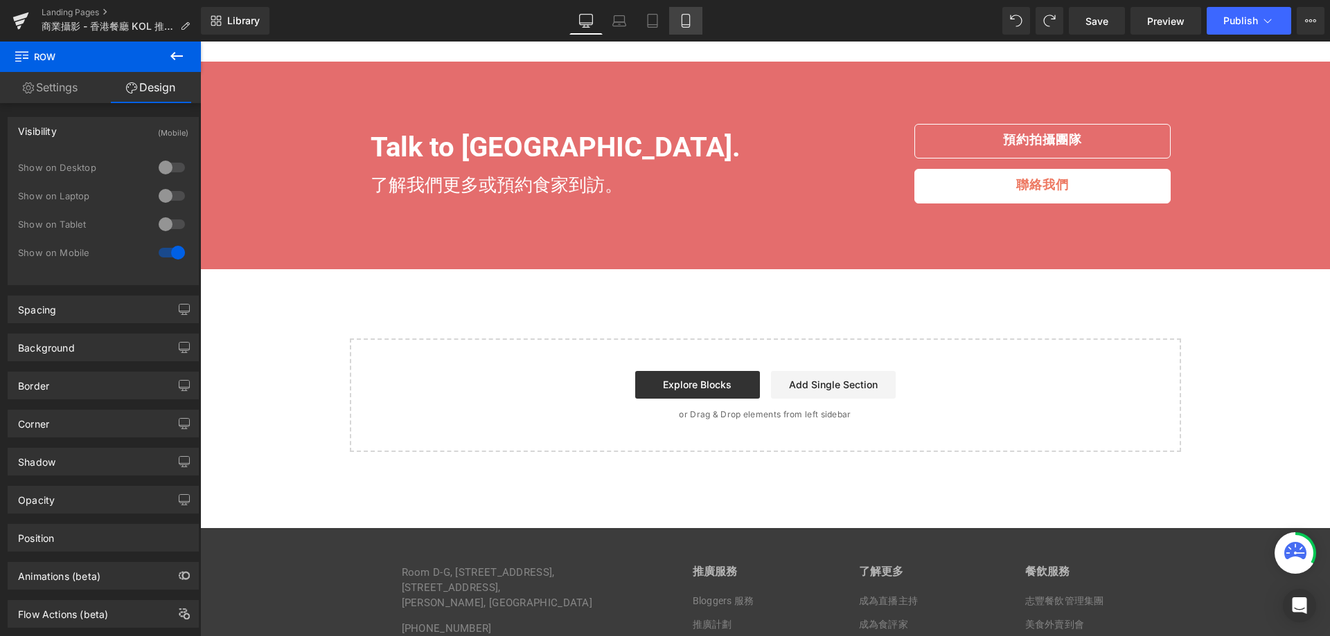
click at [693, 28] on link "Mobile" at bounding box center [685, 21] width 33 height 28
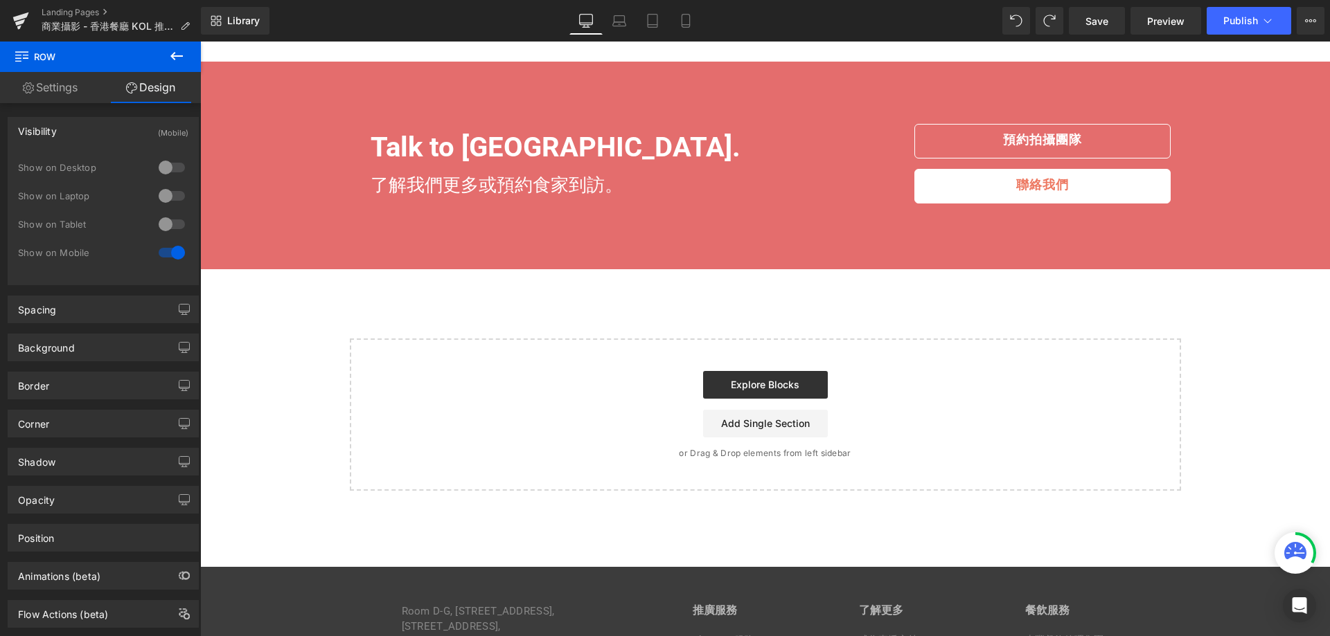
scroll to position [1738, 0]
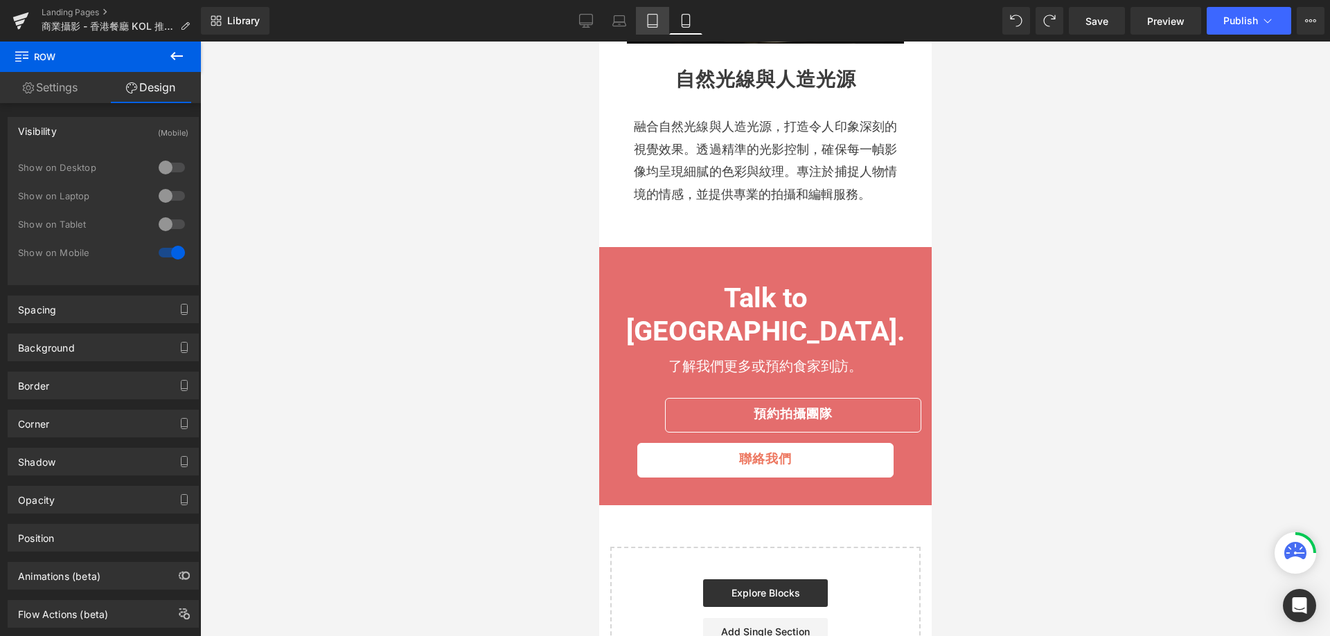
click at [655, 22] on icon at bounding box center [652, 21] width 14 height 14
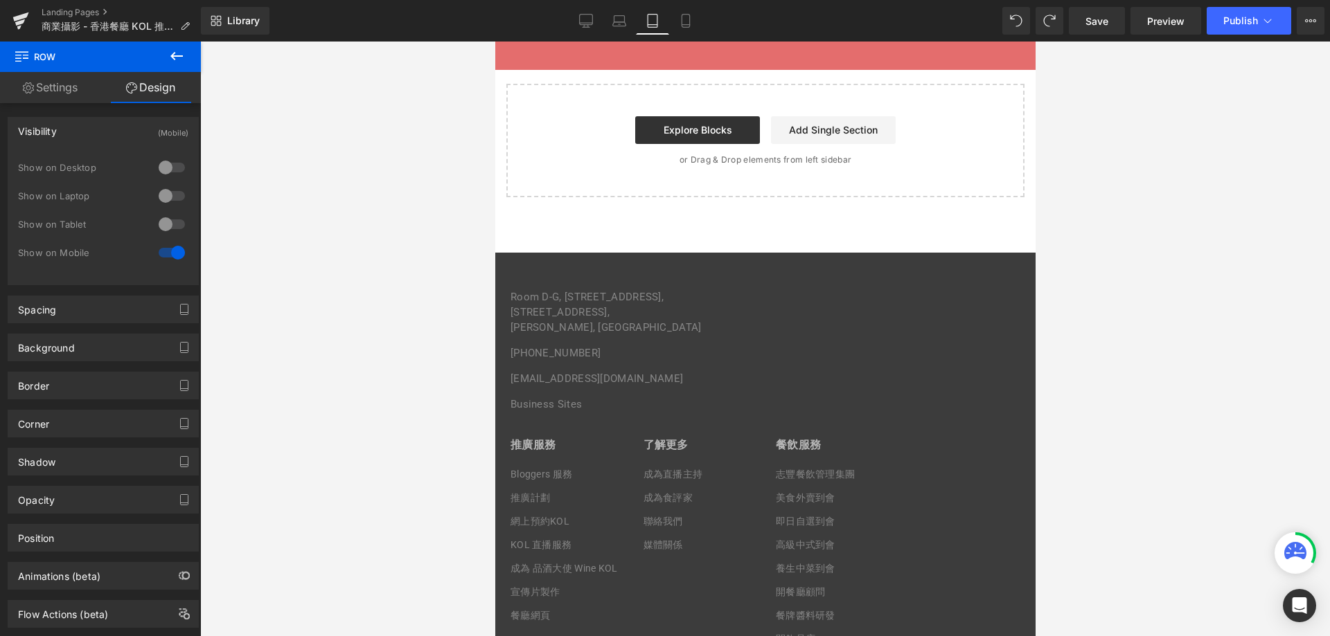
scroll to position [1939, 0]
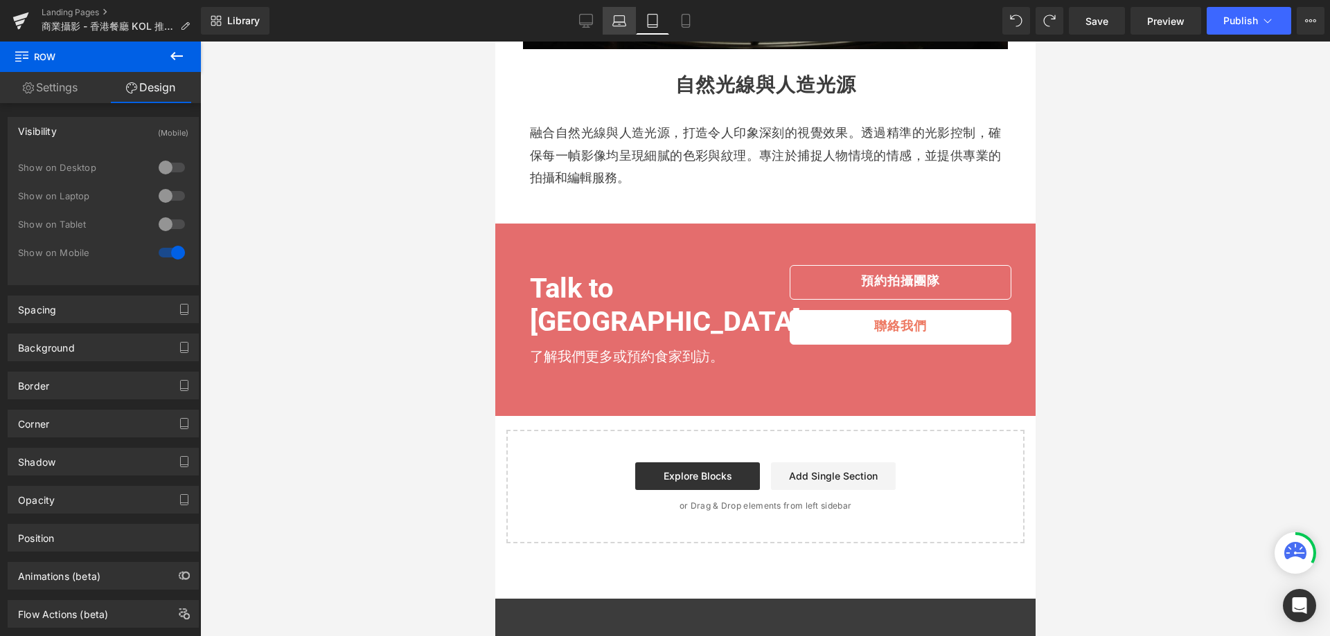
click at [625, 18] on icon at bounding box center [619, 19] width 10 height 6
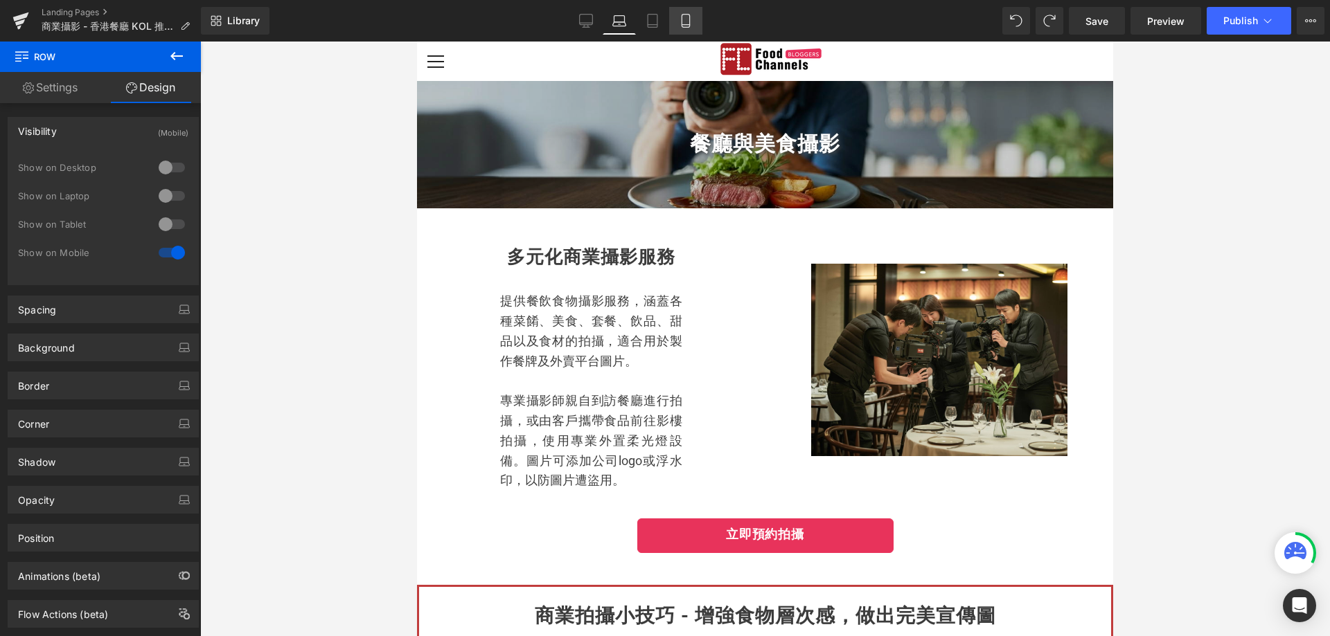
click at [684, 15] on icon at bounding box center [686, 21] width 14 height 14
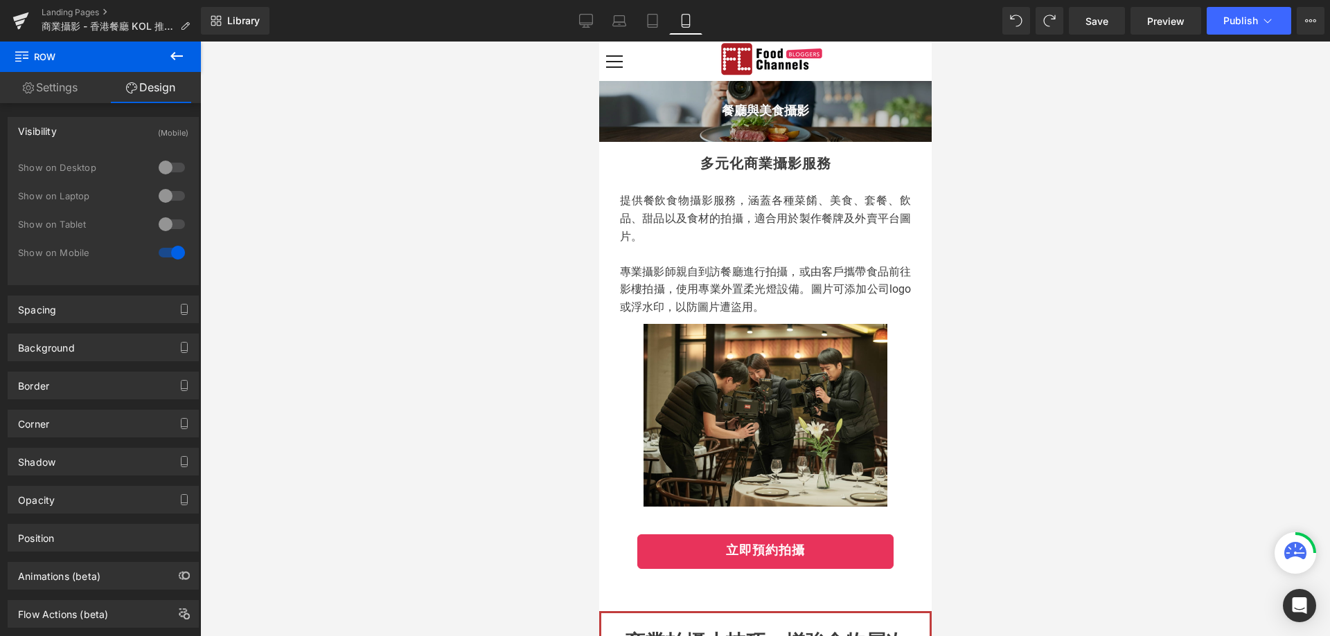
scroll to position [1738, 0]
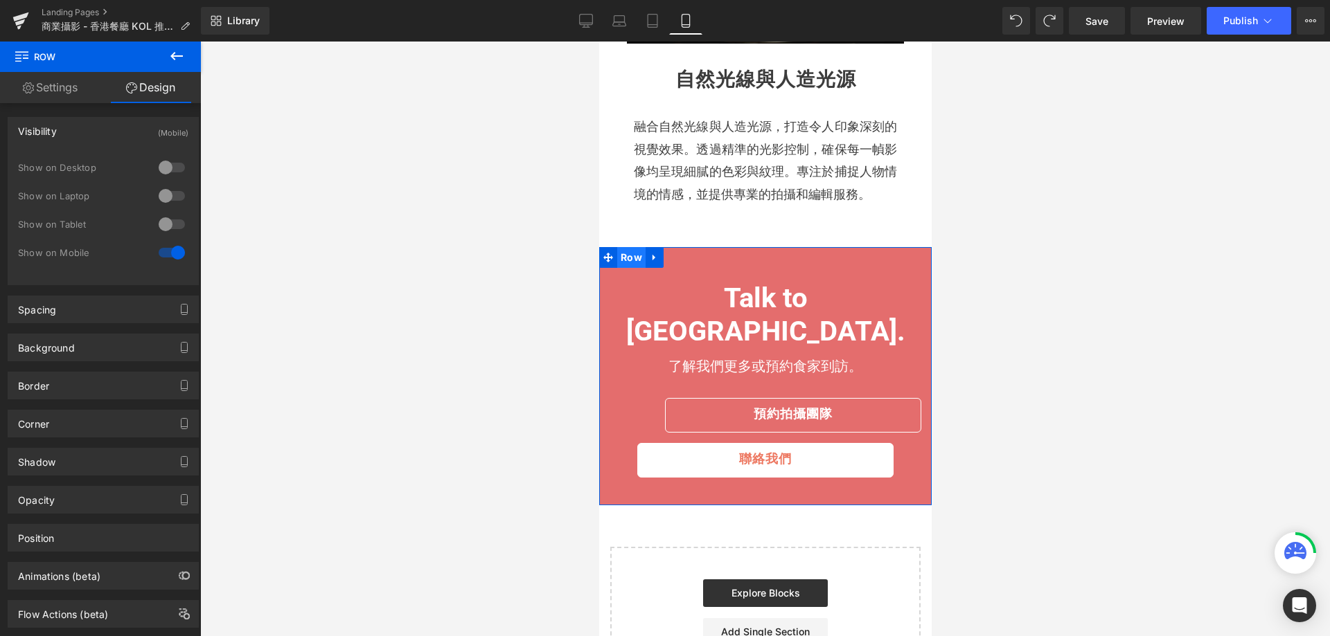
click at [616, 255] on span "Row" at bounding box center [630, 257] width 28 height 21
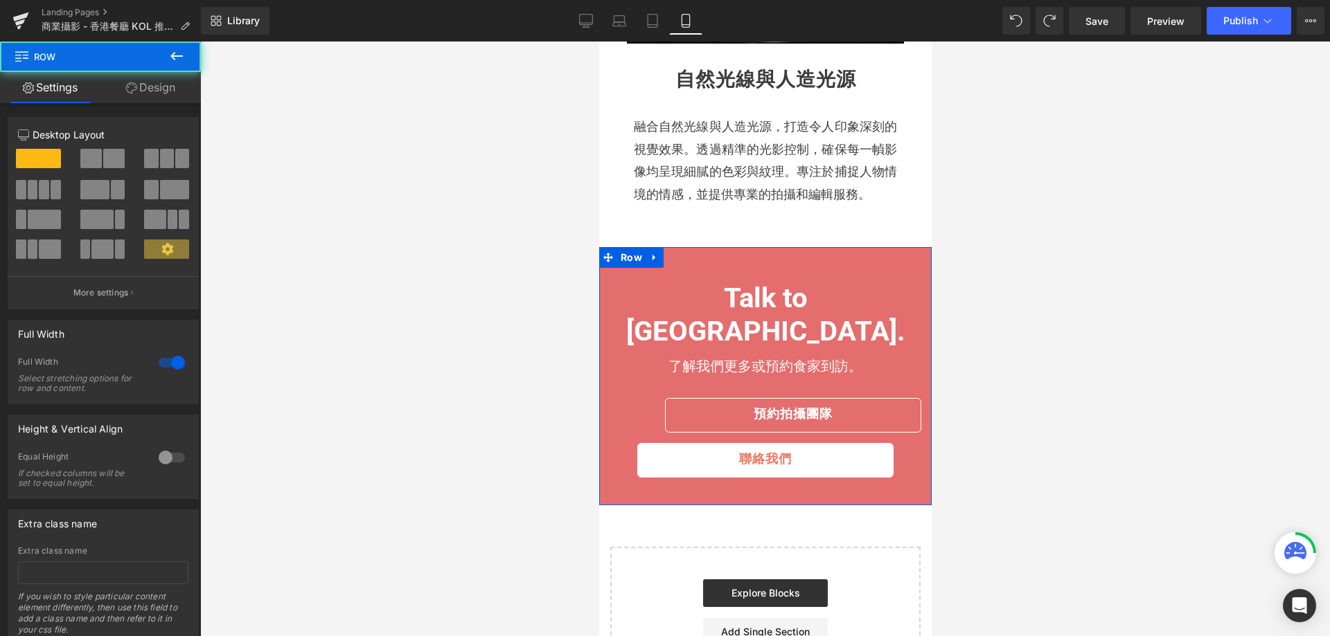
click at [155, 87] on link "Design" at bounding box center [150, 87] width 100 height 31
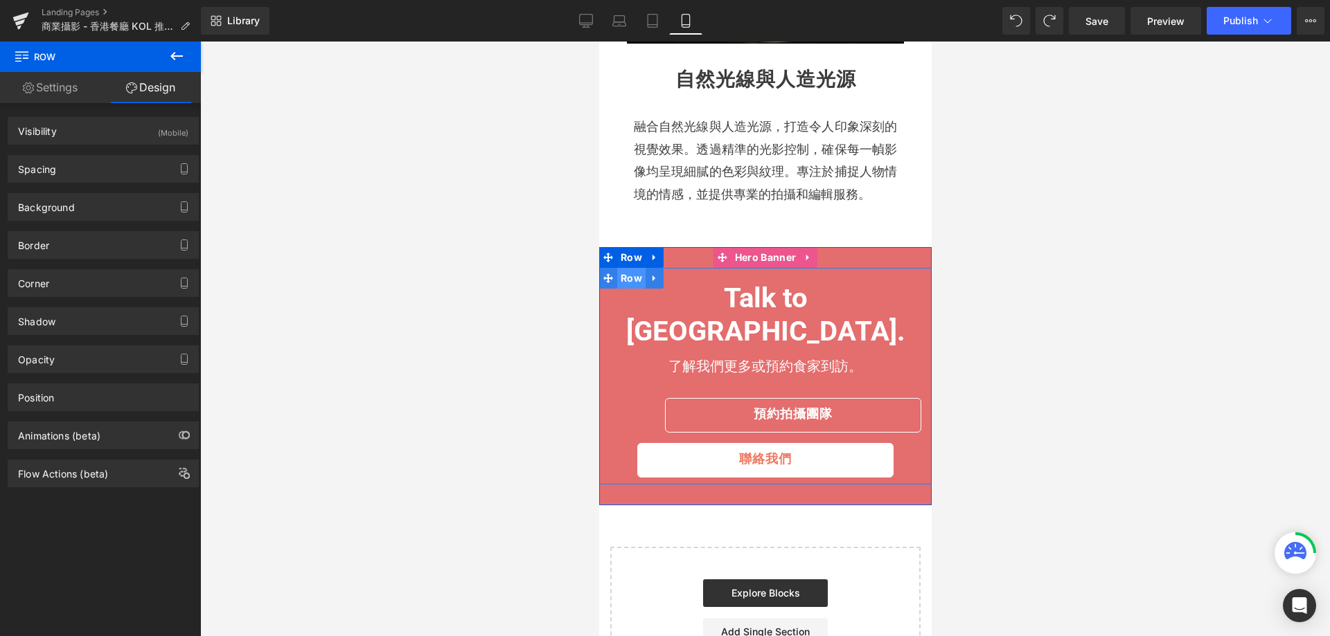
click at [631, 268] on span "Row" at bounding box center [630, 278] width 28 height 21
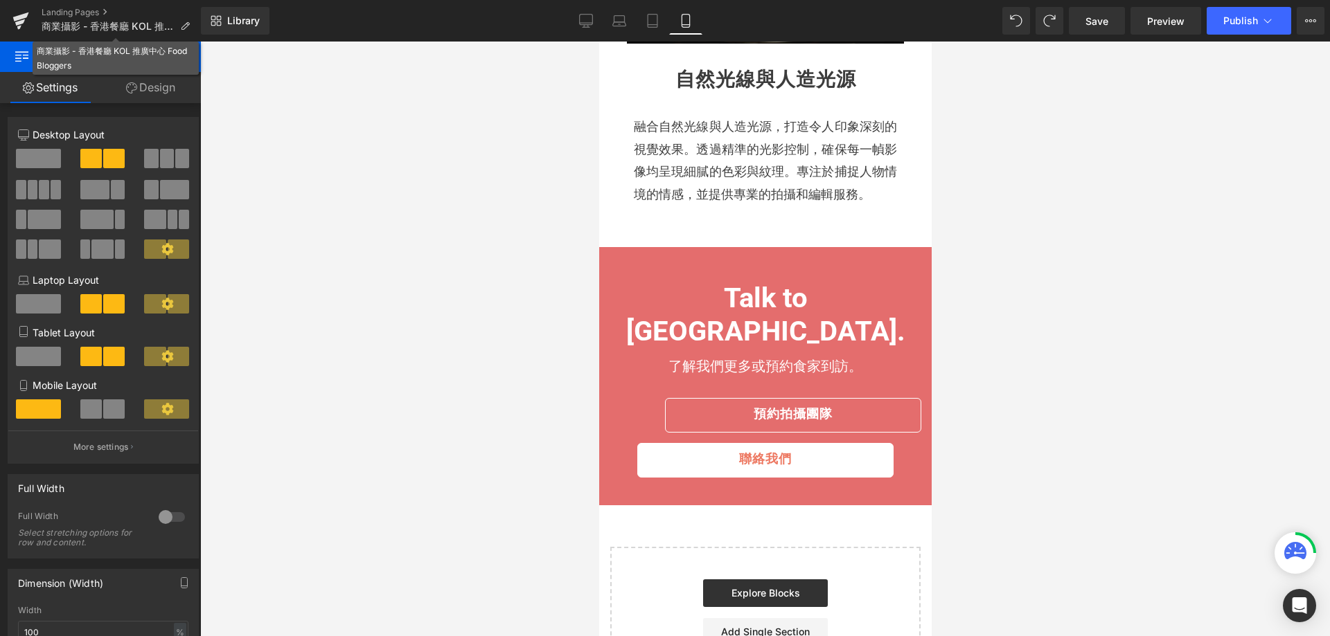
drag, startPoint x: 162, startPoint y: 71, endPoint x: 167, endPoint y: 78, distance: 7.9
click at [165, 74] on div "商業攝影 - 香港餐廳 KOL 推廣中心 Food Bloggers" at bounding box center [116, 58] width 166 height 33
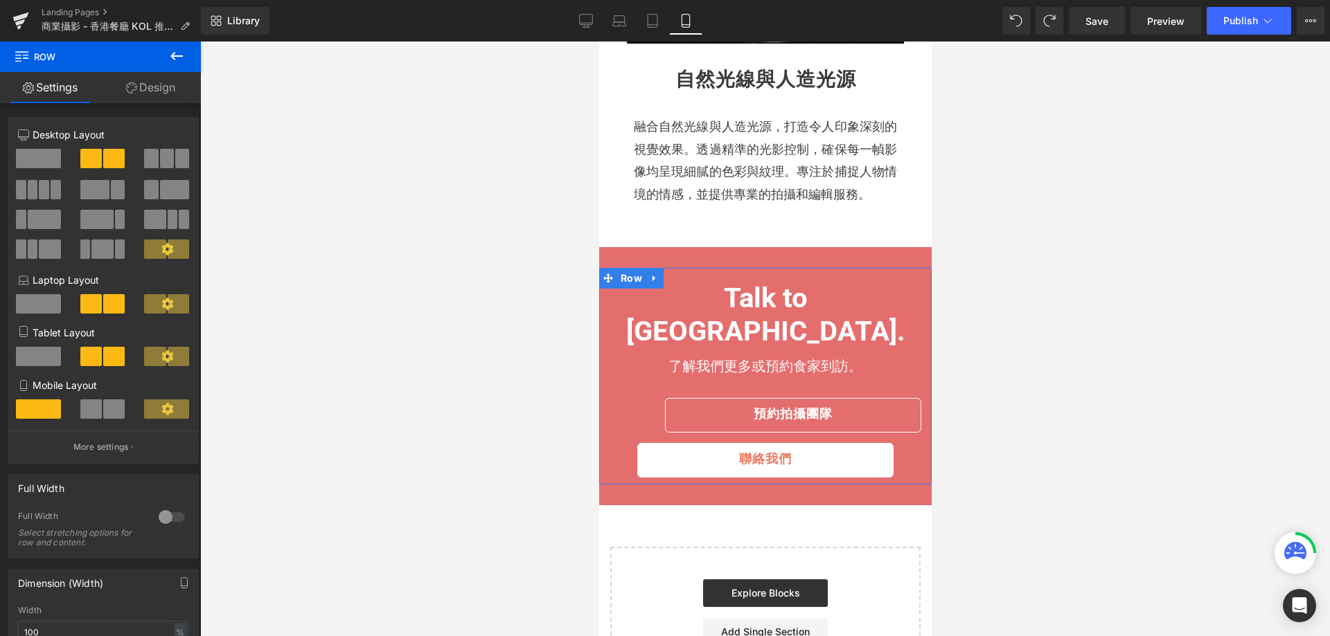
click at [167, 78] on link "Design" at bounding box center [150, 87] width 100 height 31
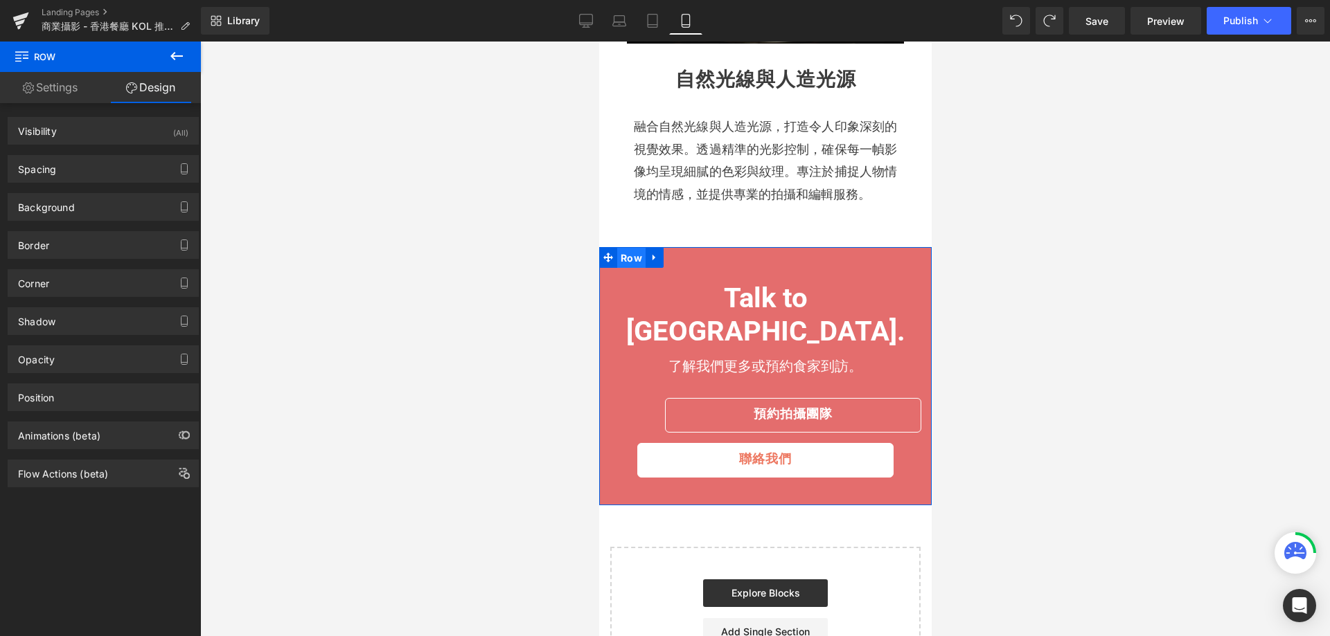
click at [627, 251] on span "Row" at bounding box center [630, 258] width 28 height 21
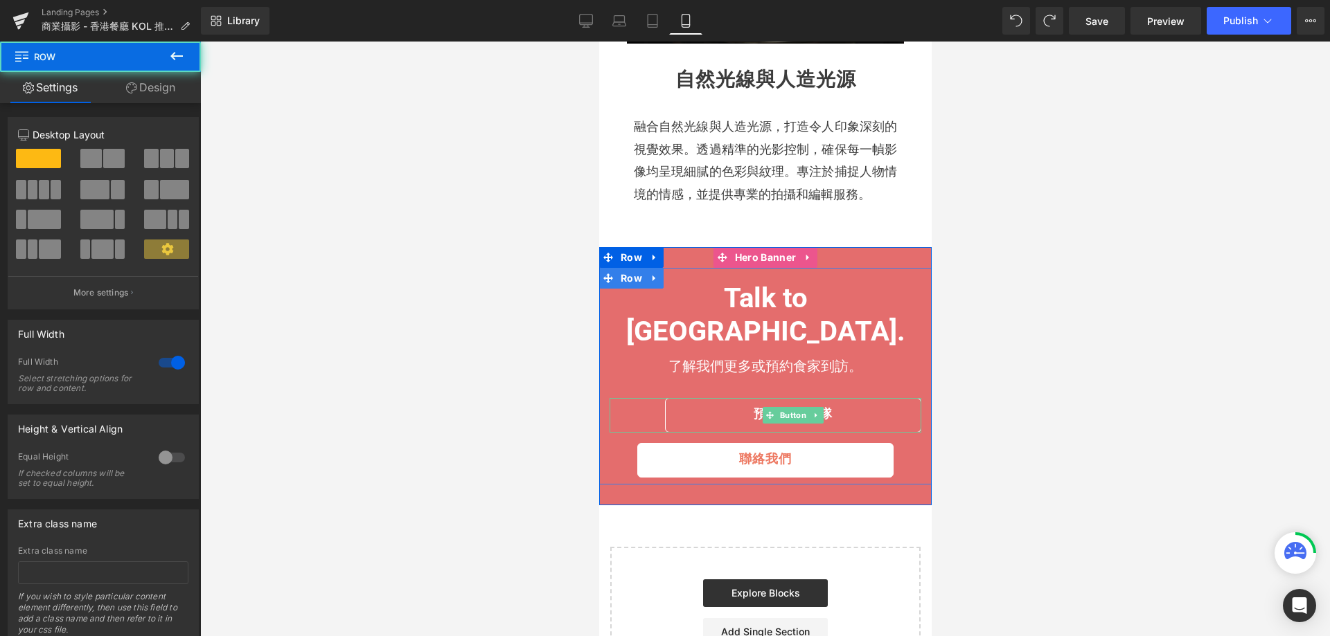
click at [618, 398] on div "預約拍攝團隊" at bounding box center [765, 415] width 312 height 35
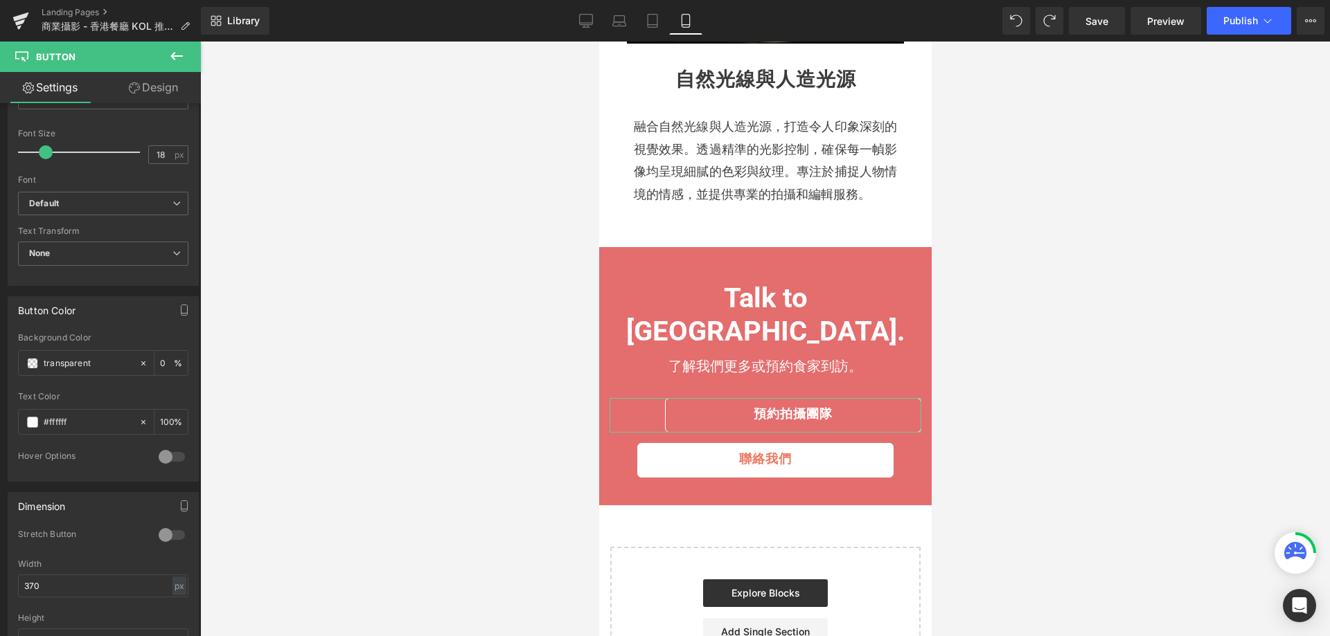
scroll to position [485, 0]
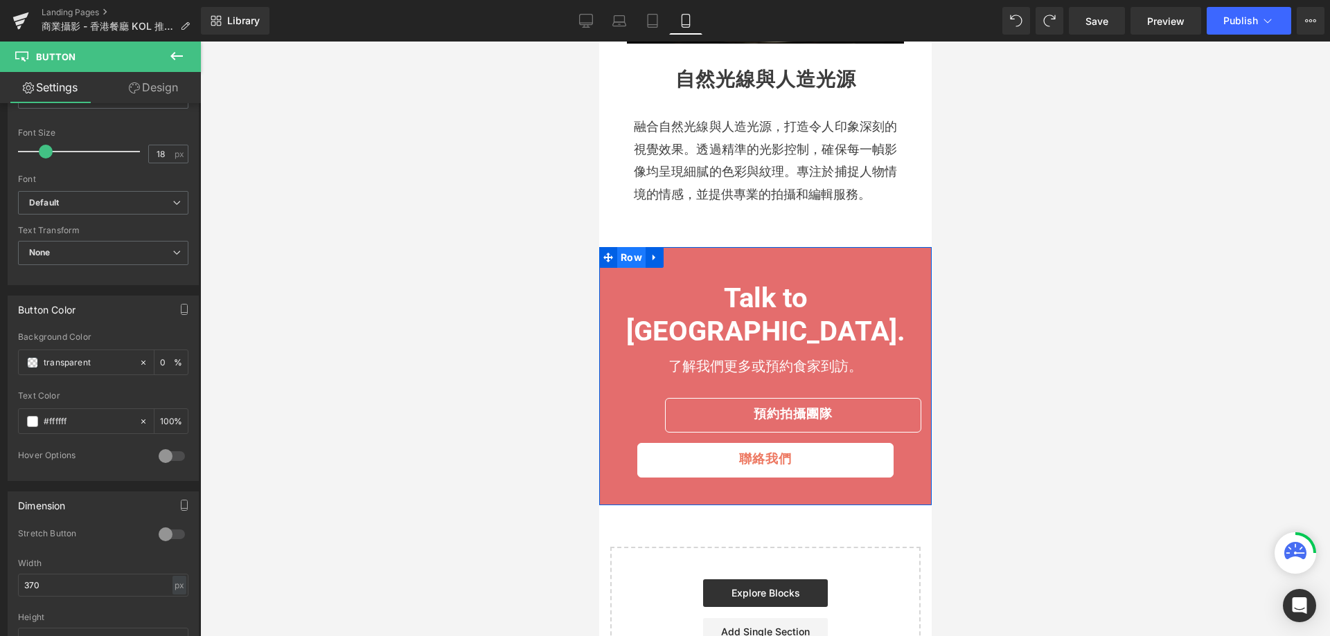
click at [616, 251] on span "Row" at bounding box center [630, 257] width 28 height 21
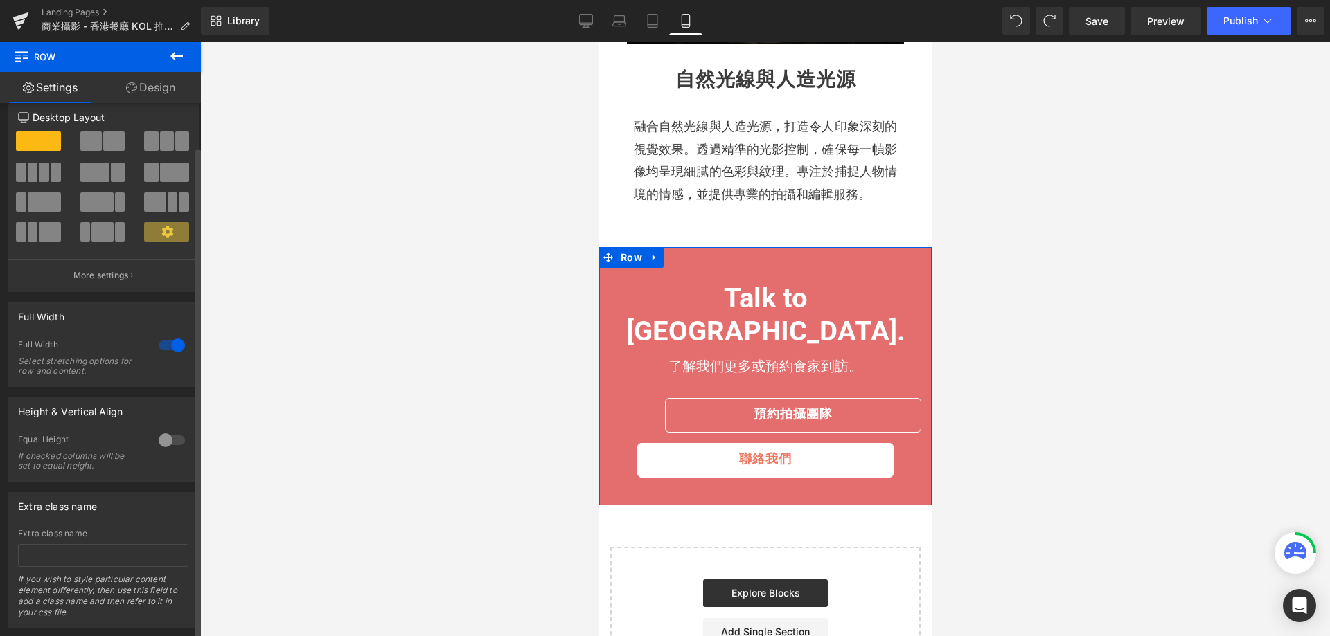
scroll to position [0, 0]
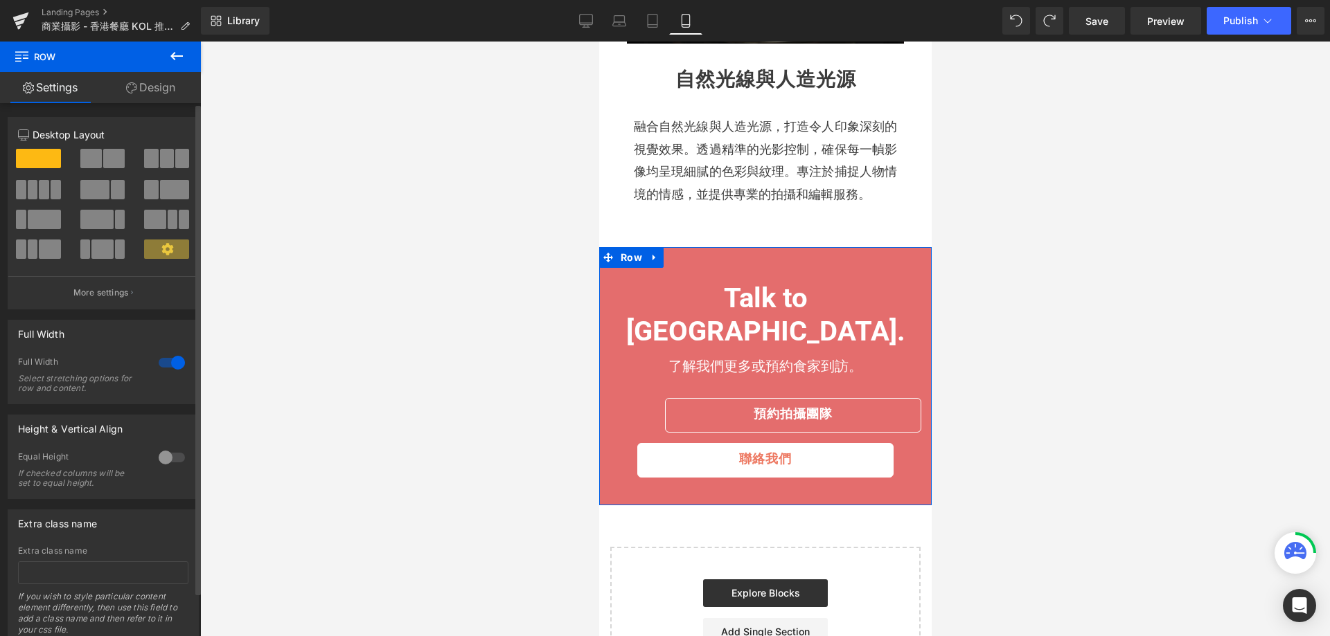
click at [165, 364] on div at bounding box center [171, 363] width 33 height 22
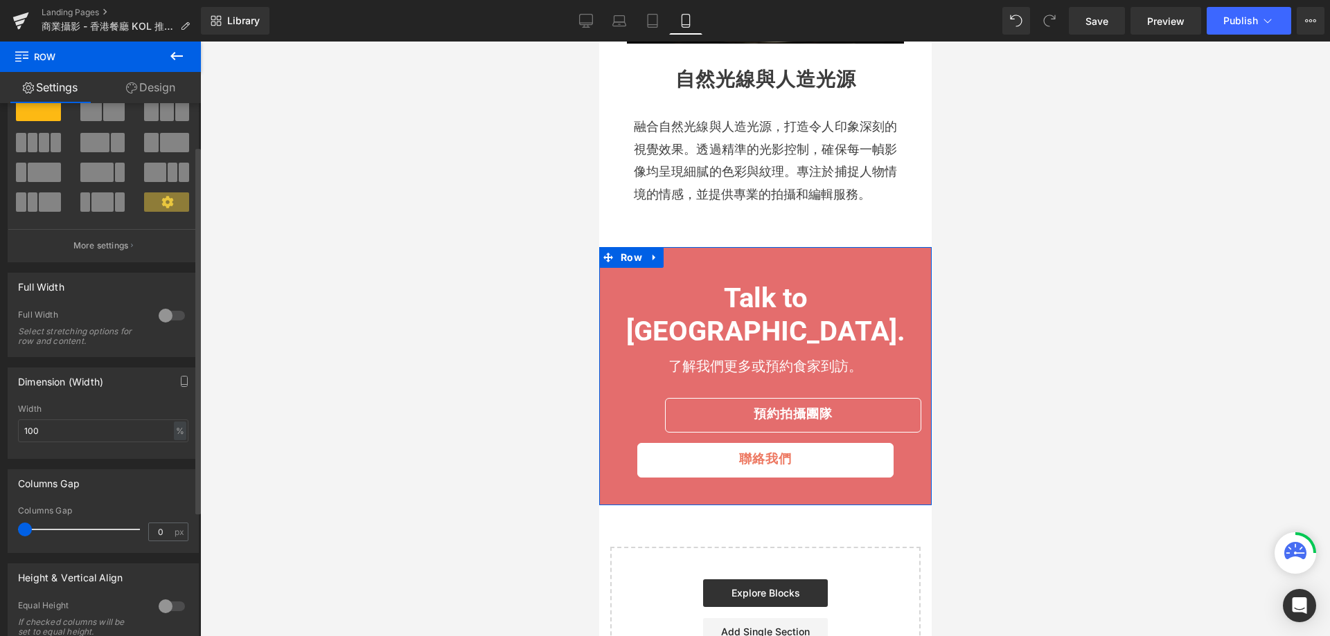
scroll to position [69, 0]
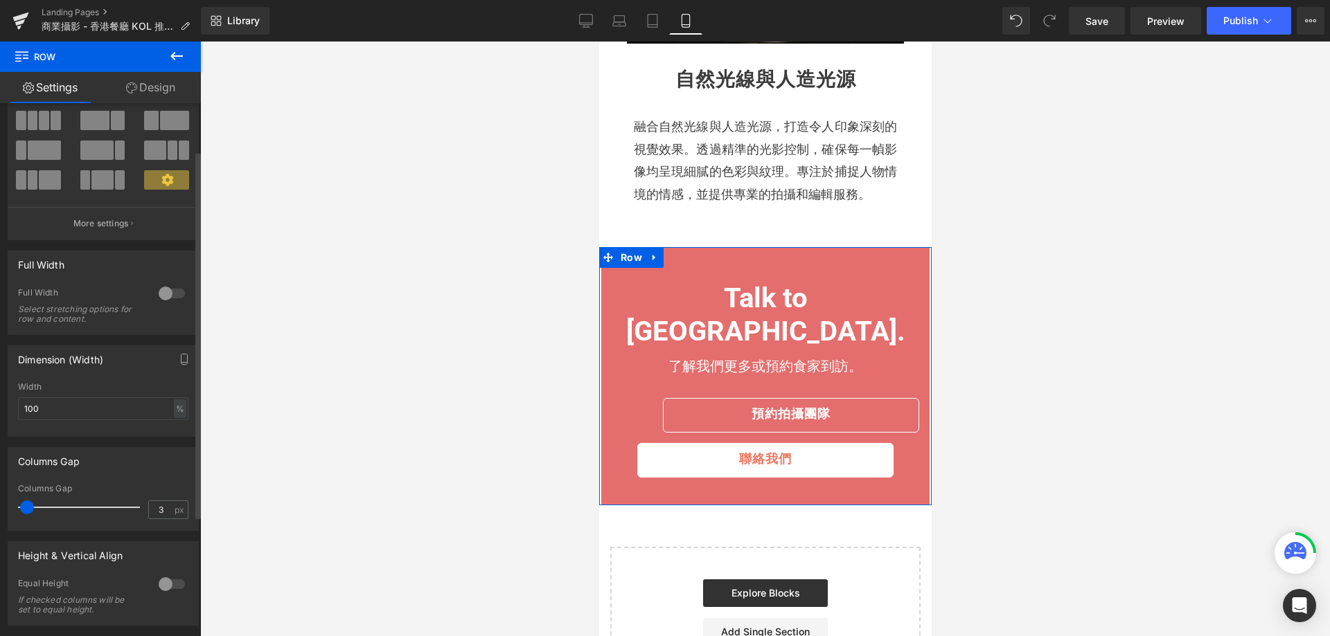
type input "0"
drag, startPoint x: 30, startPoint y: 508, endPoint x: 15, endPoint y: 513, distance: 16.0
click at [15, 513] on div "0px Columns Gap 0 px" at bounding box center [103, 507] width 190 height 46
click at [170, 291] on div at bounding box center [171, 294] width 33 height 22
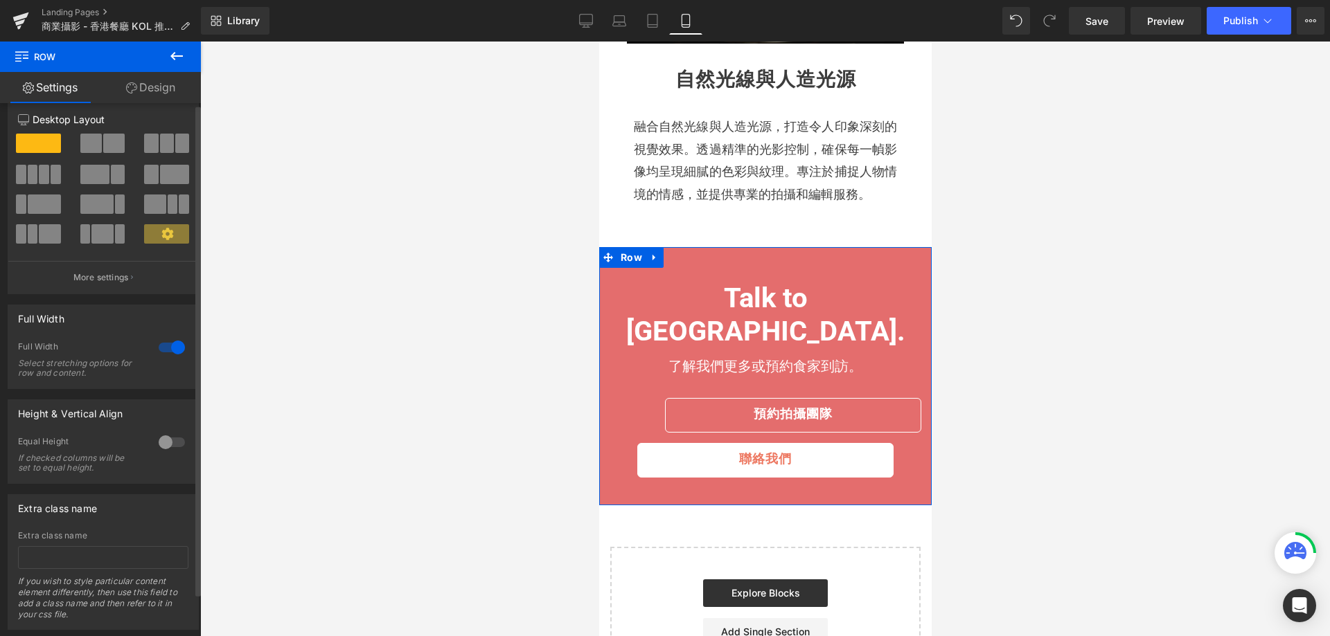
scroll to position [0, 0]
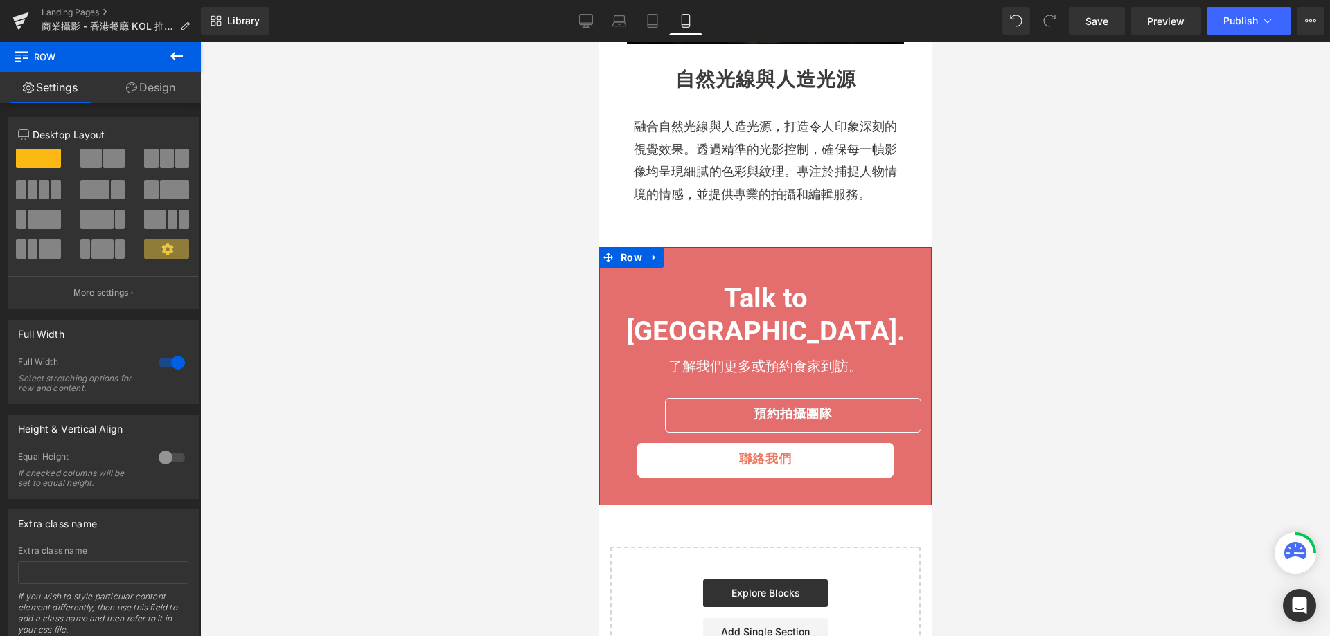
click at [139, 78] on link "Design" at bounding box center [150, 87] width 100 height 31
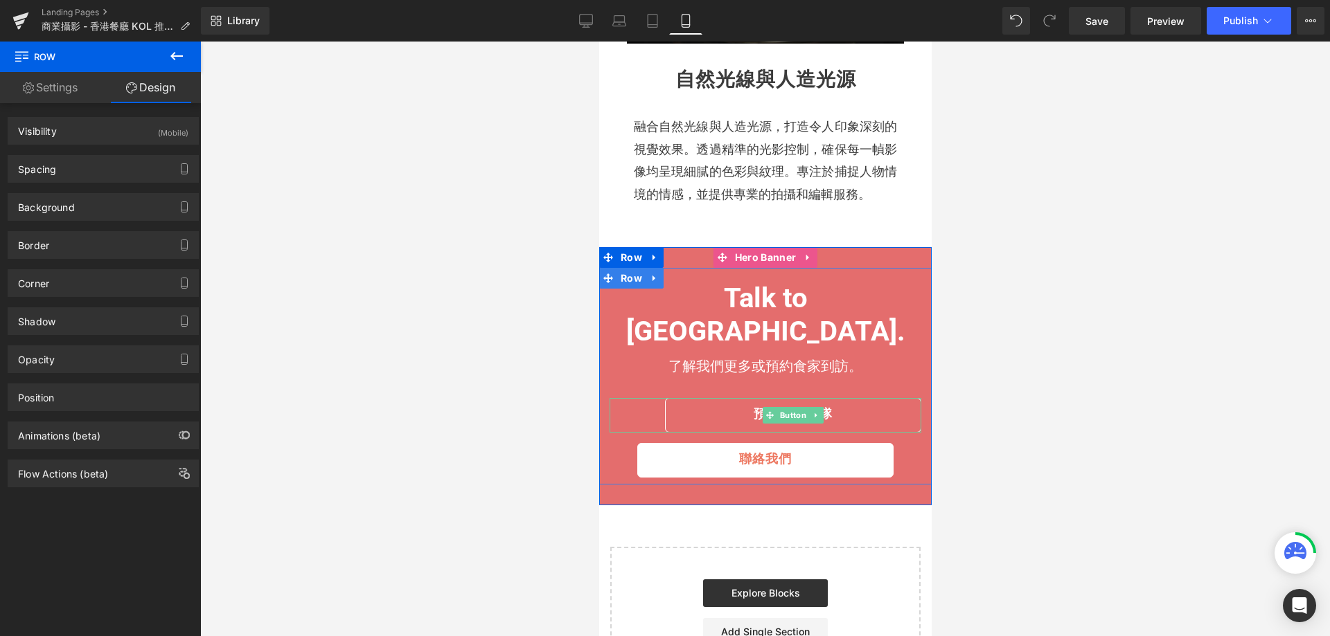
click at [643, 398] on div "預約拍攝團隊" at bounding box center [765, 415] width 312 height 35
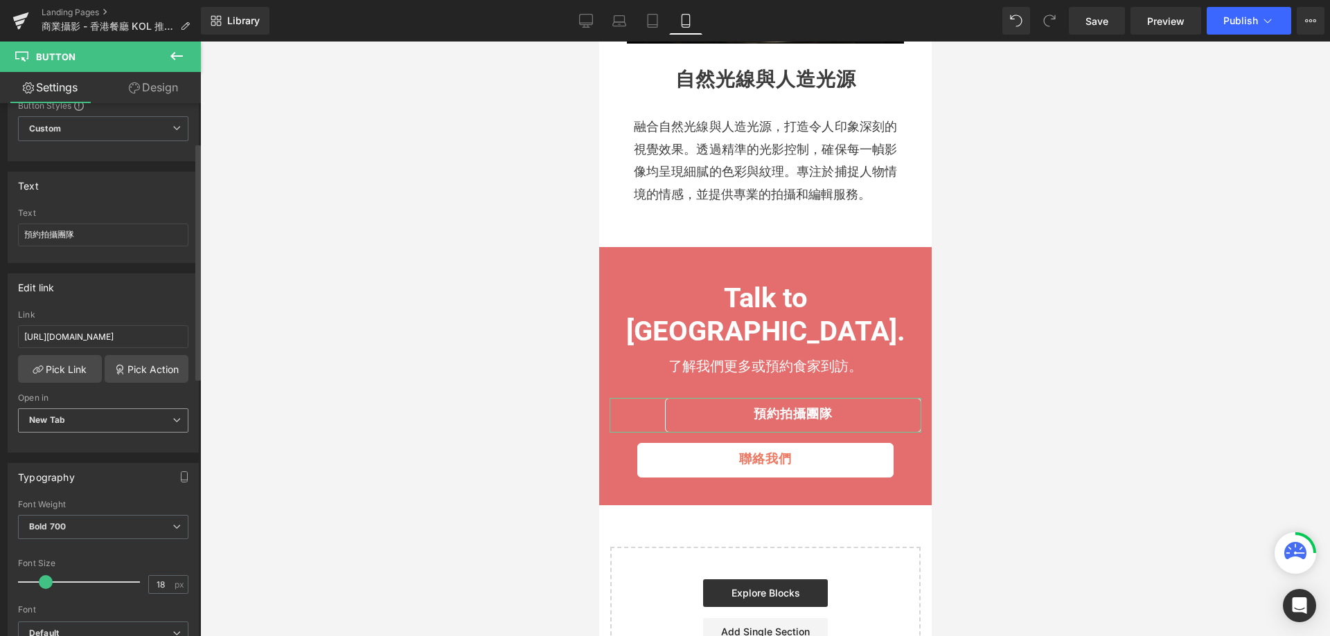
scroll to position [208, 0]
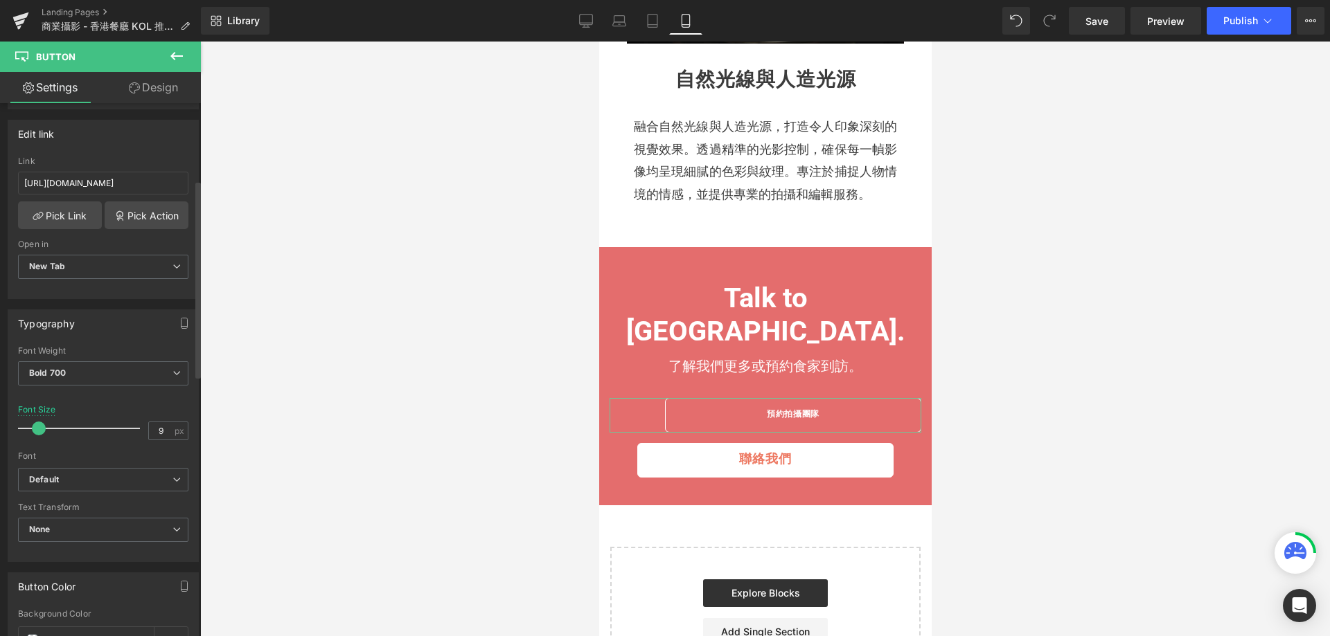
type input "7"
drag, startPoint x: 45, startPoint y: 427, endPoint x: 33, endPoint y: 427, distance: 12.5
click at [33, 427] on span at bounding box center [33, 429] width 14 height 14
click at [156, 438] on input "7" at bounding box center [161, 430] width 24 height 17
type input "18"
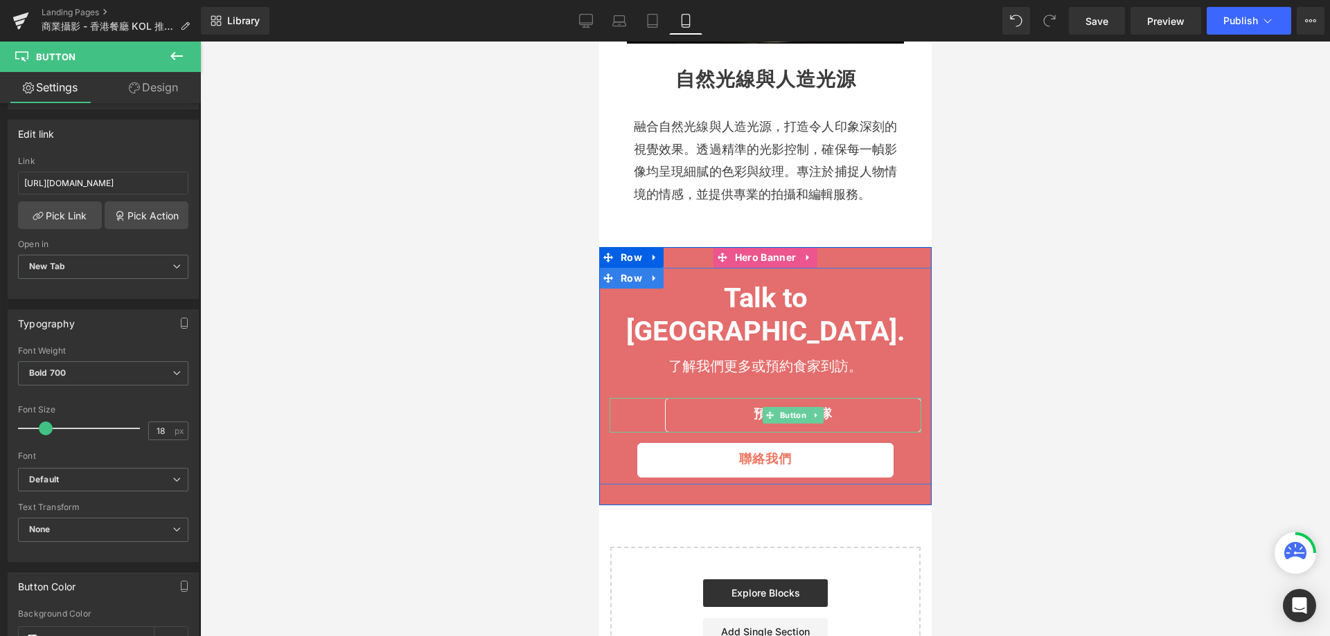
click at [649, 398] on div "預約拍攝團隊" at bounding box center [765, 415] width 312 height 35
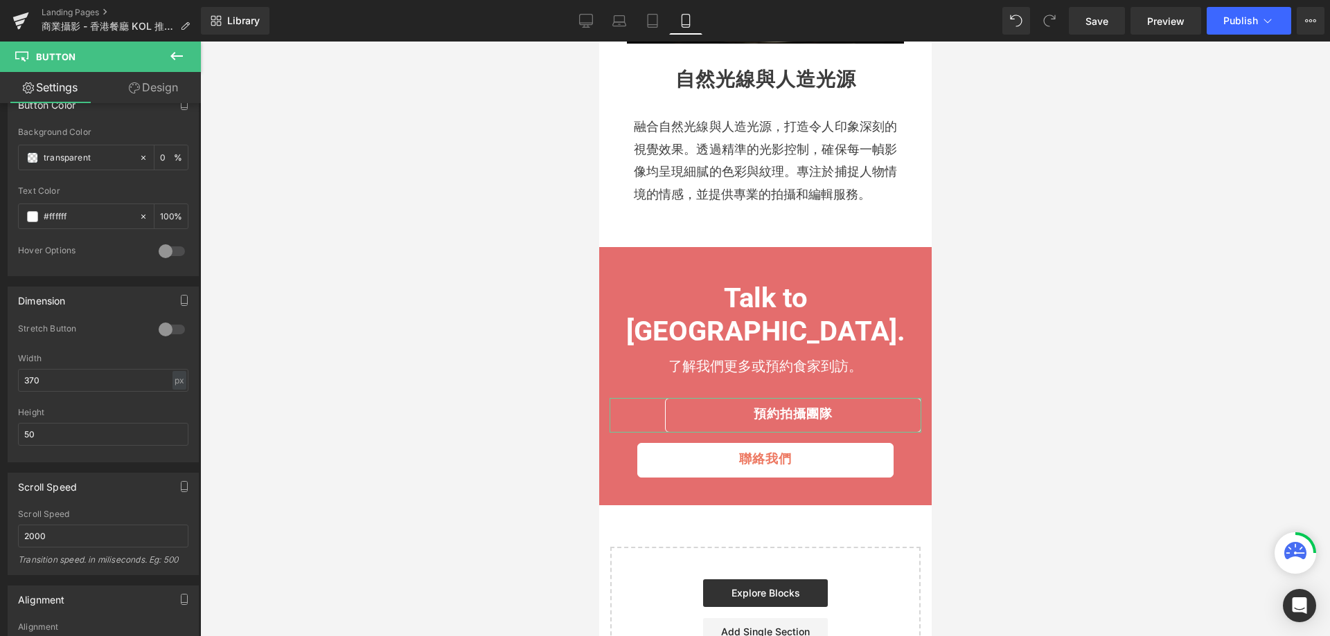
scroll to position [831, 0]
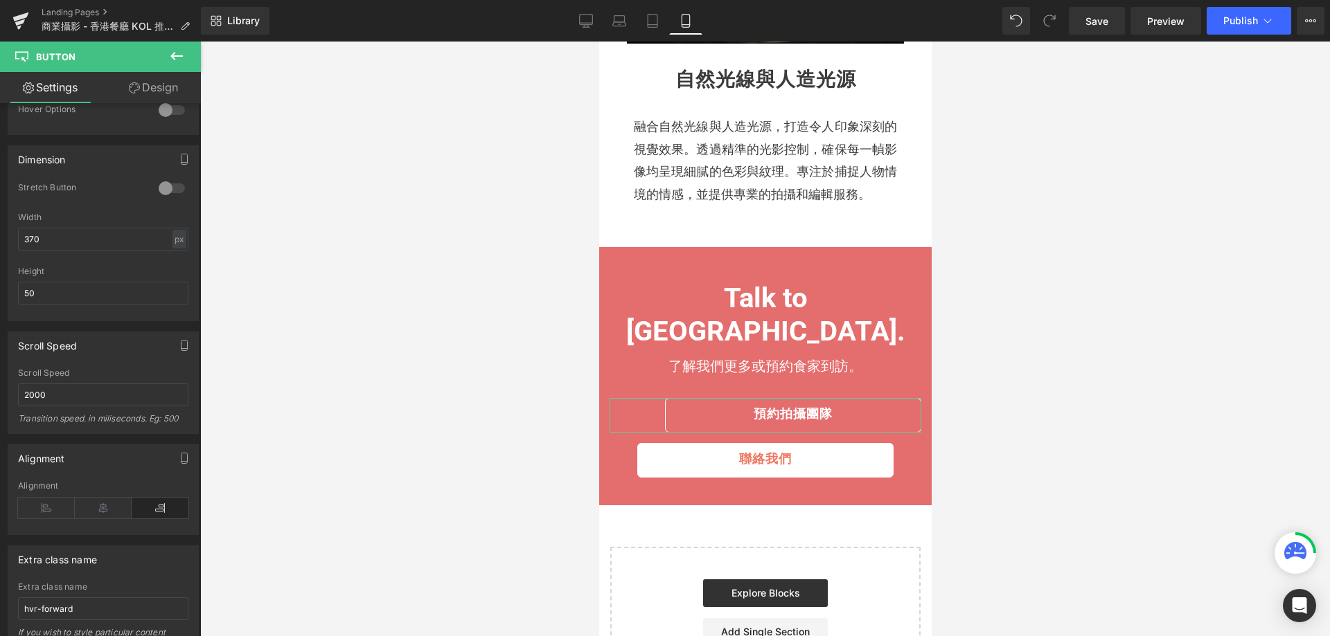
click at [172, 84] on link "Design" at bounding box center [153, 87] width 100 height 31
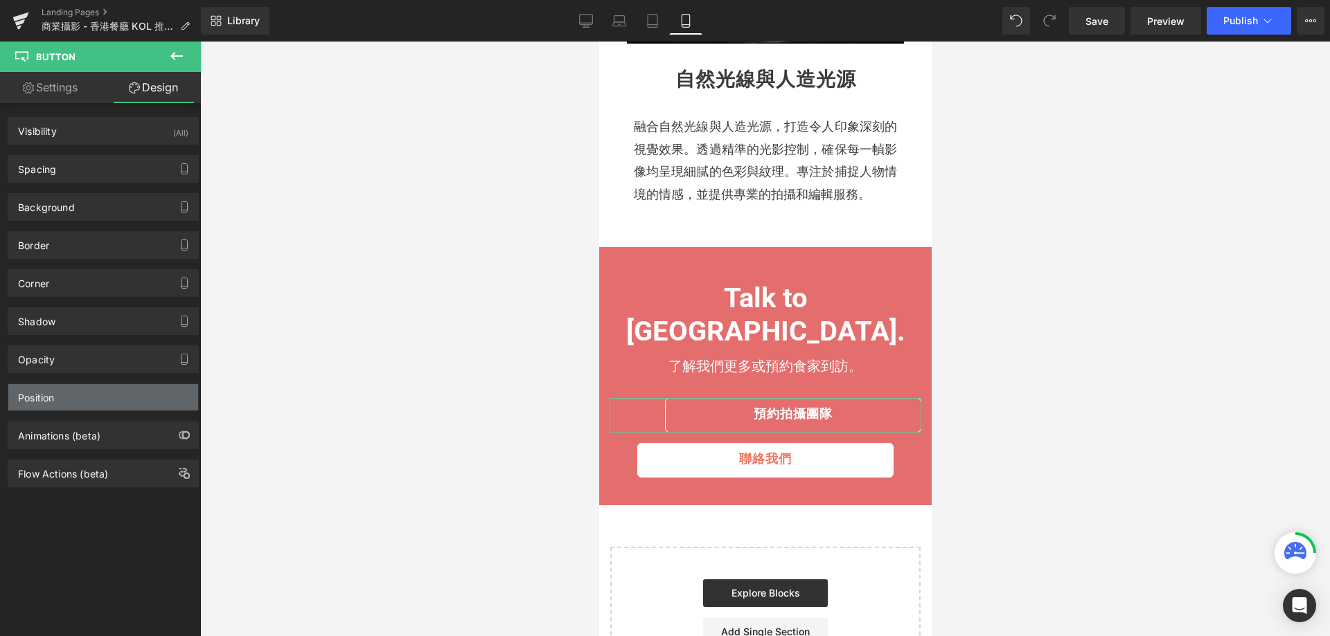
click at [71, 395] on div "Position" at bounding box center [103, 397] width 190 height 26
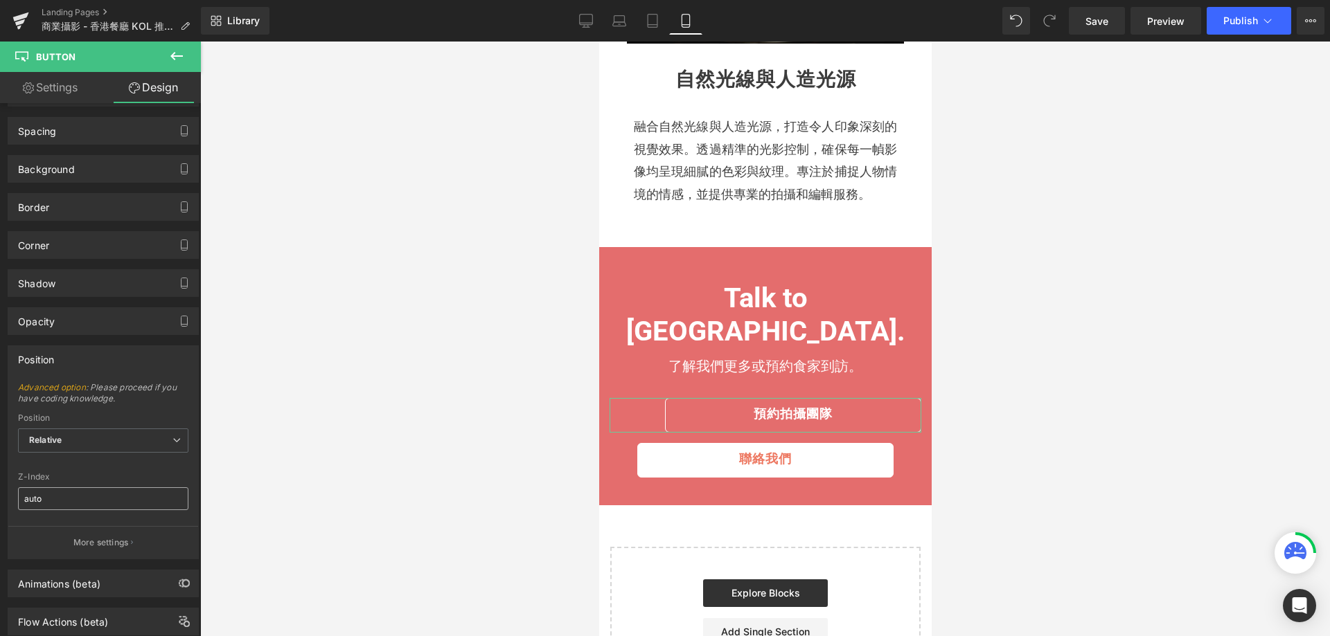
scroll to position [76, 0]
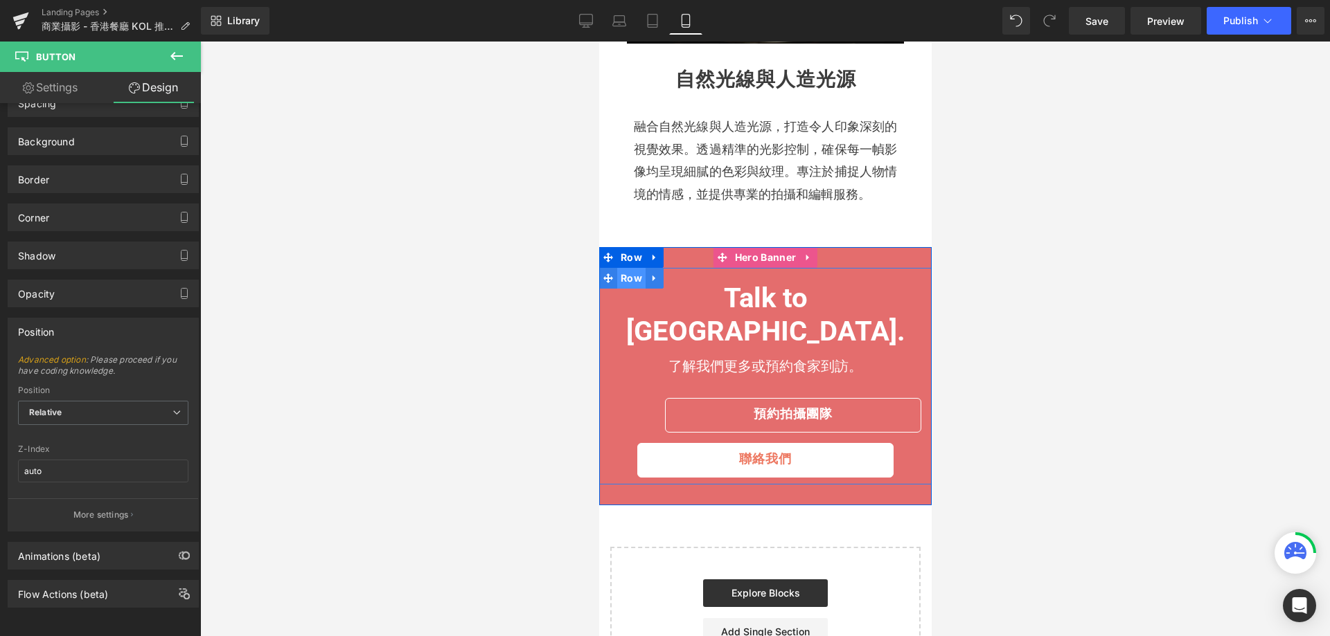
click at [630, 270] on span "Row" at bounding box center [630, 278] width 28 height 21
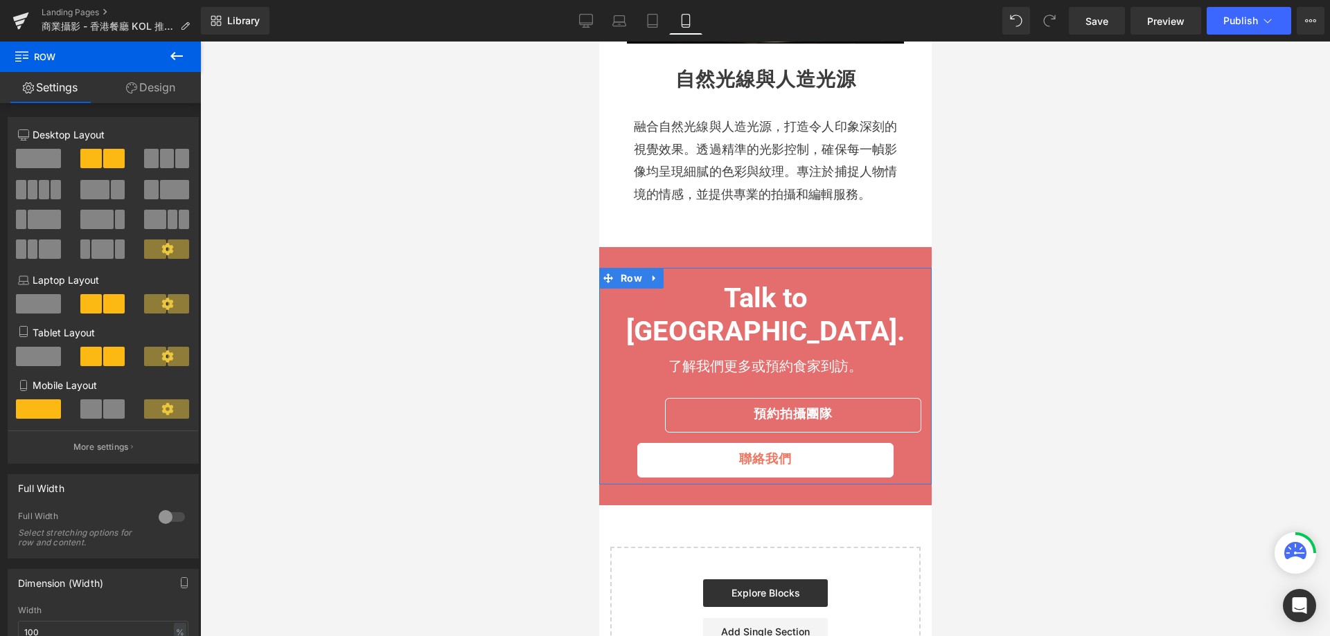
click at [159, 78] on link "Design" at bounding box center [150, 87] width 100 height 31
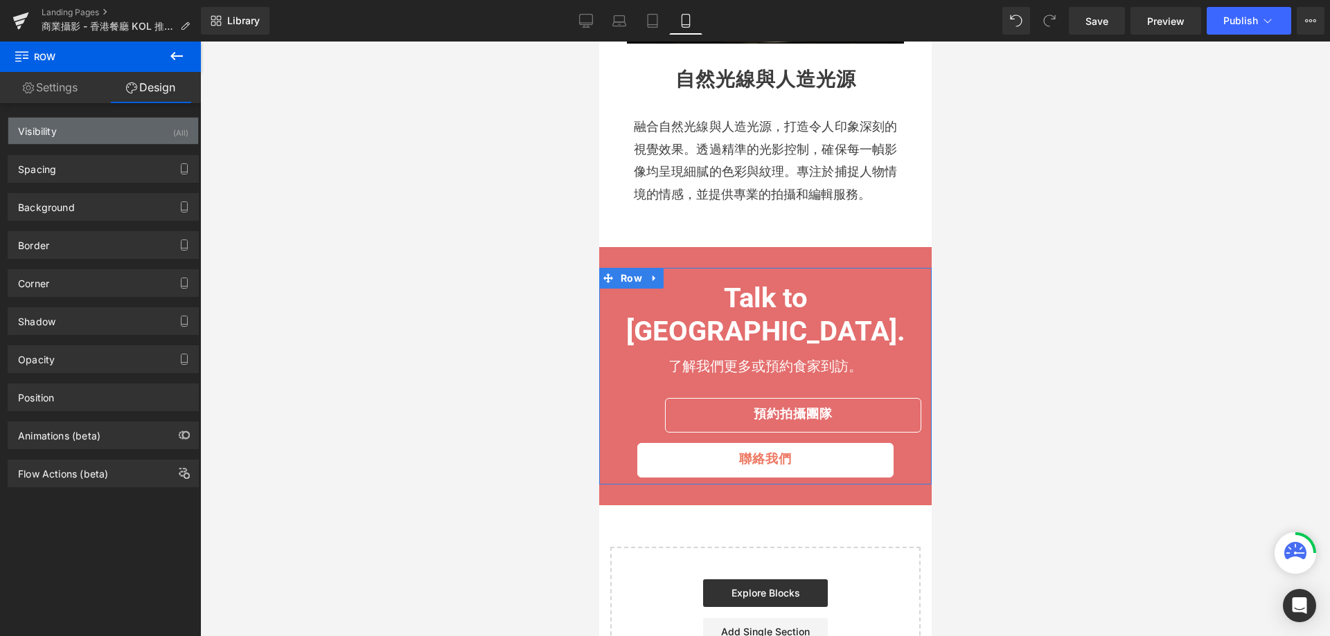
click at [167, 134] on div "Visibility (All)" at bounding box center [103, 131] width 190 height 26
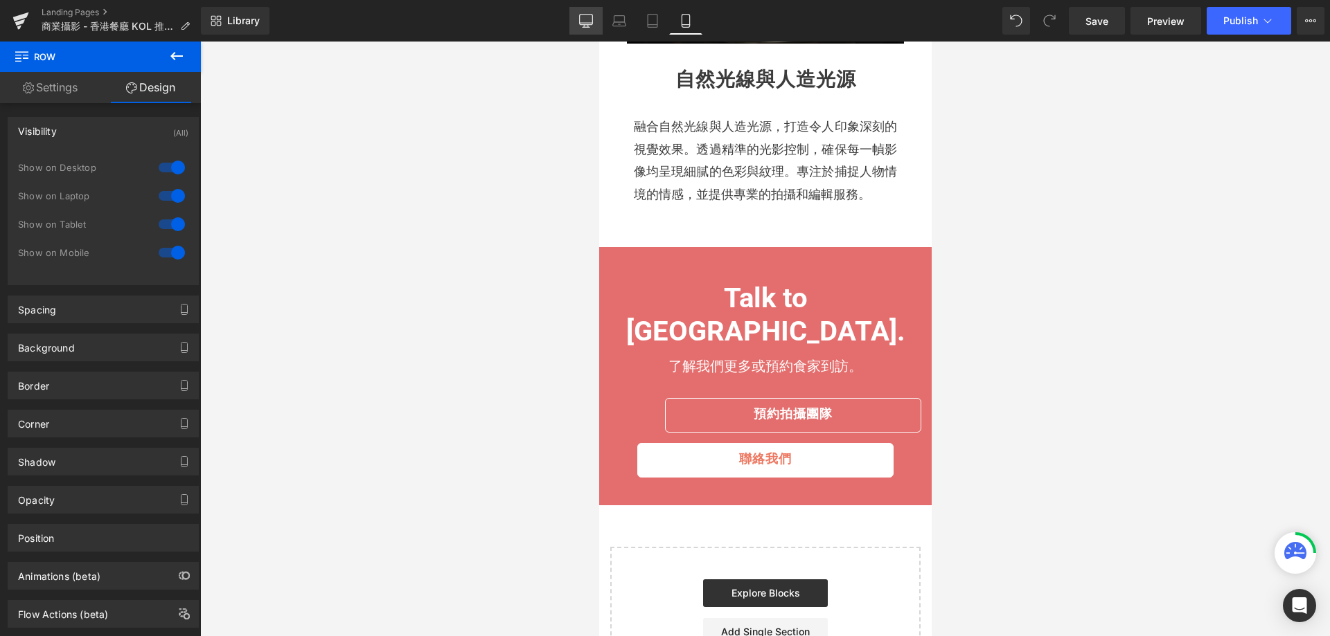
click at [589, 21] on icon at bounding box center [586, 21] width 14 height 14
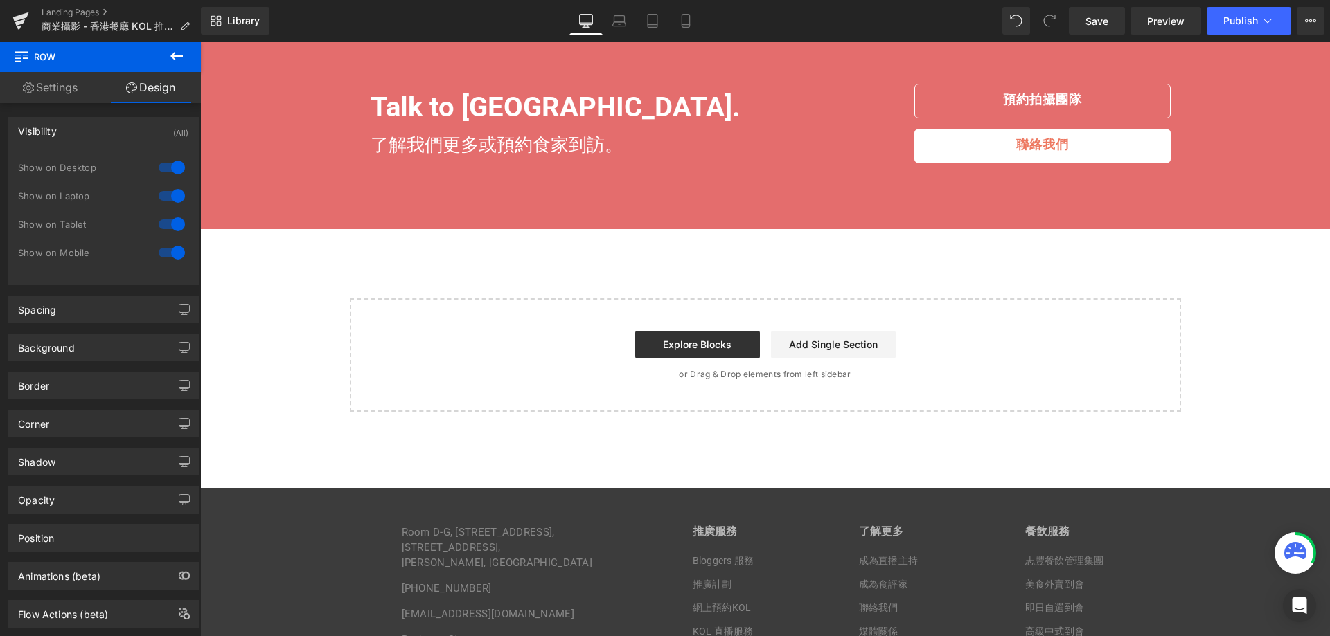
scroll to position [1464, 0]
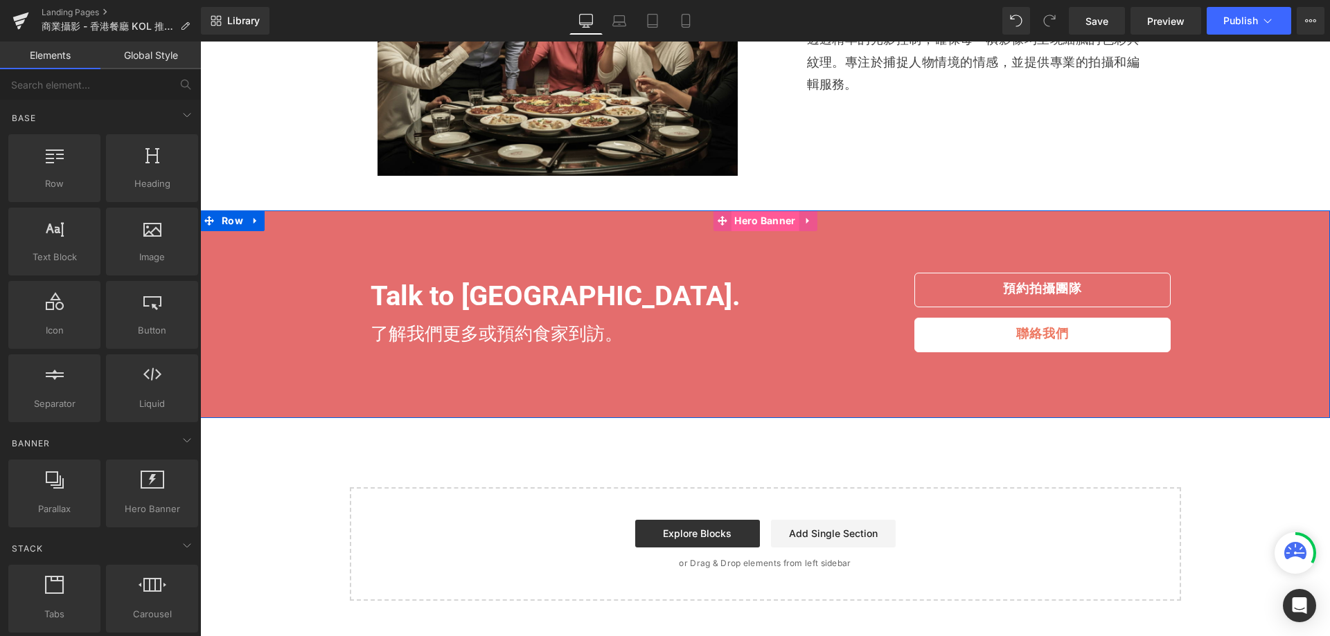
click at [753, 220] on span "Hero Banner" at bounding box center [765, 221] width 68 height 21
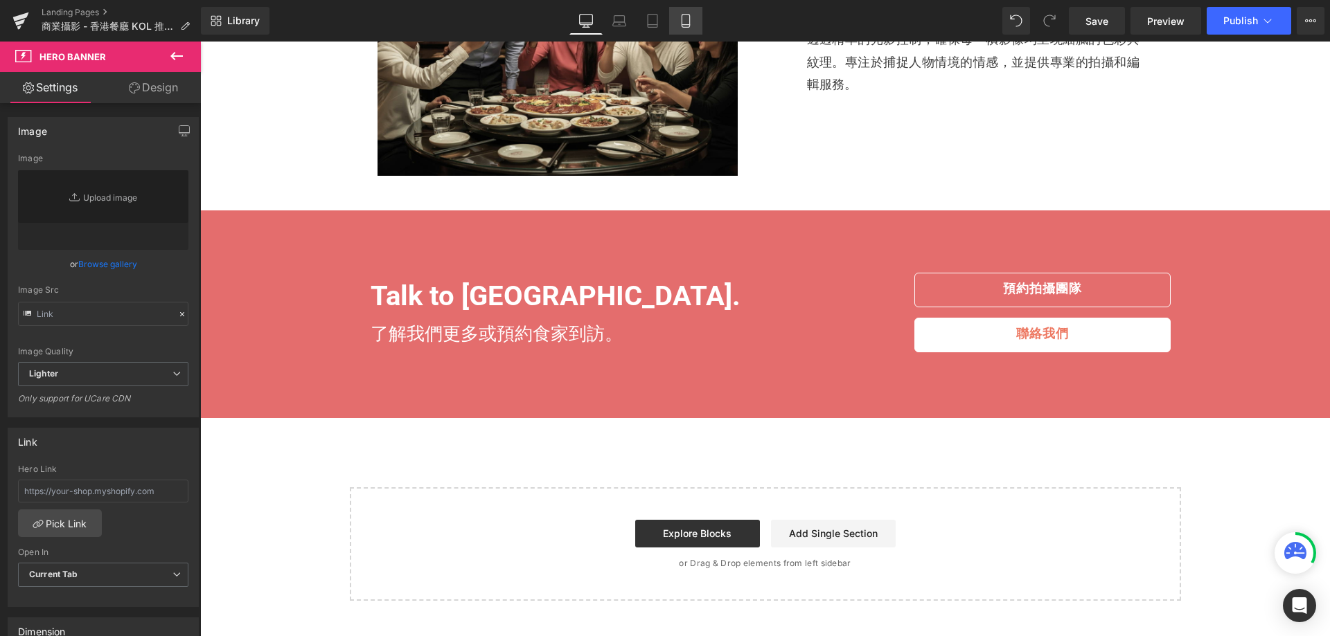
click at [681, 20] on icon at bounding box center [686, 21] width 14 height 14
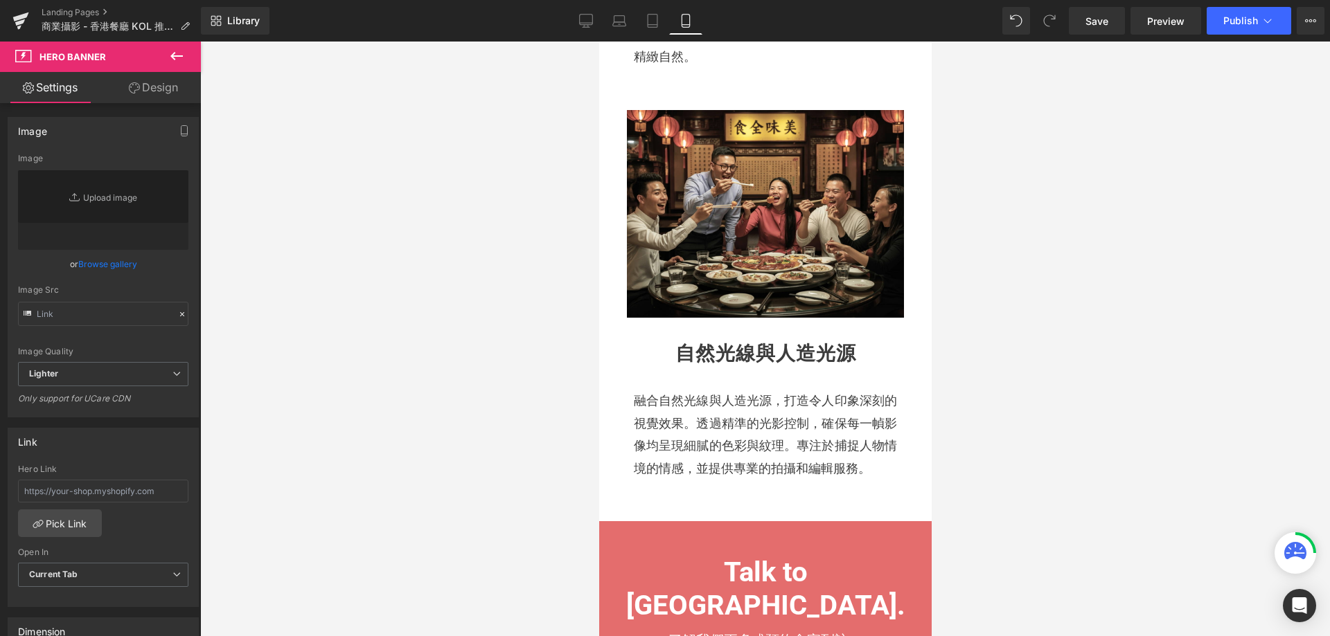
scroll to position [0, 0]
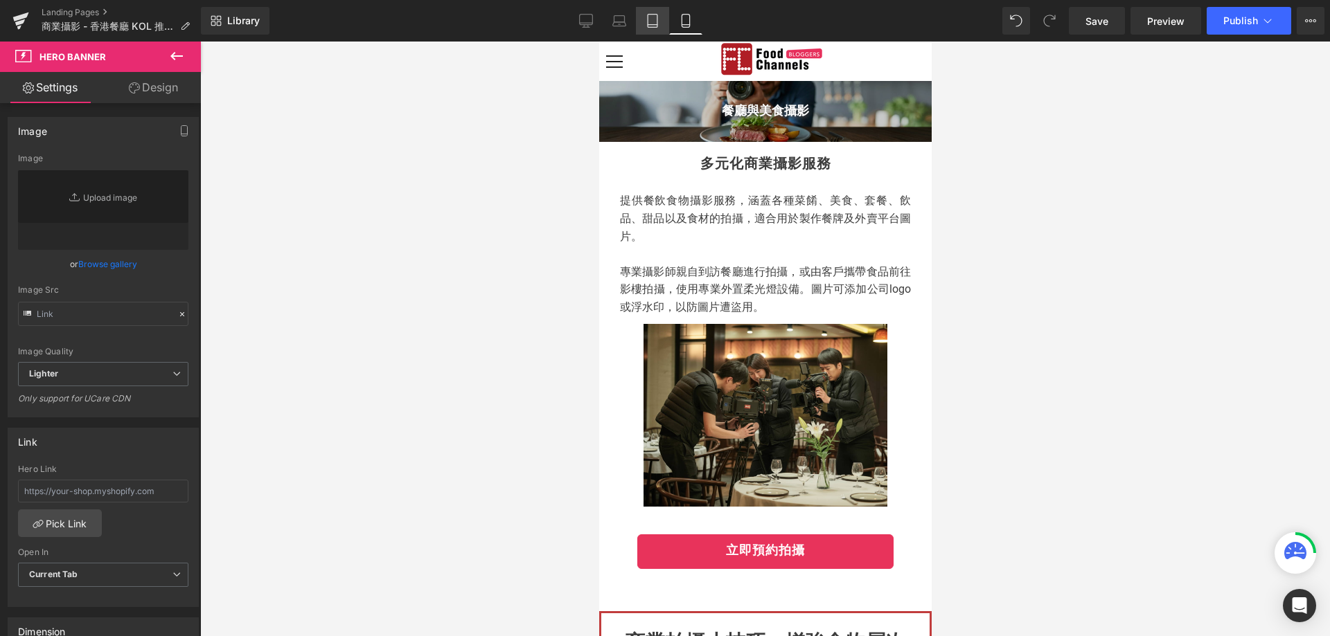
click at [649, 12] on link "Tablet" at bounding box center [652, 21] width 33 height 28
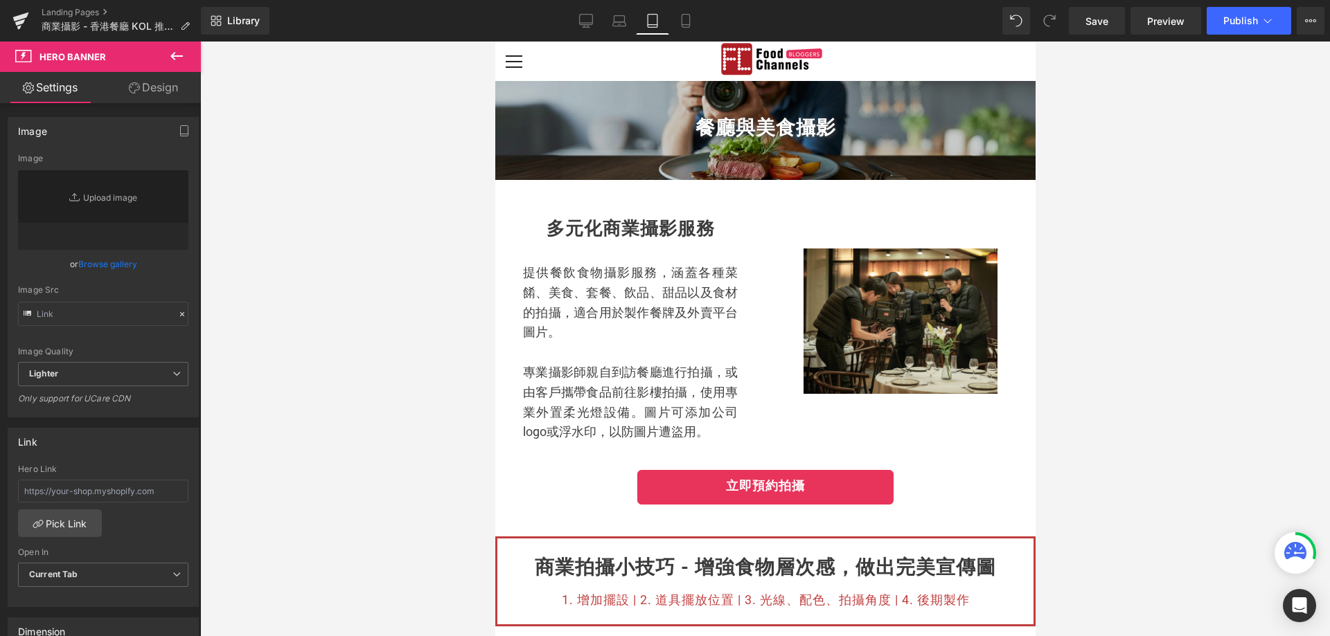
scroll to position [1919, 0]
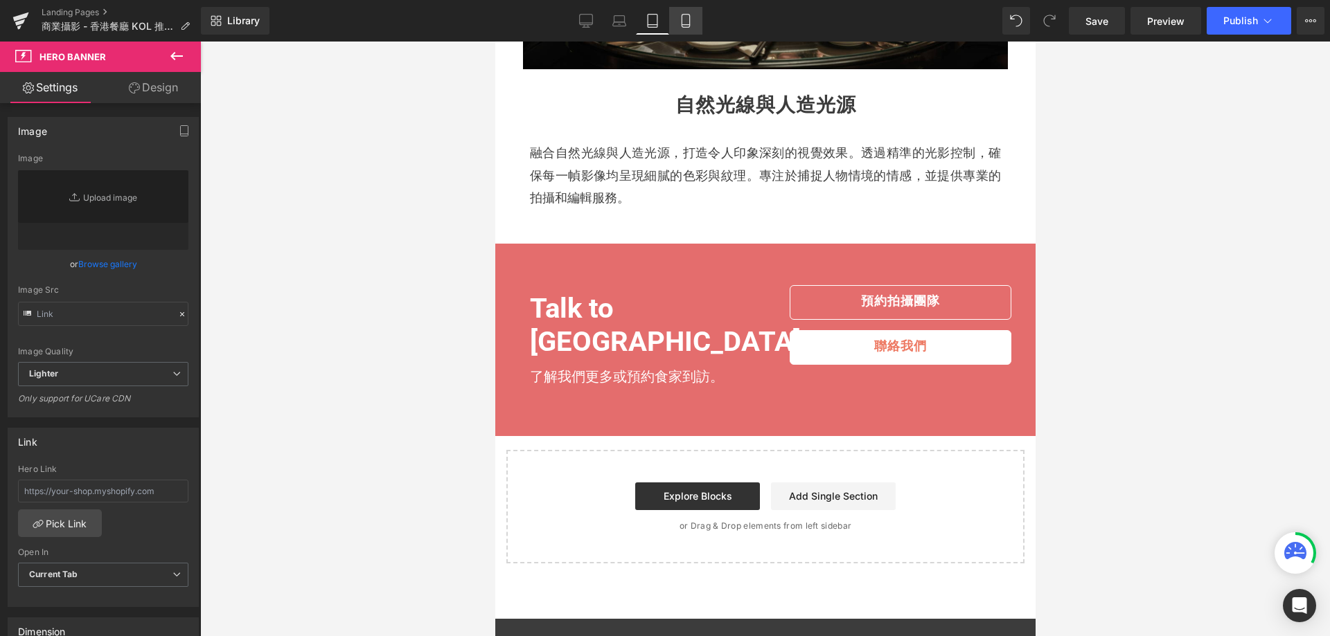
click at [680, 19] on icon at bounding box center [686, 21] width 14 height 14
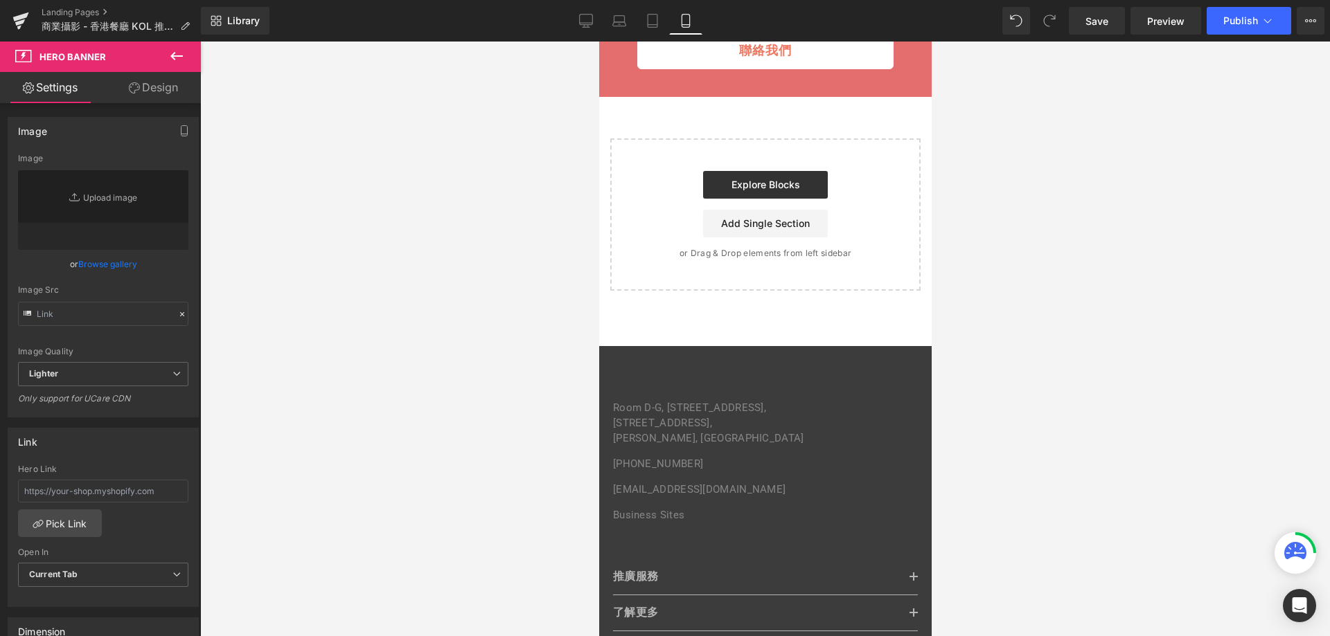
scroll to position [1801, 0]
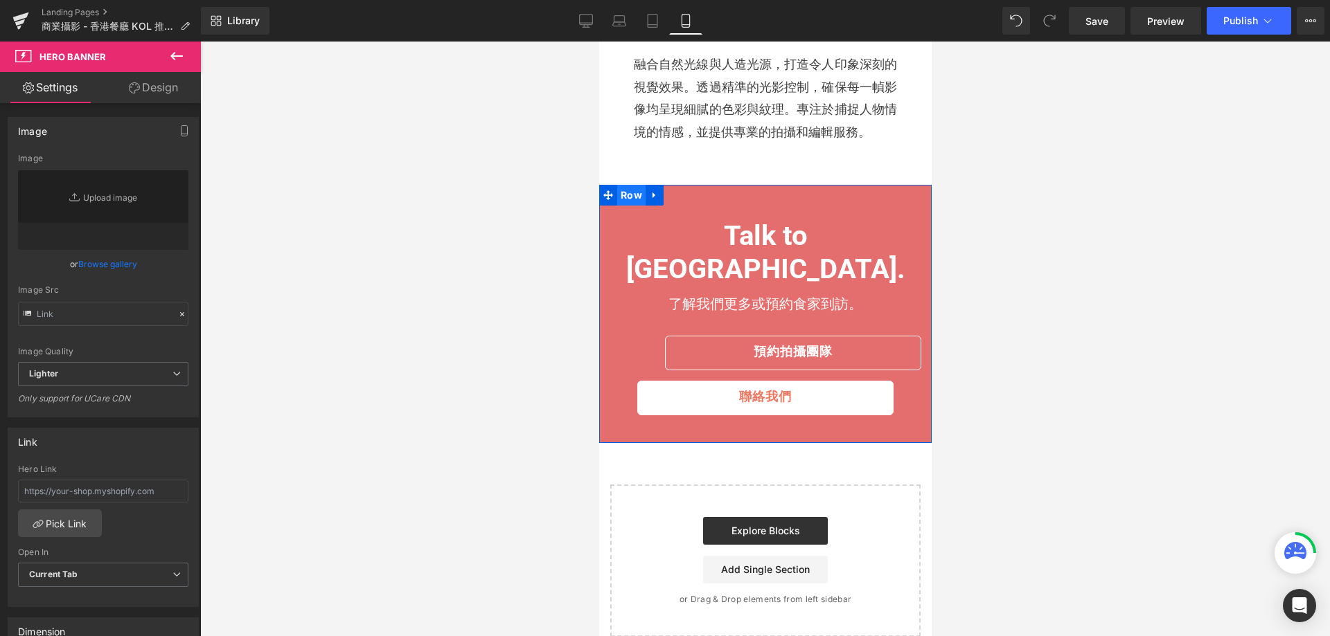
click at [625, 190] on span "Row" at bounding box center [630, 195] width 28 height 21
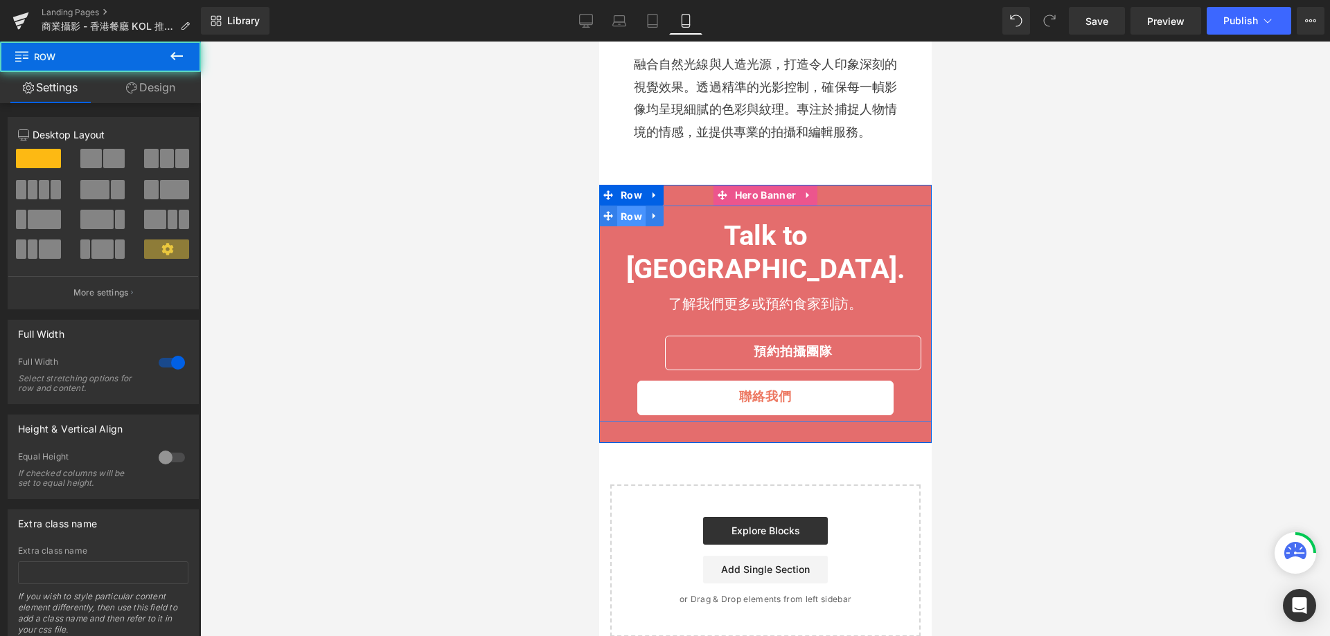
drag, startPoint x: 625, startPoint y: 211, endPoint x: 1180, endPoint y: 258, distance: 556.7
click at [625, 211] on span "Row" at bounding box center [630, 216] width 28 height 21
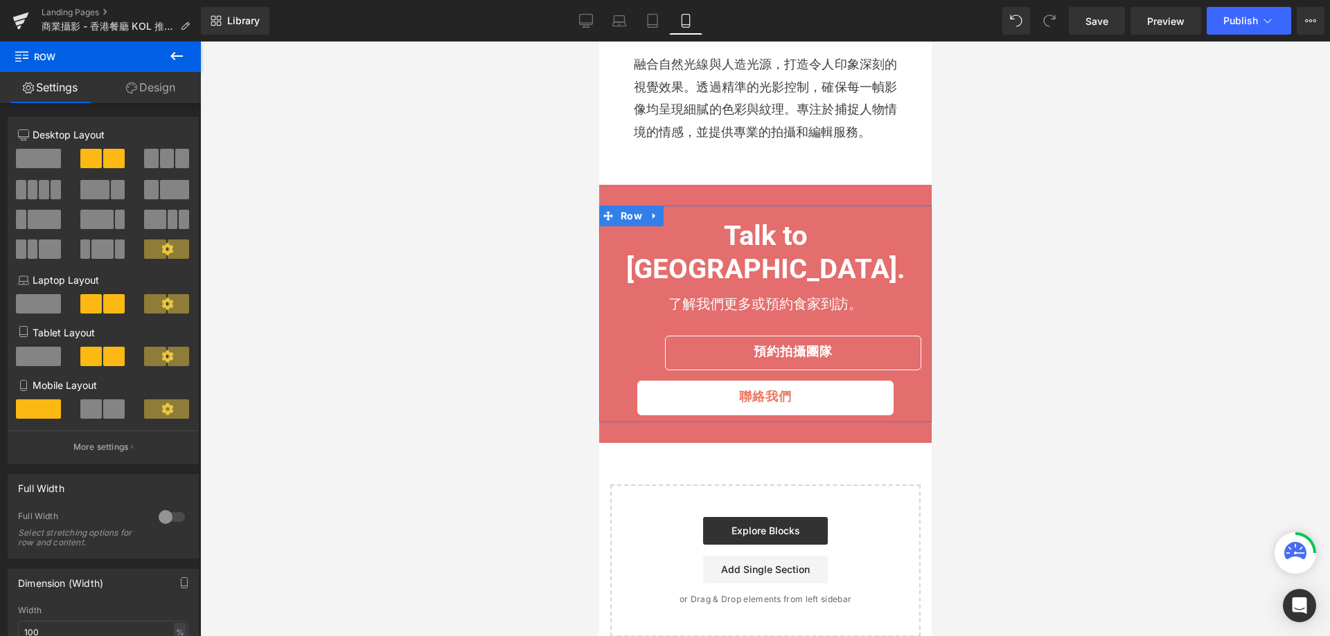
drag, startPoint x: 143, startPoint y: 104, endPoint x: 162, endPoint y: 95, distance: 21.4
click at [158, 98] on div "Settings Design 6+6 6+6 12+12 Column Size Customizer 6+6 Desktop Layout Laptop …" at bounding box center [100, 373] width 201 height 602
click at [162, 94] on link "Design" at bounding box center [150, 87] width 100 height 31
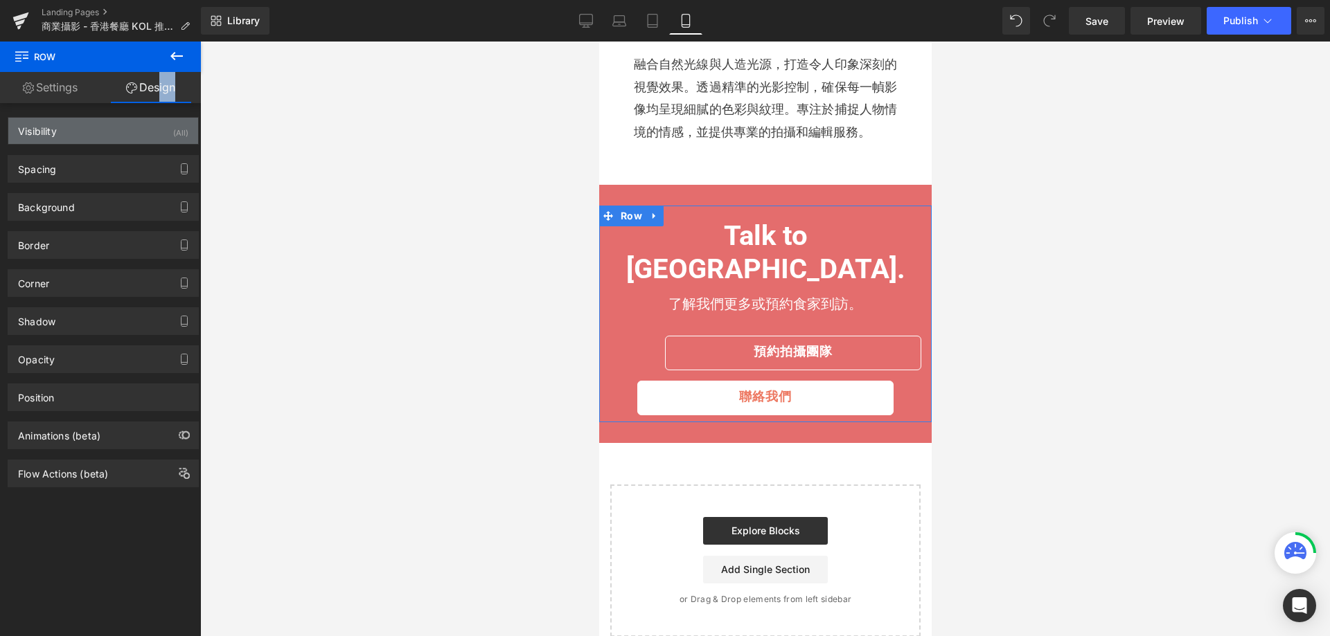
click at [173, 133] on div "(All)" at bounding box center [180, 129] width 15 height 23
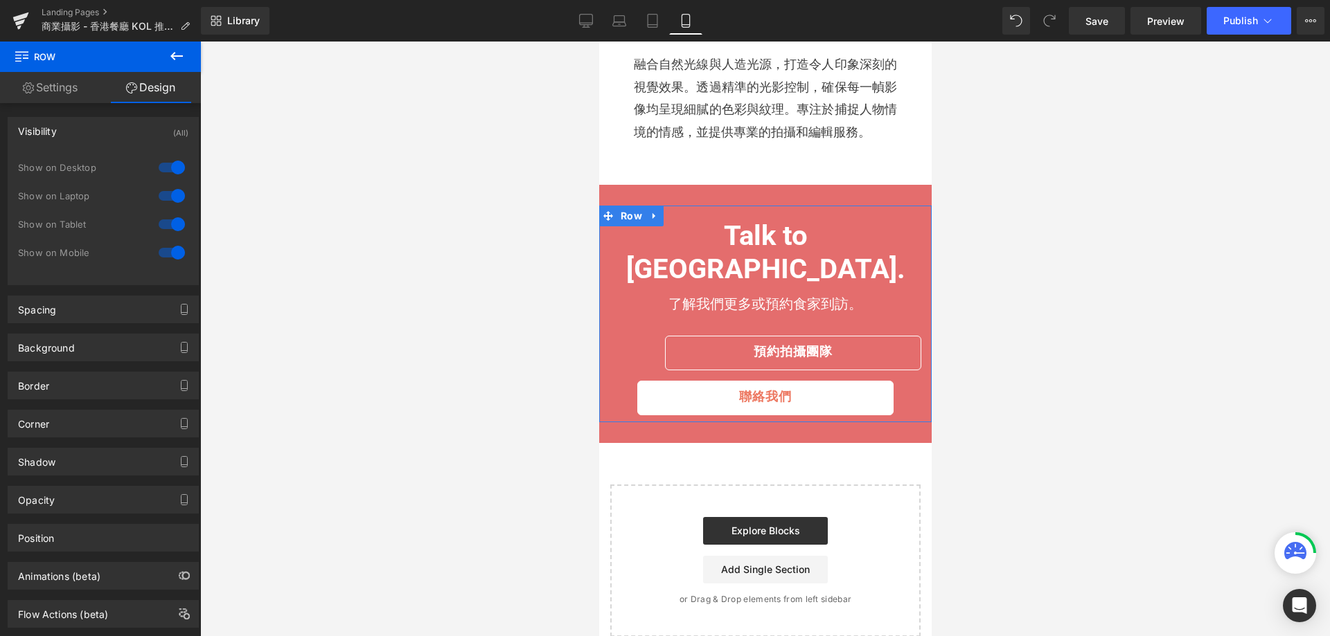
click at [164, 216] on div at bounding box center [171, 224] width 33 height 22
click at [172, 190] on div at bounding box center [171, 196] width 33 height 22
click at [171, 170] on div at bounding box center [171, 168] width 33 height 22
click at [654, 30] on link "Tablet" at bounding box center [652, 21] width 33 height 28
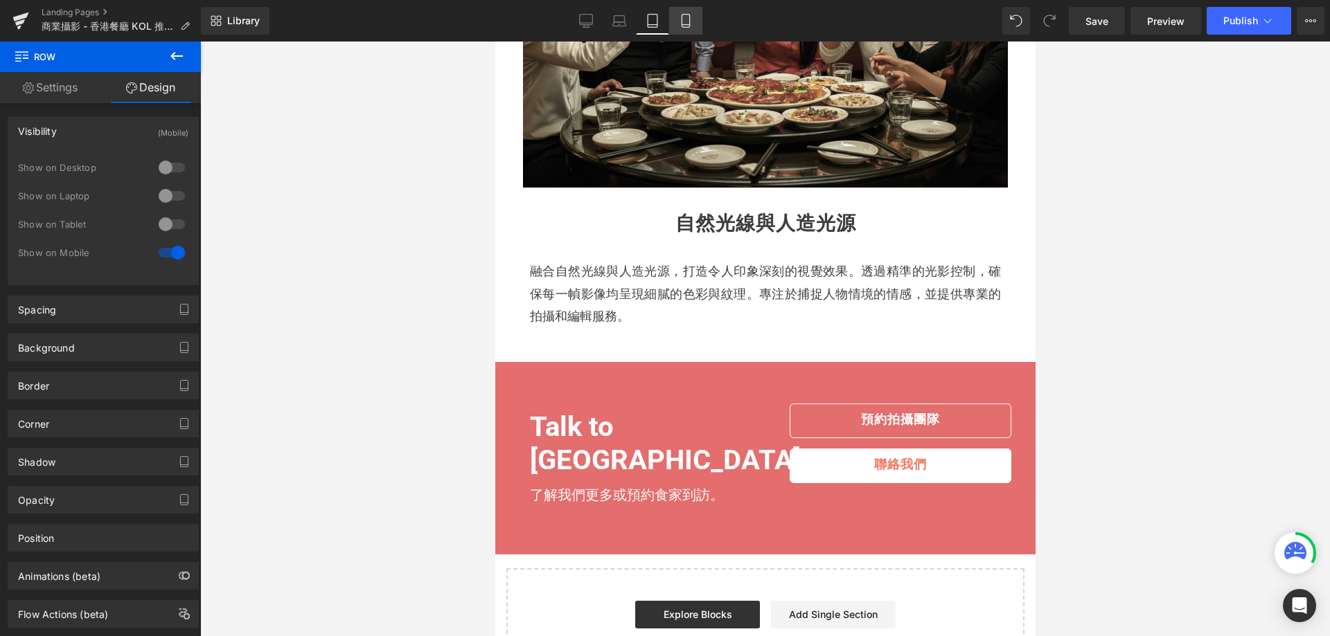
click at [688, 19] on icon at bounding box center [686, 21] width 14 height 14
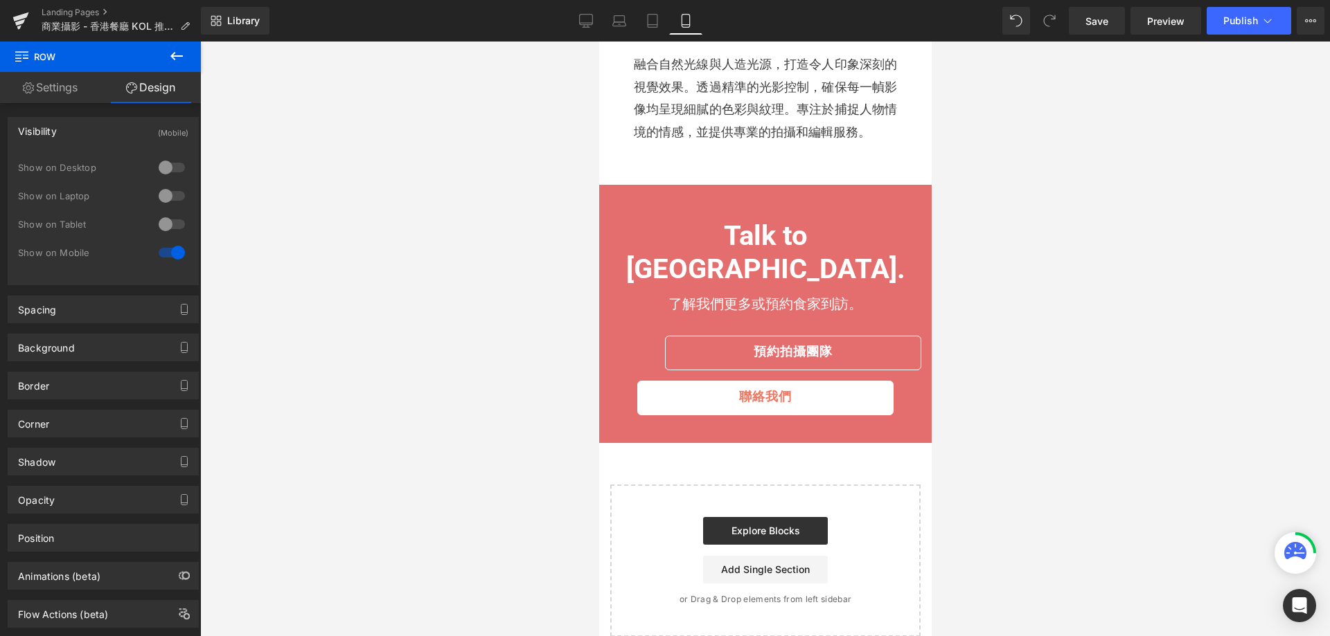
scroll to position [1759, 0]
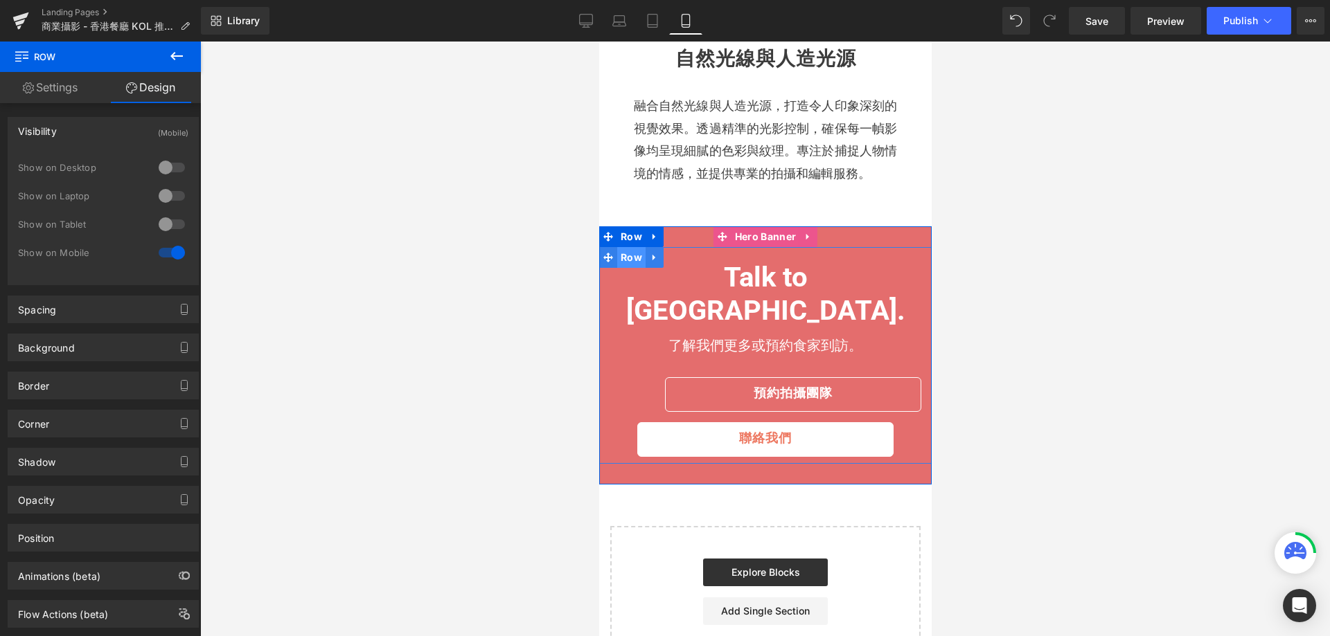
click at [620, 252] on span "Row" at bounding box center [630, 257] width 28 height 21
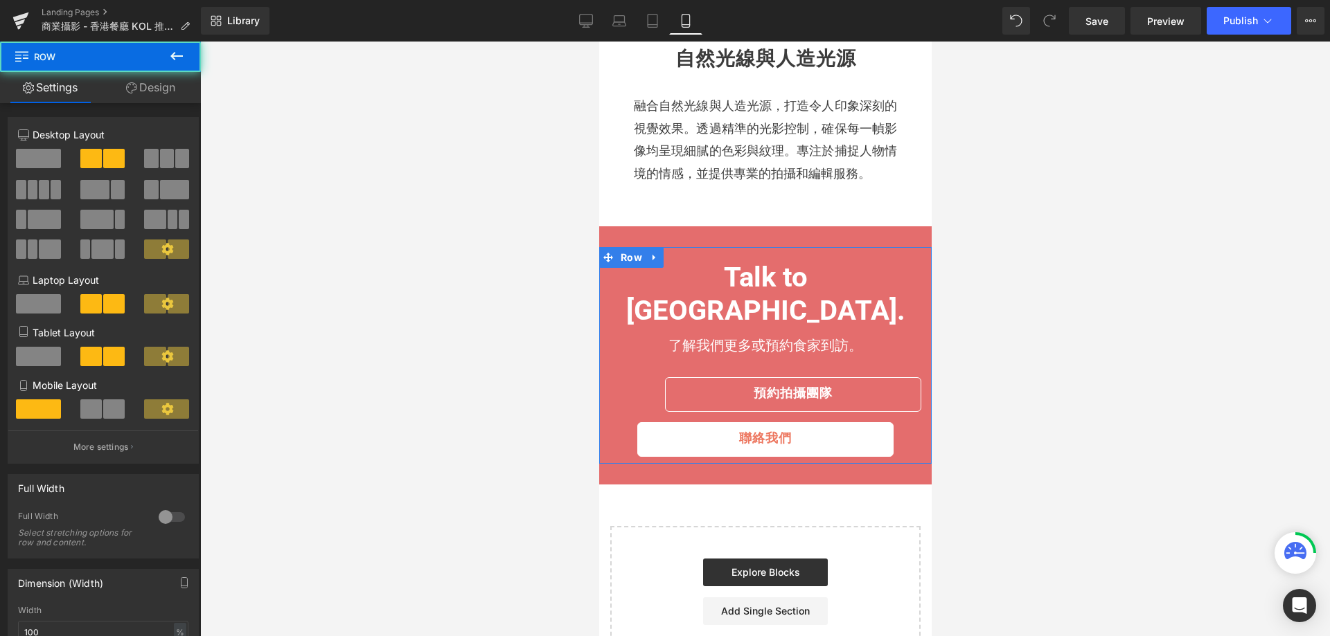
scroll to position [346, 0]
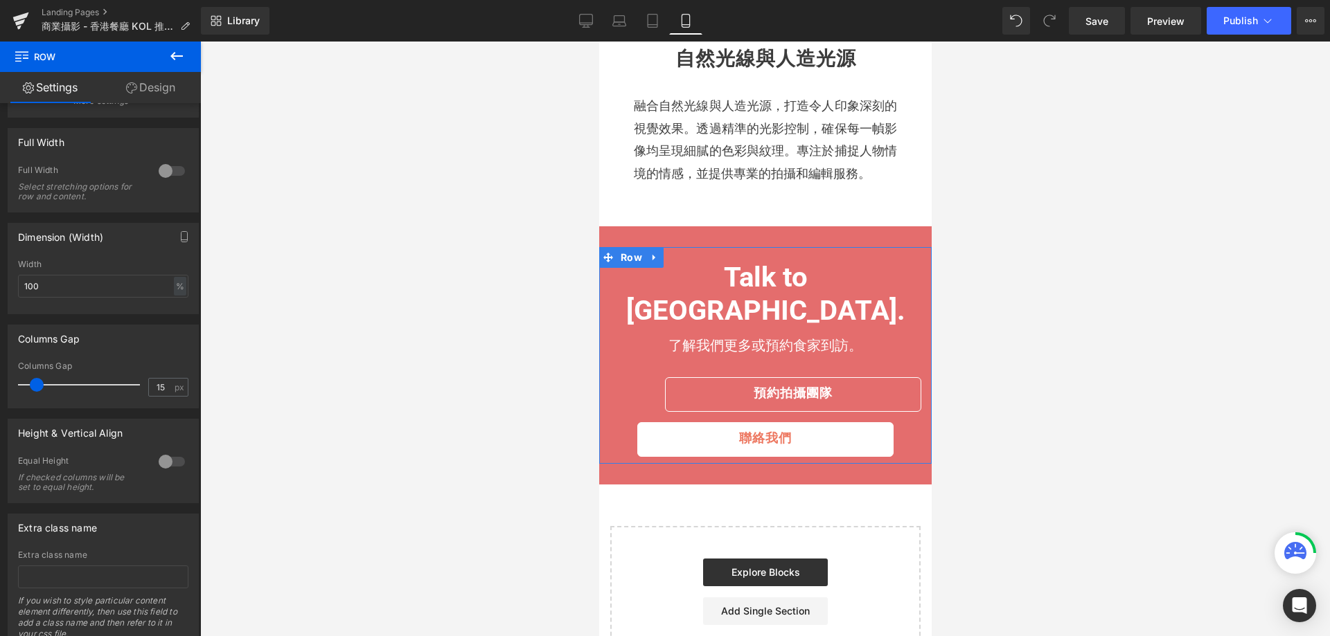
click at [168, 86] on link "Design" at bounding box center [150, 87] width 100 height 31
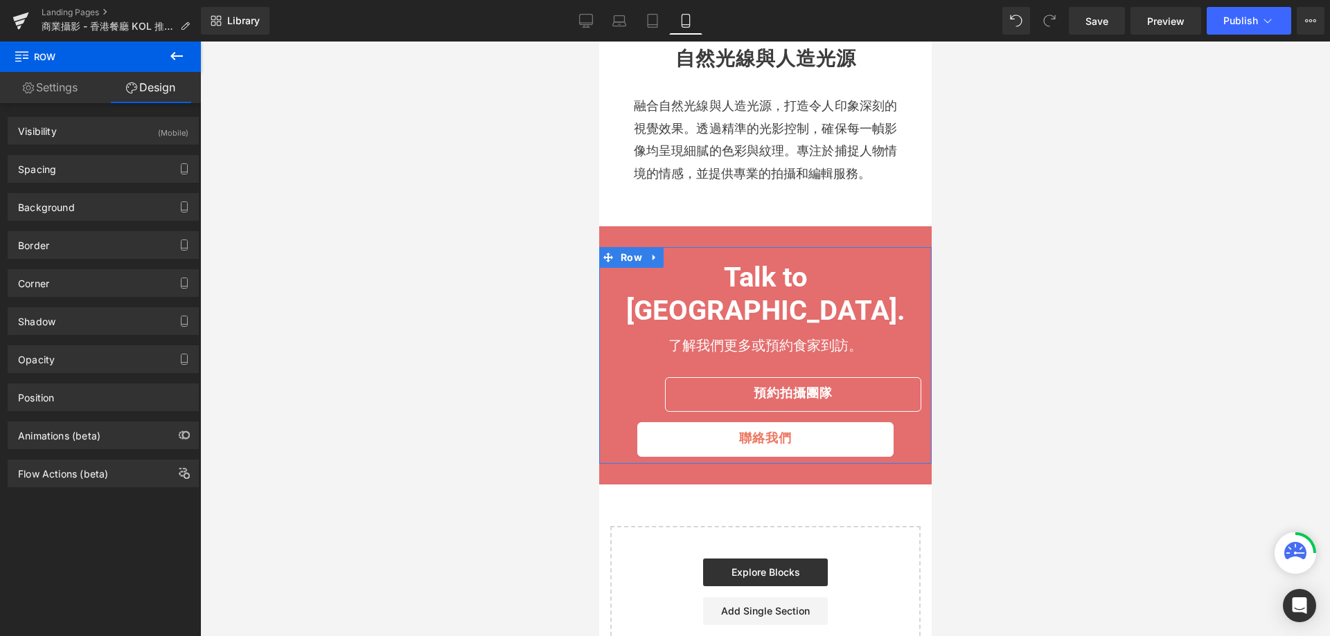
click at [67, 84] on link "Settings" at bounding box center [50, 87] width 100 height 31
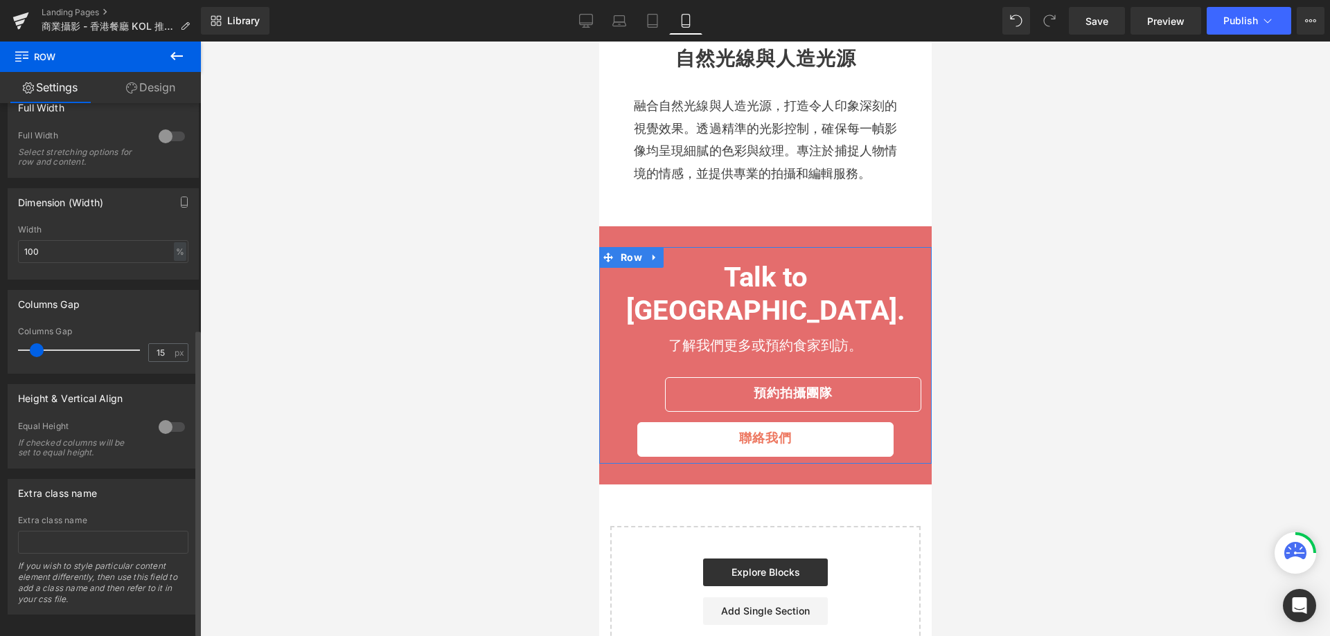
scroll to position [398, 0]
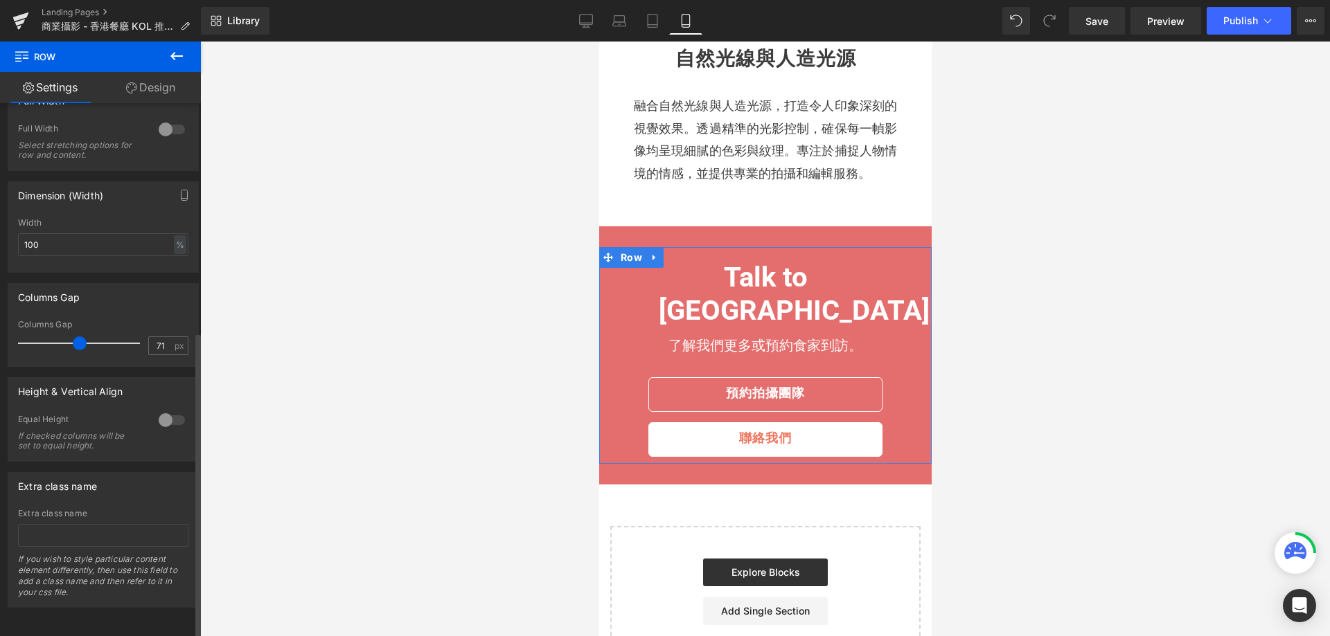
drag, startPoint x: 39, startPoint y: 330, endPoint x: 80, endPoint y: 333, distance: 41.0
click at [80, 337] on span at bounding box center [80, 344] width 14 height 14
click at [159, 337] on input "71" at bounding box center [161, 345] width 24 height 17
type input "7"
type input "70"
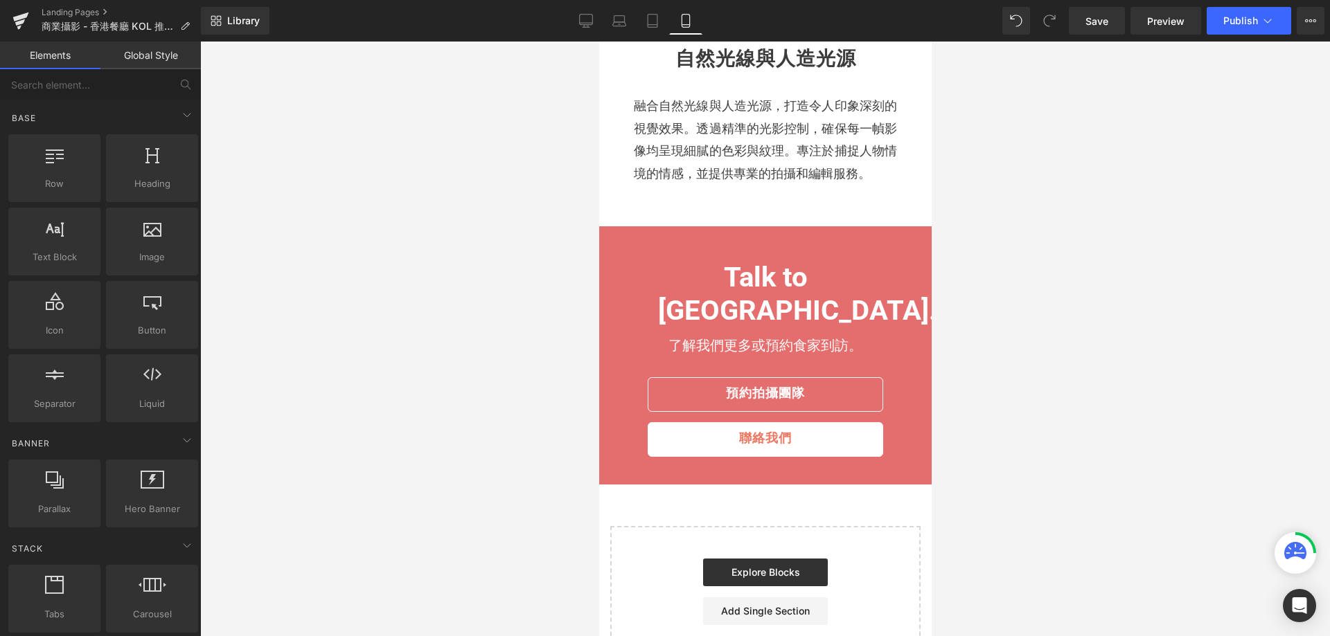
click at [386, 325] on div at bounding box center [765, 339] width 1130 height 595
click at [643, 26] on link "Tablet" at bounding box center [652, 21] width 33 height 28
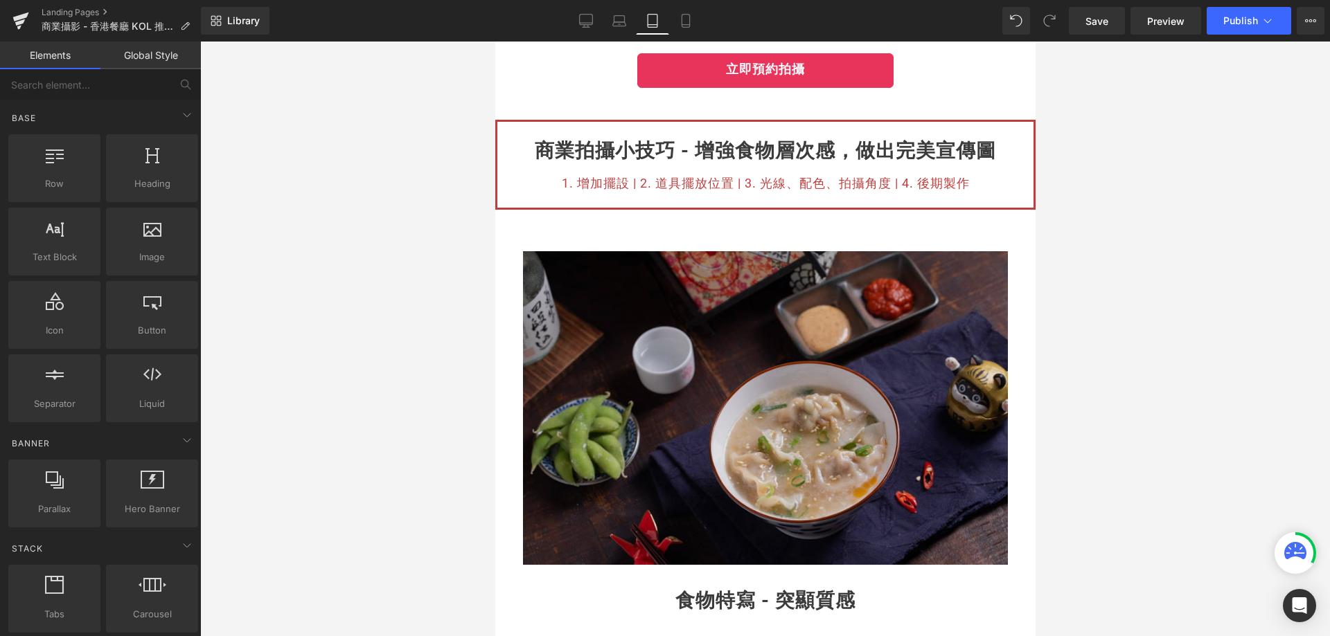
scroll to position [485, 0]
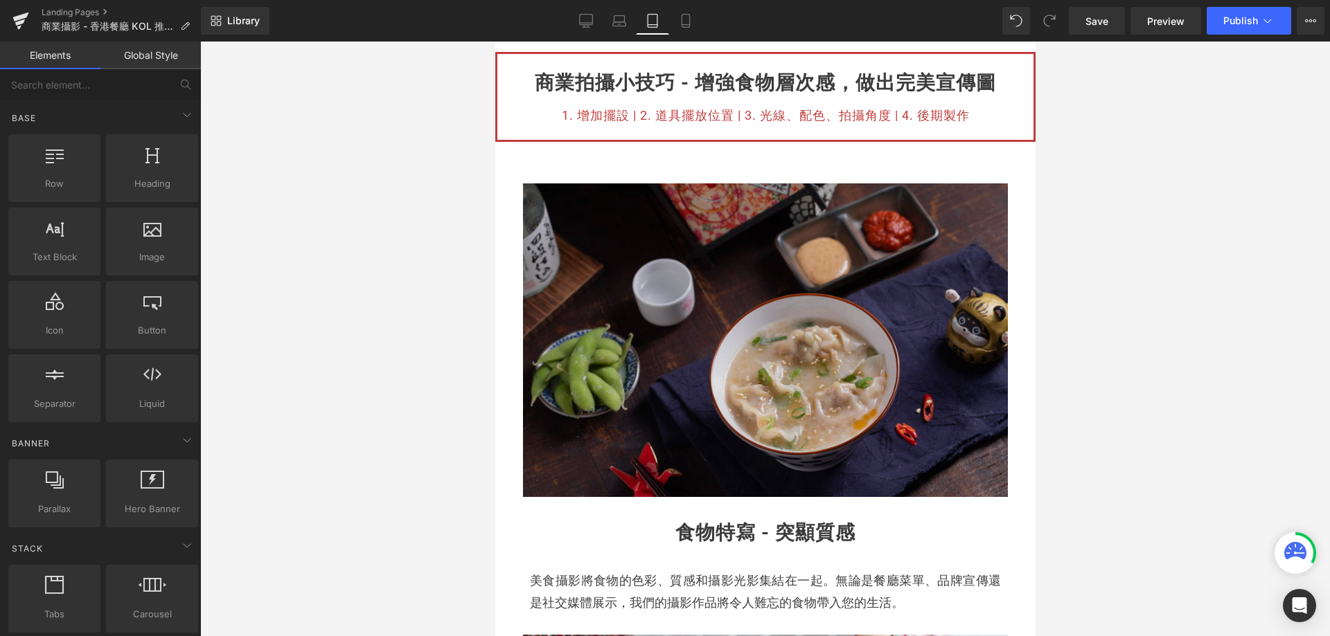
click at [641, 377] on img at bounding box center [764, 341] width 485 height 314
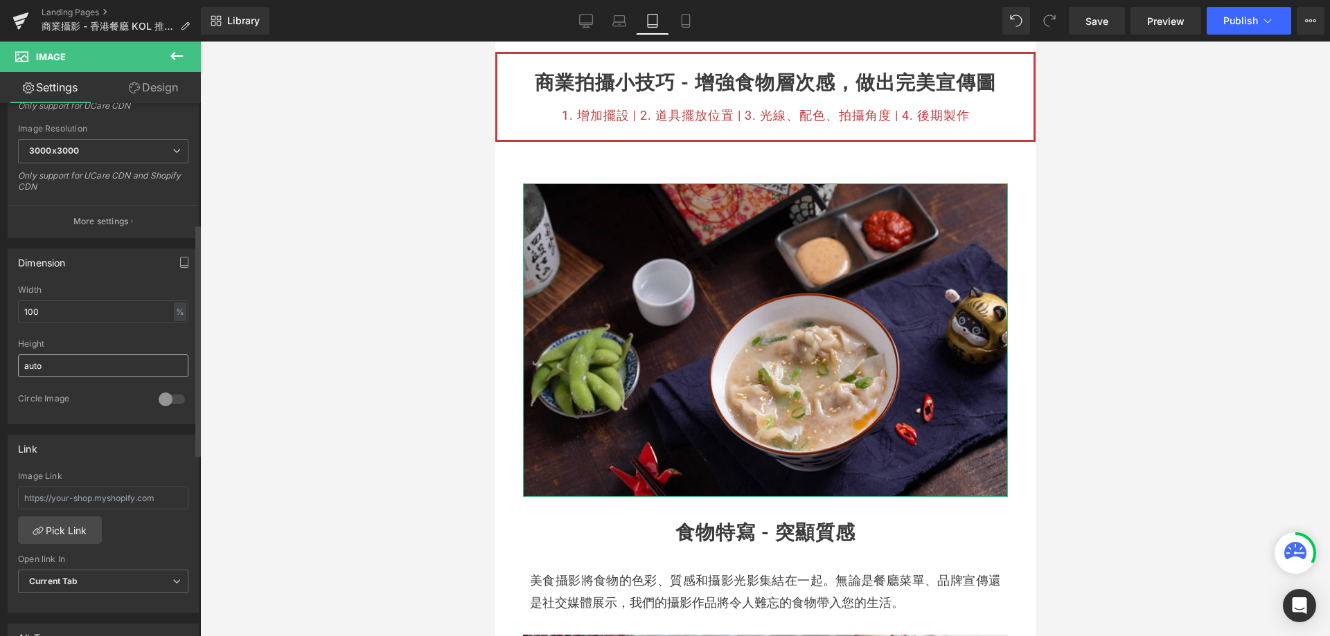
scroll to position [277, 0]
click at [63, 316] on input "100" at bounding box center [103, 311] width 170 height 23
type input "1"
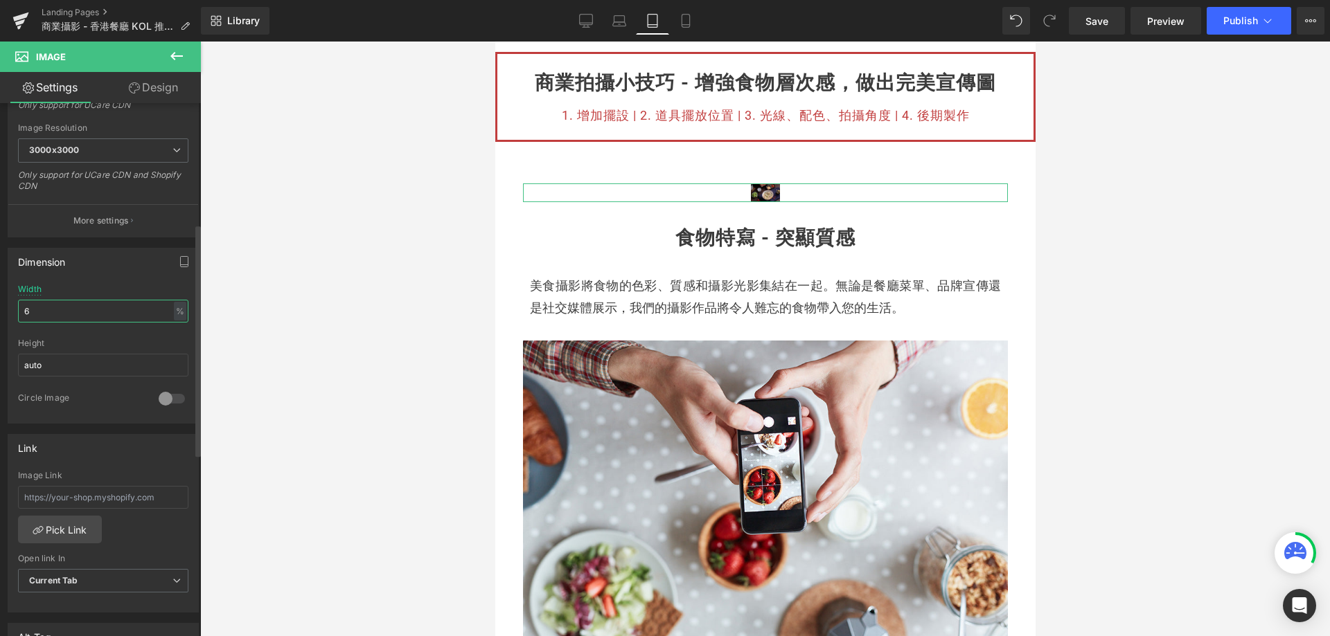
type input "60"
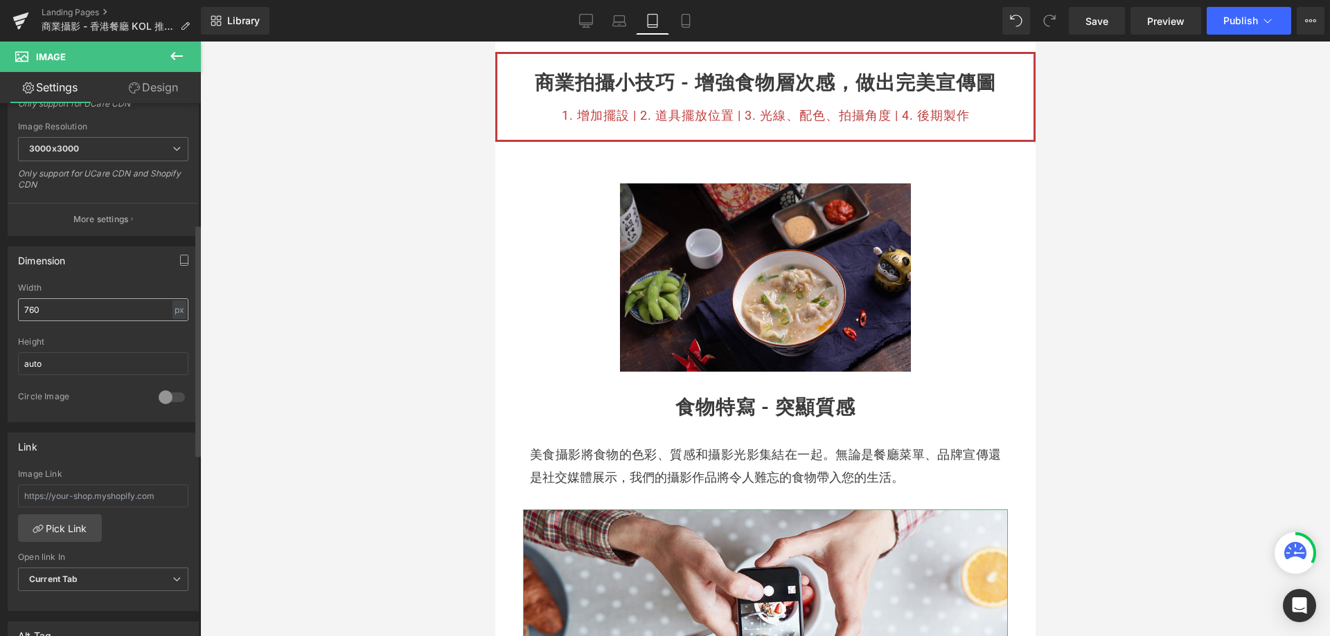
click at [64, 314] on input "760" at bounding box center [103, 309] width 170 height 23
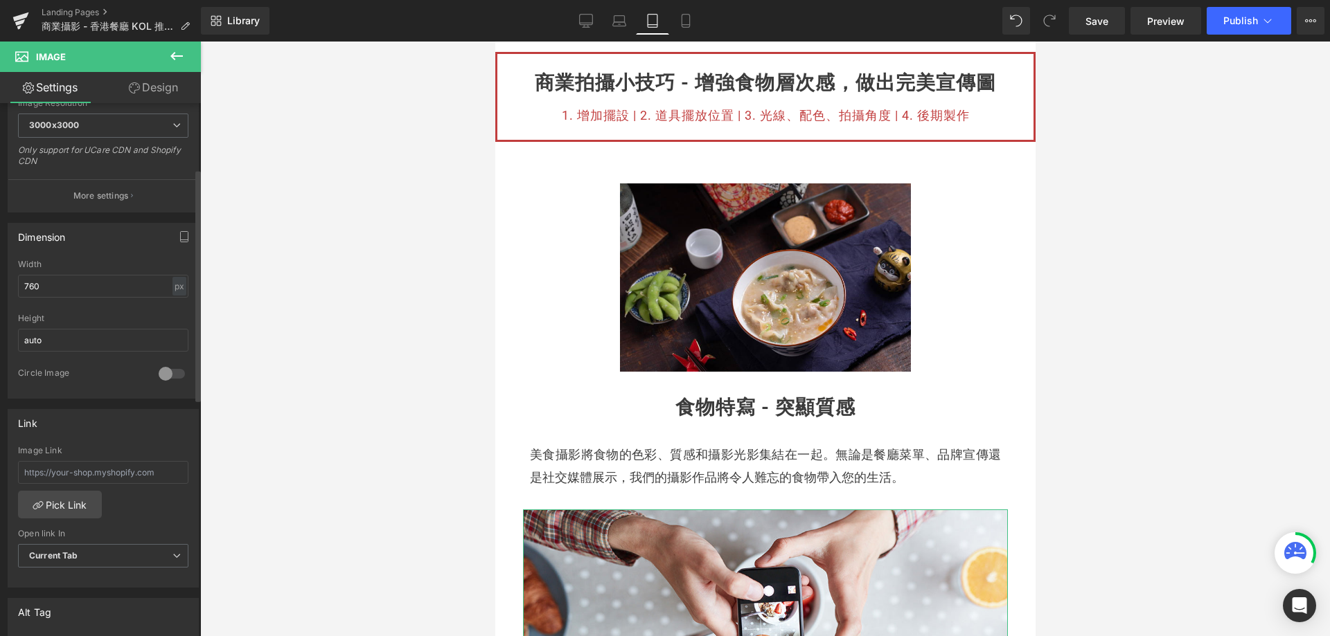
scroll to position [139, 0]
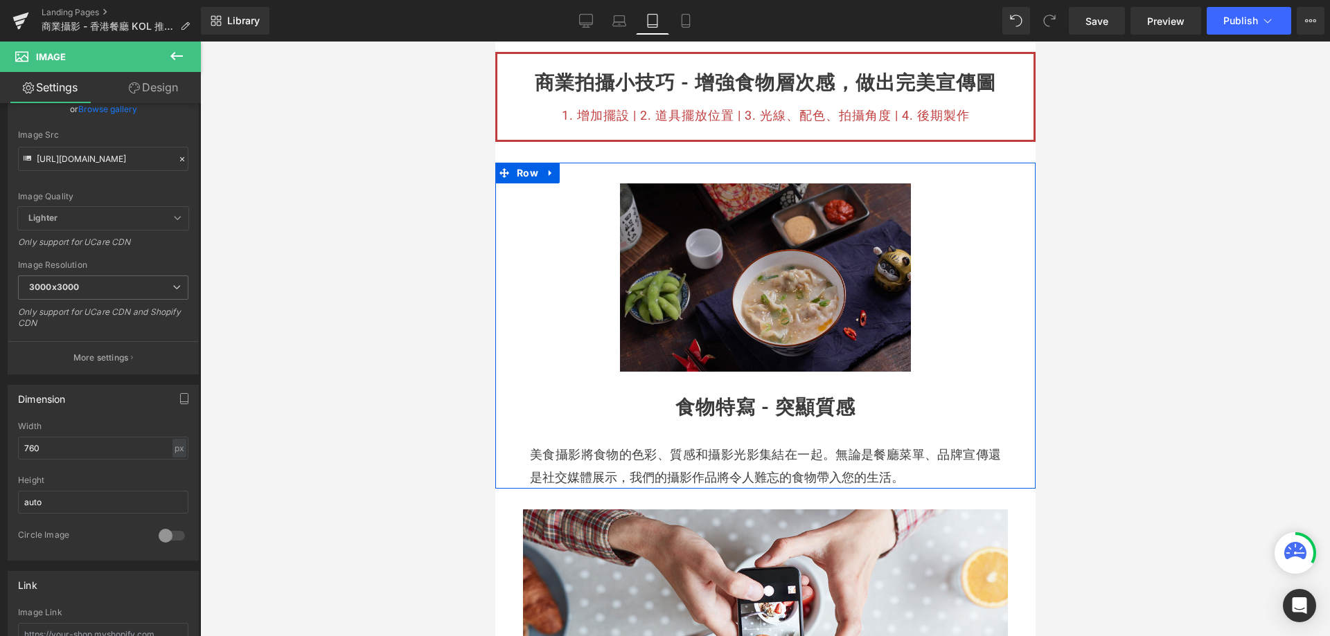
click at [695, 342] on img at bounding box center [764, 278] width 291 height 188
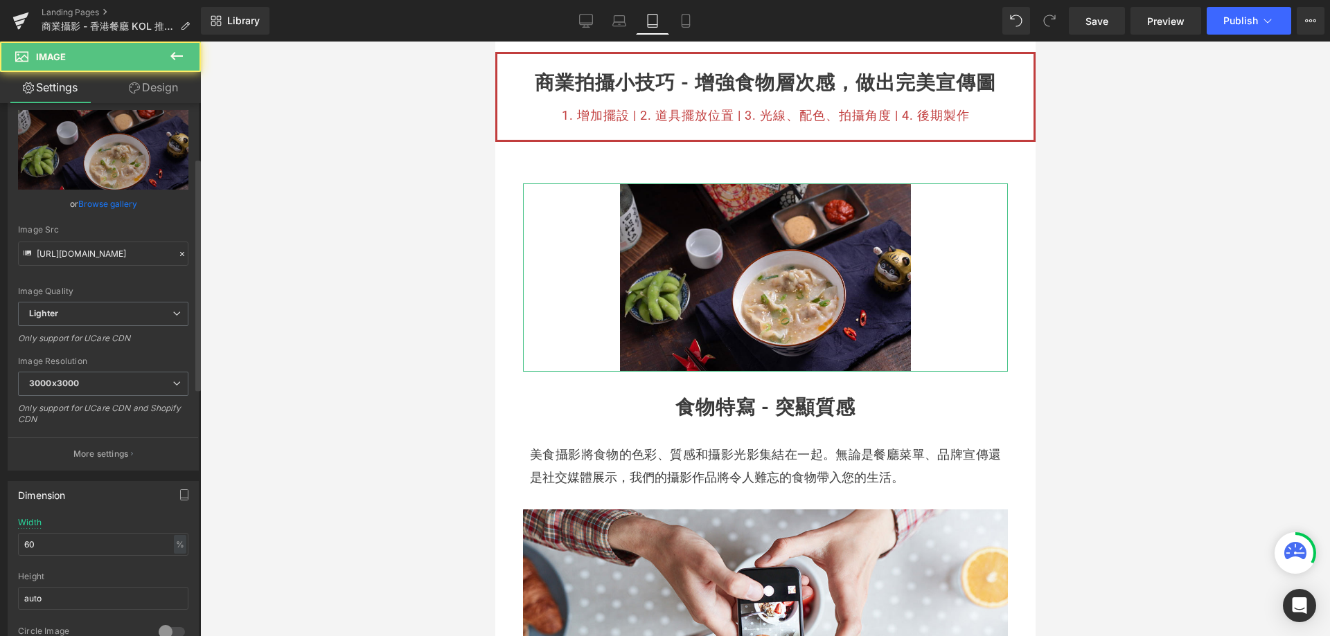
scroll to position [208, 0]
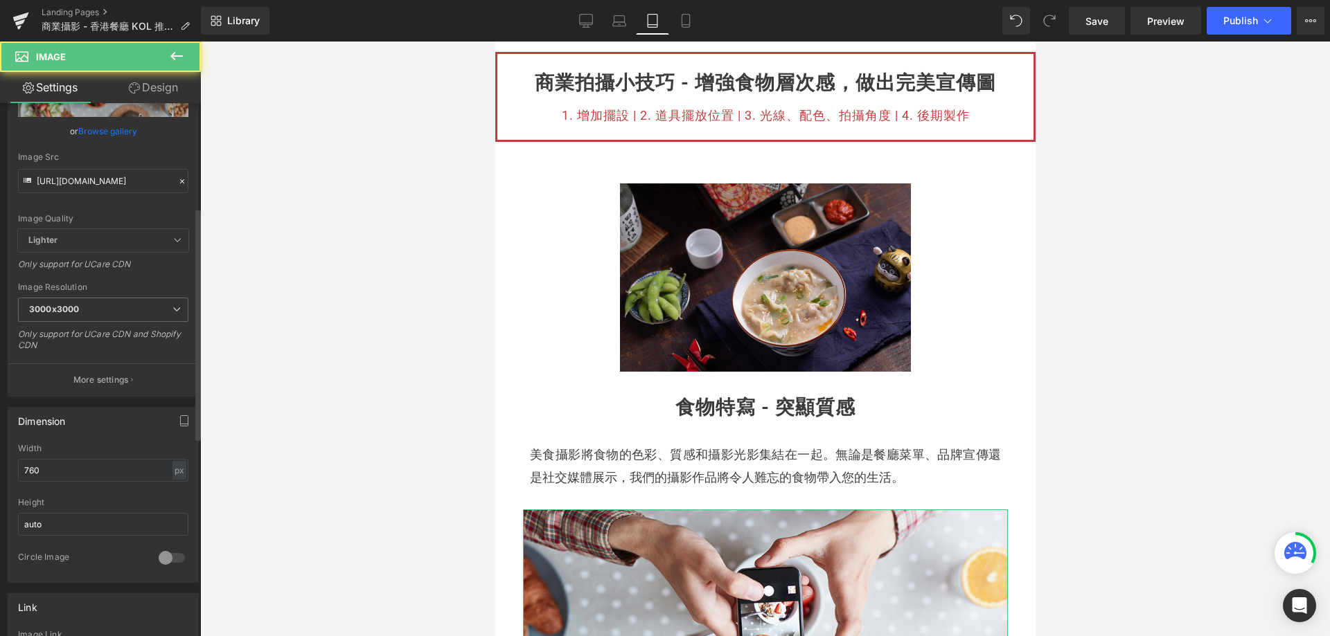
scroll to position [277, 0]
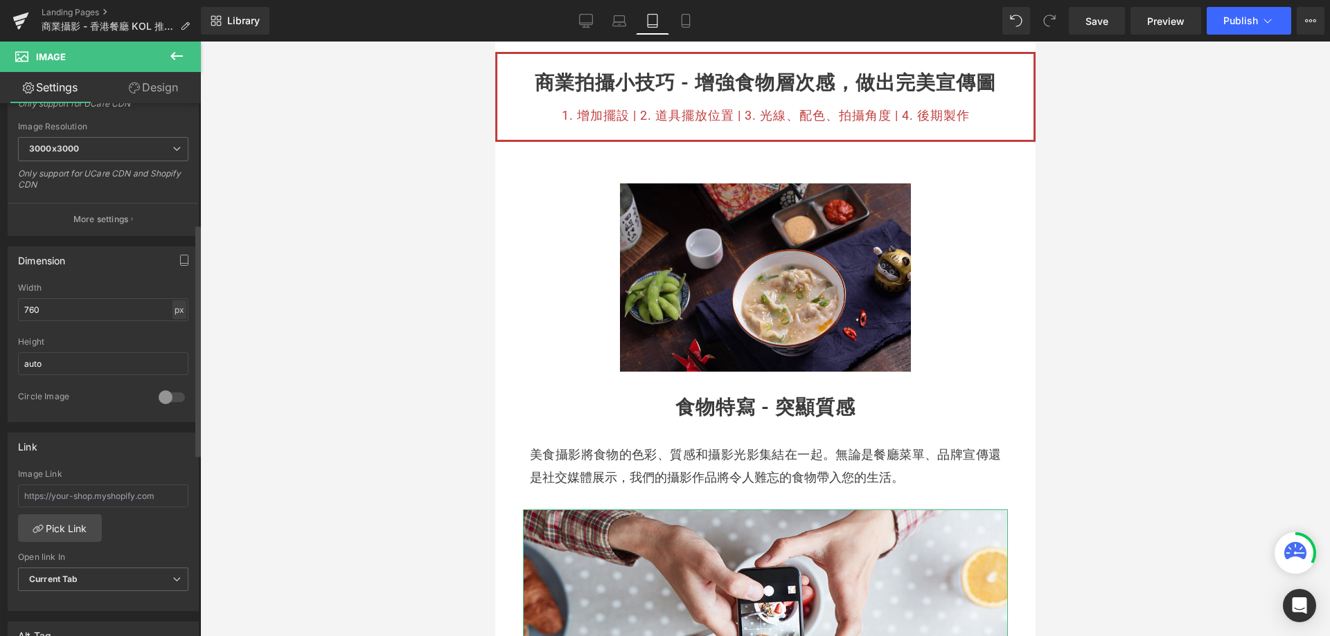
click at [174, 304] on div "px" at bounding box center [179, 310] width 14 height 19
click at [175, 334] on li "%" at bounding box center [178, 331] width 17 height 20
click at [87, 312] on input "100" at bounding box center [103, 309] width 170 height 23
type input "1"
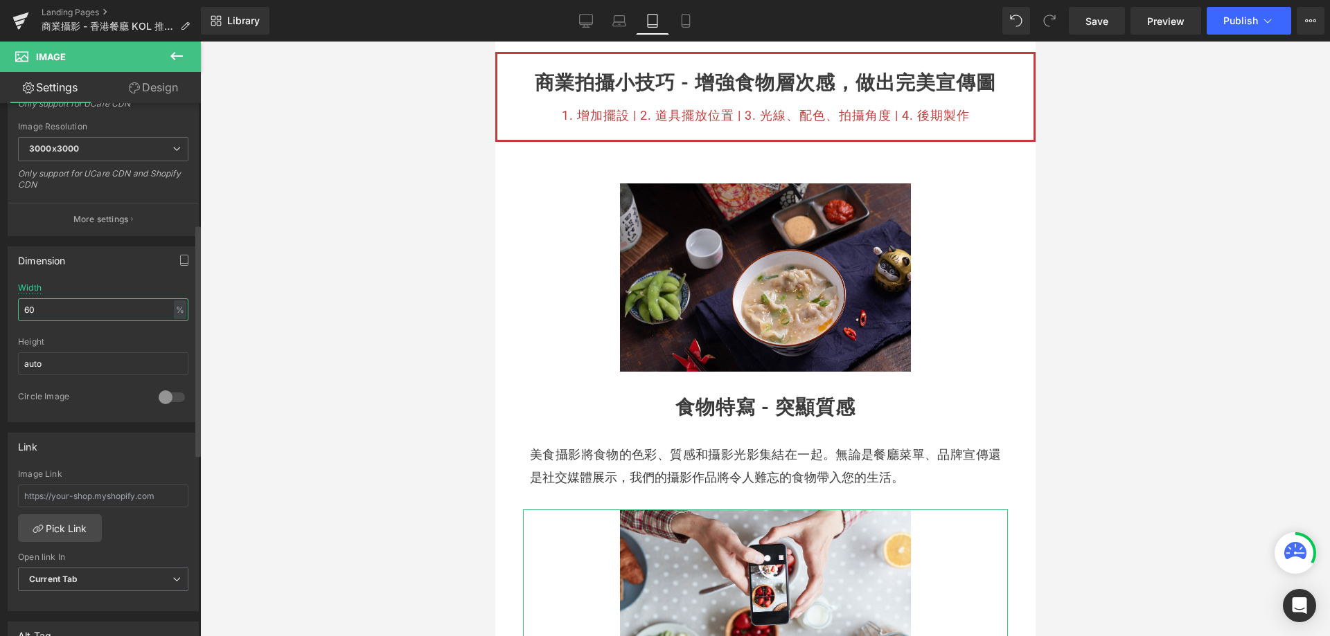
click at [67, 310] on input "60" at bounding box center [103, 309] width 170 height 23
type input "6"
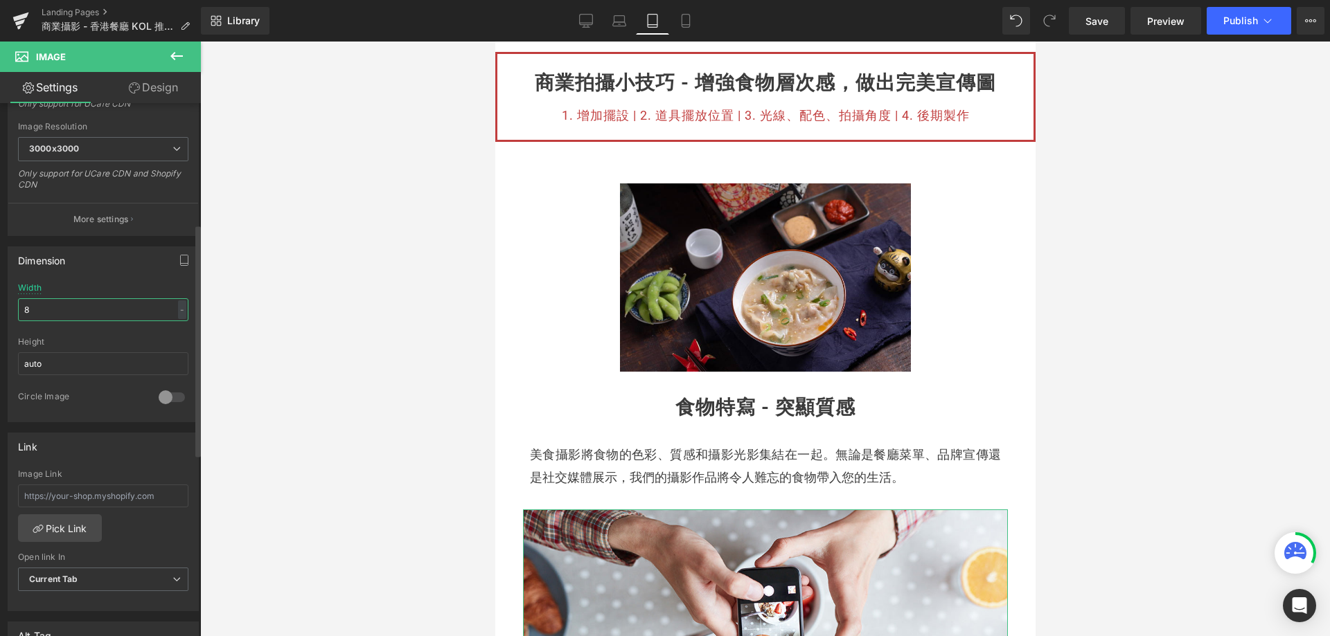
type input "80"
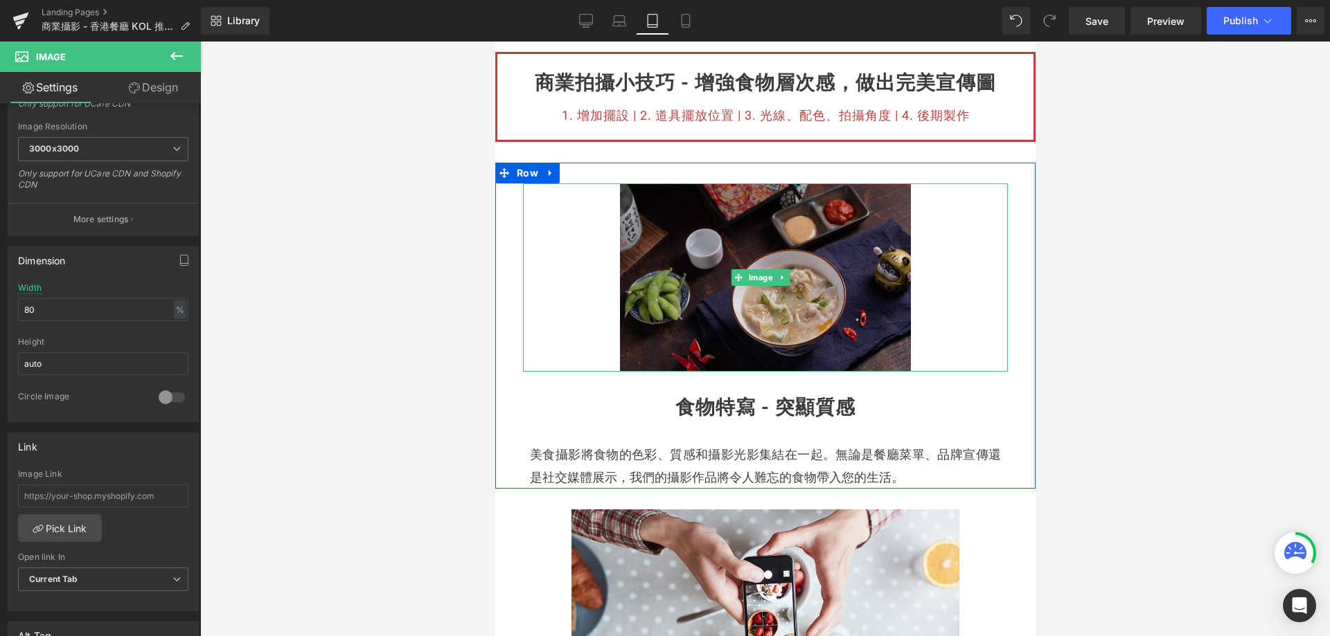
click at [629, 276] on img at bounding box center [764, 278] width 291 height 188
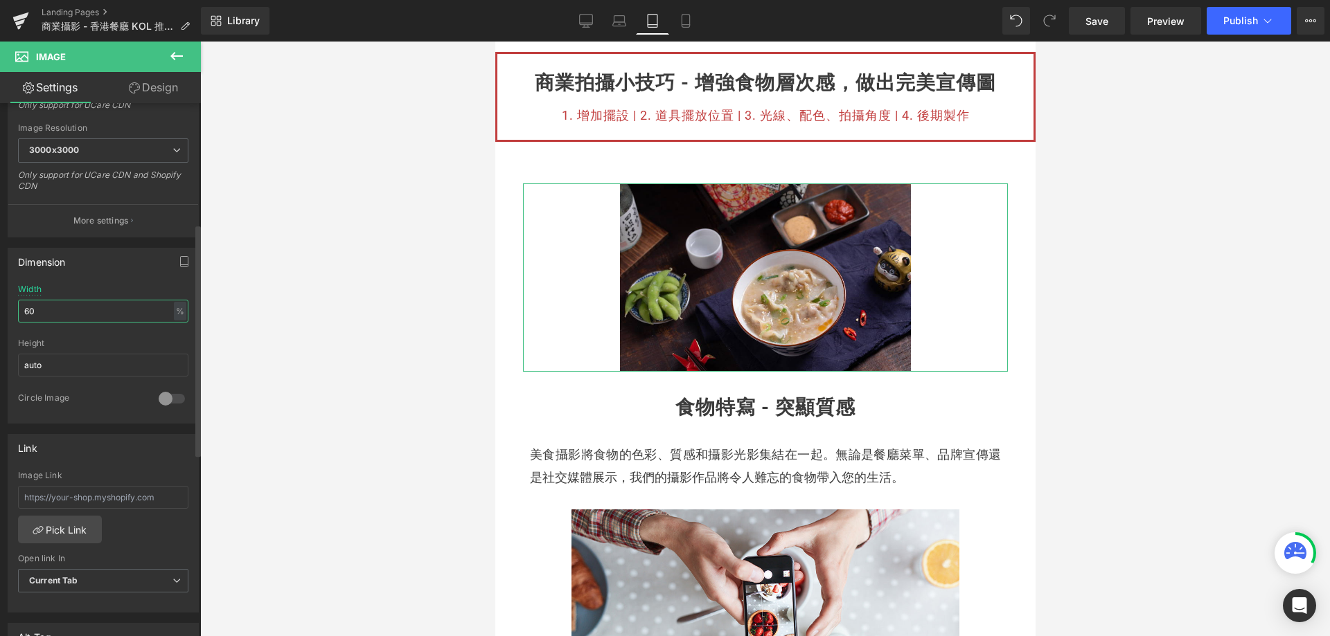
click at [47, 321] on input "60" at bounding box center [103, 311] width 170 height 23
type input "6"
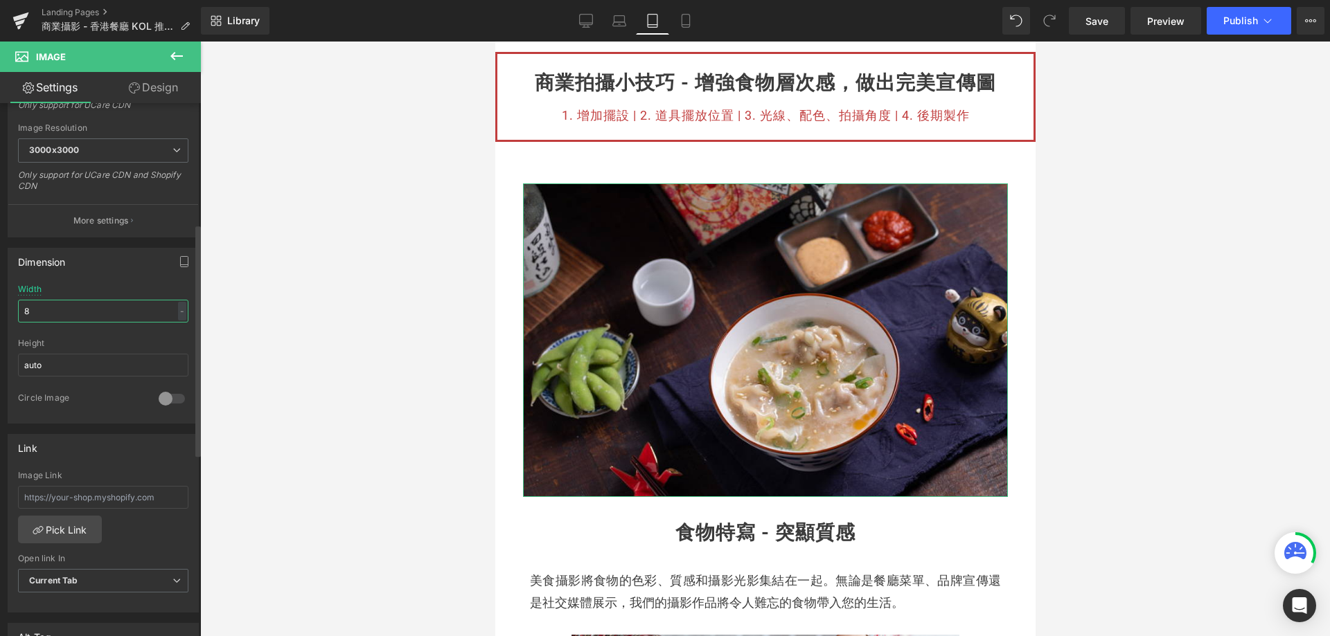
type input "80"
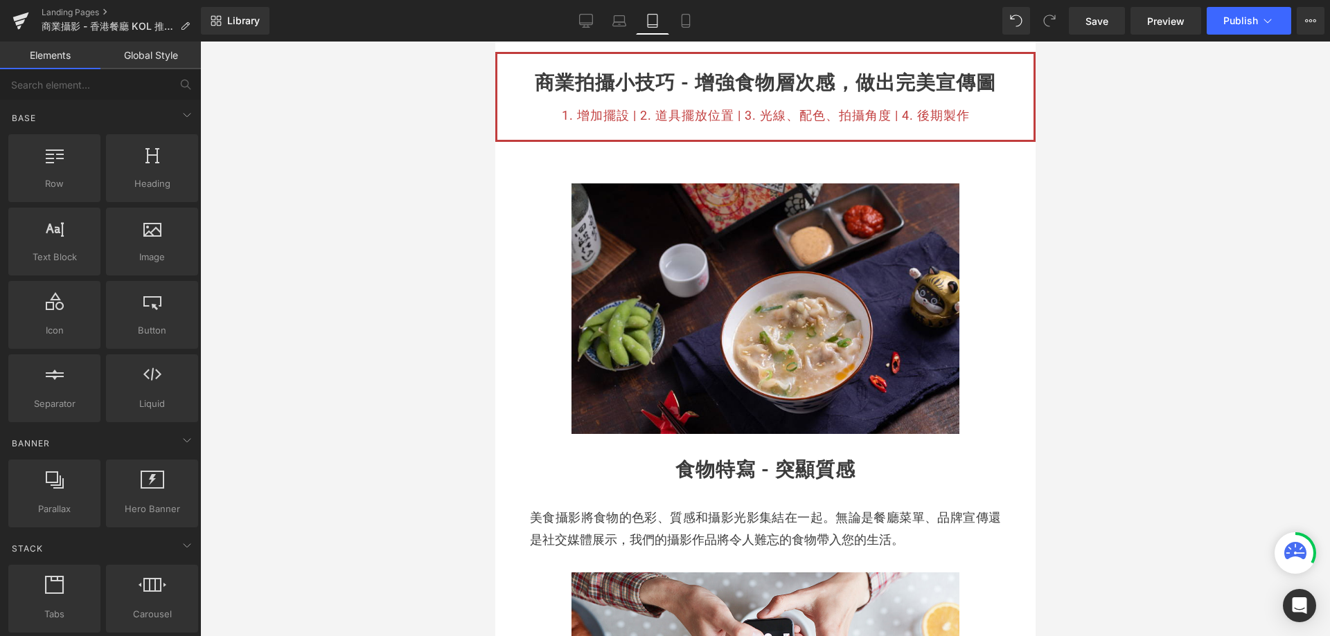
click at [1245, 384] on div at bounding box center [765, 339] width 1130 height 595
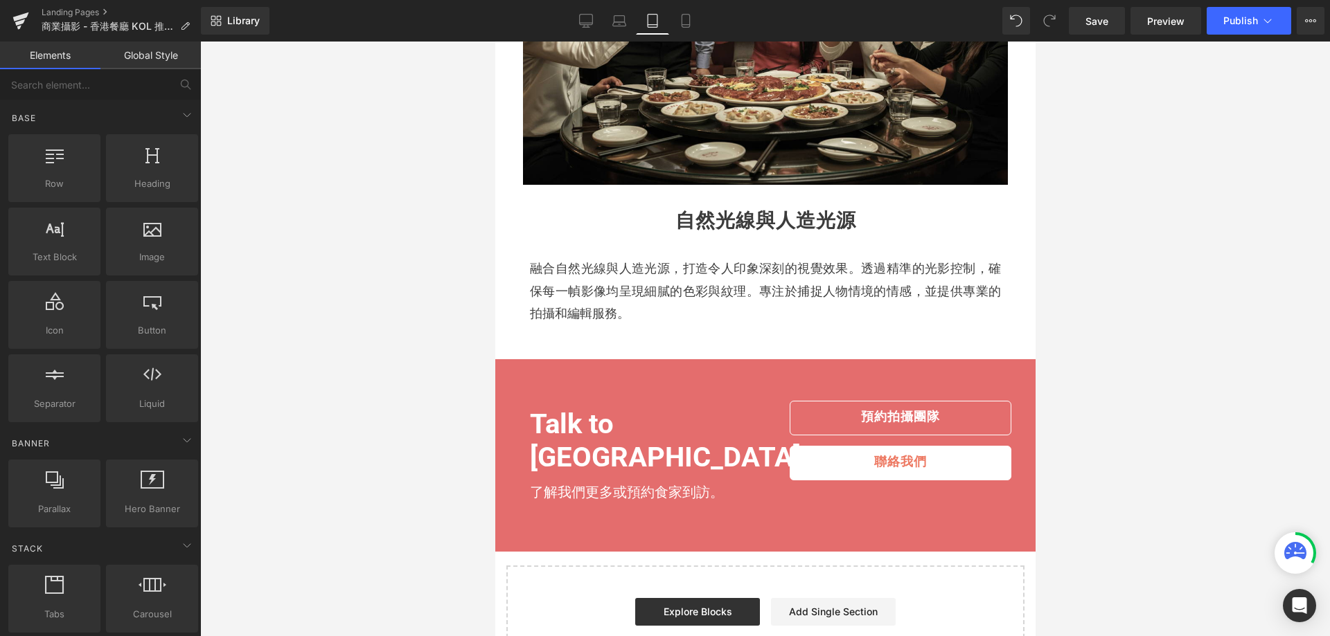
scroll to position [1524, 0]
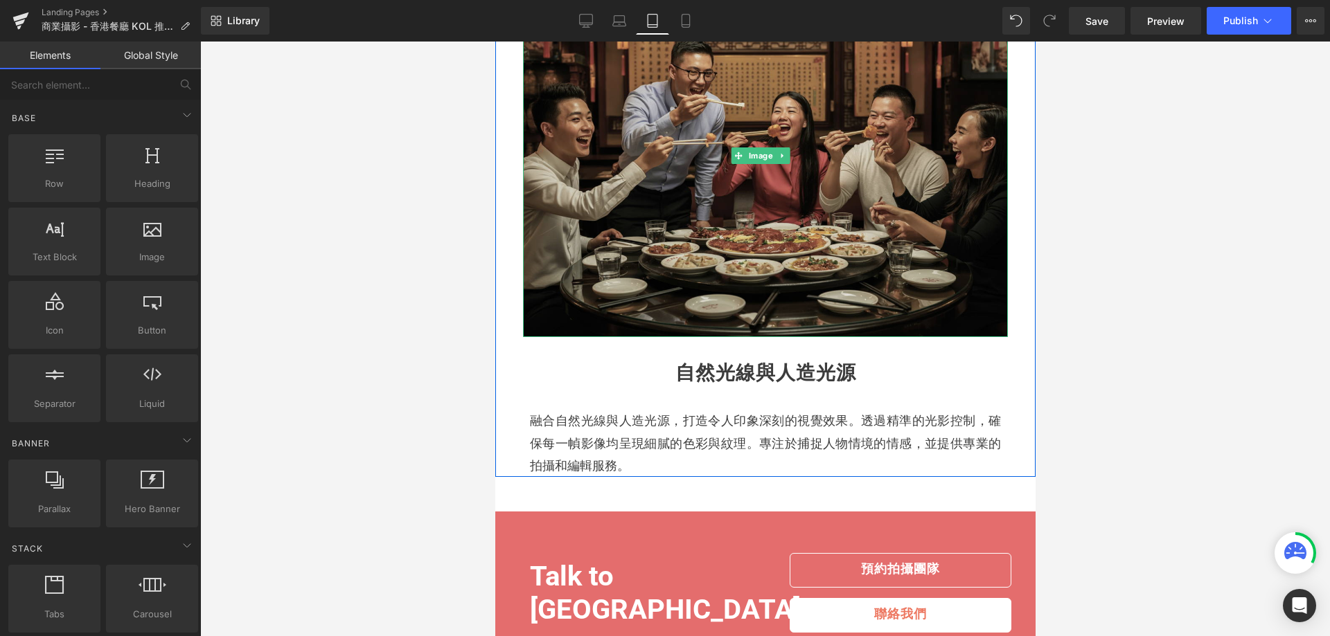
click at [546, 312] on img at bounding box center [764, 156] width 485 height 364
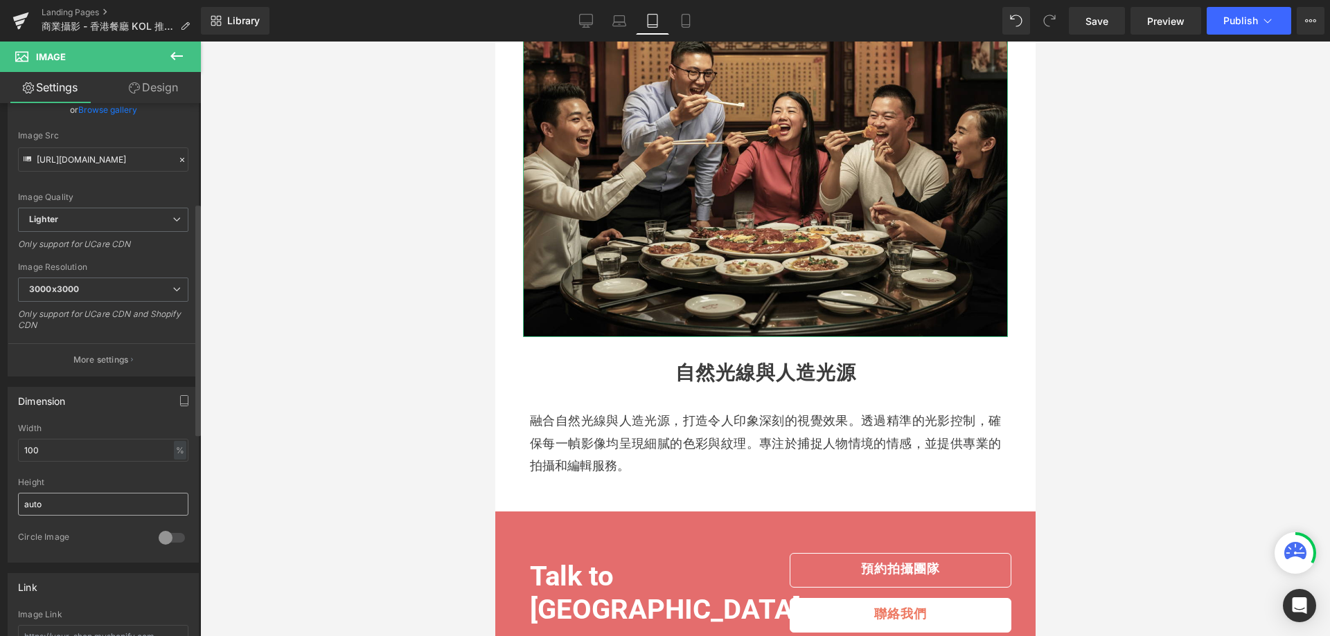
scroll to position [277, 0]
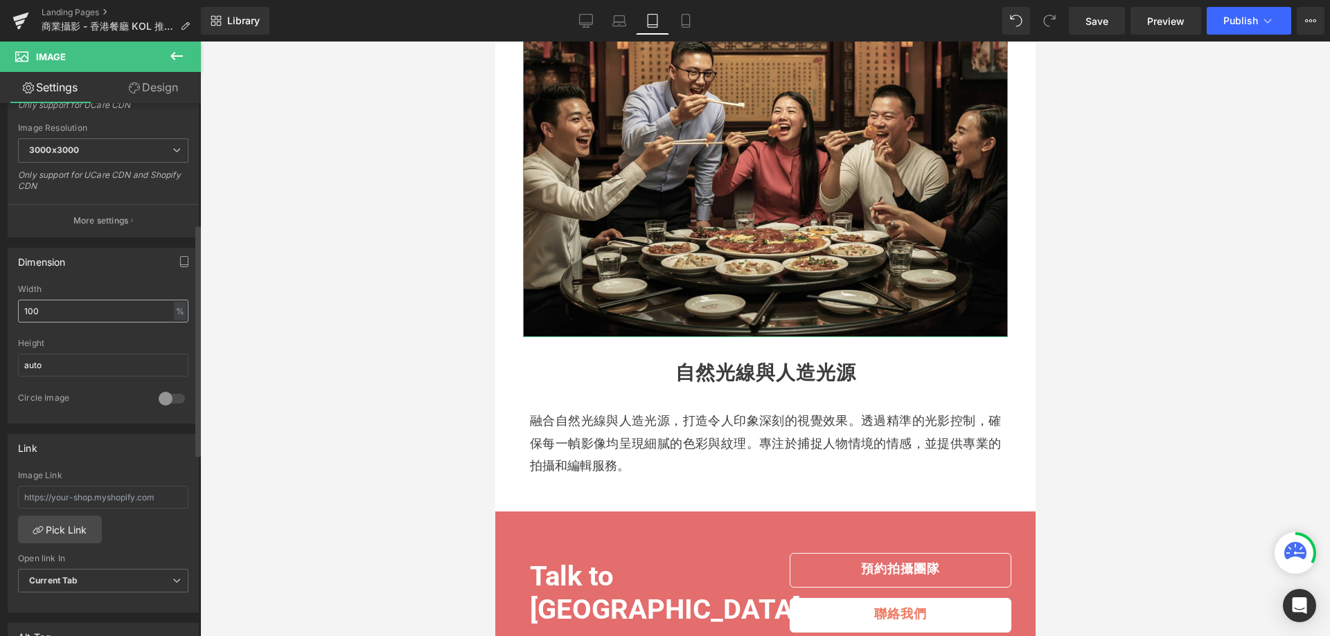
click at [58, 321] on input "100" at bounding box center [103, 311] width 170 height 23
type input "1"
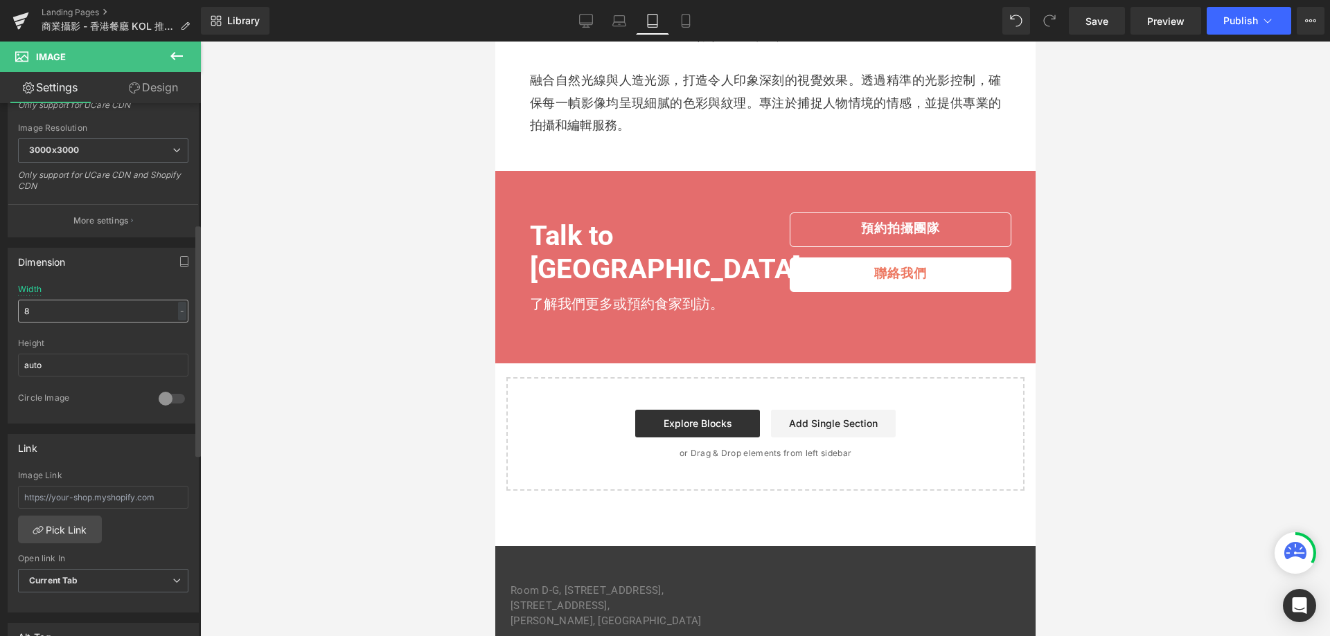
type input "80"
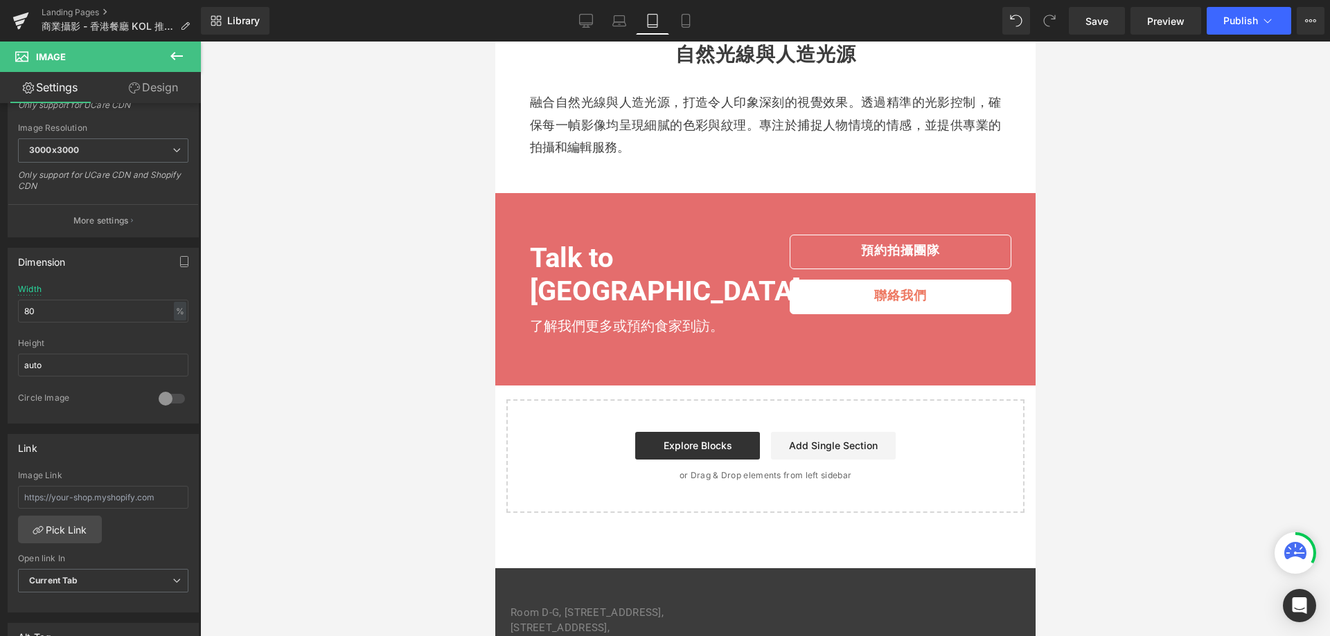
scroll to position [1793, 0]
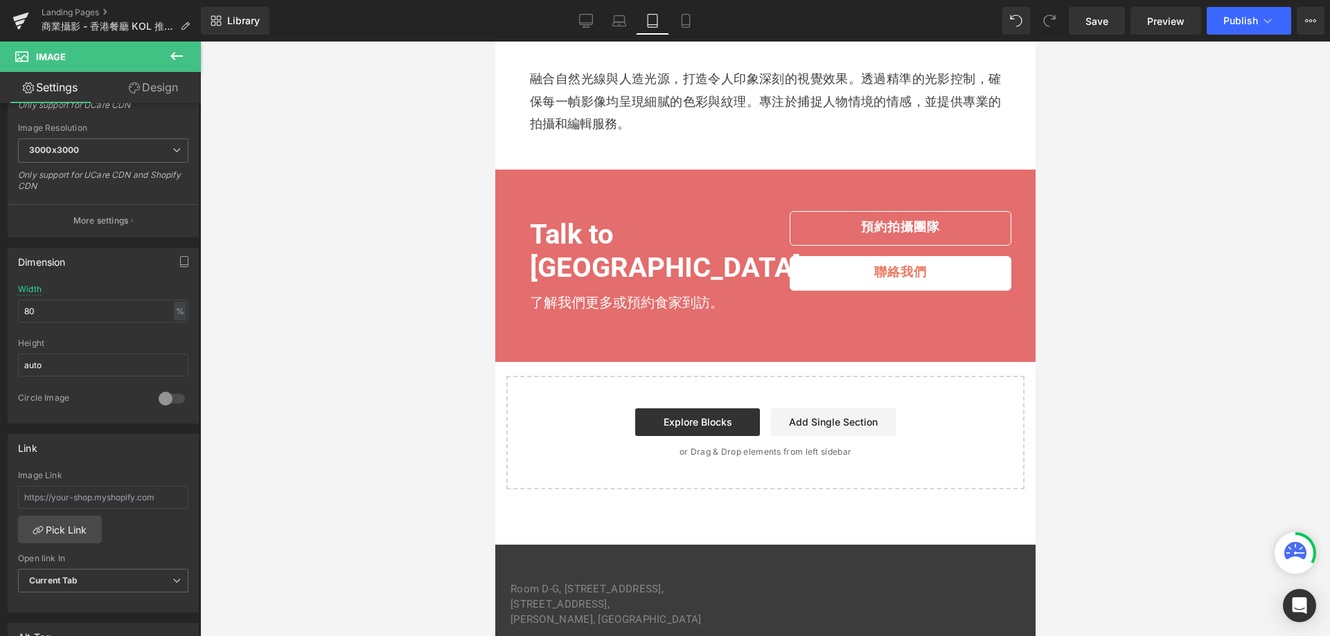
click at [362, 312] on div at bounding box center [765, 339] width 1130 height 595
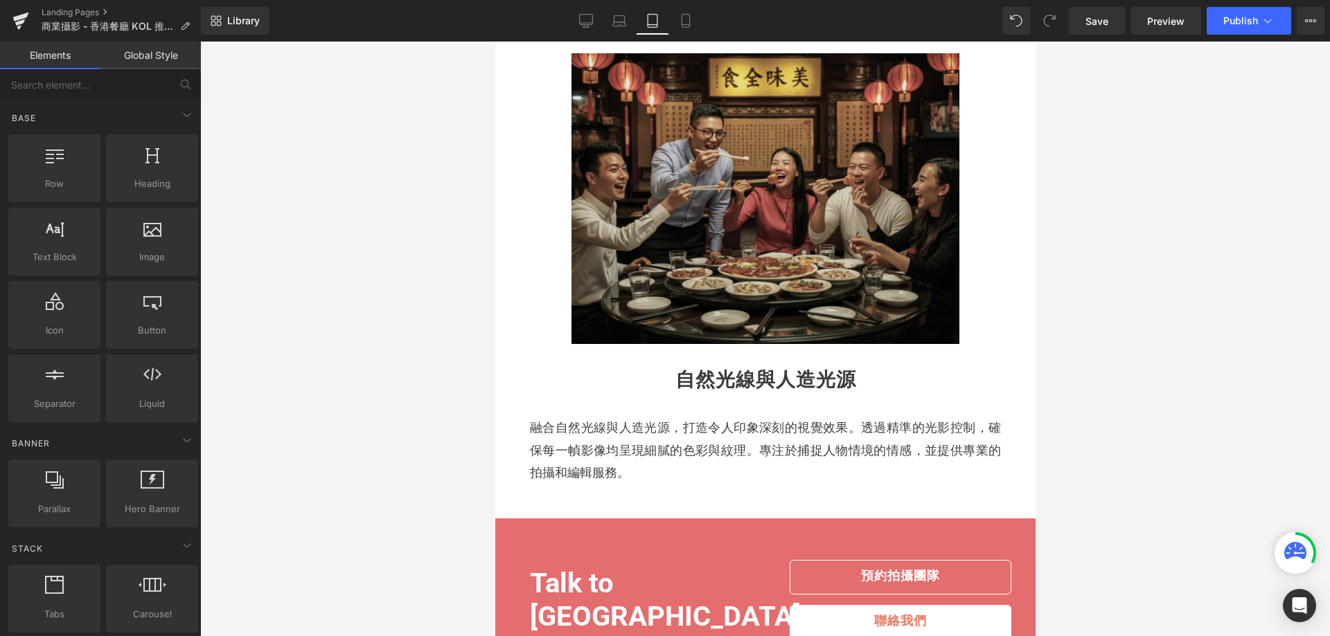
scroll to position [1377, 0]
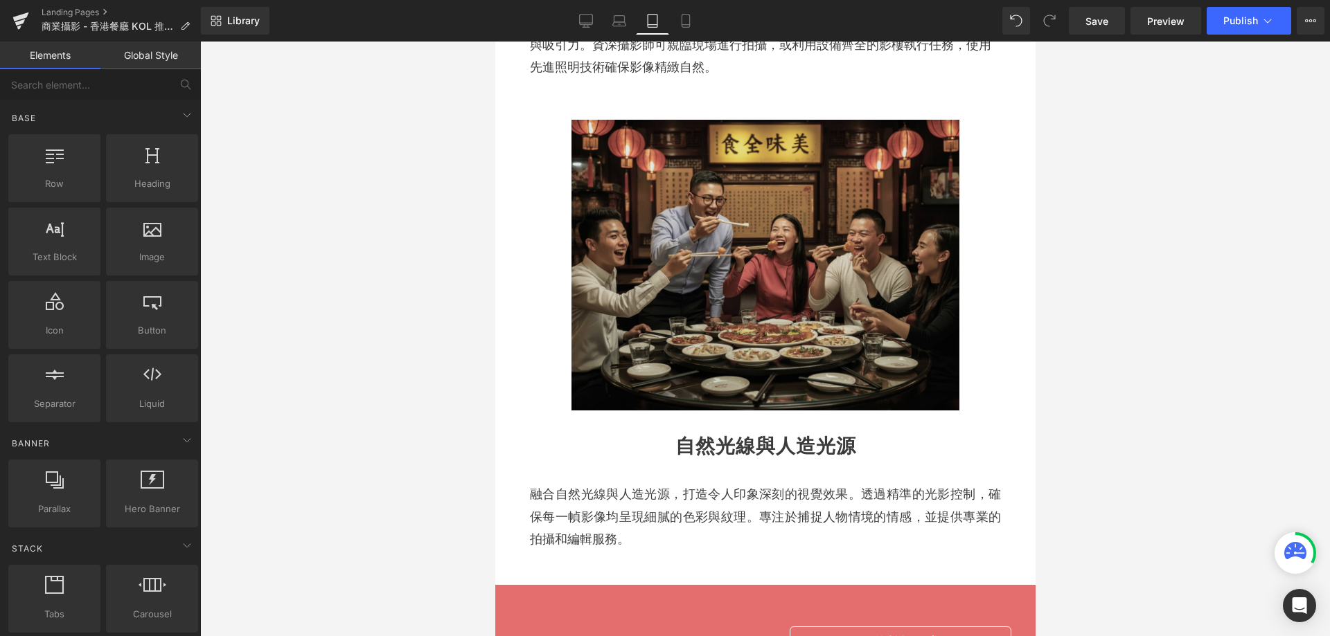
click at [611, 274] on img at bounding box center [765, 265] width 388 height 291
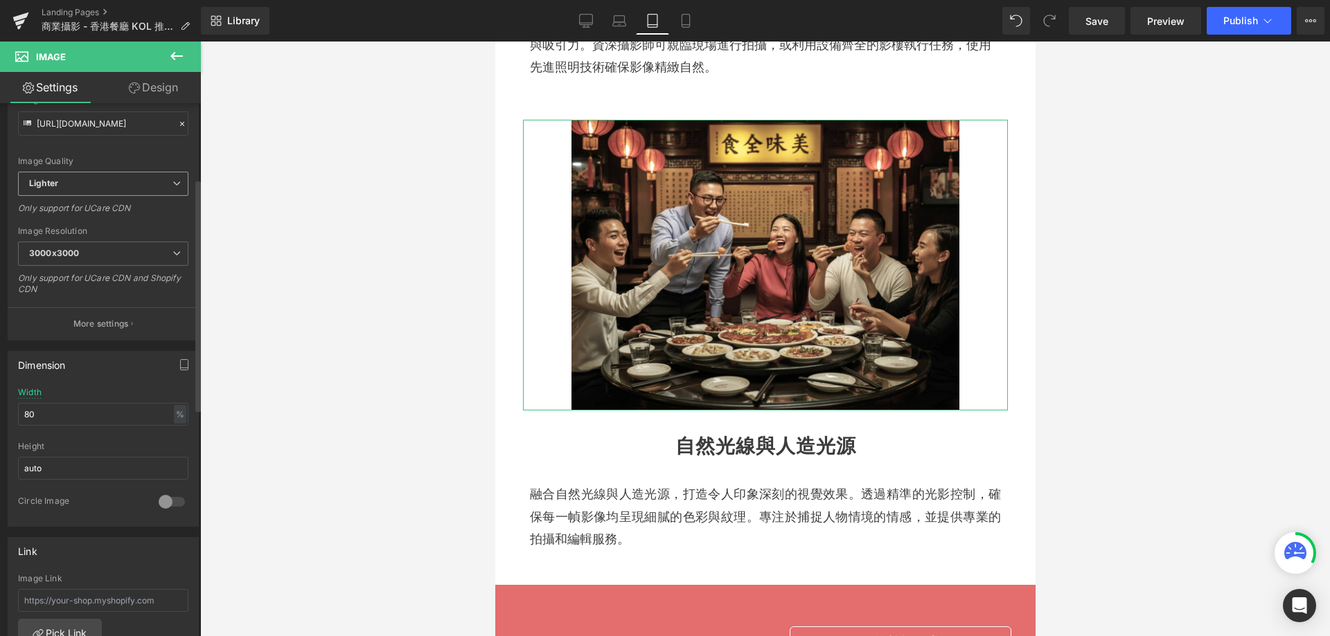
scroll to position [208, 0]
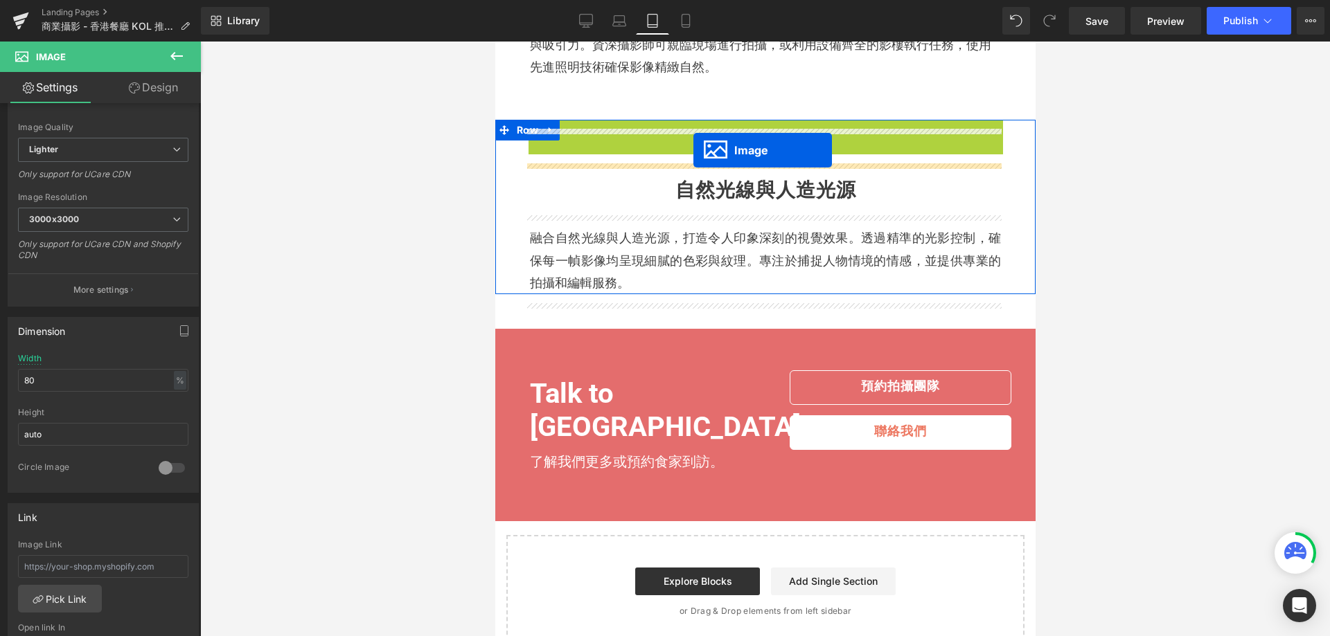
drag, startPoint x: 749, startPoint y: 268, endPoint x: 693, endPoint y: 150, distance: 130.4
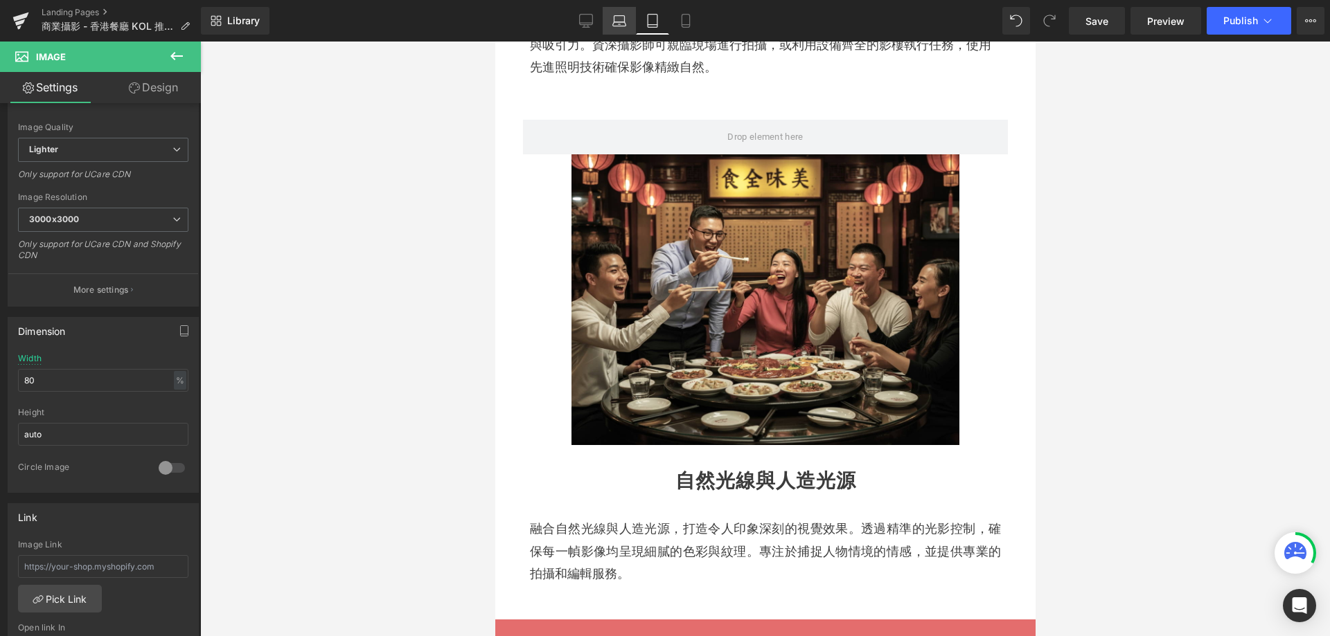
click at [625, 17] on icon at bounding box center [619, 19] width 10 height 6
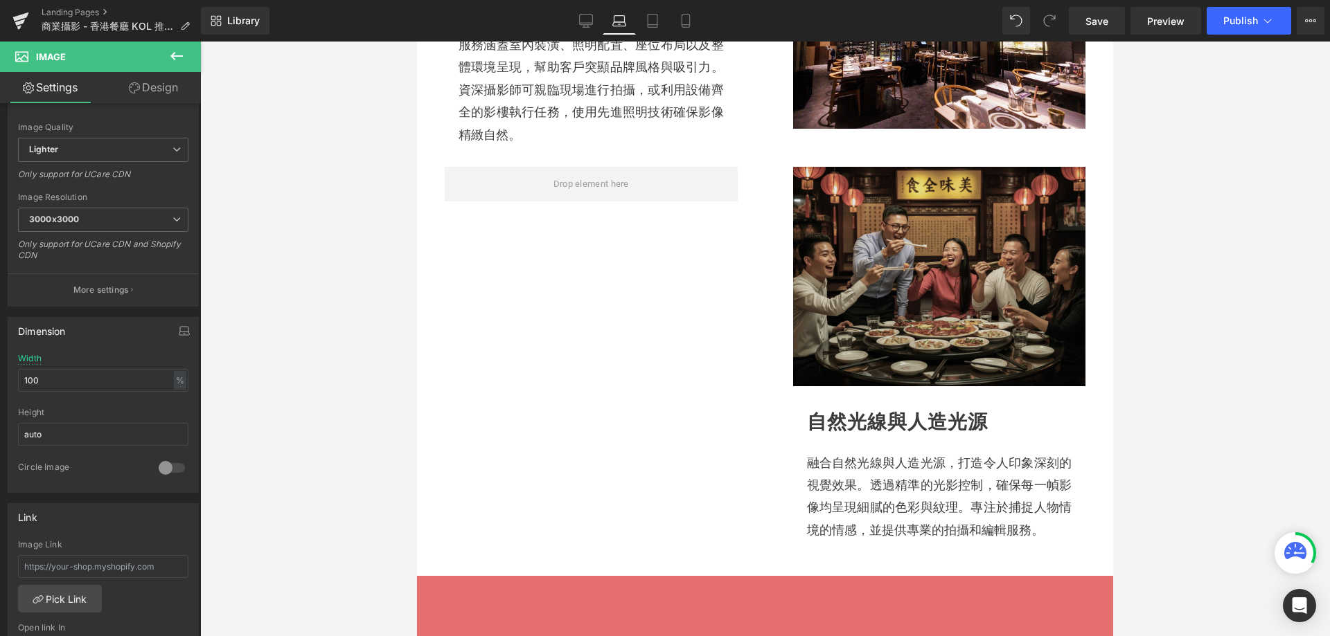
scroll to position [695, 0]
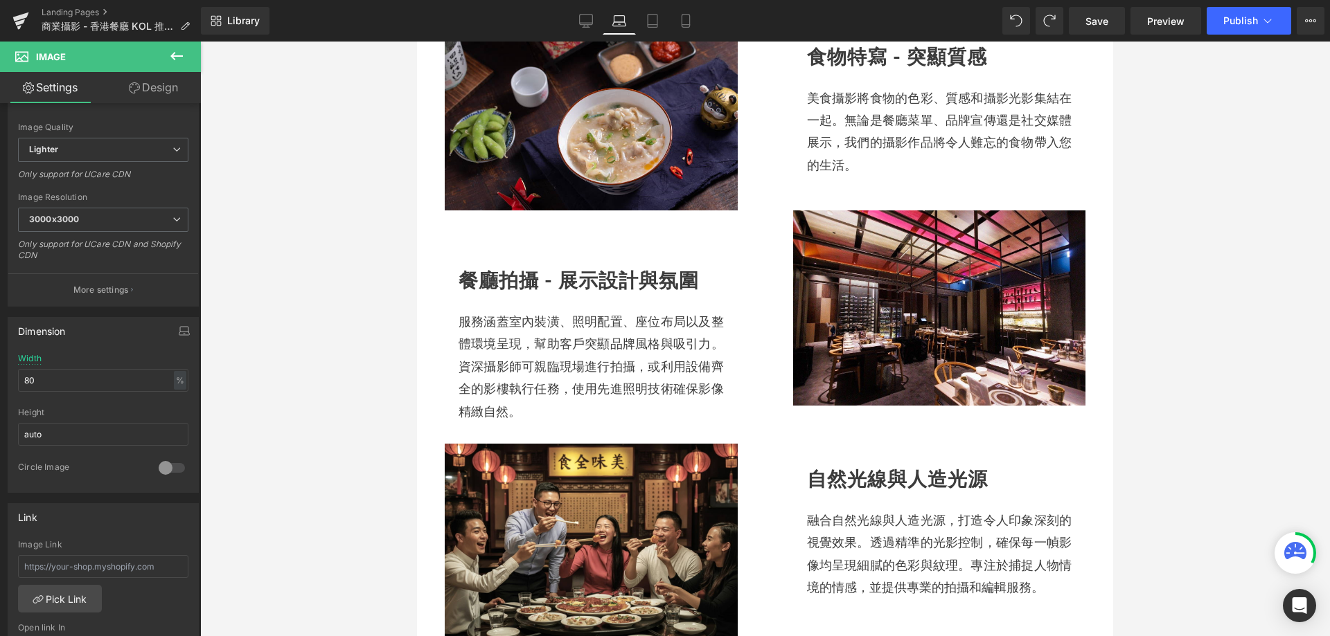
type input "100"
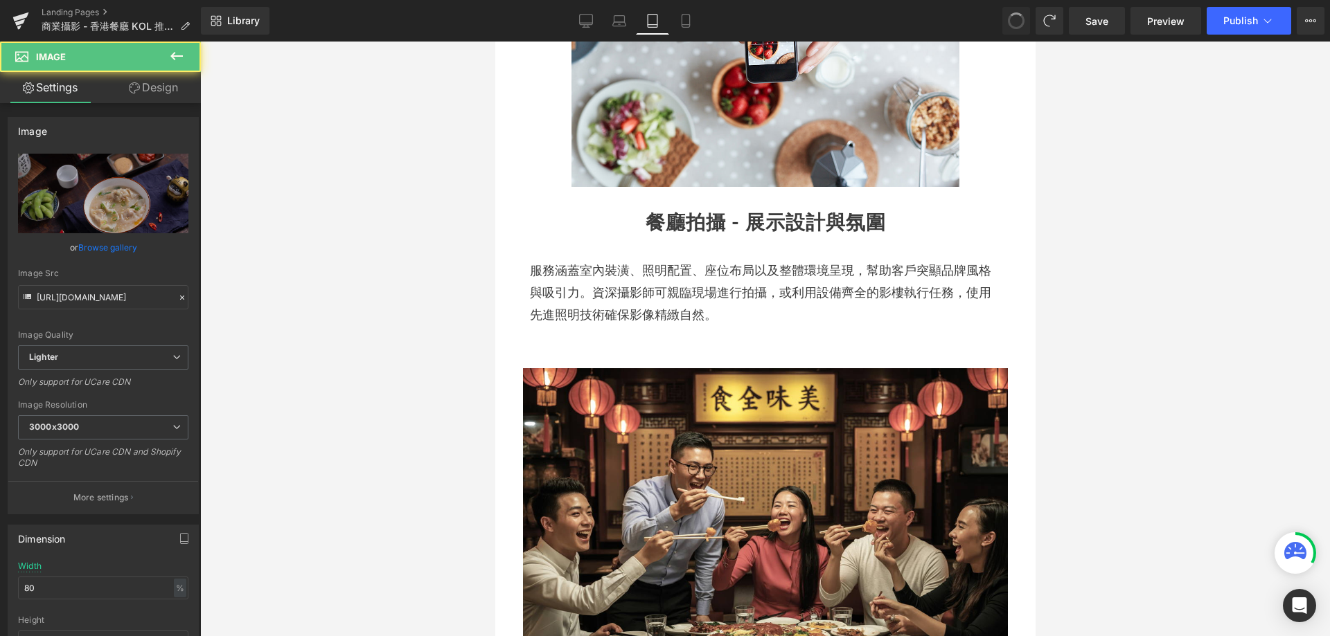
type input "60"
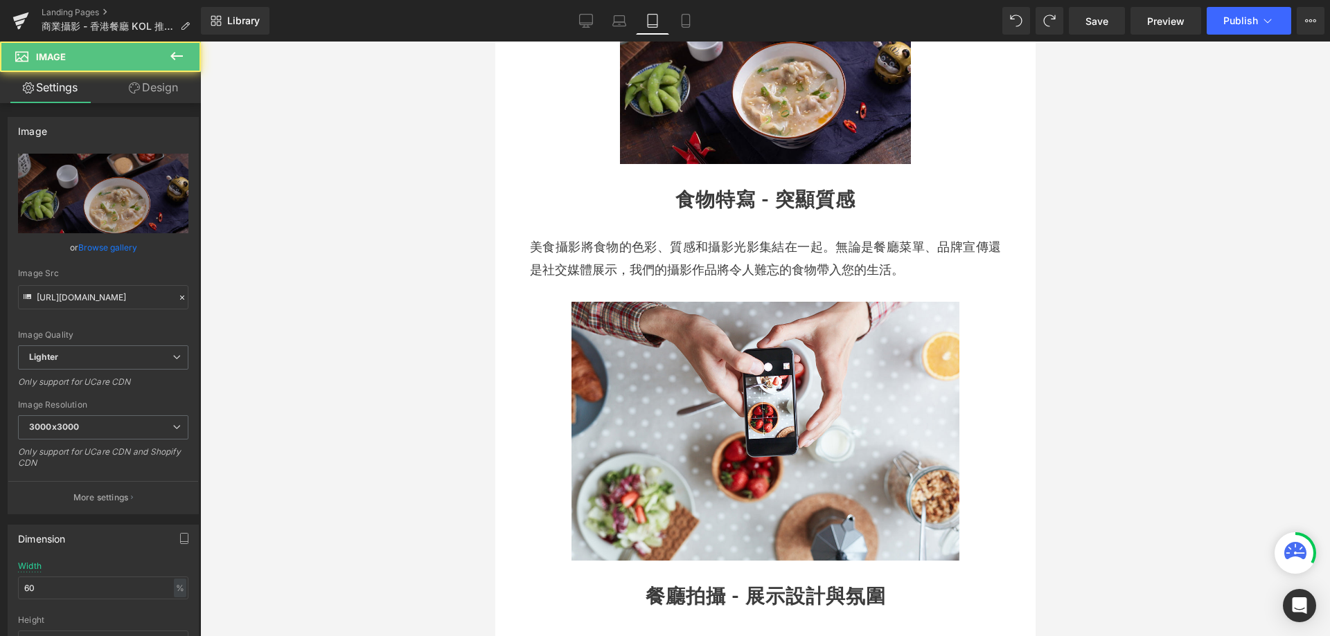
scroll to position [446, 0]
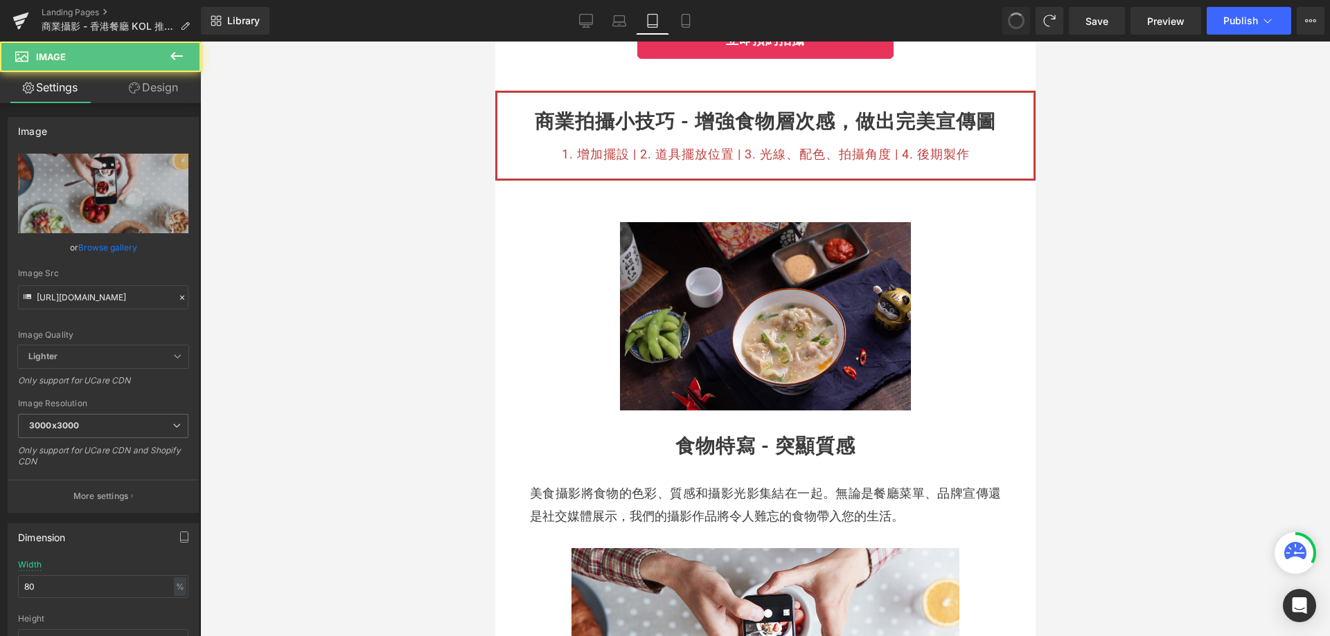
type input "760"
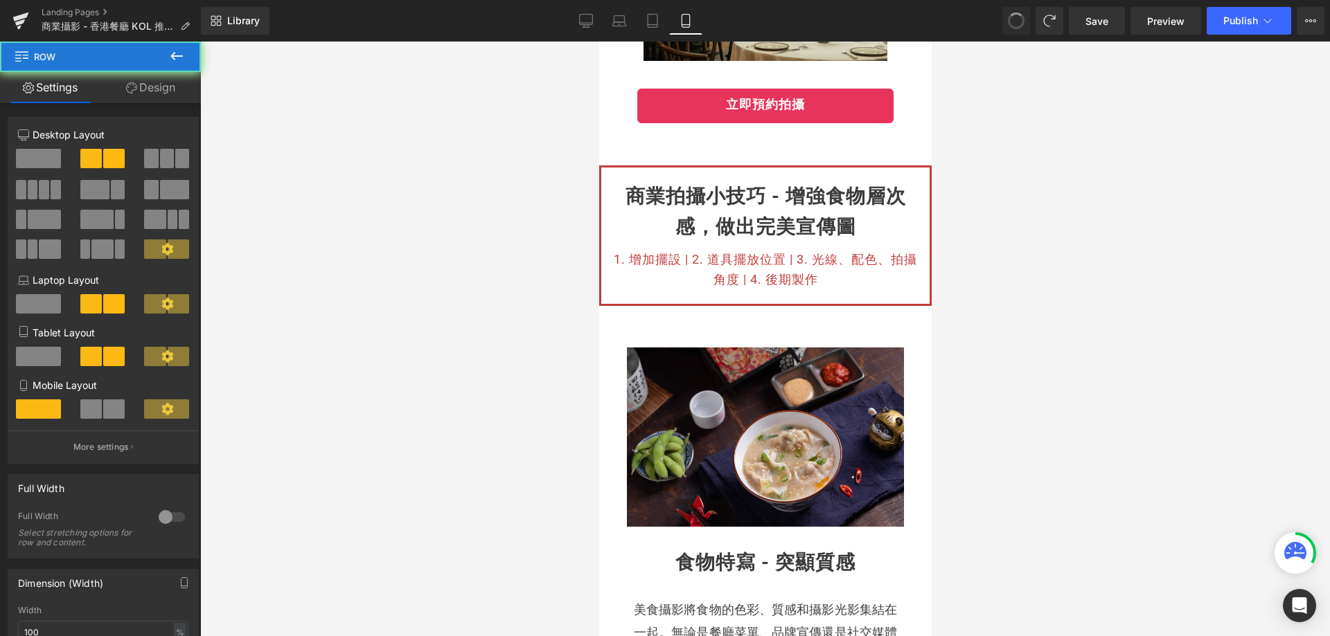
scroll to position [1759, 0]
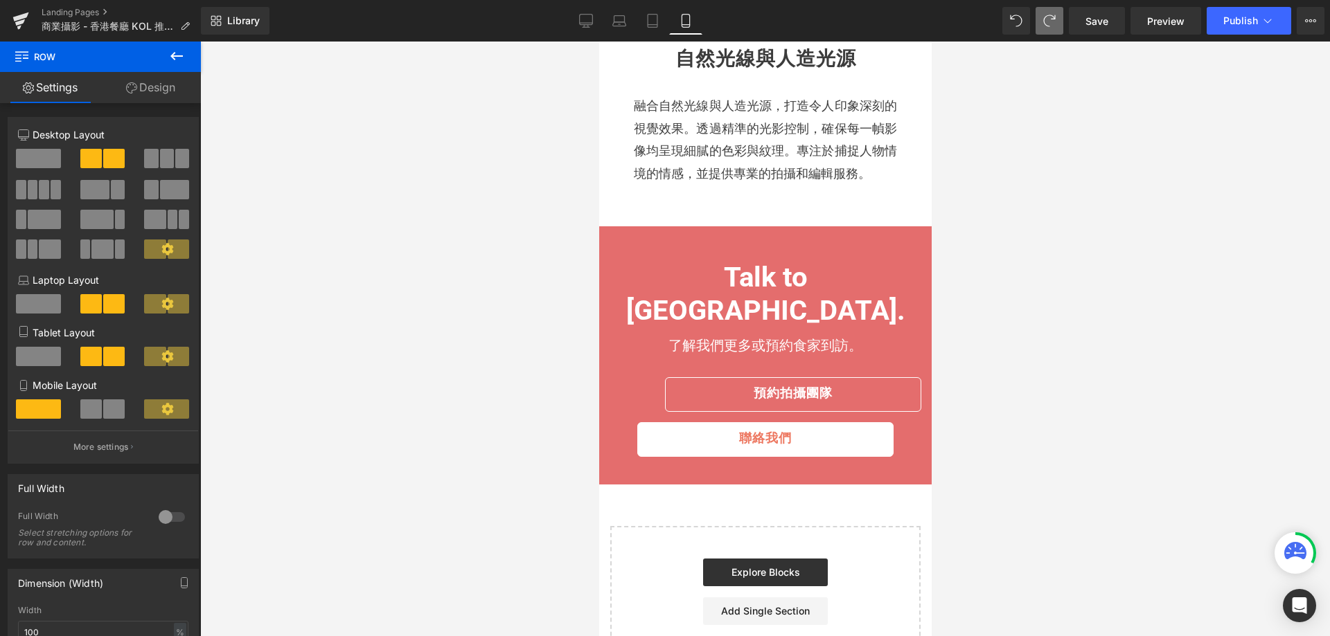
type input "71"
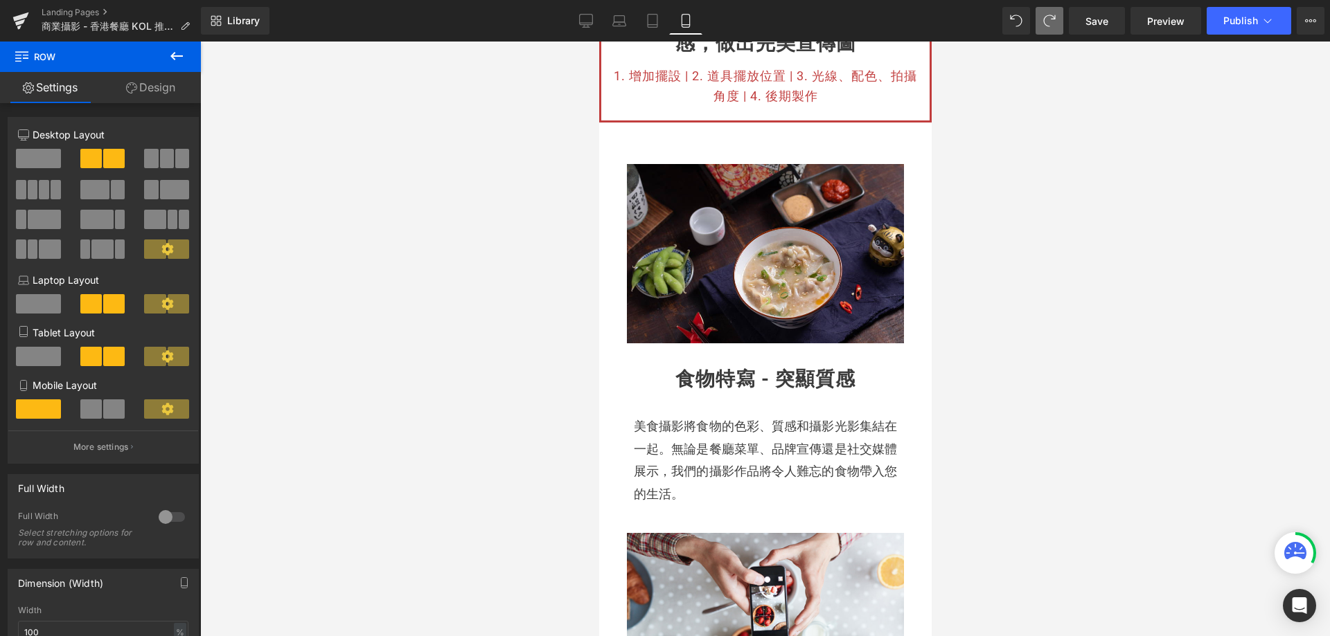
scroll to position [443, 0]
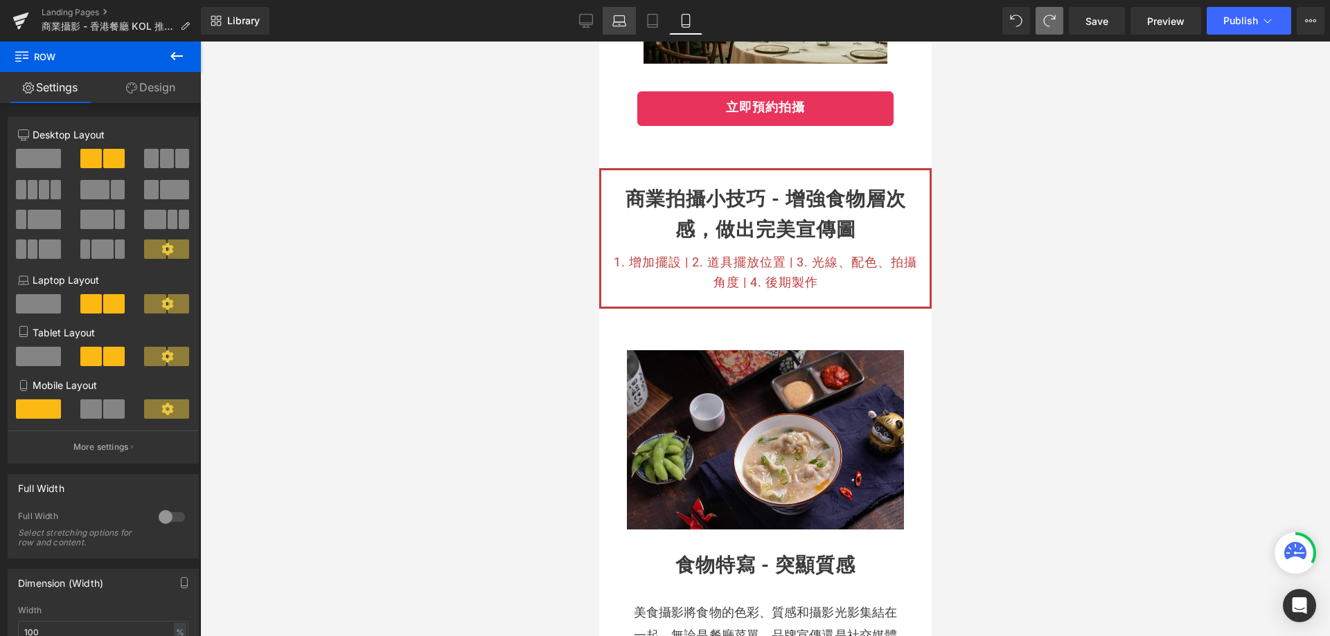
click at [643, 19] on link "Tablet" at bounding box center [652, 21] width 33 height 28
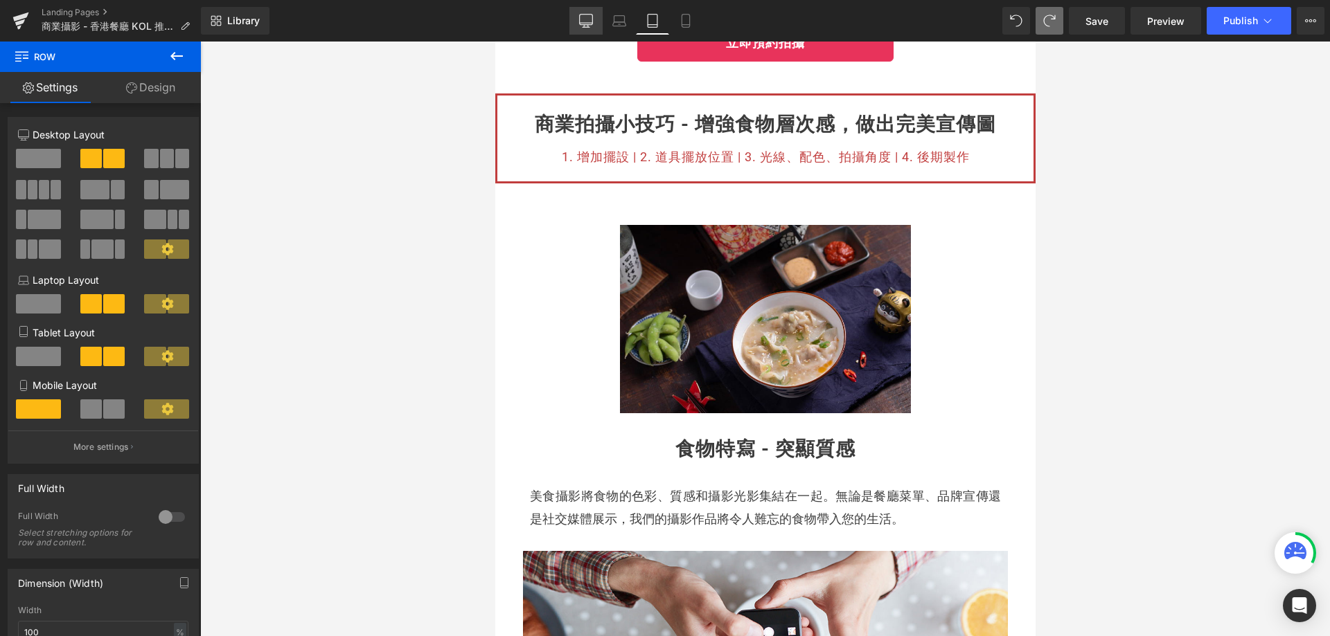
scroll to position [0, 0]
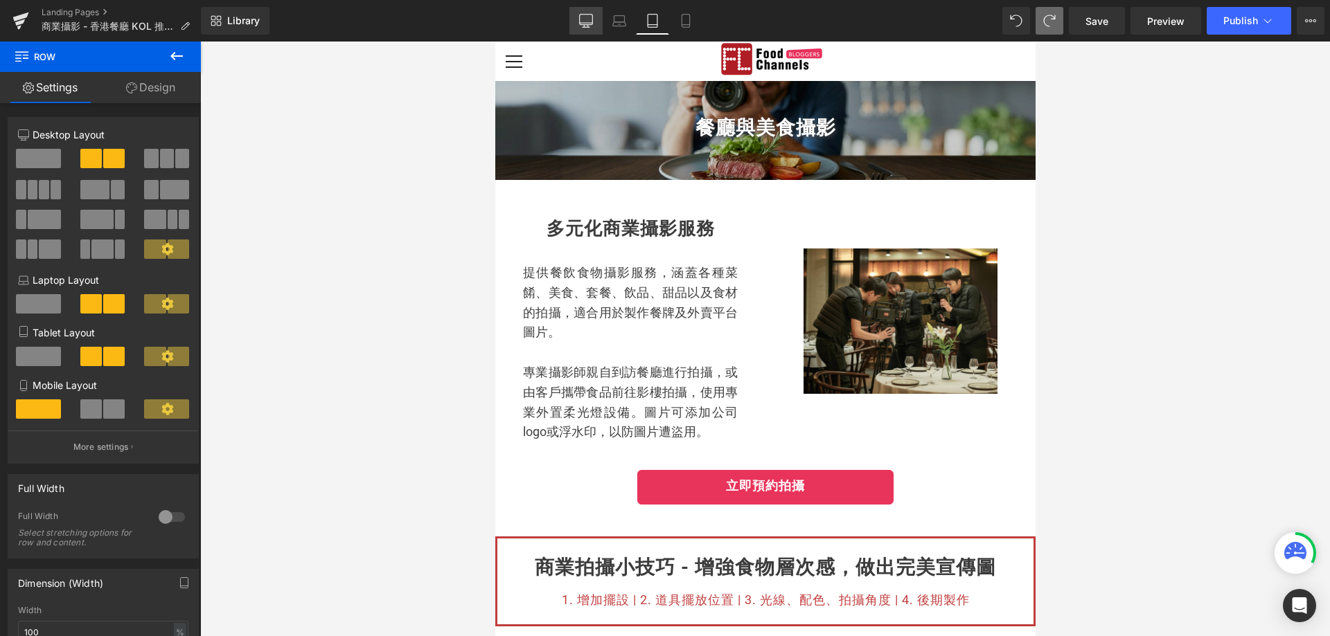
click at [590, 23] on icon at bounding box center [586, 23] width 13 height 0
type input "1200"
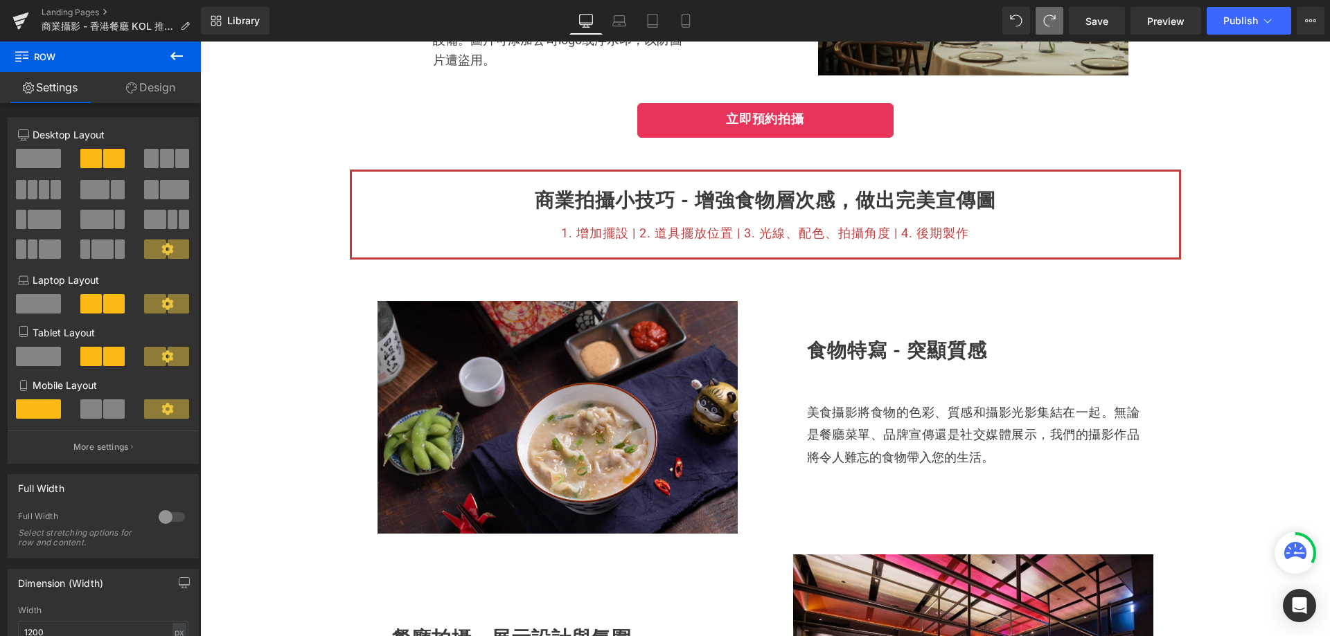
scroll to position [831, 0]
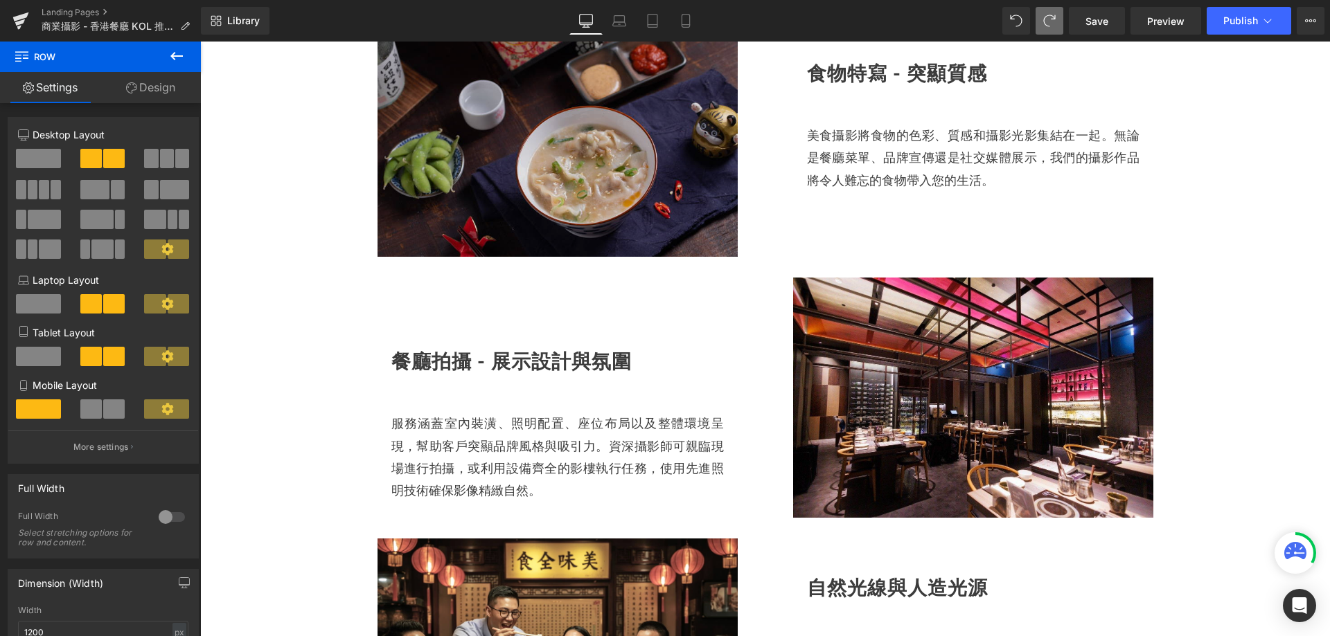
click at [679, 210] on img at bounding box center [557, 140] width 360 height 233
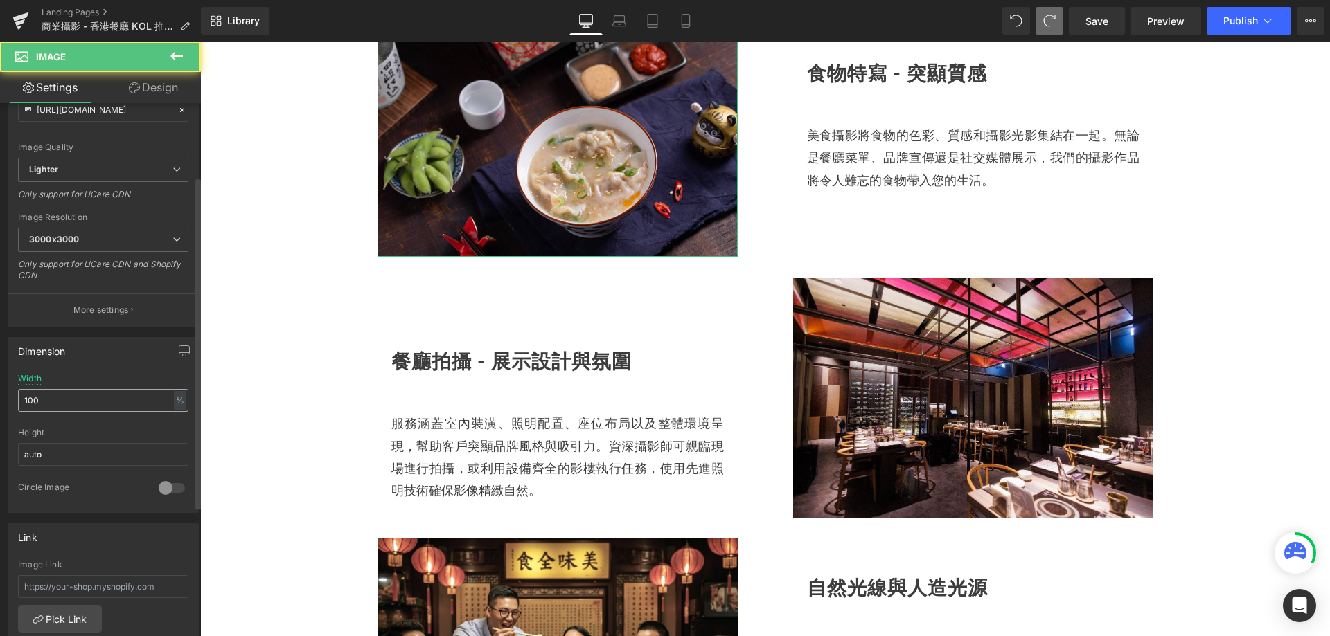
scroll to position [208, 0]
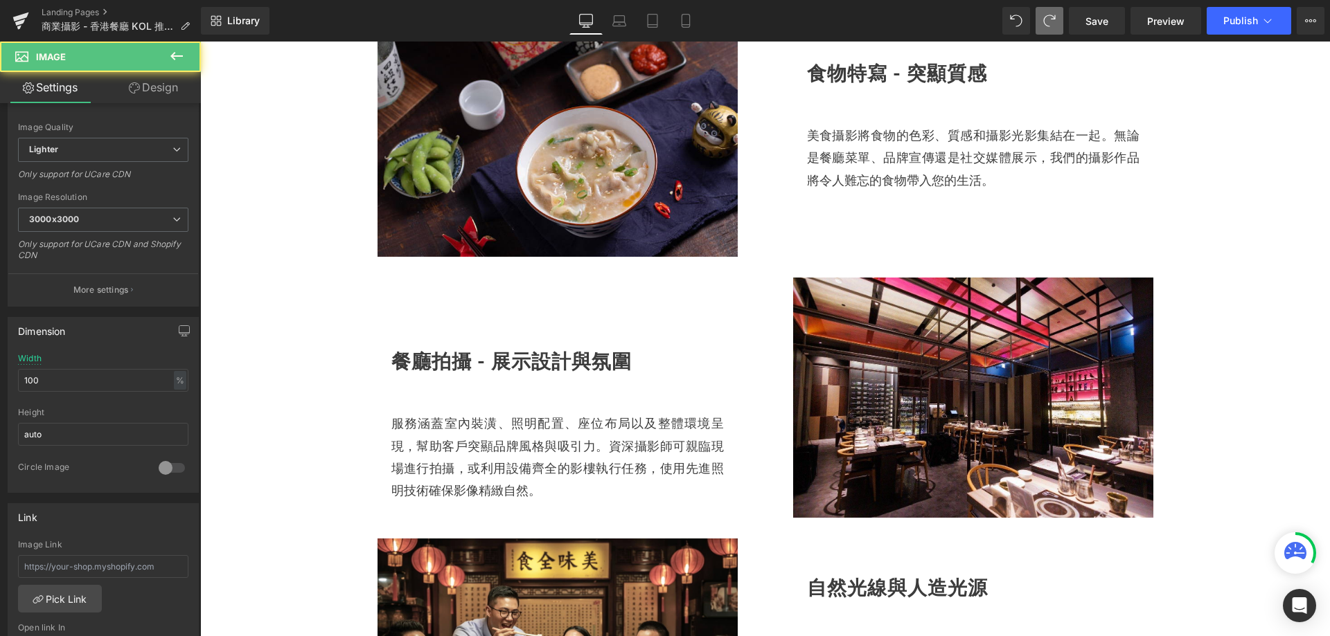
click at [602, 244] on img at bounding box center [557, 140] width 360 height 233
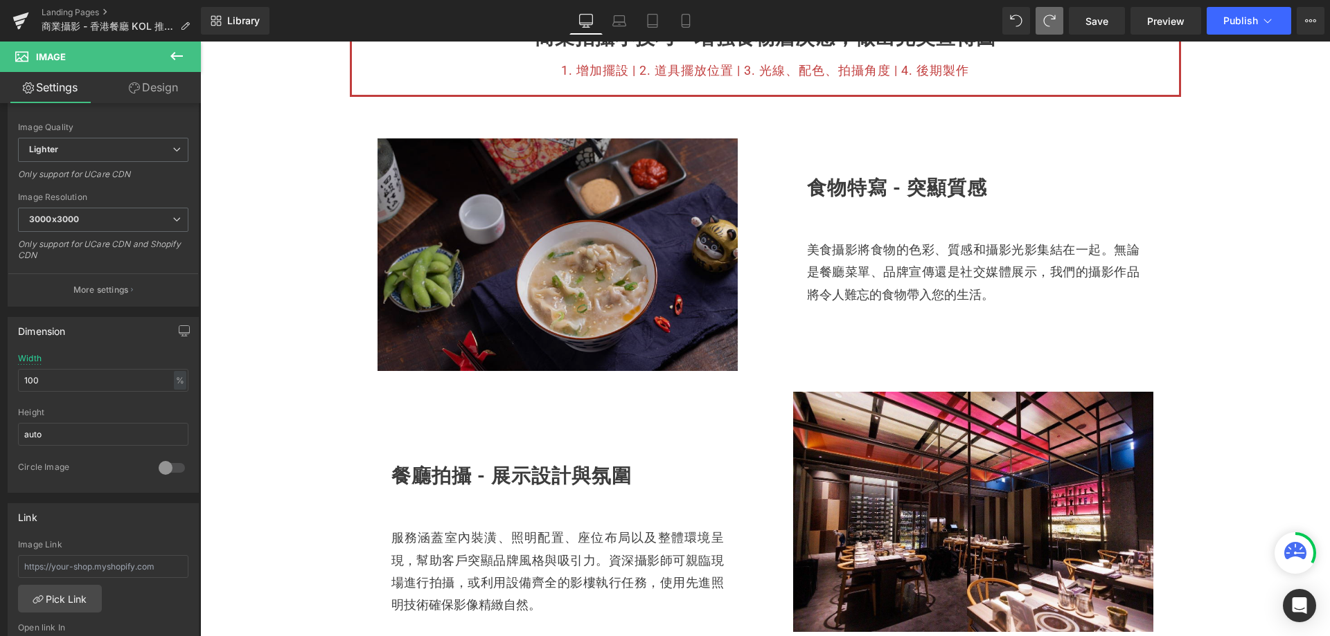
scroll to position [623, 0]
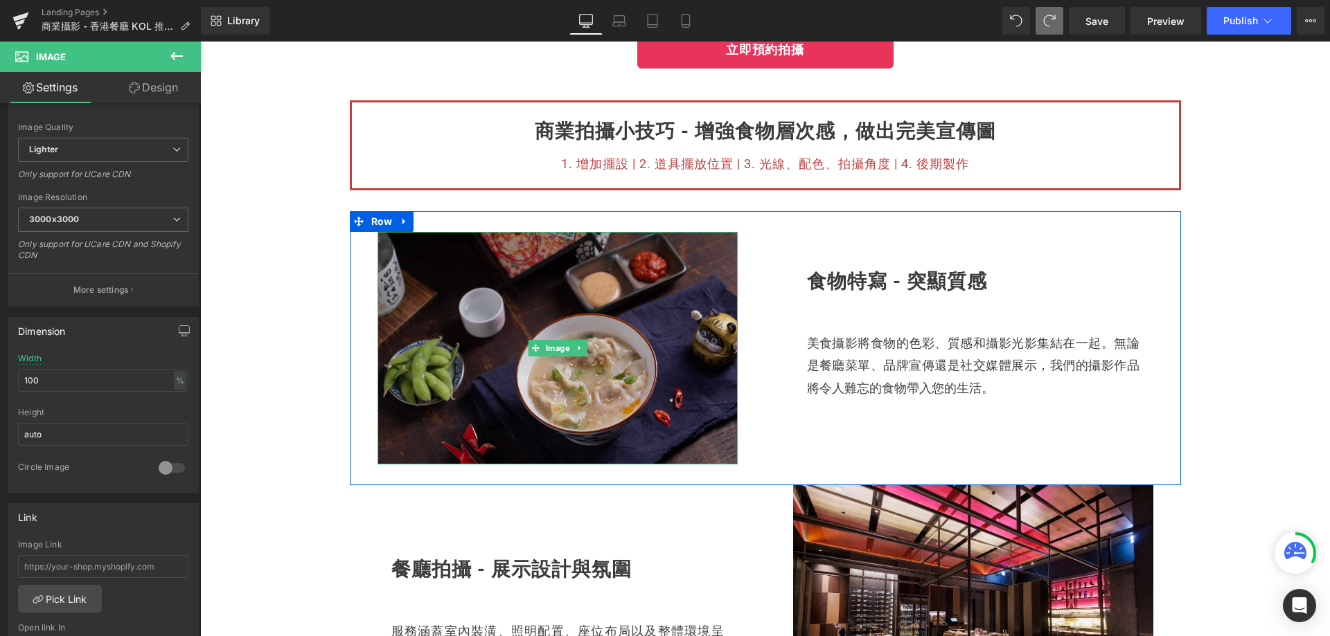
click at [425, 357] on img at bounding box center [557, 348] width 360 height 233
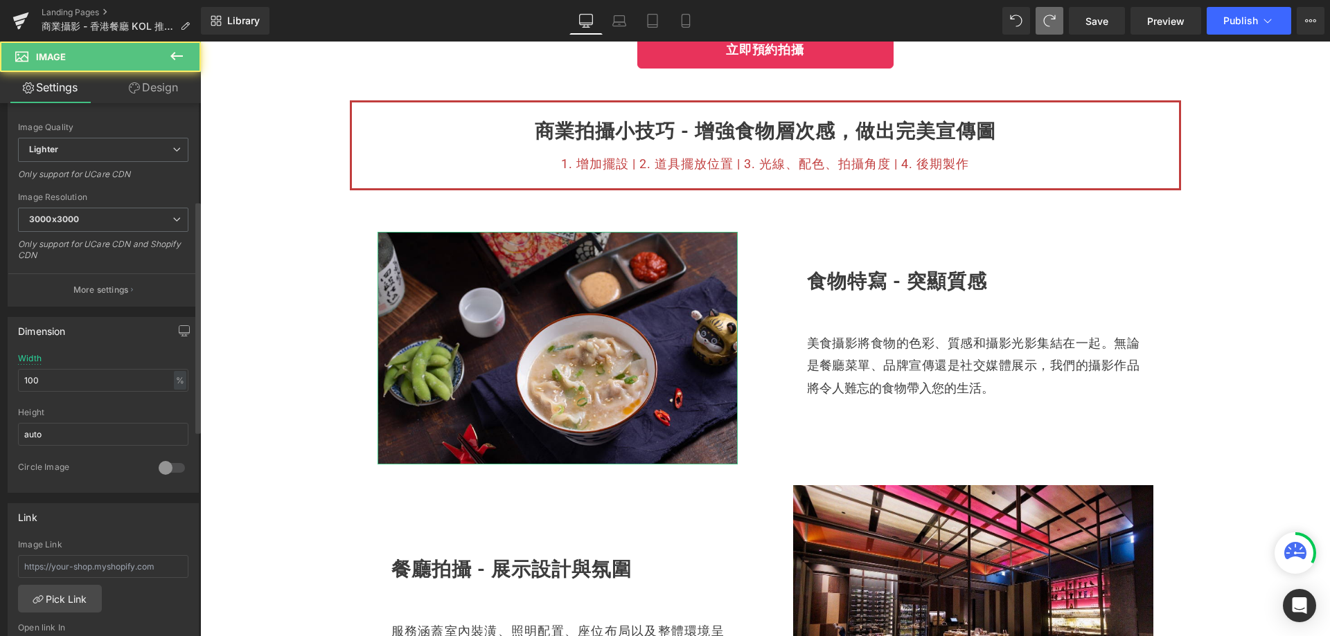
scroll to position [277, 0]
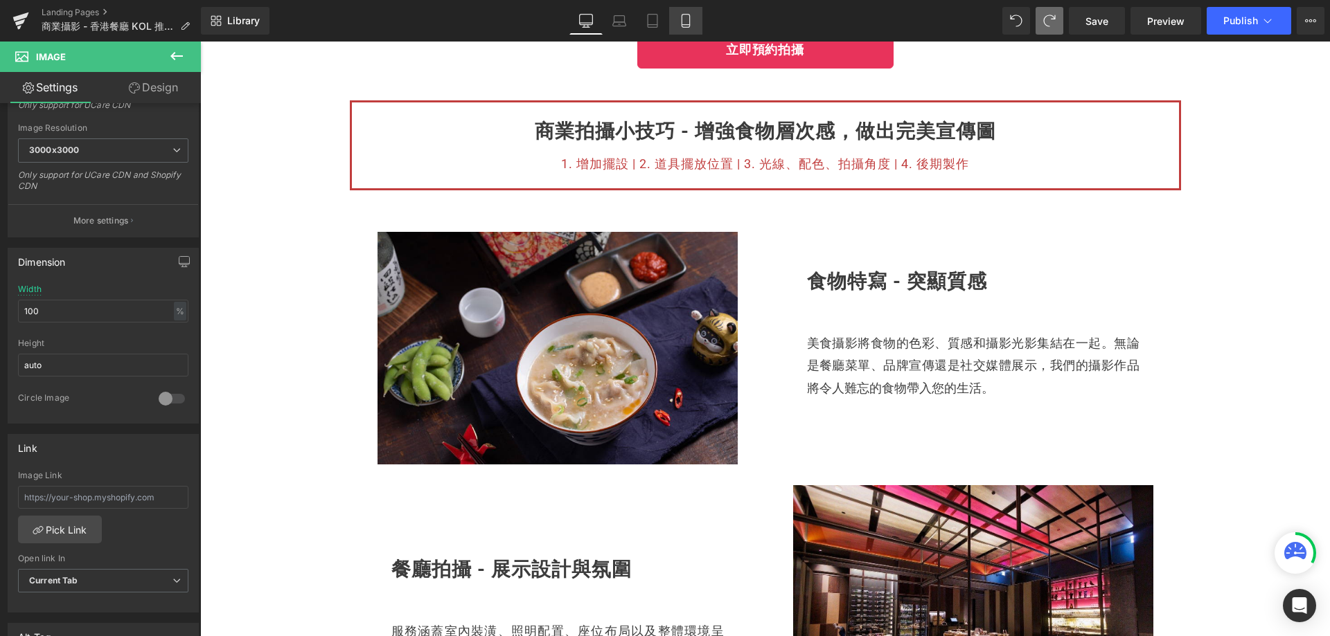
click at [684, 12] on link "Mobile" at bounding box center [685, 21] width 33 height 28
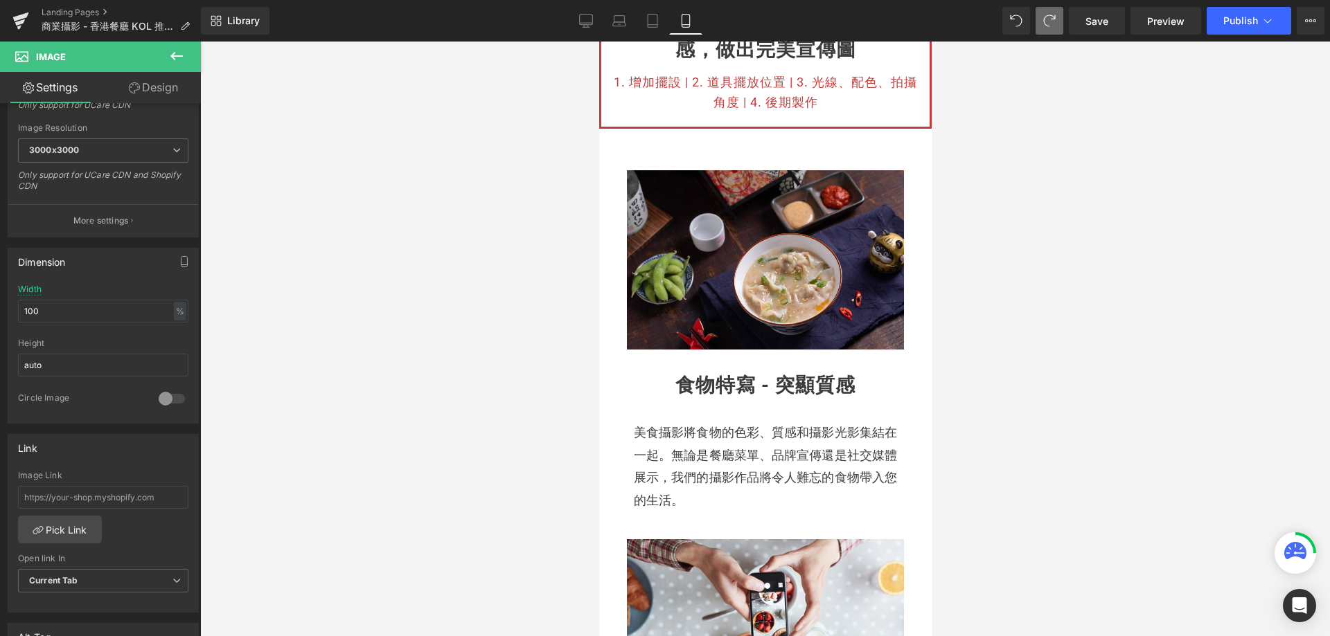
scroll to position [555, 0]
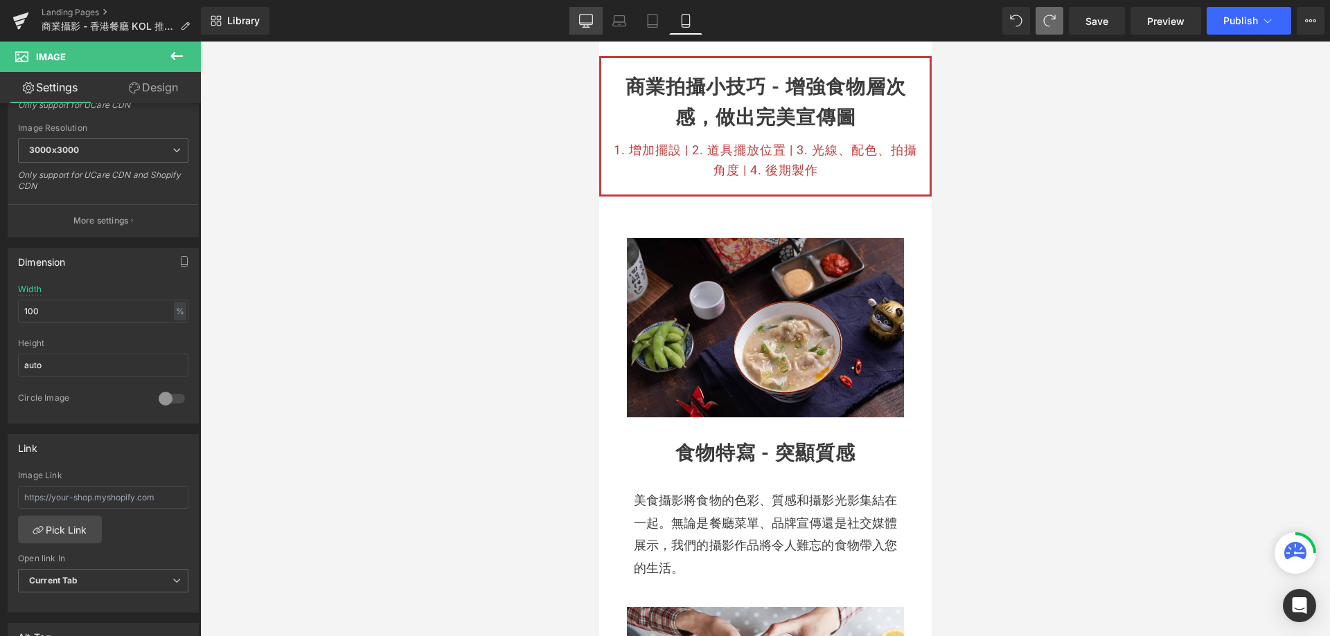
click at [583, 20] on icon at bounding box center [586, 21] width 14 height 14
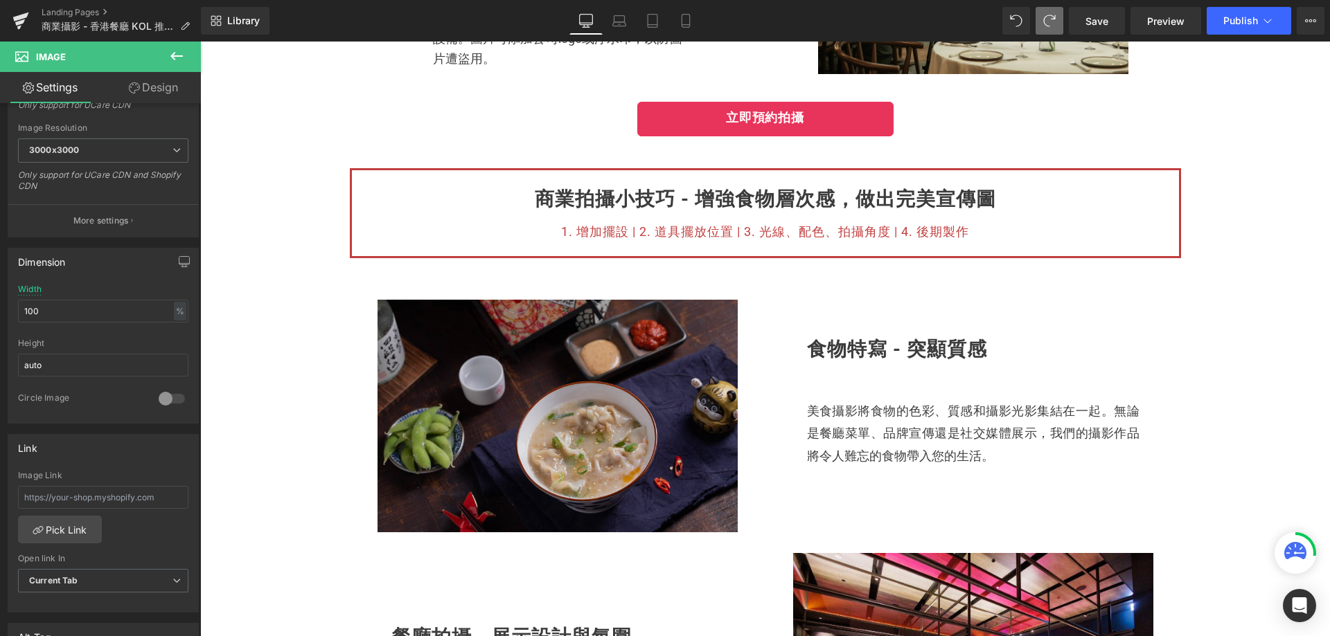
scroll to position [624, 0]
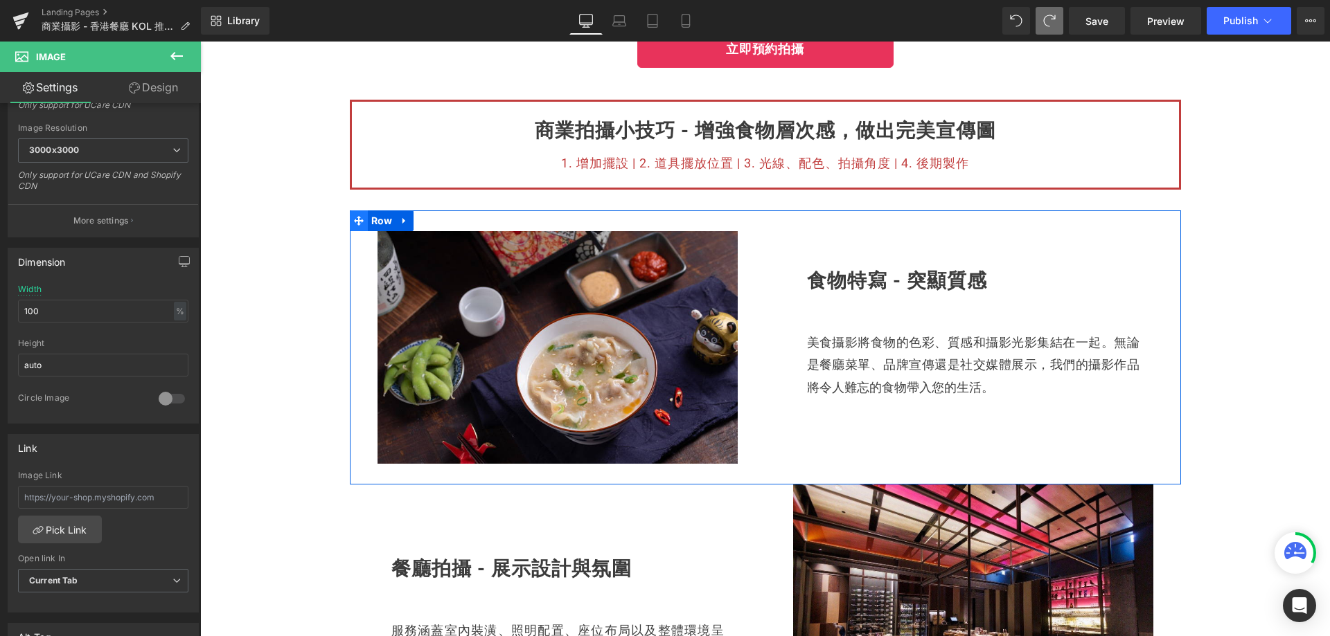
click at [354, 220] on icon at bounding box center [359, 221] width 10 height 10
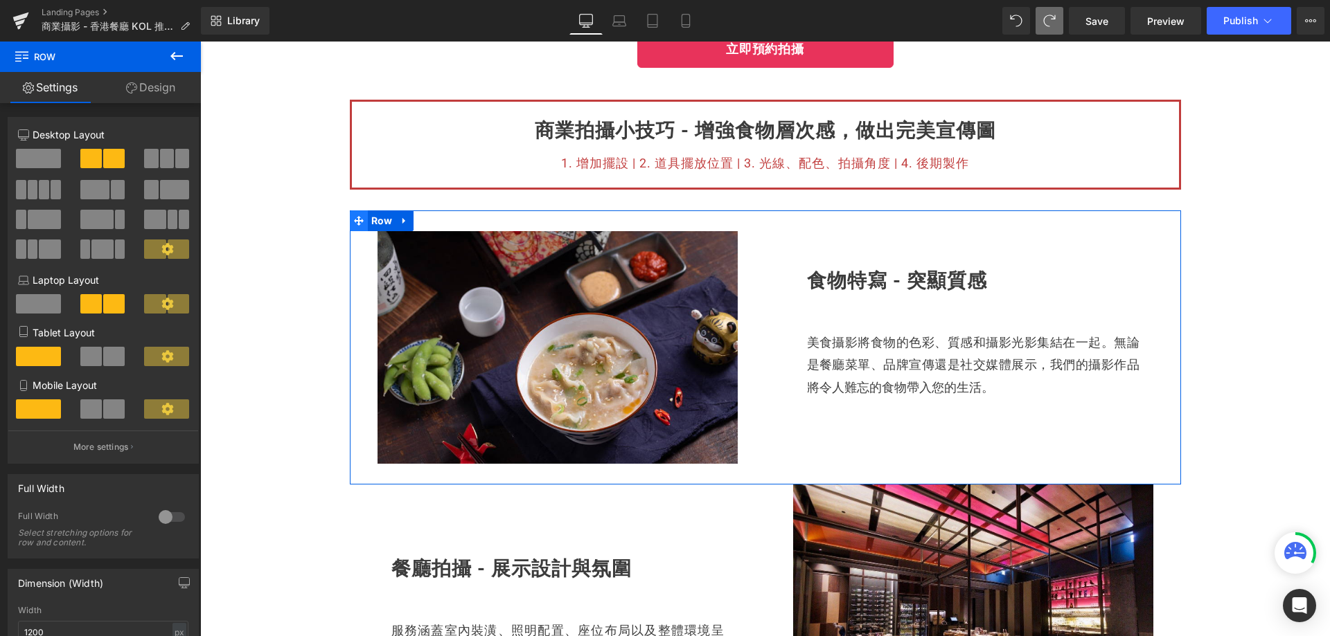
click at [355, 223] on icon at bounding box center [359, 220] width 10 height 10
click at [400, 221] on icon at bounding box center [405, 220] width 10 height 10
click at [418, 217] on icon at bounding box center [423, 221] width 10 height 10
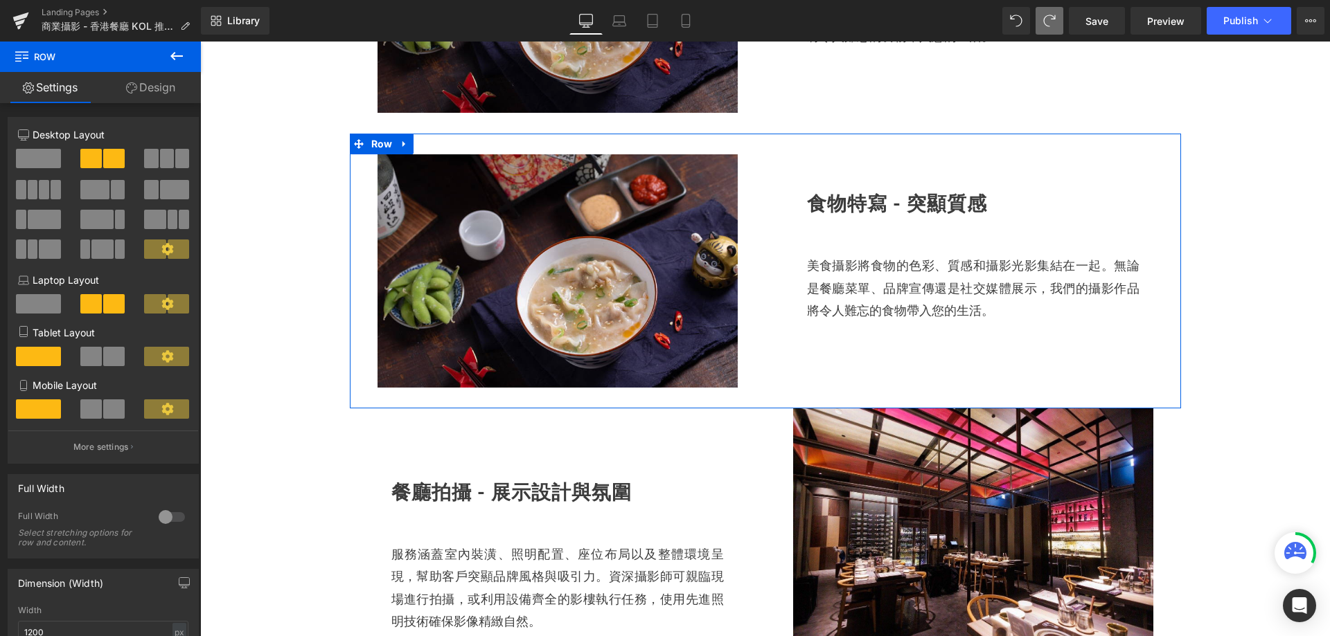
scroll to position [735, 0]
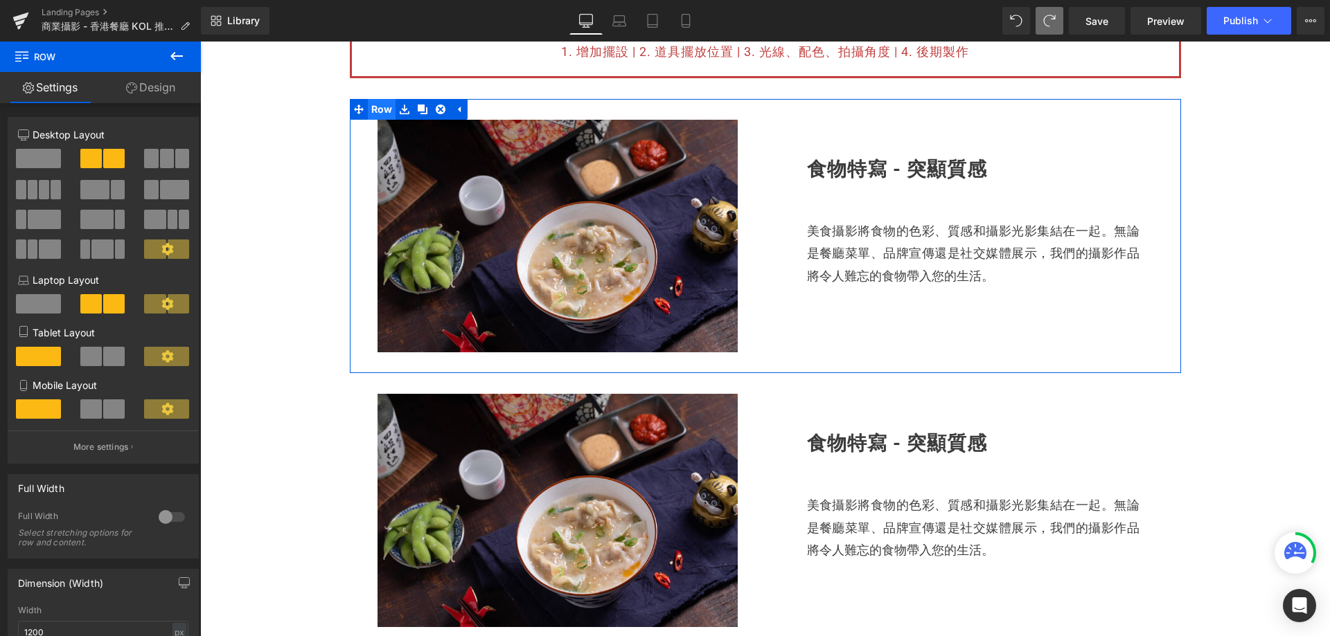
click at [386, 114] on span "Row" at bounding box center [382, 109] width 28 height 21
click at [159, 80] on link "Design" at bounding box center [150, 87] width 100 height 31
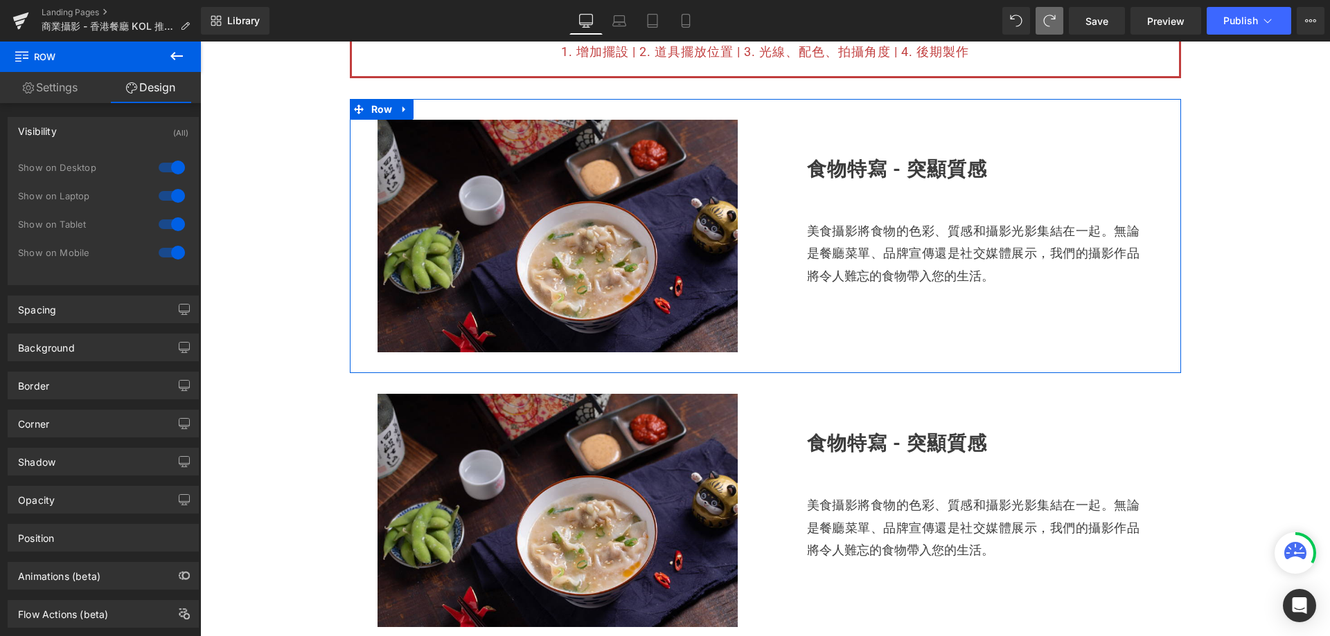
click at [170, 251] on div at bounding box center [171, 253] width 33 height 22
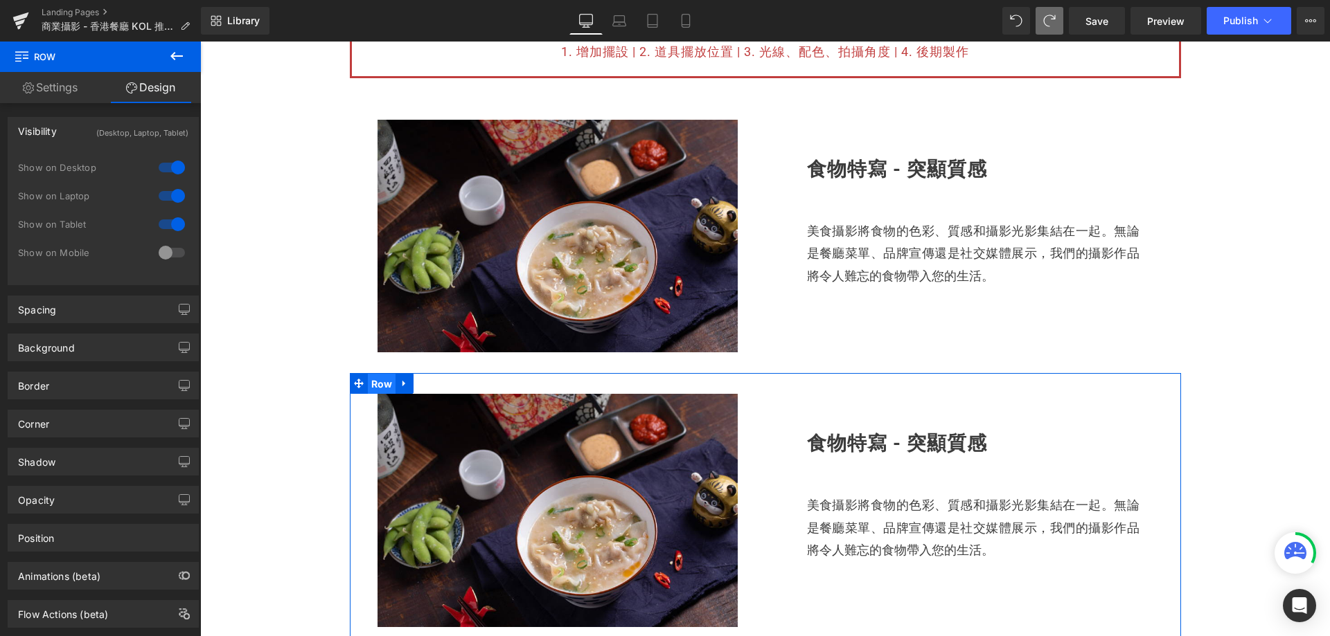
click at [384, 384] on span "Row" at bounding box center [382, 384] width 28 height 21
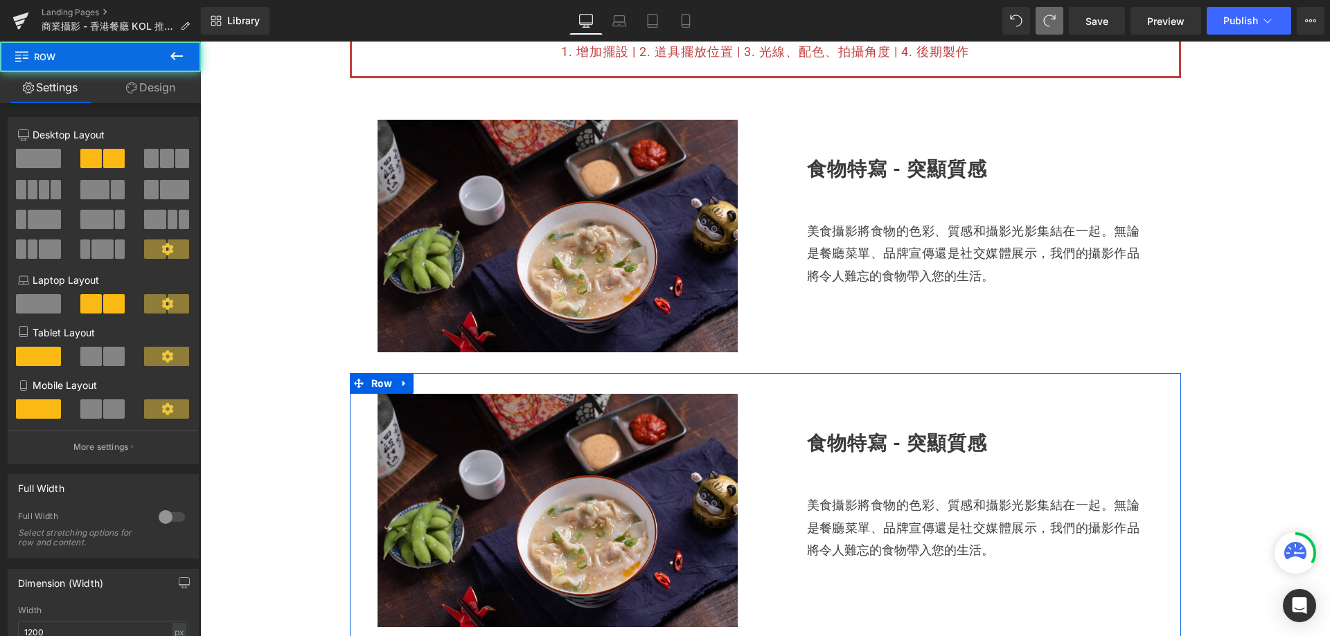
click at [161, 91] on link "Design" at bounding box center [150, 87] width 100 height 31
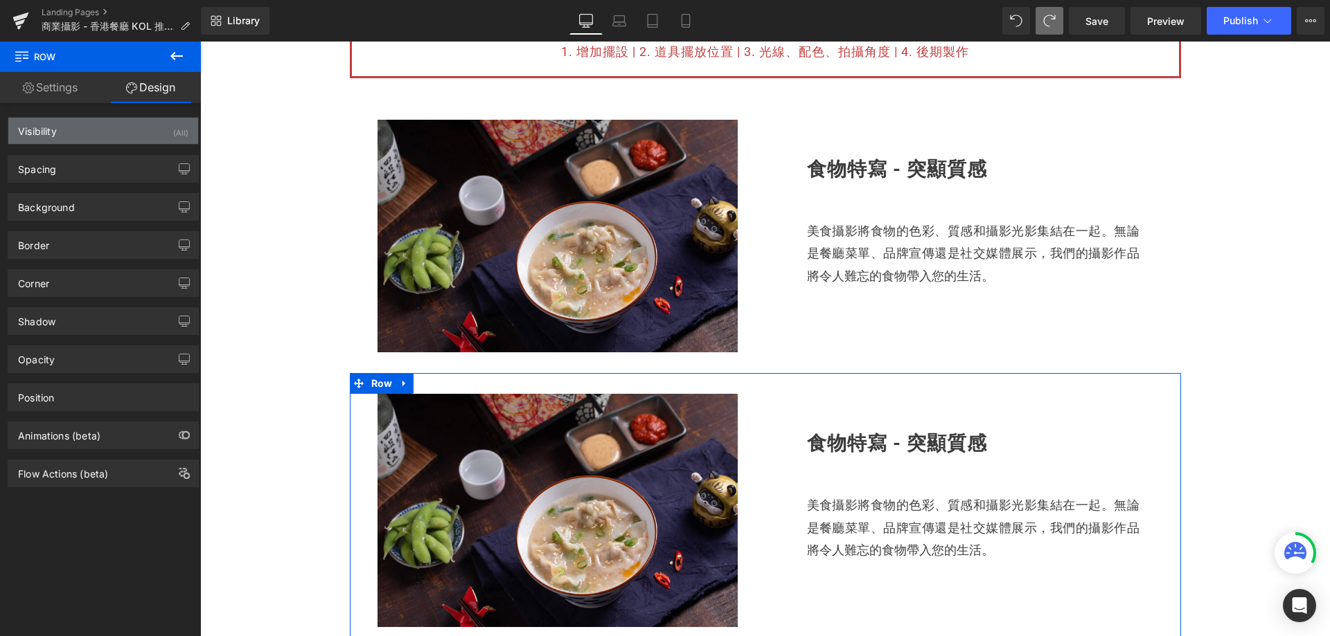
click at [161, 134] on div "Visibility (All)" at bounding box center [103, 131] width 190 height 26
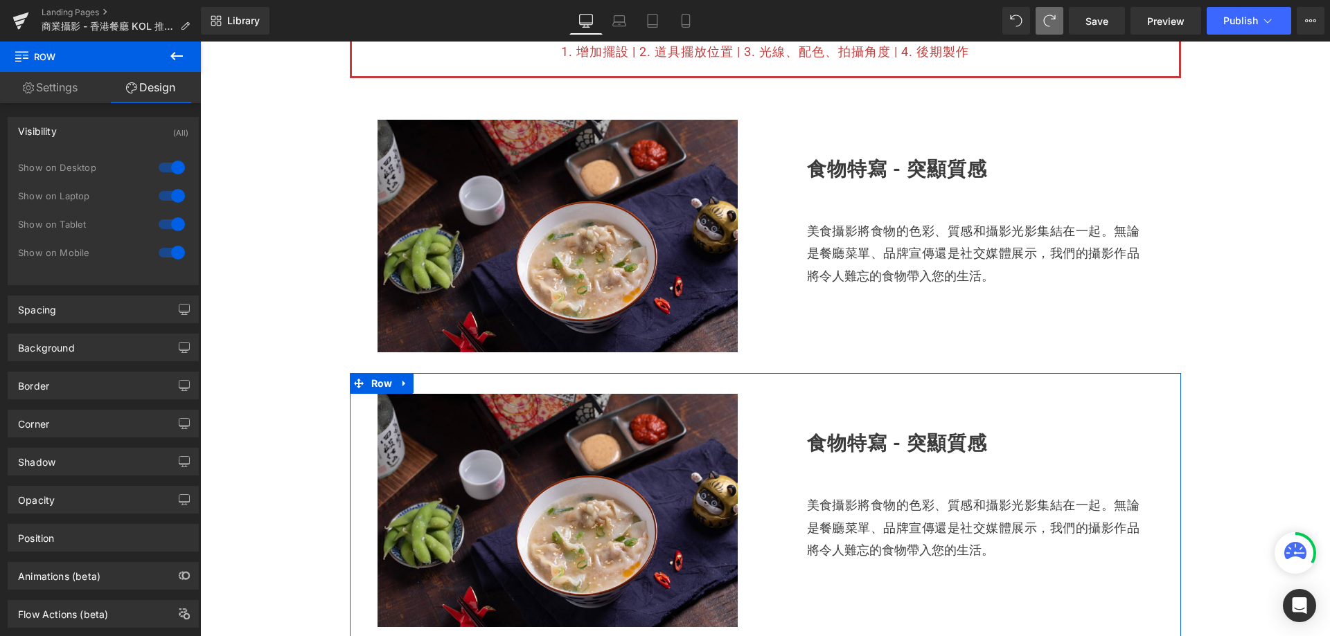
drag, startPoint x: 170, startPoint y: 226, endPoint x: 170, endPoint y: 215, distance: 11.1
click at [170, 225] on div at bounding box center [171, 224] width 33 height 22
click at [166, 193] on div at bounding box center [171, 196] width 33 height 22
click at [162, 172] on div at bounding box center [171, 168] width 33 height 22
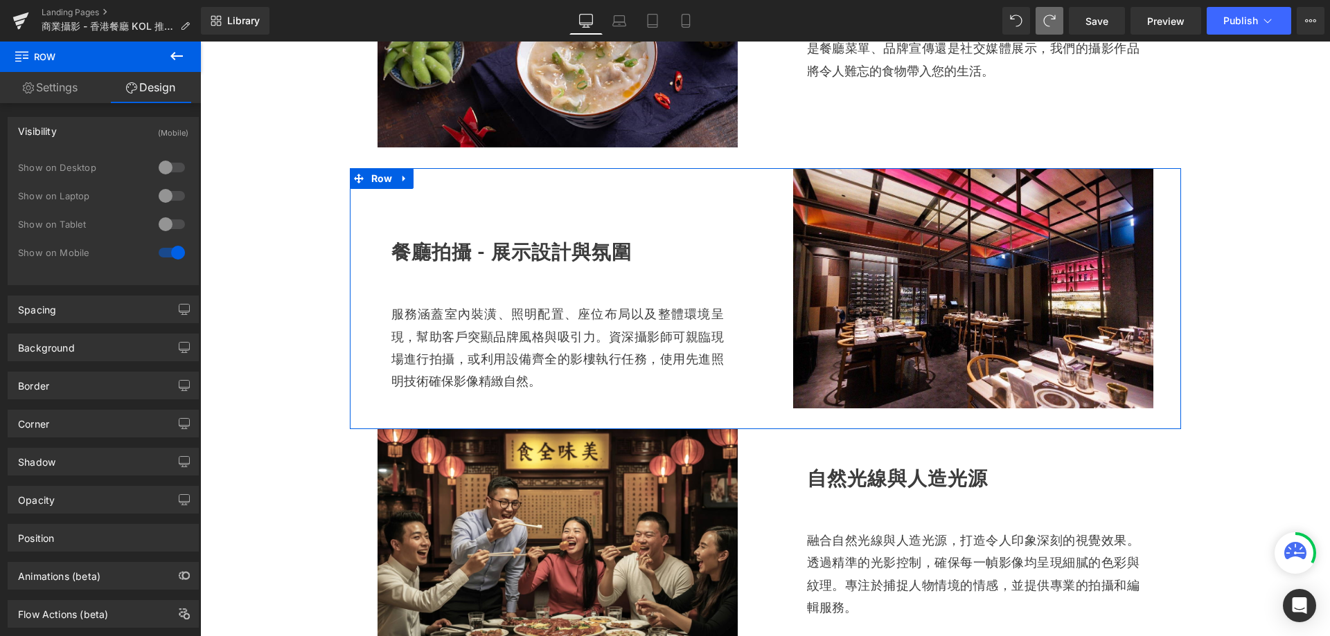
scroll to position [874, 0]
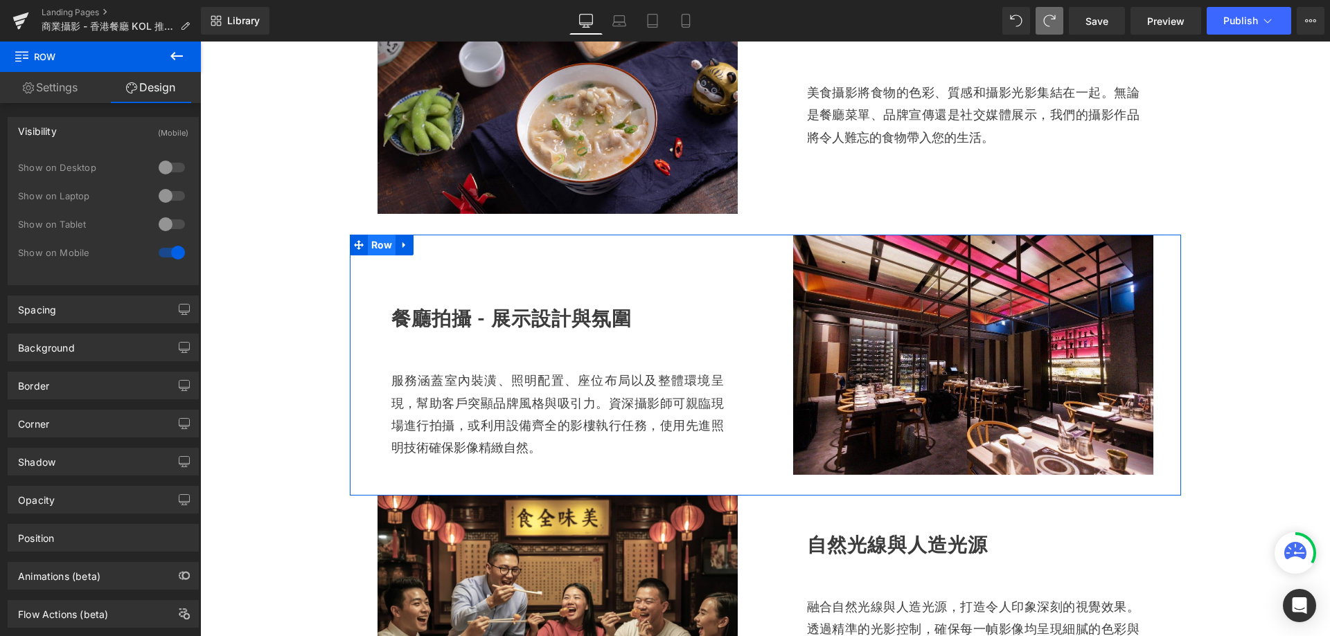
click at [375, 244] on span "Row" at bounding box center [382, 245] width 28 height 21
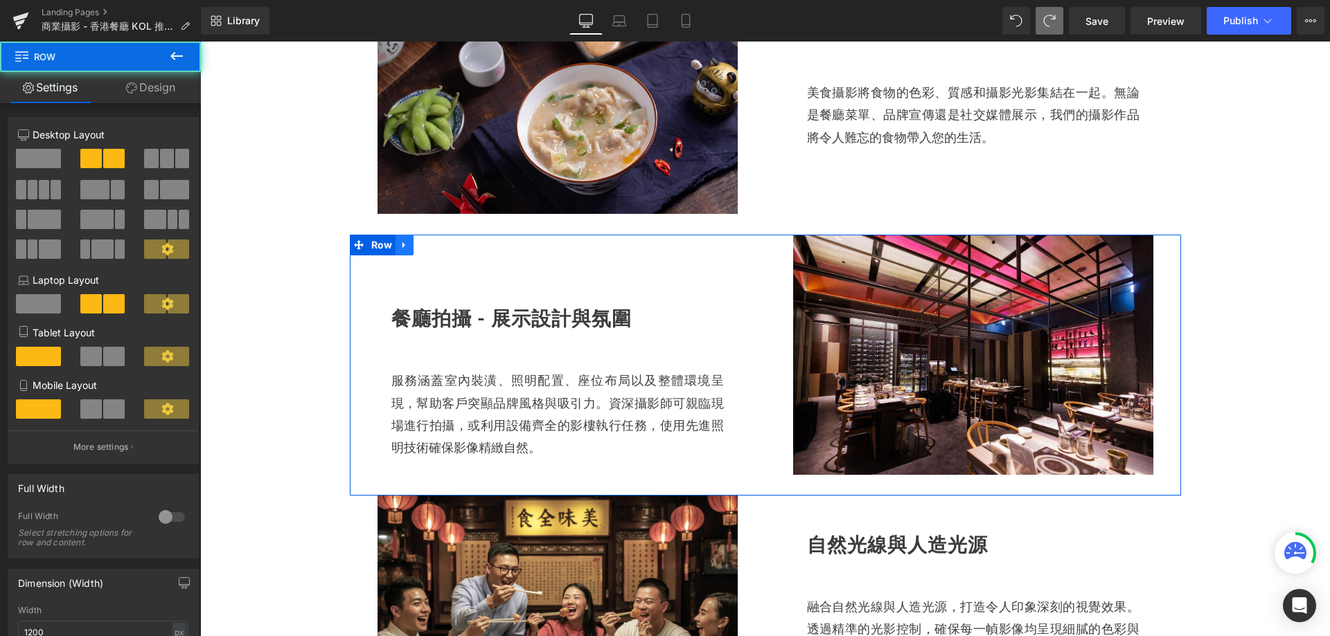
click at [400, 247] on icon at bounding box center [405, 245] width 10 height 10
click at [418, 249] on icon at bounding box center [423, 245] width 10 height 10
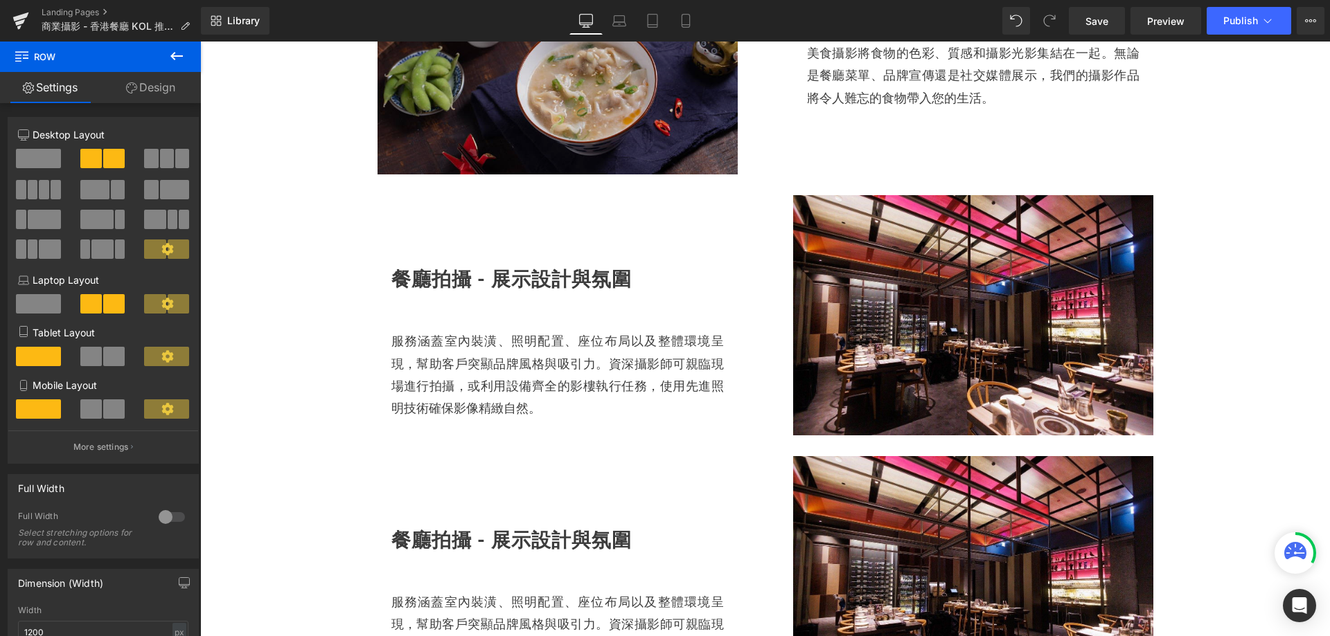
scroll to position [778, 0]
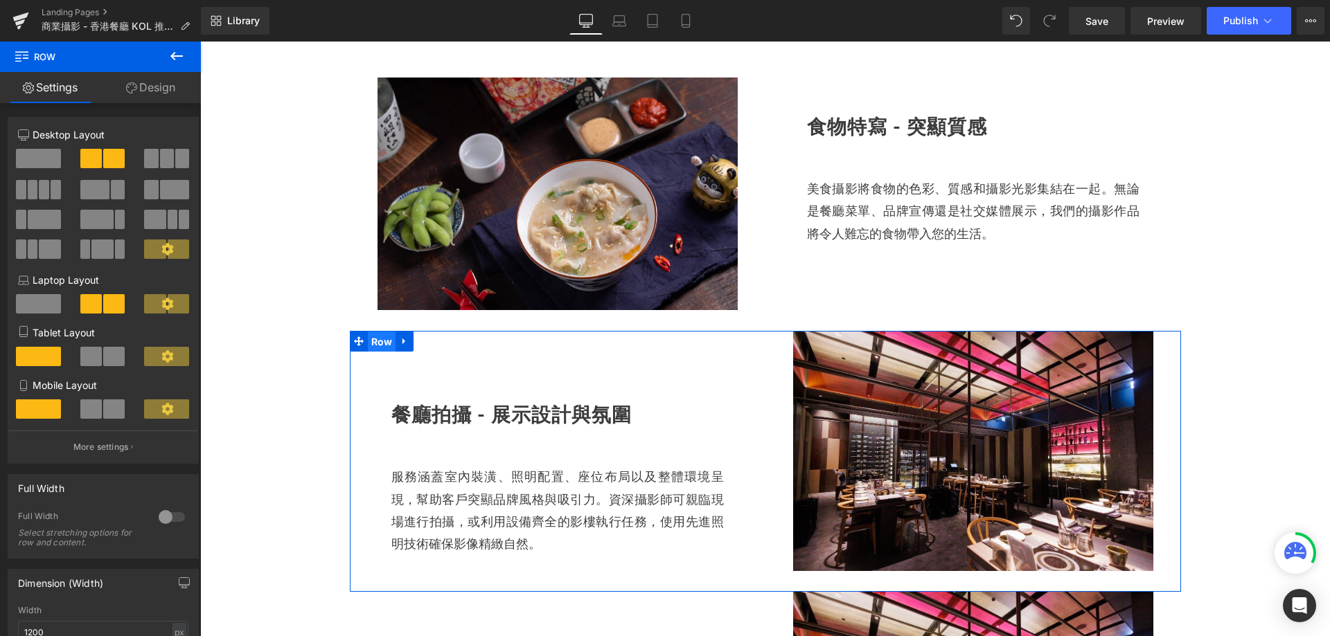
click at [382, 344] on span "Row" at bounding box center [382, 342] width 28 height 21
click at [148, 88] on link "Design" at bounding box center [150, 87] width 100 height 31
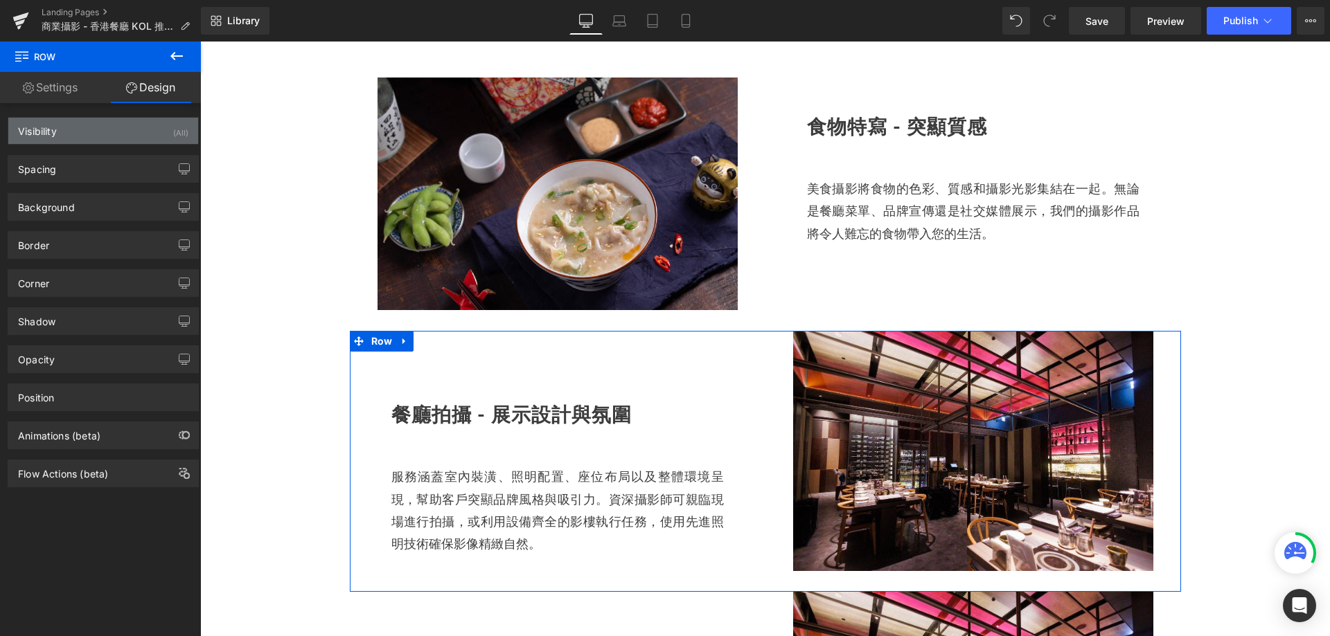
click at [165, 133] on div "Visibility (All)" at bounding box center [103, 131] width 190 height 26
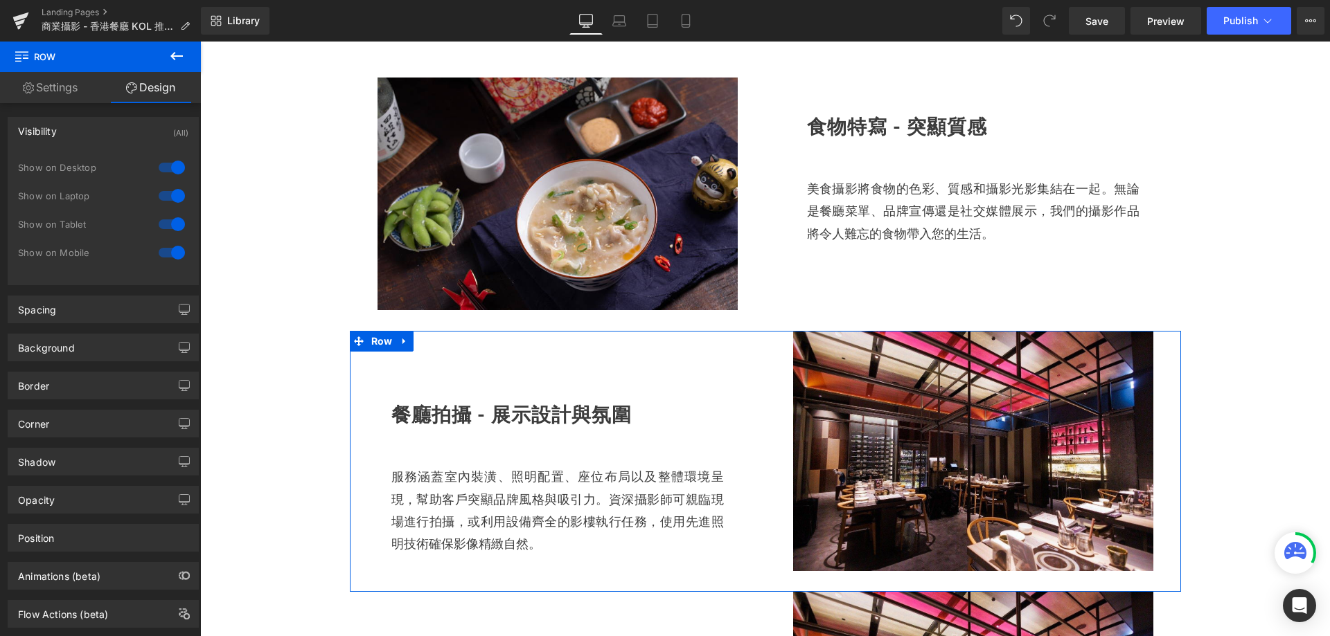
click at [170, 251] on div at bounding box center [171, 253] width 33 height 22
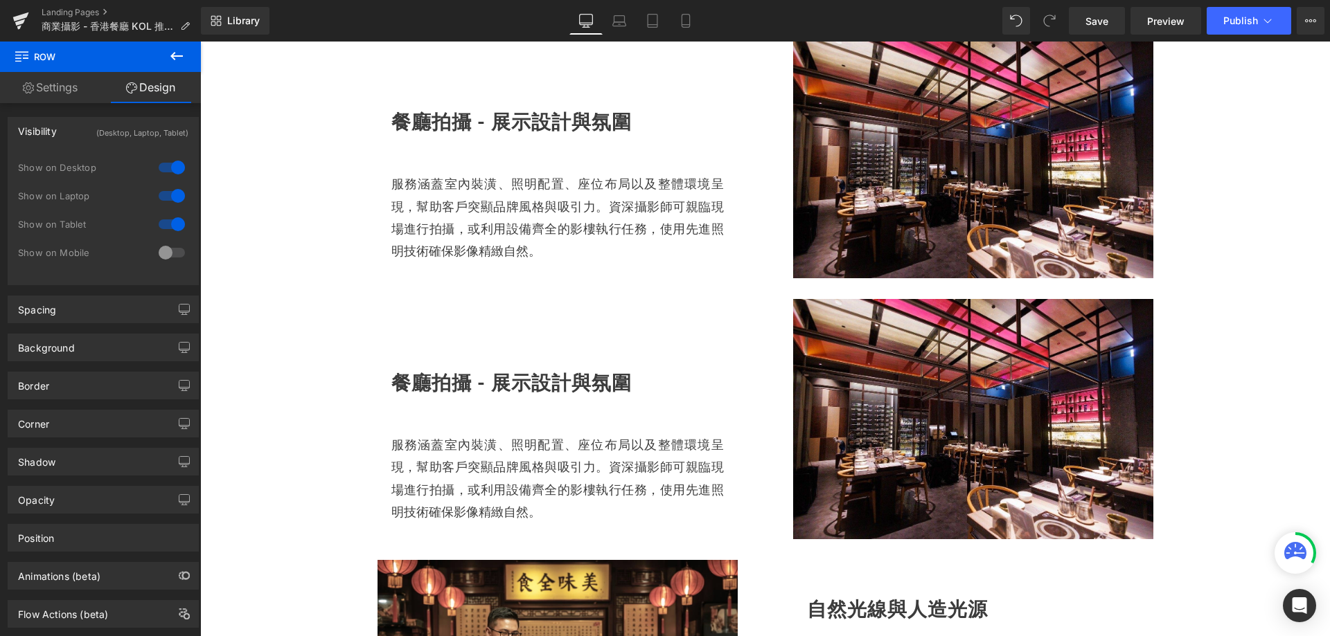
scroll to position [1124, 0]
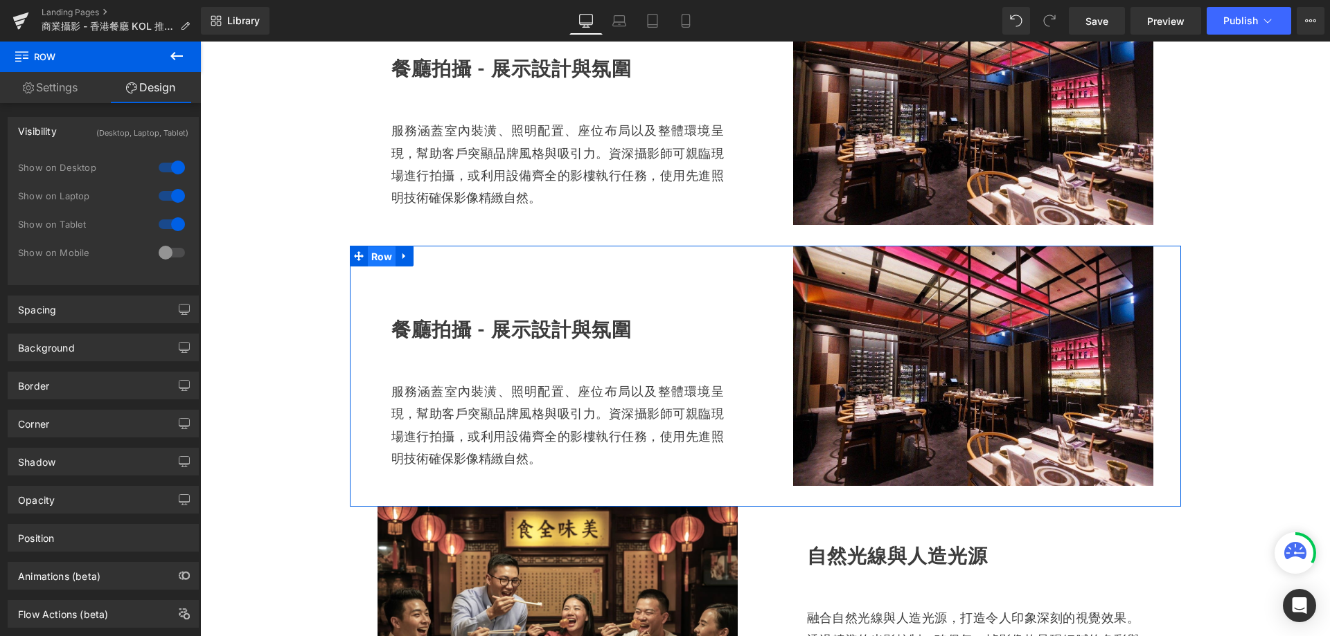
click at [379, 261] on span "Row" at bounding box center [382, 257] width 28 height 21
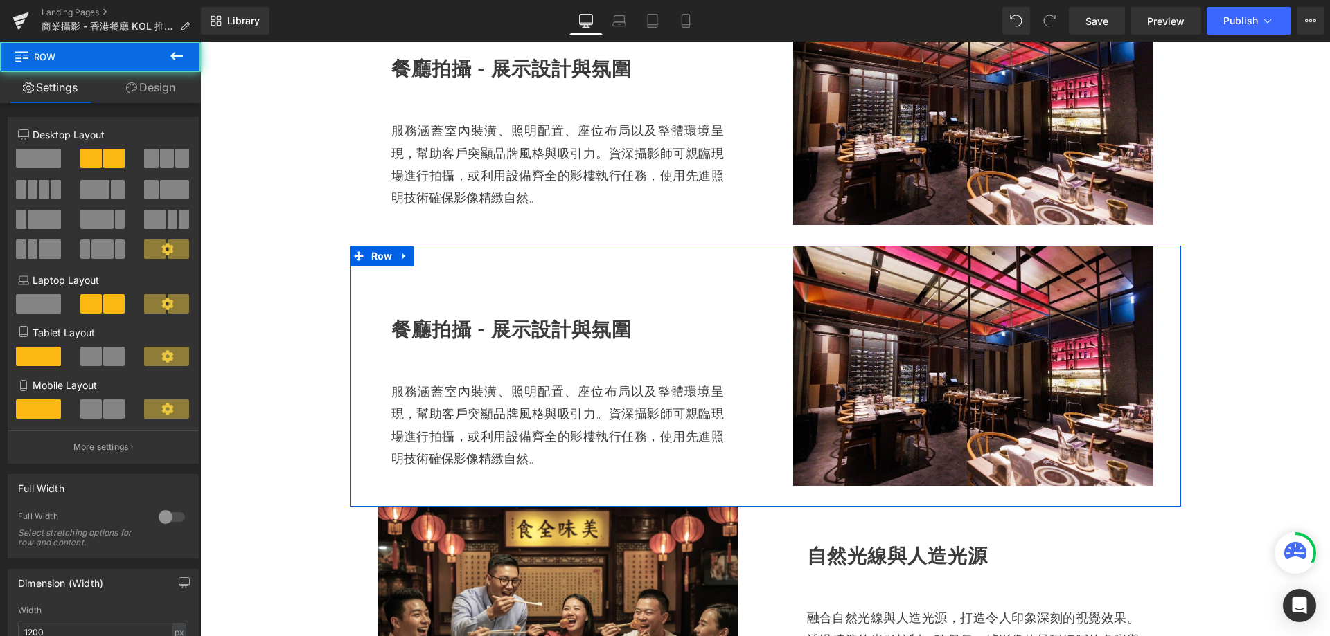
click at [173, 84] on link "Design" at bounding box center [150, 87] width 100 height 31
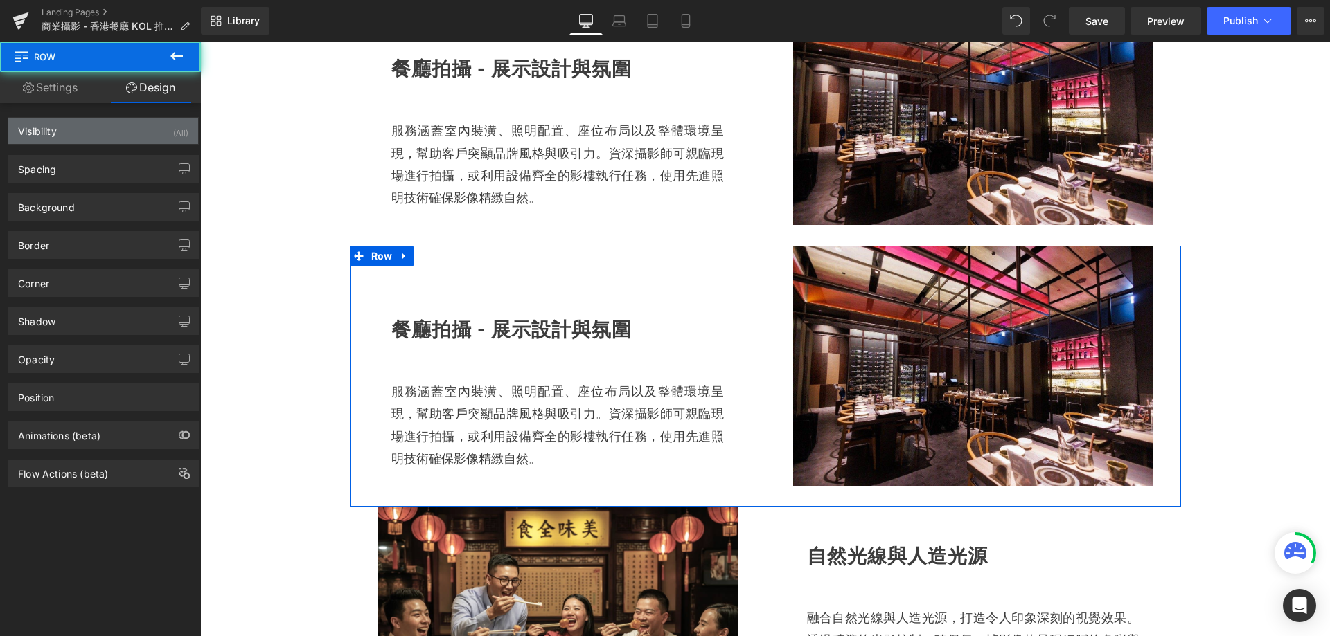
click at [173, 130] on div "(All)" at bounding box center [180, 129] width 15 height 23
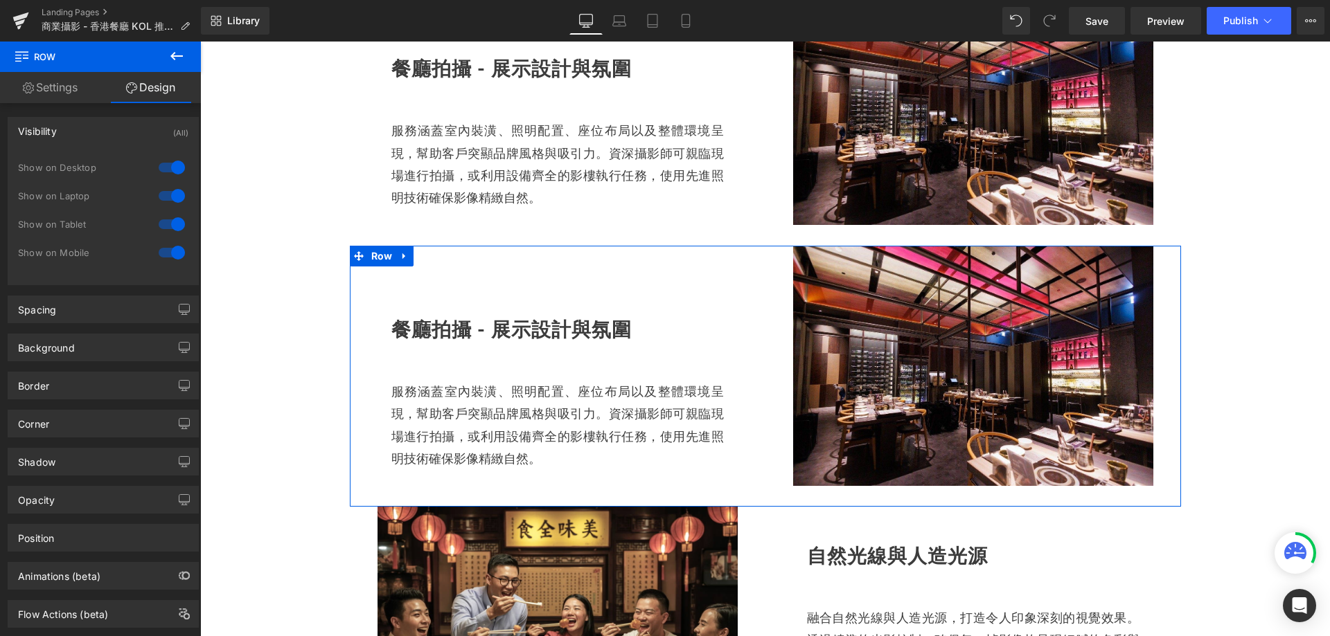
click at [166, 226] on div at bounding box center [171, 224] width 33 height 22
click at [168, 190] on div at bounding box center [171, 196] width 33 height 22
click at [169, 166] on div at bounding box center [171, 168] width 33 height 22
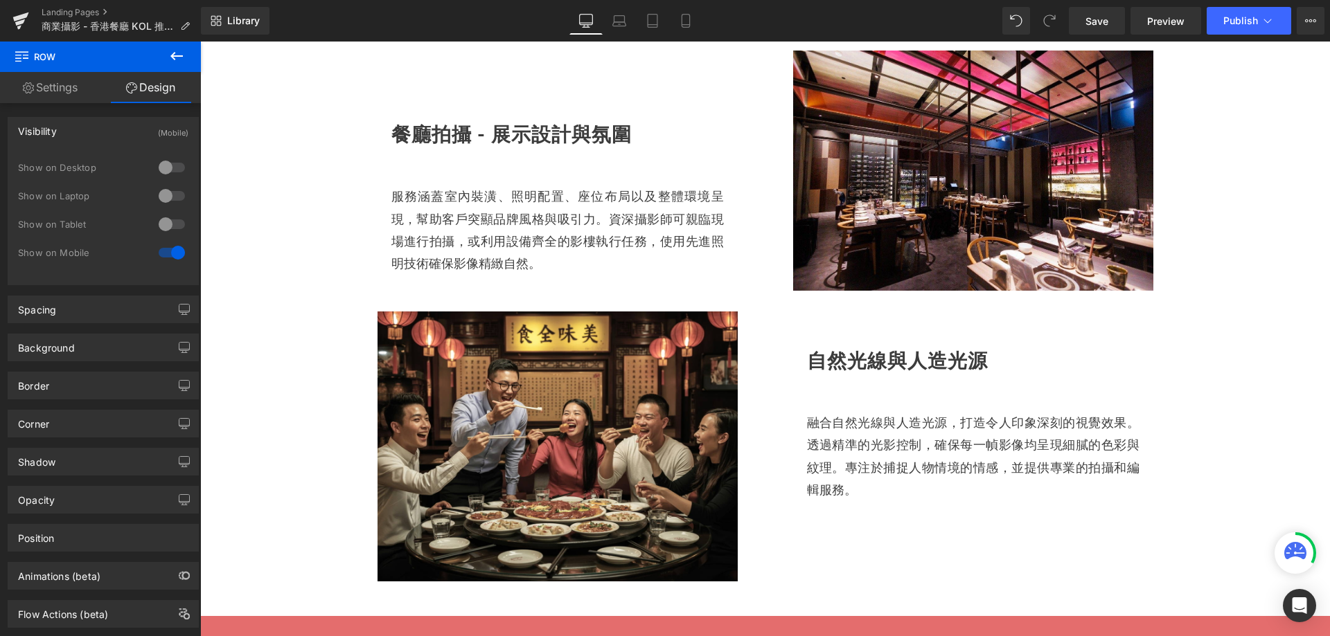
scroll to position [1055, 0]
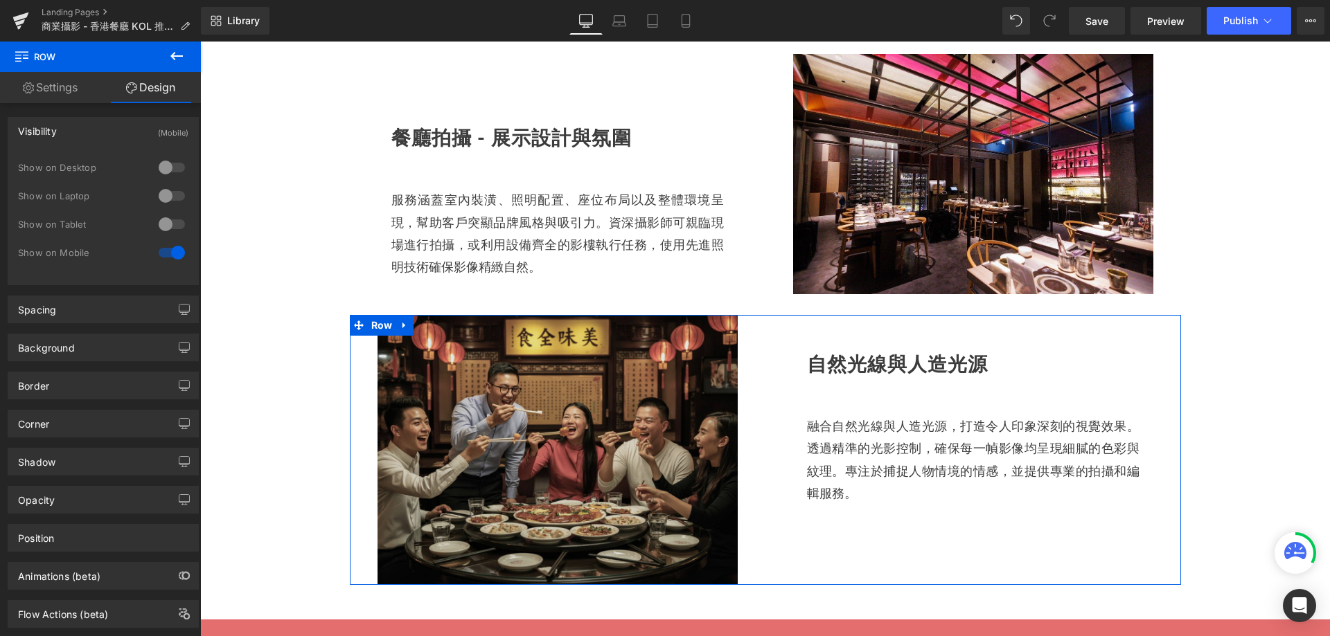
click at [380, 319] on span "Row" at bounding box center [382, 325] width 28 height 21
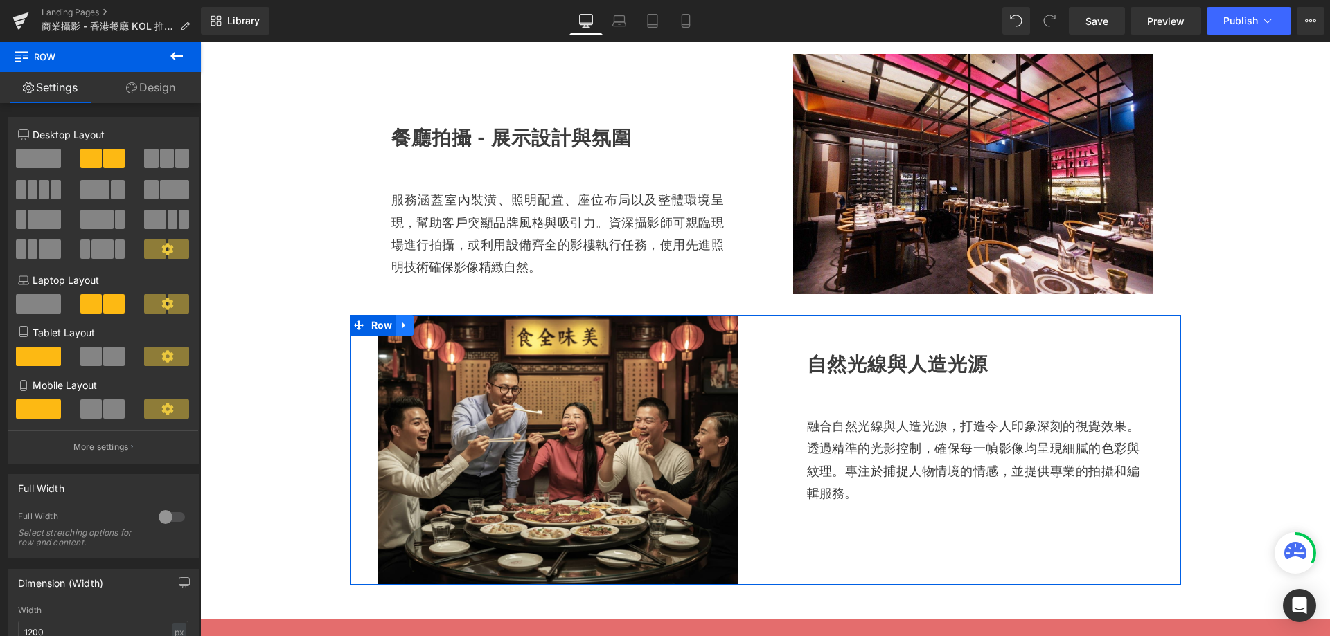
click at [402, 325] on icon at bounding box center [403, 326] width 3 height 6
click at [419, 327] on icon at bounding box center [423, 326] width 10 height 10
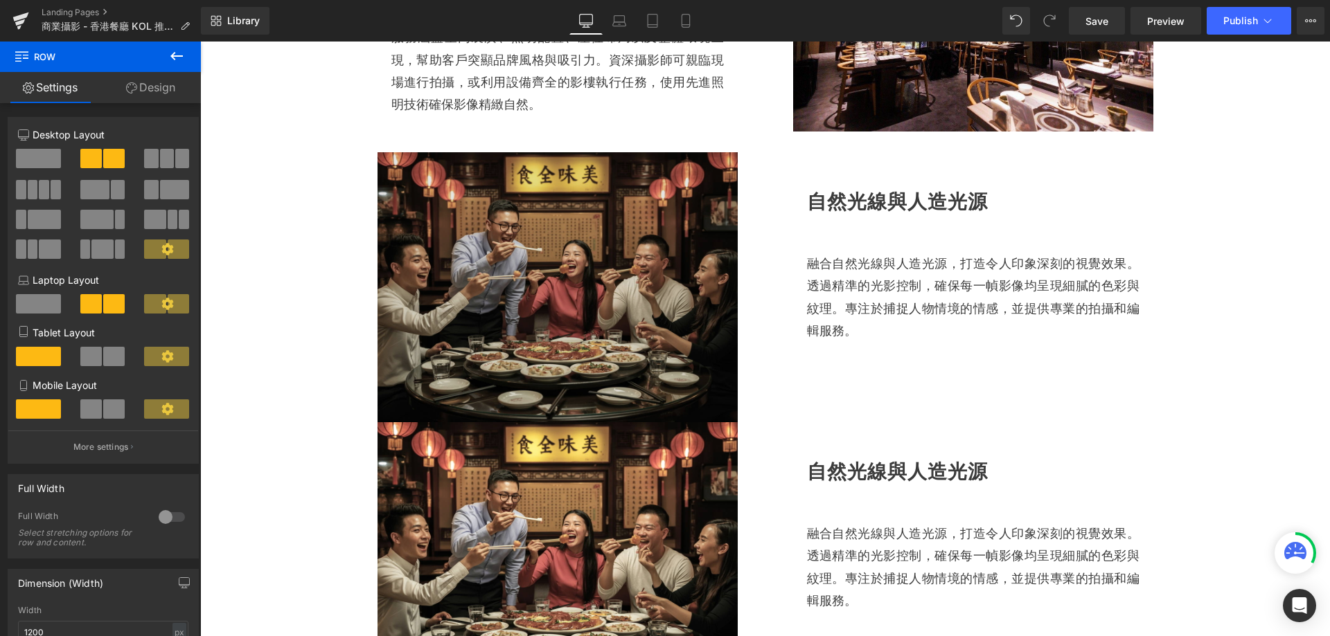
scroll to position [1197, 0]
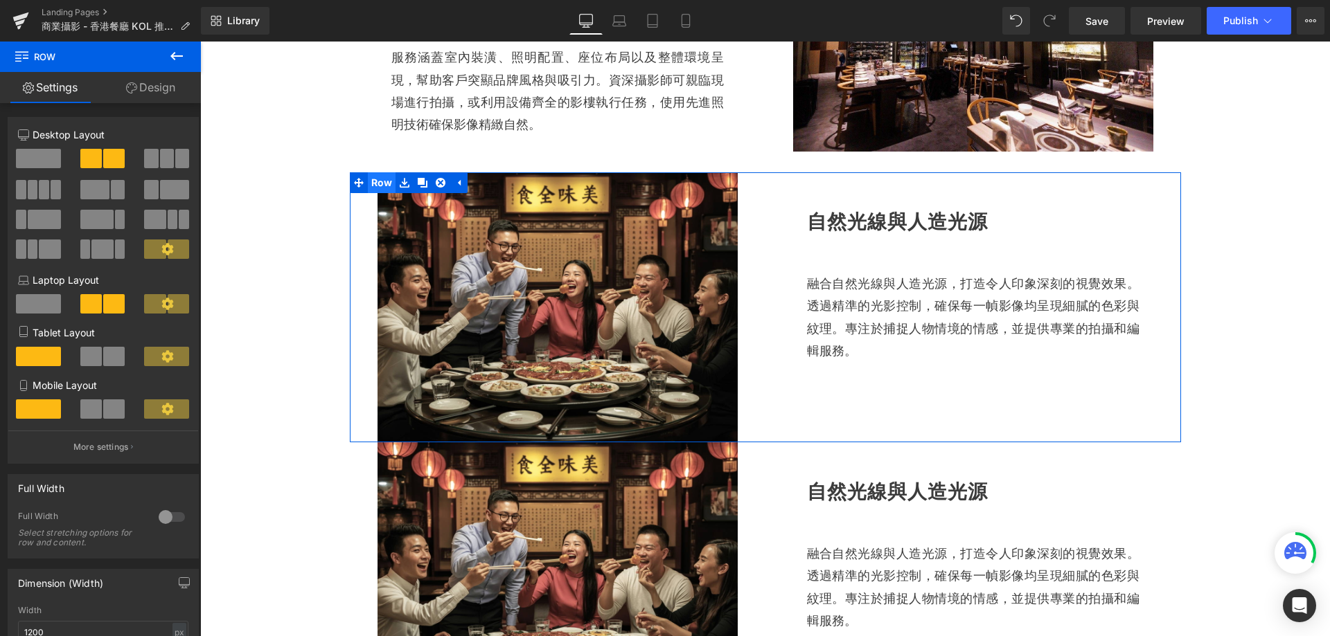
click at [382, 179] on span "Row" at bounding box center [382, 182] width 28 height 21
click at [153, 89] on link "Design" at bounding box center [150, 87] width 100 height 31
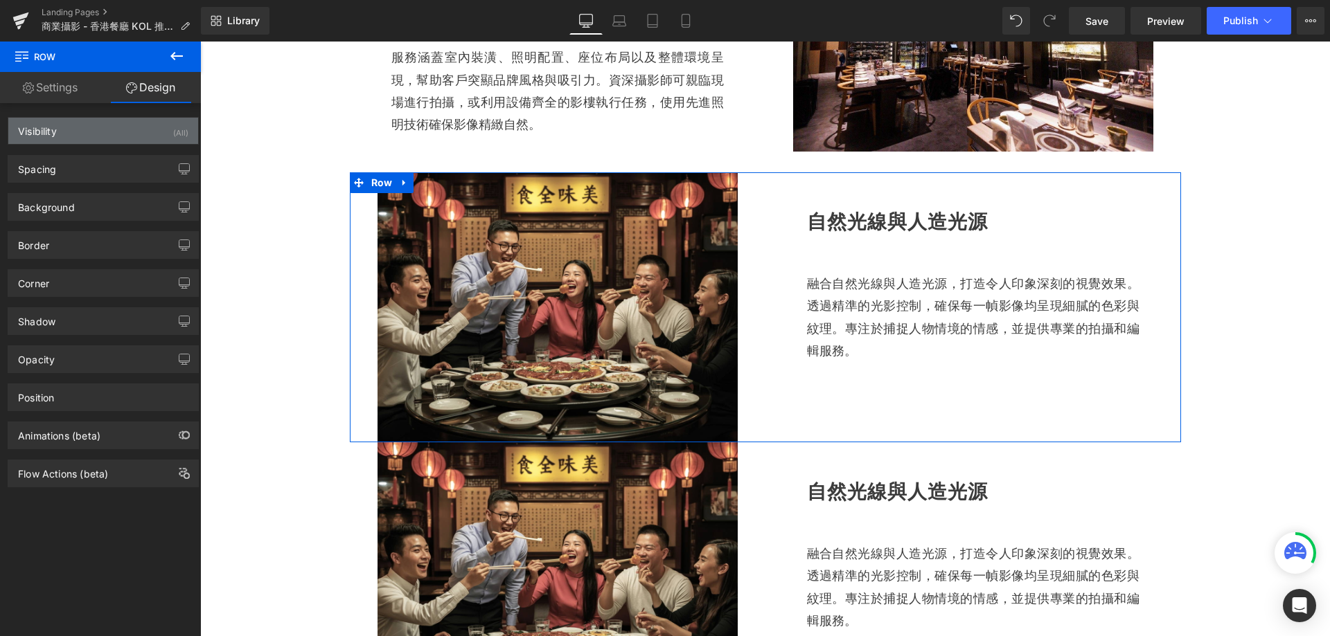
click at [165, 135] on div "Visibility (All)" at bounding box center [103, 131] width 190 height 26
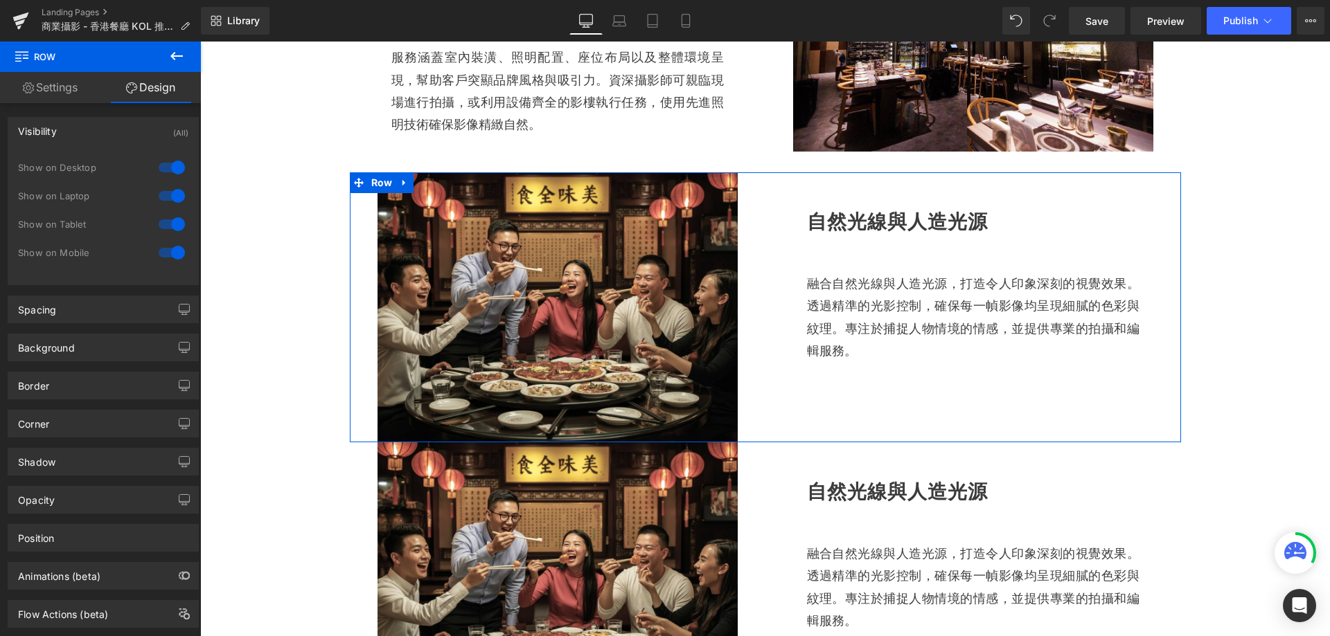
click at [169, 248] on div at bounding box center [171, 253] width 33 height 22
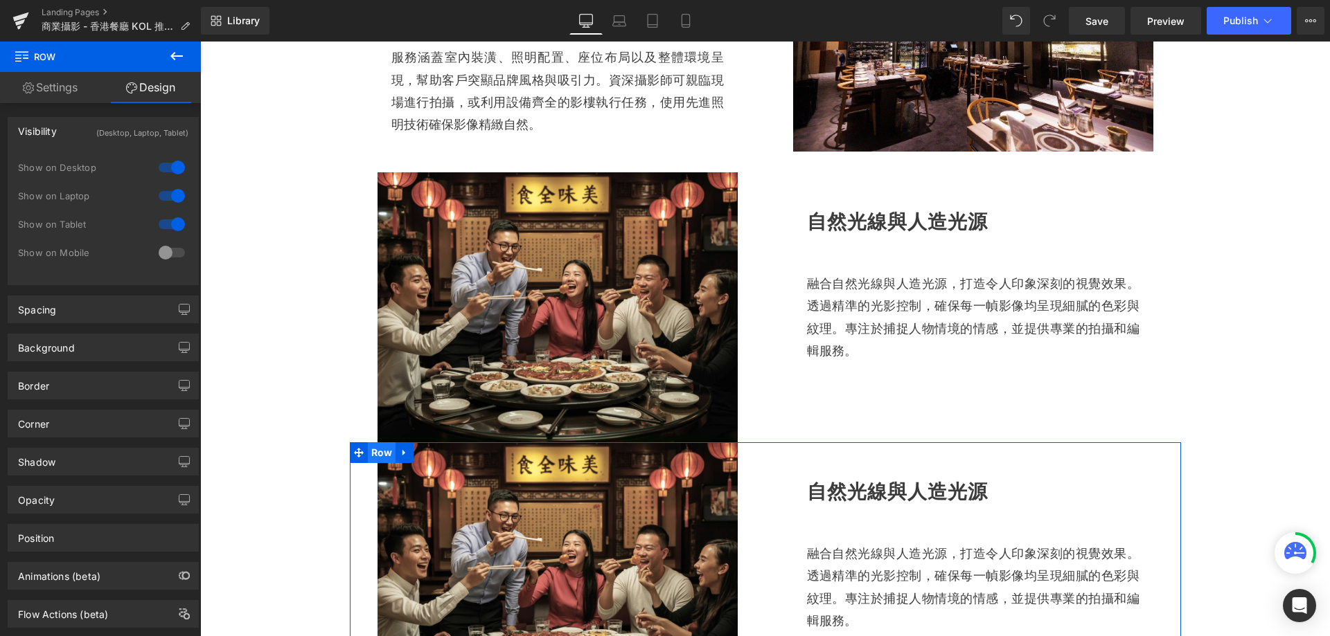
click at [380, 454] on span "Row" at bounding box center [382, 453] width 28 height 21
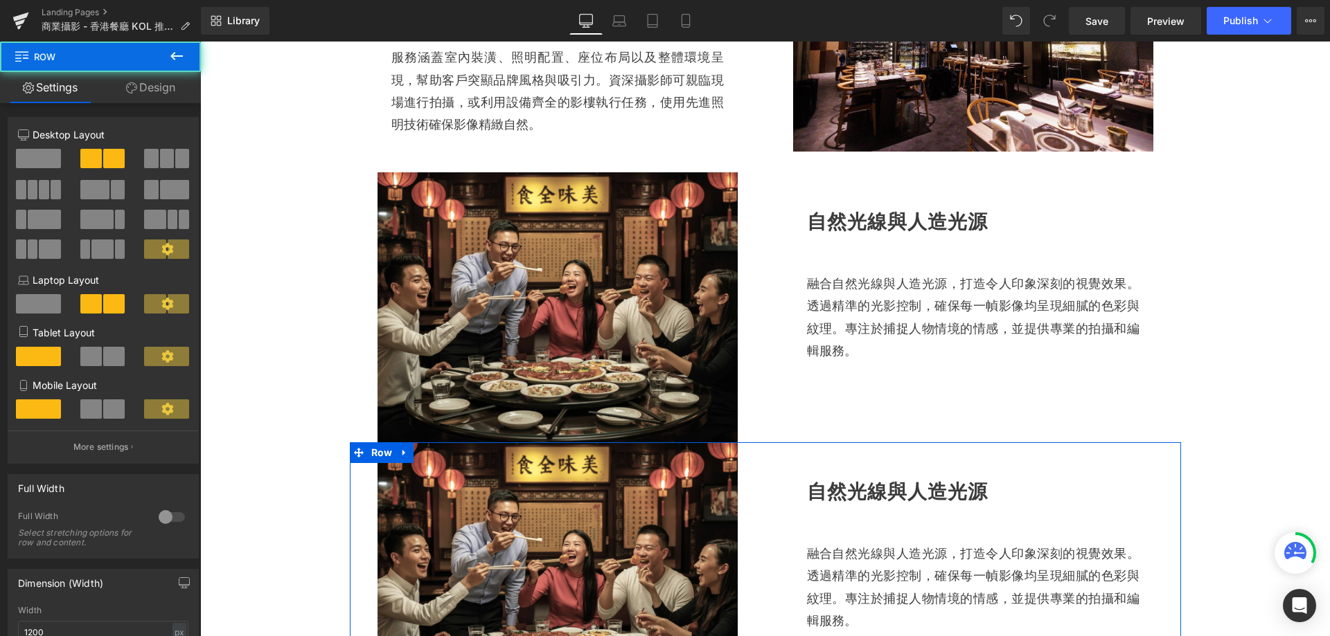
click at [148, 93] on link "Design" at bounding box center [150, 87] width 100 height 31
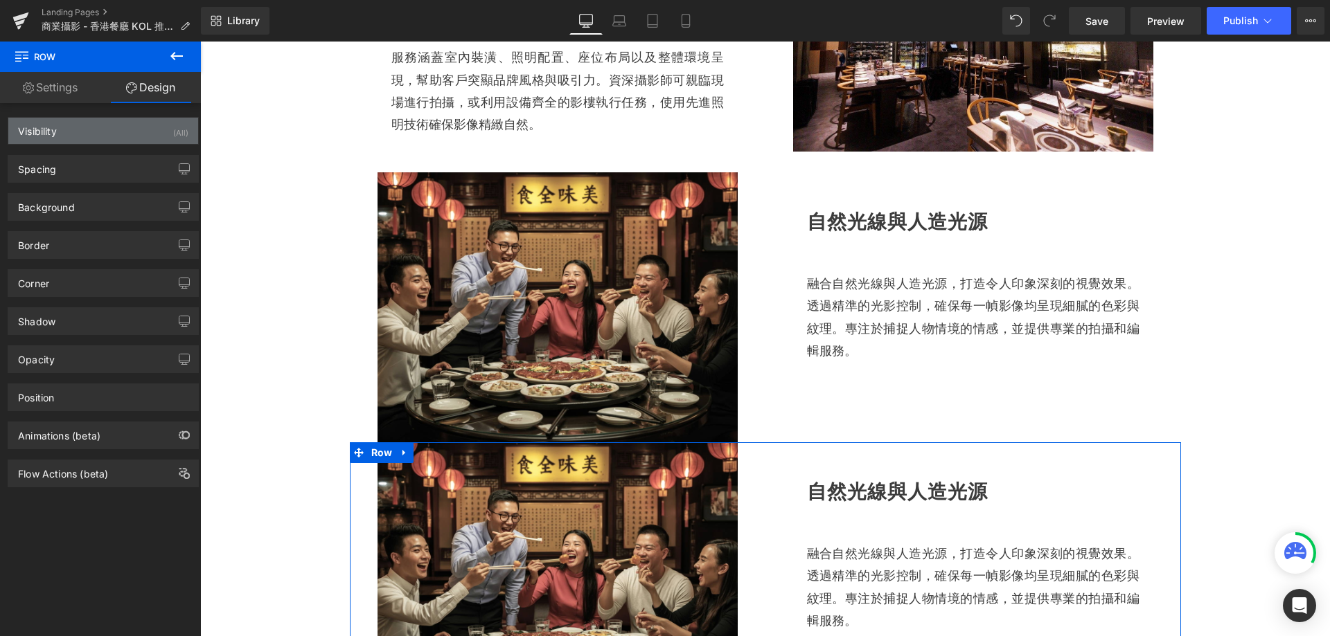
click at [173, 131] on div "(All)" at bounding box center [180, 129] width 15 height 23
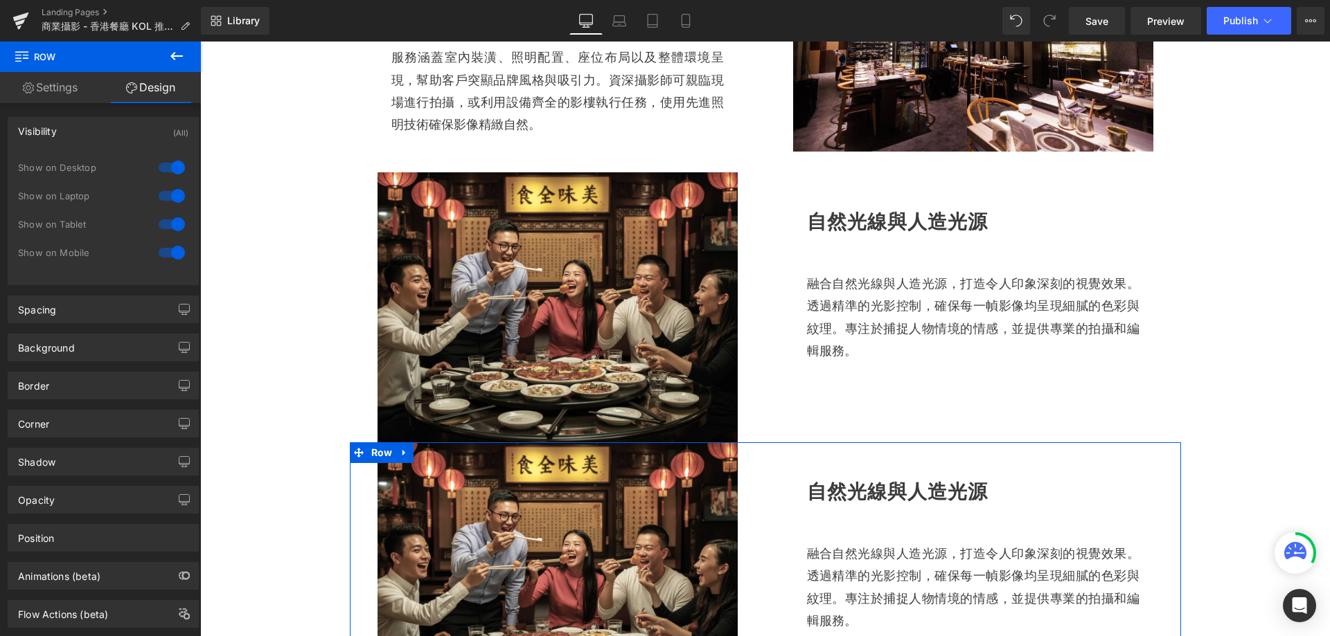
click at [166, 226] on div at bounding box center [171, 224] width 33 height 22
click at [172, 194] on div at bounding box center [171, 196] width 33 height 22
click at [168, 168] on div at bounding box center [171, 168] width 33 height 22
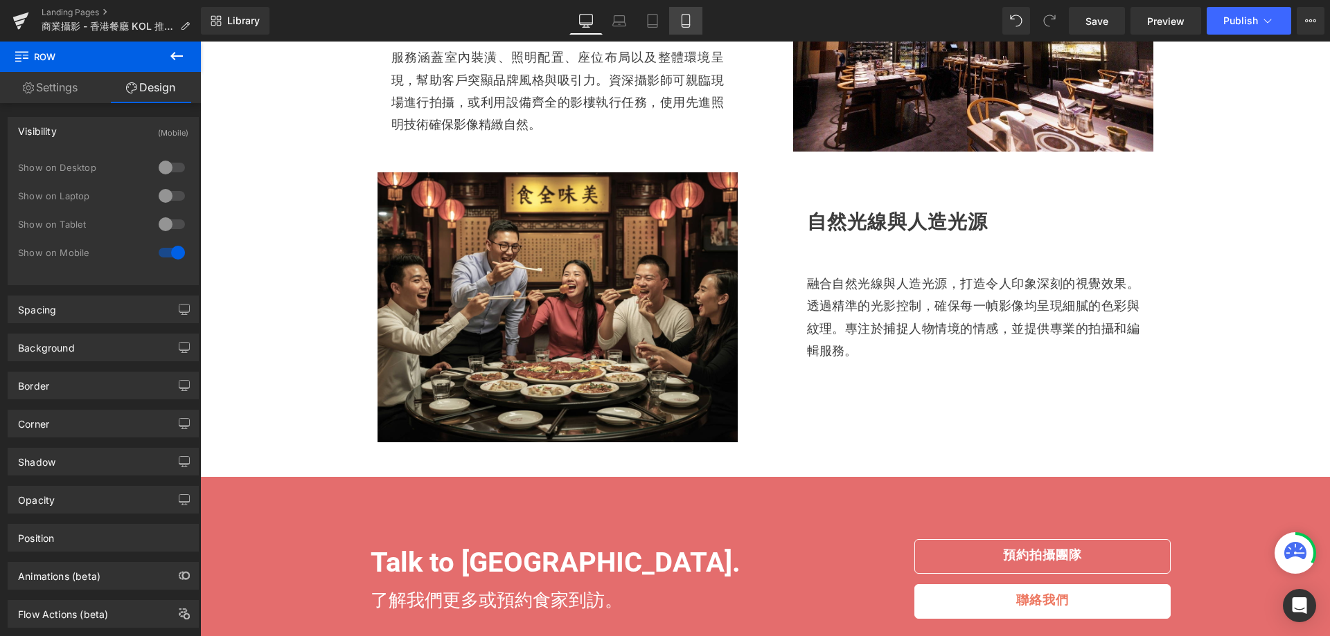
click at [697, 16] on link "Mobile" at bounding box center [685, 21] width 33 height 28
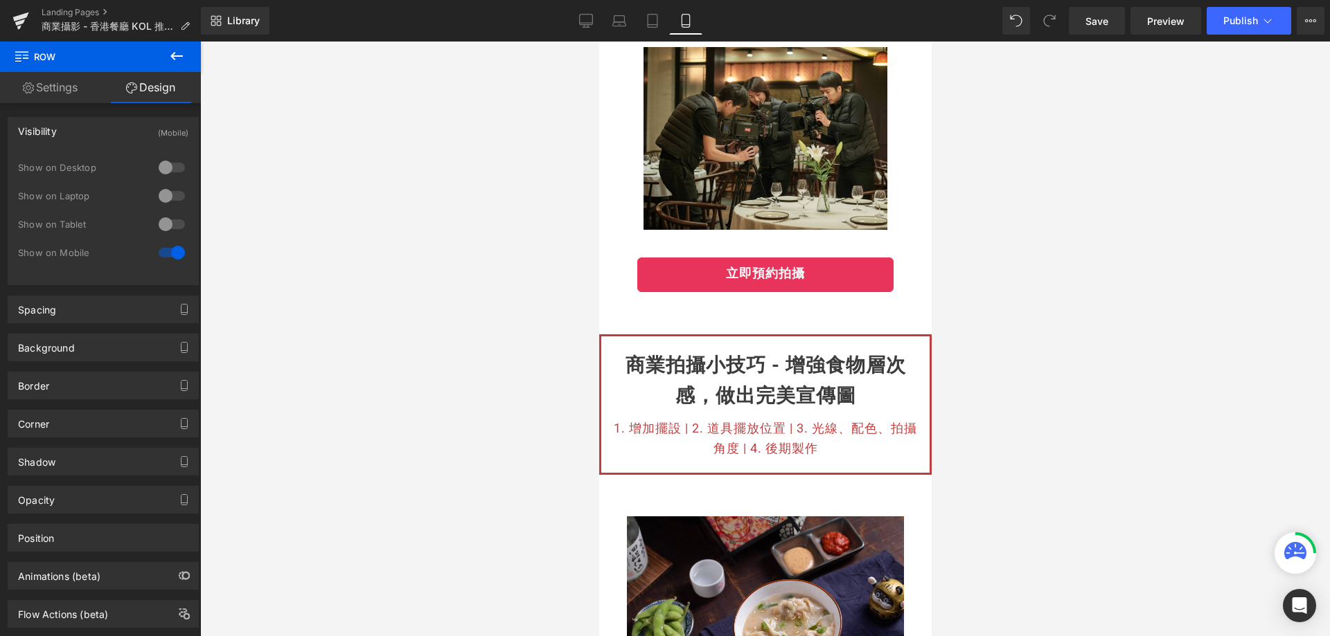
scroll to position [554, 0]
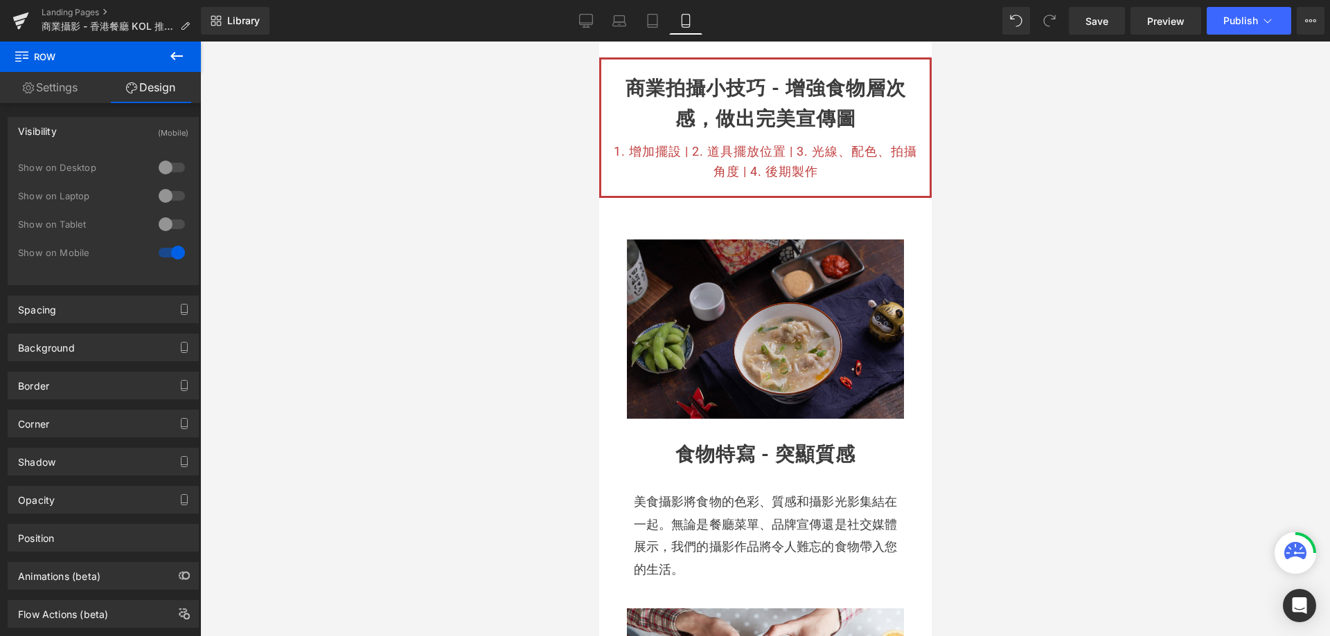
click at [652, 312] on img at bounding box center [764, 329] width 277 height 179
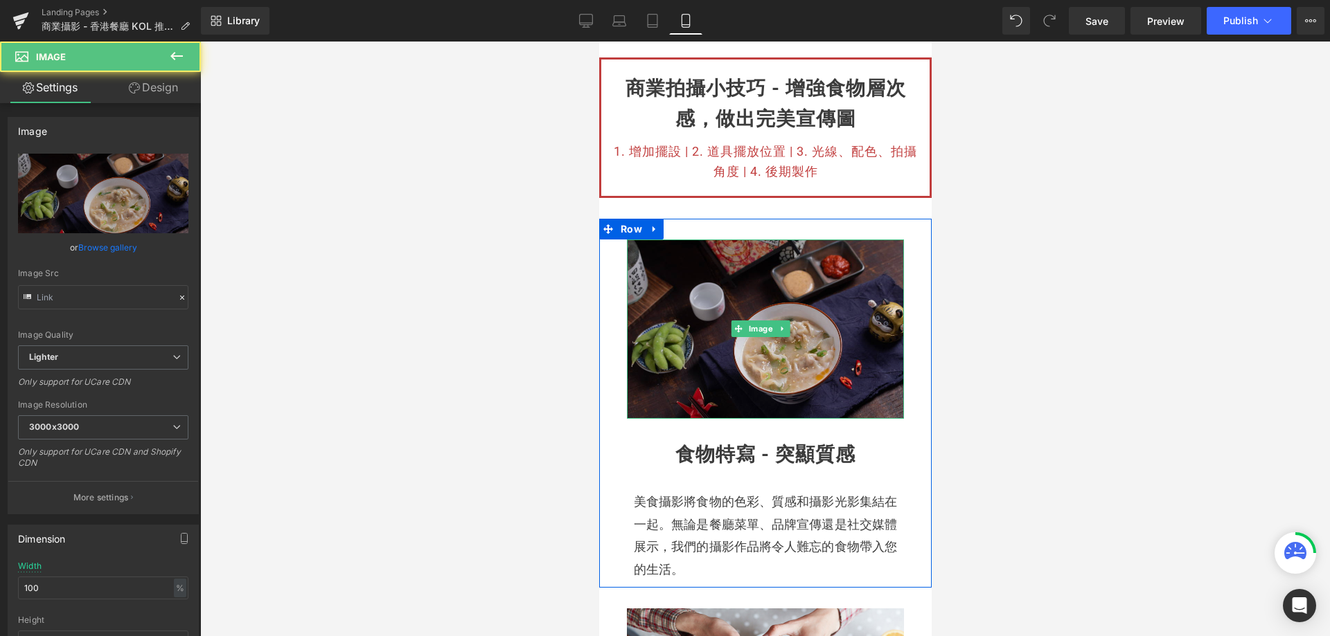
type input "[URL][DOMAIN_NAME]"
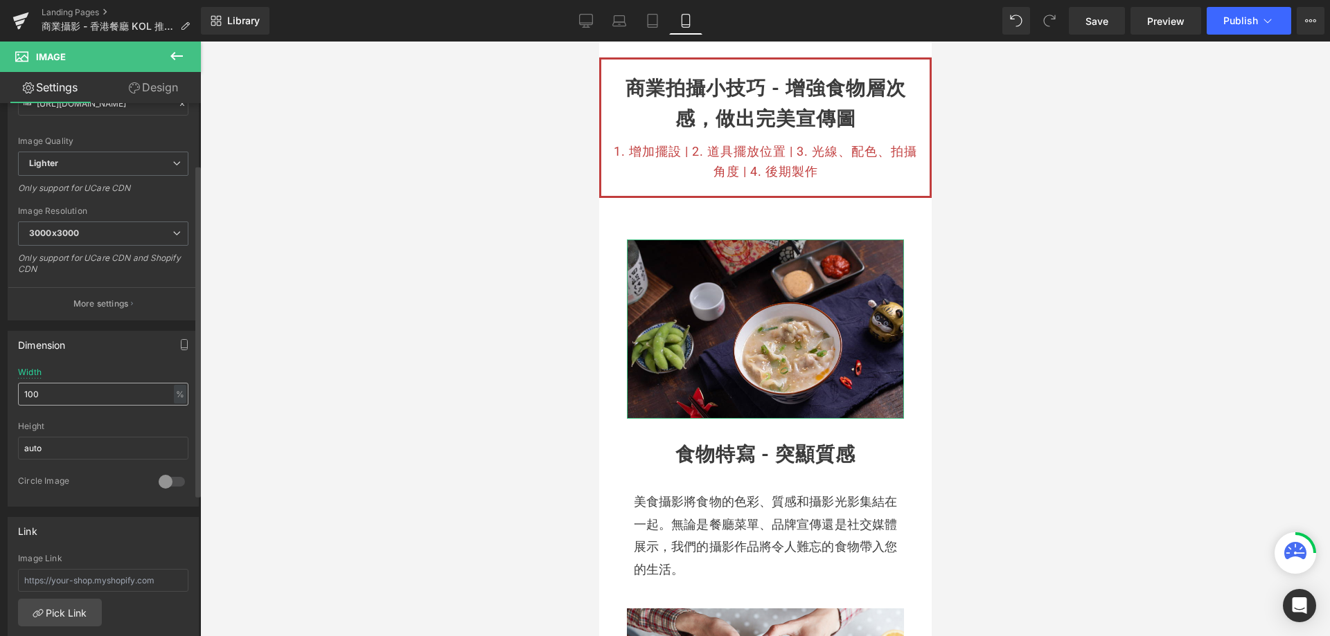
scroll to position [208, 0]
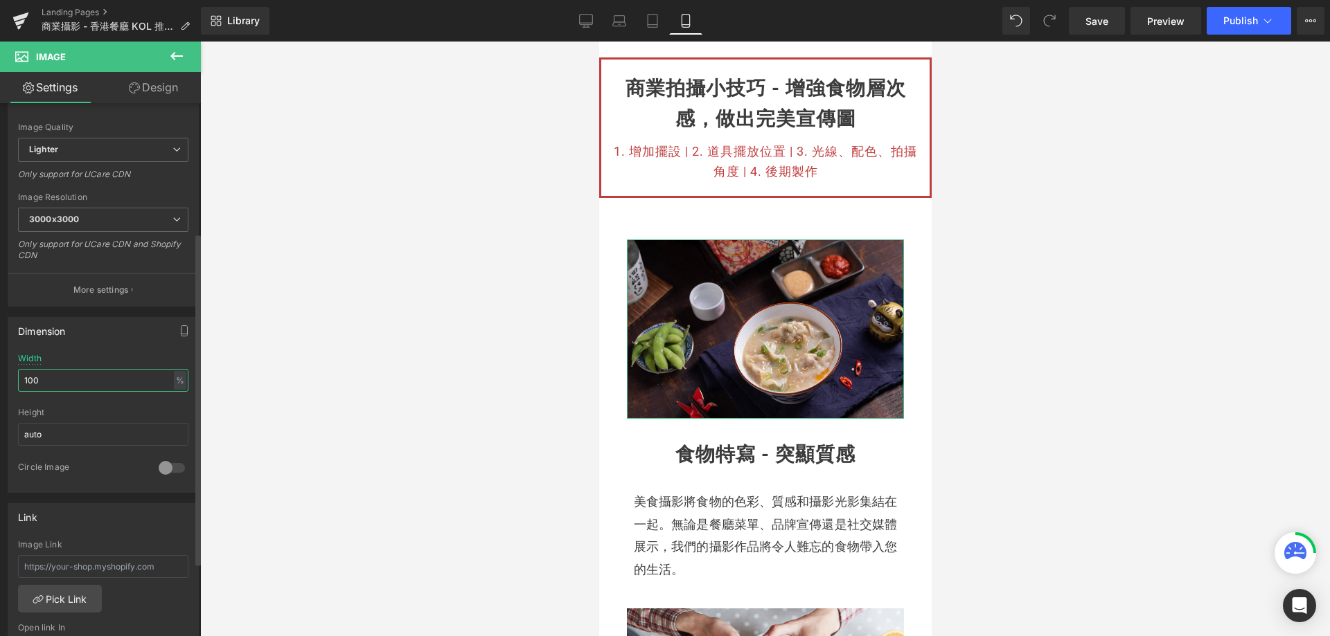
drag, startPoint x: 48, startPoint y: 387, endPoint x: 0, endPoint y: 387, distance: 47.8
click at [0, 387] on div "Dimension 100% Width 100 % % px auto Height auto 0 Circle Image" at bounding box center [103, 400] width 207 height 186
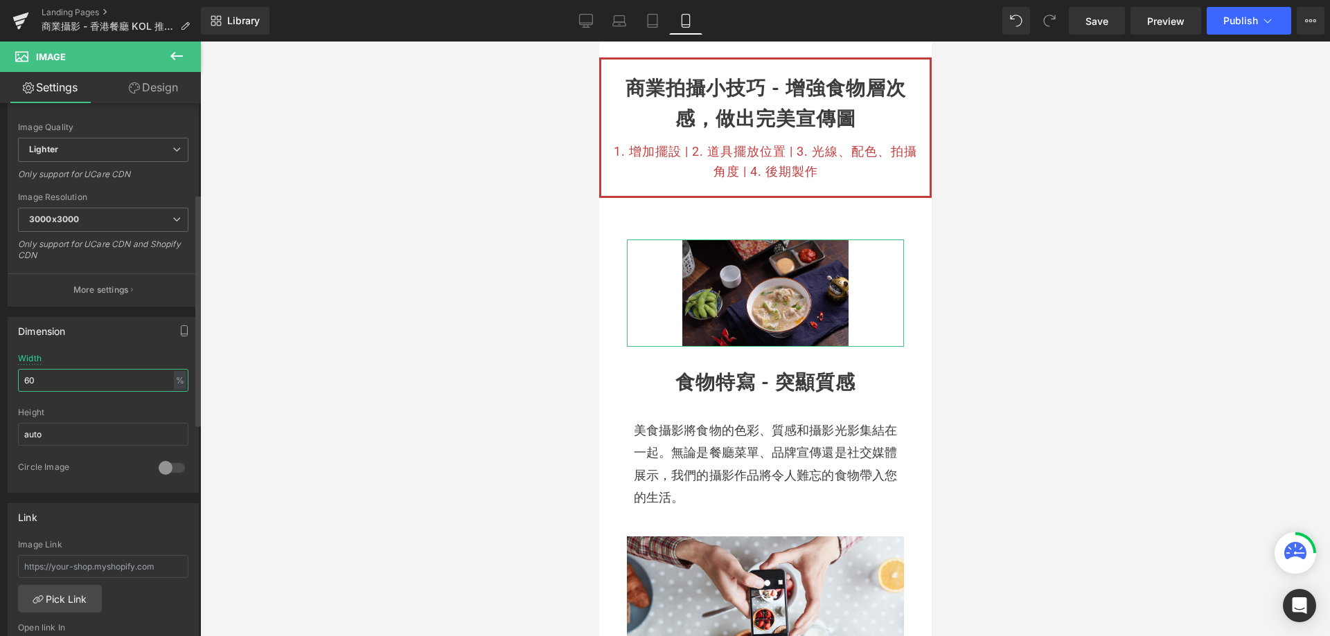
drag, startPoint x: 44, startPoint y: 382, endPoint x: 11, endPoint y: 382, distance: 32.5
click at [3, 382] on div "Dimension 60% Width 60 % % px auto Height auto 0 Circle Image" at bounding box center [103, 400] width 207 height 186
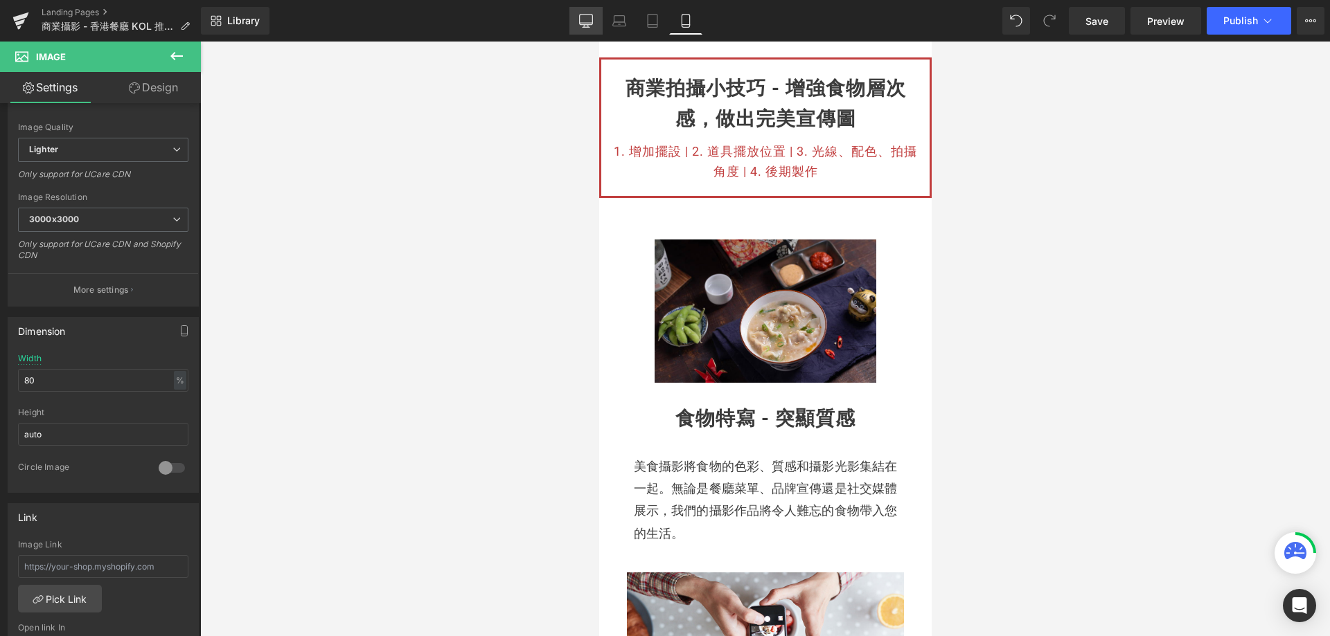
click at [587, 22] on icon at bounding box center [586, 21] width 14 height 14
type input "100"
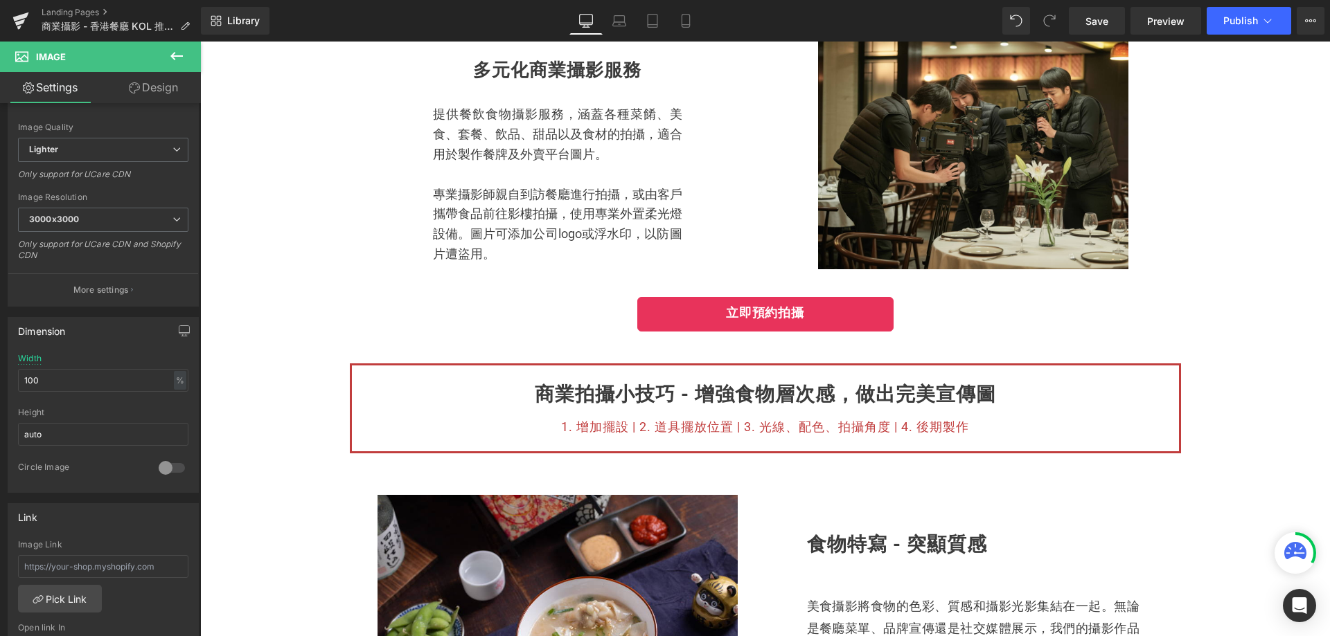
scroll to position [623, 0]
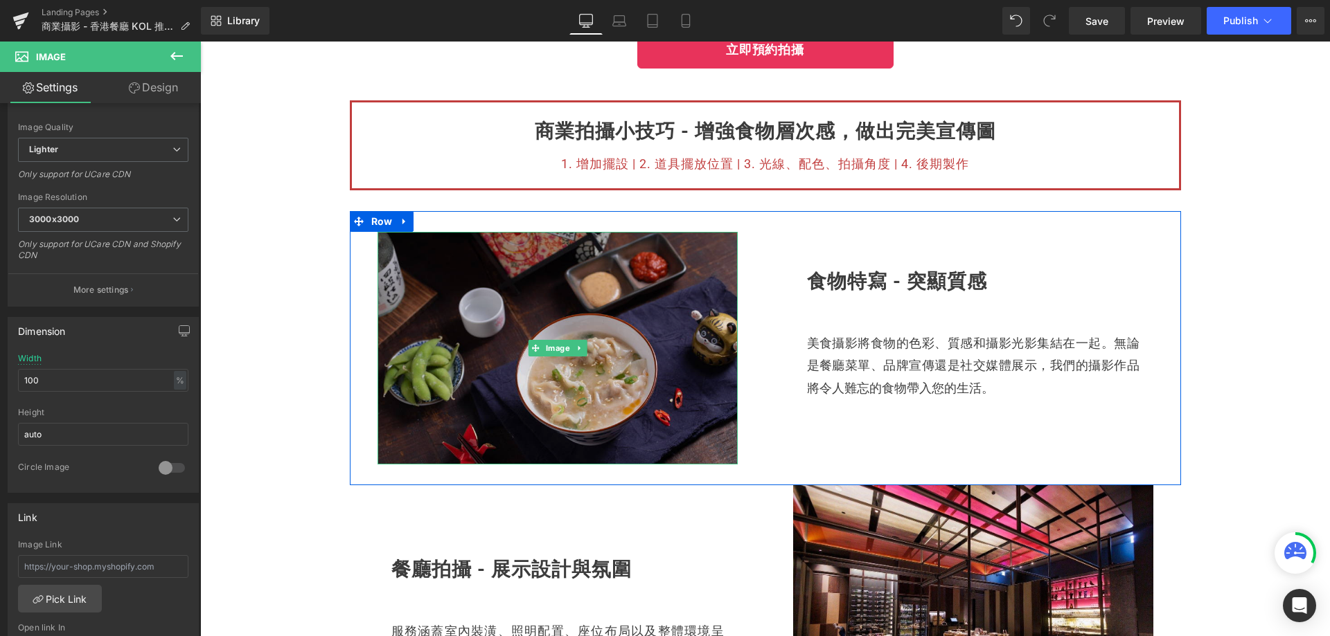
click at [636, 368] on img at bounding box center [557, 348] width 360 height 233
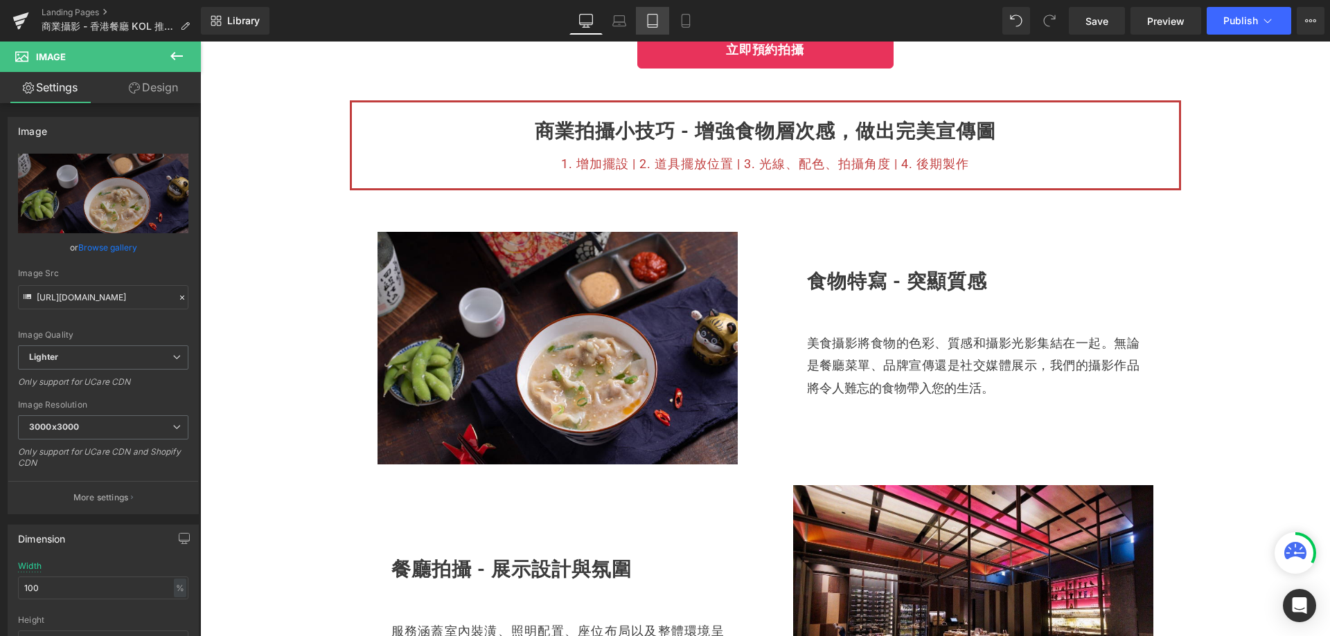
click at [652, 25] on icon at bounding box center [653, 25] width 10 height 0
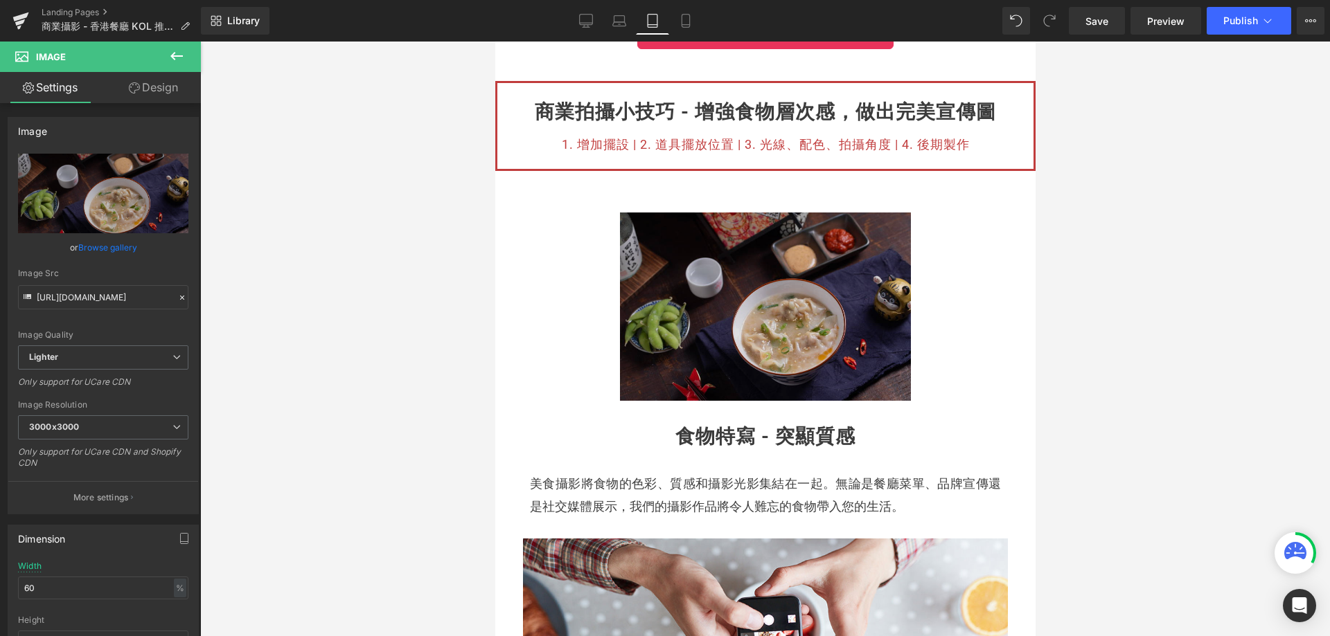
click at [642, 362] on img at bounding box center [764, 307] width 291 height 188
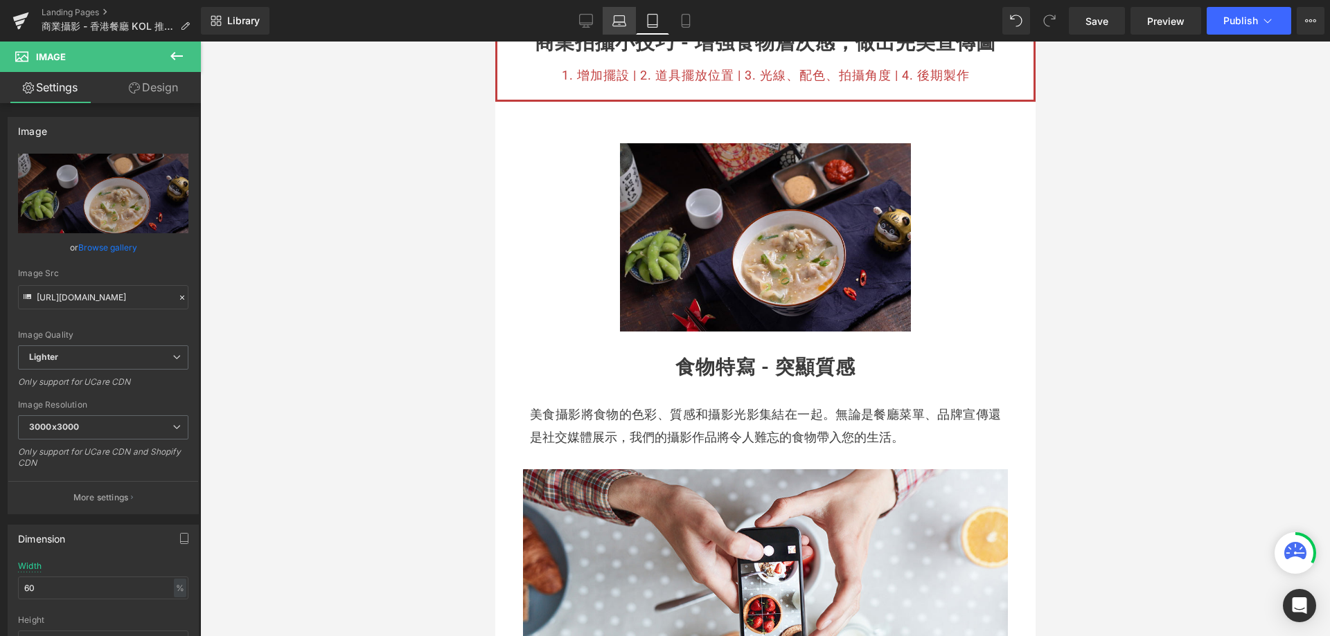
click at [624, 18] on icon at bounding box center [619, 21] width 14 height 14
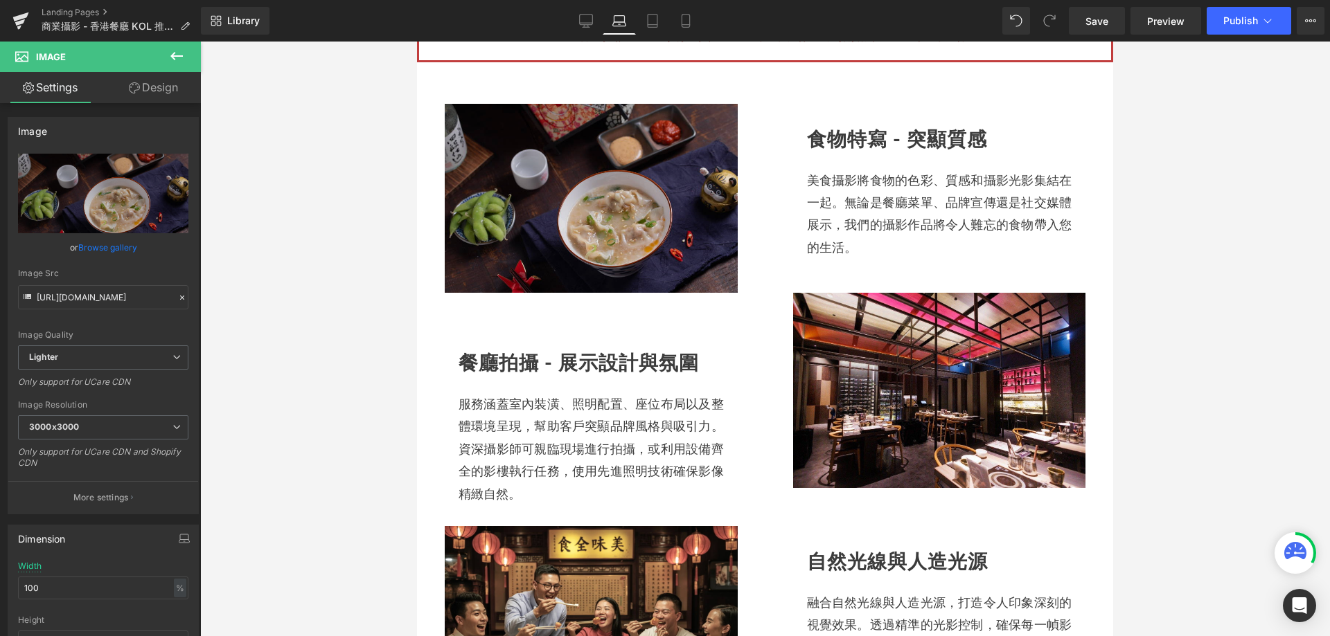
scroll to position [692, 0]
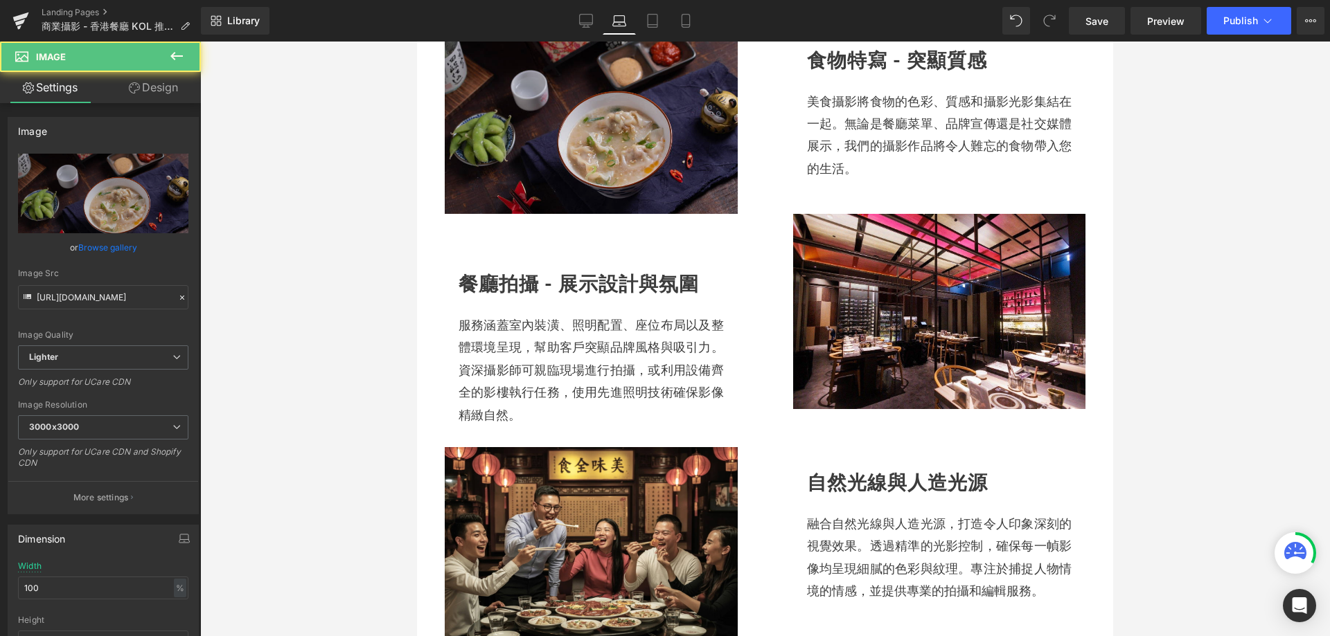
click at [605, 177] on img at bounding box center [591, 119] width 293 height 189
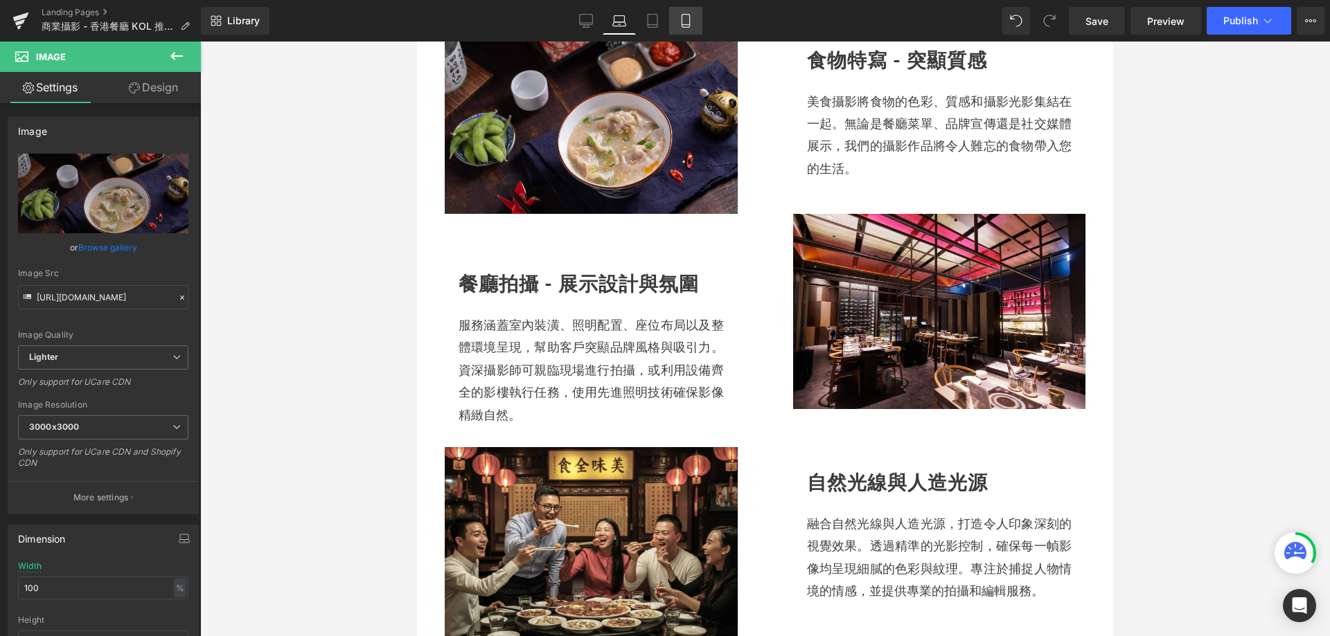
click at [685, 22] on icon at bounding box center [686, 21] width 14 height 14
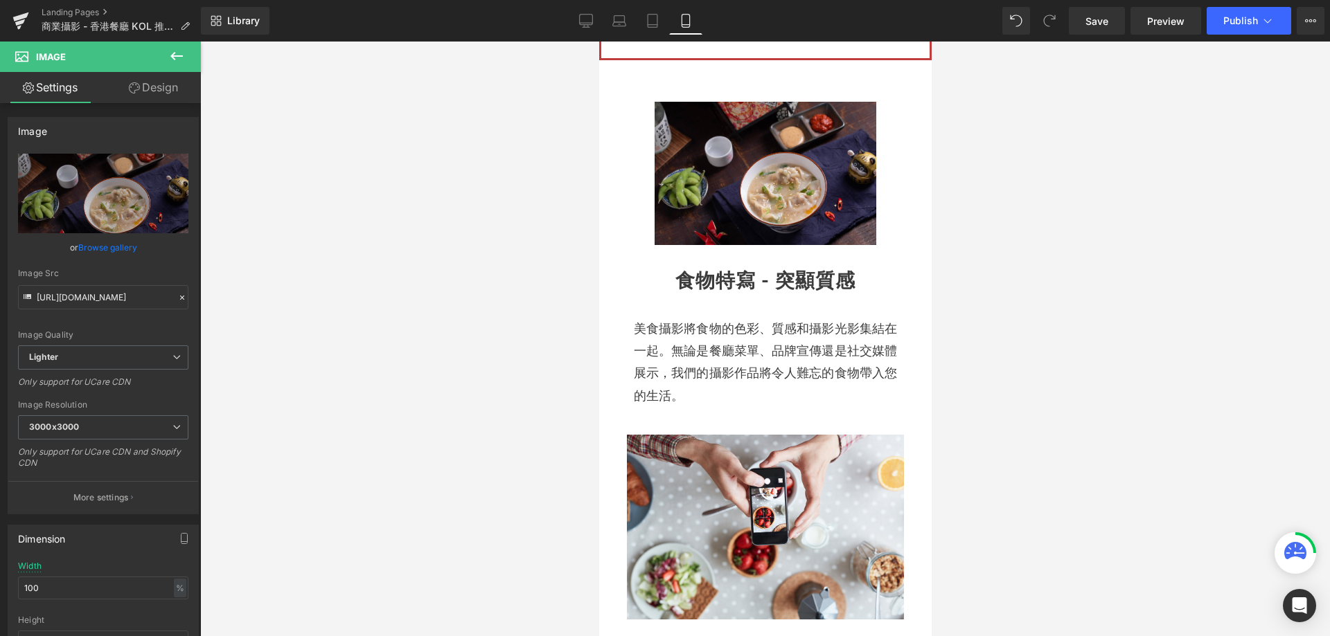
scroll to position [0, 0]
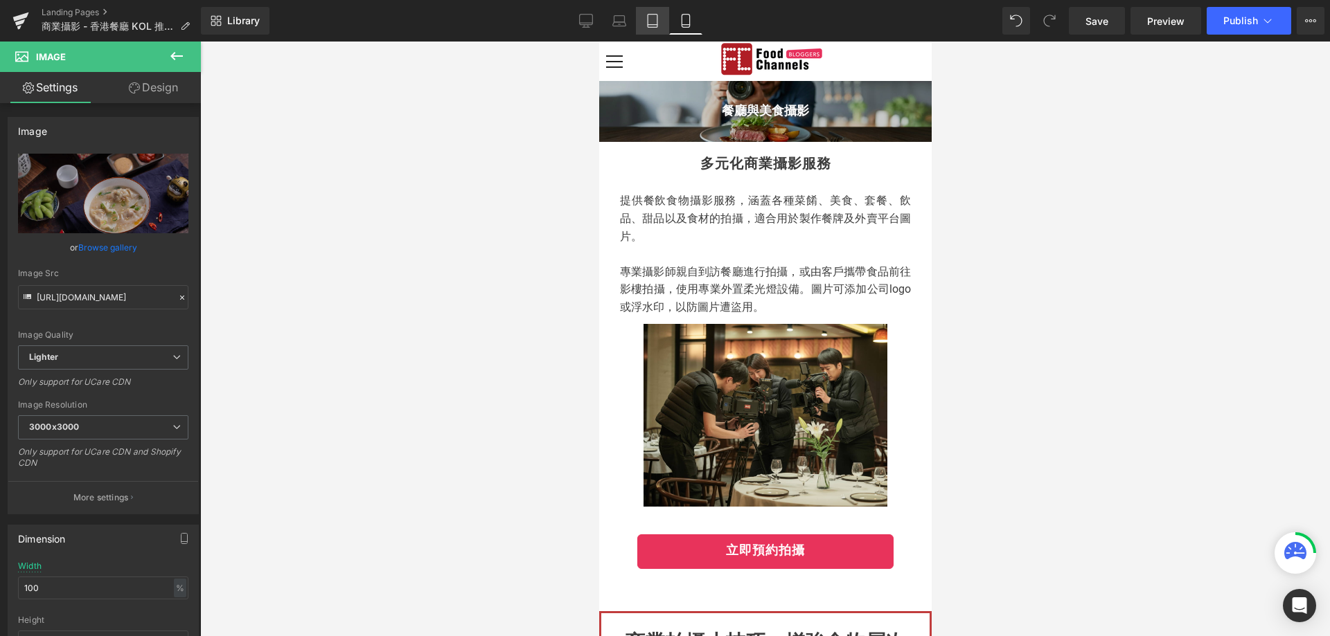
click at [646, 16] on icon at bounding box center [652, 21] width 14 height 14
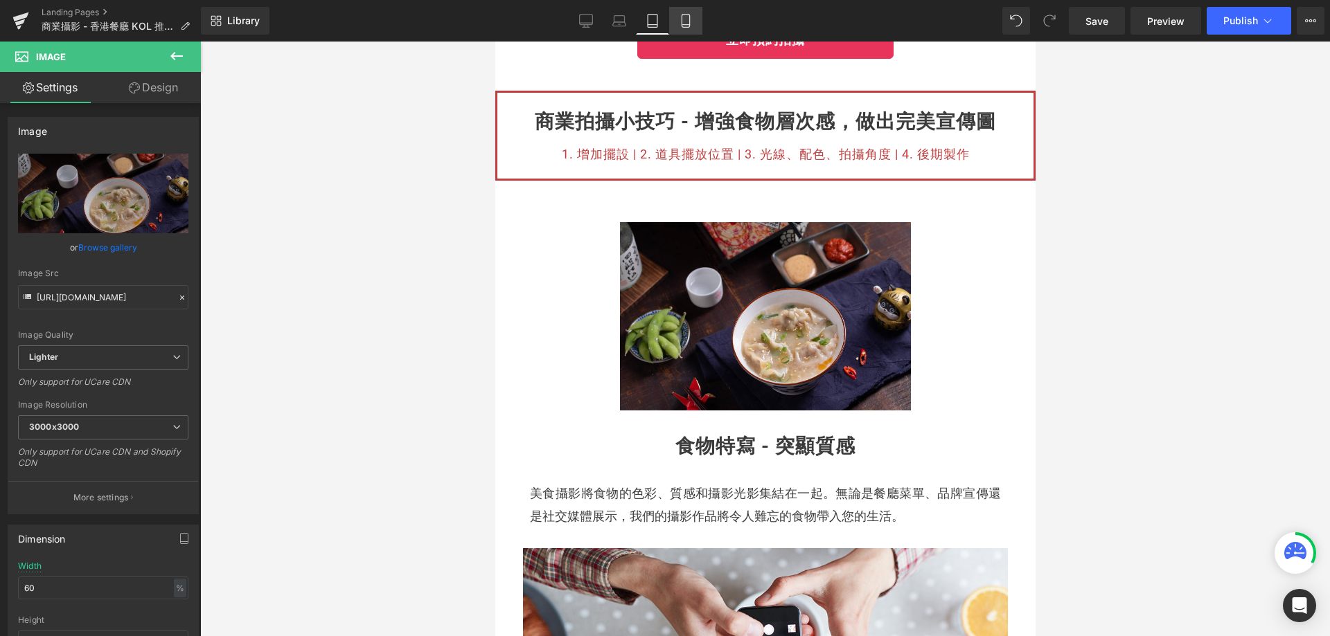
click at [678, 16] on link "Mobile" at bounding box center [685, 21] width 33 height 28
type input "100"
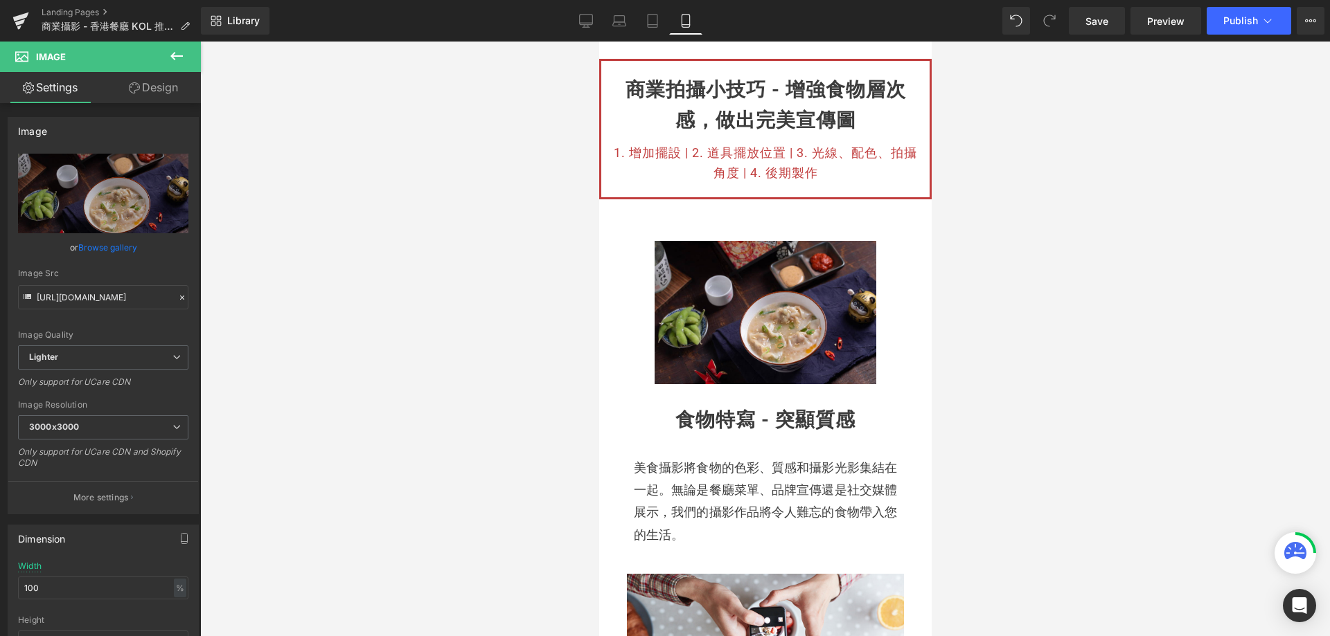
scroll to position [762, 0]
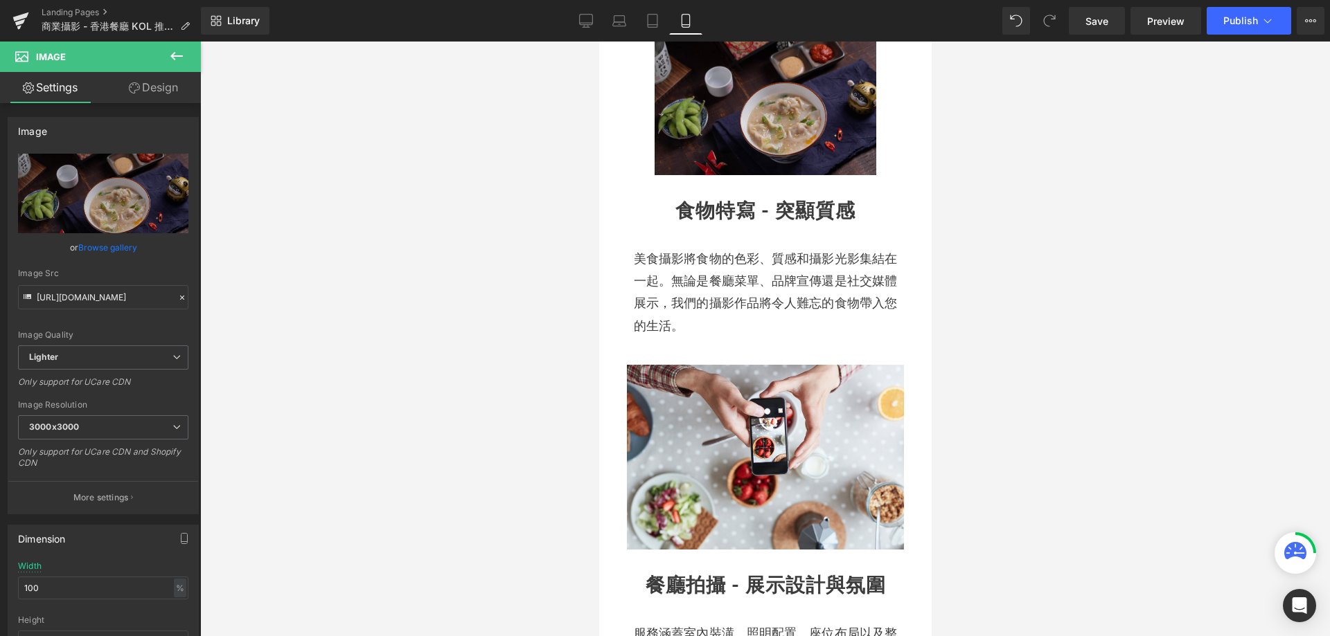
click at [666, 144] on img at bounding box center [765, 103] width 222 height 143
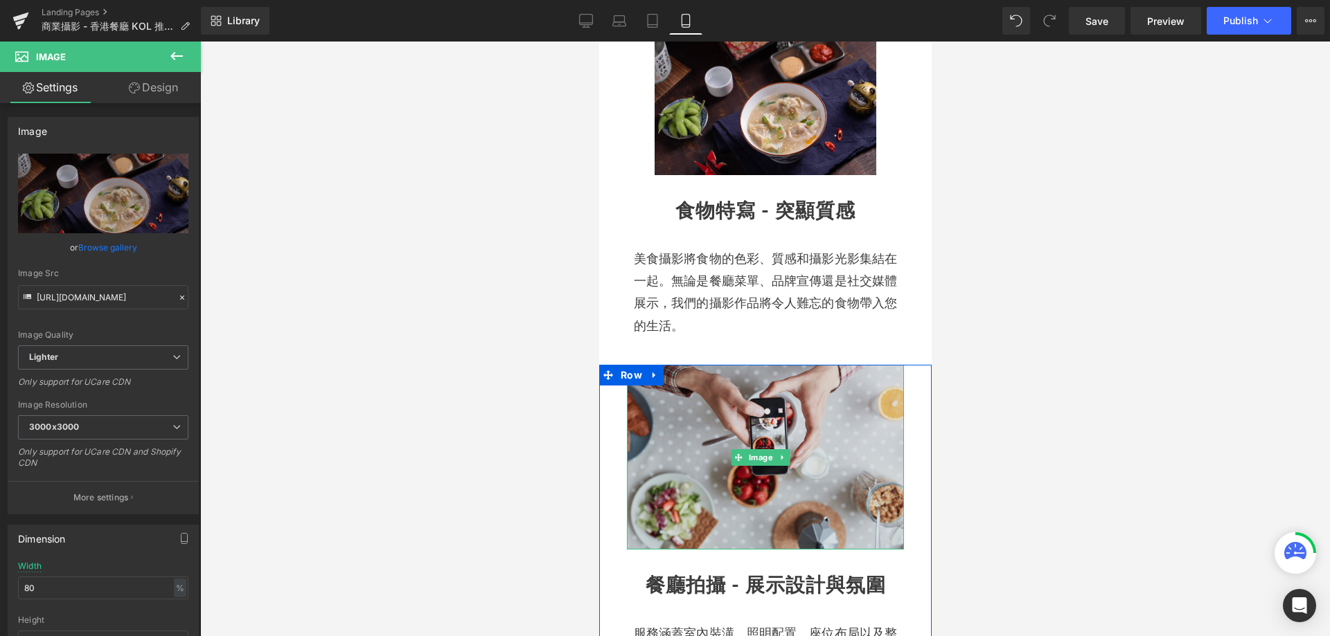
click at [722, 466] on img at bounding box center [764, 457] width 277 height 185
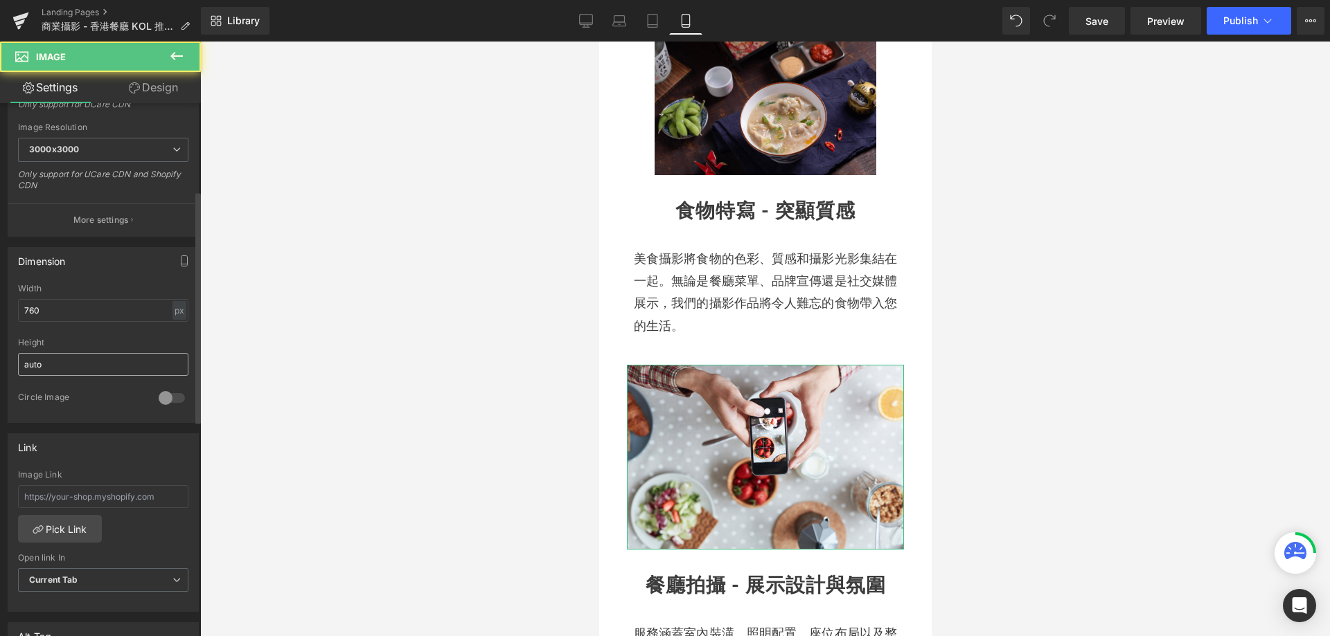
scroll to position [277, 0]
click at [172, 305] on div "px" at bounding box center [179, 310] width 14 height 19
click at [181, 346] on li "px" at bounding box center [178, 351] width 17 height 20
click at [172, 312] on div "px" at bounding box center [179, 310] width 14 height 19
click at [174, 329] on li "%" at bounding box center [178, 331] width 17 height 20
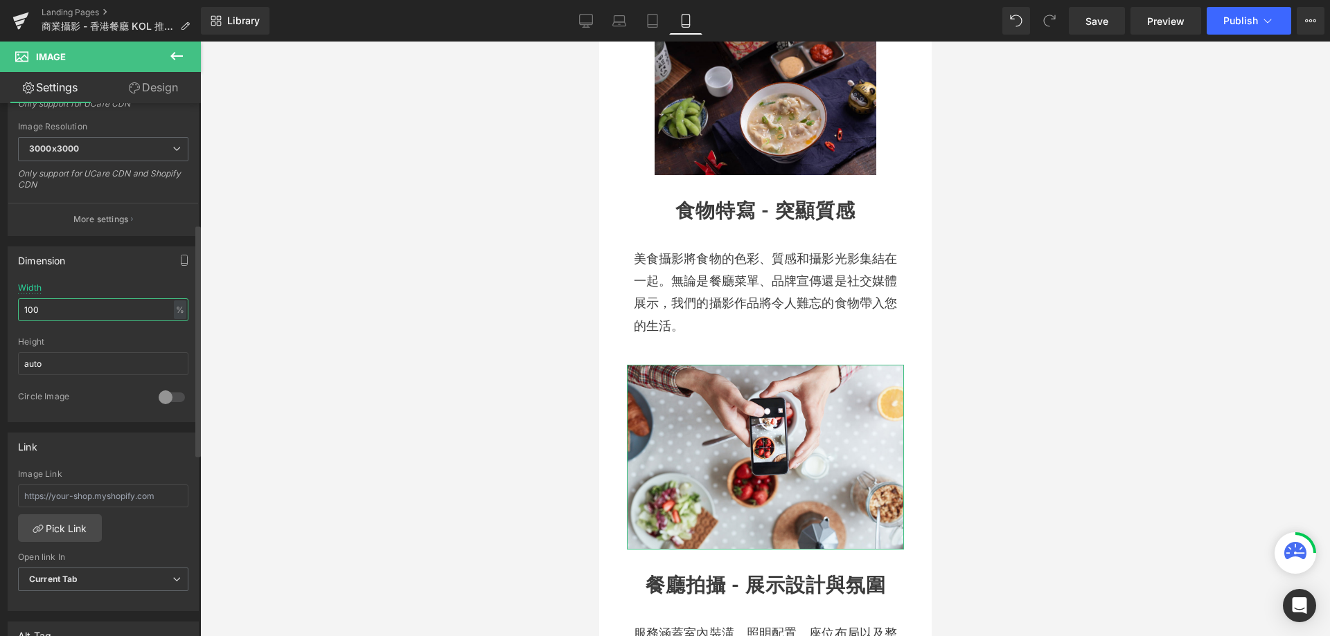
drag, startPoint x: 66, startPoint y: 315, endPoint x: 0, endPoint y: 319, distance: 66.6
click at [0, 319] on div "Dimension 100% Width 100 % % px auto Height auto 0 Circle Image" at bounding box center [103, 329] width 207 height 186
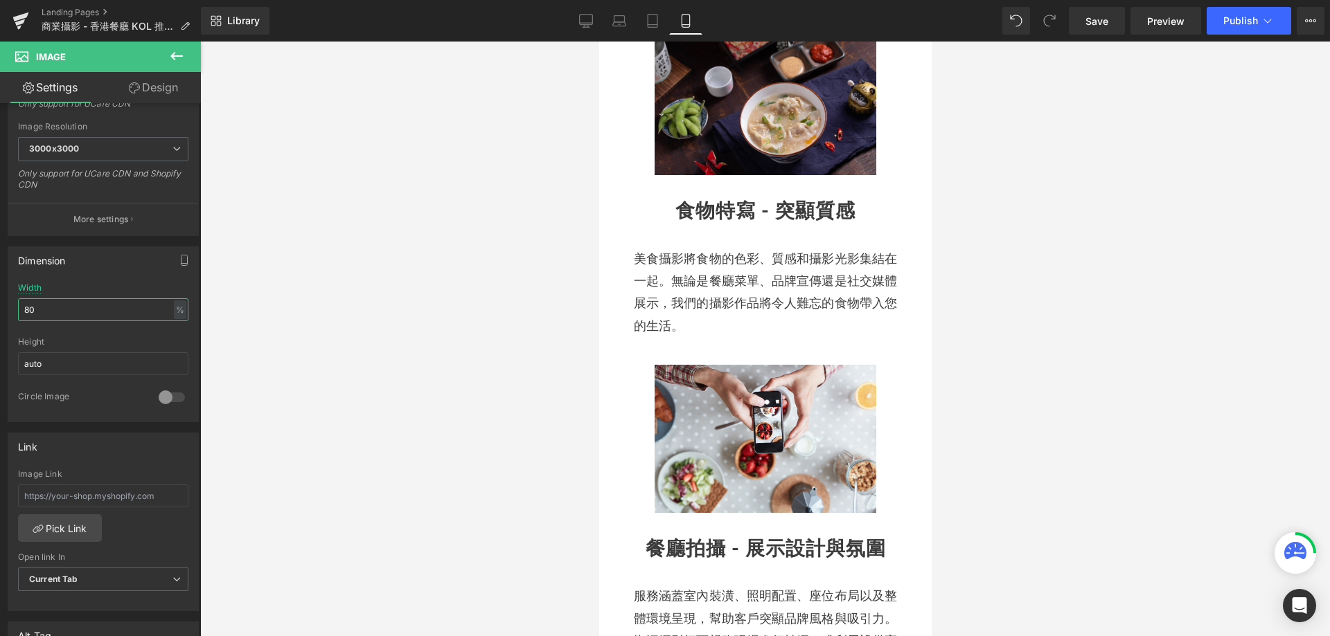
type input "80"
click at [482, 319] on div at bounding box center [765, 339] width 1130 height 595
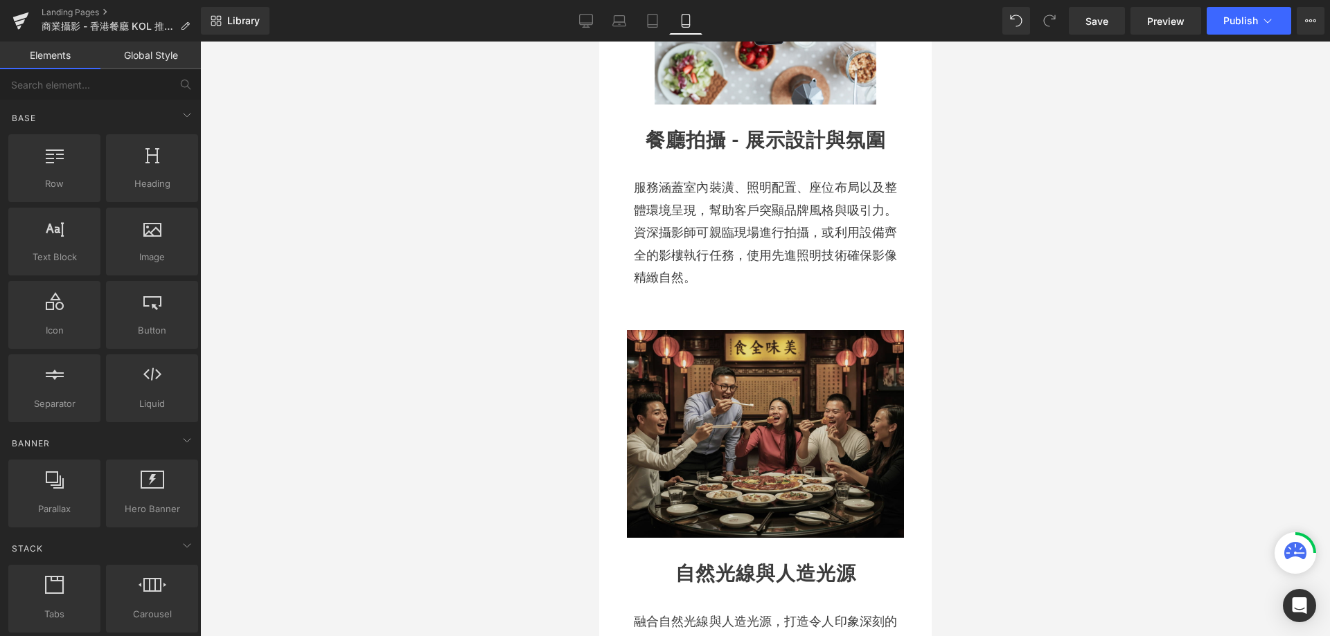
scroll to position [1177, 0]
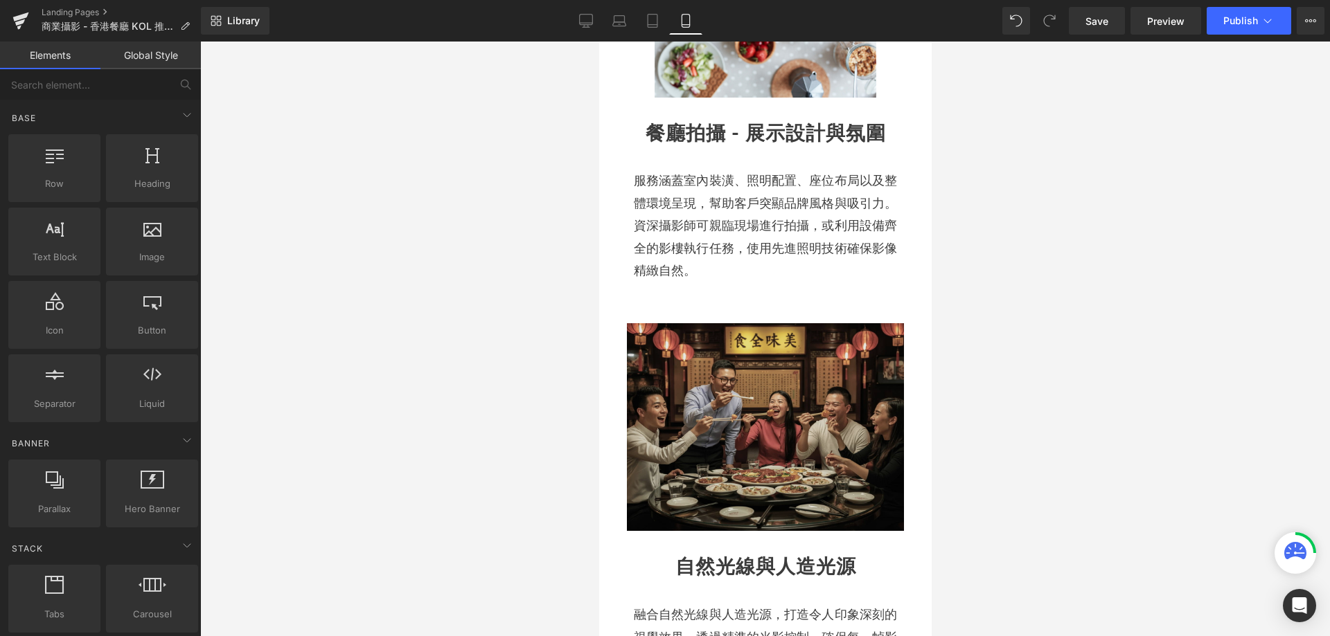
click at [682, 409] on img at bounding box center [764, 427] width 277 height 208
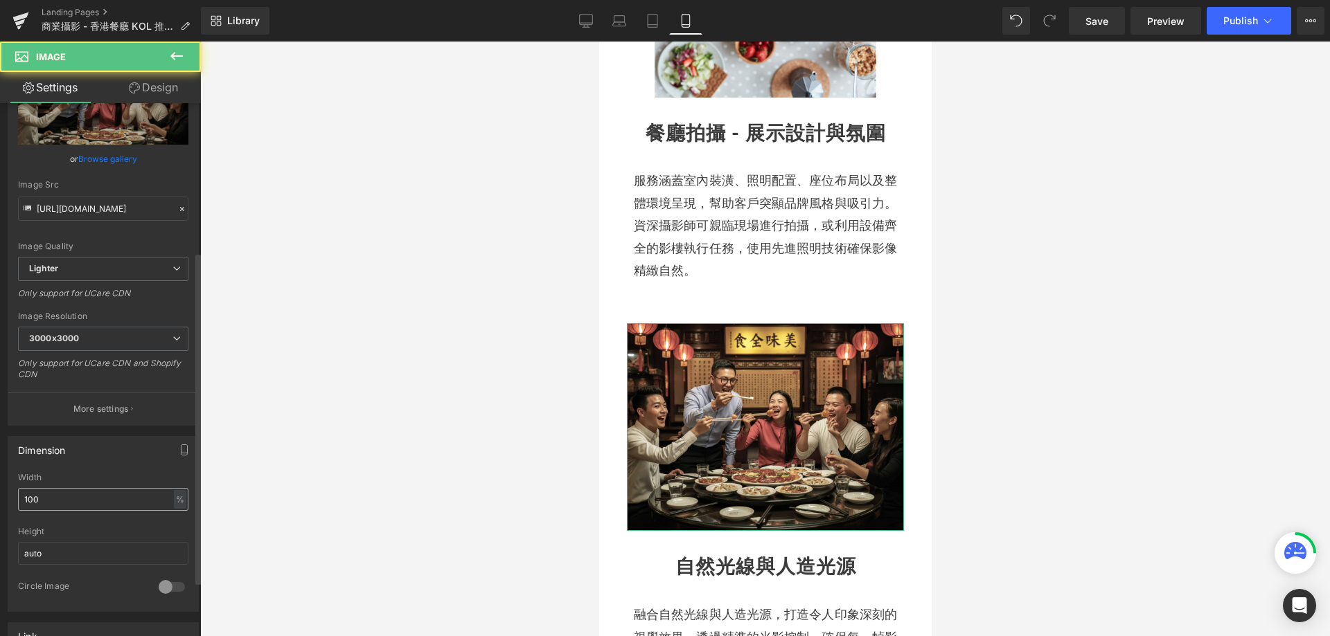
scroll to position [277, 0]
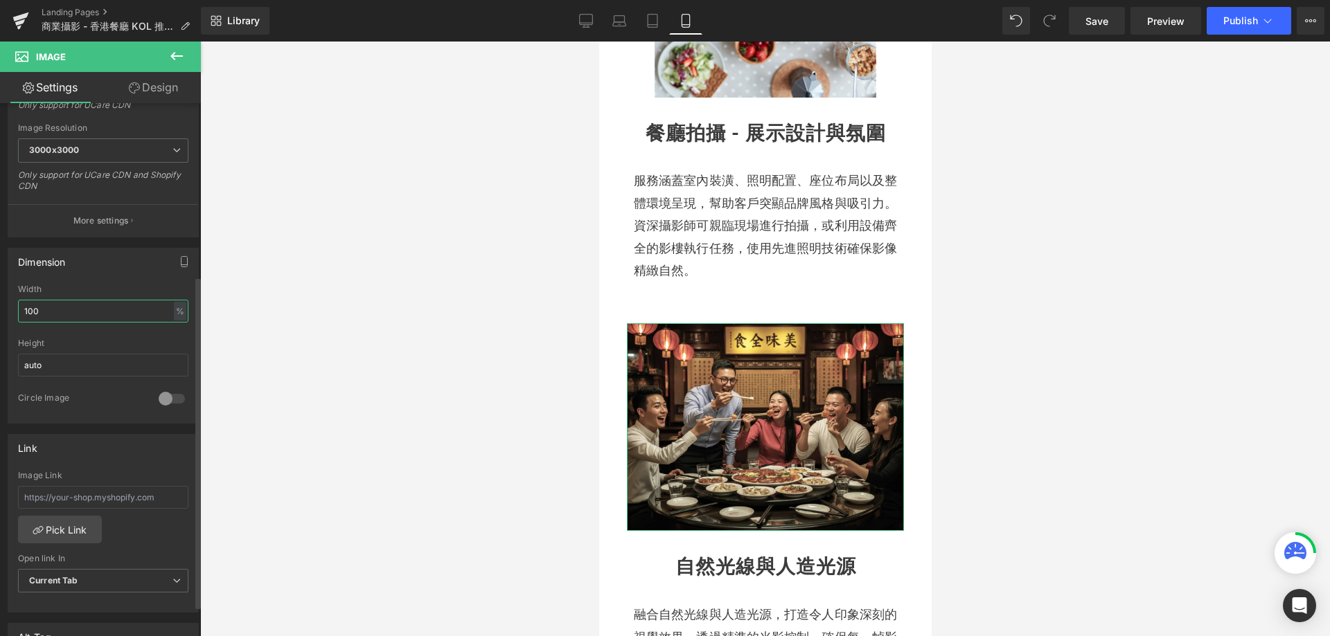
drag, startPoint x: 129, startPoint y: 316, endPoint x: 0, endPoint y: 305, distance: 129.2
click at [0, 305] on div "Dimension 100% Width 100 % % px auto Height auto 0 Circle Image" at bounding box center [103, 331] width 207 height 186
type input "80"
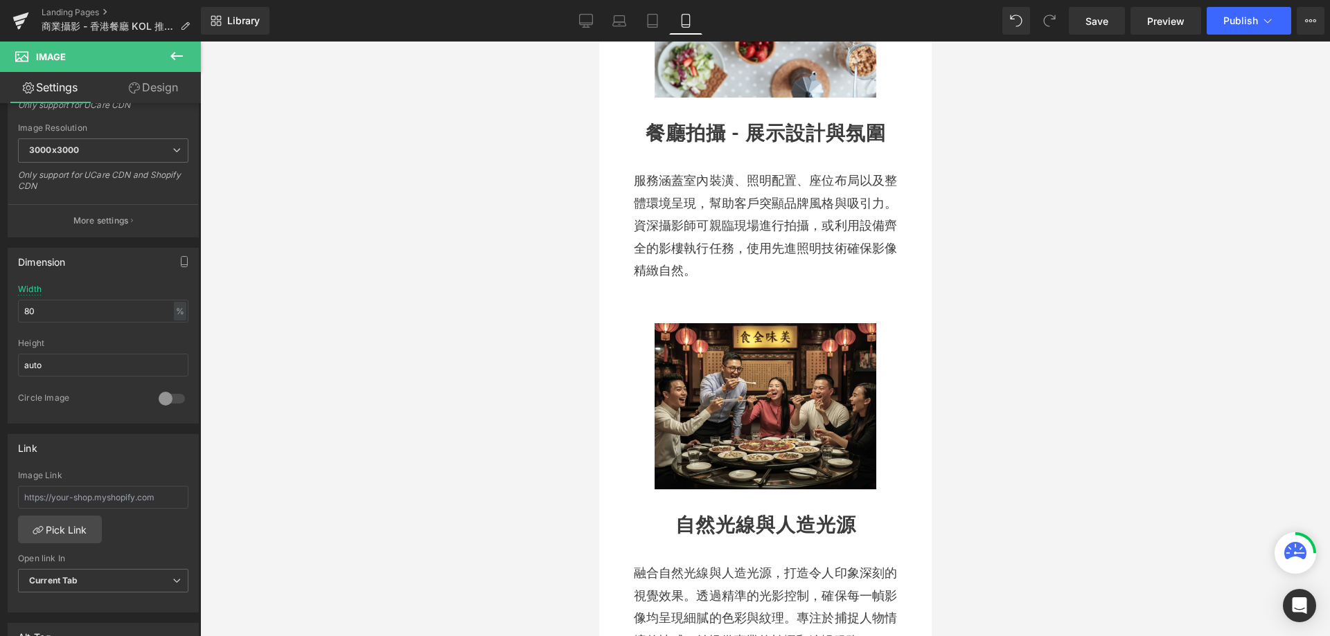
click at [307, 316] on div at bounding box center [765, 339] width 1130 height 595
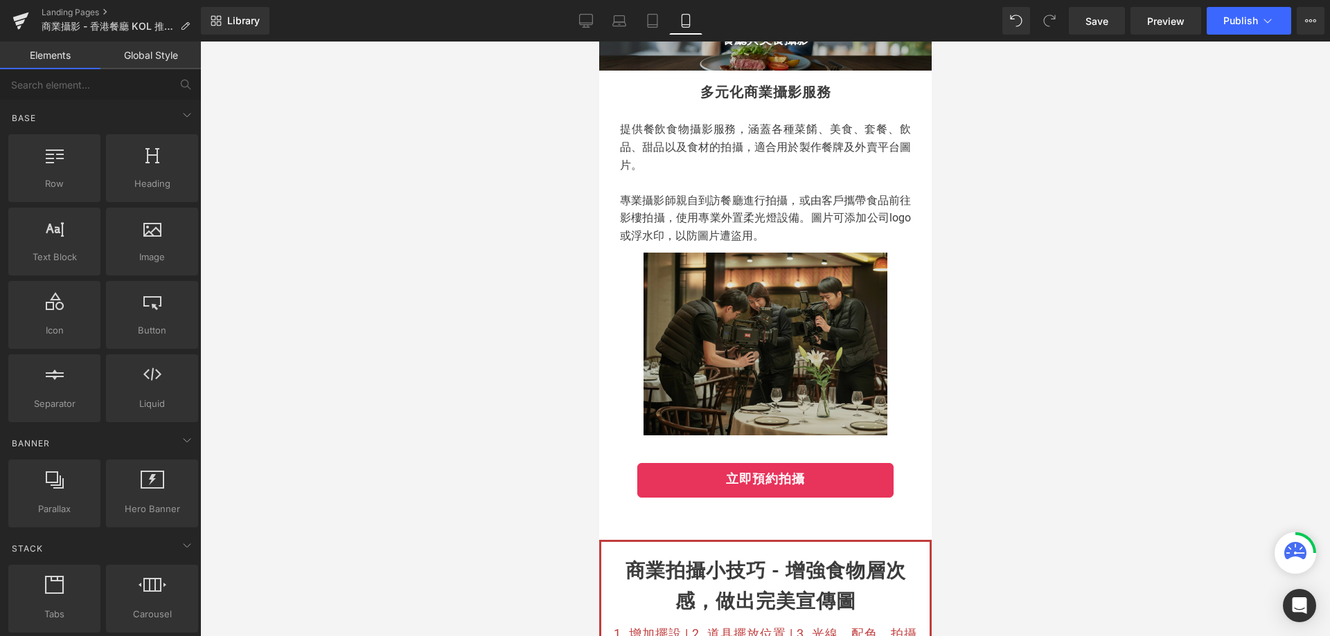
scroll to position [0, 0]
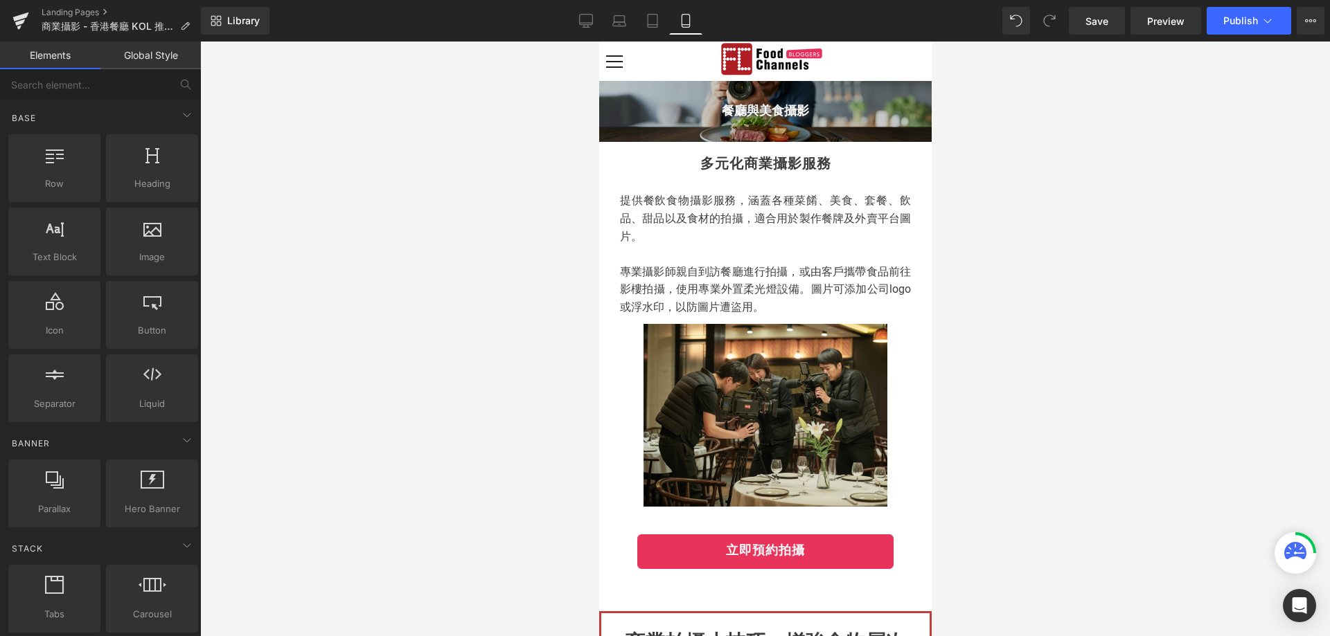
click at [663, 210] on p "提供餐飲食物攝影服務，涵蓋各種菜餚、美食、套餐、飲品、甜品以及食材的拍攝，適合用於製作餐牌及外賣平台圖片。" at bounding box center [764, 218] width 291 height 53
click at [1161, 190] on div at bounding box center [765, 339] width 1130 height 595
click at [753, 107] on span "Heading" at bounding box center [757, 110] width 38 height 17
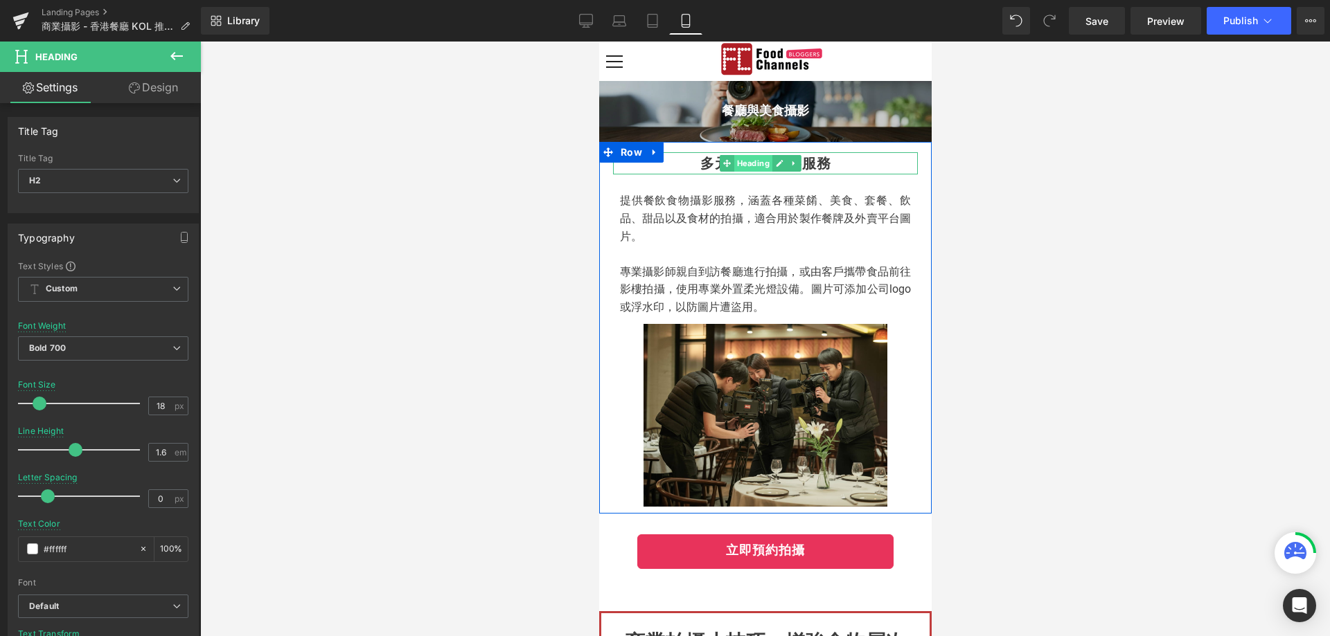
click at [739, 164] on span "Heading" at bounding box center [752, 163] width 38 height 17
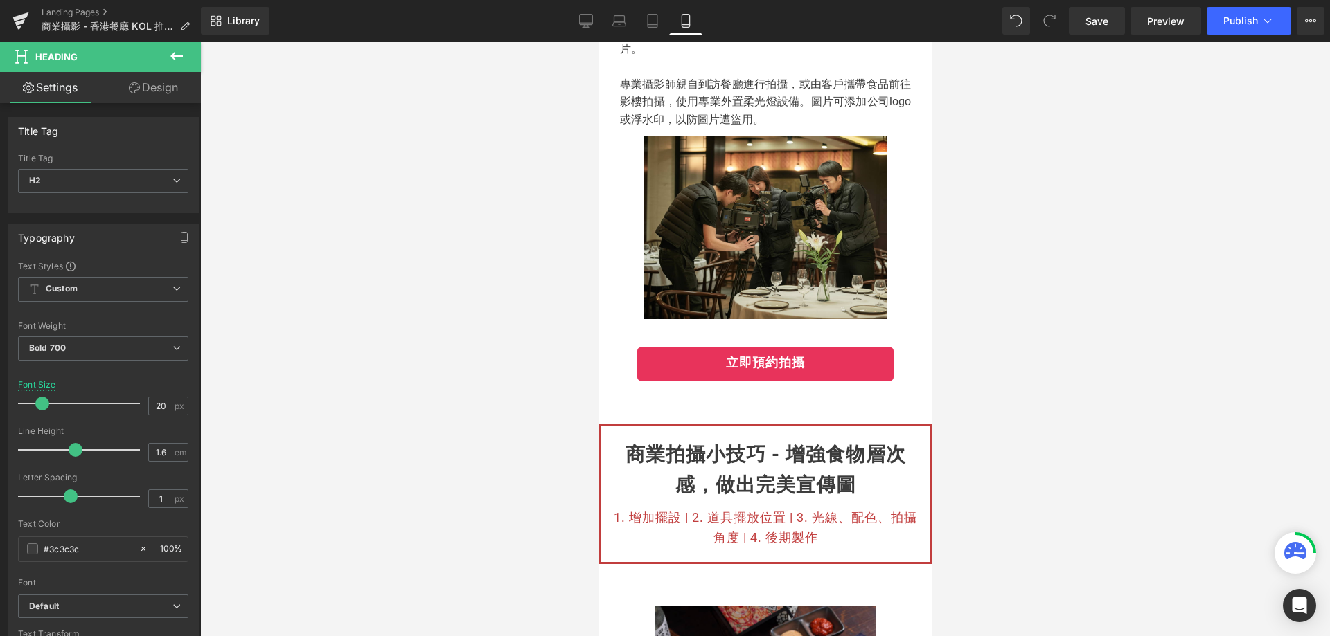
scroll to position [277, 0]
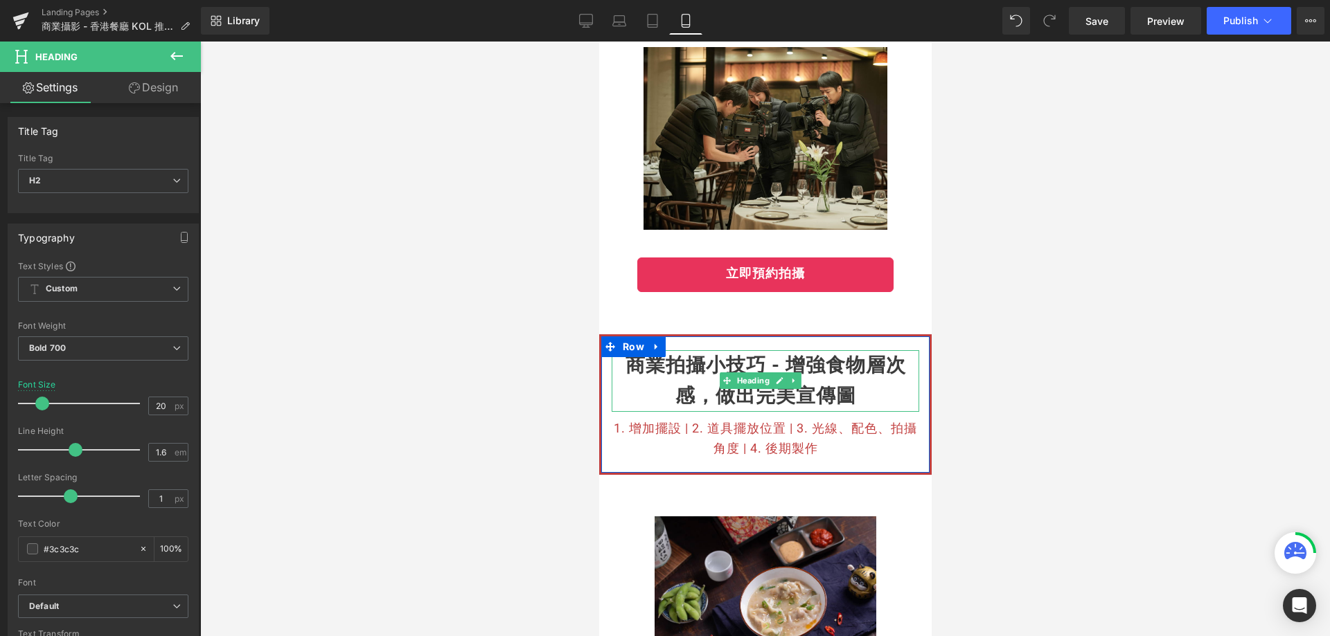
click at [682, 364] on h2 "商業拍攝小技巧 - 增強食物層次感，做出完美宣傳圖" at bounding box center [764, 381] width 307 height 62
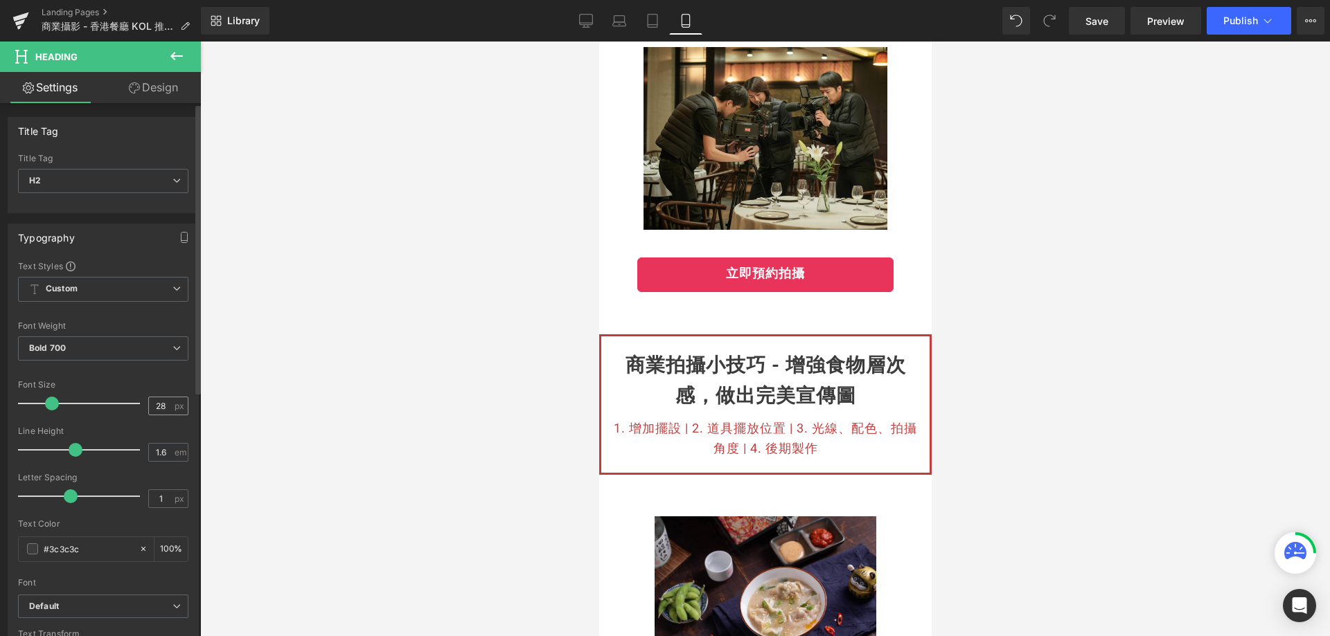
click at [160, 409] on input "28" at bounding box center [161, 406] width 24 height 17
drag, startPoint x: 160, startPoint y: 409, endPoint x: 142, endPoint y: 406, distance: 18.3
click at [142, 406] on div "Font Size 28 px" at bounding box center [103, 403] width 170 height 46
type input "20"
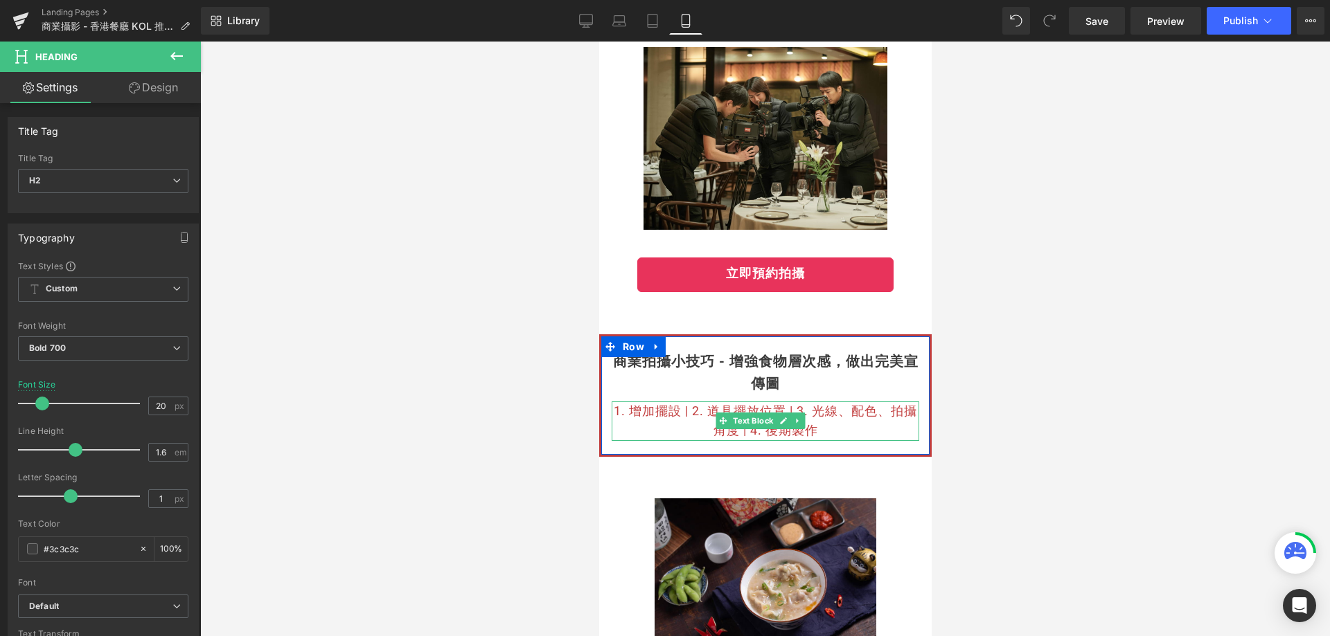
click at [670, 410] on p "1. 增加擺設 | 2. 道具擺放位置 | 3. 光線、配色、拍攝角度 | 4. 後期製作" at bounding box center [764, 422] width 307 height 40
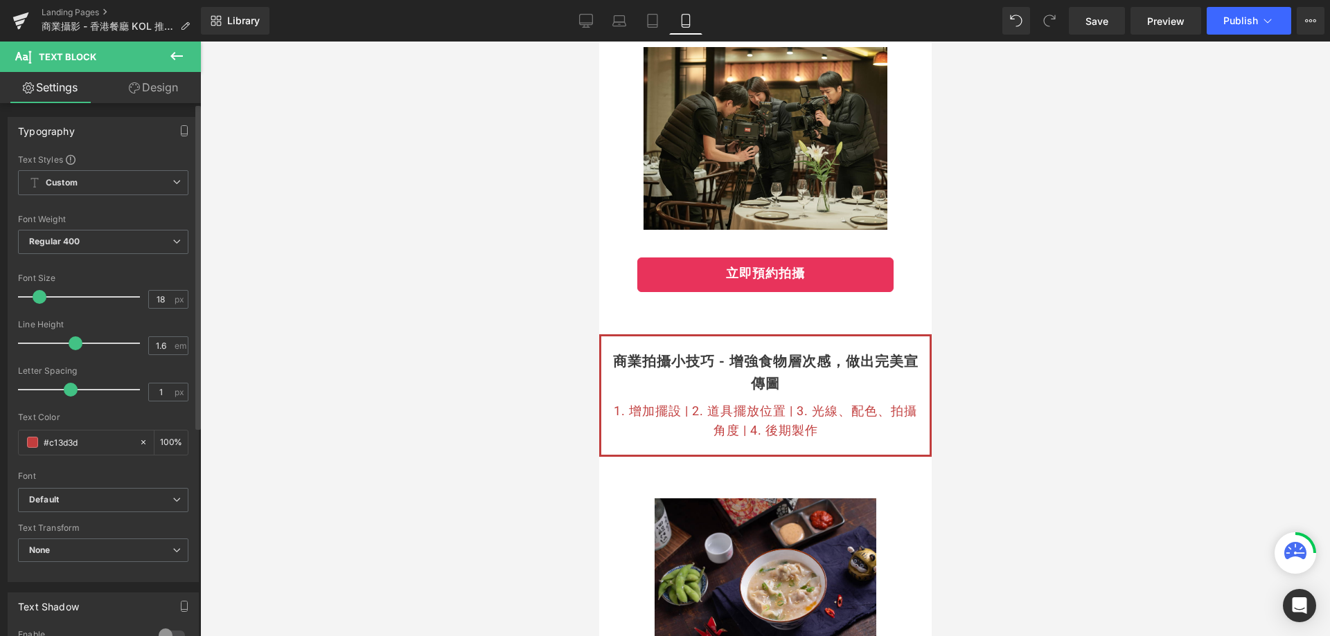
drag, startPoint x: 163, startPoint y: 302, endPoint x: 131, endPoint y: 300, distance: 32.6
click at [131, 300] on div "Font Size 18 px" at bounding box center [103, 297] width 170 height 46
type input "20"
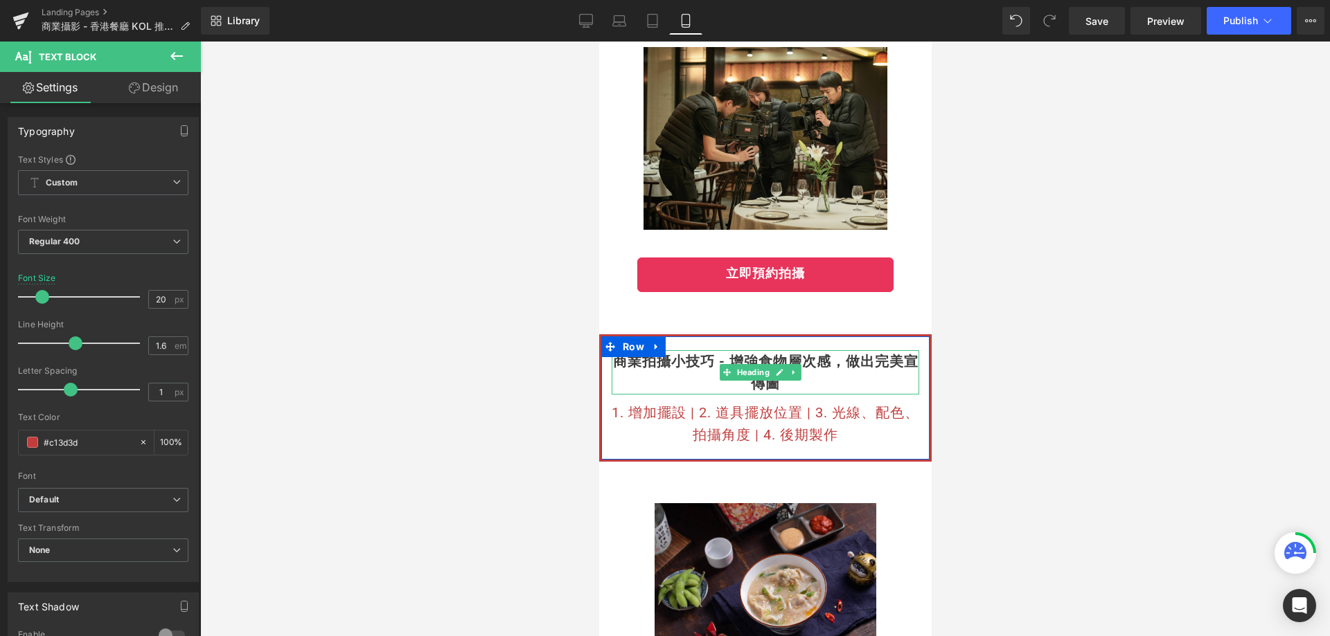
click at [853, 356] on h2 "商業拍攝小技巧 - 增強食物層次感，做出完美宣傳圖" at bounding box center [764, 372] width 307 height 44
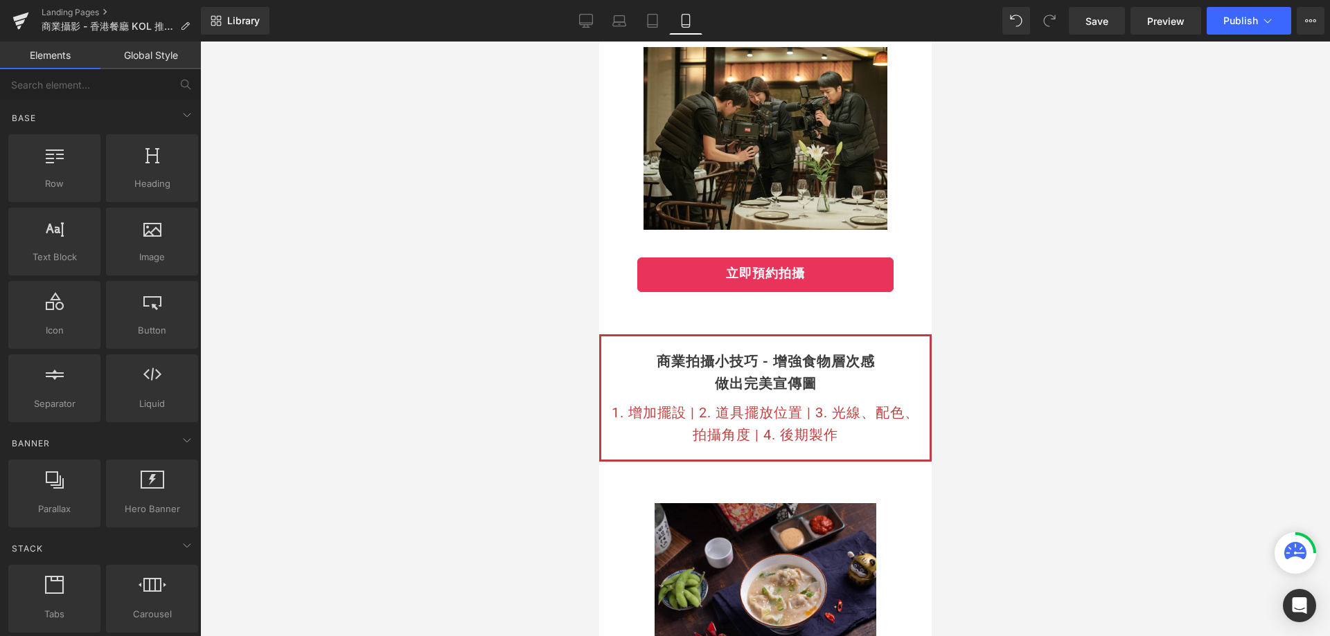
click at [1006, 354] on div at bounding box center [765, 339] width 1130 height 595
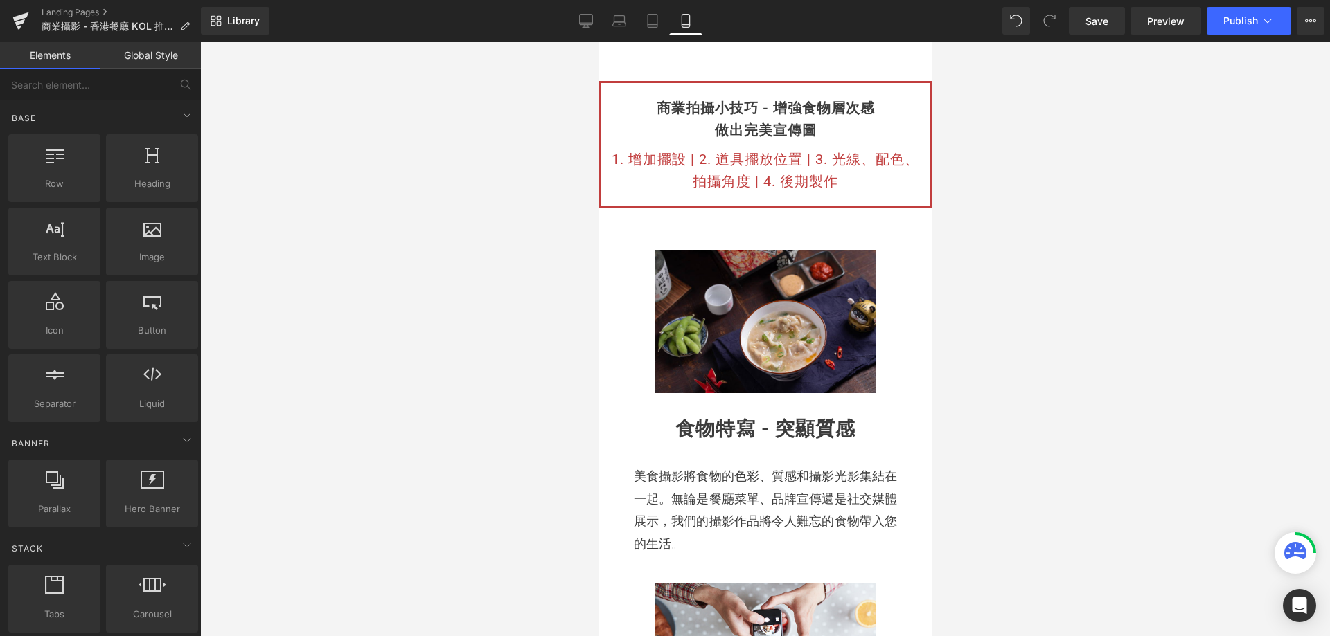
scroll to position [554, 0]
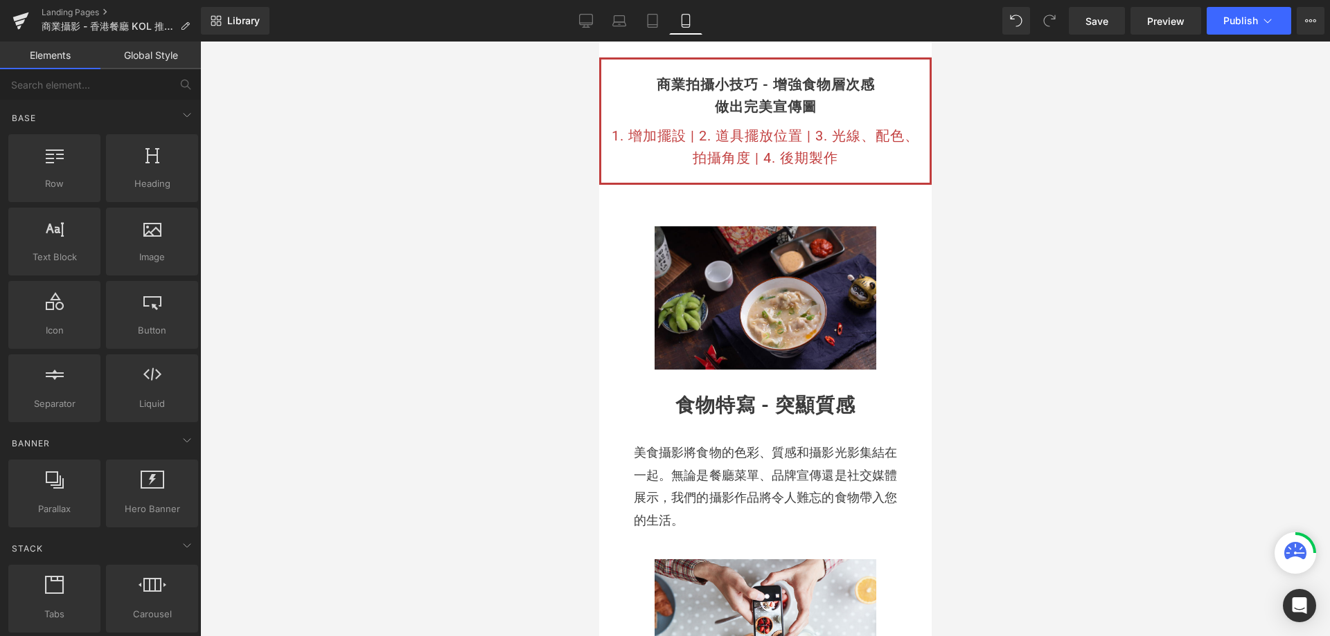
click at [702, 395] on h2 "食物特寫 - 突顯質感" at bounding box center [764, 406] width 277 height 31
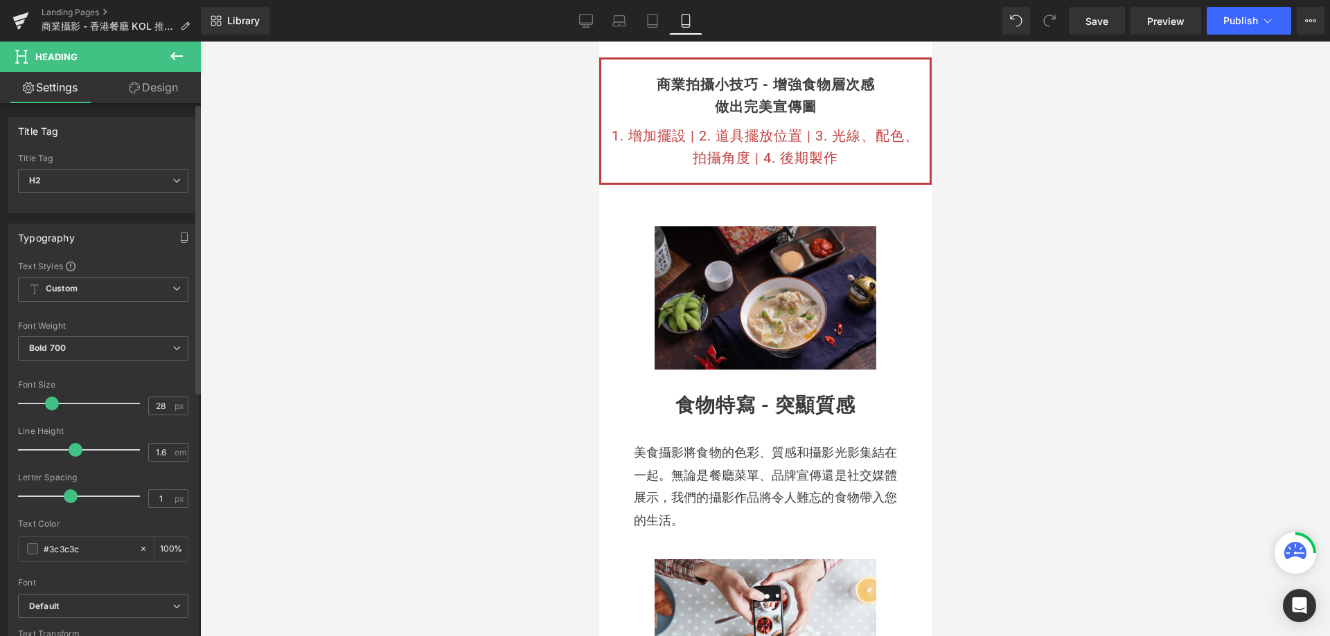
drag, startPoint x: 163, startPoint y: 404, endPoint x: 127, endPoint y: 398, distance: 36.0
click at [127, 398] on div "Font Size 28 px" at bounding box center [103, 403] width 170 height 46
type input "20"
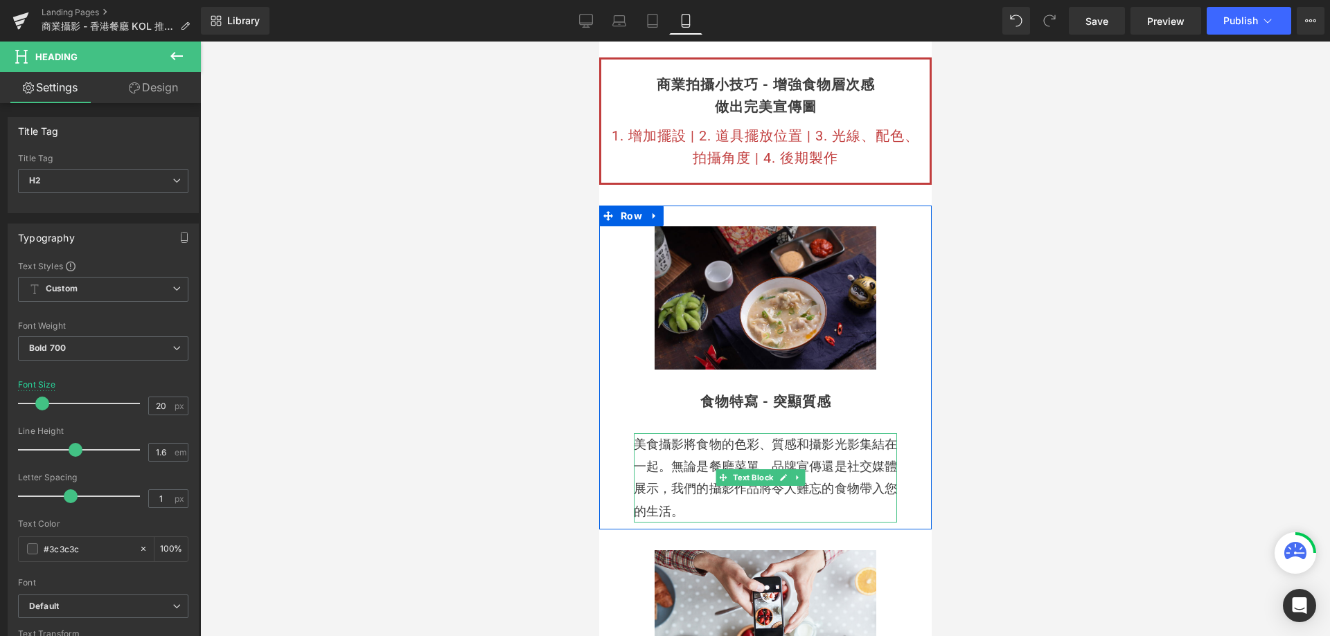
click at [674, 470] on p "美食攝影將食物的色彩、質感和攝影光影集結在一起。無論是餐廳菜單、品牌宣傳還是社交媒體展示，我們的攝影作品將令人難忘的食物帶入您的生活。" at bounding box center [764, 479] width 263 height 90
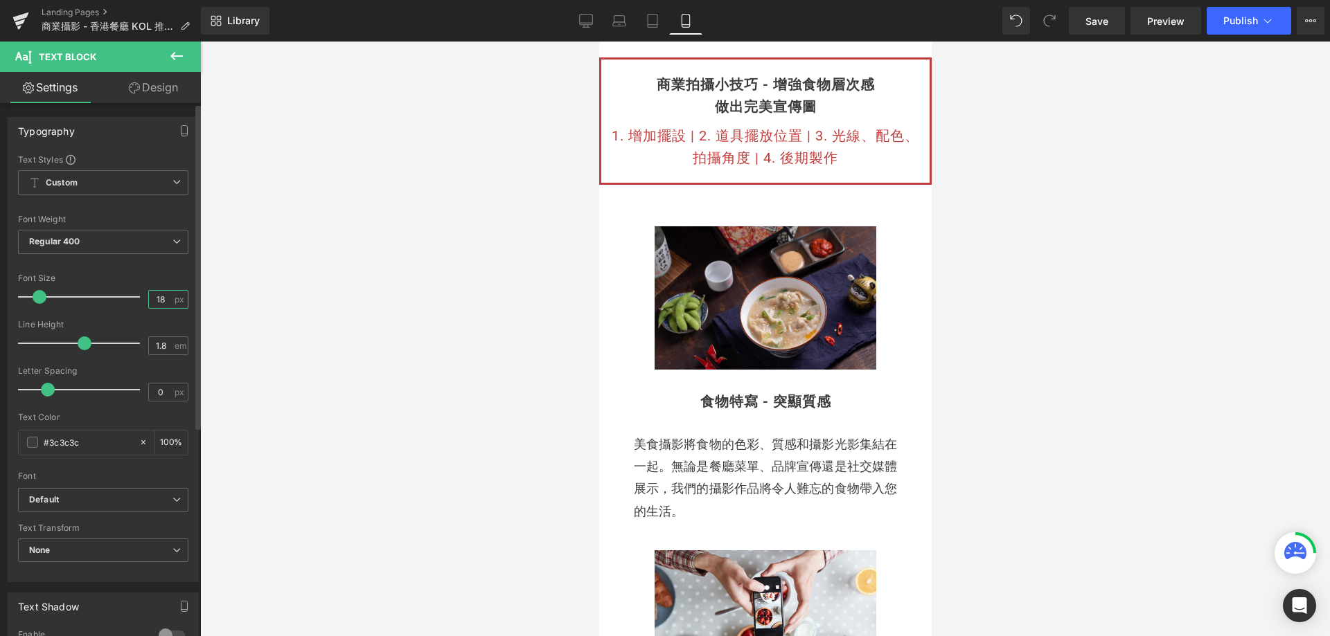
drag, startPoint x: 165, startPoint y: 300, endPoint x: 138, endPoint y: 303, distance: 27.2
click at [138, 303] on div "Font Size 18 px" at bounding box center [103, 297] width 170 height 46
type input "16"
click at [508, 332] on div at bounding box center [765, 339] width 1130 height 595
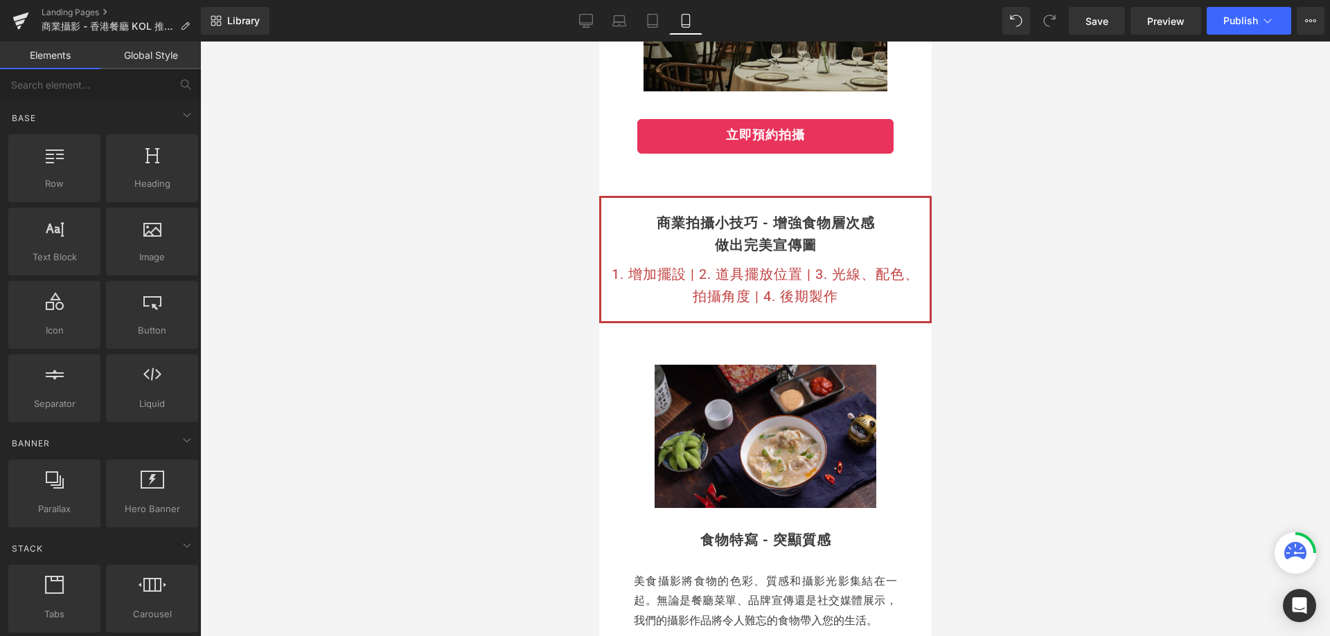
scroll to position [139, 0]
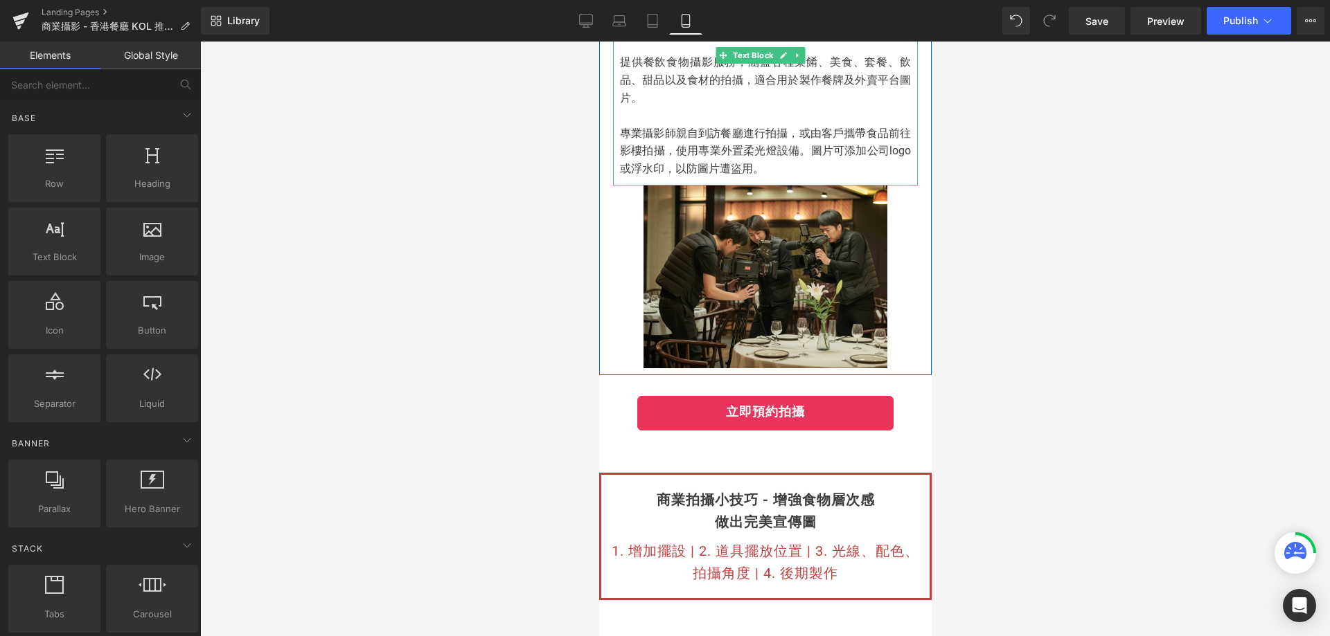
click at [669, 148] on p "專業攝影師親自到訪餐廳進行拍攝，或由客戶攜帶食品前往影樓拍攝，使用專業外置柔光燈設備。圖片 可添加公司logo或浮水印，以防圖片遭盜用。" at bounding box center [764, 151] width 291 height 53
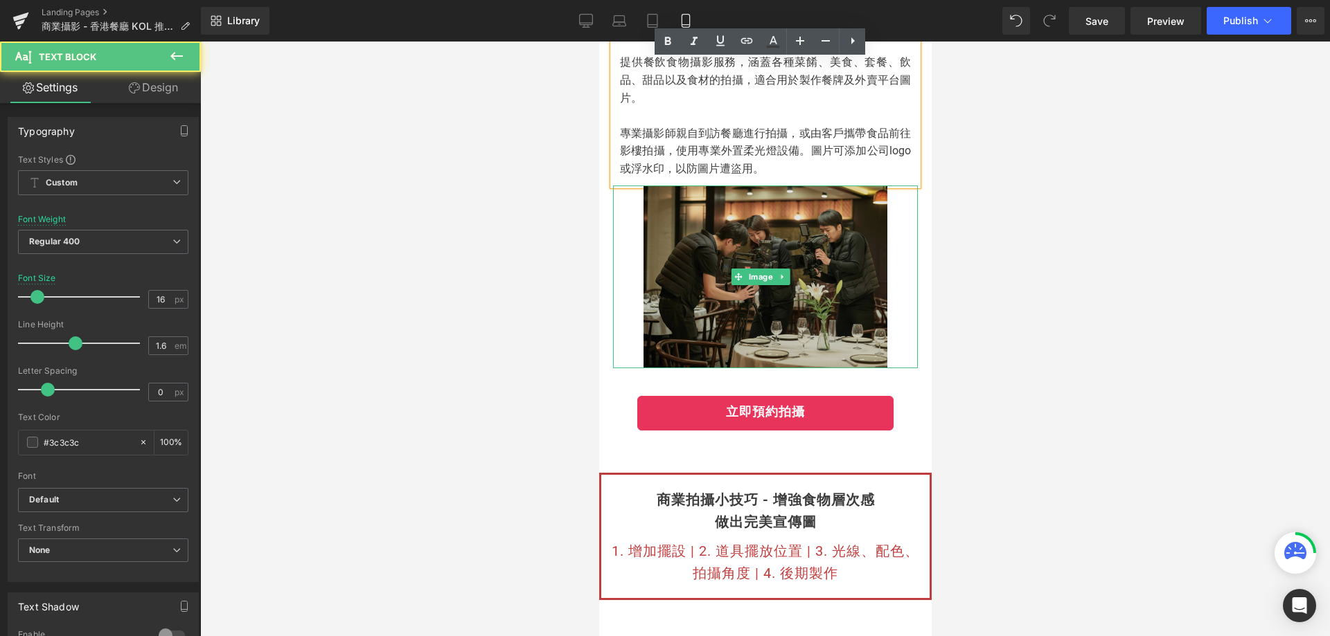
scroll to position [0, 0]
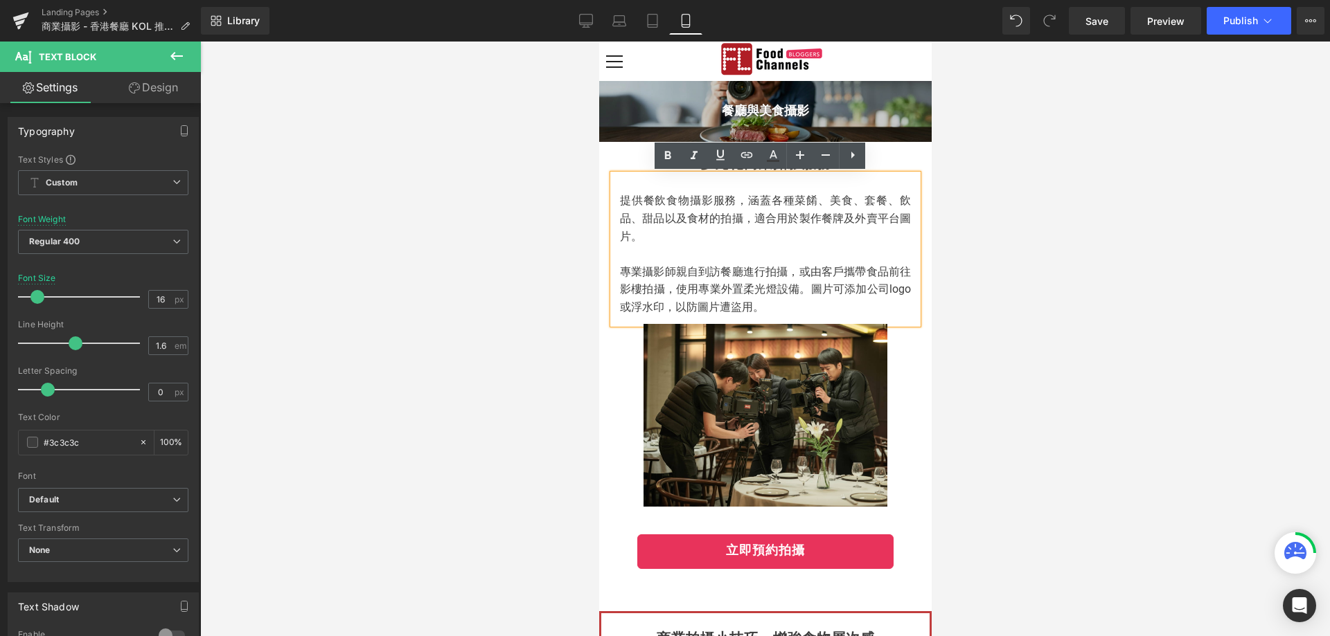
click at [633, 161] on h2 "多元化商業攝影服務" at bounding box center [764, 163] width 305 height 22
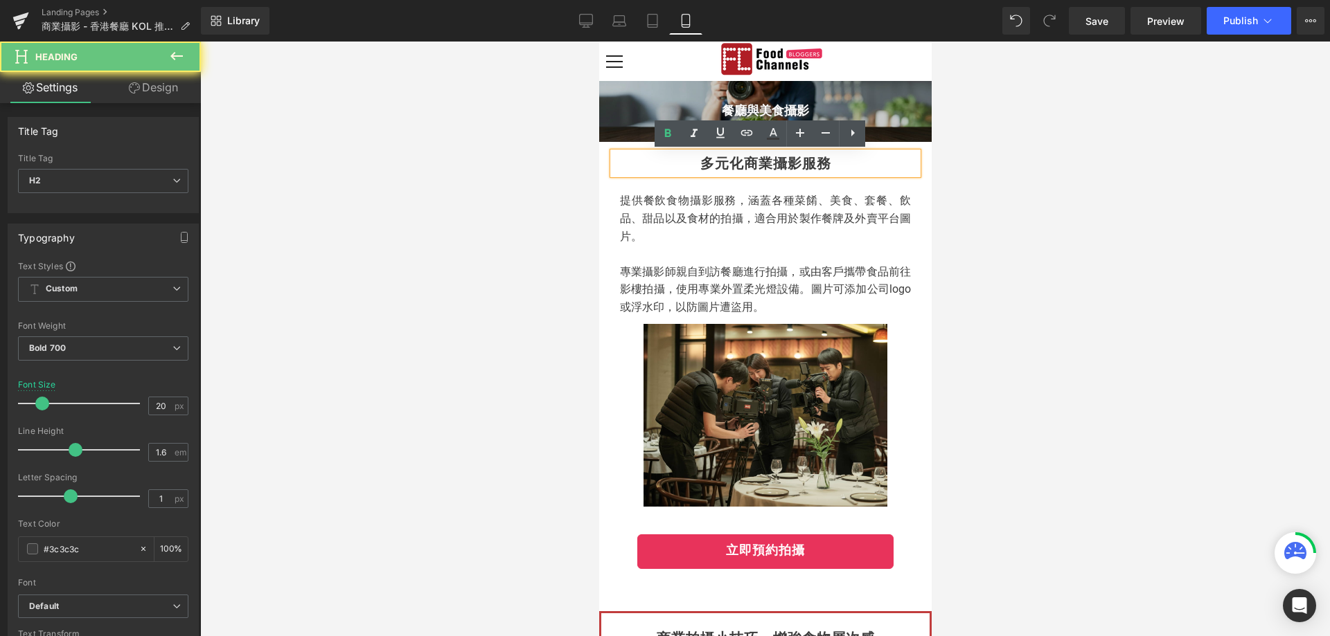
click at [690, 163] on h2 "多元化商業攝影服務" at bounding box center [764, 163] width 305 height 22
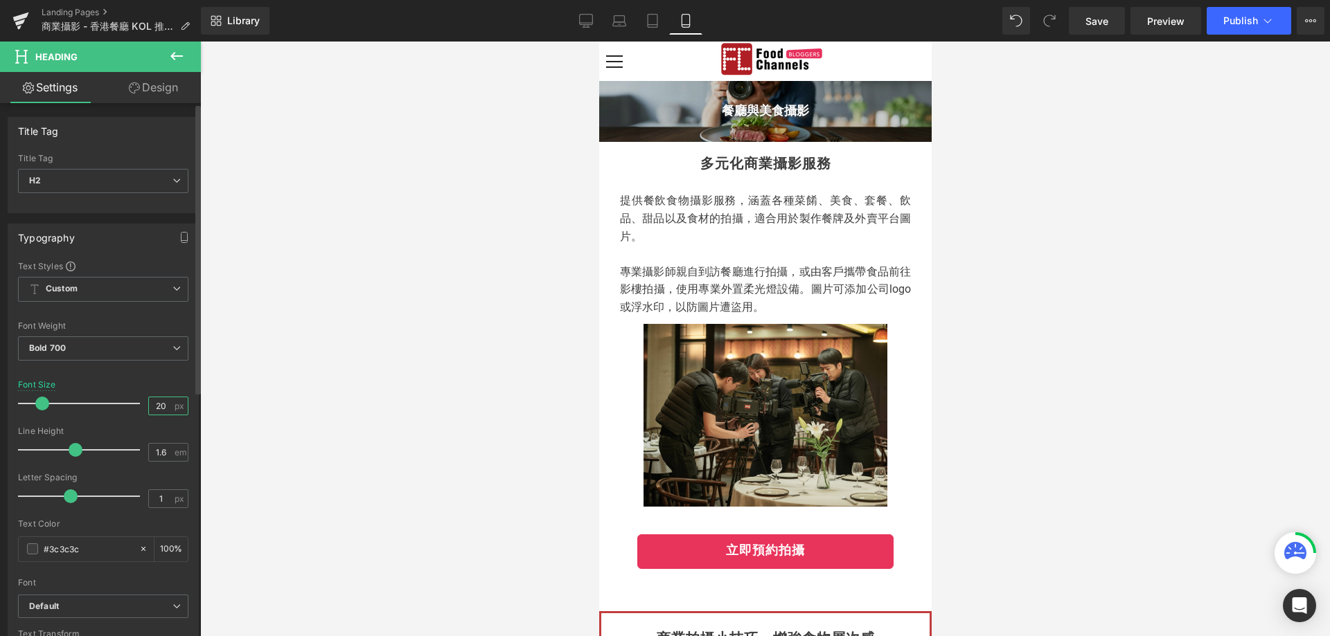
drag, startPoint x: 161, startPoint y: 408, endPoint x: 117, endPoint y: 402, distance: 44.7
click at [117, 402] on div "Font Size 20 px" at bounding box center [103, 403] width 170 height 46
type input "22"
click at [332, 393] on div at bounding box center [765, 339] width 1130 height 595
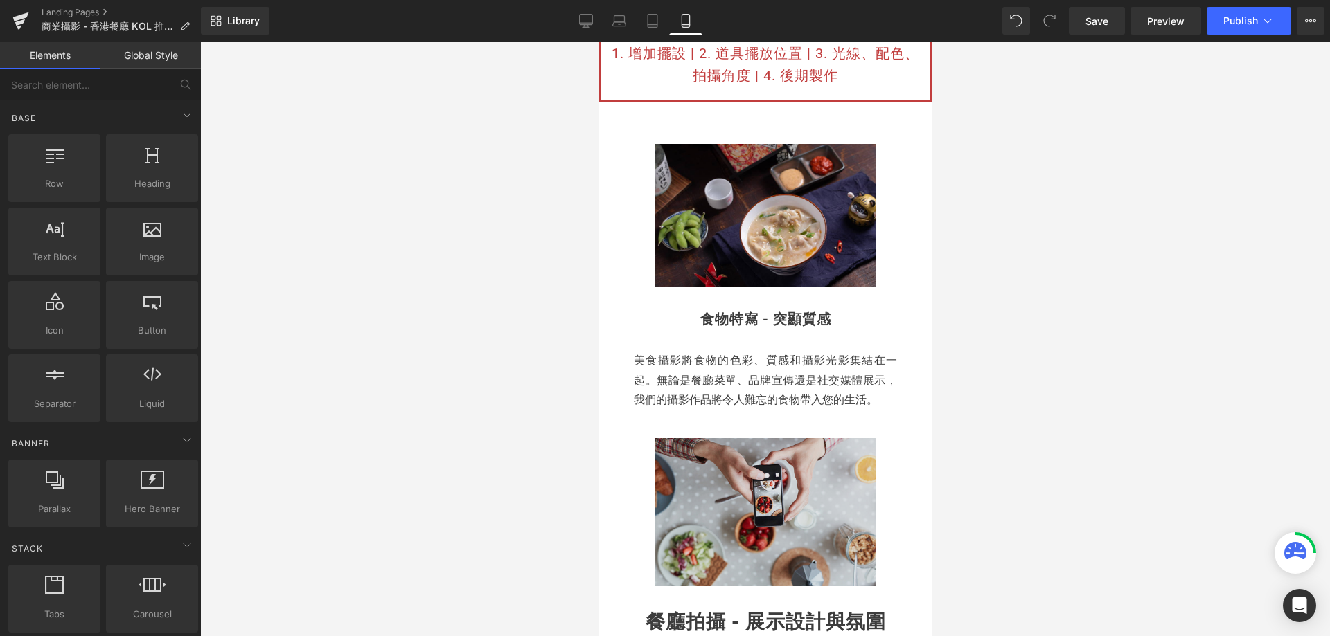
scroll to position [693, 0]
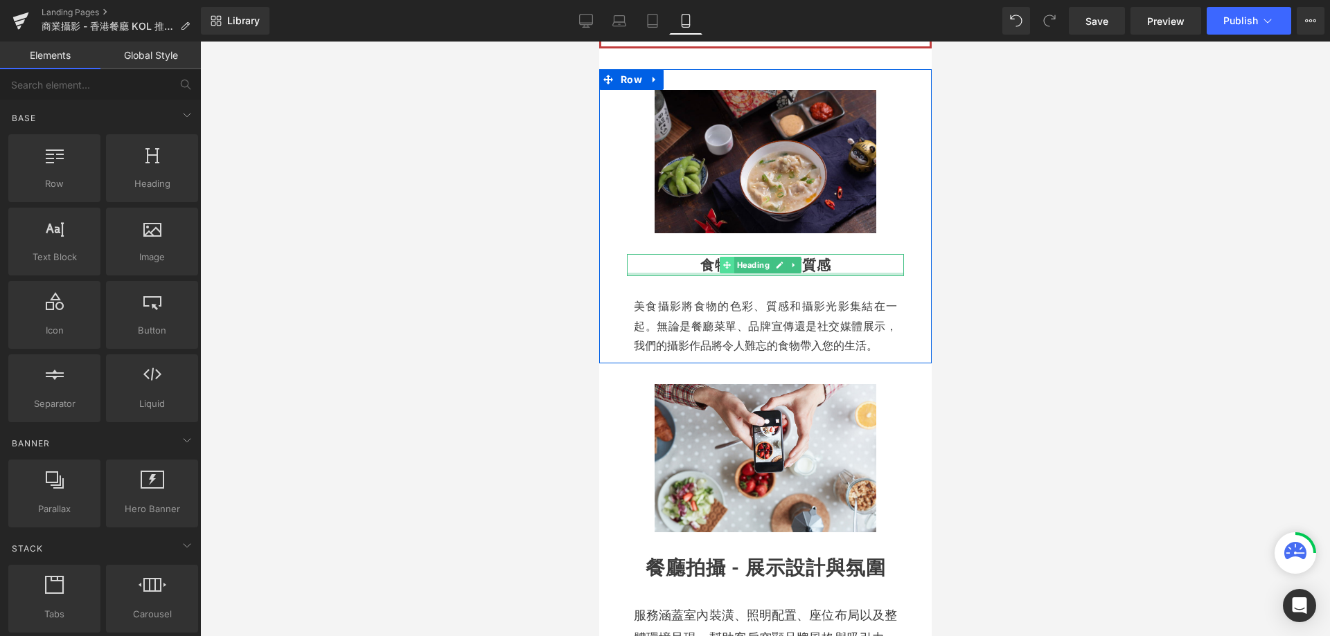
click at [731, 257] on span at bounding box center [726, 265] width 15 height 17
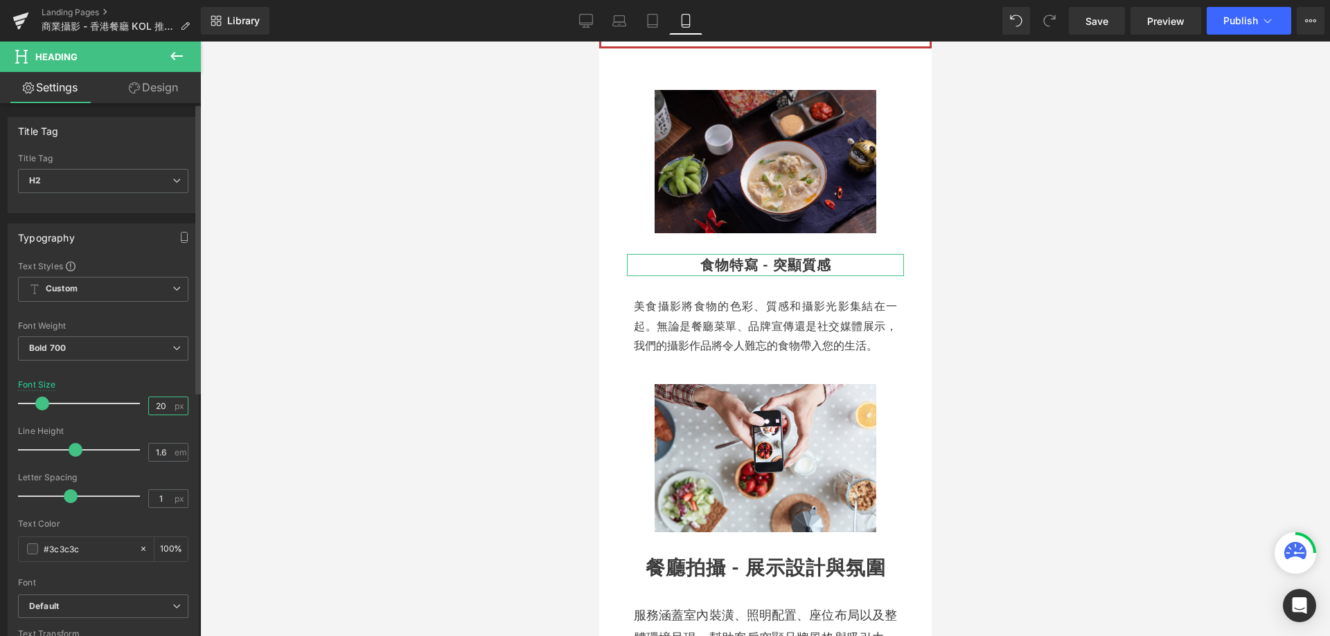
drag, startPoint x: 159, startPoint y: 404, endPoint x: 114, endPoint y: 411, distance: 46.1
click at [115, 411] on div "Font Size 20 px" at bounding box center [103, 403] width 170 height 46
type input "22"
click at [413, 396] on div at bounding box center [765, 339] width 1130 height 595
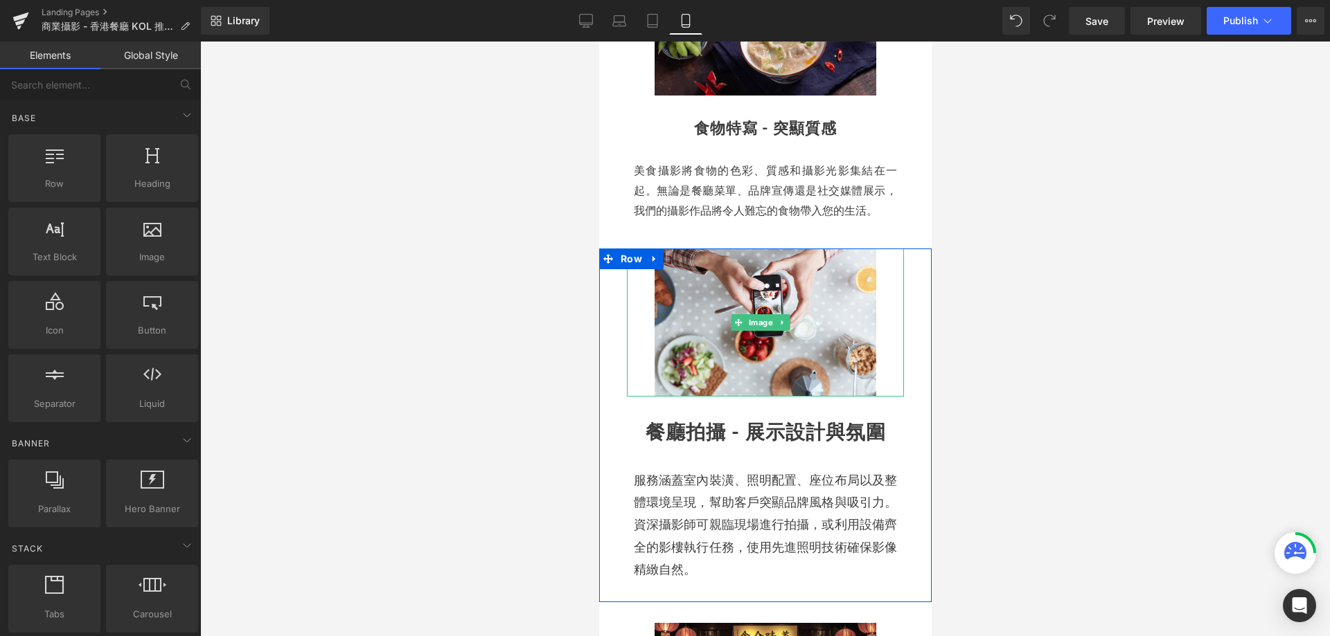
scroll to position [831, 0]
click at [701, 439] on h2 "餐廳拍攝 - 展示設計與氛圍" at bounding box center [764, 432] width 277 height 31
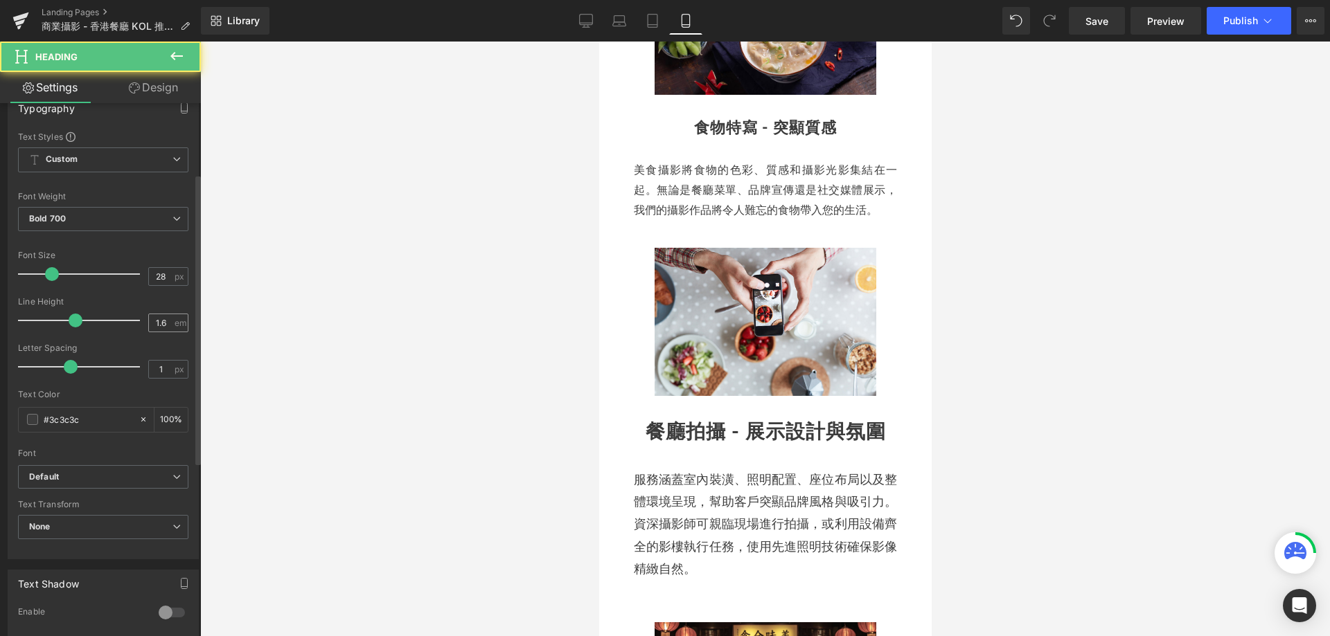
scroll to position [139, 0]
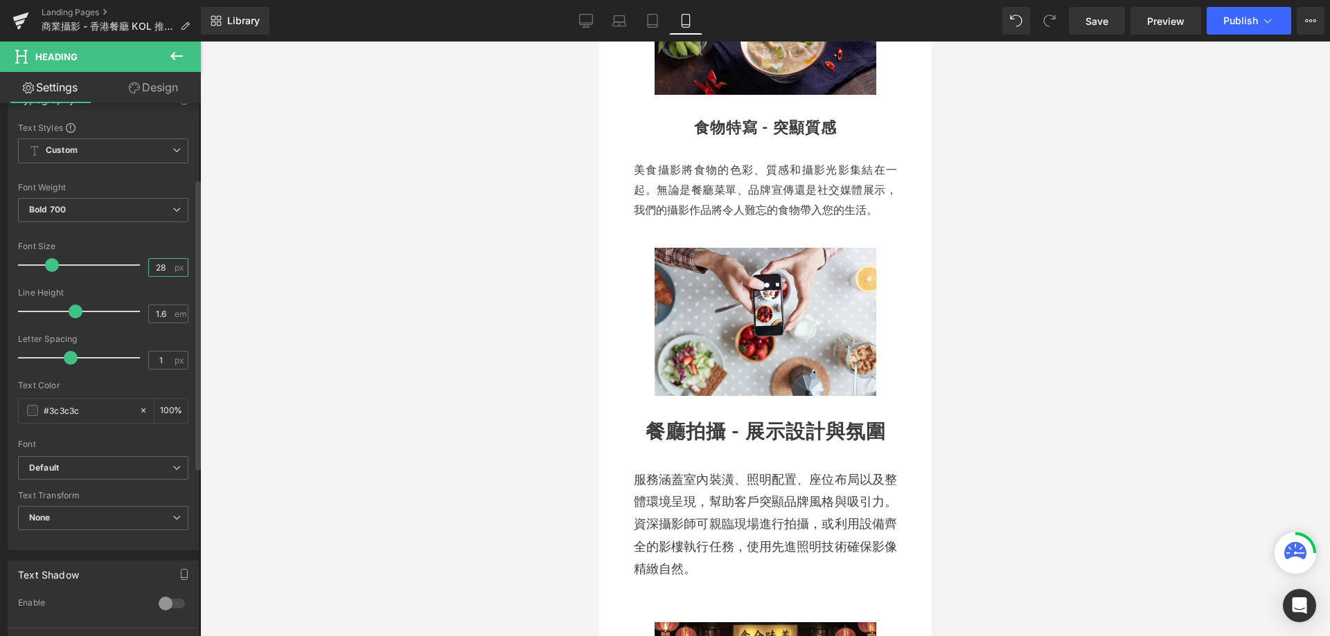
drag, startPoint x: 166, startPoint y: 262, endPoint x: 94, endPoint y: 276, distance: 72.5
click at [96, 276] on div "Font Size 28 px" at bounding box center [103, 265] width 170 height 46
type input "22"
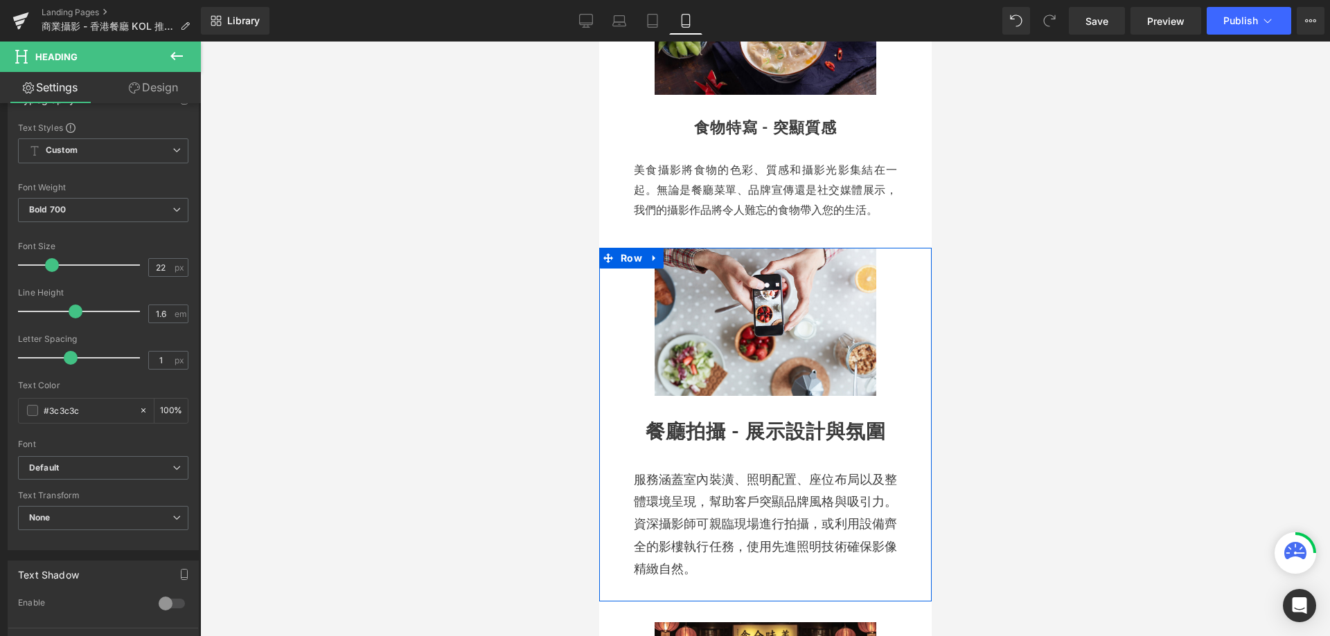
click at [691, 516] on span "服務涵蓋室內裝潢、照明配置、座位布局以及整體環境呈現，幫助客戶突顯品牌風格與吸引力。資深攝影師可親臨現場進行拍攝，或利用設備齊全的影樓執行任務，使用先進照明技…" at bounding box center [764, 524] width 263 height 105
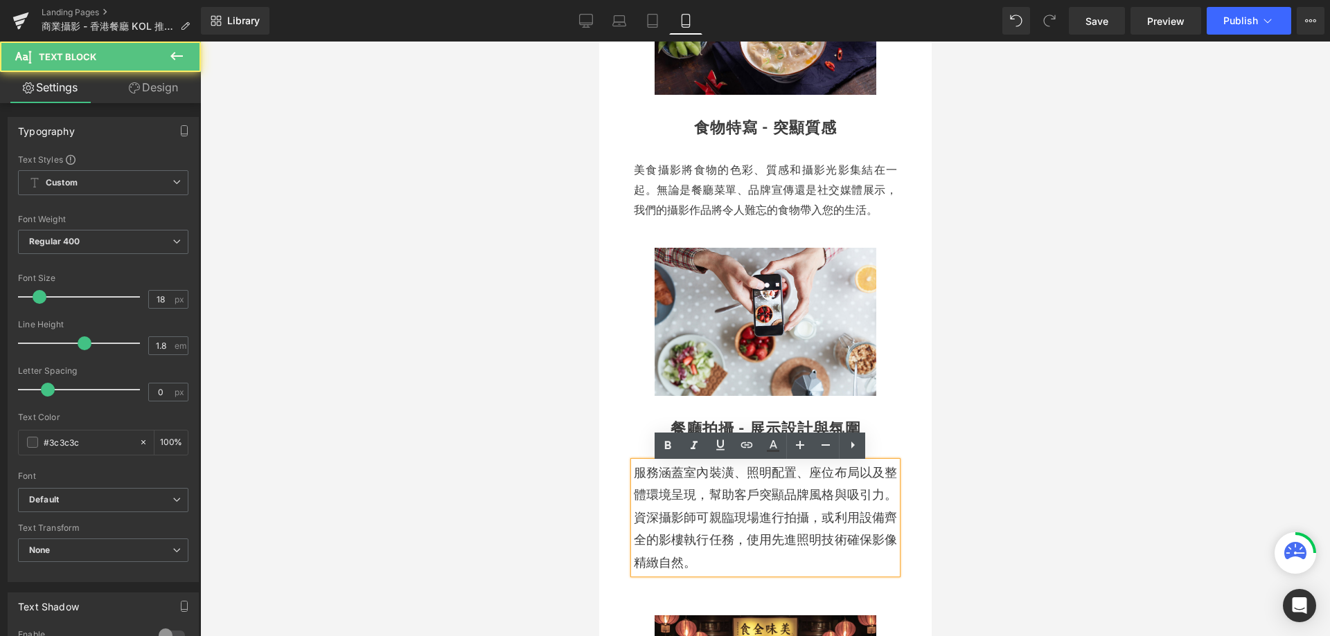
click at [680, 516] on span "服務涵蓋室內裝潢、照明配置、座位布局以及整體環境呈現，幫助客戶突顯品牌風格與吸引力。資深攝影師可親臨現場進行拍攝，或利用設備齊全的影樓執行任務，使用先進照明技…" at bounding box center [764, 517] width 263 height 105
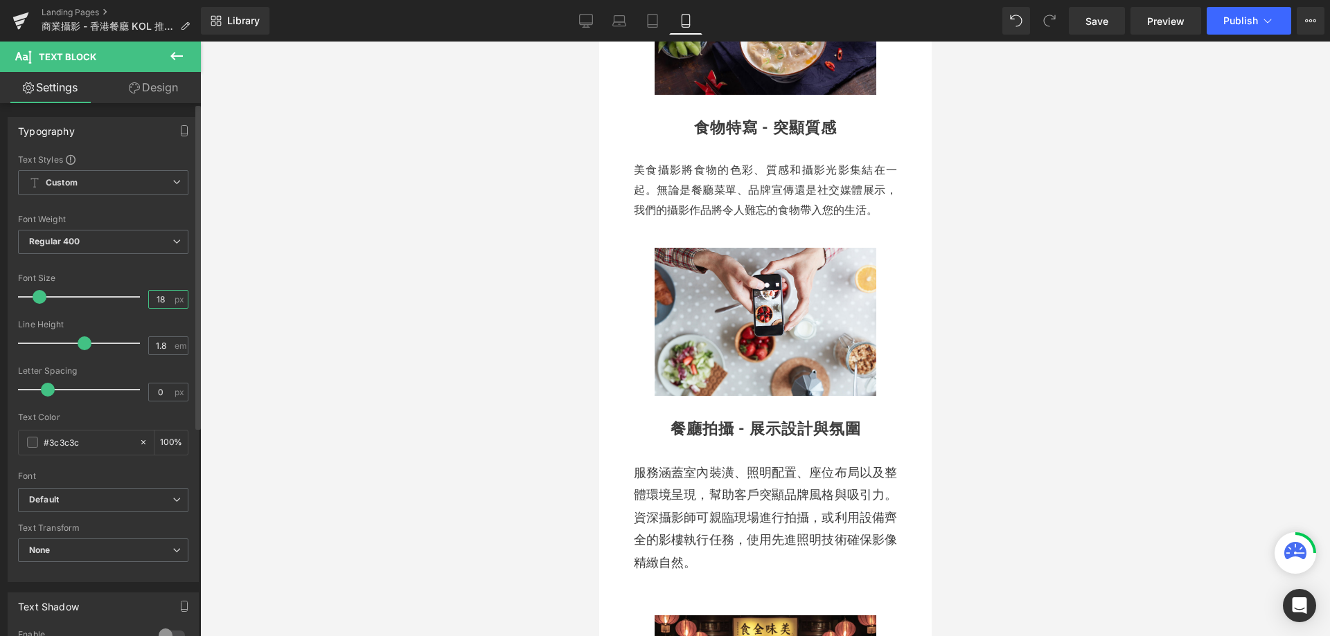
drag, startPoint x: 160, startPoint y: 304, endPoint x: 74, endPoint y: 307, distance: 85.9
click at [79, 306] on div "Font Size 18 px" at bounding box center [103, 297] width 170 height 46
type input "16"
click at [420, 334] on div at bounding box center [765, 339] width 1130 height 595
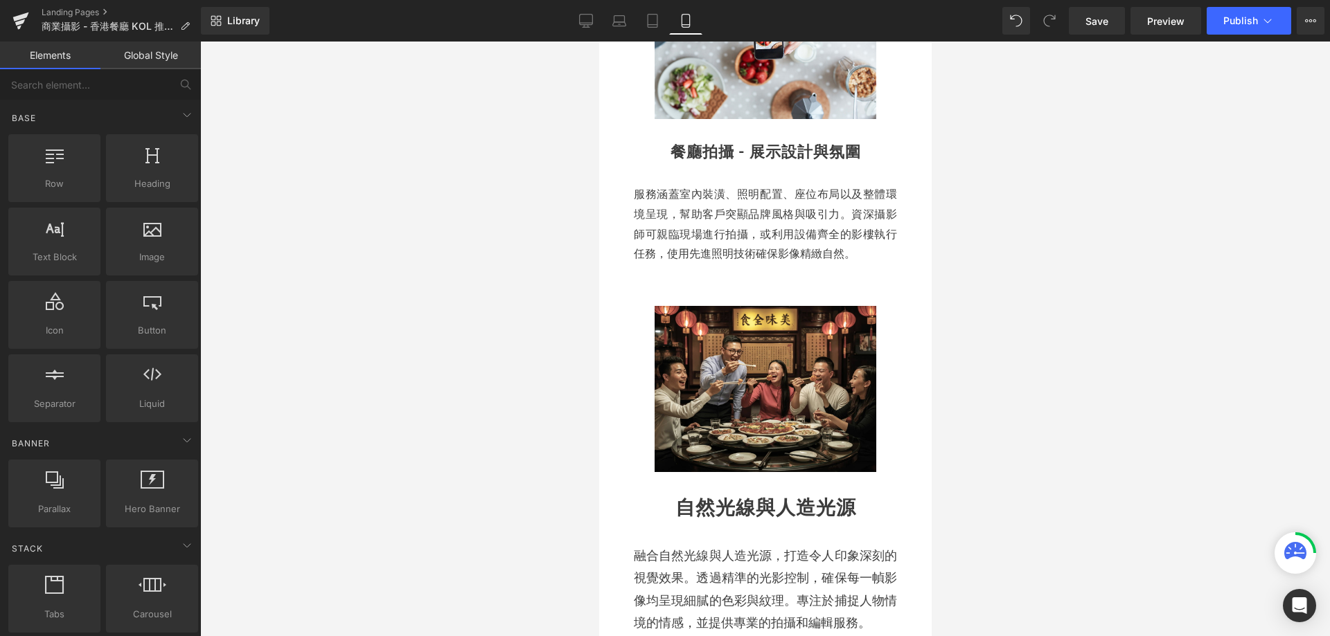
scroll to position [1247, 0]
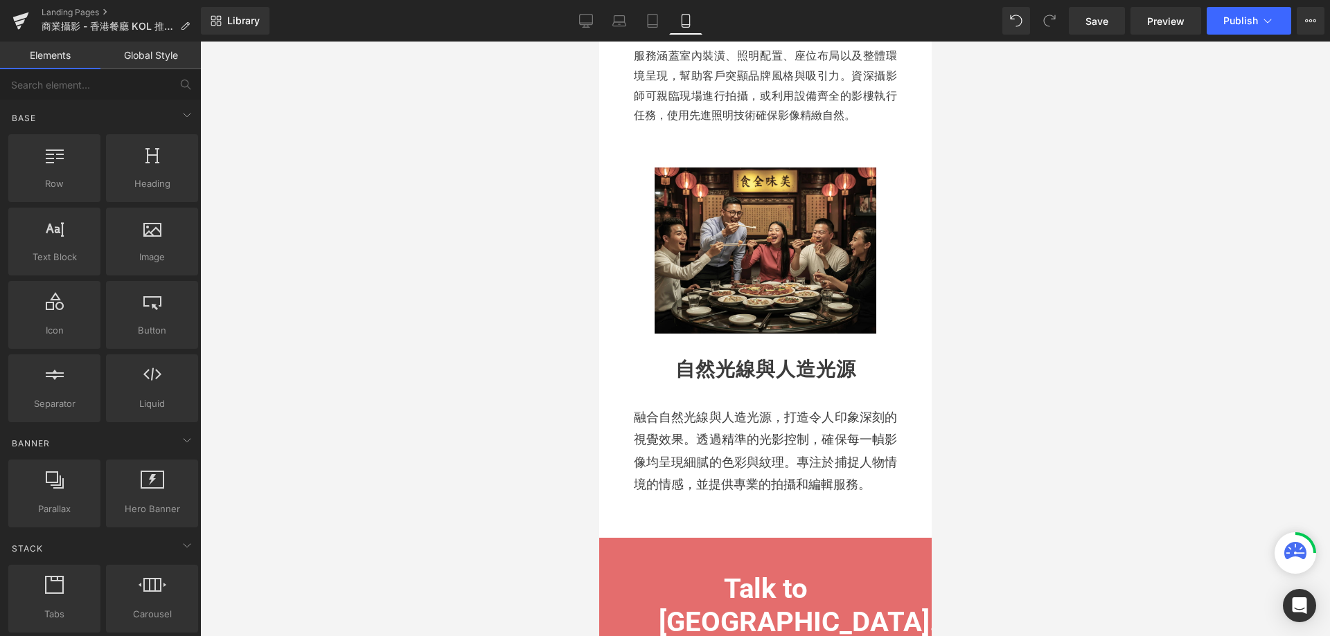
click at [696, 386] on h2 "自然光線與人造光源" at bounding box center [764, 370] width 277 height 31
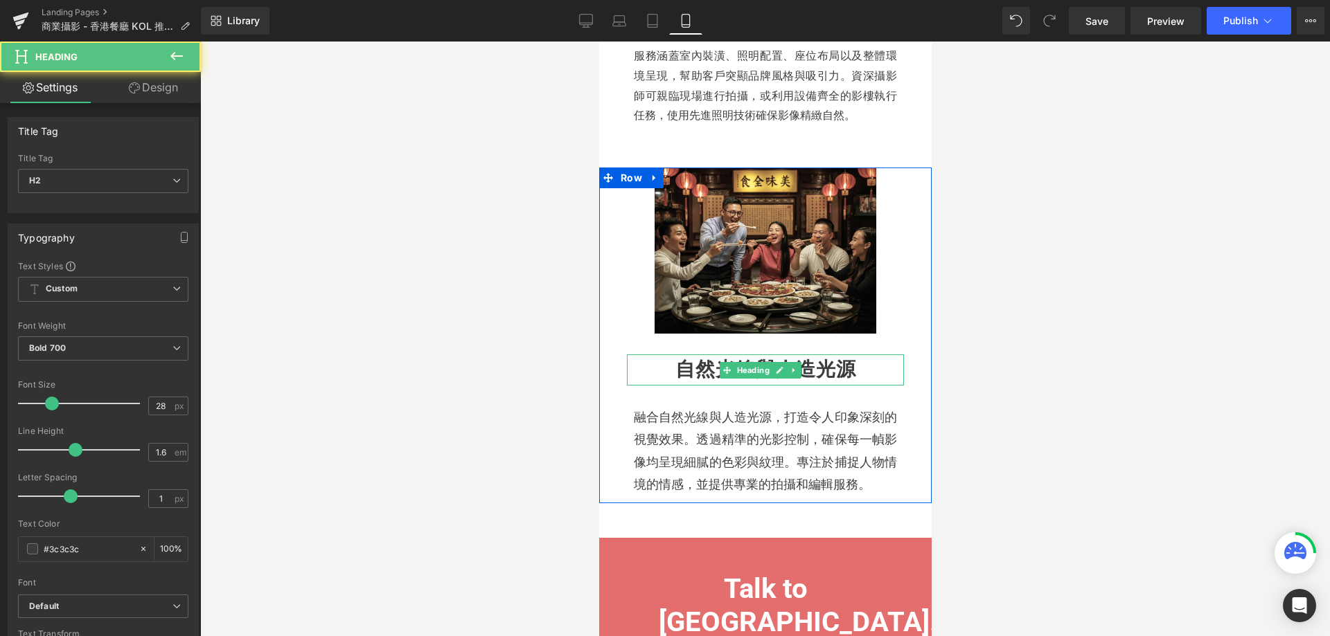
drag, startPoint x: 700, startPoint y: 390, endPoint x: 1046, endPoint y: 443, distance: 350.4
click at [700, 386] on h2 "自然光線與人造光源" at bounding box center [764, 370] width 277 height 31
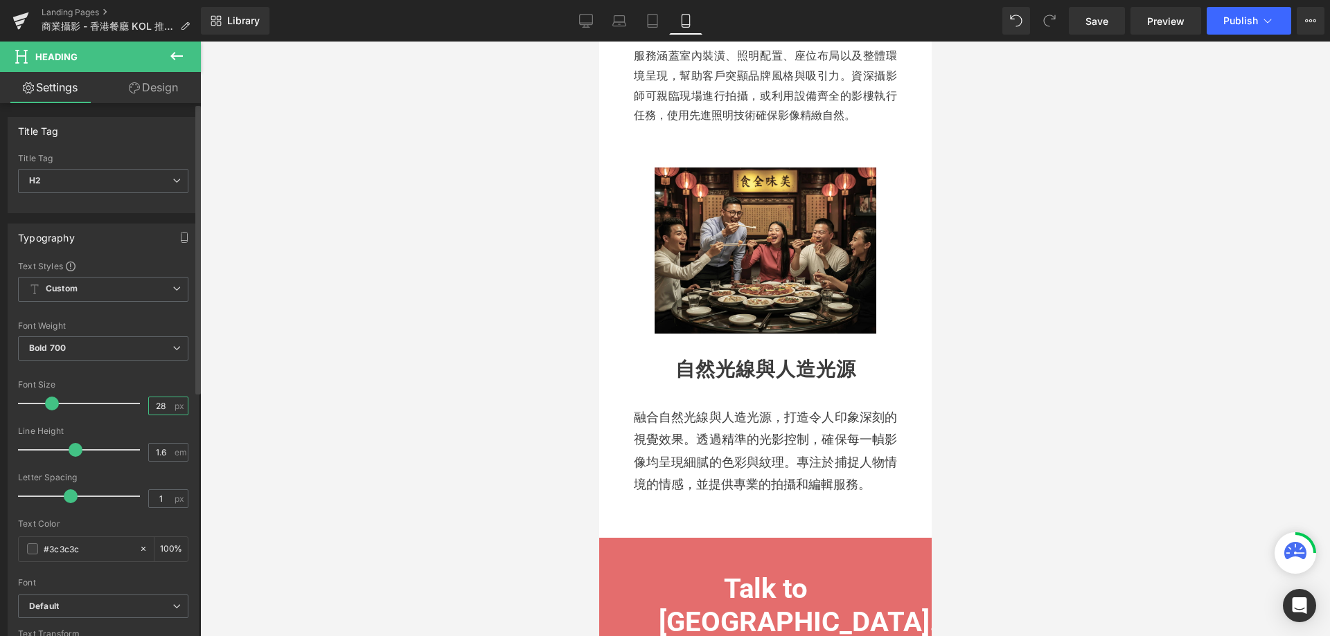
drag, startPoint x: 163, startPoint y: 407, endPoint x: 118, endPoint y: 410, distance: 44.5
click at [118, 410] on div "Font Size 28 px" at bounding box center [103, 403] width 170 height 46
type input "22"
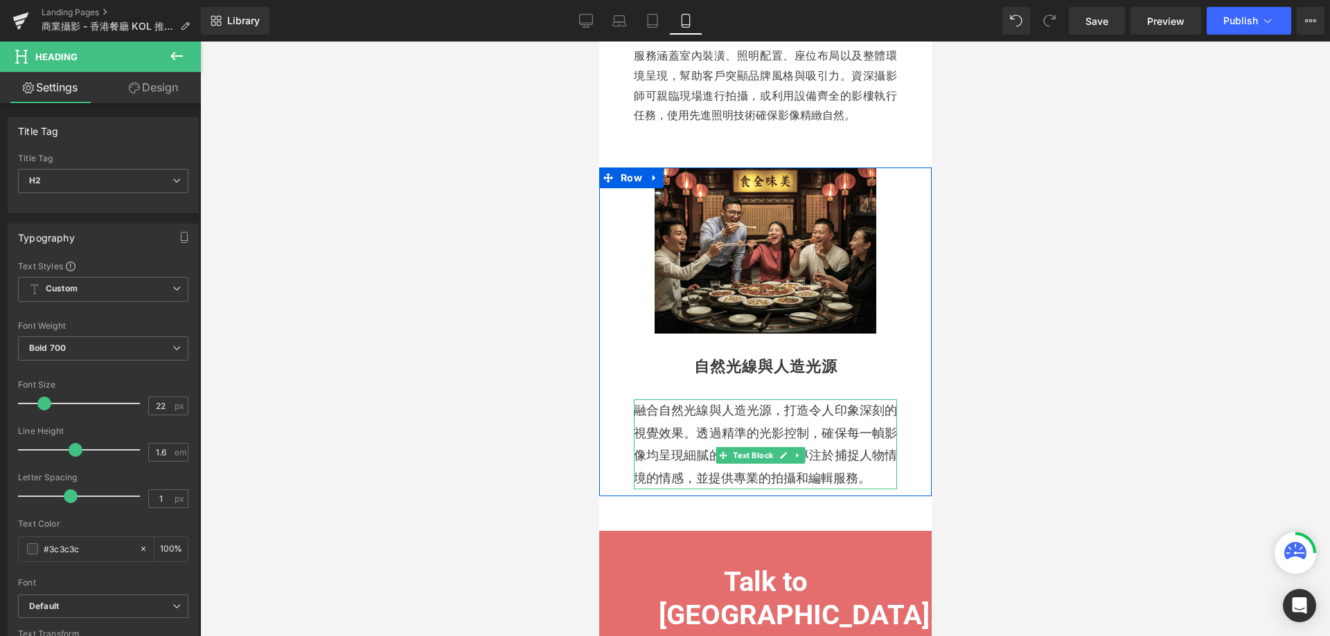
click at [677, 470] on span "融合自然光線與人造光源，打造令人印象深刻的視覺效果。透過精準的光影控制，確保每一幀影像均呈現細膩的色彩與紋理。專注於捕捉人物情境的情感，並提供專業的拍攝和編輯…" at bounding box center [764, 444] width 263 height 82
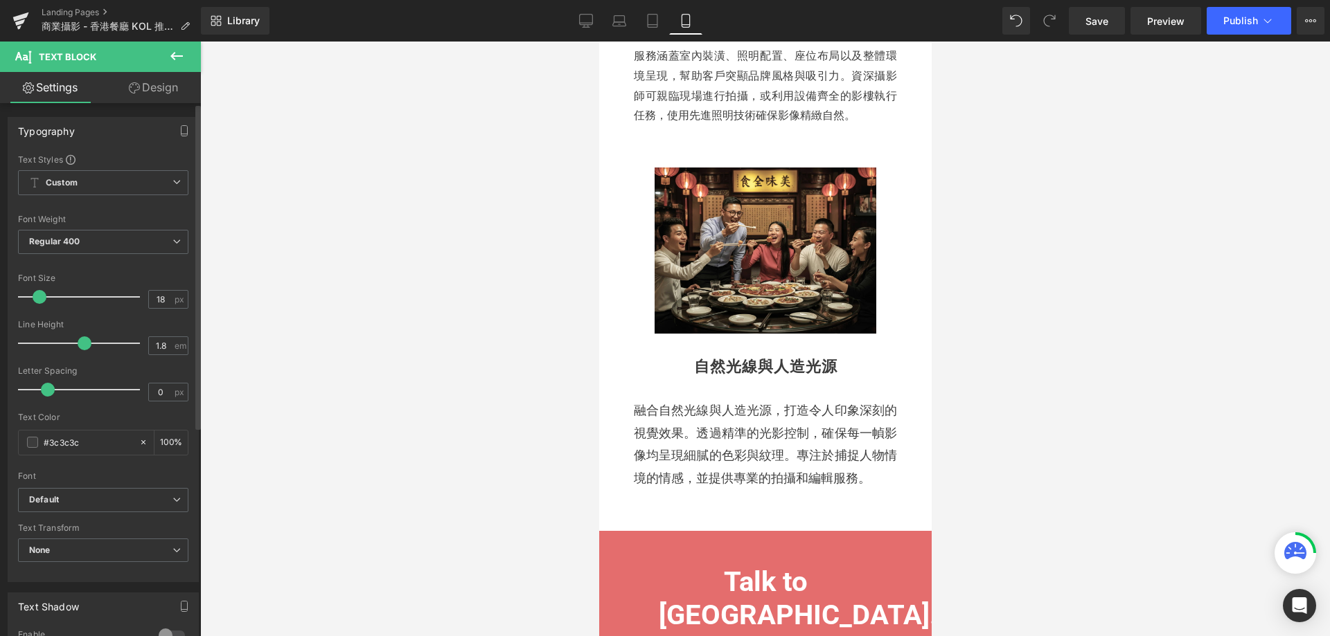
drag, startPoint x: 161, startPoint y: 304, endPoint x: 109, endPoint y: 303, distance: 51.3
click at [109, 303] on div "Font Size 18 px" at bounding box center [103, 297] width 170 height 46
type input "16"
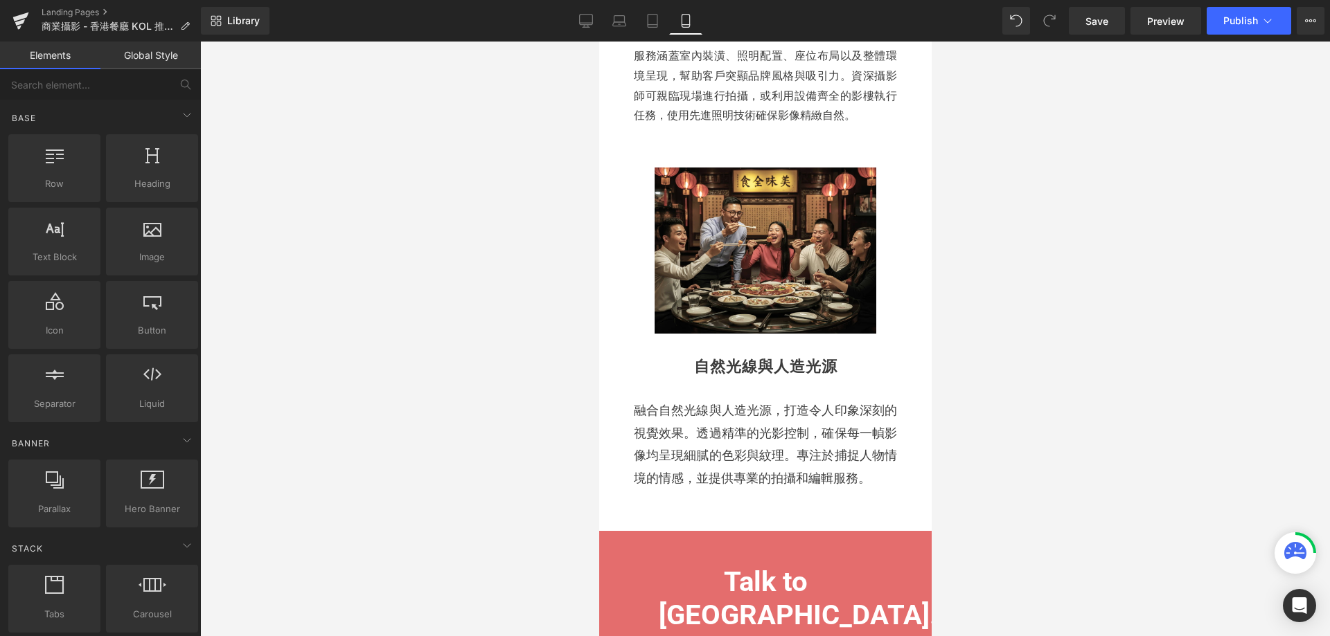
click at [364, 305] on div at bounding box center [765, 339] width 1130 height 595
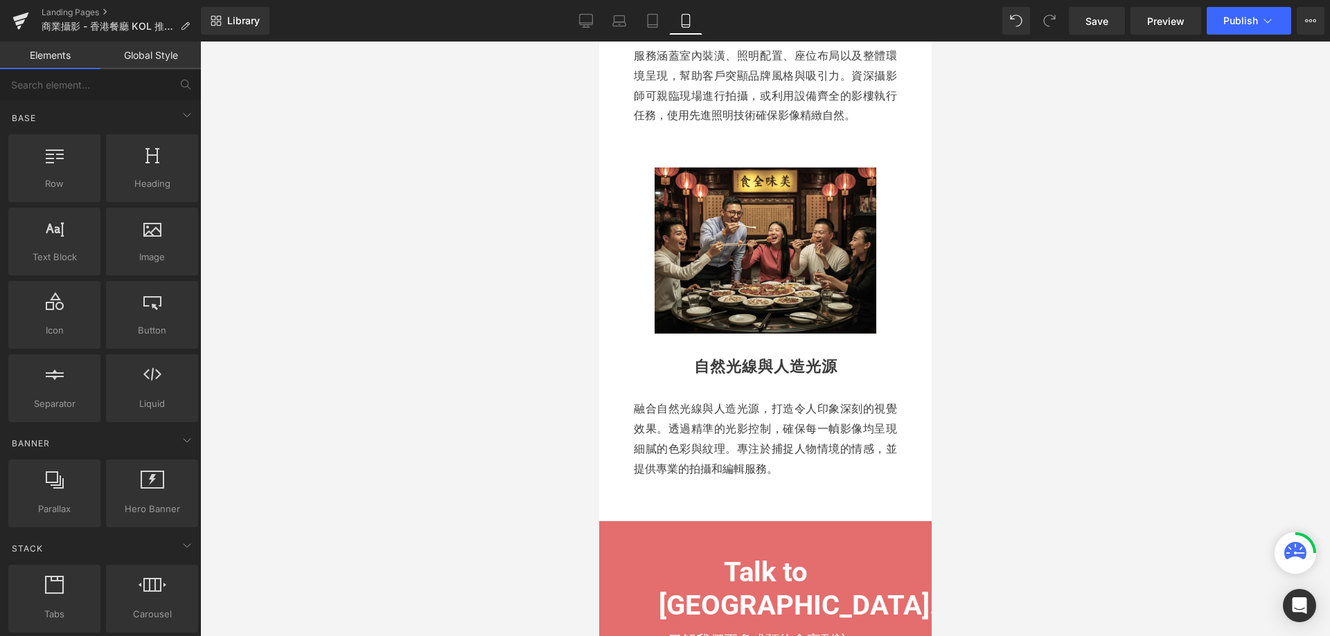
drag, startPoint x: 1006, startPoint y: 364, endPoint x: 134, endPoint y: 375, distance: 872.7
click at [1006, 364] on div at bounding box center [765, 339] width 1130 height 595
click at [651, 17] on icon at bounding box center [652, 21] width 14 height 14
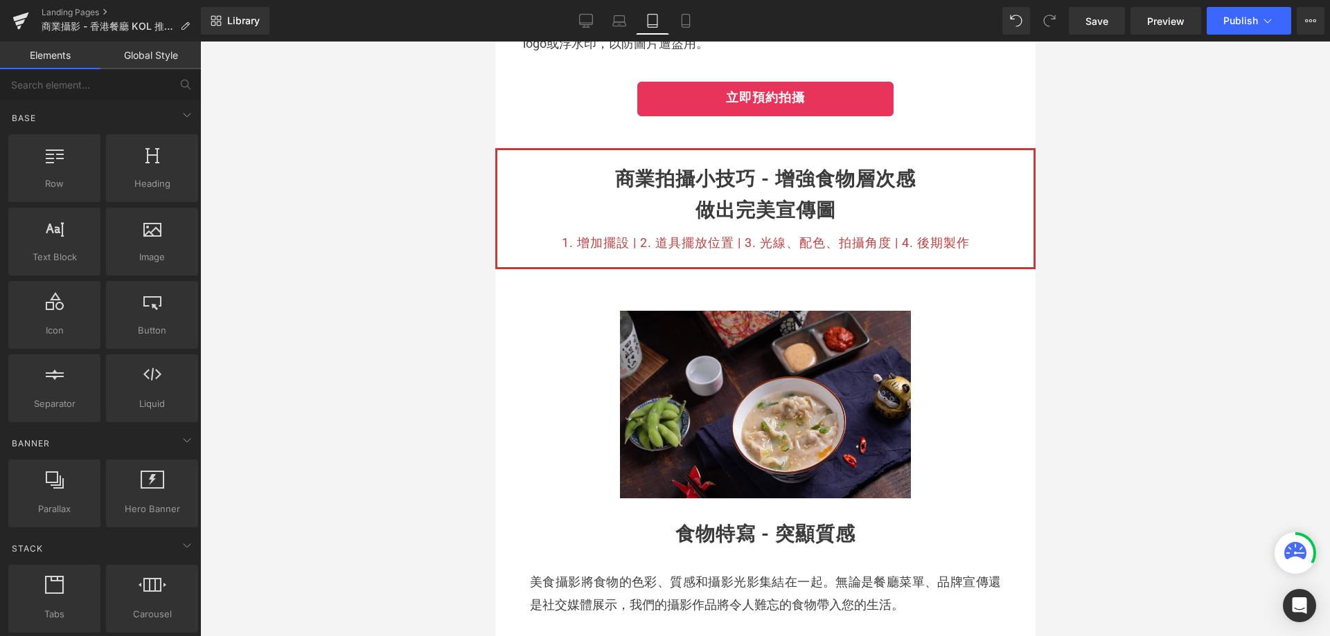
scroll to position [528, 0]
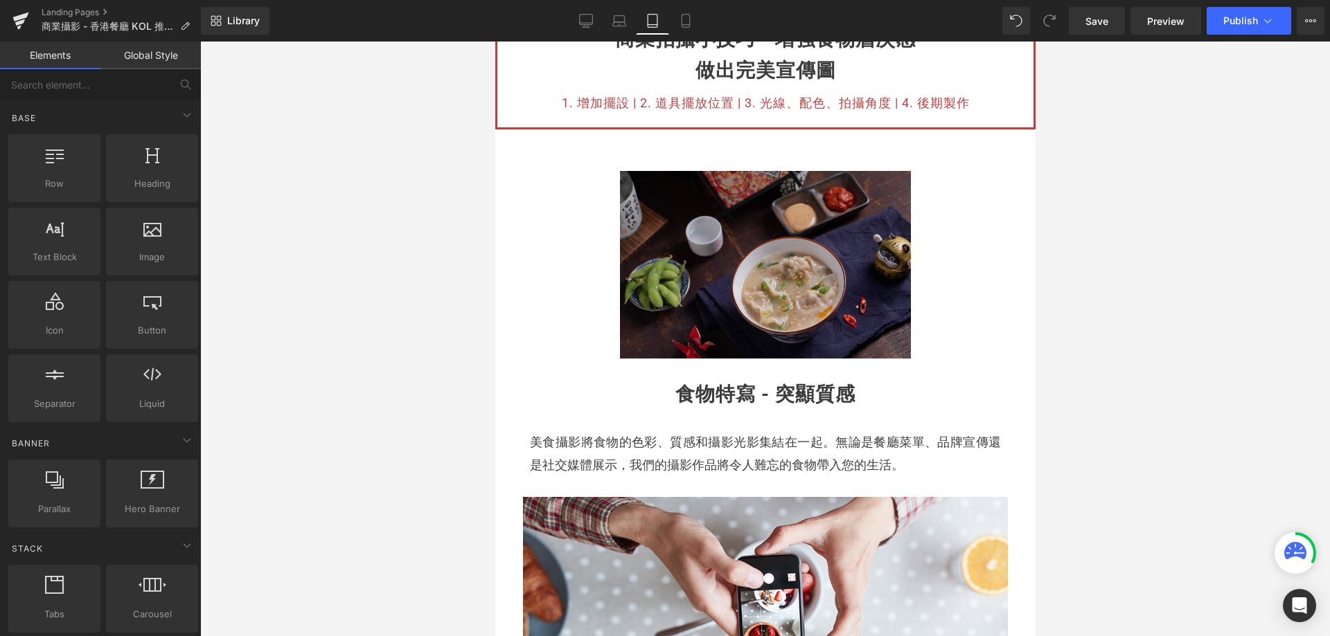
click at [650, 334] on img at bounding box center [764, 265] width 291 height 188
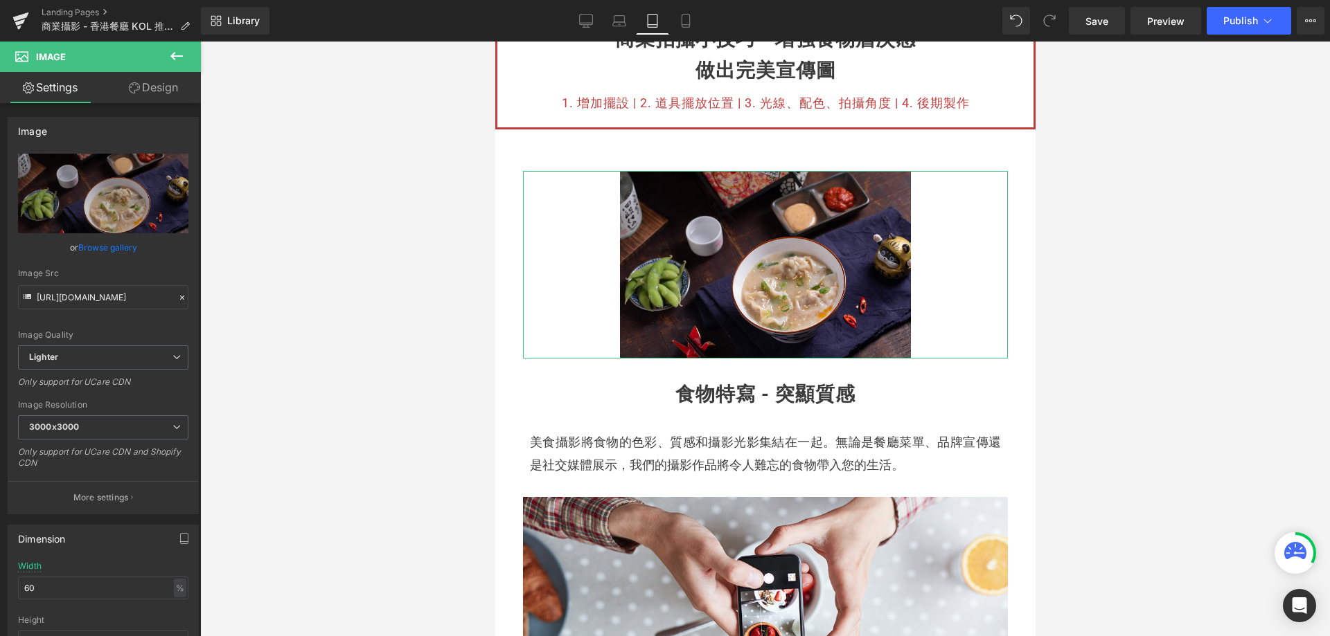
click at [151, 93] on link "Design" at bounding box center [153, 87] width 100 height 31
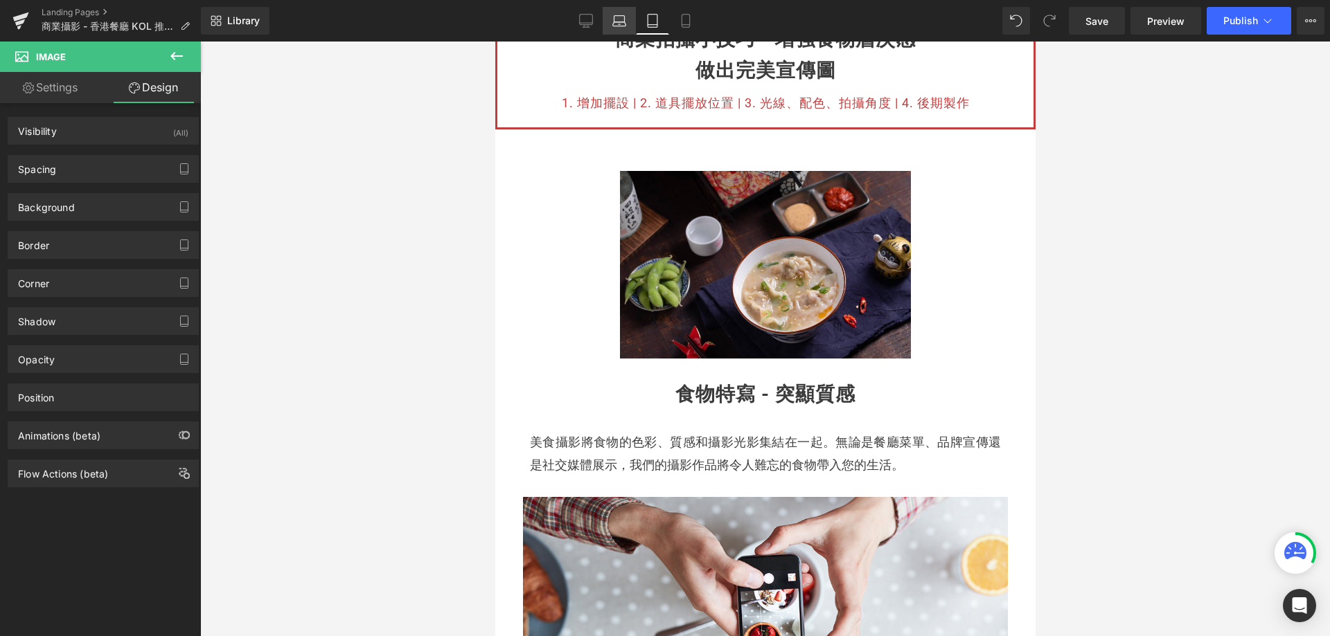
click at [621, 21] on icon at bounding box center [619, 21] width 14 height 14
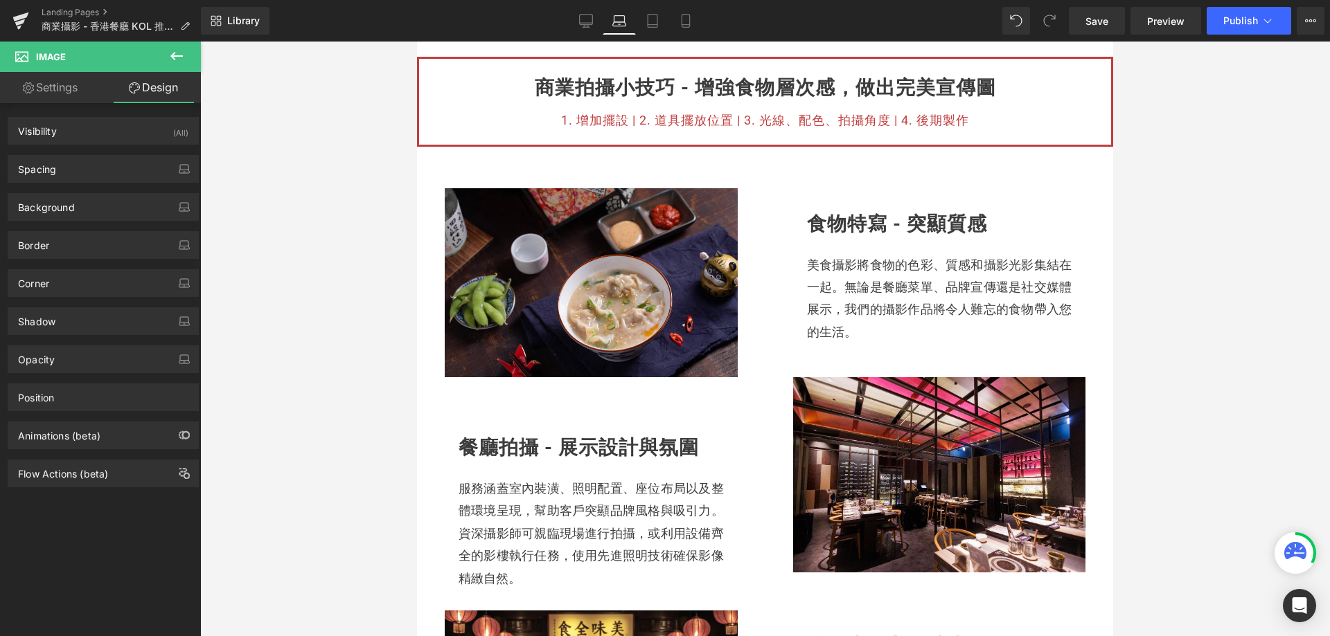
scroll to position [526, 0]
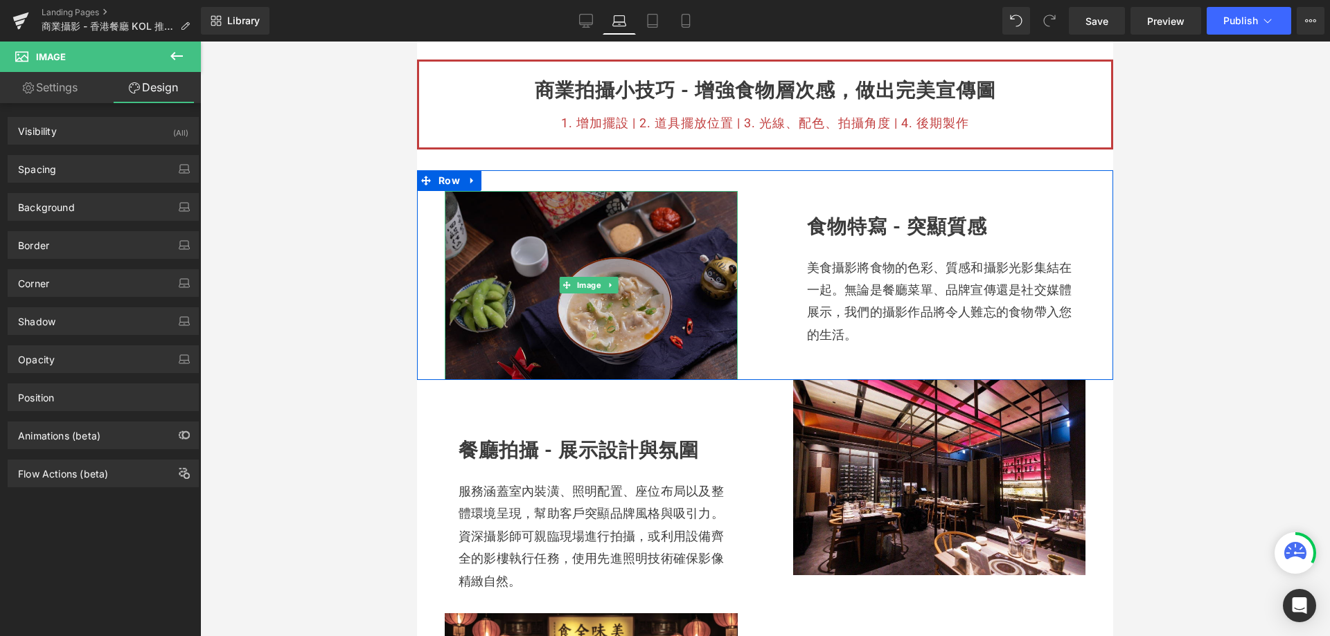
click at [462, 265] on img at bounding box center [591, 285] width 293 height 189
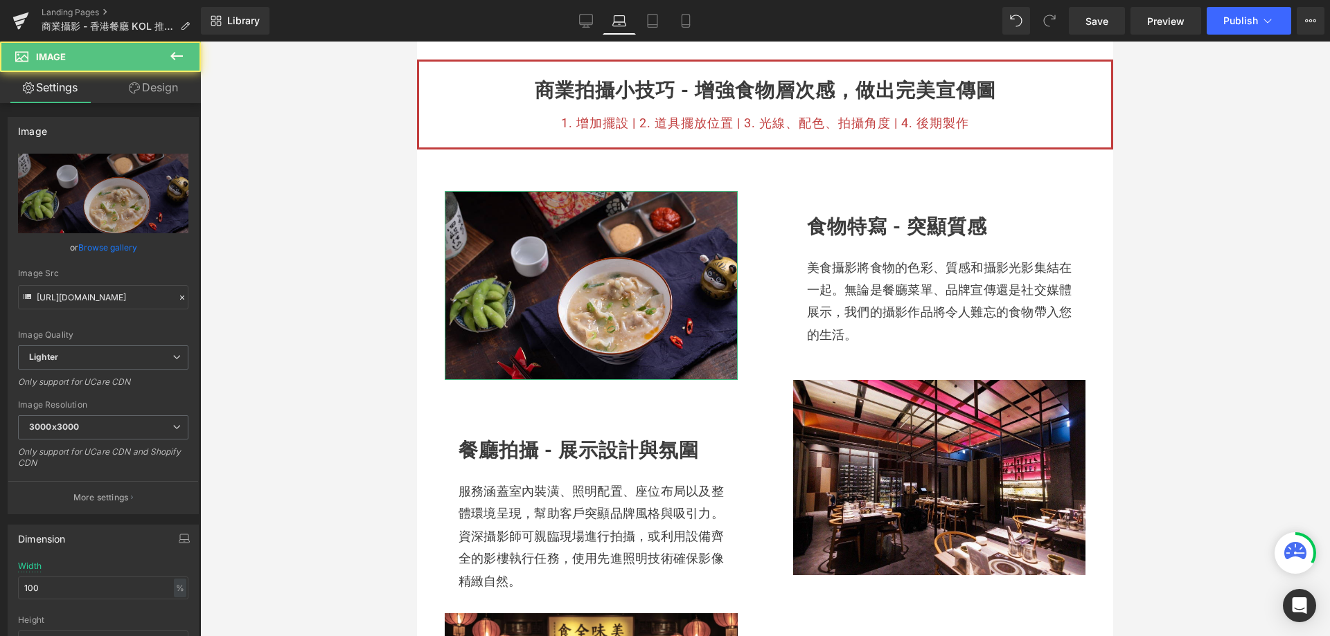
click at [129, 82] on icon at bounding box center [134, 87] width 11 height 11
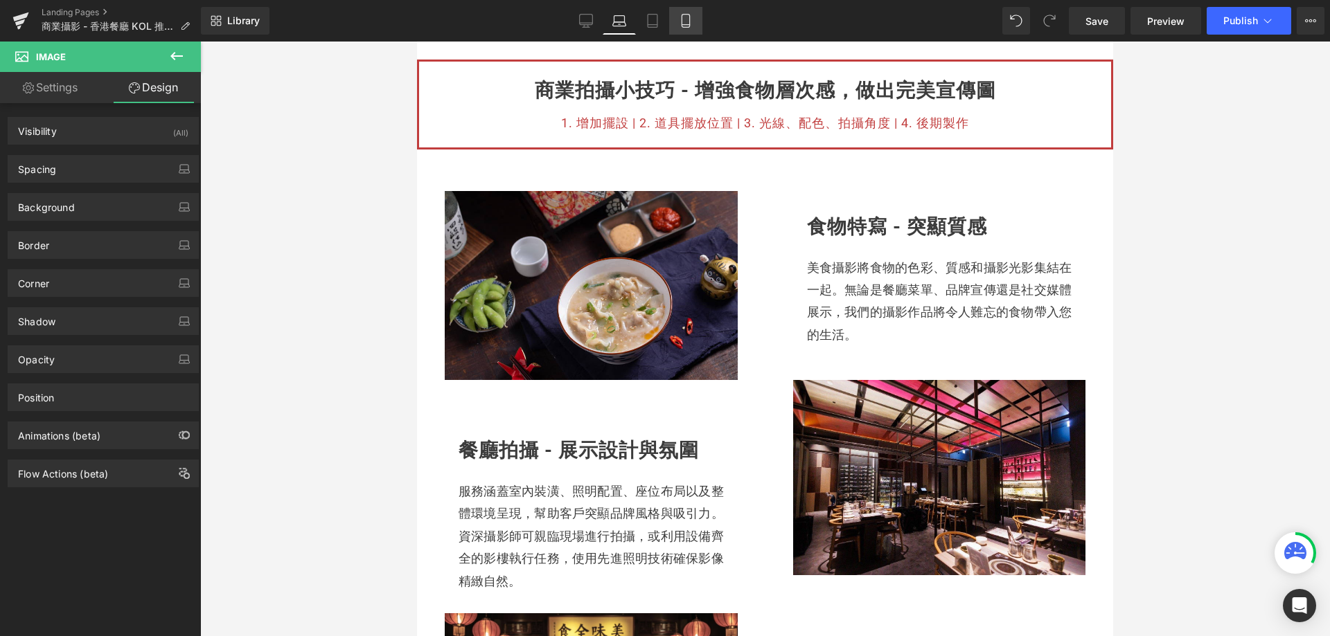
click at [677, 15] on link "Mobile" at bounding box center [685, 21] width 33 height 28
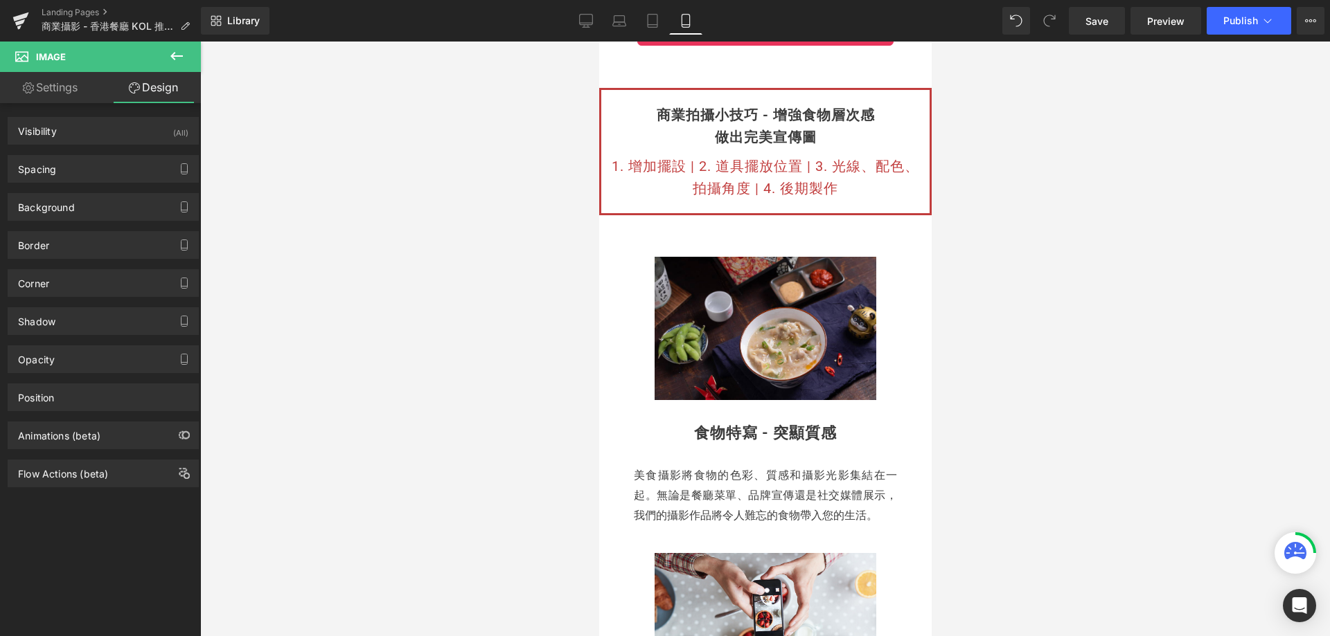
scroll to position [0, 0]
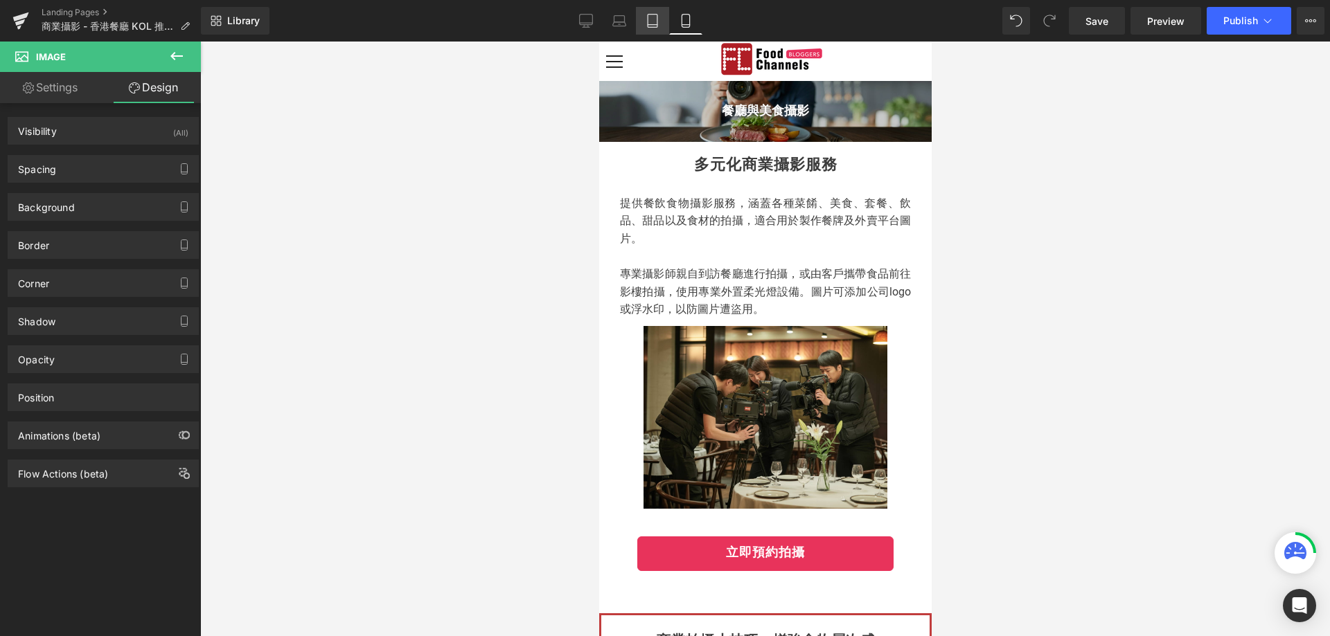
click at [654, 17] on icon at bounding box center [652, 21] width 14 height 14
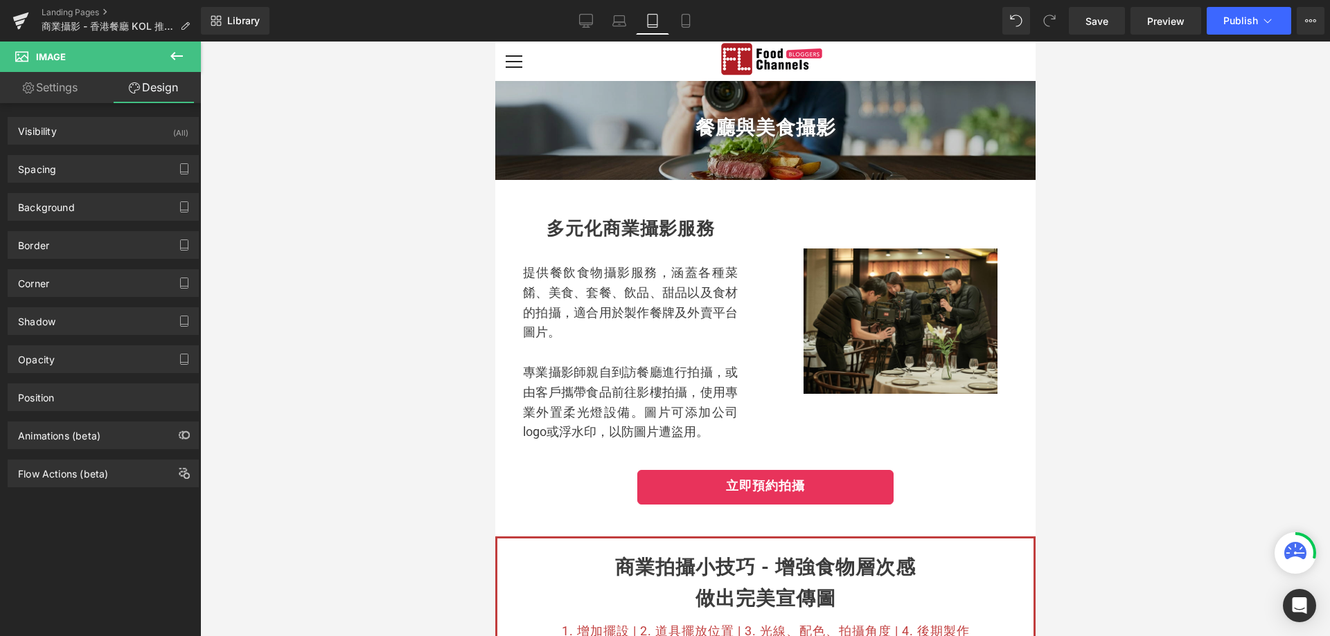
scroll to position [477, 0]
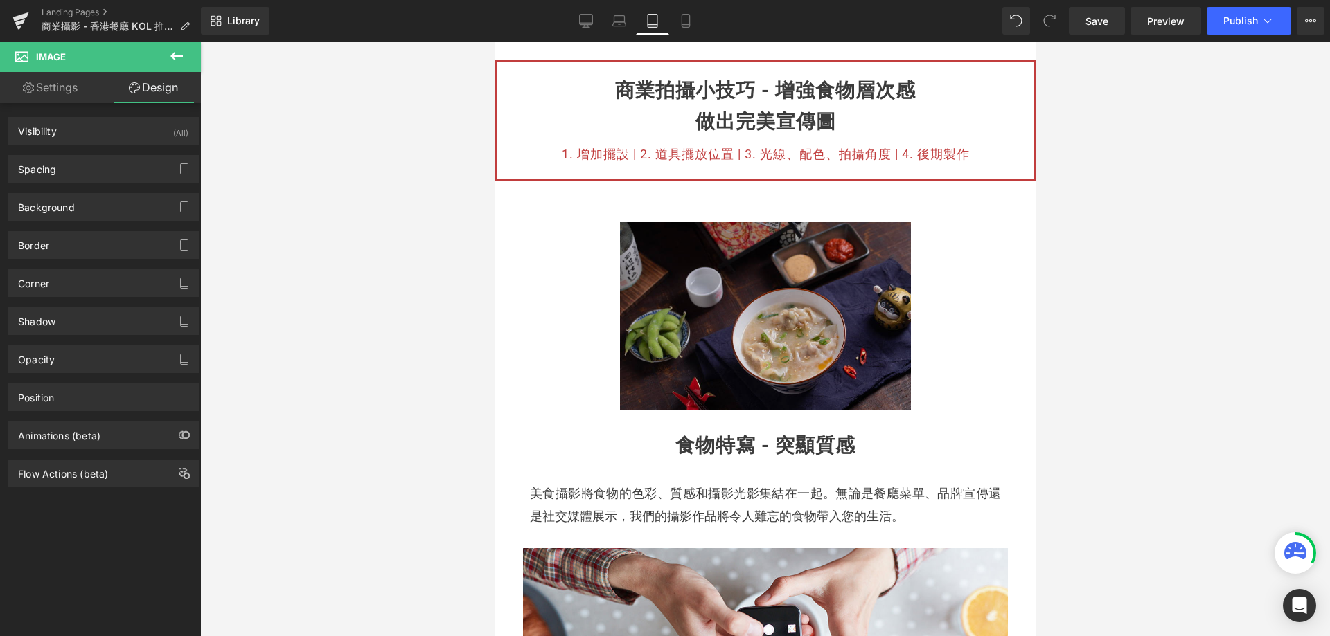
click at [619, 370] on img at bounding box center [764, 316] width 291 height 188
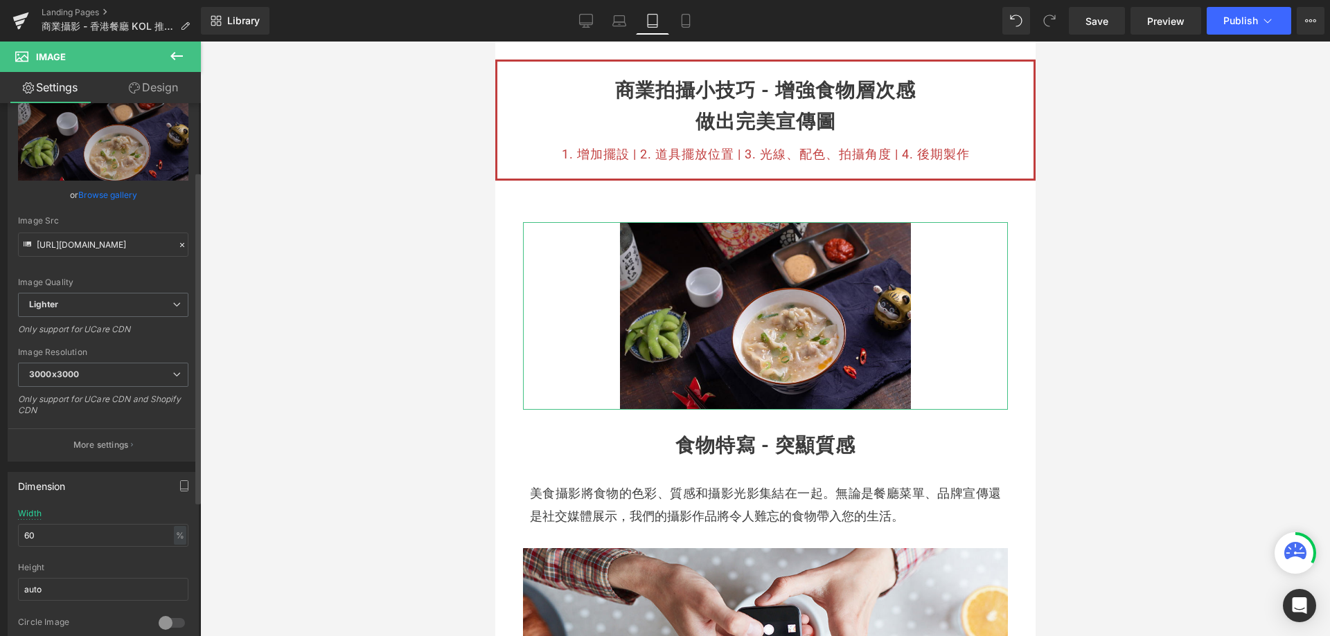
scroll to position [139, 0]
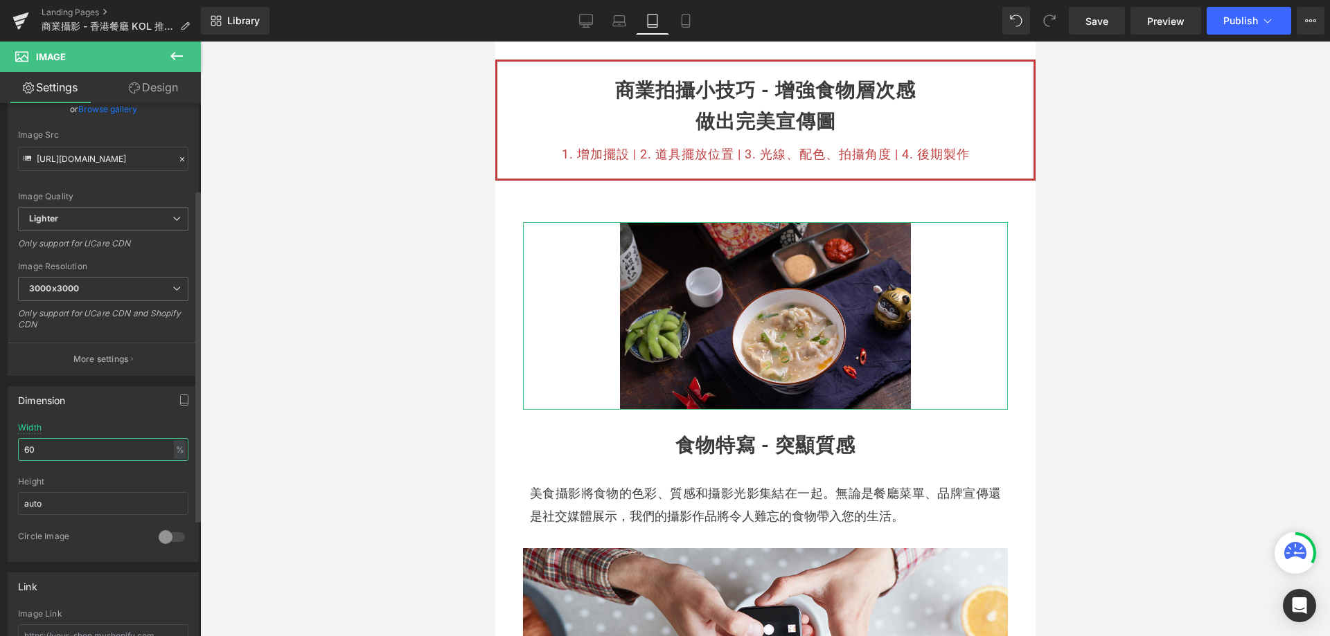
drag, startPoint x: 67, startPoint y: 448, endPoint x: 0, endPoint y: 459, distance: 68.1
click at [0, 459] on div "Dimension 60% Width 60 % % px auto Height auto 0 Circle Image" at bounding box center [103, 469] width 207 height 186
type input "100"
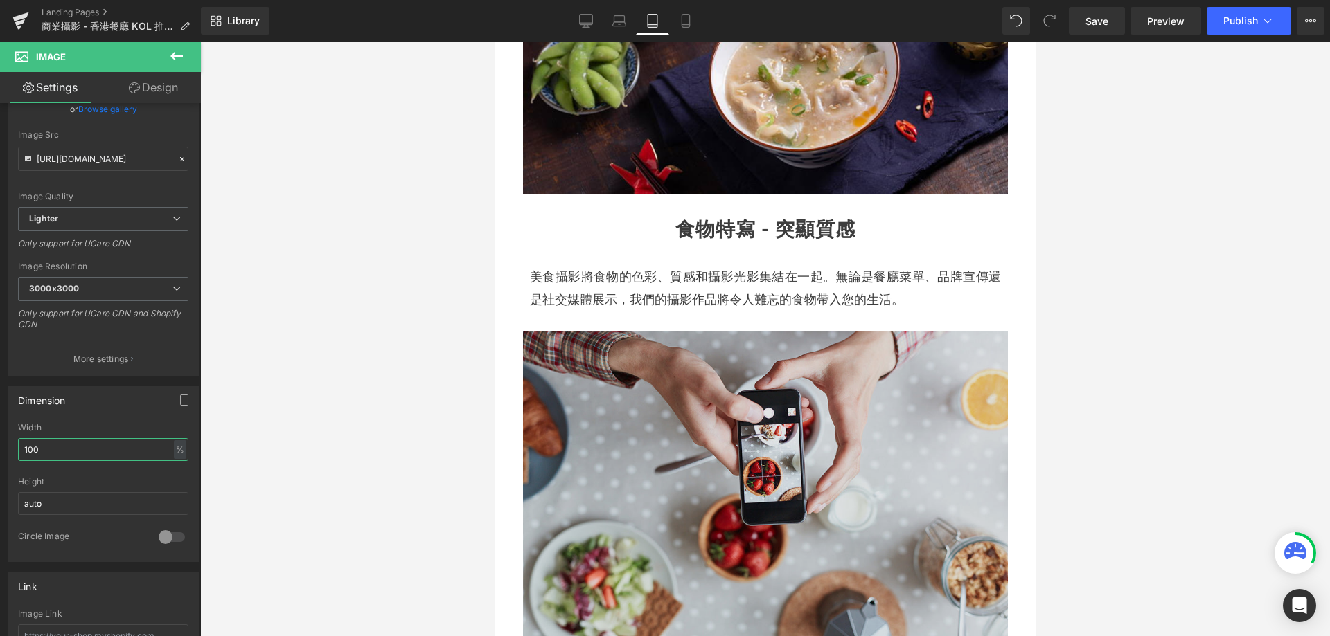
scroll to position [823, 0]
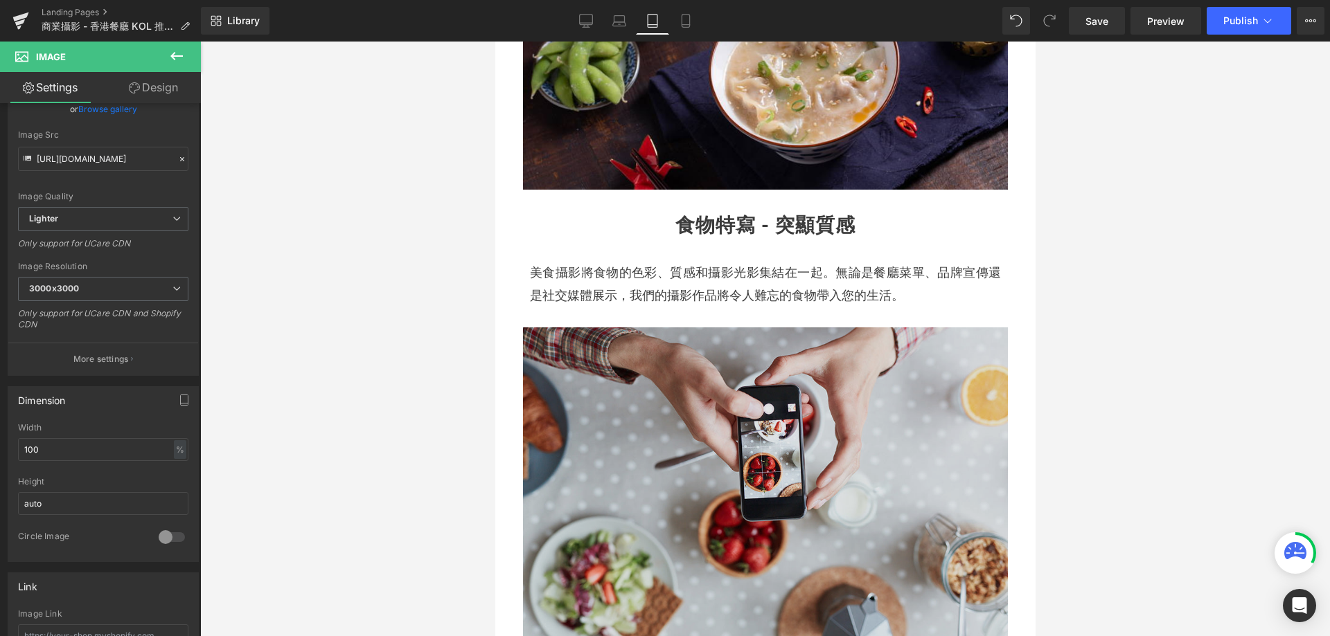
click at [534, 440] on img at bounding box center [764, 489] width 485 height 323
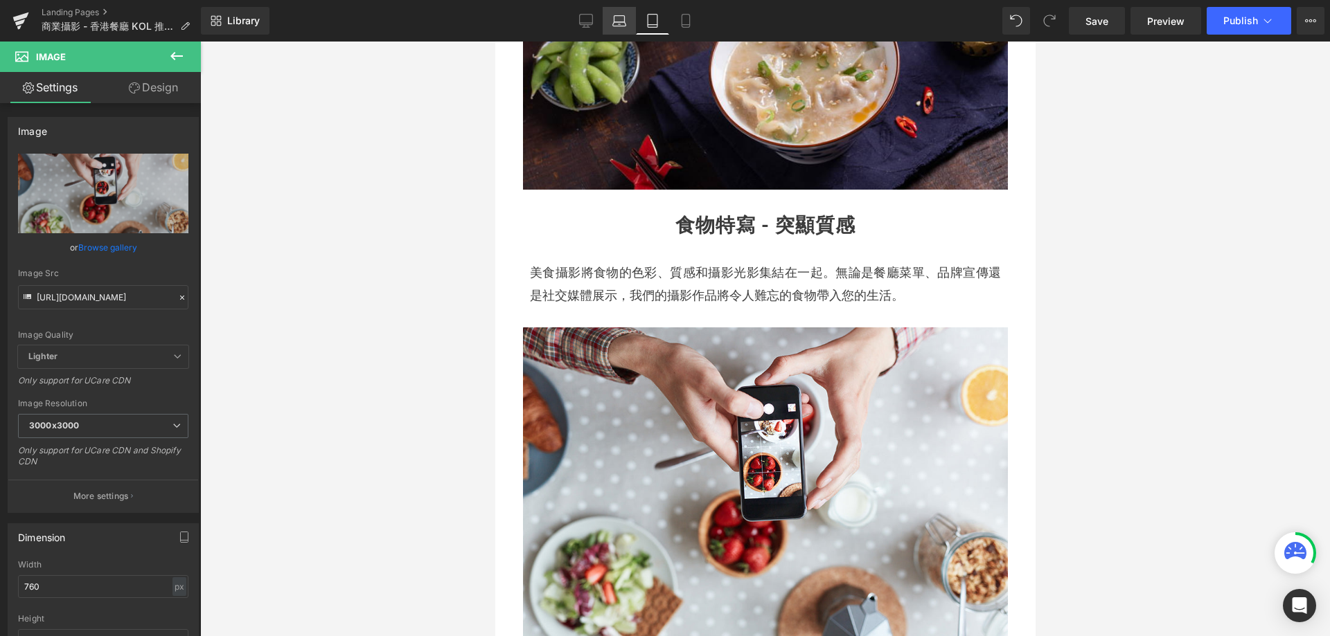
click at [614, 22] on icon at bounding box center [619, 21] width 14 height 14
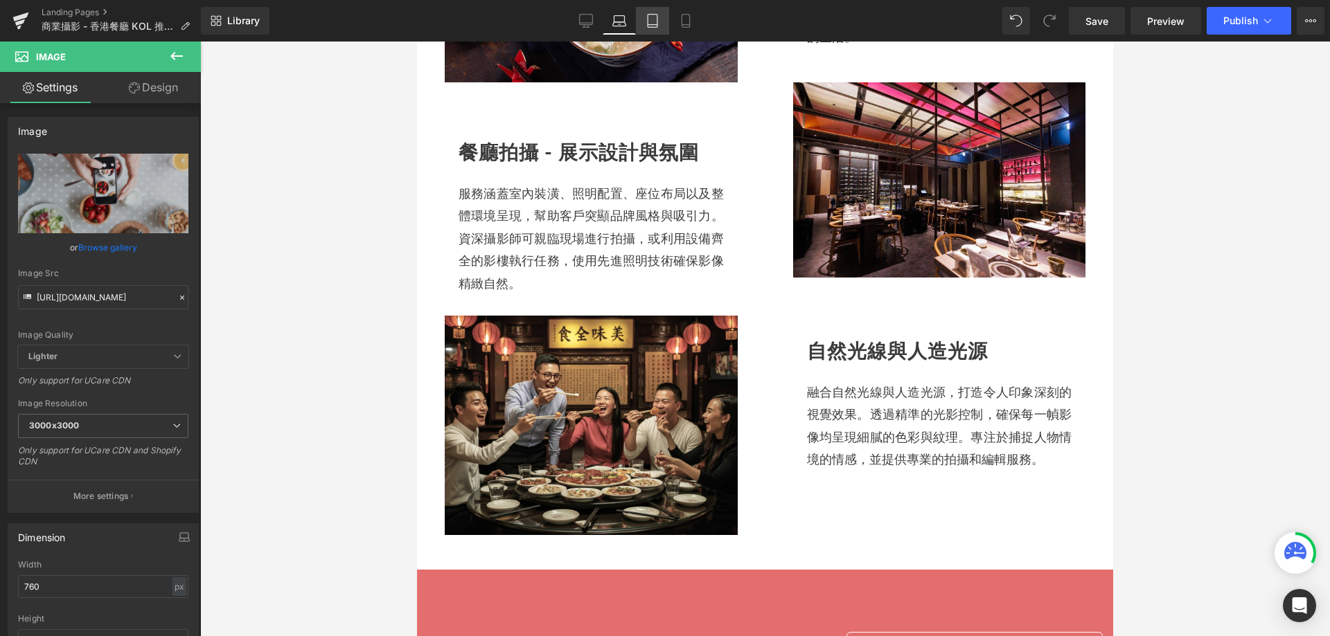
scroll to position [0, 0]
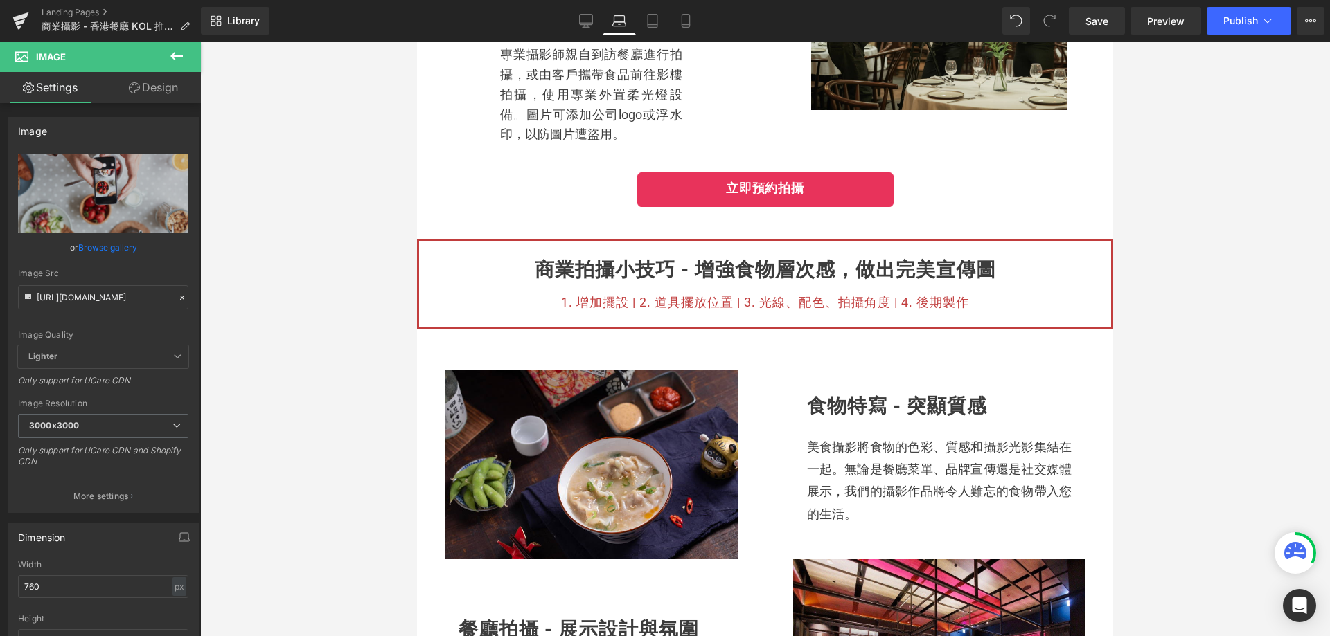
click at [650, 25] on icon at bounding box center [653, 25] width 10 height 0
click at [693, 29] on link "Mobile" at bounding box center [685, 21] width 33 height 28
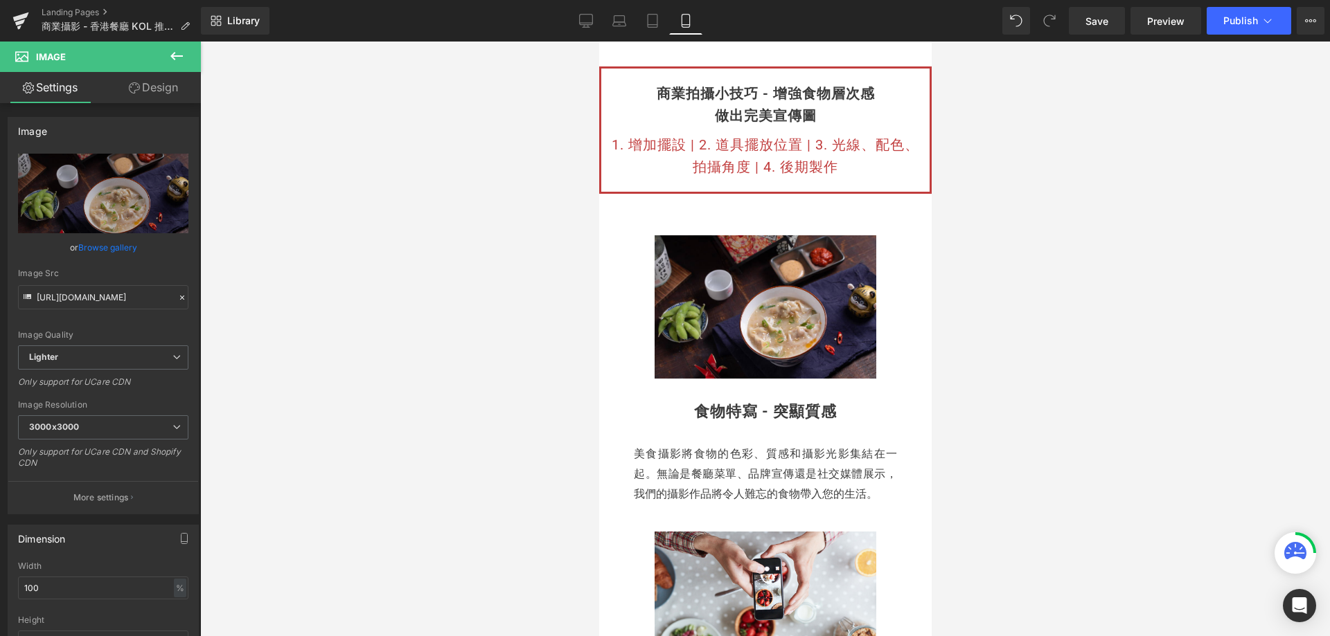
click at [598, 42] on img at bounding box center [598, 42] width 0 height 0
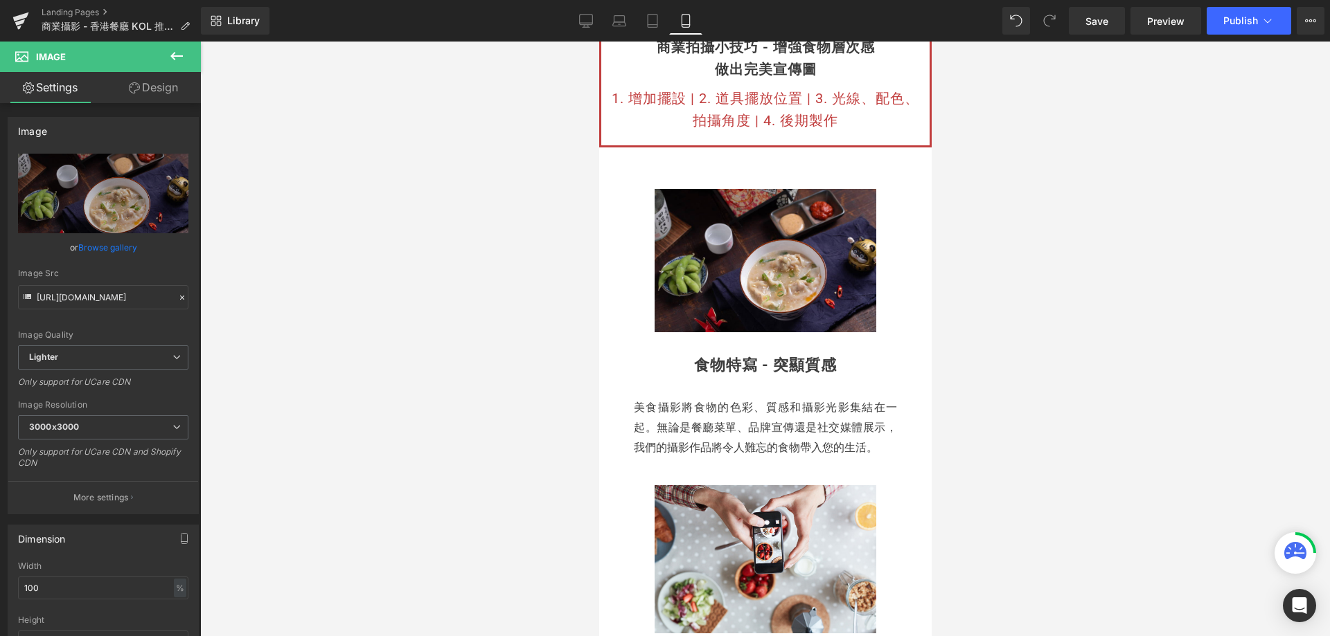
scroll to position [623, 0]
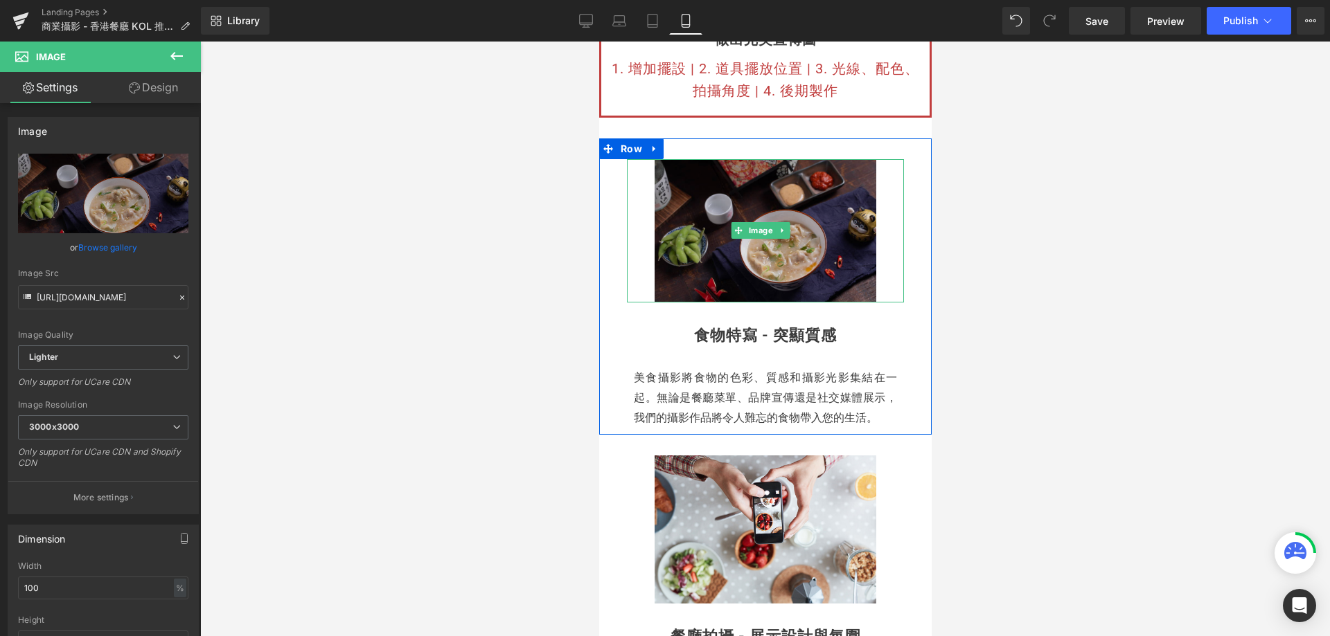
click at [671, 268] on img at bounding box center [765, 230] width 222 height 143
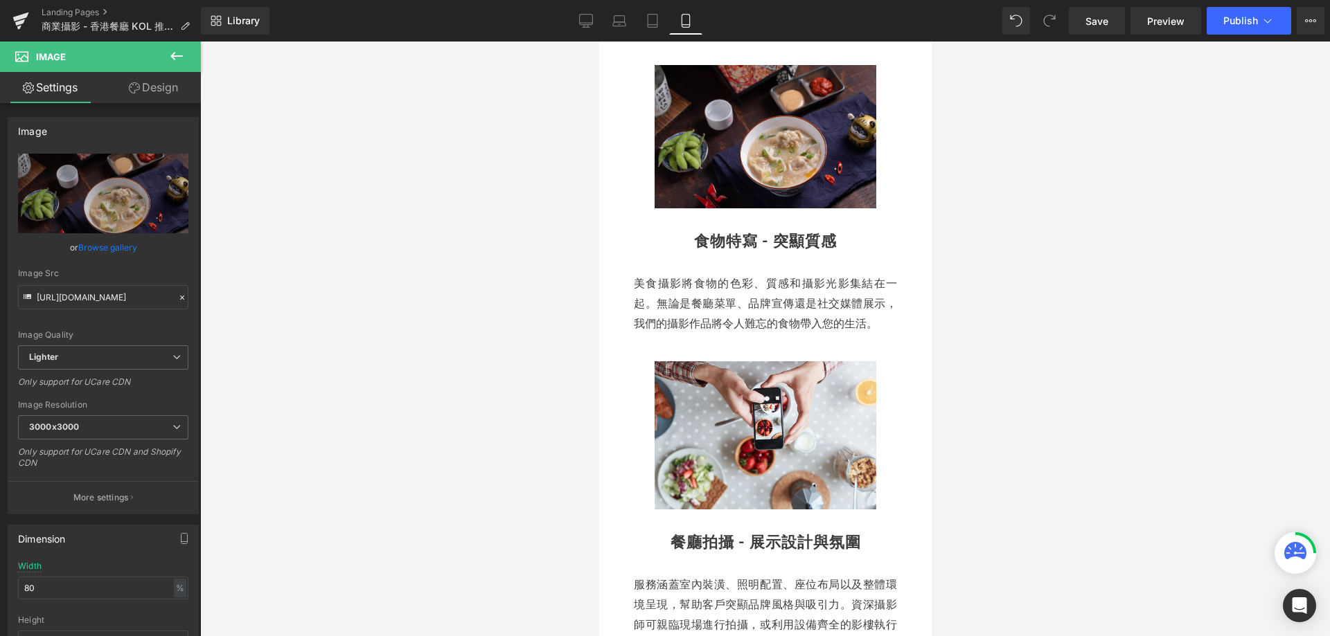
scroll to position [900, 0]
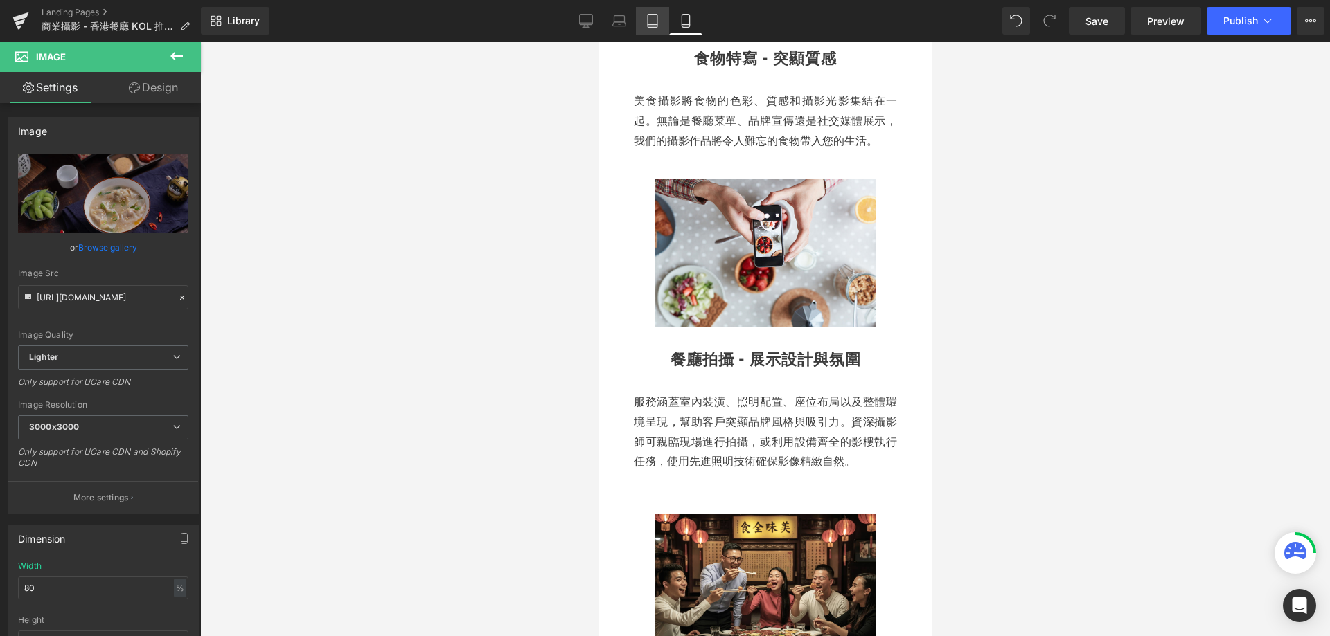
click at [649, 29] on link "Tablet" at bounding box center [652, 21] width 33 height 28
type input "60"
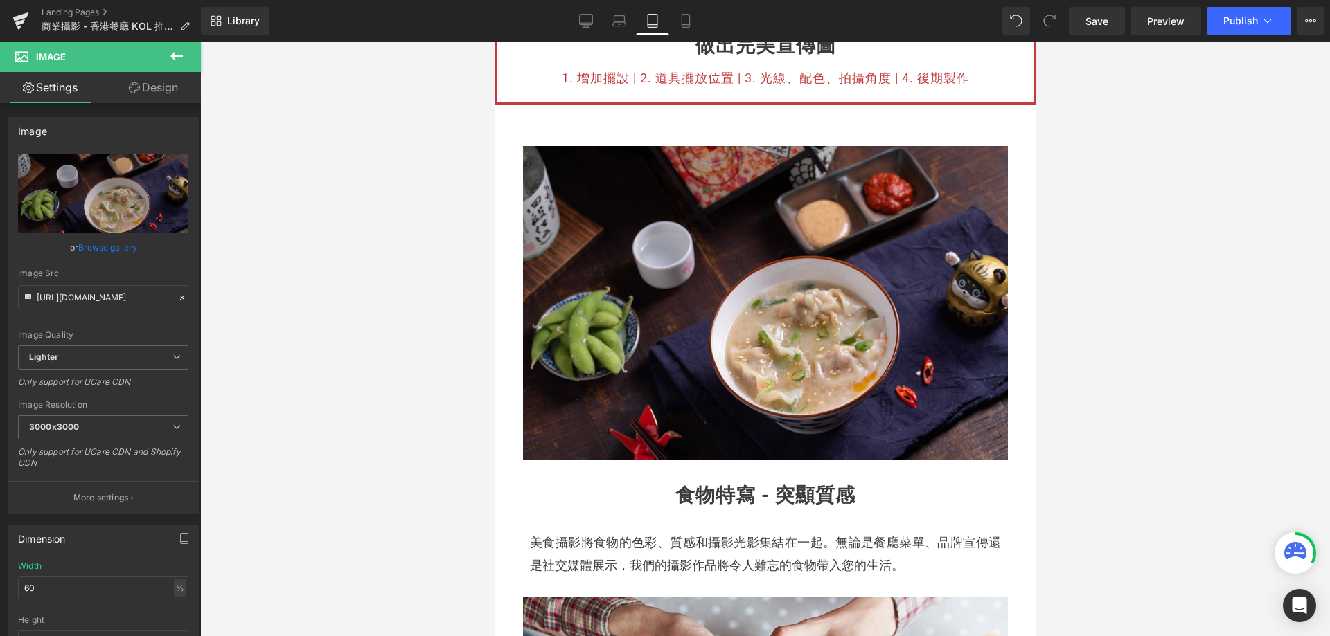
scroll to position [554, 0]
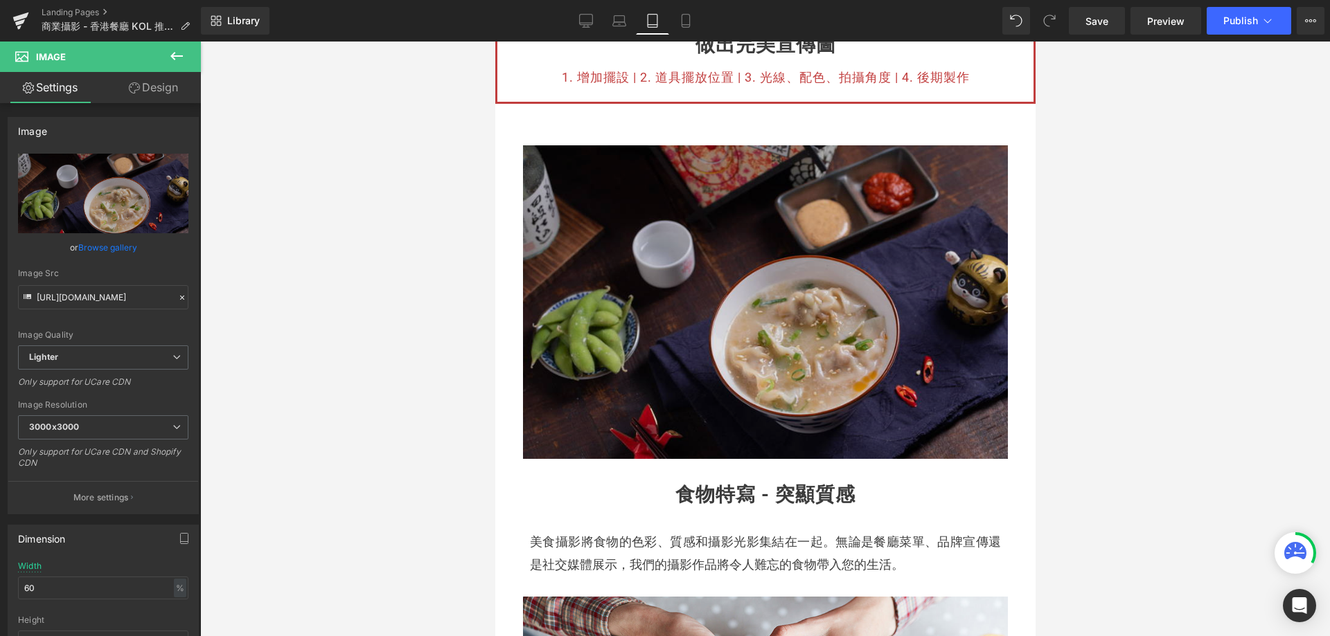
click at [578, 357] on img at bounding box center [764, 302] width 485 height 314
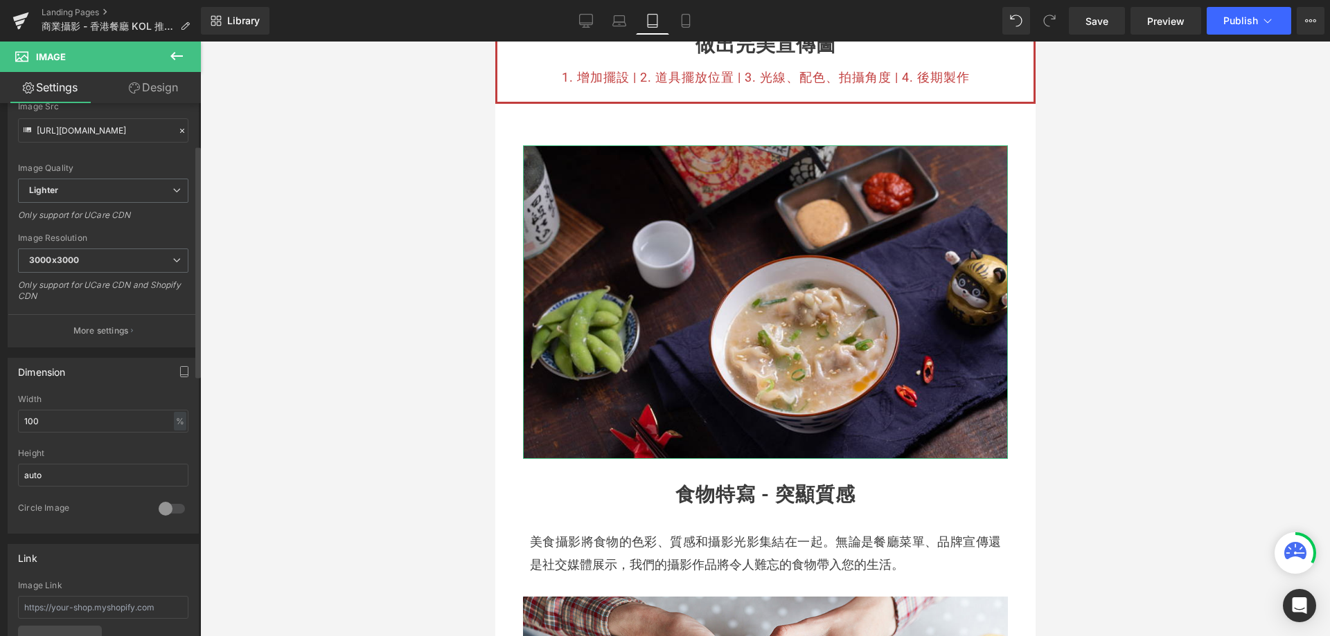
scroll to position [208, 0]
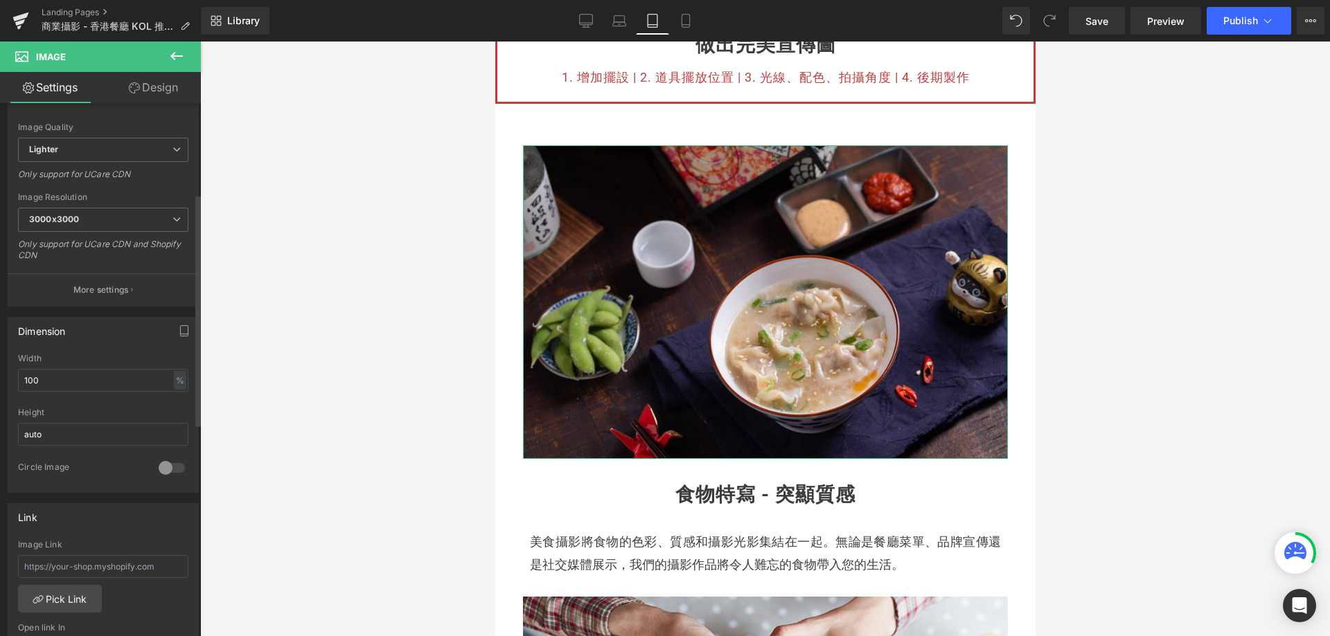
click at [14, 378] on div "100% Width 100 % % px auto Height auto 0 Circle Image" at bounding box center [103, 423] width 190 height 139
drag, startPoint x: 73, startPoint y: 381, endPoint x: 0, endPoint y: 377, distance: 72.8
click at [0, 377] on div "Dimension 100% Width 100 % % px auto Height auto 0 Circle Image" at bounding box center [103, 400] width 207 height 186
type input "80"
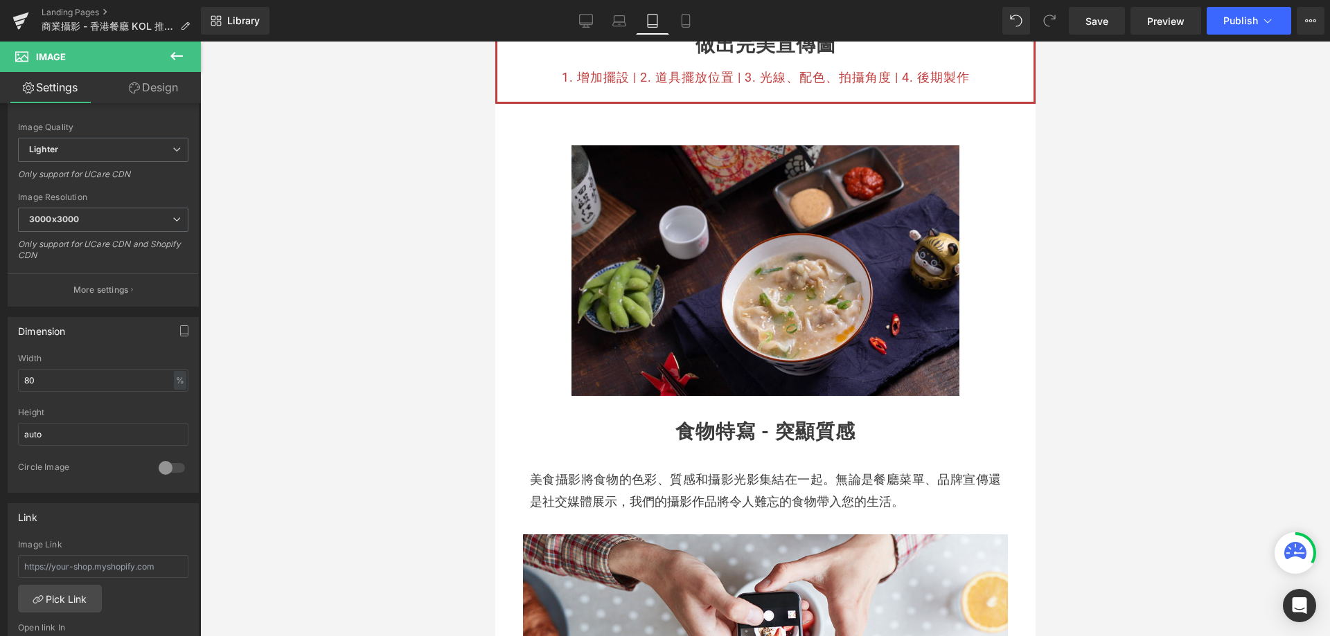
click at [380, 374] on div at bounding box center [765, 339] width 1130 height 595
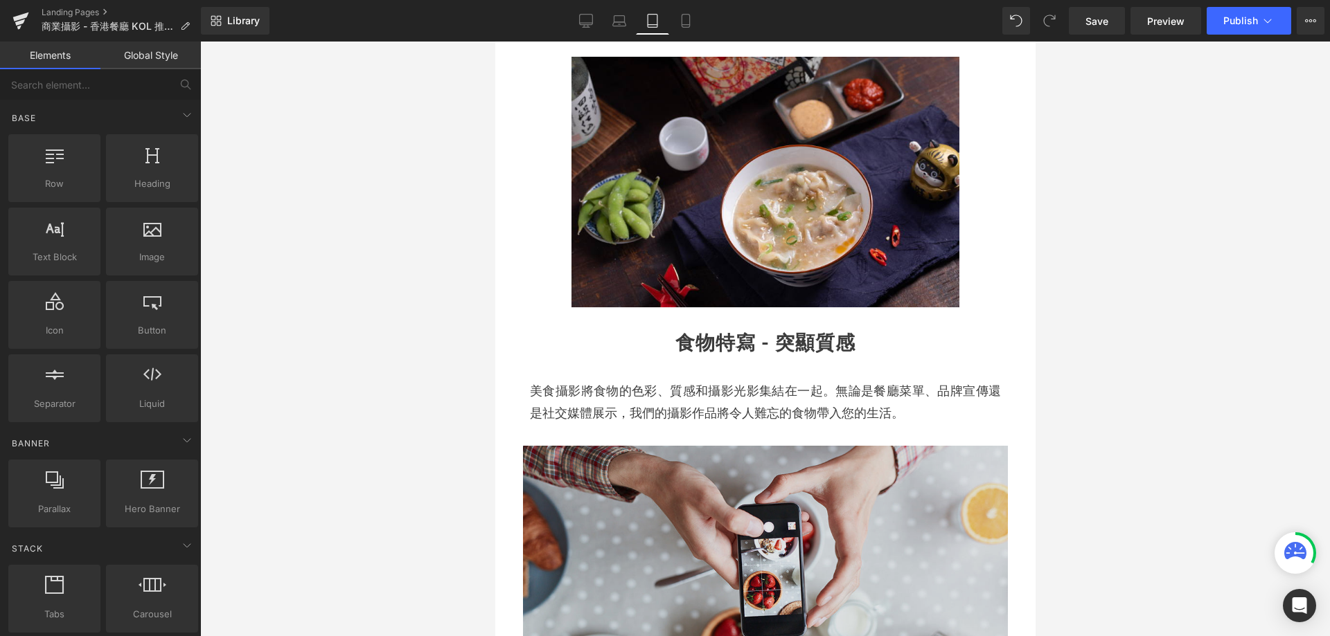
scroll to position [762, 0]
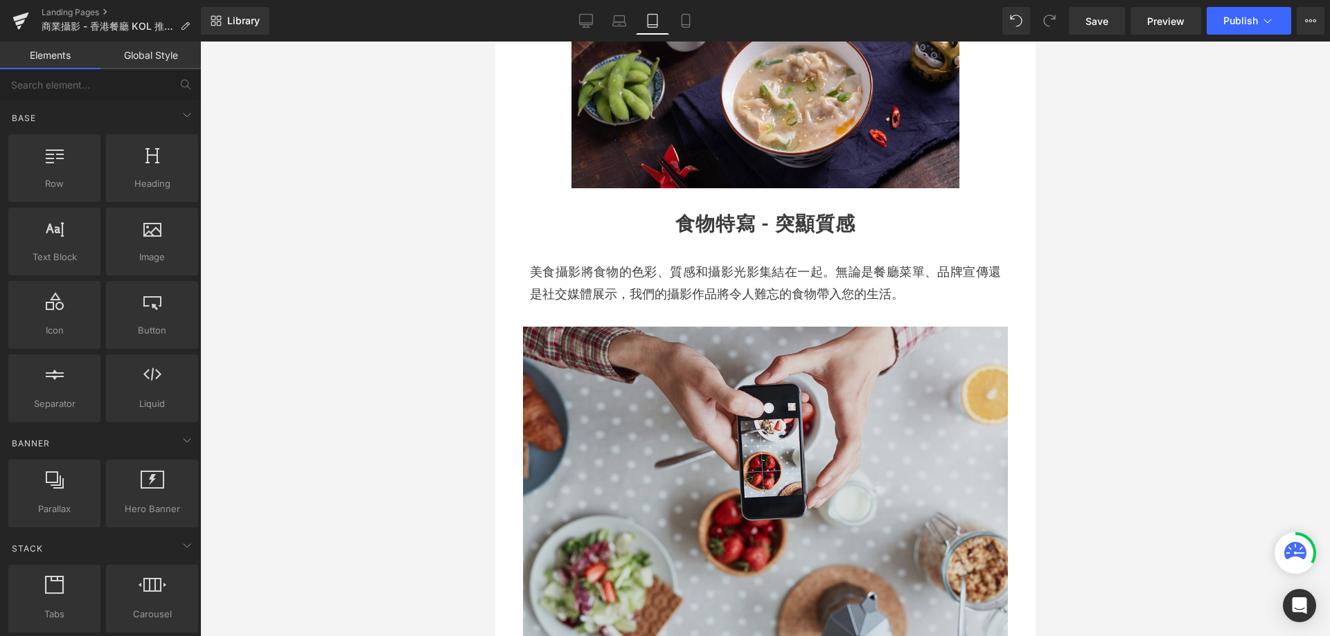
click at [627, 428] on img at bounding box center [764, 488] width 485 height 323
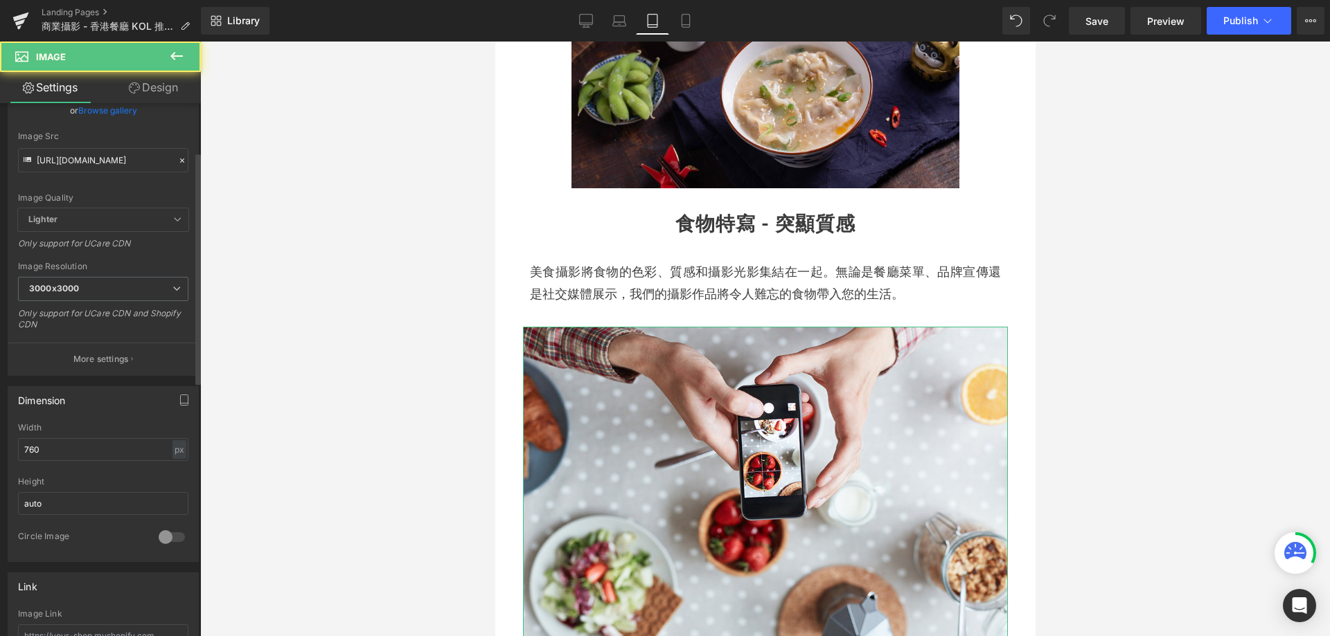
scroll to position [139, 0]
drag, startPoint x: 44, startPoint y: 449, endPoint x: 1, endPoint y: 439, distance: 44.2
click at [0, 440] on div "Dimension 760px Width 760 px % px auto Height auto 0 Circle Image" at bounding box center [103, 468] width 207 height 186
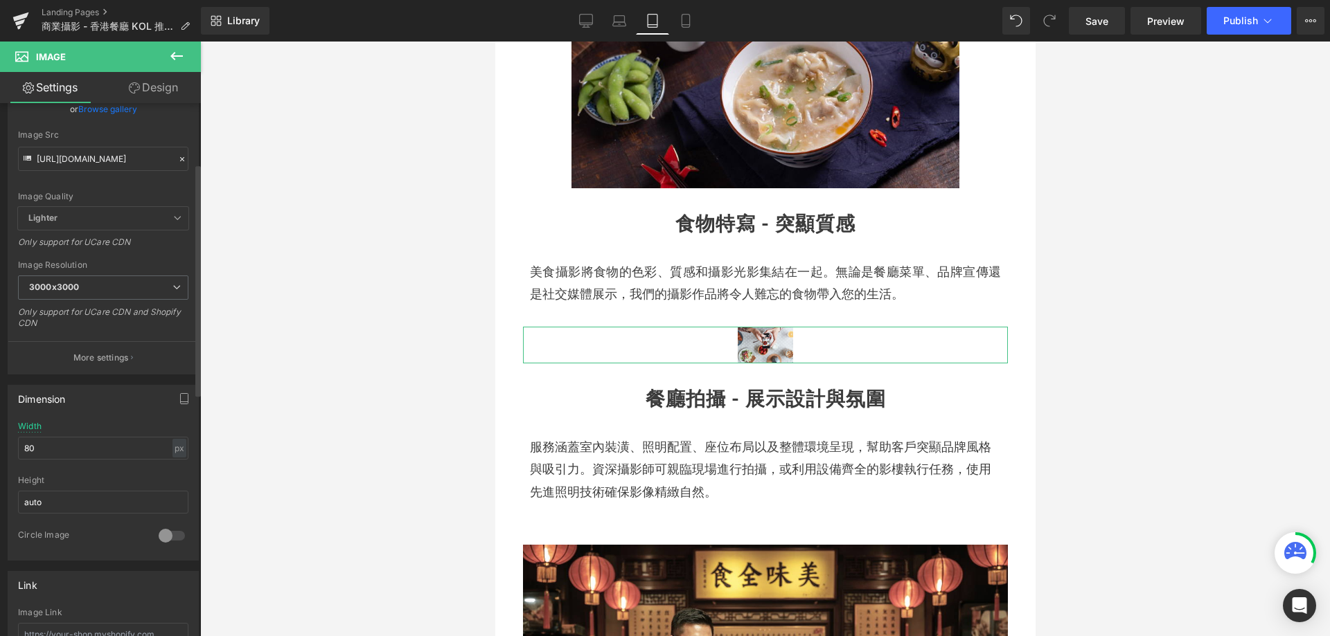
click at [186, 452] on div "80px Width 80 px % px auto Height auto 0 Circle Image" at bounding box center [103, 491] width 190 height 139
click at [179, 453] on div "px" at bounding box center [179, 448] width 14 height 19
click at [177, 469] on li "%" at bounding box center [178, 470] width 17 height 20
drag, startPoint x: 82, startPoint y: 450, endPoint x: 0, endPoint y: 443, distance: 82.8
click at [0, 443] on div "Dimension 11.68% Width 11.68 % % px auto Height auto 0 Circle Image" at bounding box center [103, 468] width 207 height 186
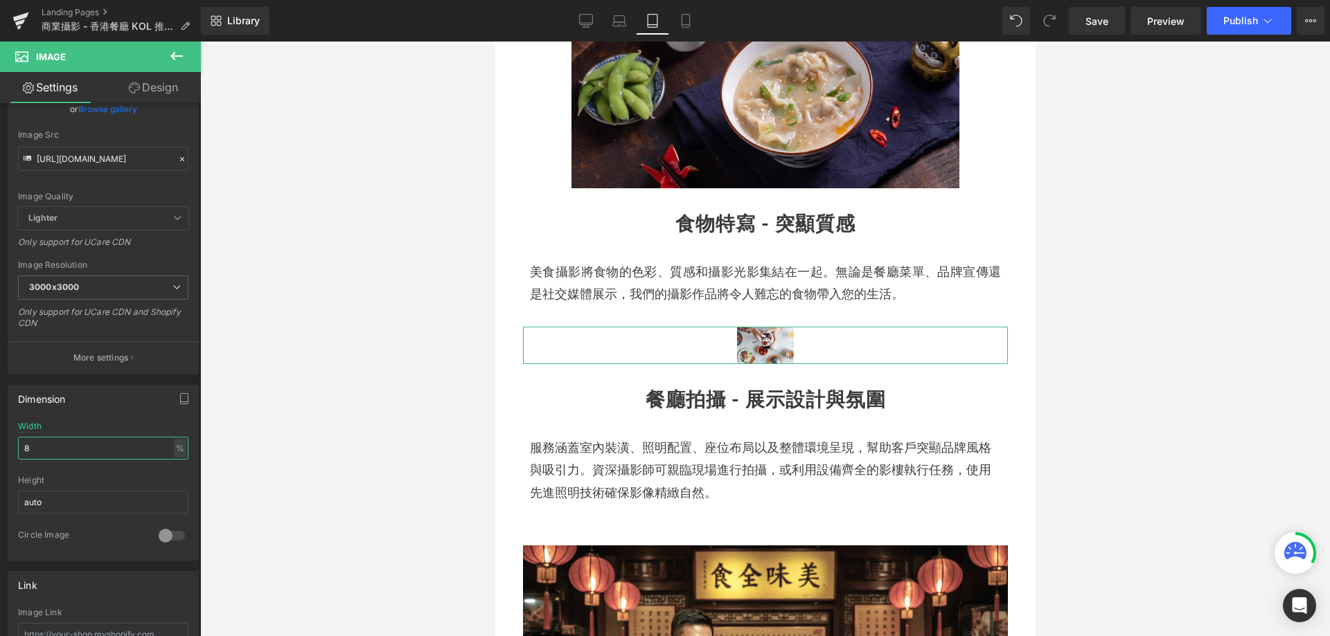
type input "80"
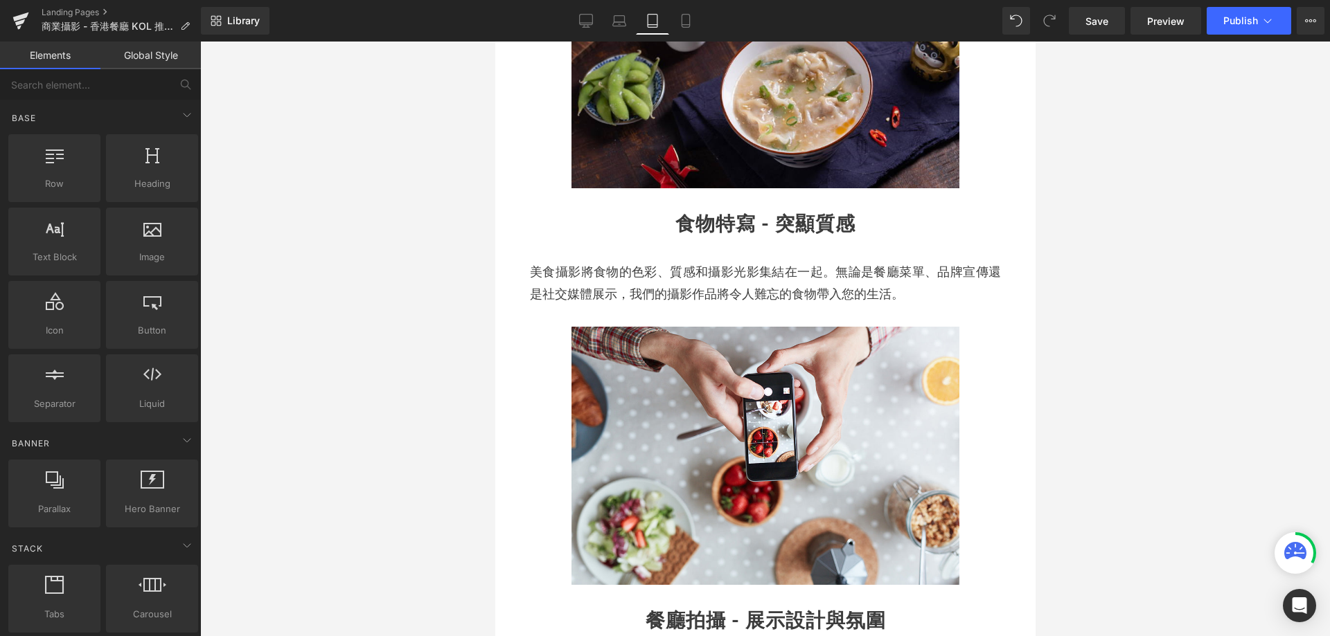
click at [441, 393] on div at bounding box center [765, 339] width 1130 height 595
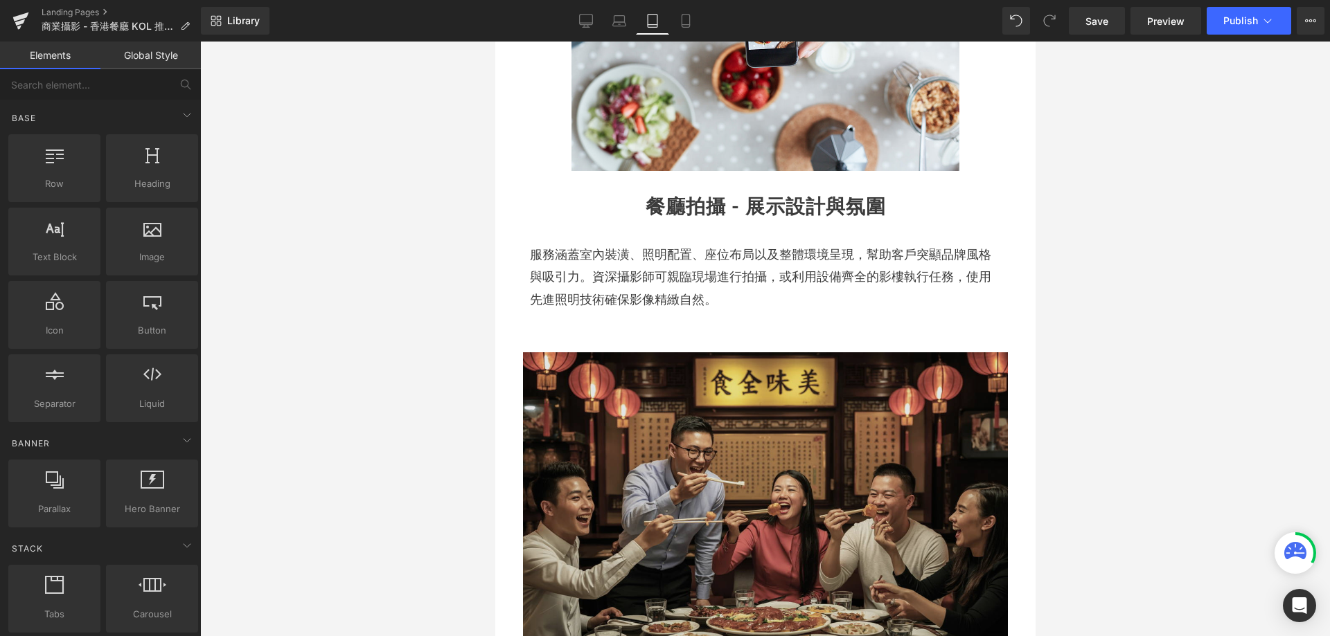
scroll to position [1177, 0]
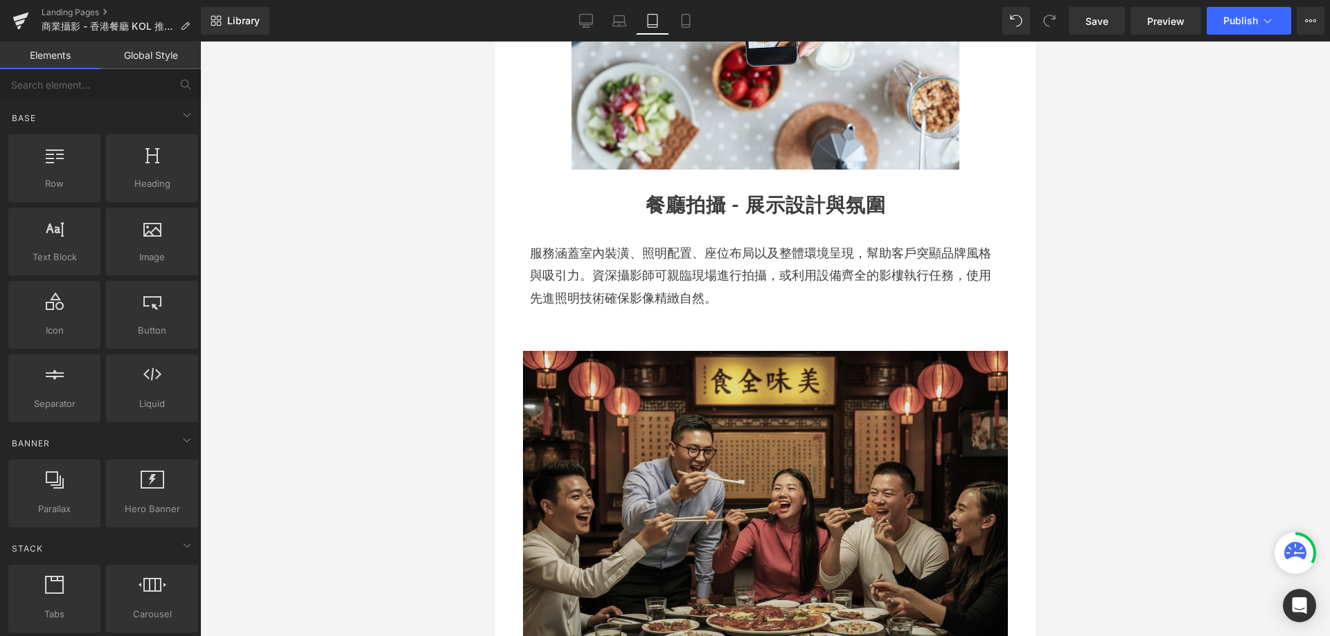
click at [589, 449] on img at bounding box center [764, 533] width 485 height 364
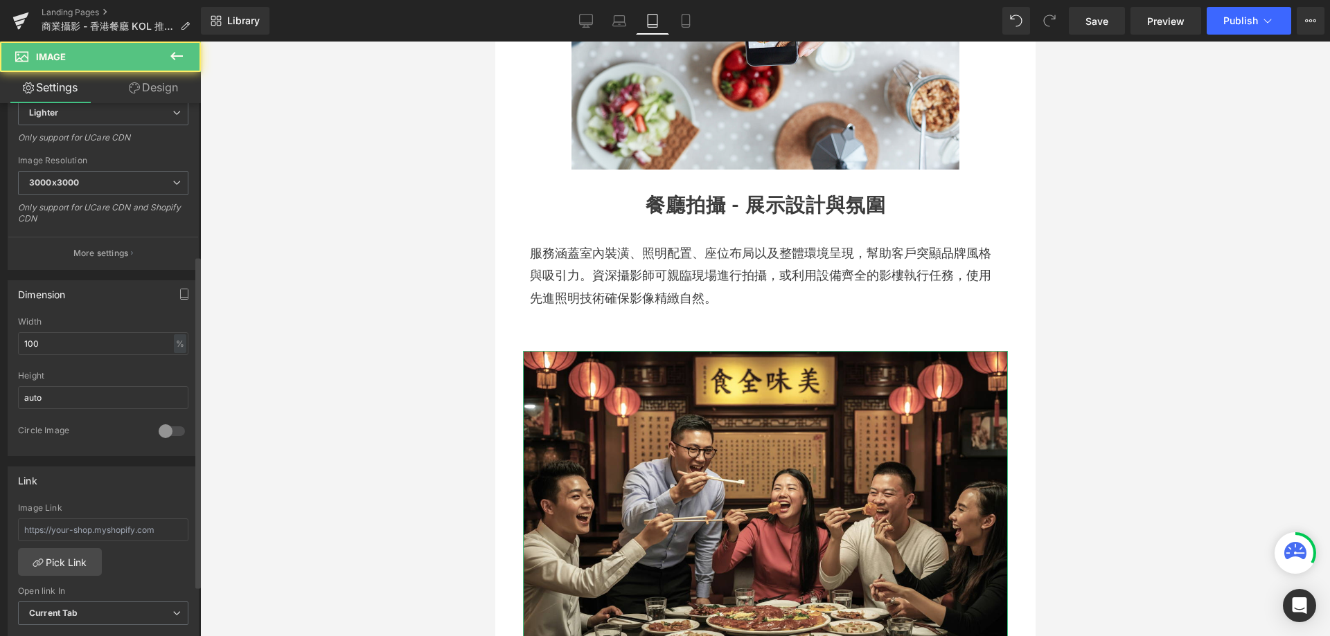
scroll to position [277, 0]
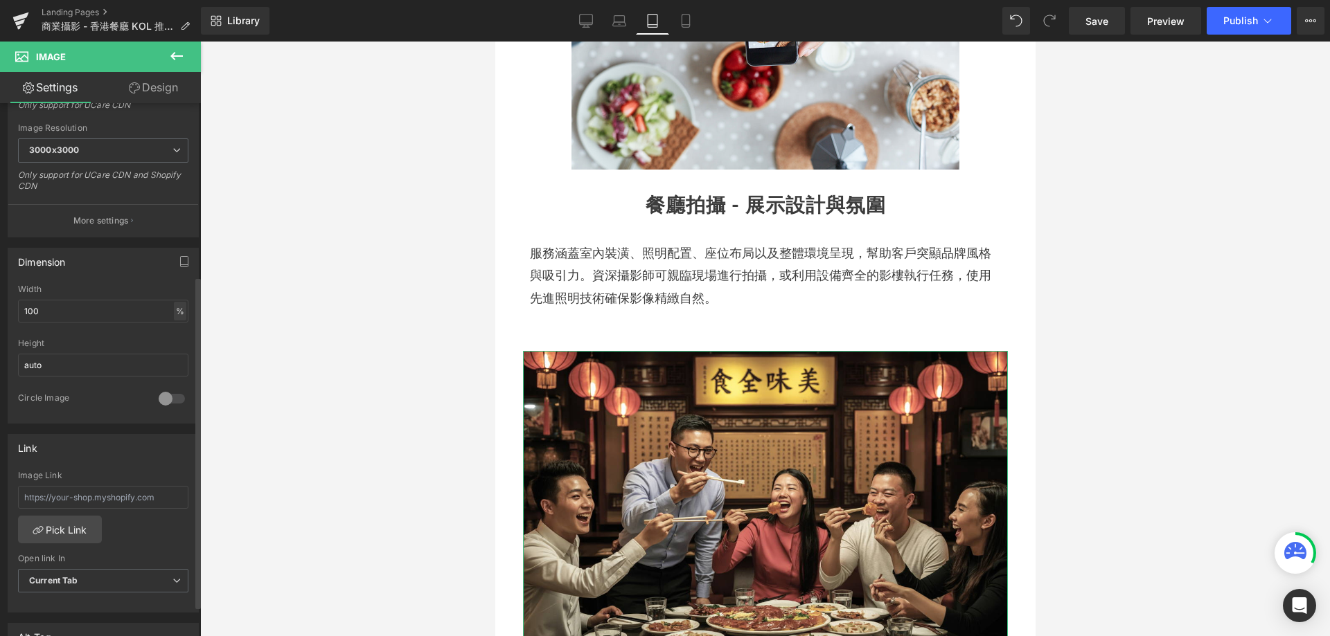
click at [174, 314] on div "%" at bounding box center [180, 311] width 12 height 19
drag, startPoint x: 123, startPoint y: 321, endPoint x: 127, endPoint y: 307, distance: 15.1
click at [0, 303] on div "Dimension 100% Width 100 % % px auto Height auto 0 Circle Image" at bounding box center [103, 331] width 207 height 186
type input "80"
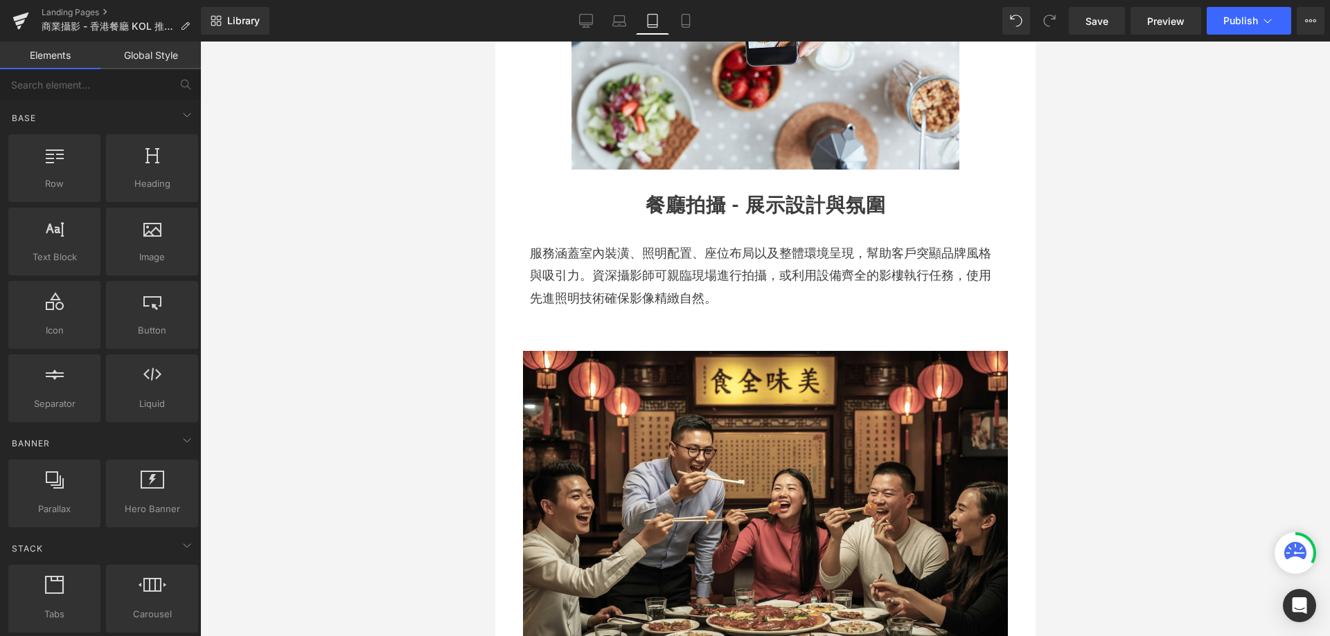
click at [382, 319] on div at bounding box center [765, 339] width 1130 height 595
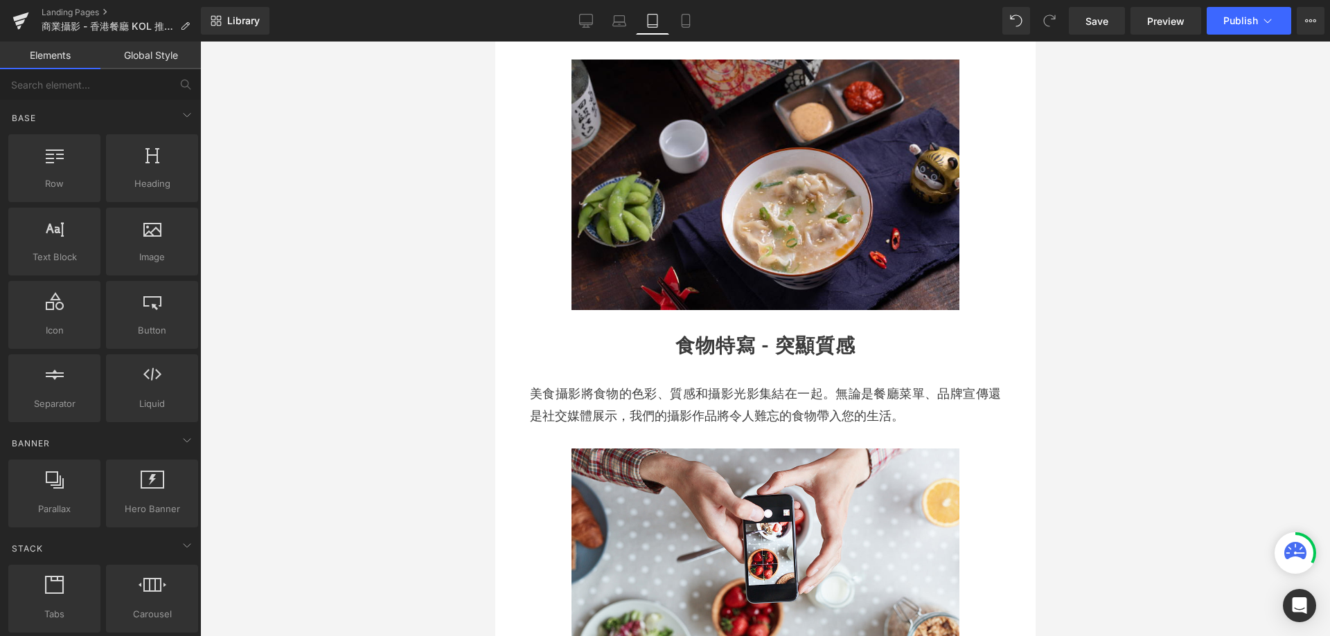
scroll to position [554, 0]
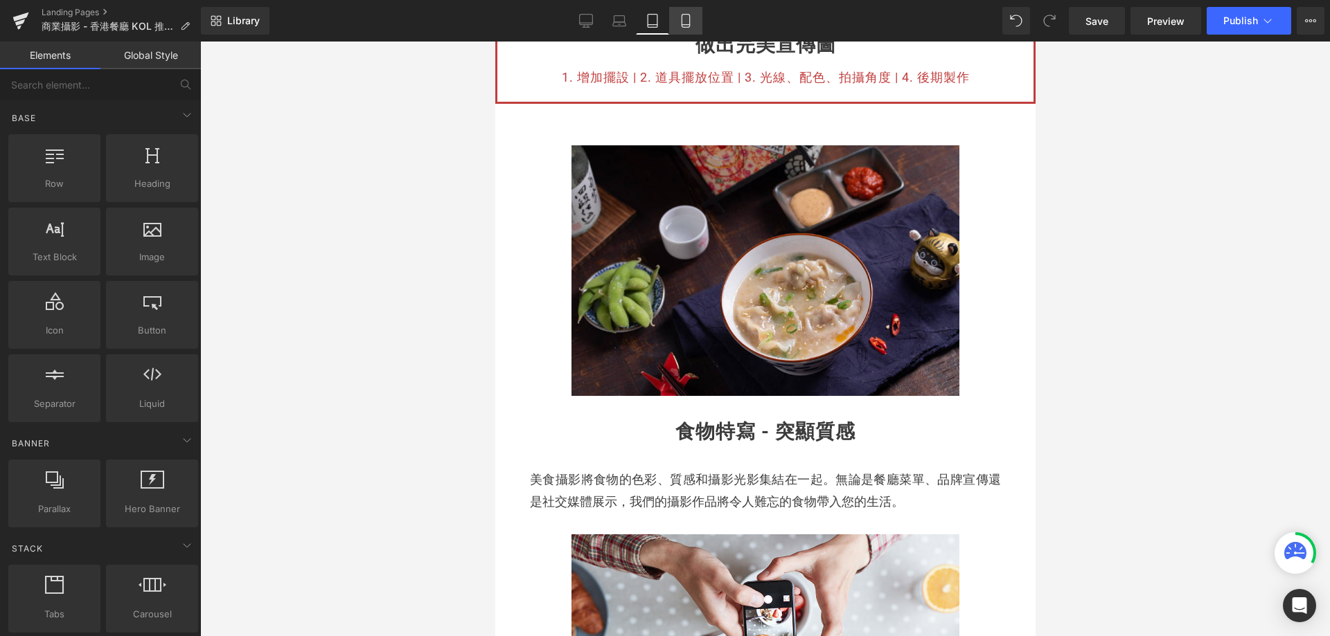
click at [685, 21] on icon at bounding box center [686, 21] width 14 height 14
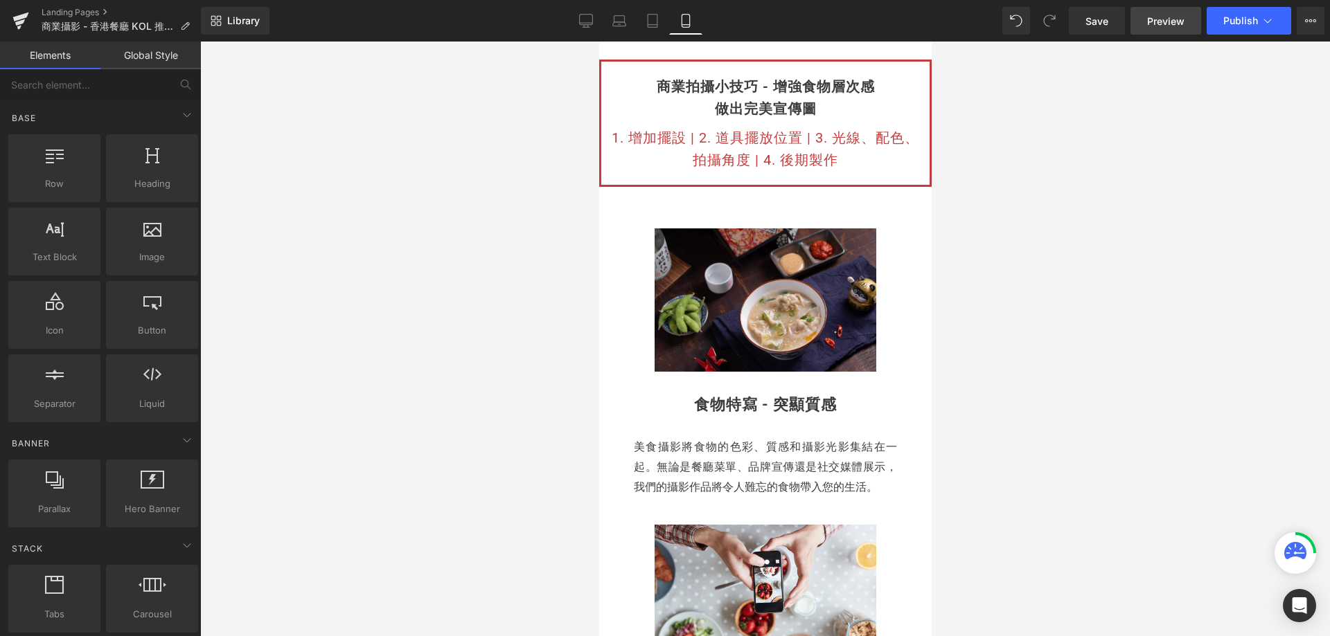
scroll to position [714, 0]
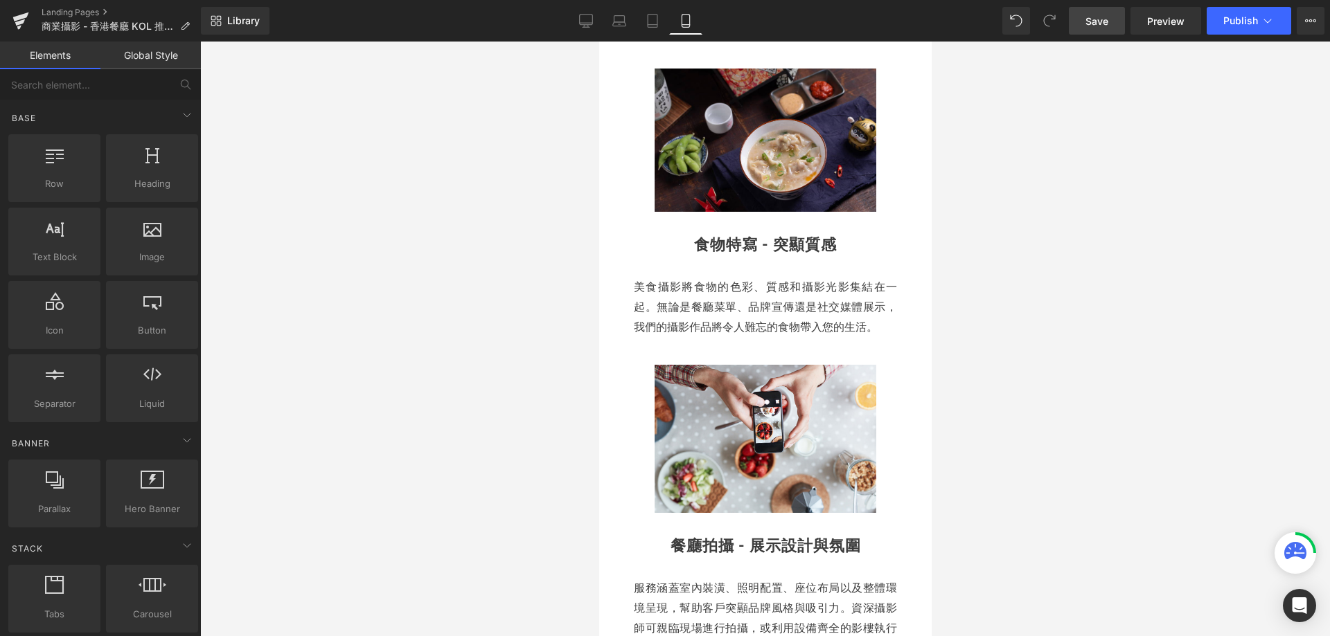
click at [1113, 28] on link "Save" at bounding box center [1097, 21] width 56 height 28
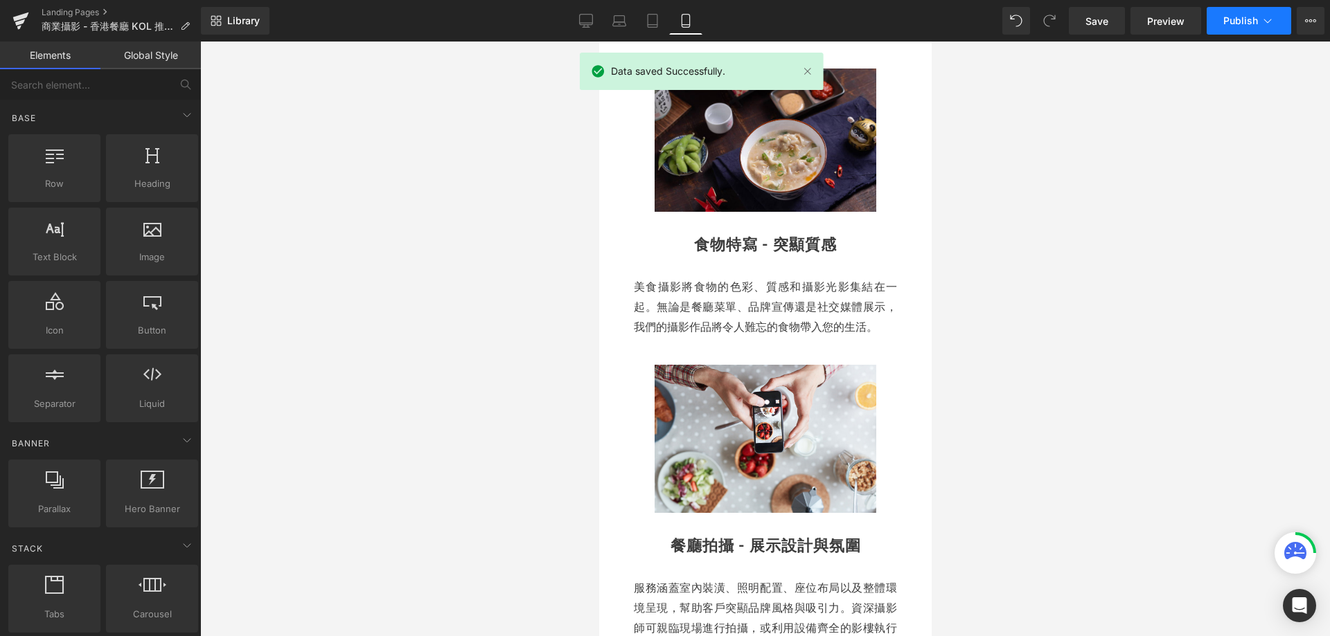
click at [1251, 24] on span "Publish" at bounding box center [1240, 20] width 35 height 11
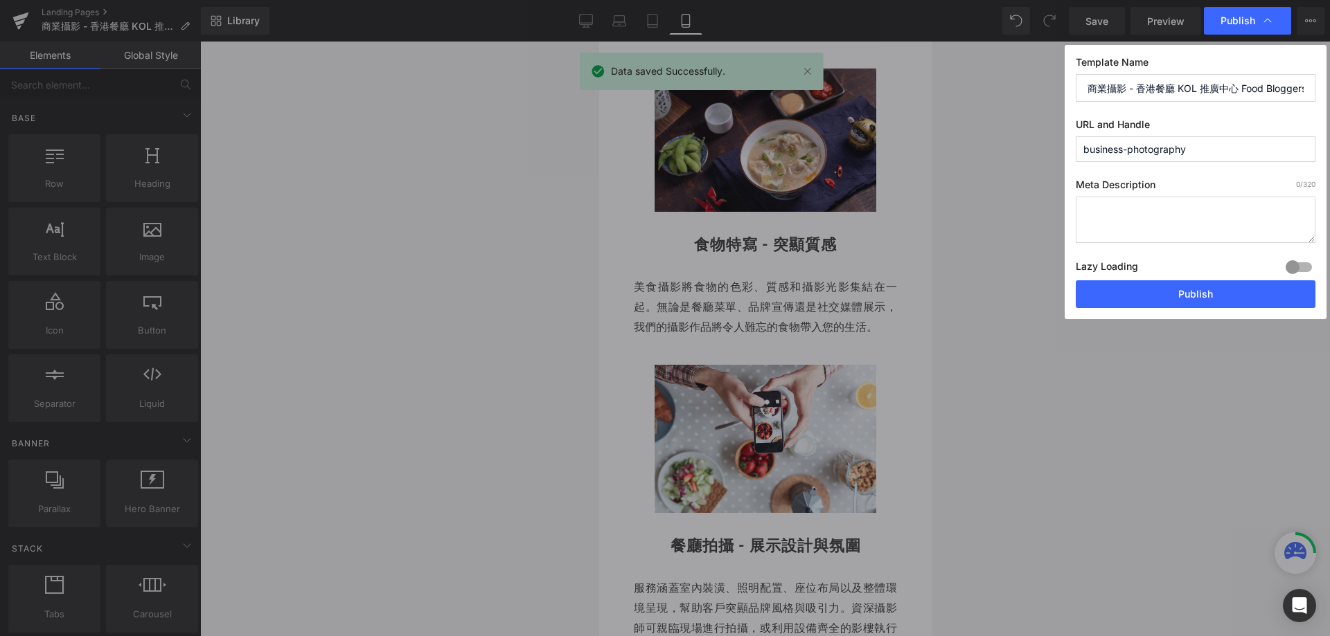
click at [1181, 319] on div "Template Name 商業攝影 - 香港餐廳 KOL 推廣中心 Food Bloggers URL and Handle business-photog…" at bounding box center [1195, 182] width 262 height 274
click at [1190, 298] on button "Publish" at bounding box center [1196, 294] width 240 height 28
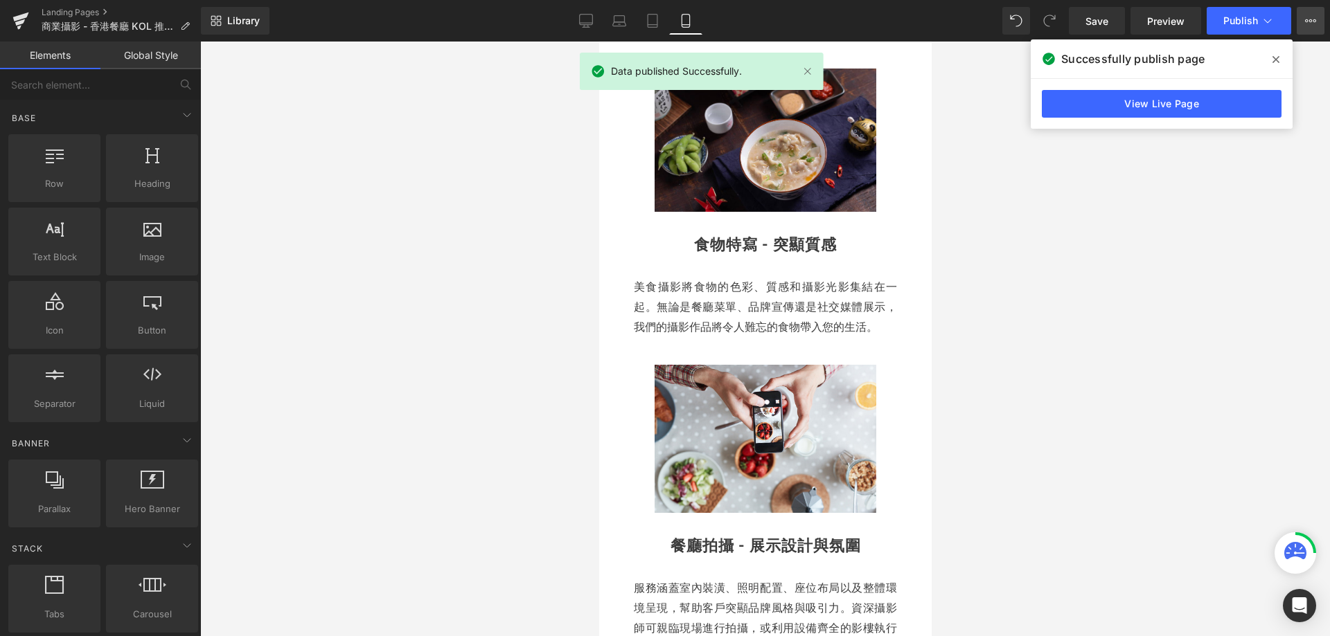
click at [1308, 27] on button "View Live Page View with current Template Save Template to Library Schedule Pub…" at bounding box center [1310, 21] width 28 height 28
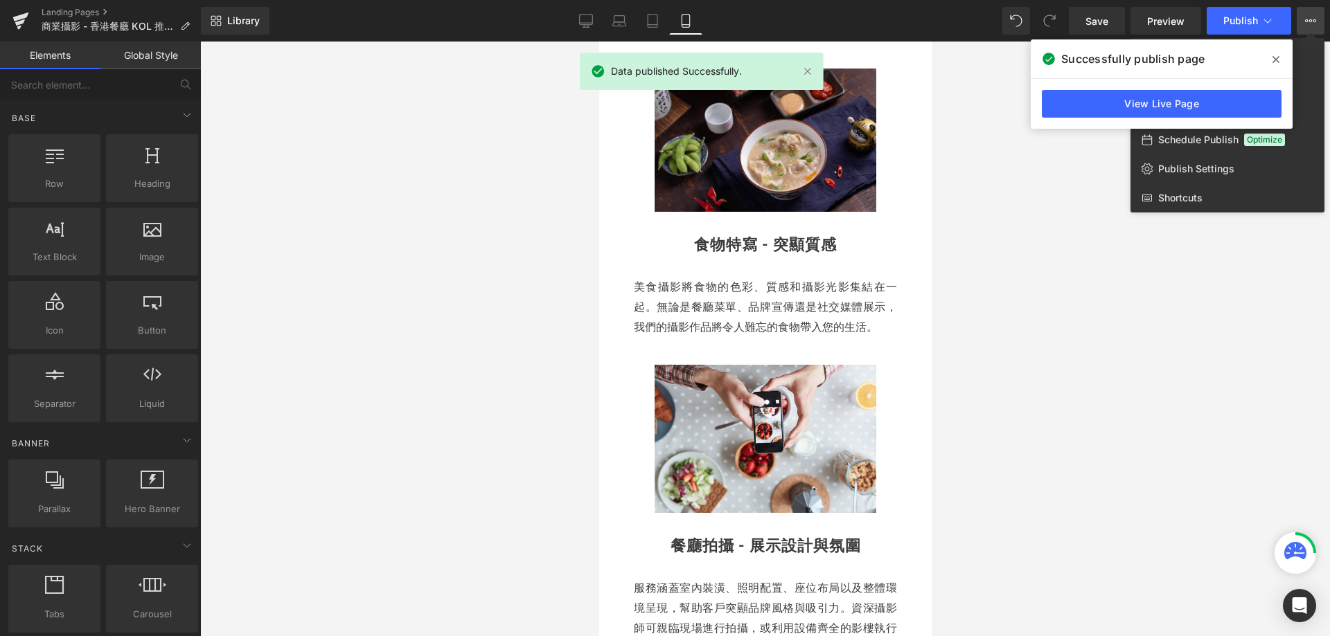
click at [1274, 57] on icon at bounding box center [1275, 59] width 7 height 7
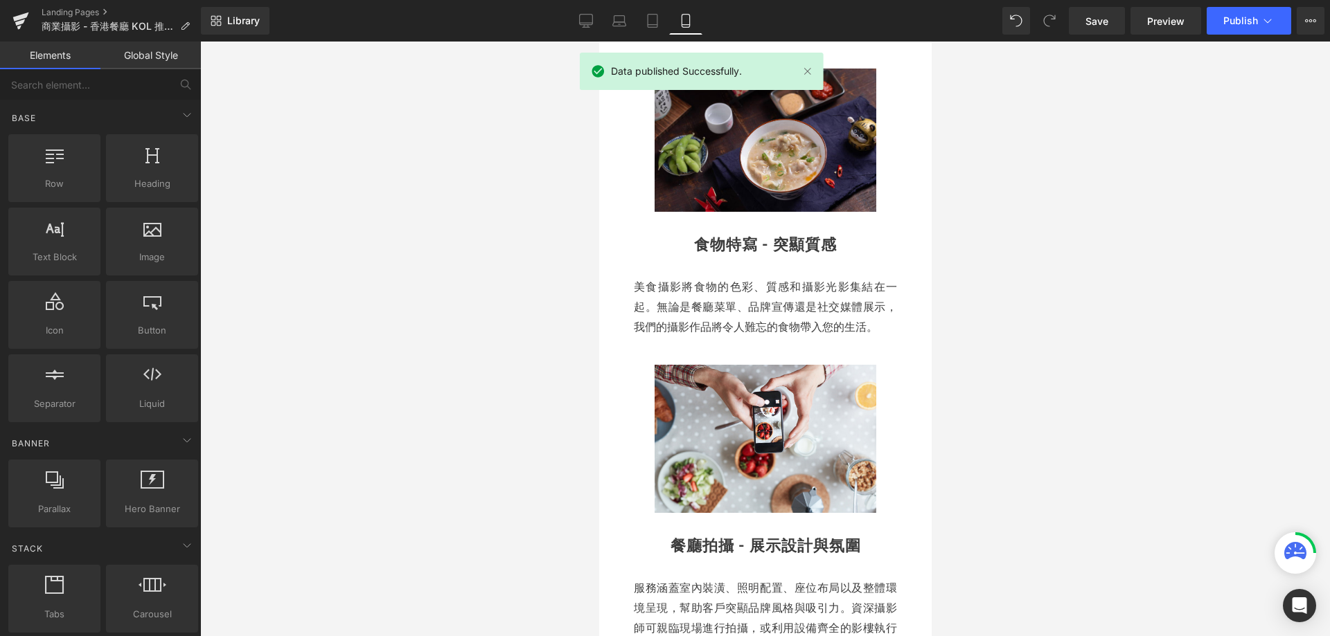
click at [1294, 19] on div "Save Preview Publish Scheduled View Live Page View with current Template Save T…" at bounding box center [1196, 21] width 267 height 28
click at [1303, 17] on button "View Live Page View with current Template Save Template to Library Schedule Pub…" at bounding box center [1310, 21] width 28 height 28
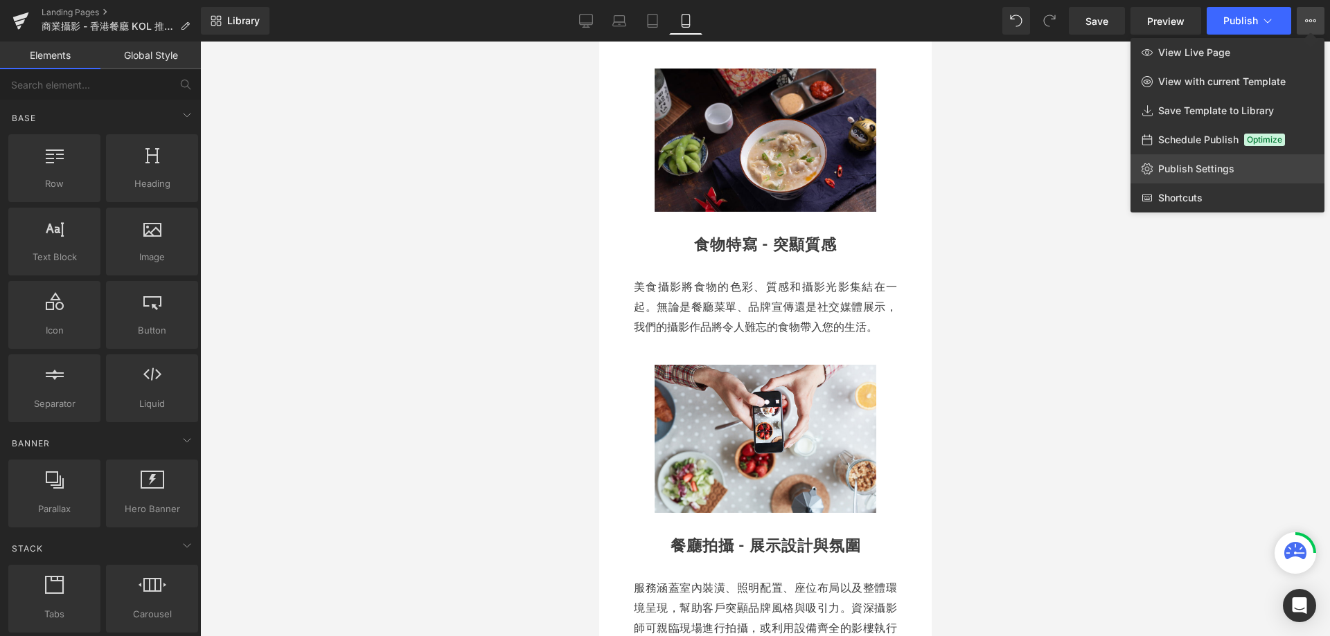
click at [1211, 172] on span "Publish Settings" at bounding box center [1196, 169] width 76 height 12
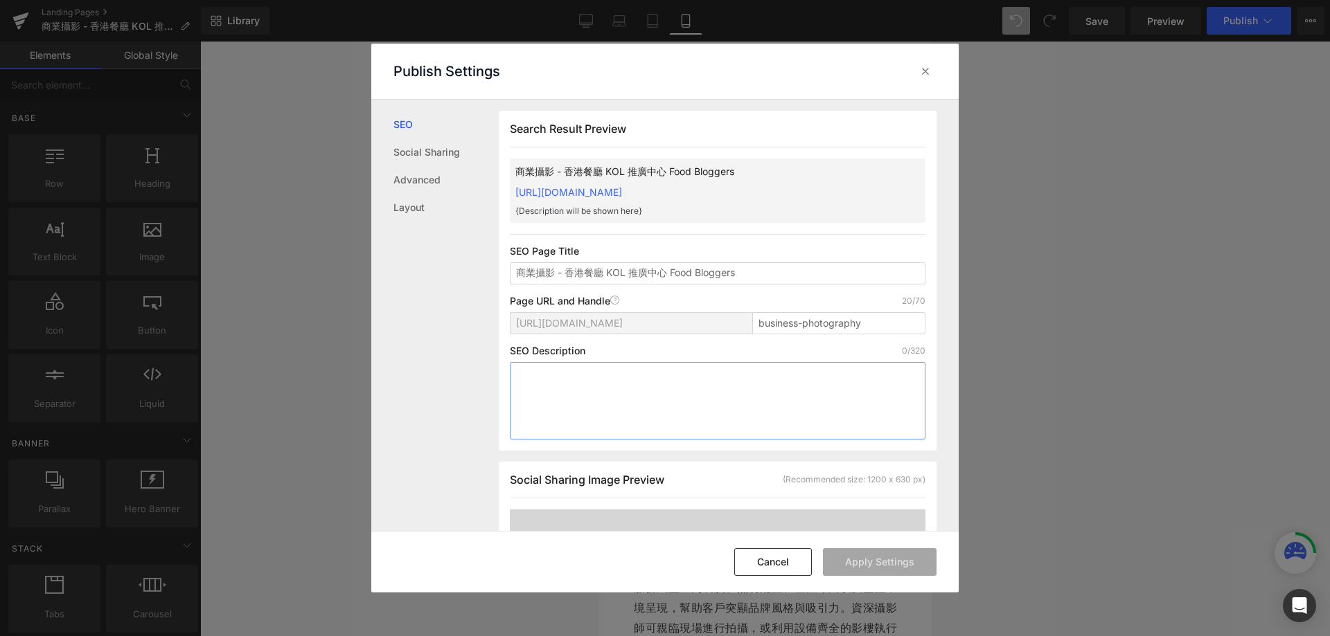
click at [758, 364] on textarea at bounding box center [718, 401] width 416 height 78
click at [832, 418] on textarea at bounding box center [718, 401] width 416 height 78
drag, startPoint x: 800, startPoint y: 375, endPoint x: 1076, endPoint y: 3, distance: 462.9
click at [802, 371] on textarea at bounding box center [718, 401] width 416 height 78
click at [622, 196] on link "[URL][DOMAIN_NAME]" at bounding box center [568, 192] width 107 height 12
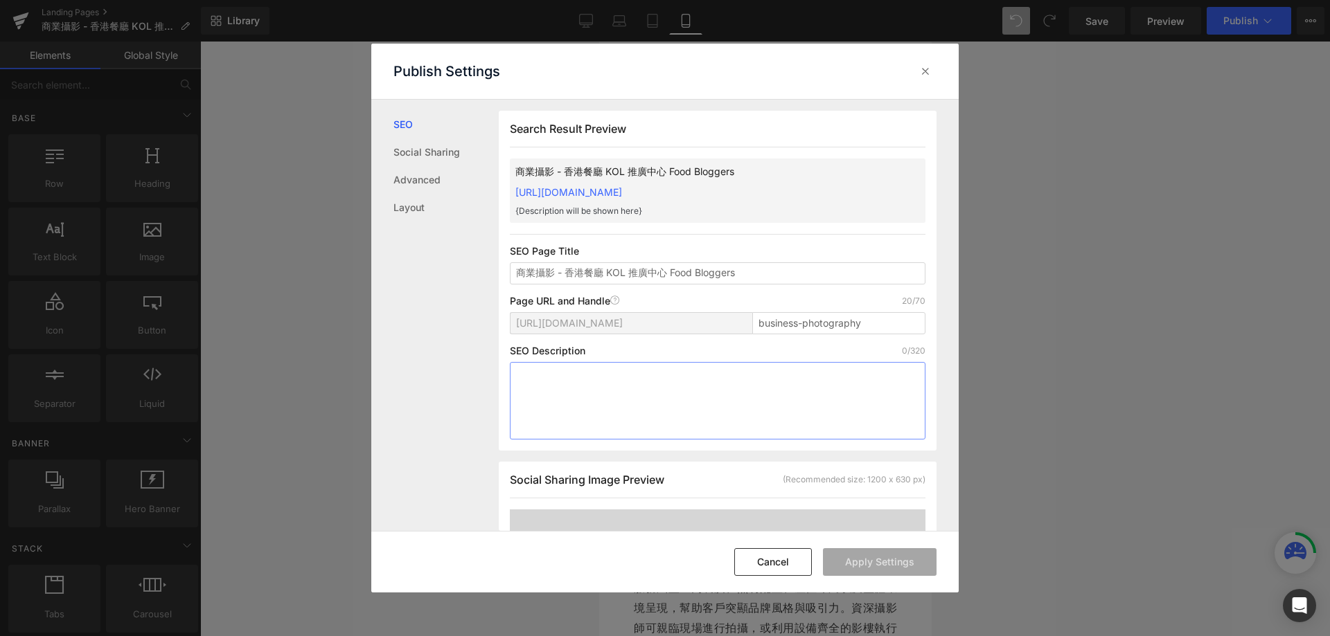
click at [646, 384] on textarea at bounding box center [718, 401] width 416 height 78
paste textarea "專業香港餐廳攝影服務，專注食物攝影、菜餚拍攝及餐廳氛圍捕捉。使用先進柔光燈設備，提供現場或工作室拍攝，高品質圖像提升品牌形象、菜單吸引力及外賣銷售。立即預約F…"
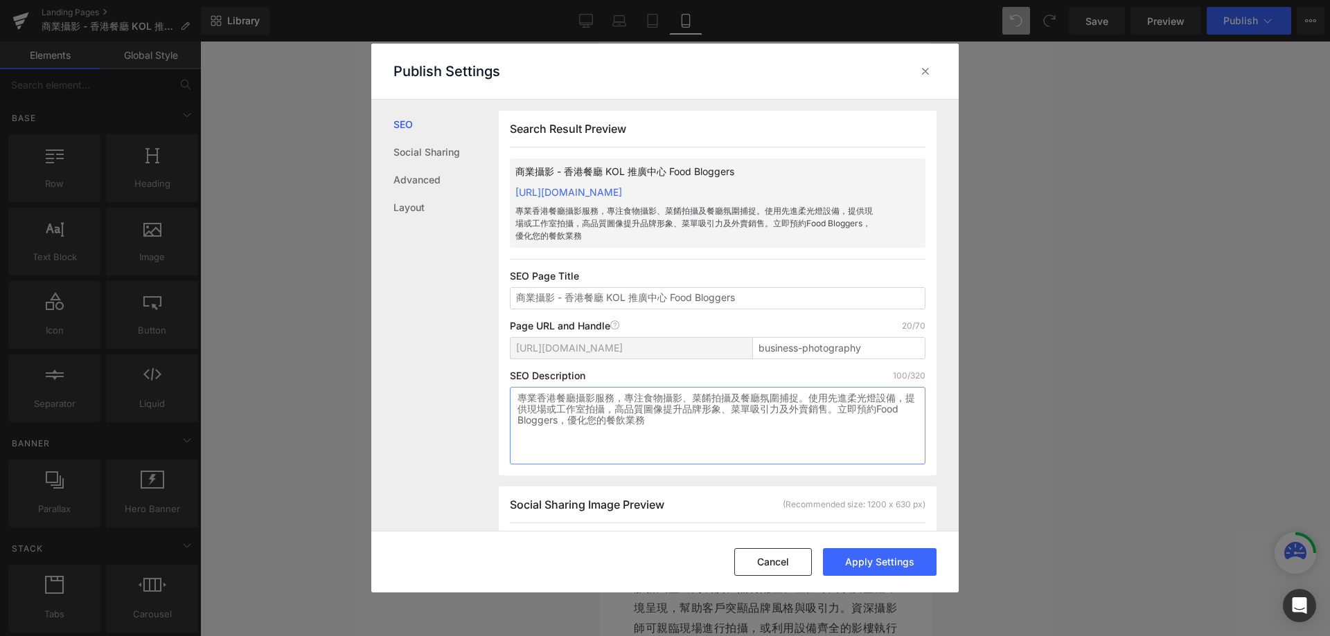
drag, startPoint x: 572, startPoint y: 422, endPoint x: 650, endPoint y: 429, distance: 78.6
click at [650, 429] on textarea "專業香港餐廳攝影服務，專注食物攝影、菜餚拍攝及餐廳氛圍捕捉。使用先進柔光燈設備，提供現場或工作室拍攝，高品質圖像提升品牌形象、菜單吸引力及外賣銷售。立即預約F…" at bounding box center [718, 426] width 416 height 78
type textarea "專業香港餐廳攝影服務，專注食物攝影、菜餚拍攝及餐廳氛圍捕捉。使用先進柔光燈設備，提供現場或工作室拍攝，高品質圖像提升品牌形象、菜單吸引力及外賣銷售。立即預約F…"
click at [907, 558] on button "Apply Settings" at bounding box center [880, 562] width 114 height 28
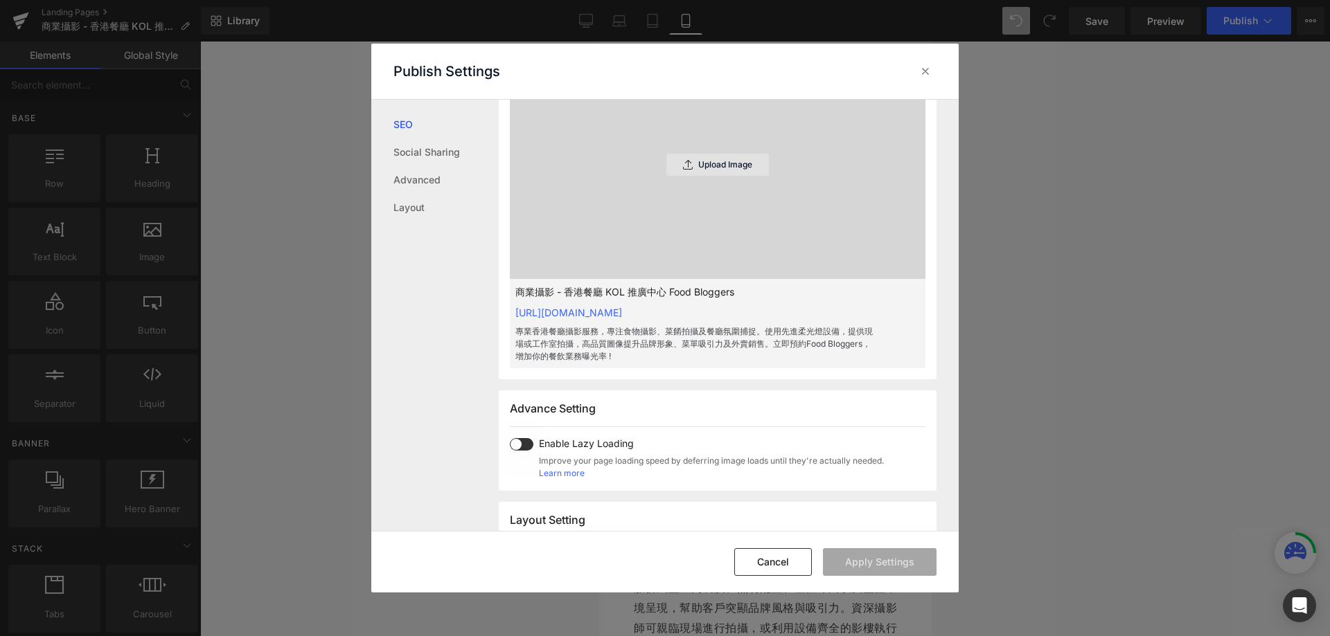
scroll to position [485, 0]
click at [920, 70] on icon at bounding box center [925, 71] width 14 height 14
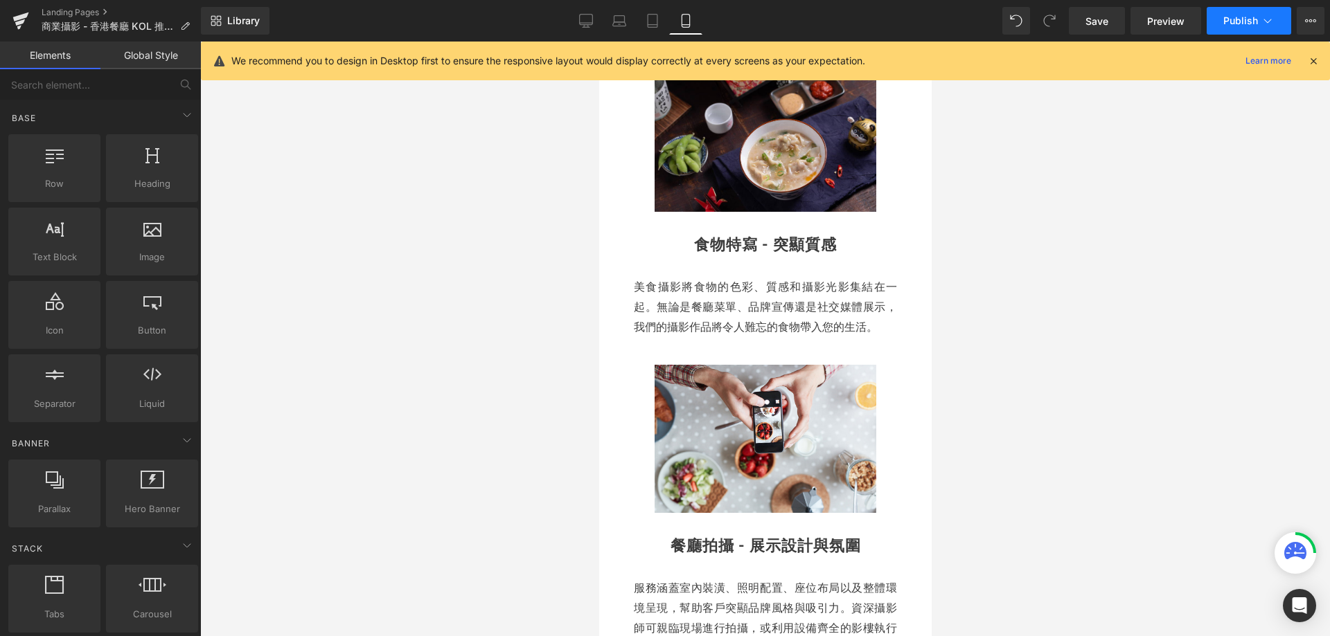
click at [1240, 17] on span "Publish" at bounding box center [1240, 20] width 35 height 11
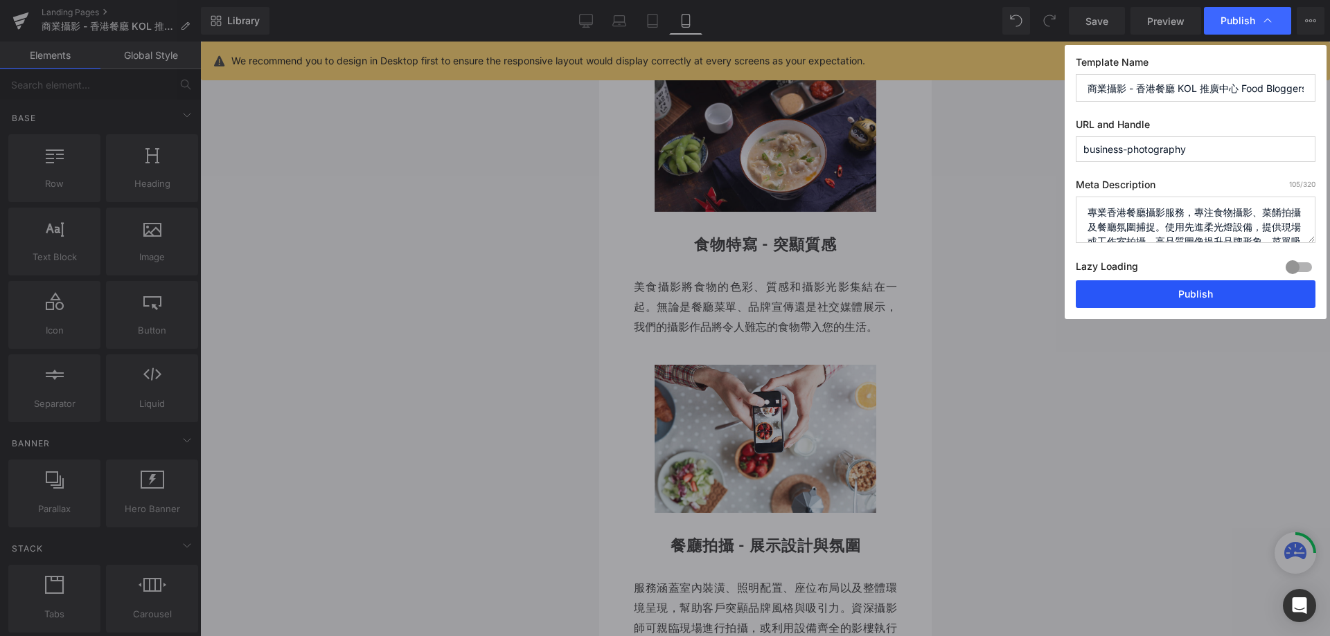
click at [1217, 299] on button "Publish" at bounding box center [1196, 294] width 240 height 28
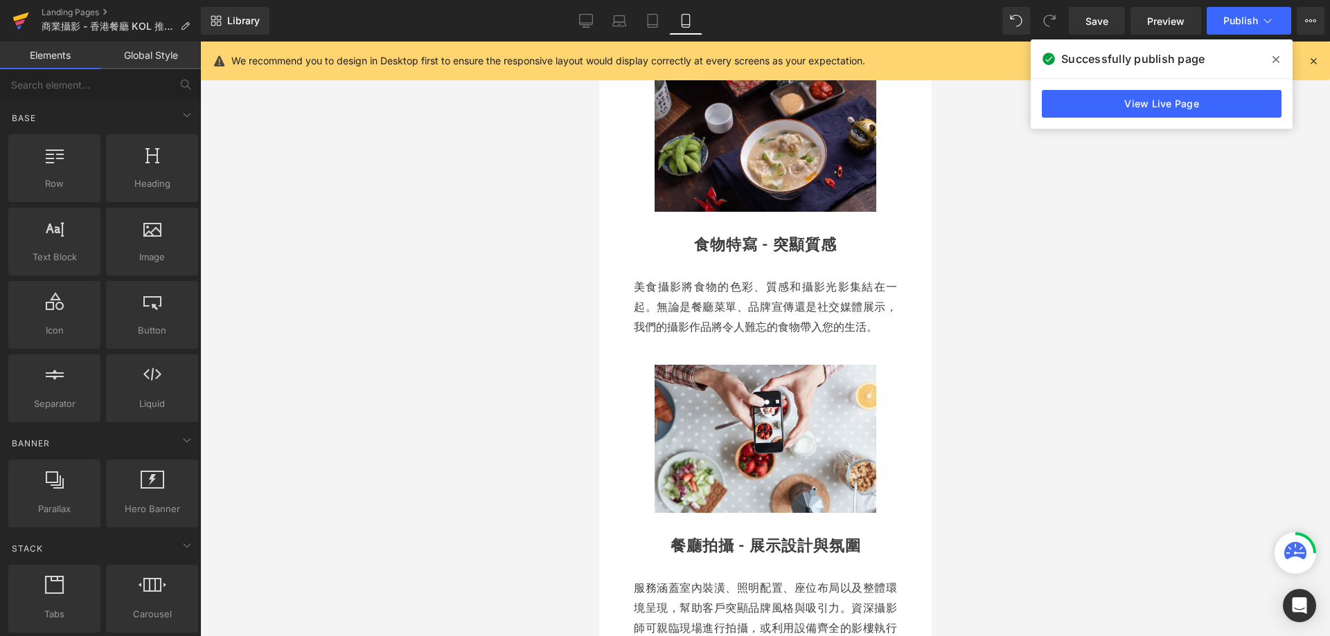
click at [35, 17] on link at bounding box center [21, 21] width 42 height 42
